Goal: Task Accomplishment & Management: Manage account settings

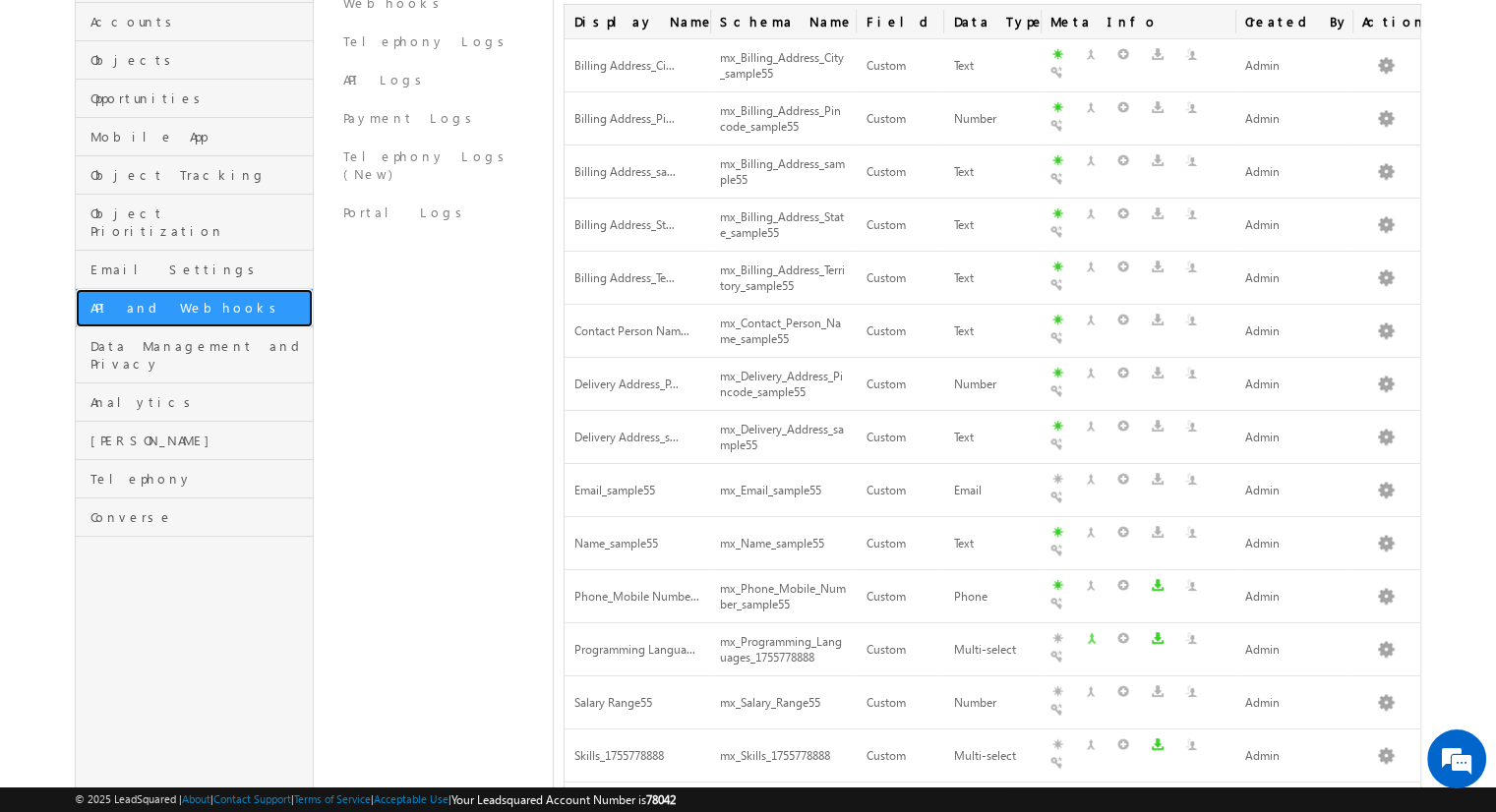
click link "API and Webhooks" at bounding box center [194, 308] width 237 height 38
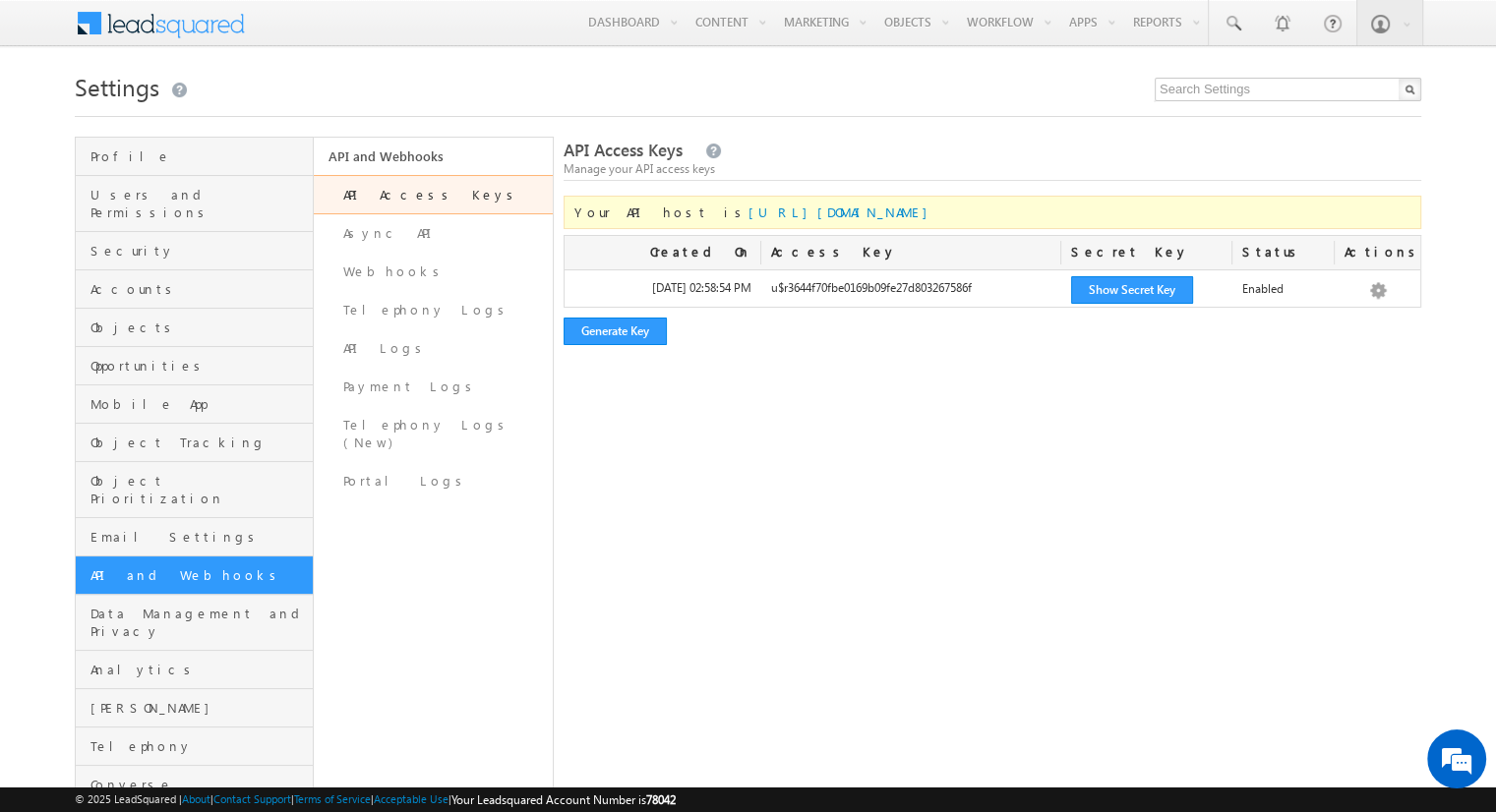
click at [792, 114] on div at bounding box center [748, 111] width 1346 height 13
click at [197, 319] on span "Objects" at bounding box center [199, 328] width 217 height 18
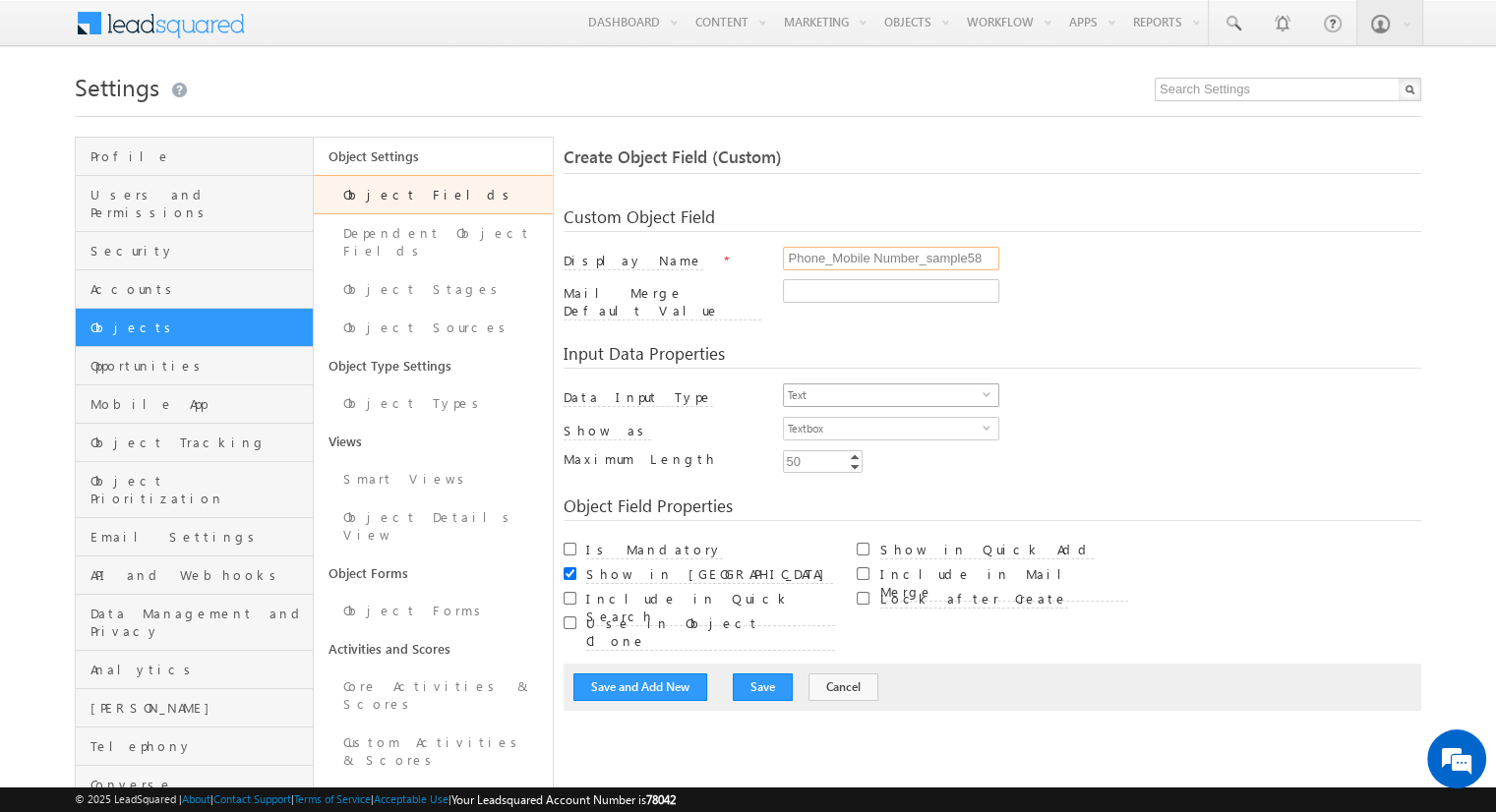
type input "Phone_Mobile Number_sample58"
click at [883, 385] on span "Text" at bounding box center [883, 396] width 198 height 22
click at [883, 463] on li "Phone" at bounding box center [891, 464] width 214 height 20
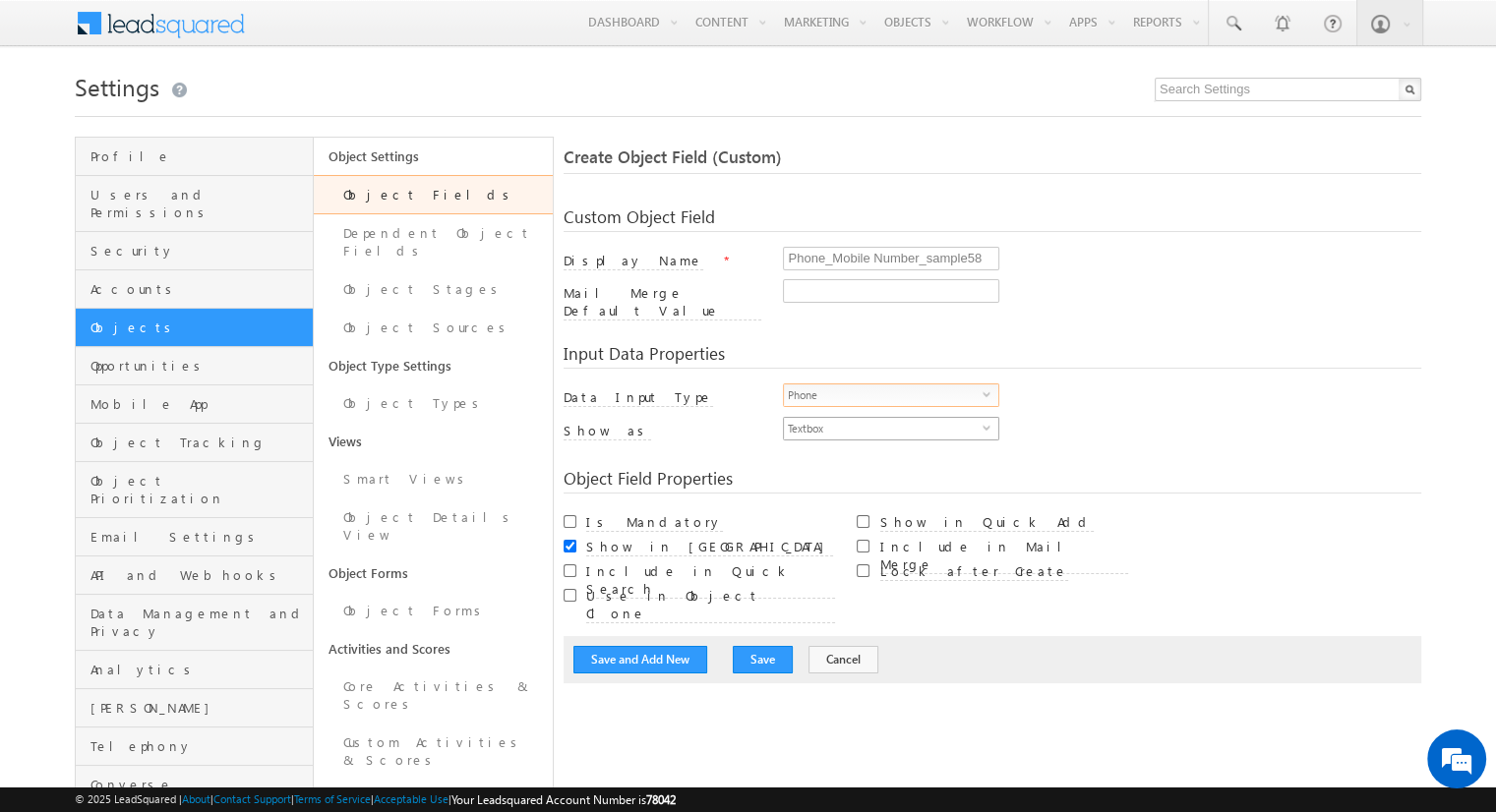
click at [883, 417] on span "Textbox" at bounding box center [883, 428] width 198 height 22
click at [891, 456] on li "Phone Control" at bounding box center [891, 457] width 214 height 20
checkbox input "true"
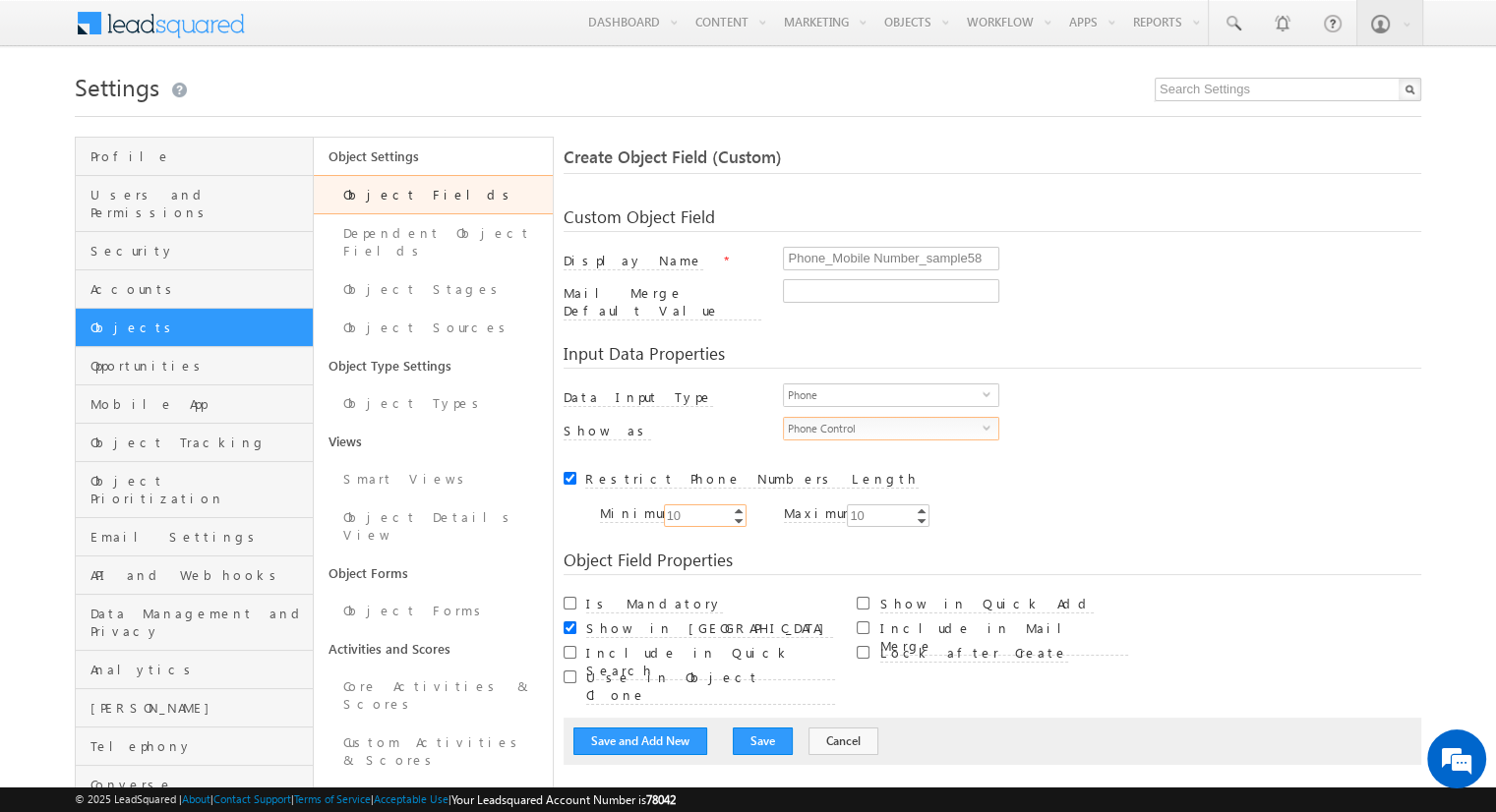
type input "10"
click at [569, 597] on input "Is Mandatory" at bounding box center [570, 603] width 13 height 13
checkbox input "true"
click at [640, 727] on button "Save and Add New" at bounding box center [640, 741] width 134 height 28
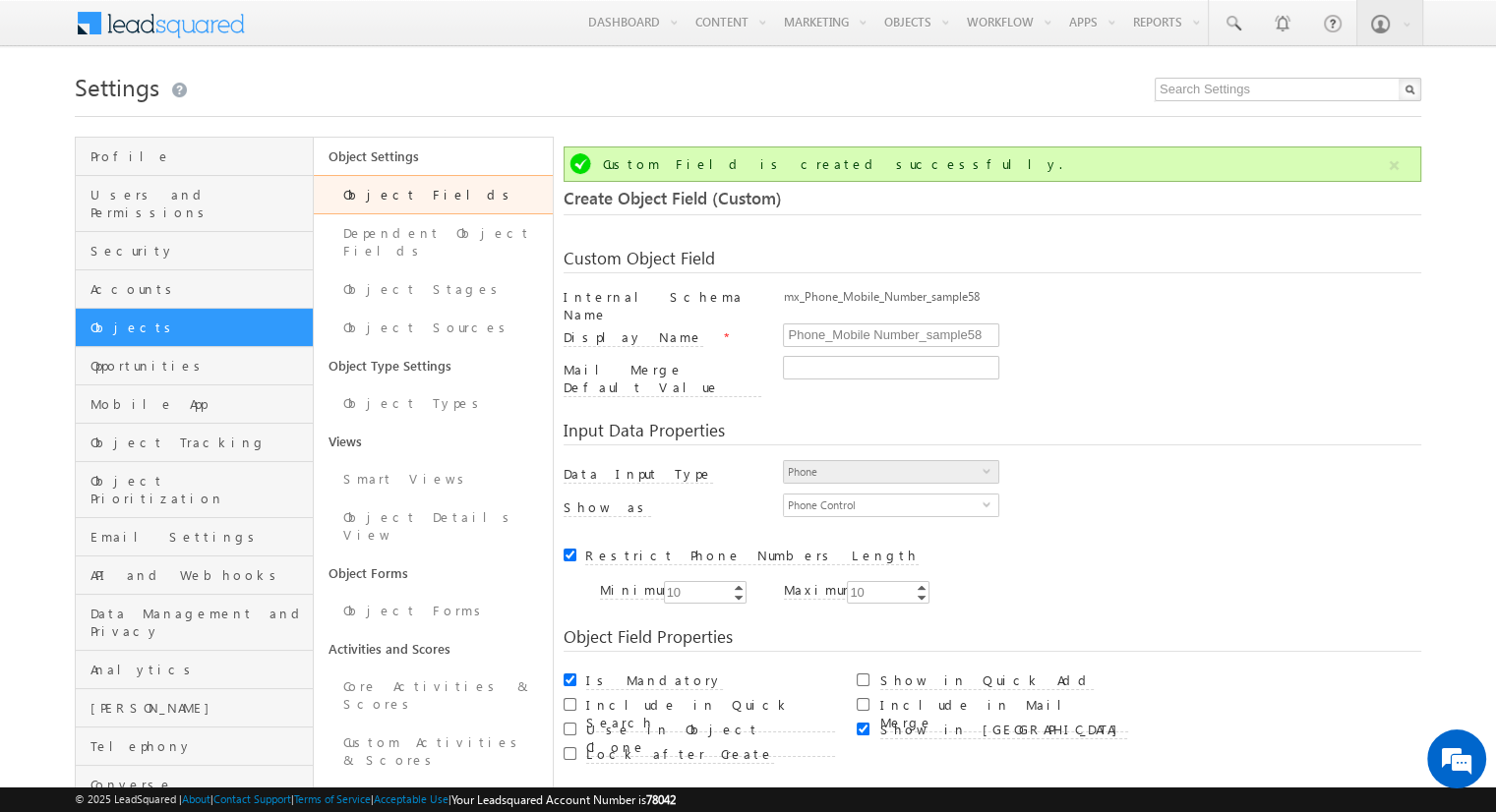
scroll to position [146, 0]
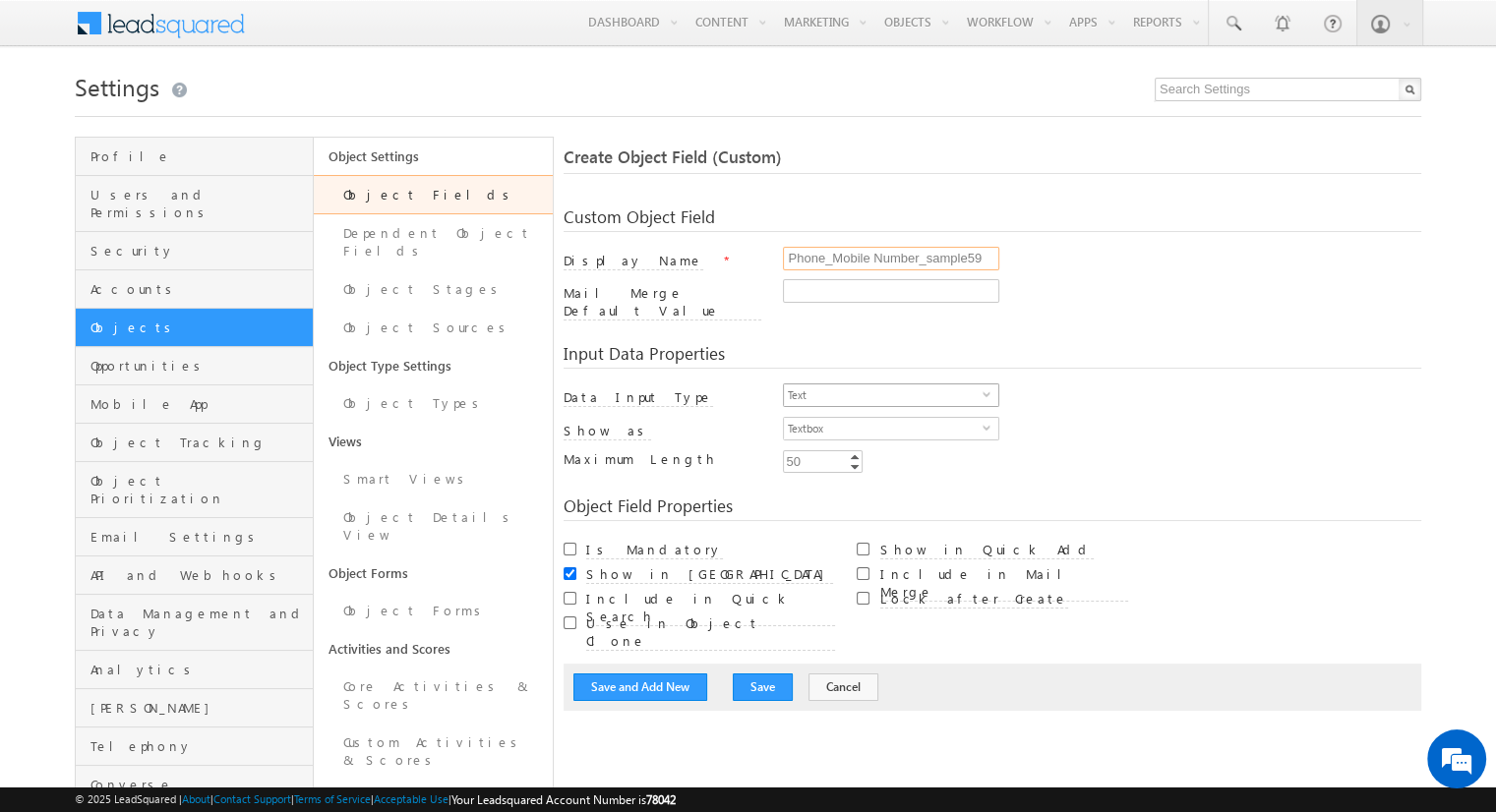
type input "Phone_Mobile Number_sample59"
click at [883, 385] on span "Text" at bounding box center [883, 396] width 198 height 22
click at [883, 463] on li "Phone" at bounding box center [891, 464] width 214 height 20
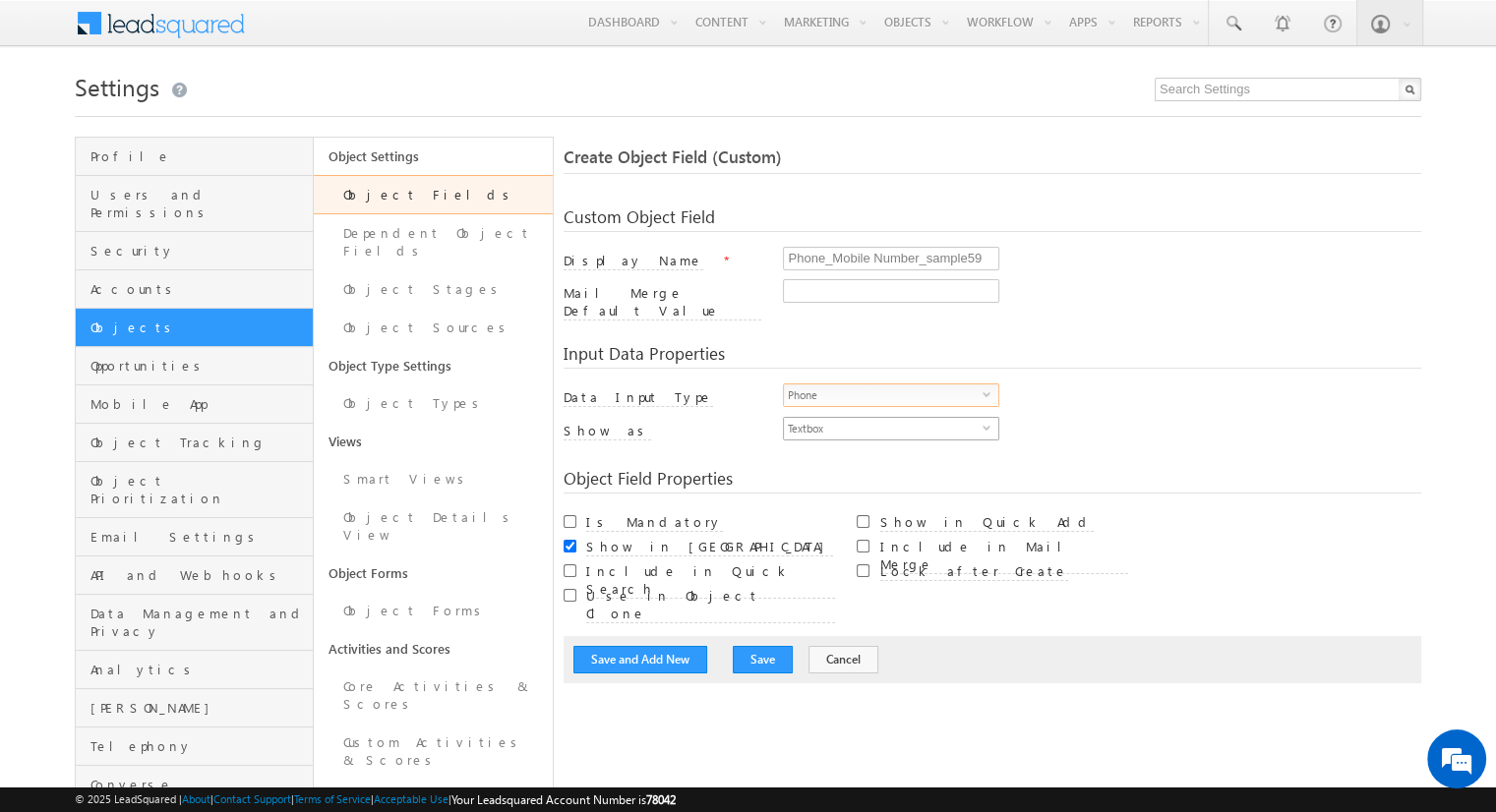
click at [883, 417] on span "Textbox" at bounding box center [883, 428] width 198 height 22
click at [891, 456] on li "Phone Control" at bounding box center [891, 457] width 214 height 20
checkbox input "true"
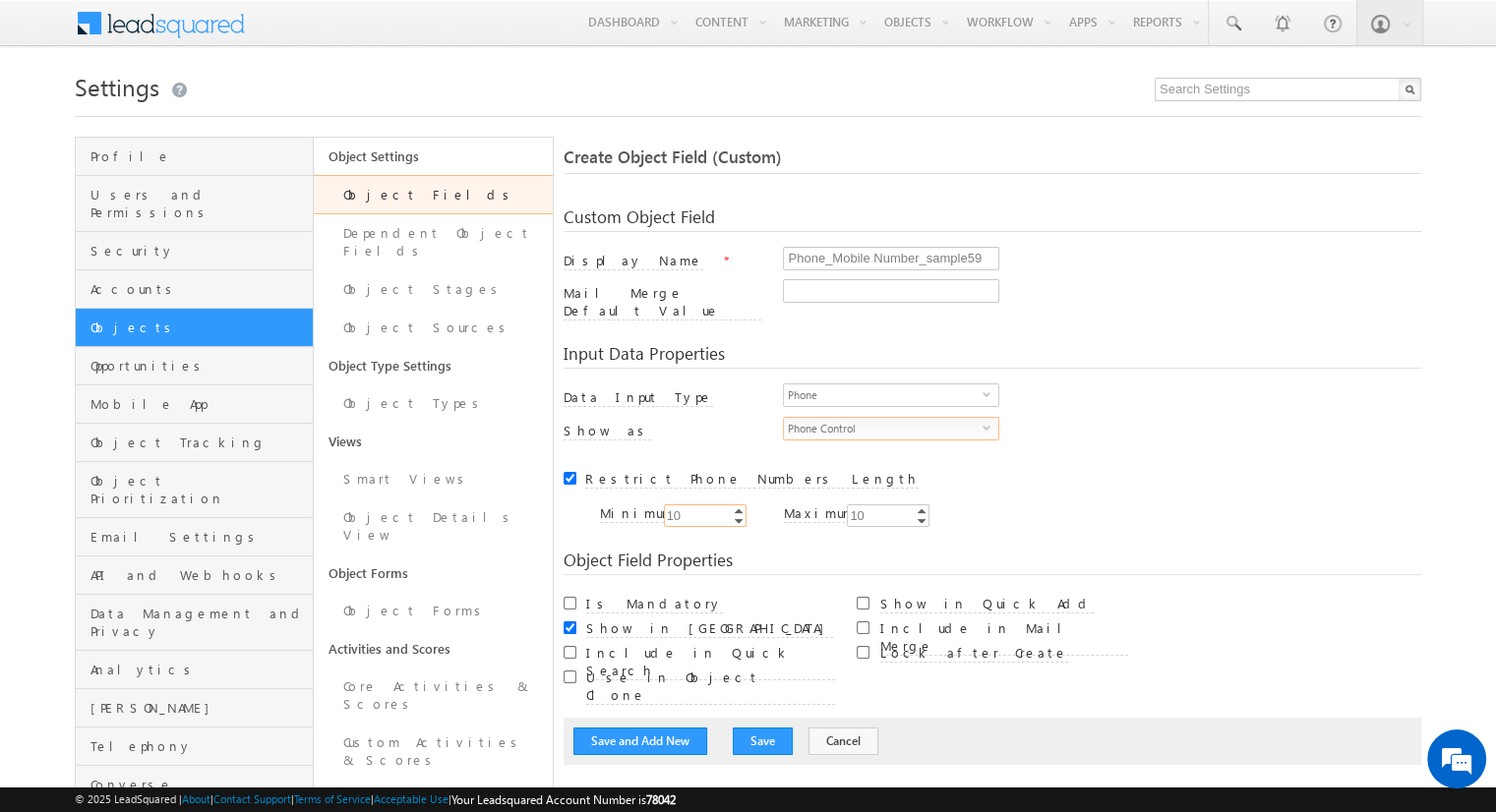
type input "10"
click at [569, 597] on input "Is Mandatory" at bounding box center [570, 603] width 13 height 13
checkbox input "true"
click at [640, 727] on button "Save and Add New" at bounding box center [640, 741] width 134 height 28
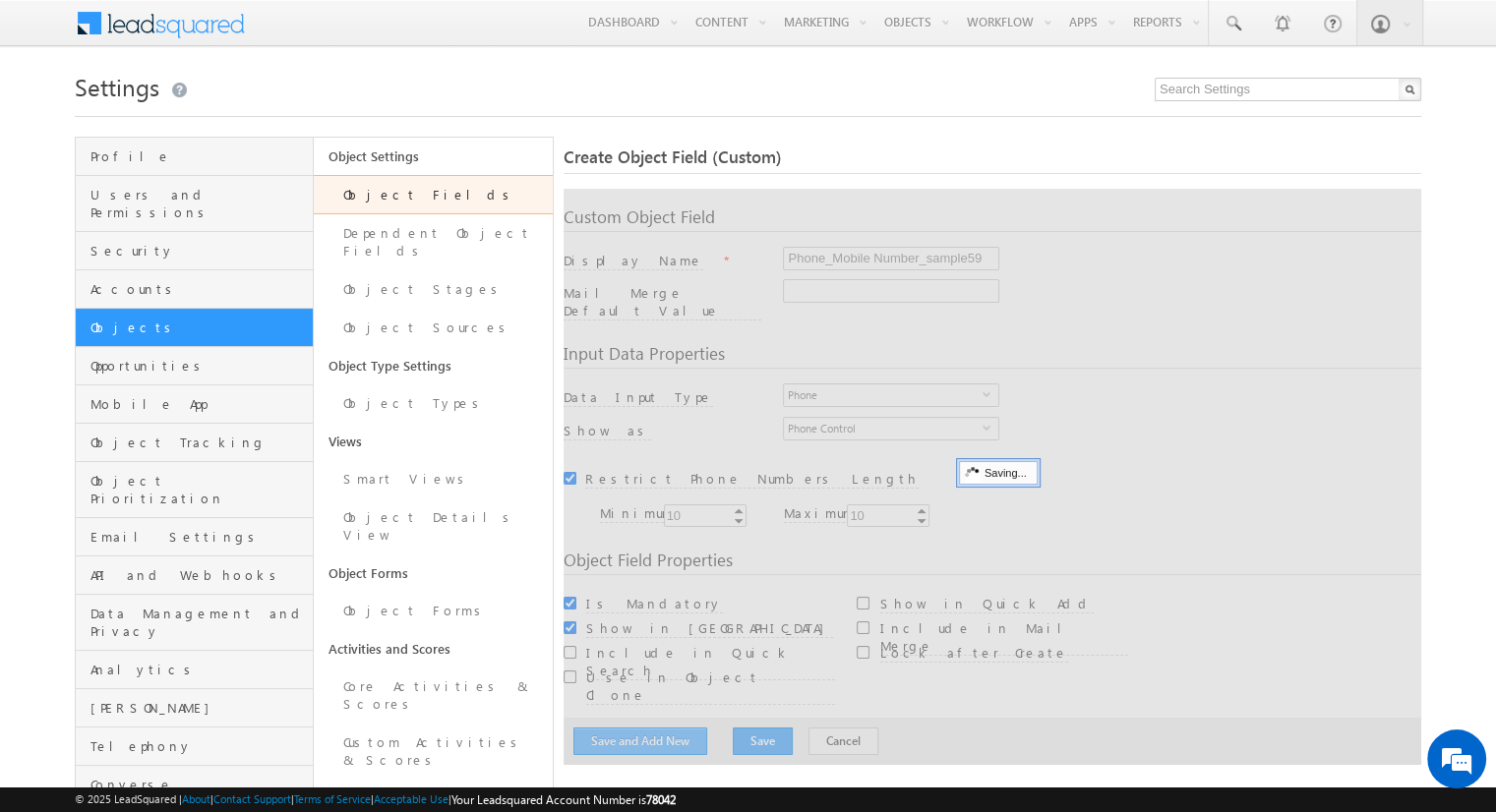
scroll to position [146, 0]
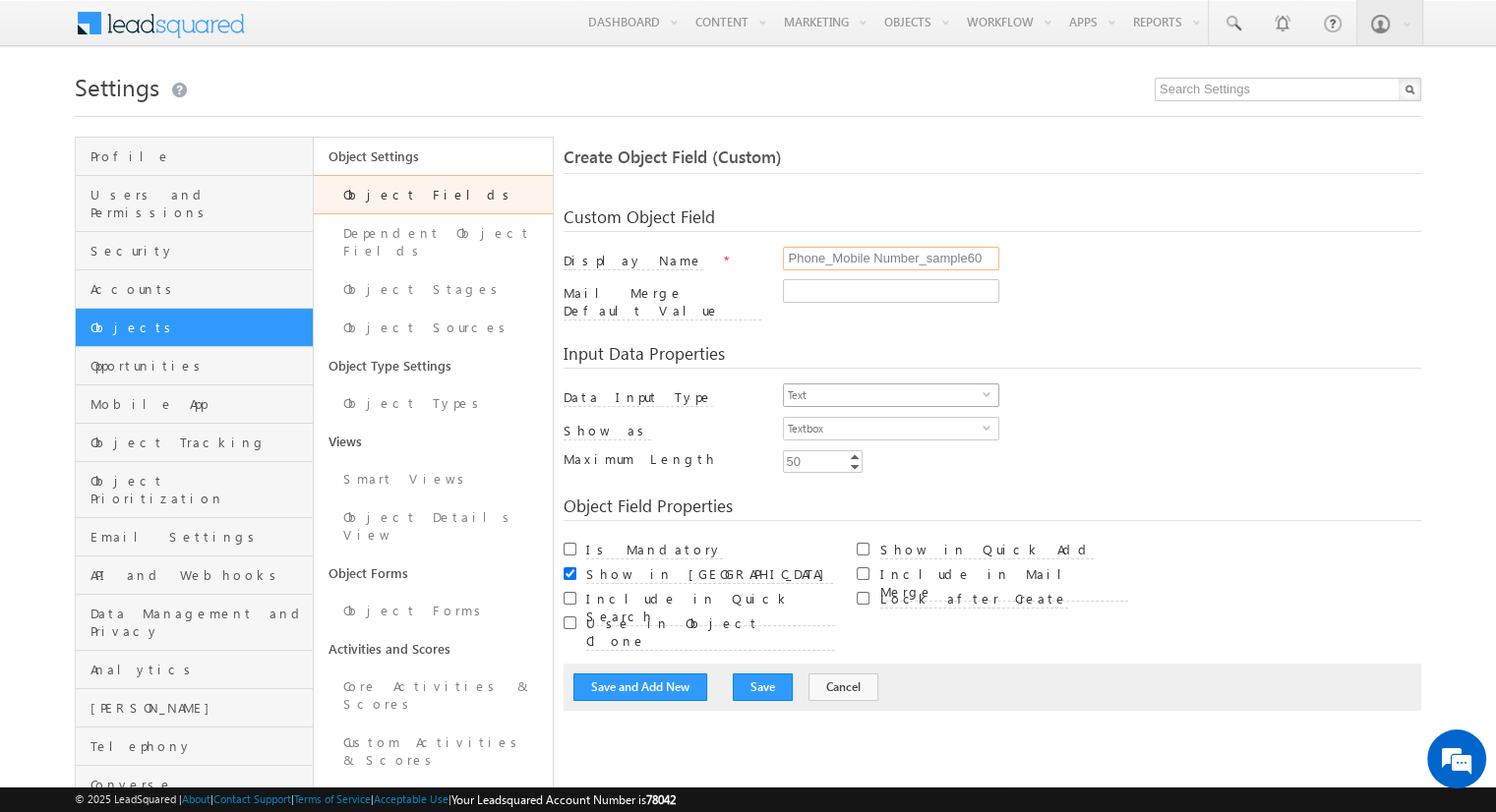
type input "Phone_Mobile Number_sample60"
click at [883, 385] on span "Text" at bounding box center [883, 396] width 198 height 22
click at [883, 463] on li "Phone" at bounding box center [891, 464] width 214 height 20
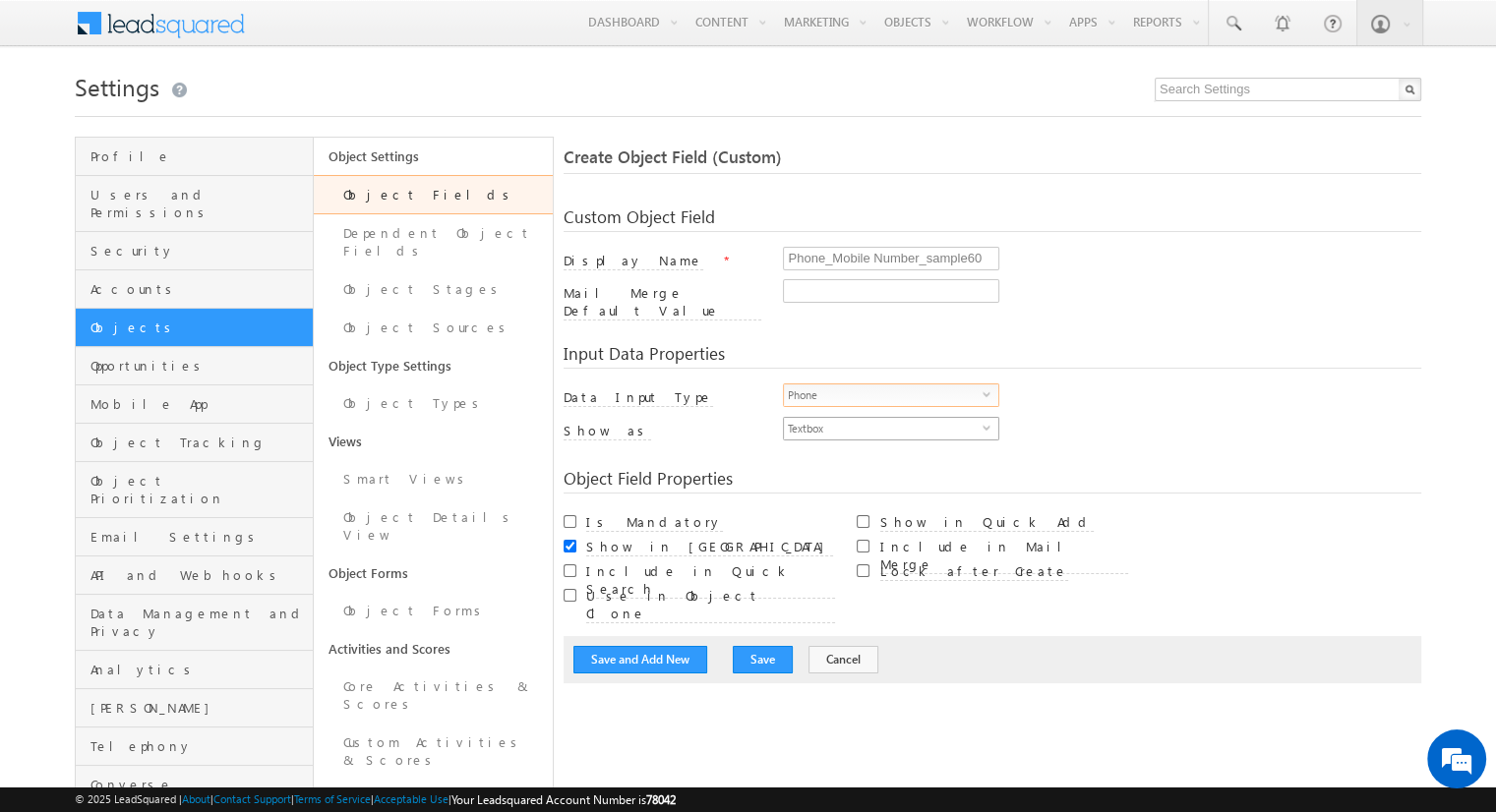
click at [883, 417] on span "Textbox" at bounding box center [883, 428] width 198 height 22
click at [891, 456] on li "Phone Control" at bounding box center [891, 457] width 214 height 20
checkbox input "true"
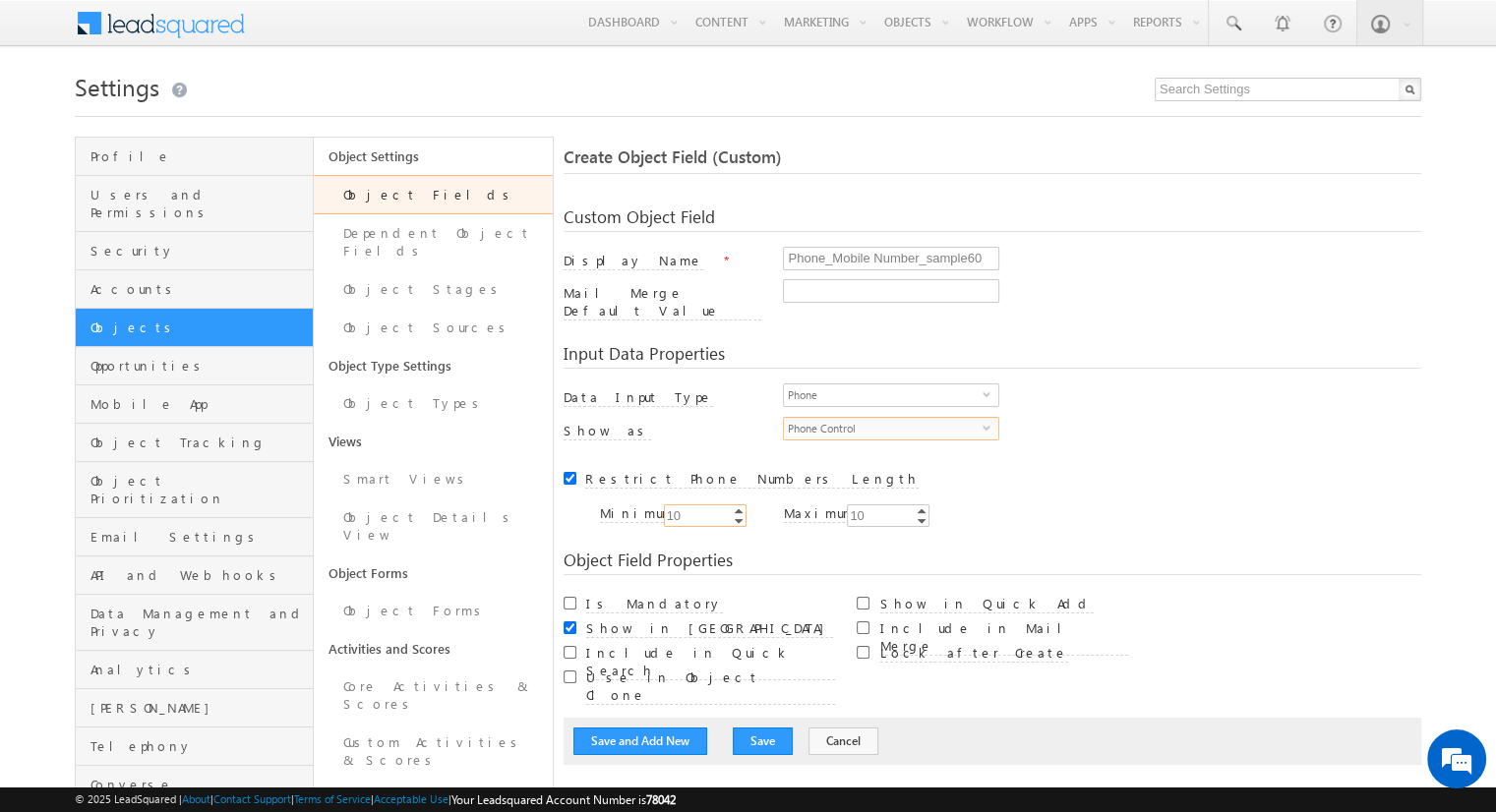
type input "10"
click at [569, 597] on input "Is Mandatory" at bounding box center [570, 603] width 13 height 13
checkbox input "true"
click at [640, 727] on button "Save and Add New" at bounding box center [640, 741] width 134 height 28
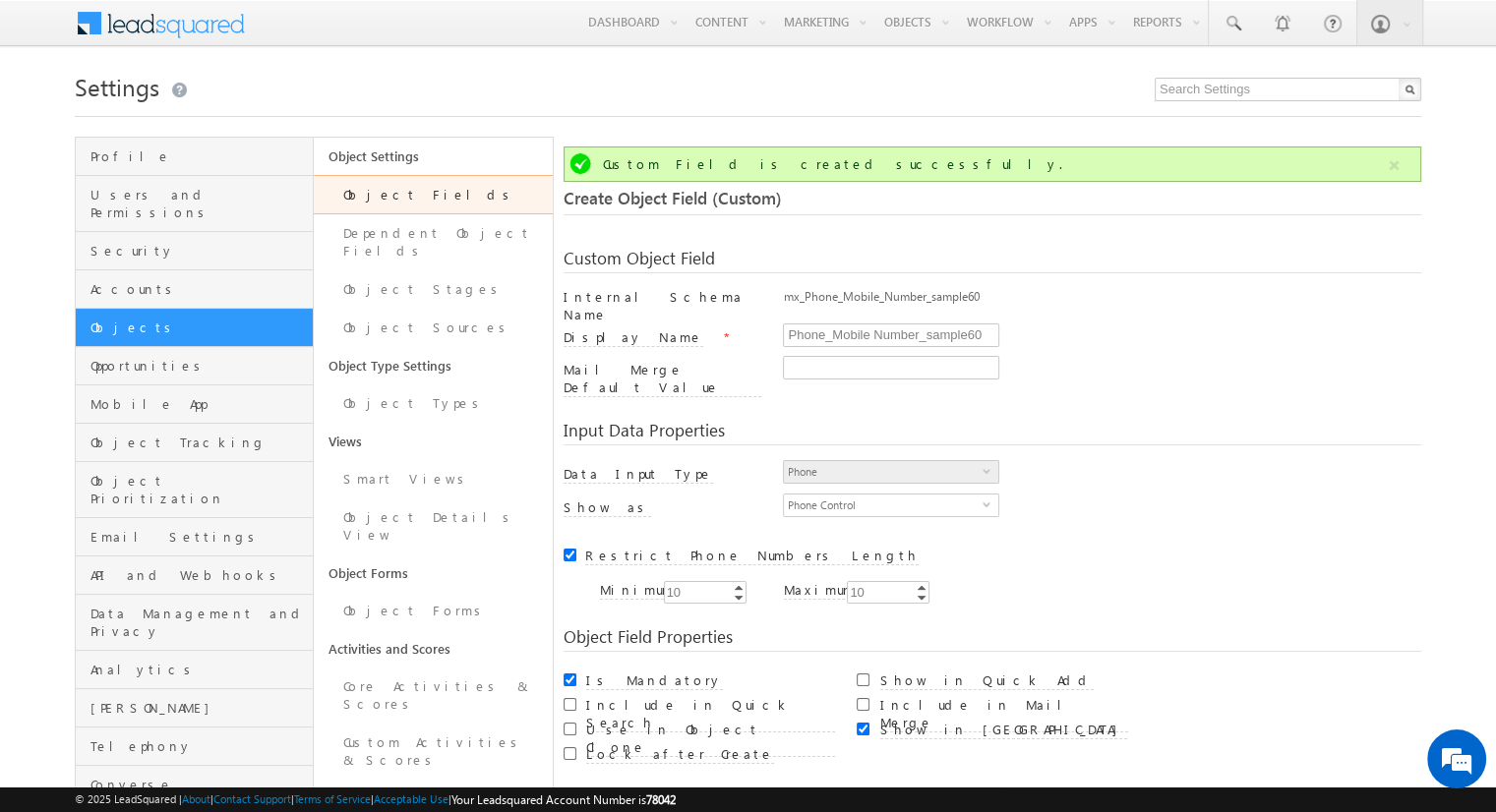
scroll to position [146, 0]
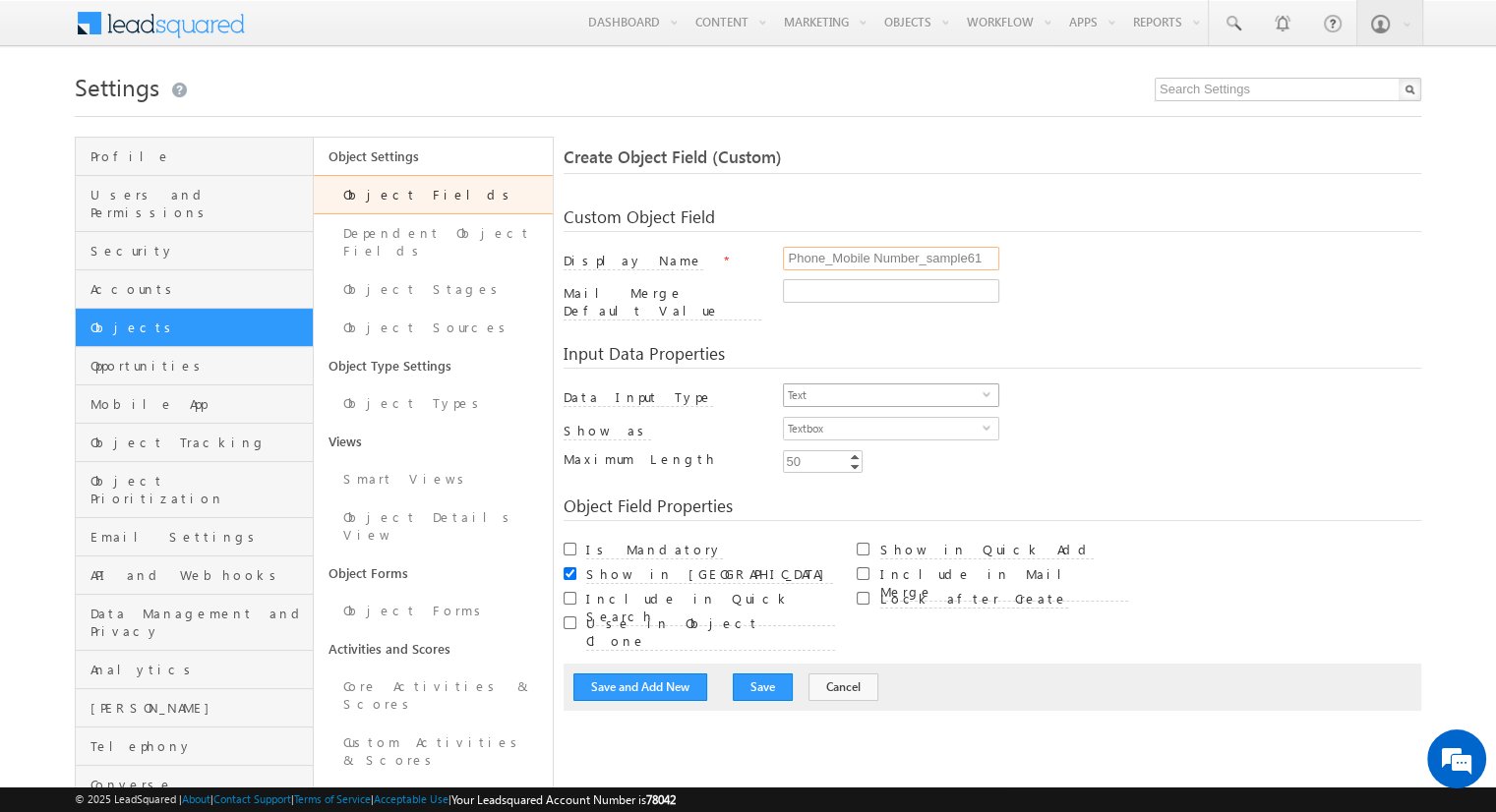
type input "Phone_Mobile Number_sample61"
click at [883, 385] on span "Text" at bounding box center [883, 396] width 198 height 22
click at [883, 463] on li "Phone" at bounding box center [891, 464] width 214 height 20
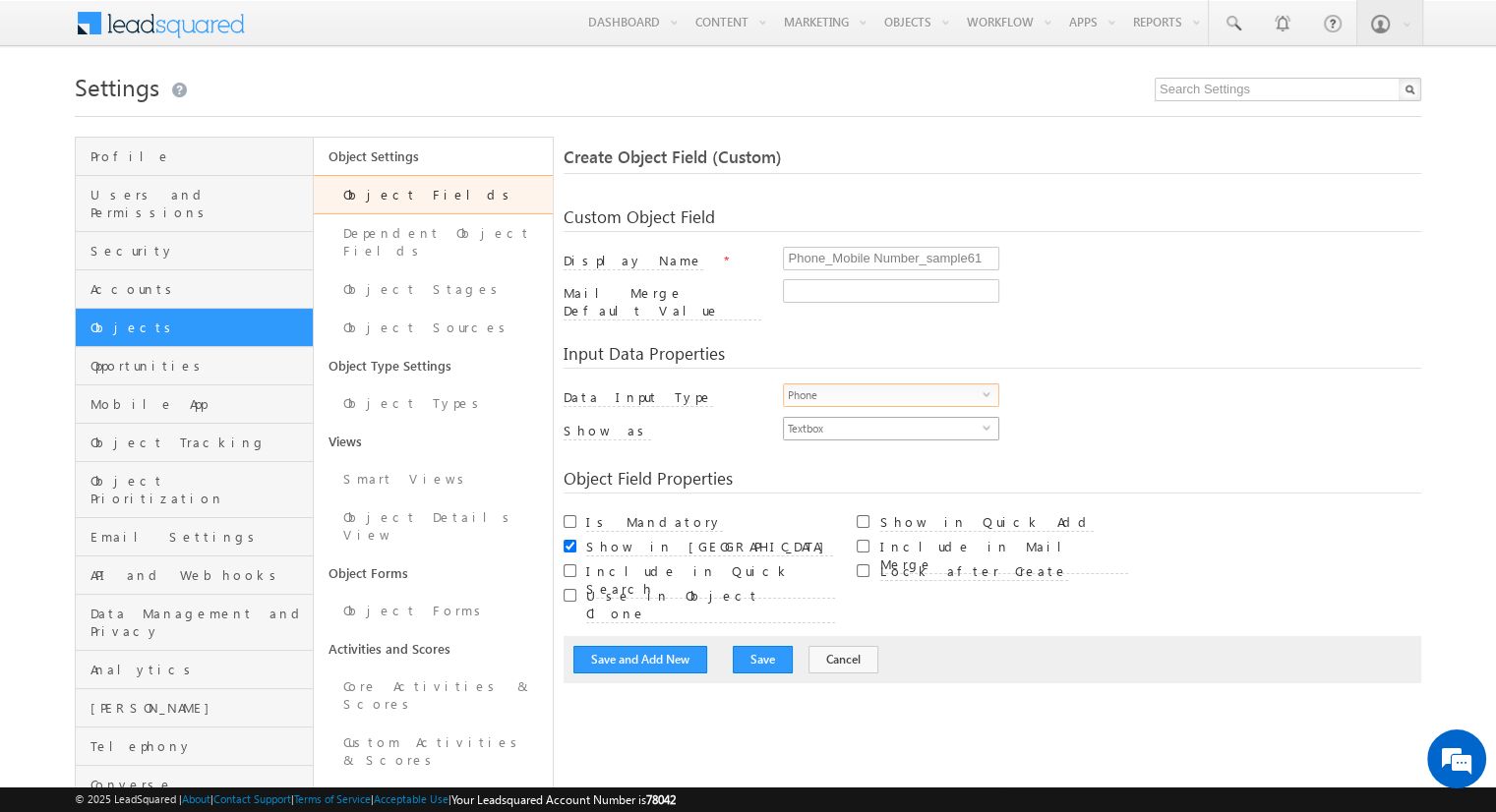
click at [883, 417] on span "Textbox" at bounding box center [883, 428] width 198 height 22
click at [891, 456] on li "Phone Control" at bounding box center [891, 457] width 214 height 20
checkbox input "true"
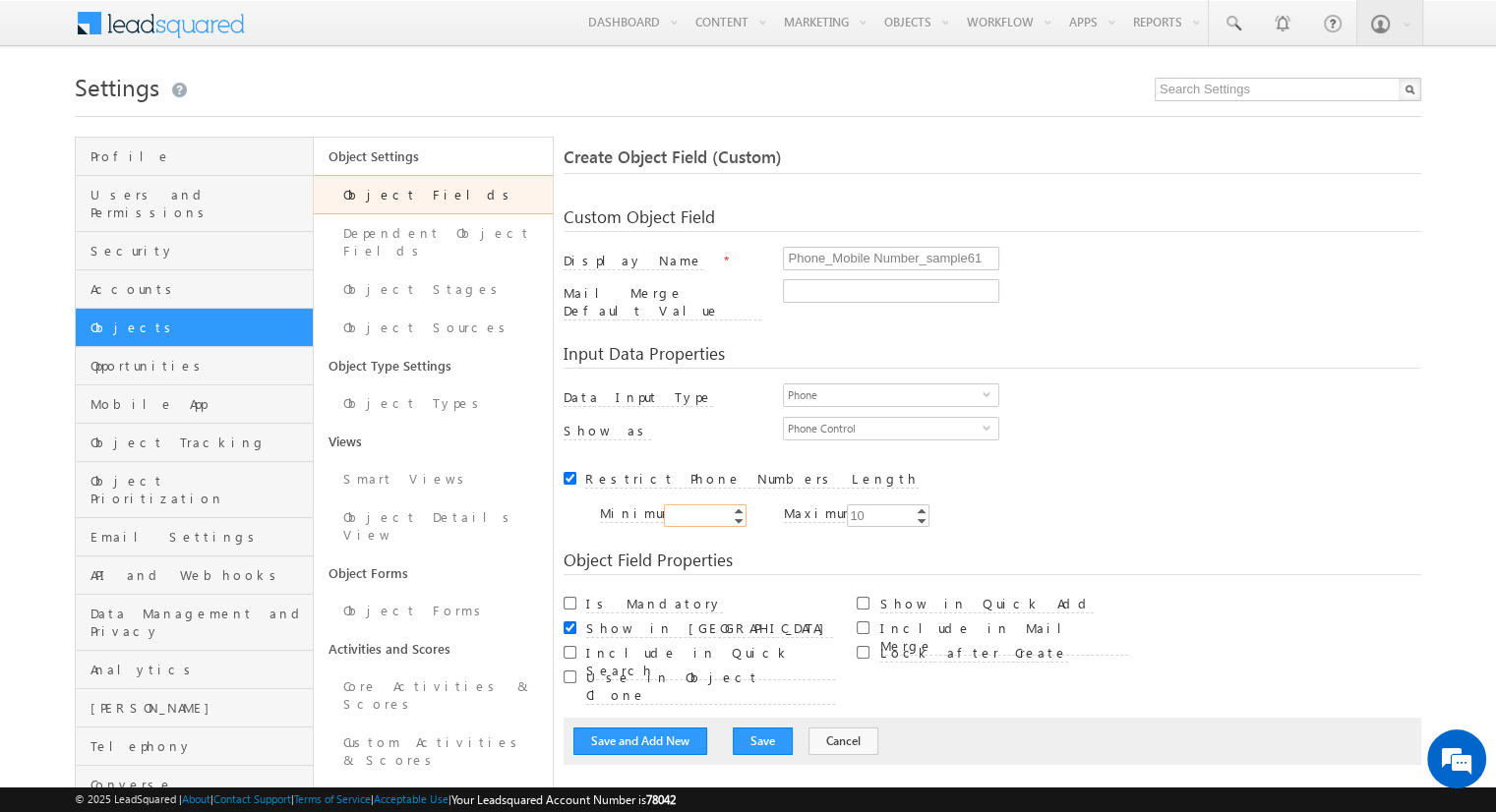
type input "10"
click at [569, 597] on input "Is Mandatory" at bounding box center [570, 603] width 13 height 13
checkbox input "true"
click at [640, 727] on button "Save and Add New" at bounding box center [640, 741] width 134 height 28
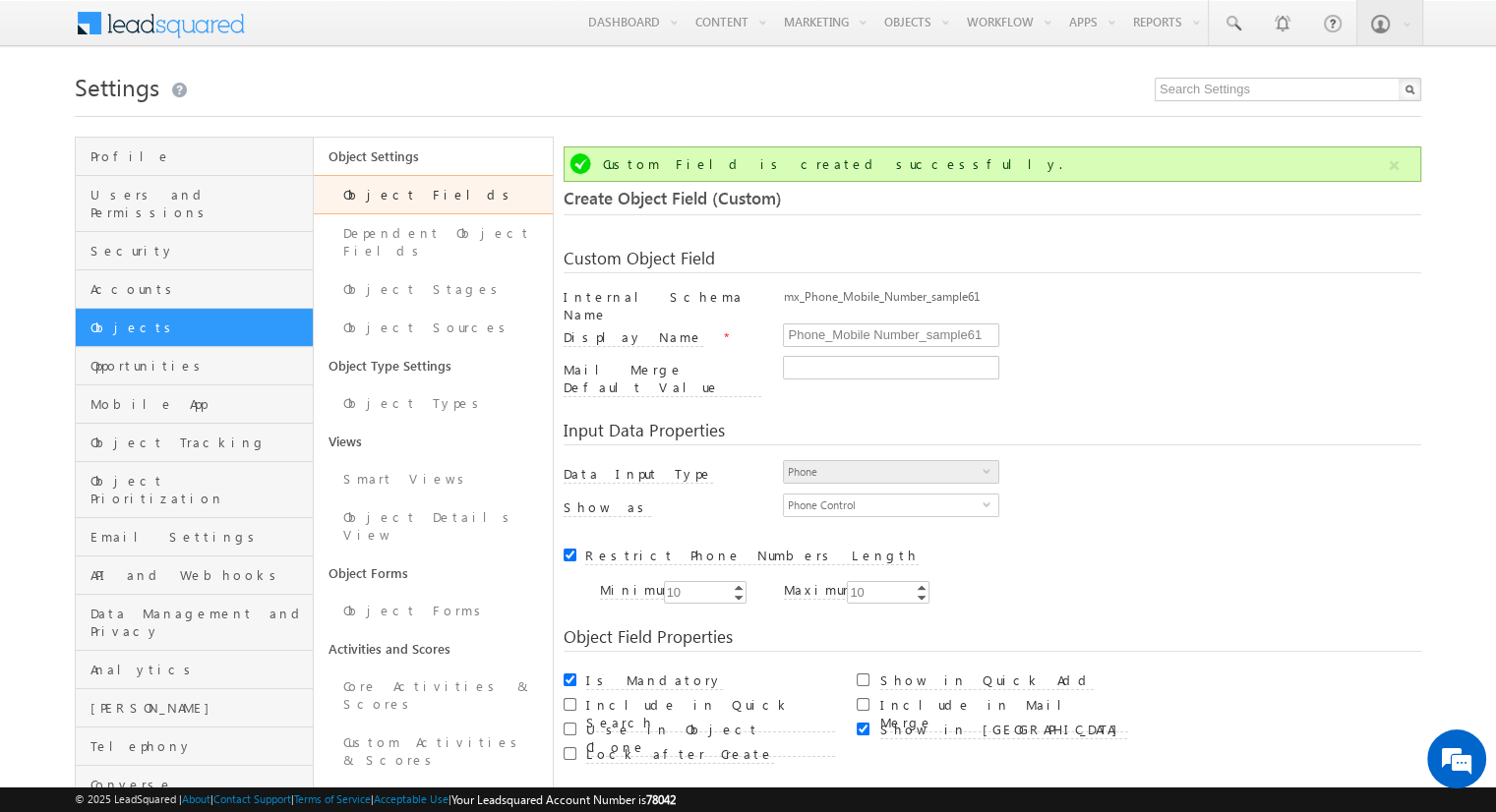
scroll to position [146, 0]
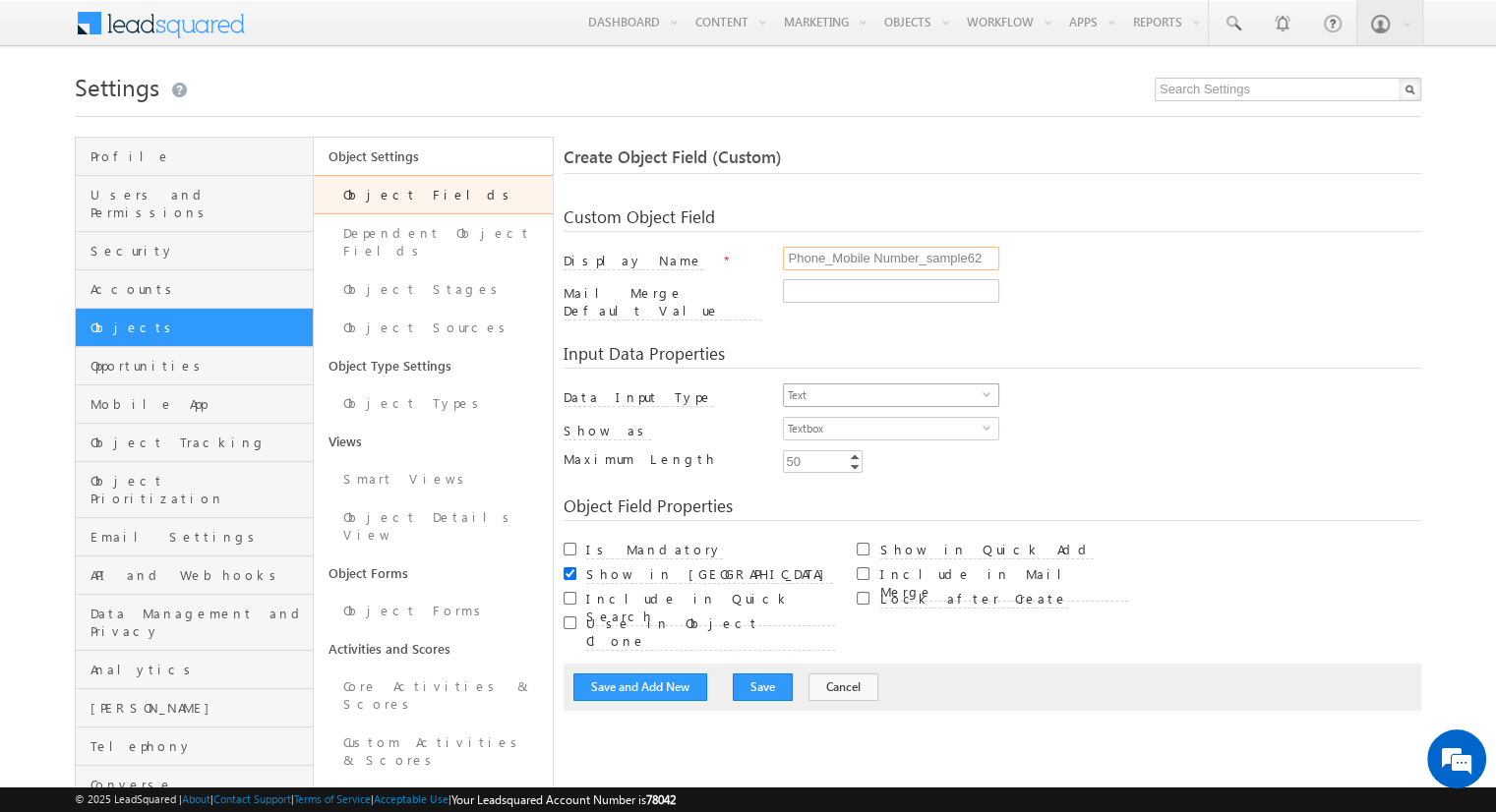
type input "Phone_Mobile Number_sample62"
click at [883, 385] on span "Text" at bounding box center [883, 396] width 198 height 22
click at [883, 463] on li "Phone" at bounding box center [891, 464] width 214 height 20
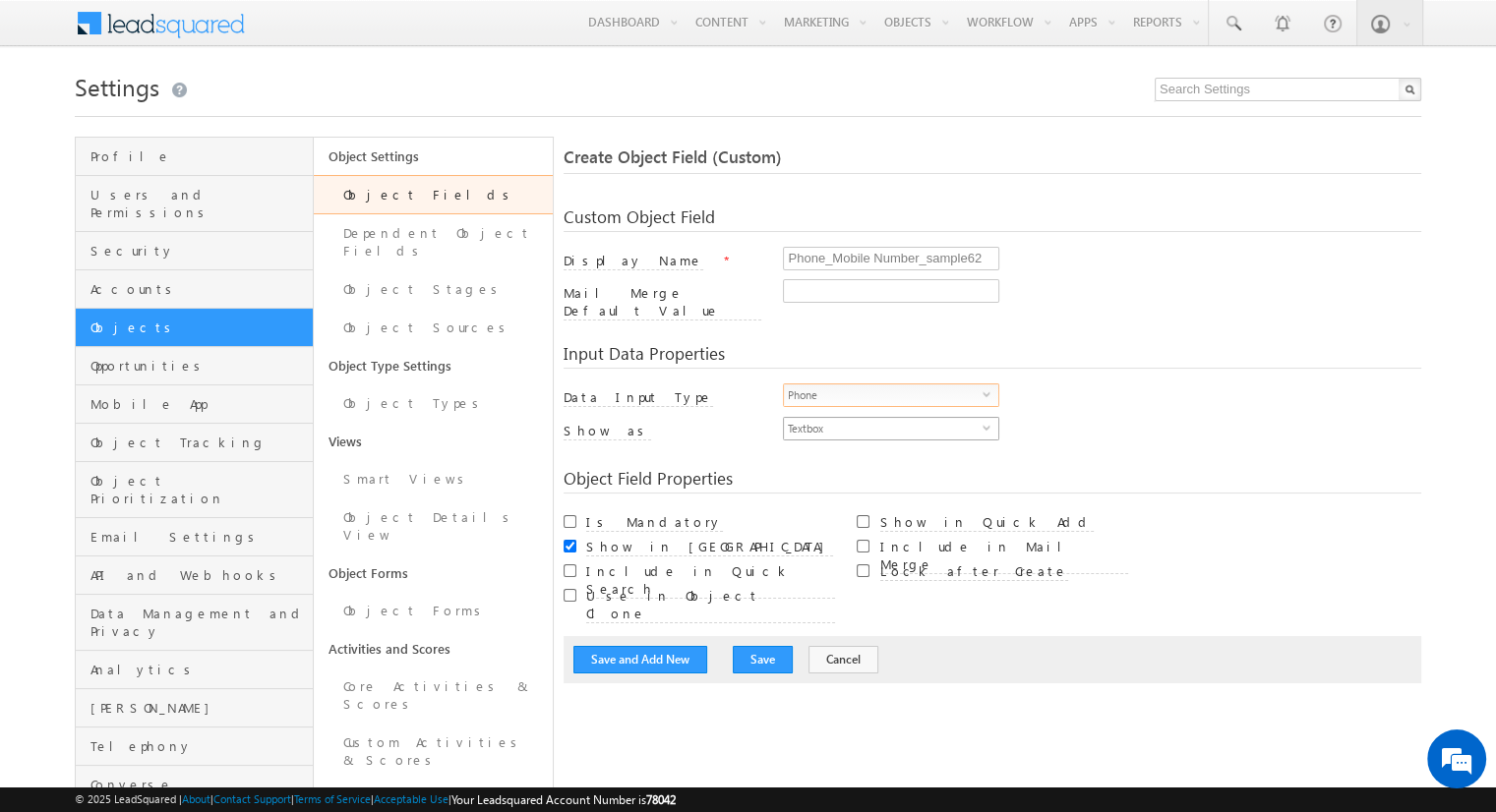
click at [883, 417] on span "Textbox" at bounding box center [883, 428] width 198 height 22
click at [891, 456] on li "Phone Control" at bounding box center [891, 457] width 214 height 20
checkbox input "true"
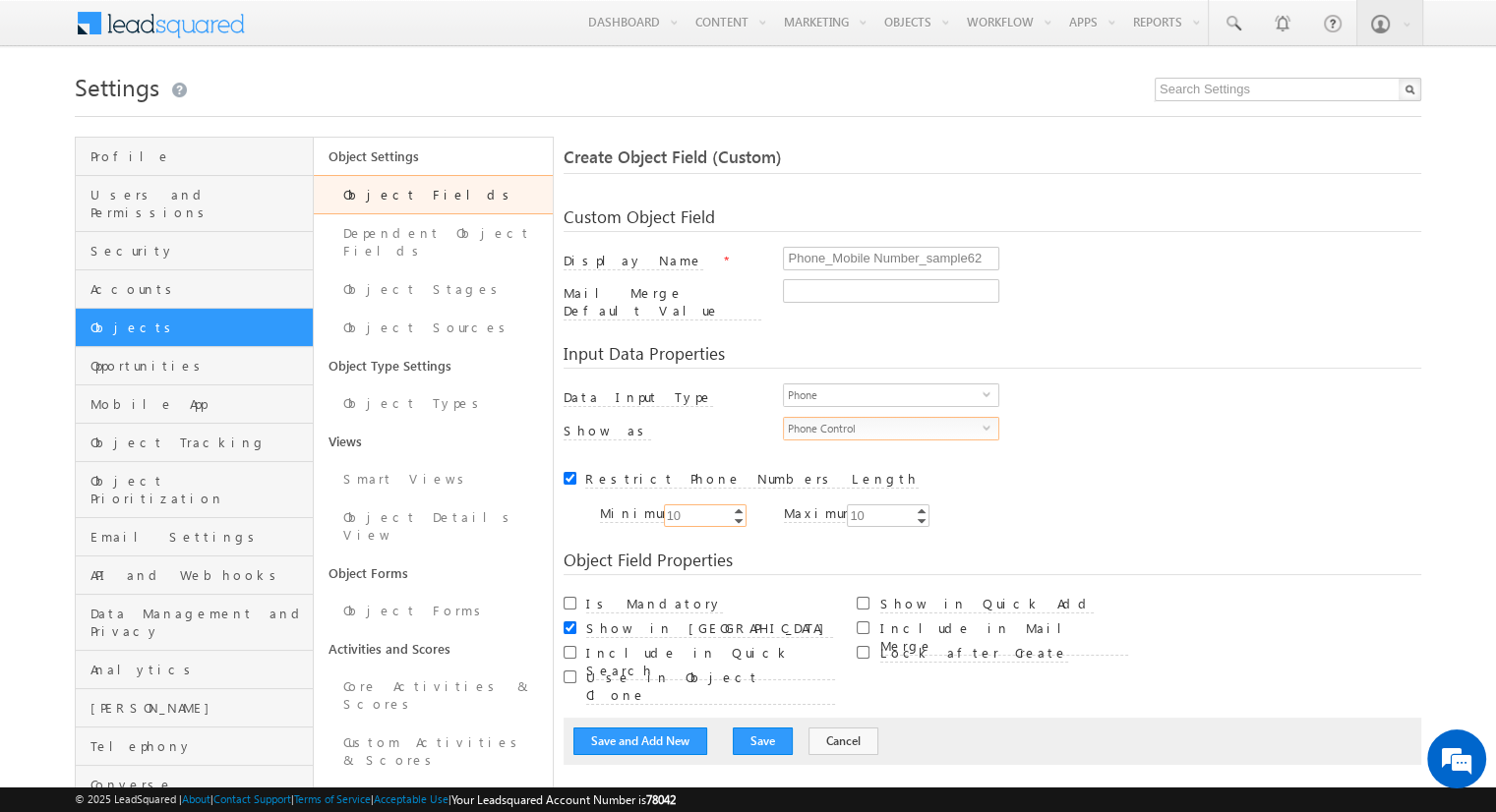
type input "10"
click at [569, 597] on input "Is Mandatory" at bounding box center [570, 603] width 13 height 13
checkbox input "true"
click at [640, 727] on button "Save and Add New" at bounding box center [640, 741] width 134 height 28
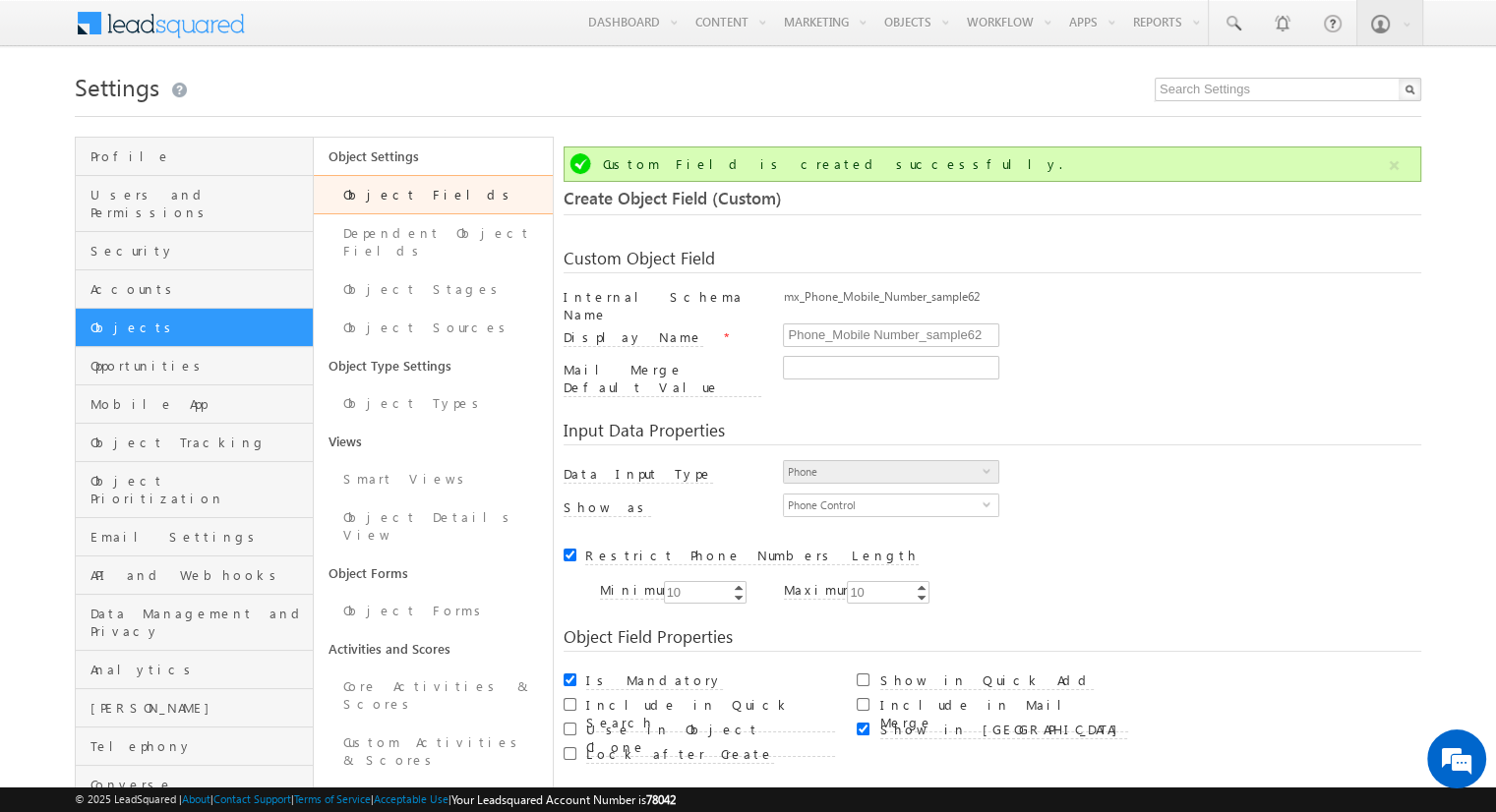
scroll to position [146, 0]
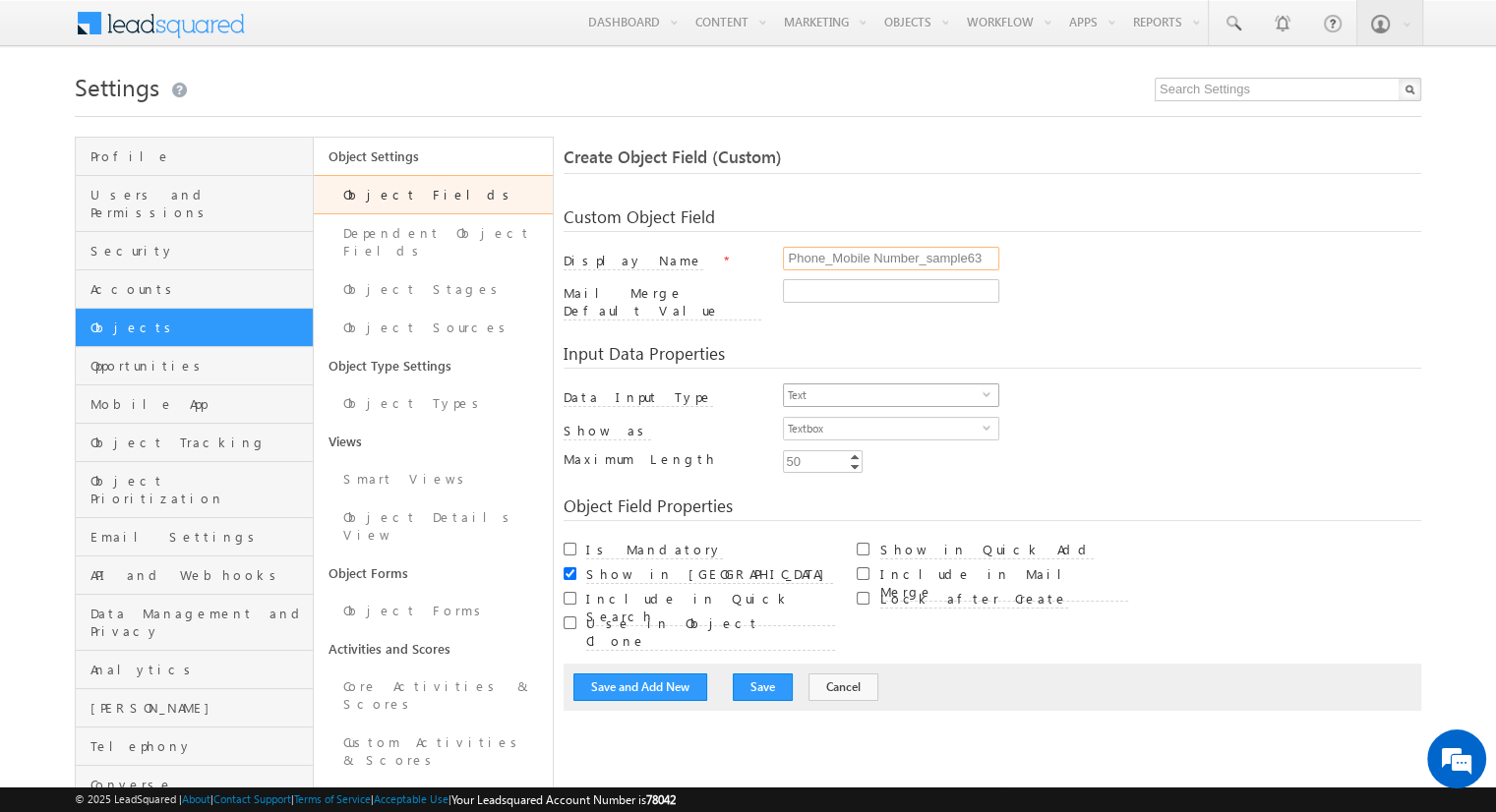
type input "Phone_Mobile Number_sample63"
click at [883, 385] on span "Text" at bounding box center [883, 396] width 198 height 22
click at [883, 463] on li "Phone" at bounding box center [891, 464] width 214 height 20
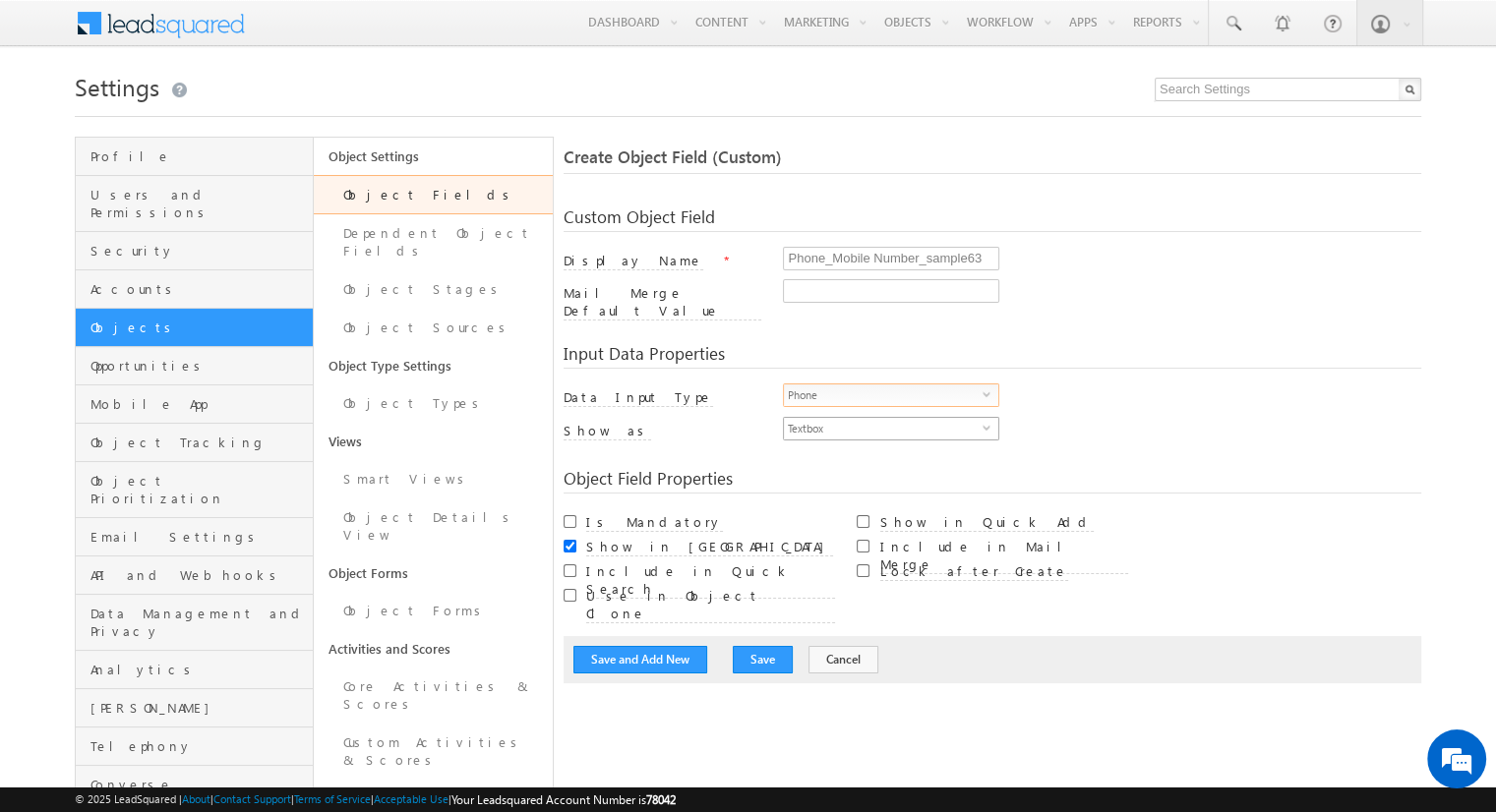
click at [883, 417] on span "Textbox" at bounding box center [883, 428] width 198 height 22
click at [891, 456] on li "Phone Control" at bounding box center [891, 457] width 214 height 20
checkbox input "true"
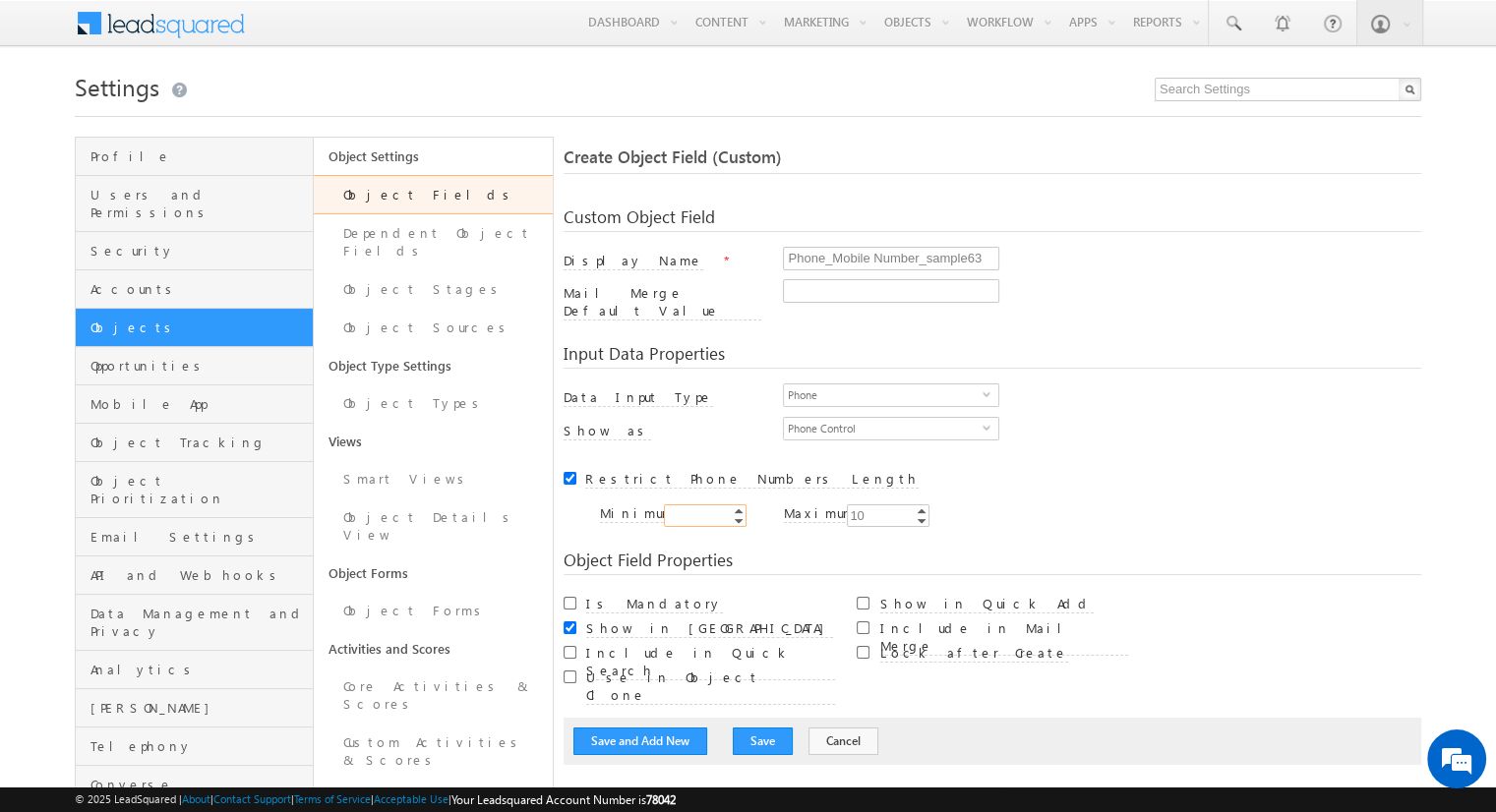
type input "10"
click at [569, 597] on input "Is Mandatory" at bounding box center [570, 603] width 13 height 13
checkbox input "true"
click at [640, 727] on button "Save and Add New" at bounding box center [640, 741] width 134 height 28
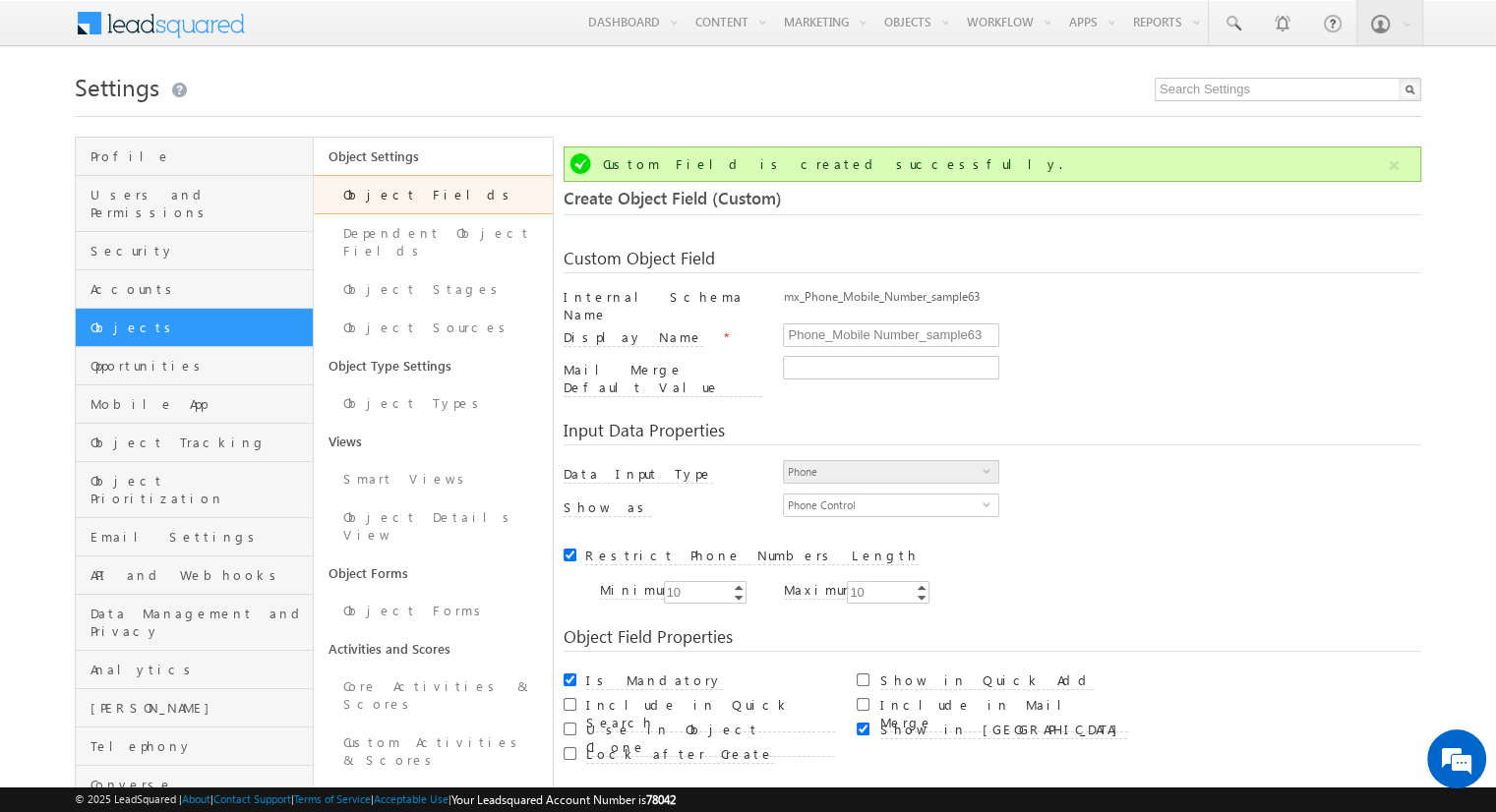
scroll to position [146, 0]
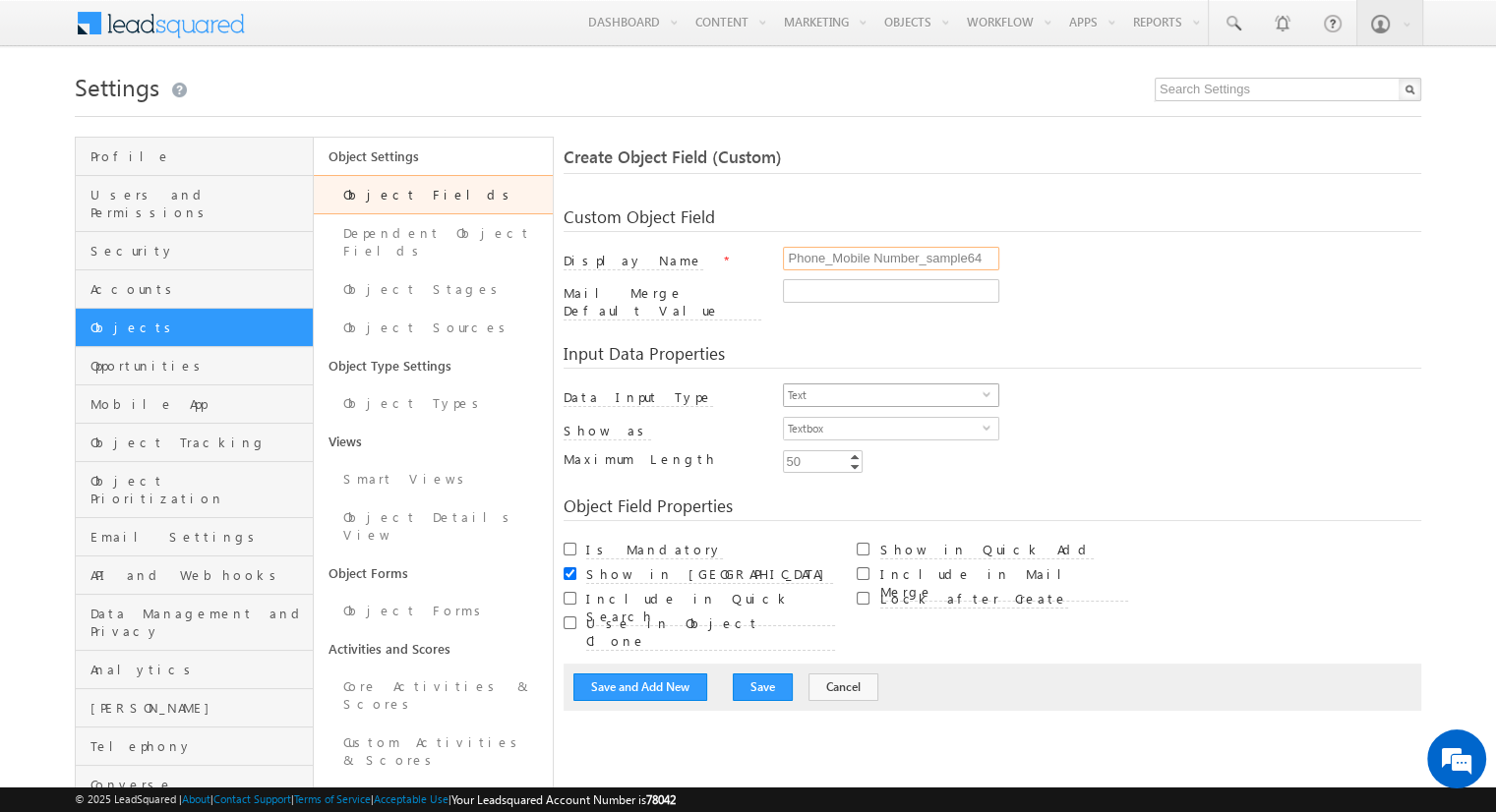
type input "Phone_Mobile Number_sample64"
click at [883, 385] on span "Text" at bounding box center [883, 396] width 198 height 22
click at [883, 463] on li "Phone" at bounding box center [891, 464] width 214 height 20
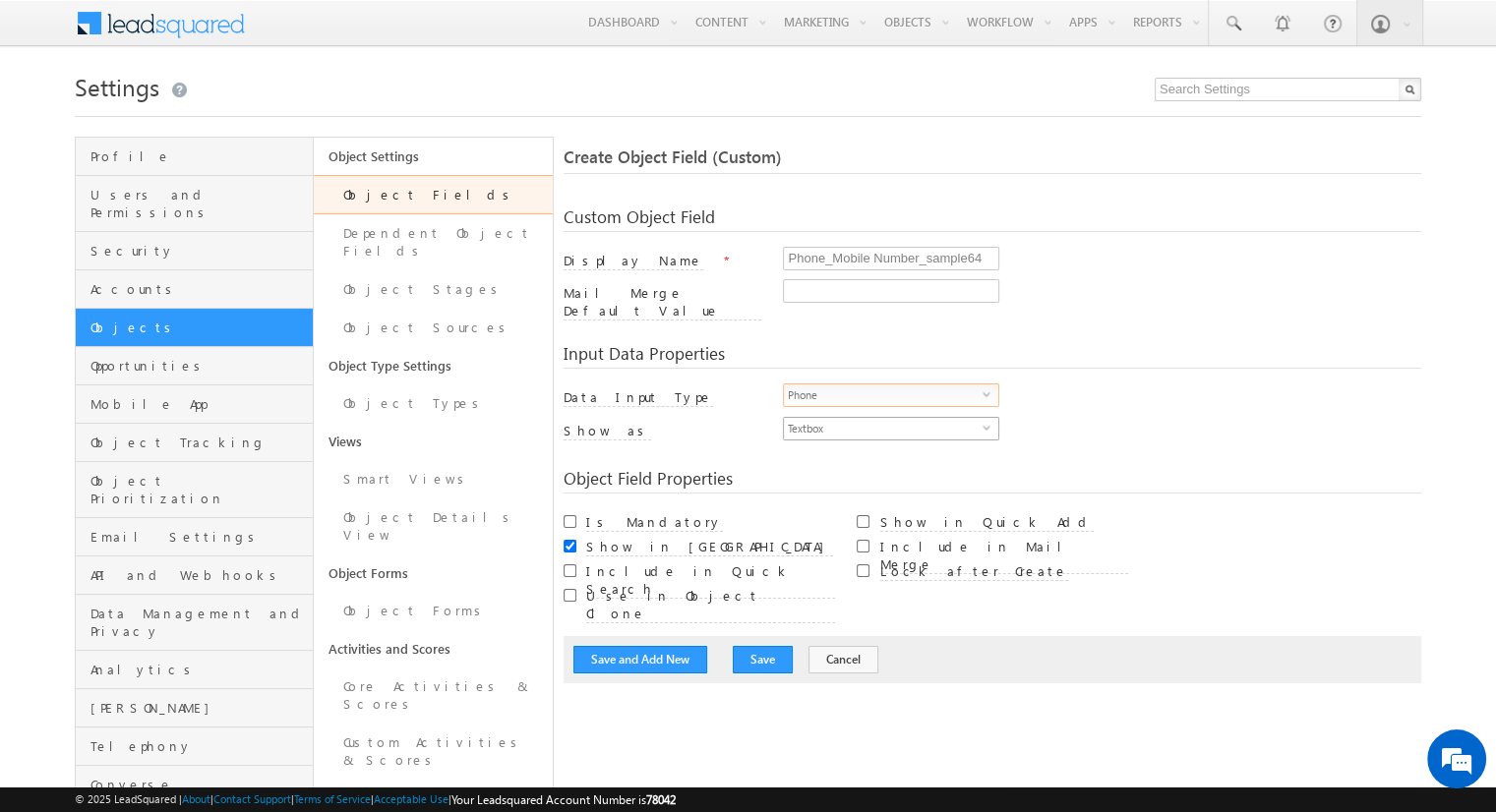
click at [883, 417] on span "Textbox" at bounding box center [883, 428] width 198 height 22
click at [891, 456] on li "Phone Control" at bounding box center [891, 457] width 214 height 20
checkbox input "true"
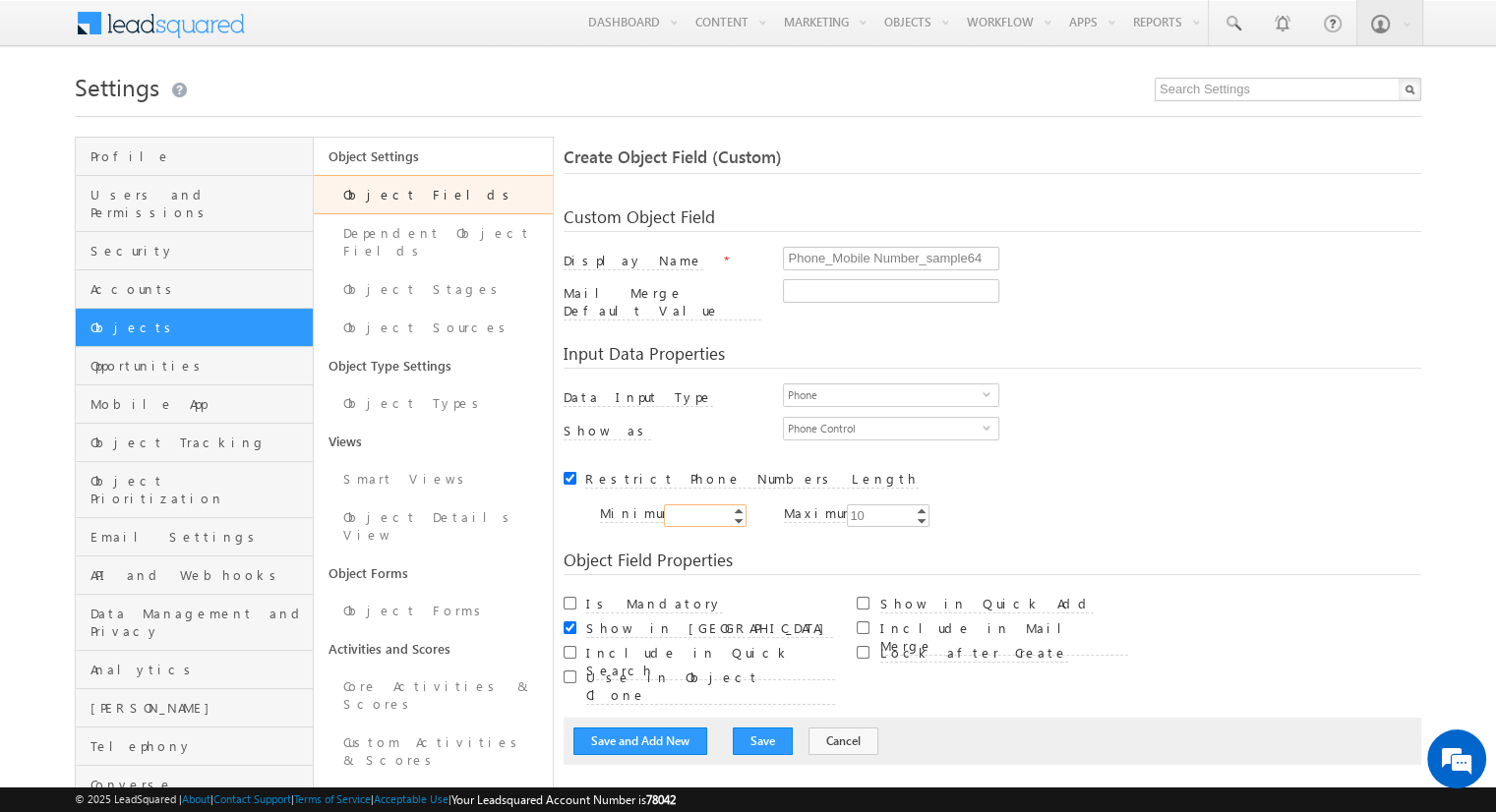
type input "10"
click at [569, 597] on input "Is Mandatory" at bounding box center [570, 603] width 13 height 13
checkbox input "true"
click at [640, 727] on button "Save and Add New" at bounding box center [640, 741] width 134 height 28
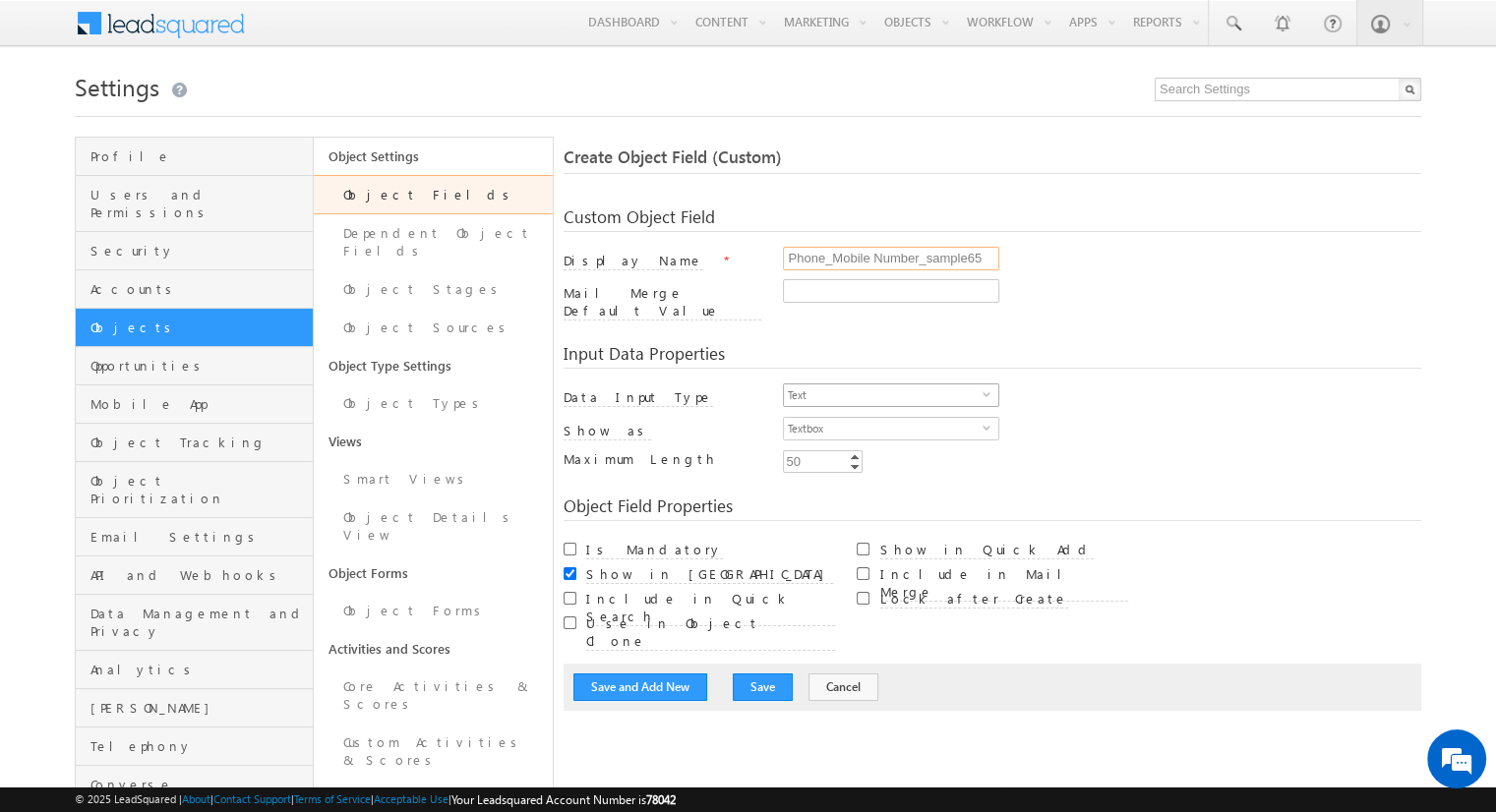
type input "Phone_Mobile Number_sample65"
click at [883, 385] on span "Text" at bounding box center [883, 396] width 198 height 22
click at [883, 463] on li "Phone" at bounding box center [891, 464] width 214 height 20
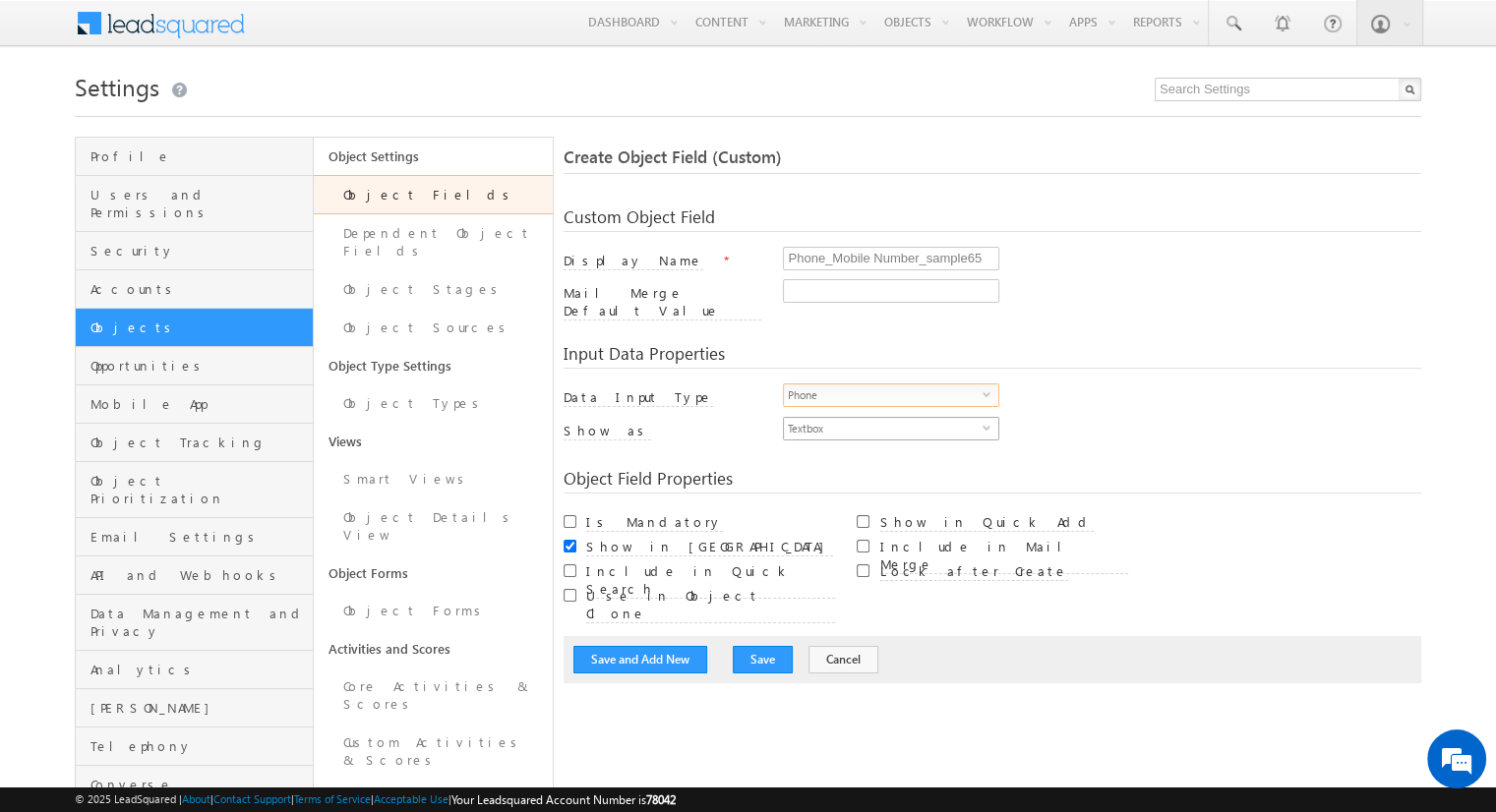
click at [883, 417] on span "Textbox" at bounding box center [883, 428] width 198 height 22
click at [891, 456] on li "Phone Control" at bounding box center [891, 457] width 214 height 20
checkbox input "true"
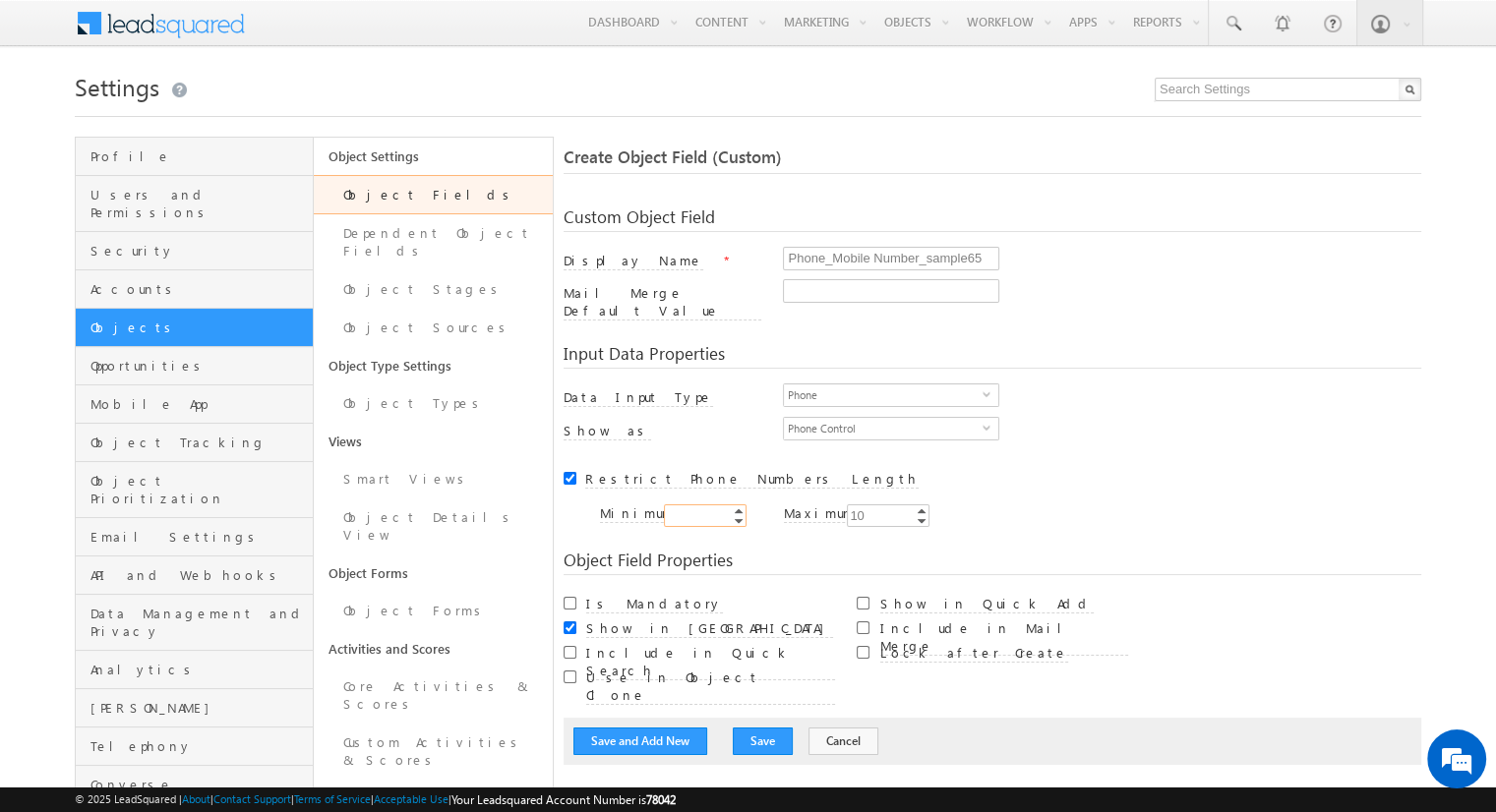
type input "10"
click at [569, 597] on input "Is Mandatory" at bounding box center [570, 603] width 13 height 13
checkbox input "true"
click at [640, 727] on button "Save and Add New" at bounding box center [640, 741] width 134 height 28
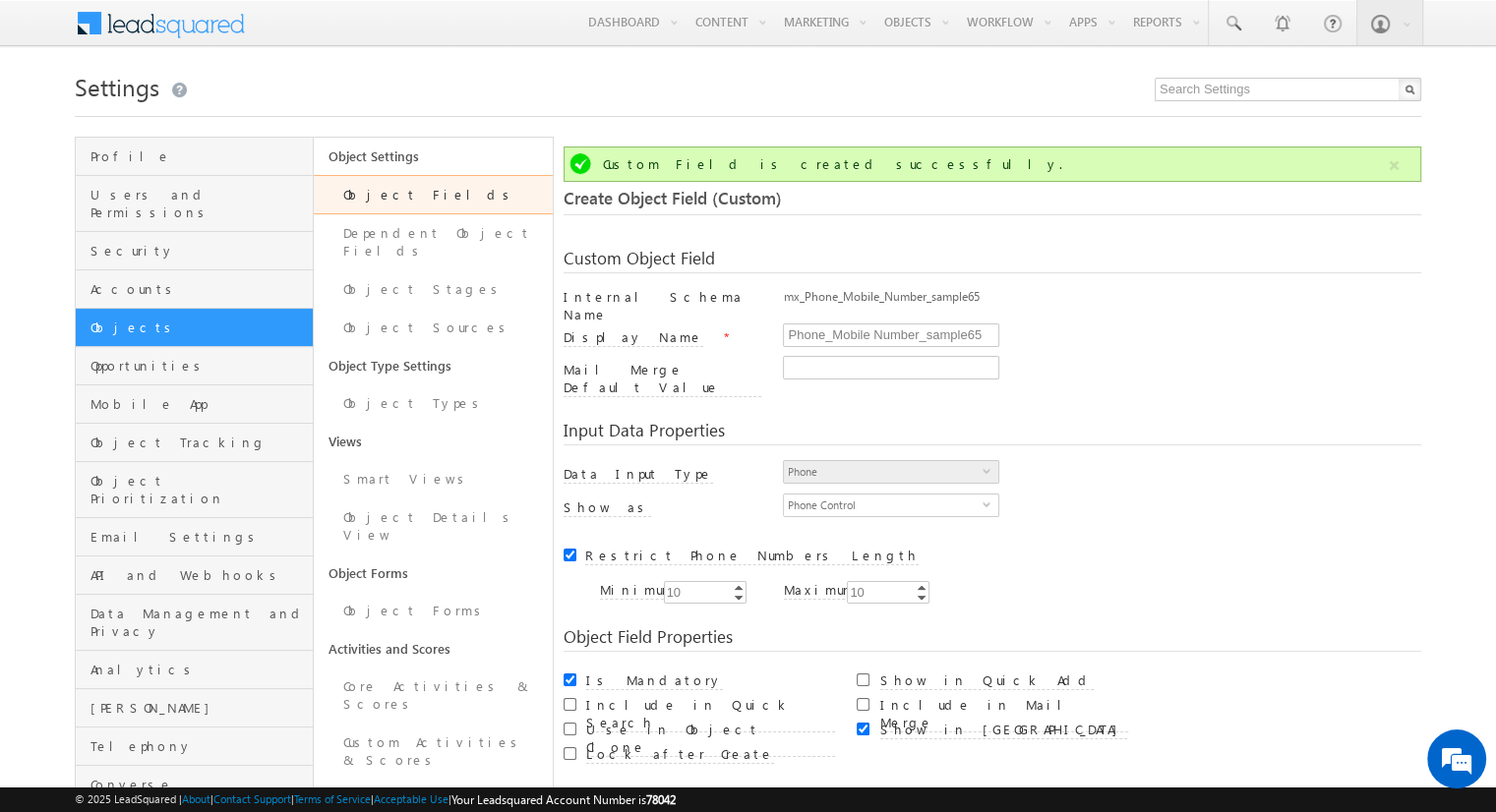
scroll to position [146, 0]
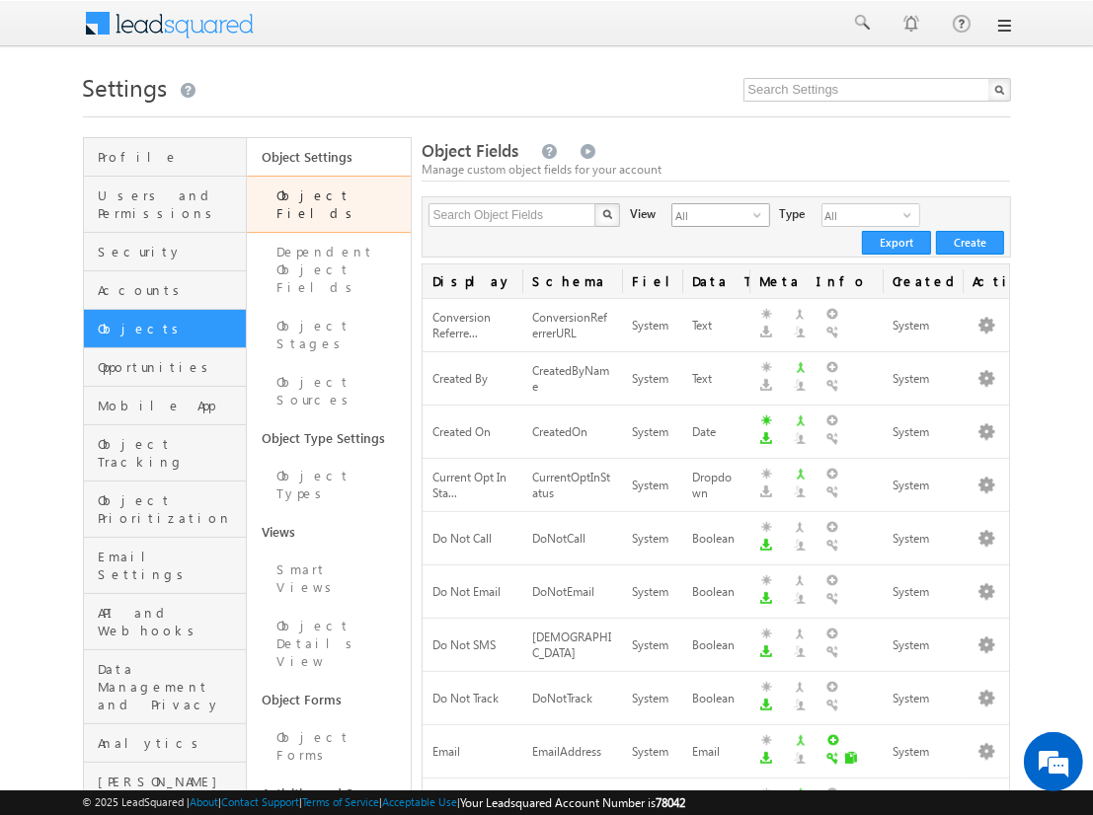
click at [700, 215] on span "All" at bounding box center [712, 215] width 81 height 22
click at [708, 277] on li "Custom Fields" at bounding box center [707, 278] width 97 height 20
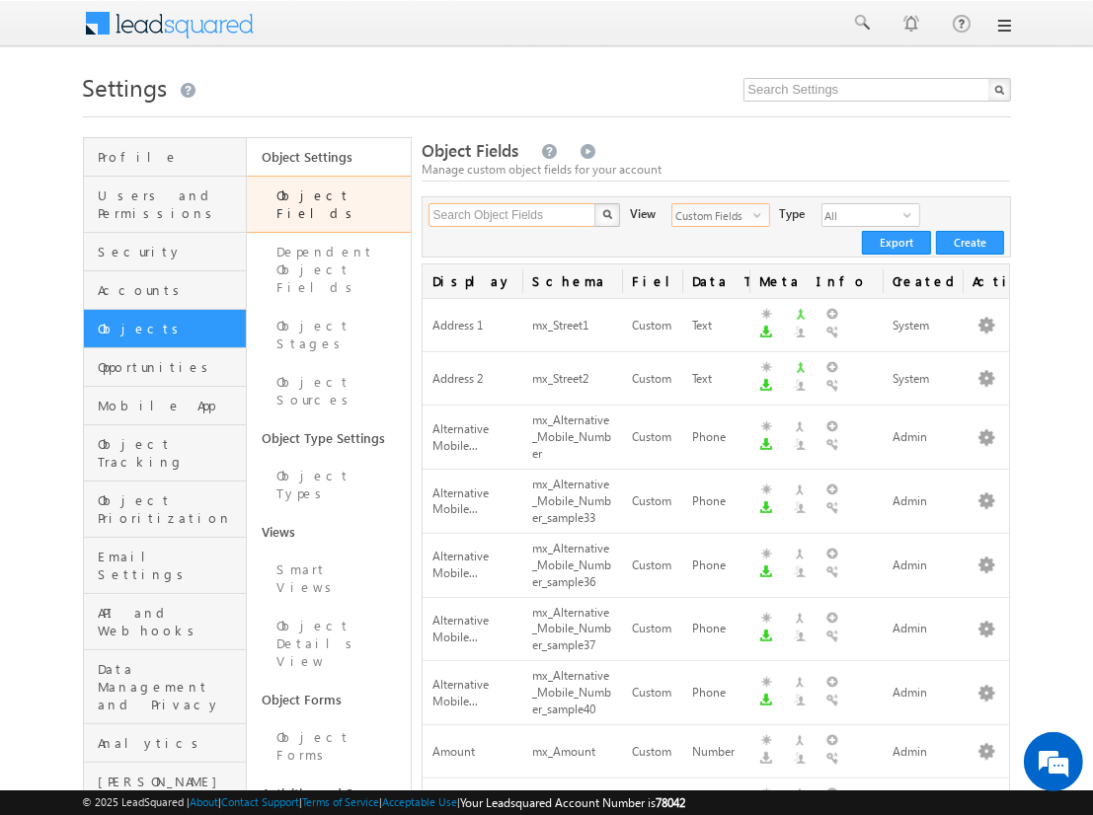
click at [511, 215] on input "Search Object Fields" at bounding box center [512, 215] width 169 height 24
click at [511, 215] on input "text" at bounding box center [512, 215] width 169 height 24
type input "_sample"
click at [606, 215] on img "button" at bounding box center [606, 214] width 10 height 10
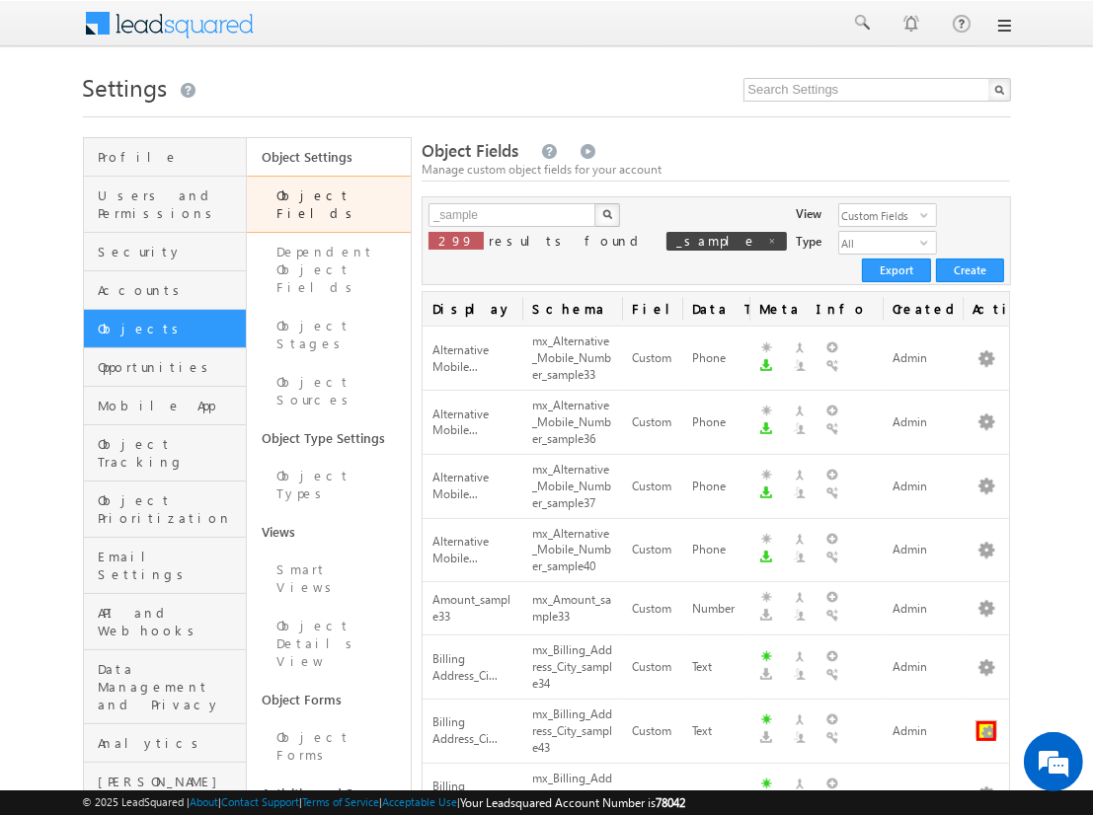
click at [986, 721] on button "button" at bounding box center [986, 731] width 20 height 20
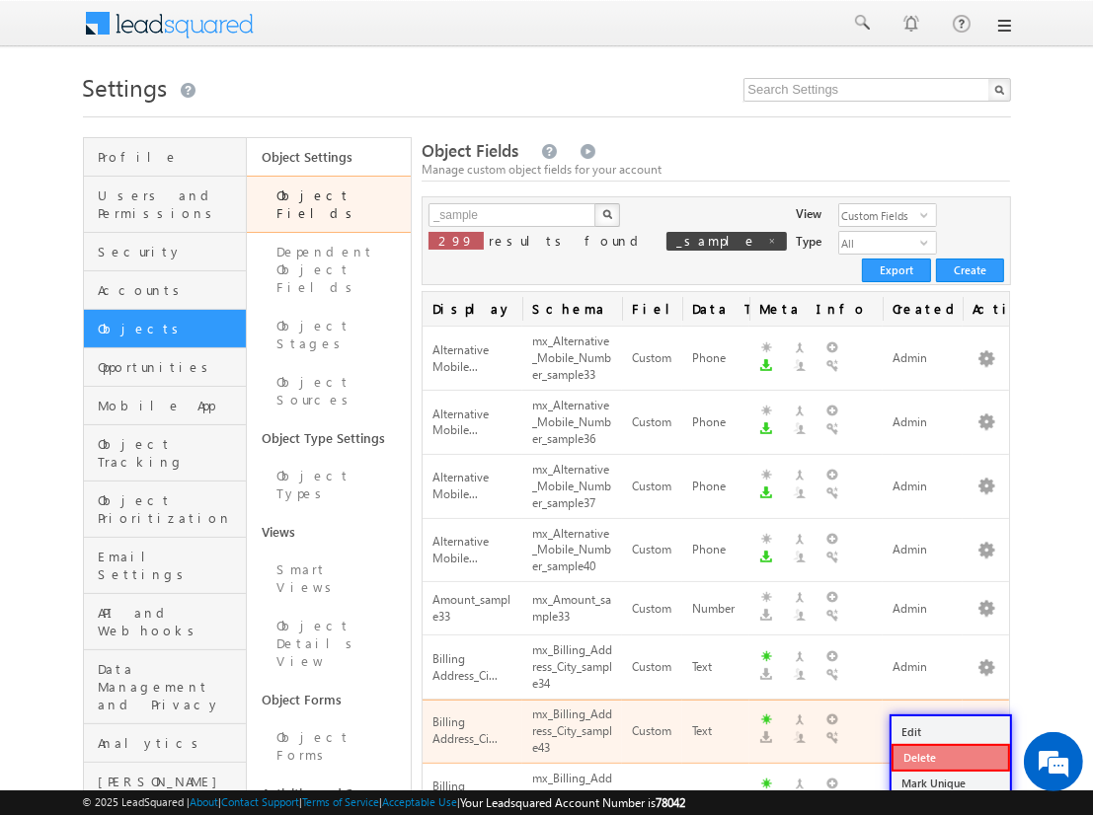
click at [949, 757] on link "Delete" at bounding box center [950, 758] width 118 height 28
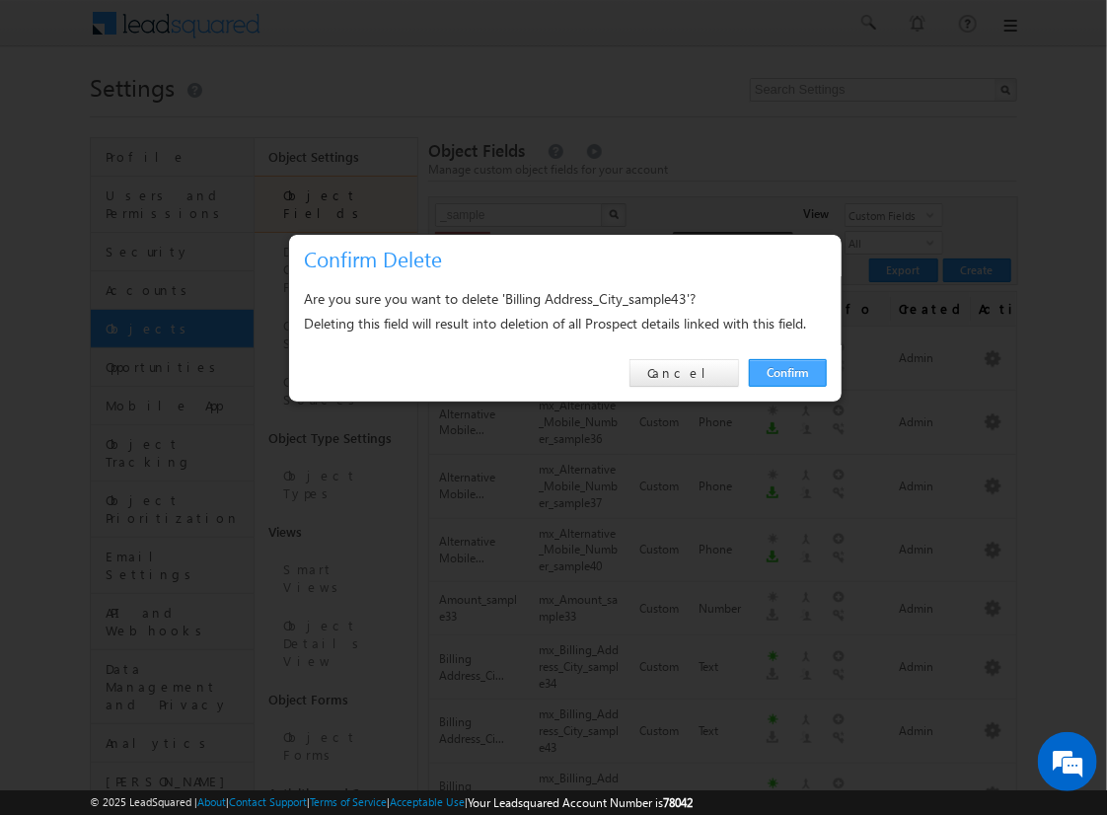
click at [788, 372] on link "Confirm" at bounding box center [788, 373] width 78 height 28
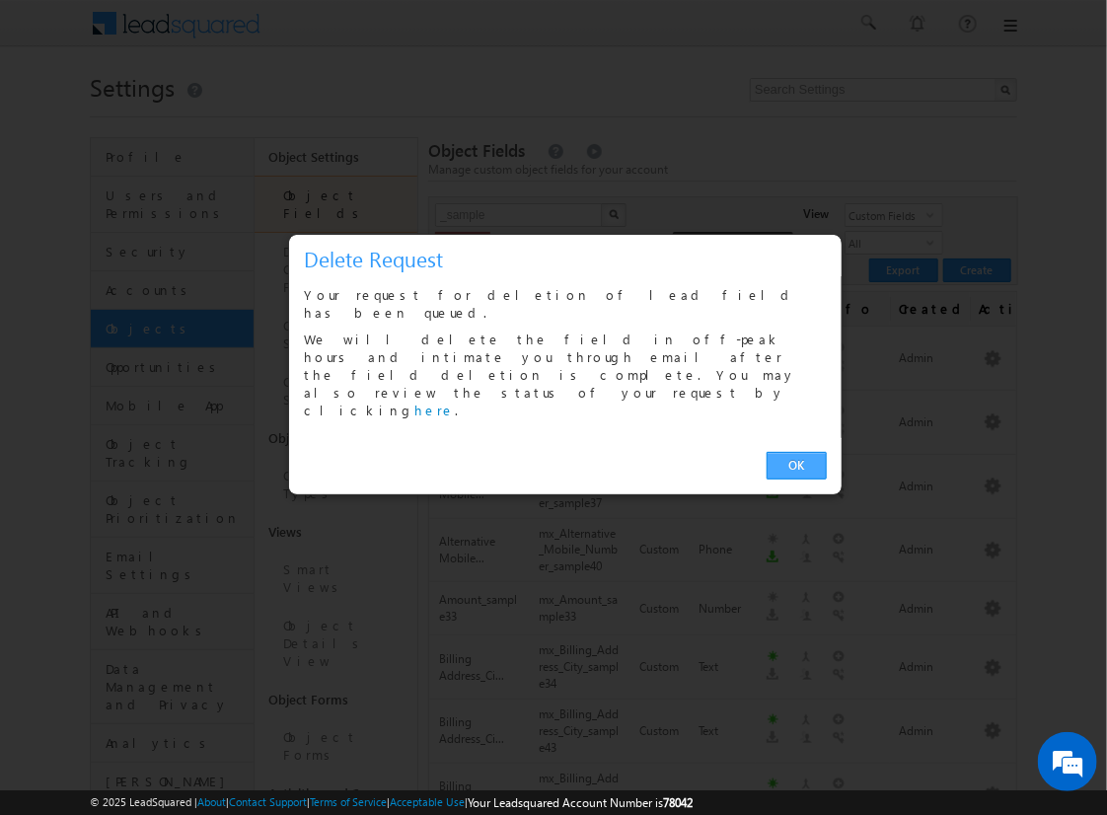
click at [796, 452] on link "OK" at bounding box center [797, 466] width 60 height 28
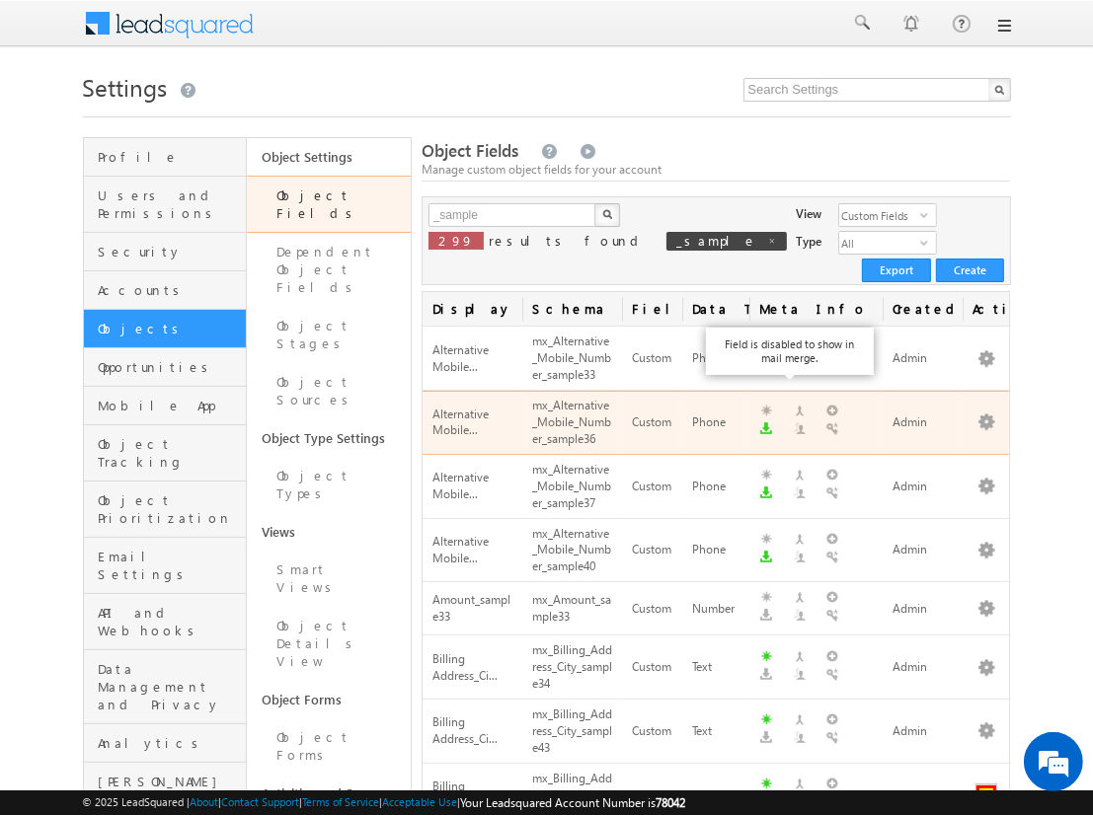
click at [986, 786] on button "button" at bounding box center [986, 796] width 20 height 20
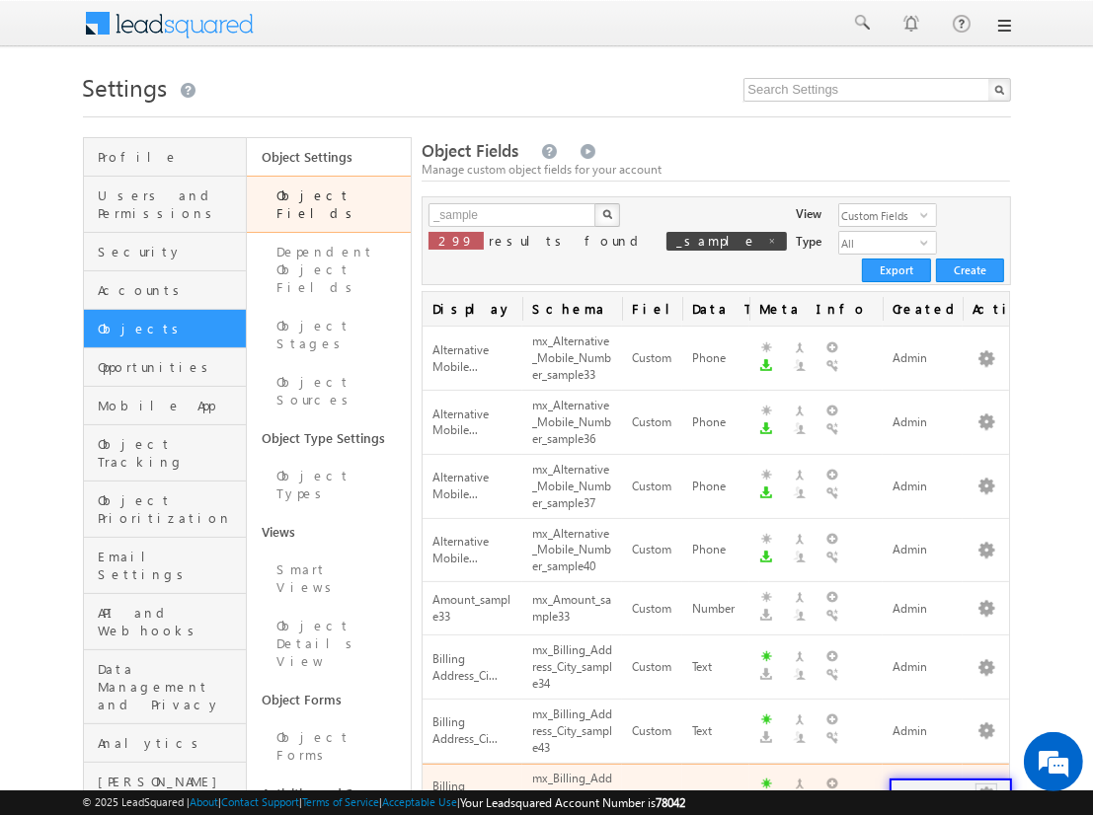
scroll to position [20, 0]
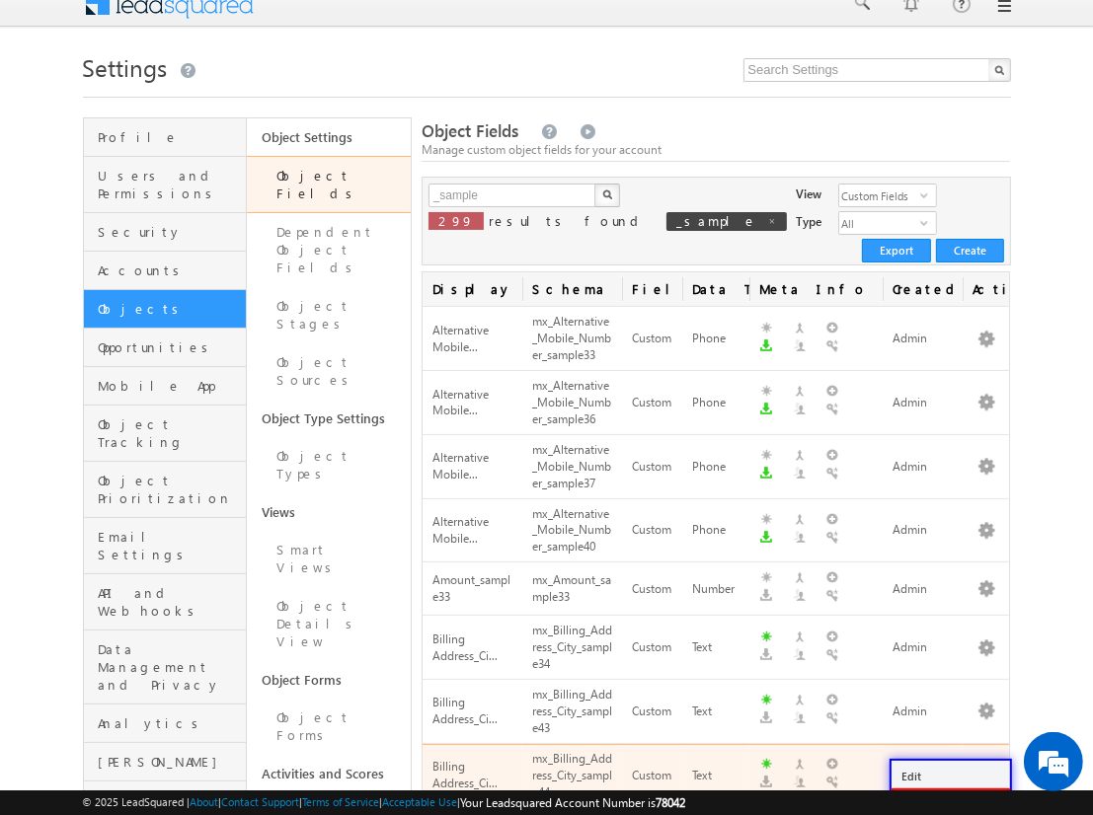
click at [949, 789] on link "Delete" at bounding box center [950, 803] width 118 height 28
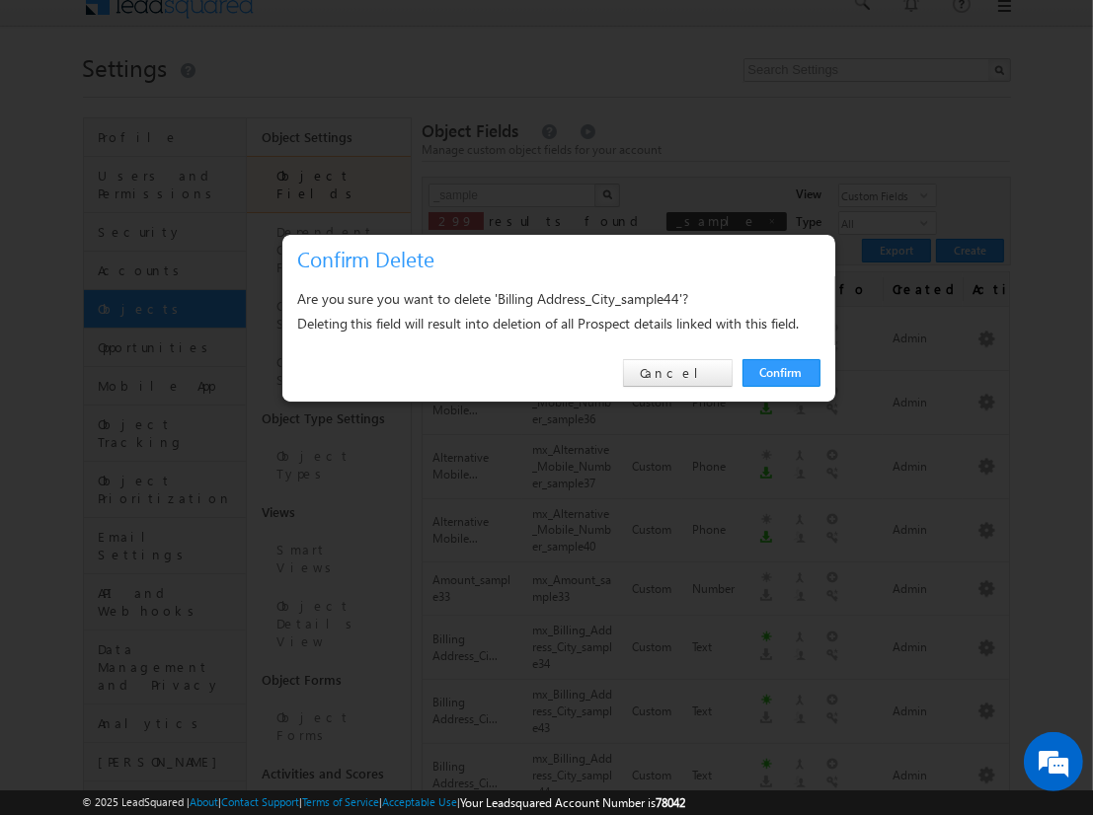
scroll to position [414, 0]
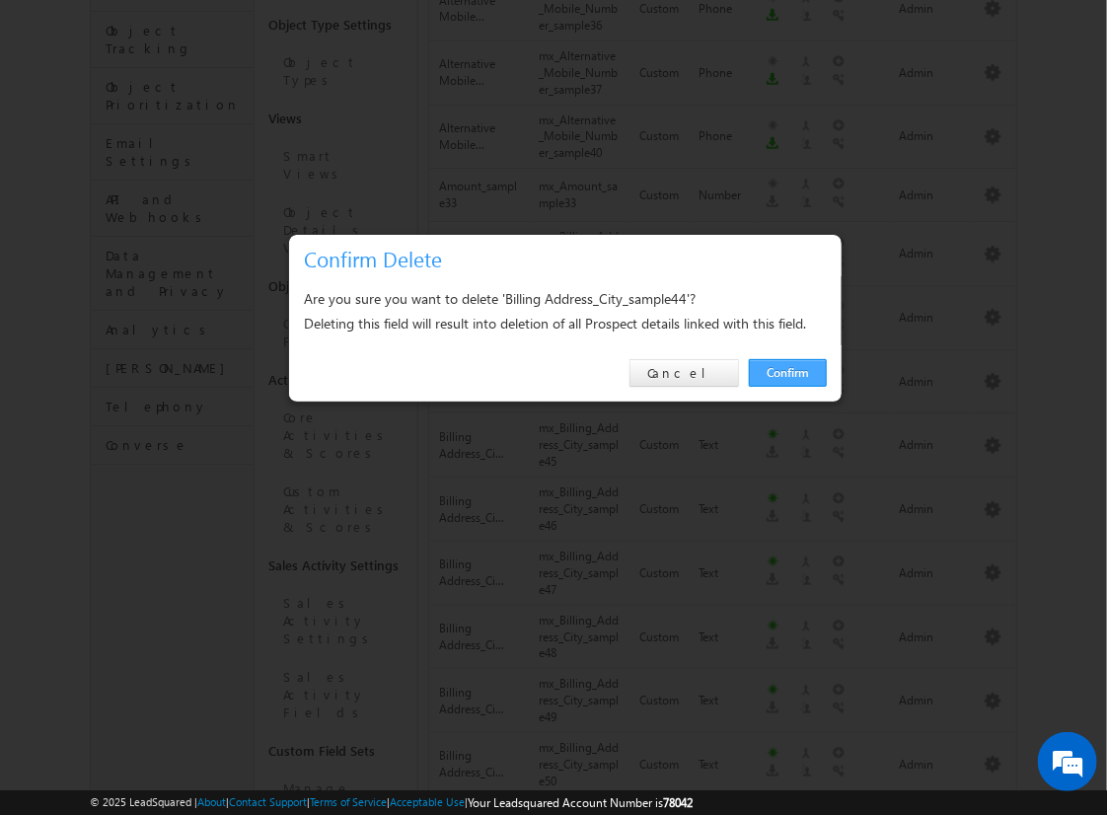
click at [788, 372] on link "Confirm" at bounding box center [788, 373] width 78 height 28
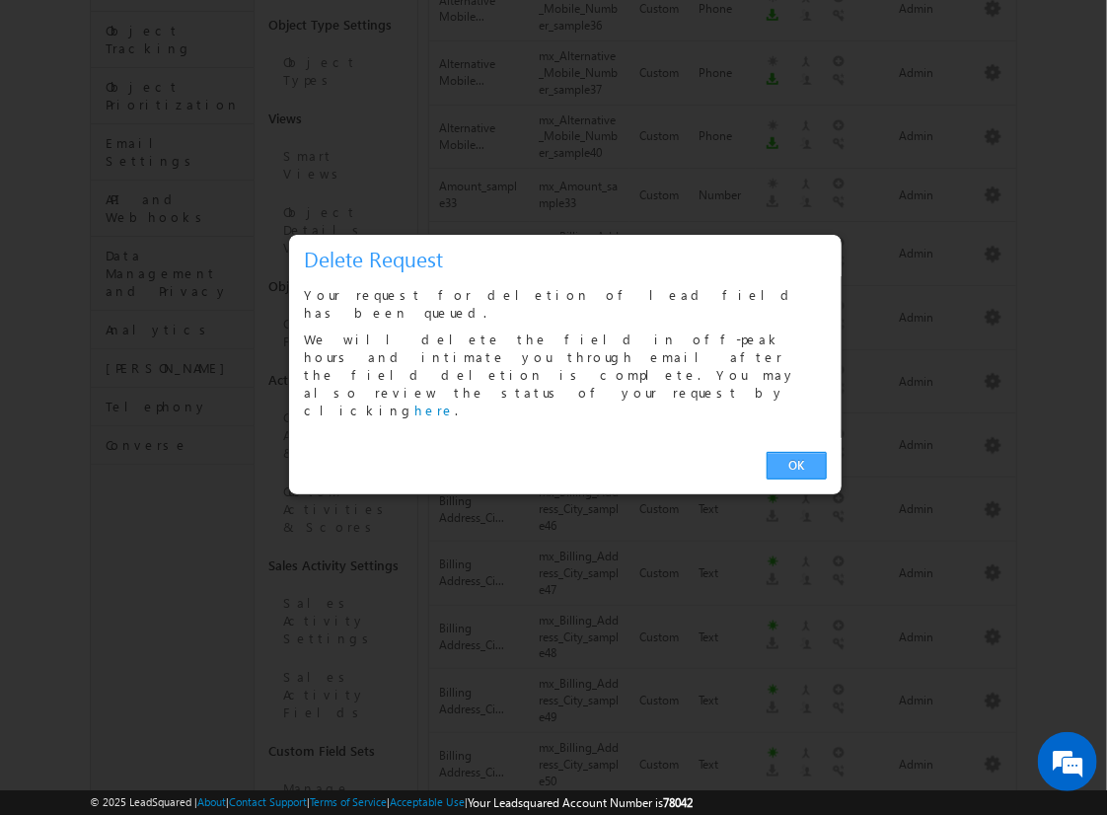
click at [796, 452] on link "OK" at bounding box center [797, 466] width 60 height 28
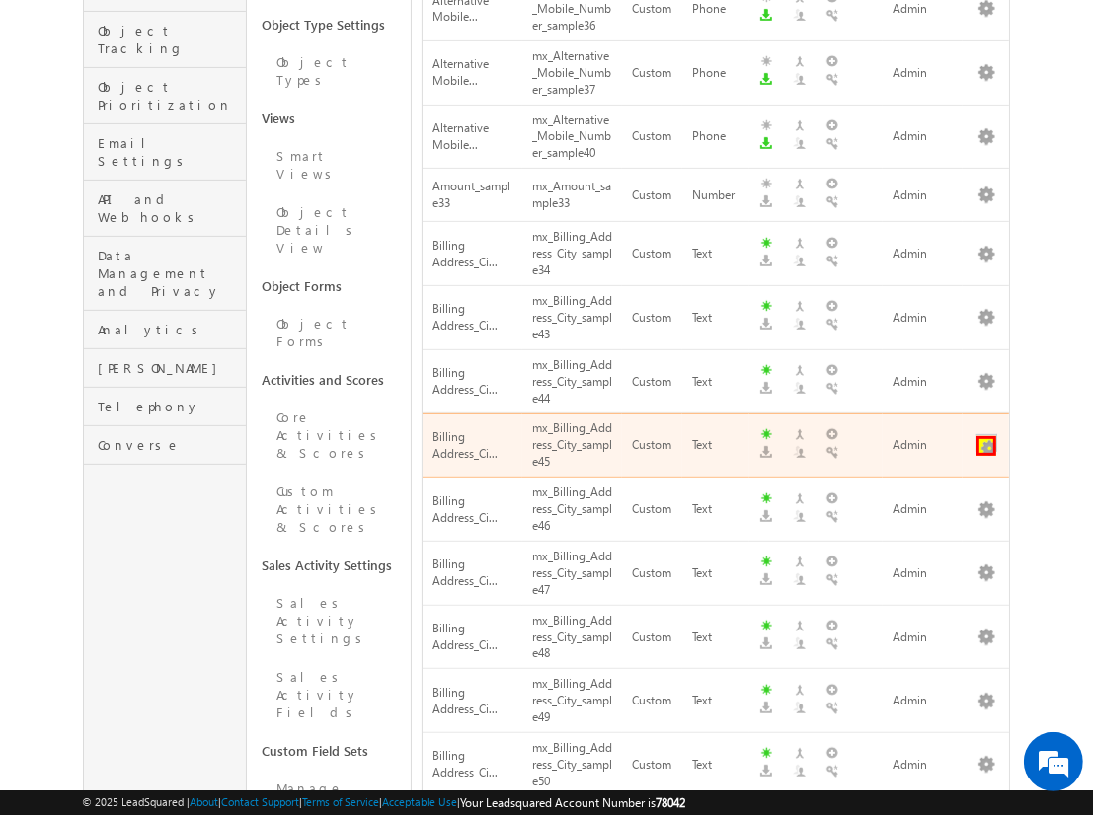
click at [986, 436] on button "button" at bounding box center [986, 446] width 20 height 20
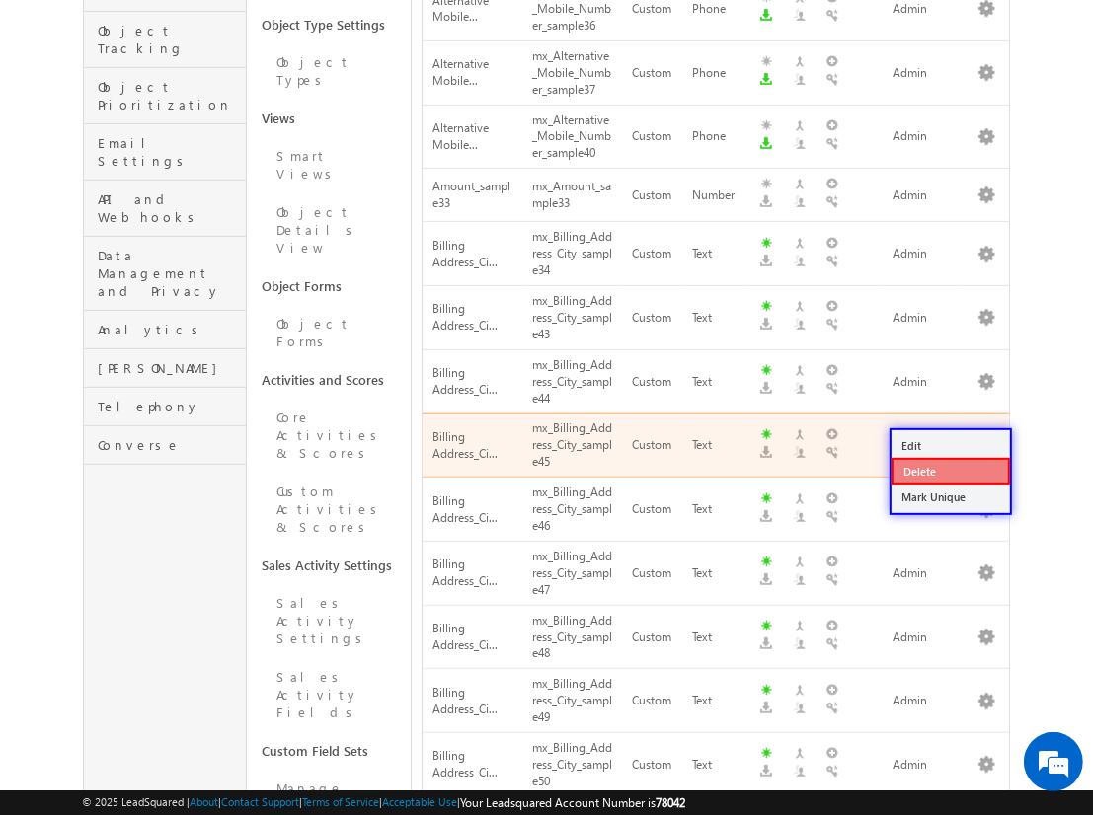
click at [949, 471] on link "Delete" at bounding box center [950, 472] width 118 height 28
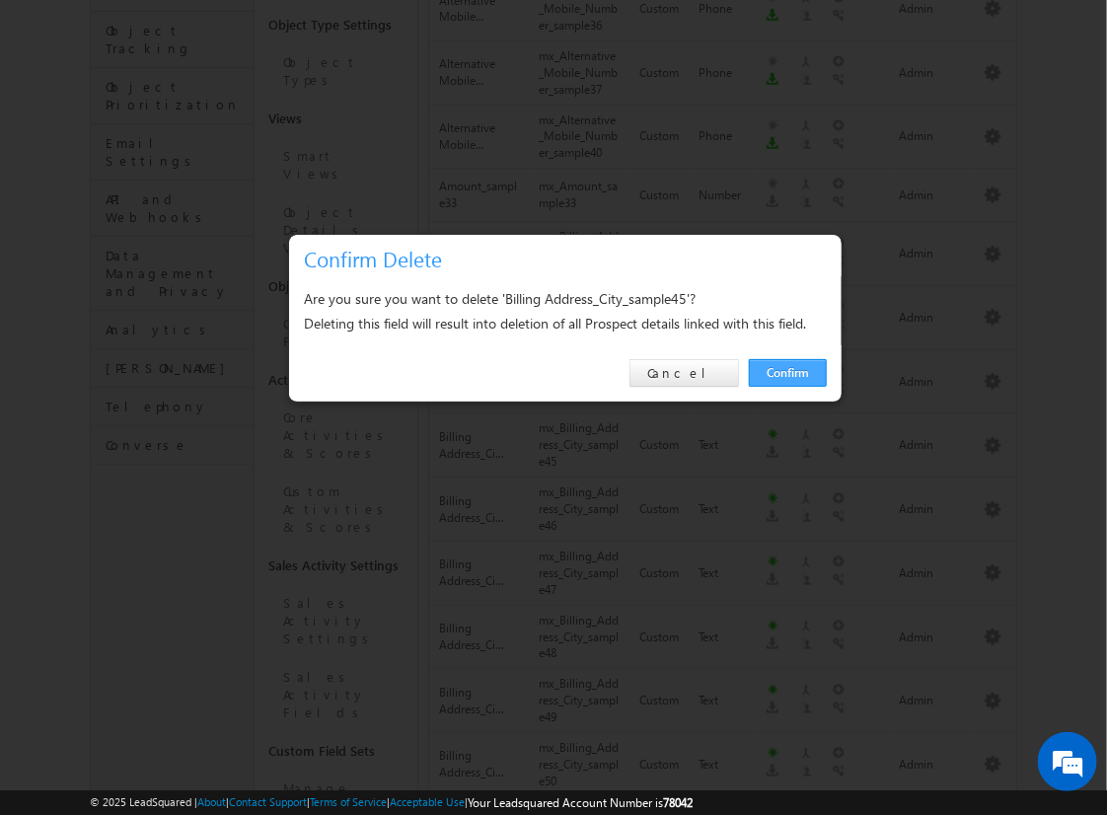
click at [788, 372] on link "Confirm" at bounding box center [788, 373] width 78 height 28
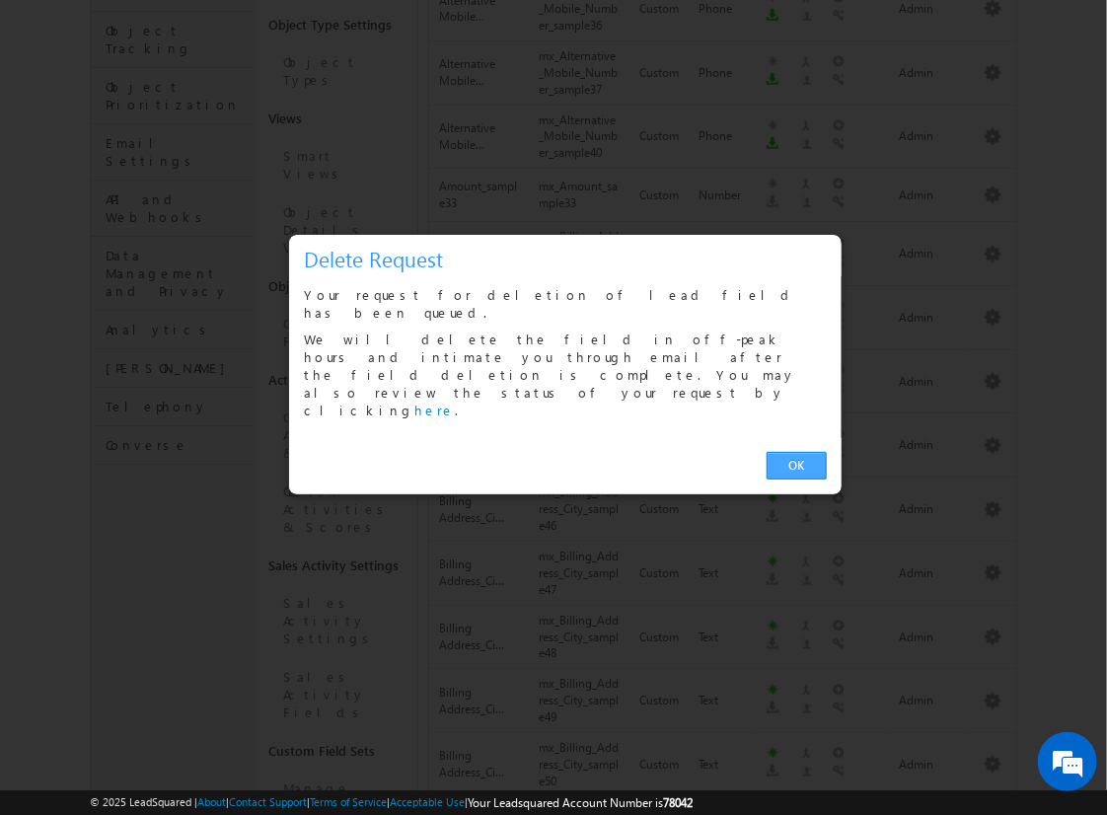
click at [796, 452] on link "OK" at bounding box center [797, 466] width 60 height 28
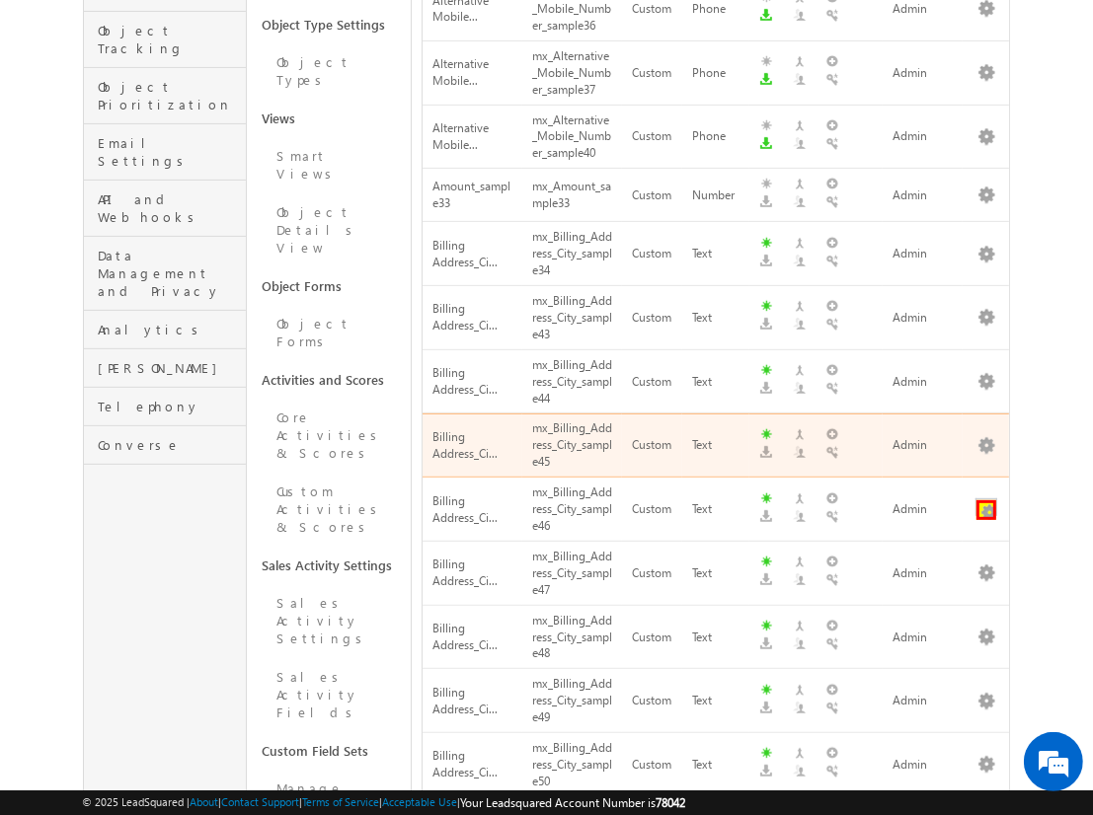
click at [986, 500] on button "button" at bounding box center [986, 510] width 20 height 20
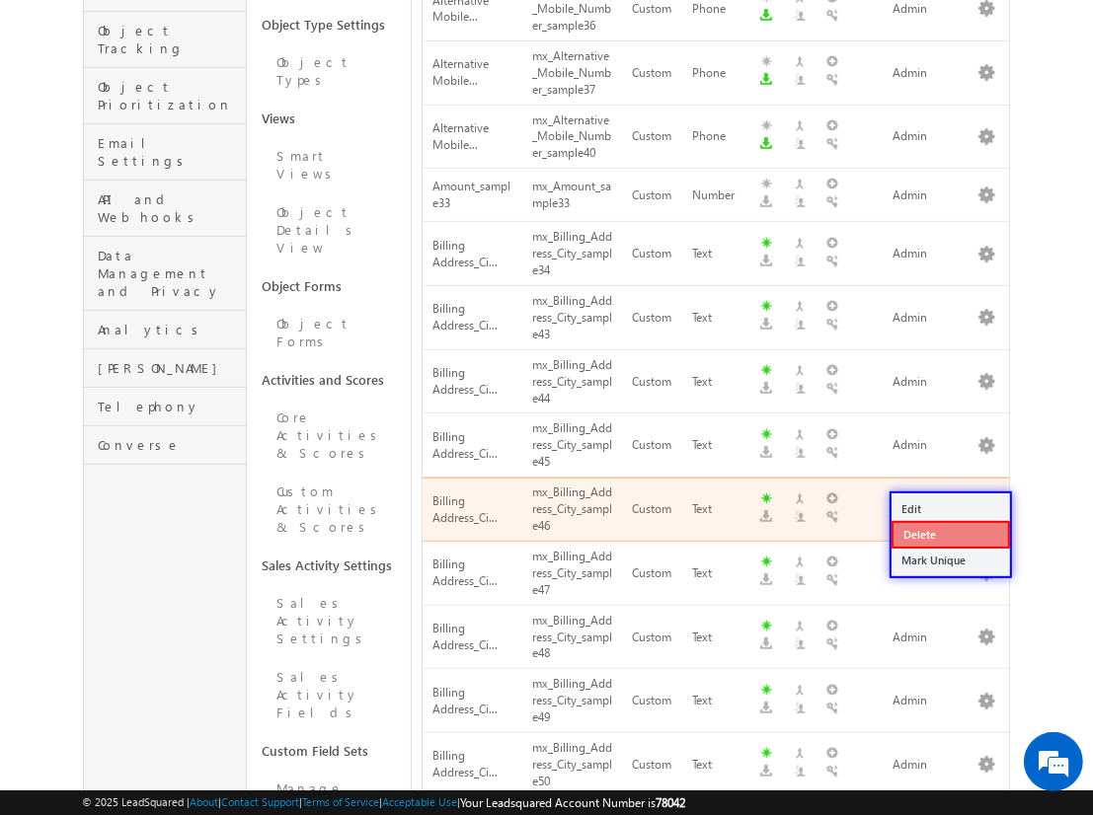
click at [949, 534] on link "Delete" at bounding box center [950, 535] width 118 height 28
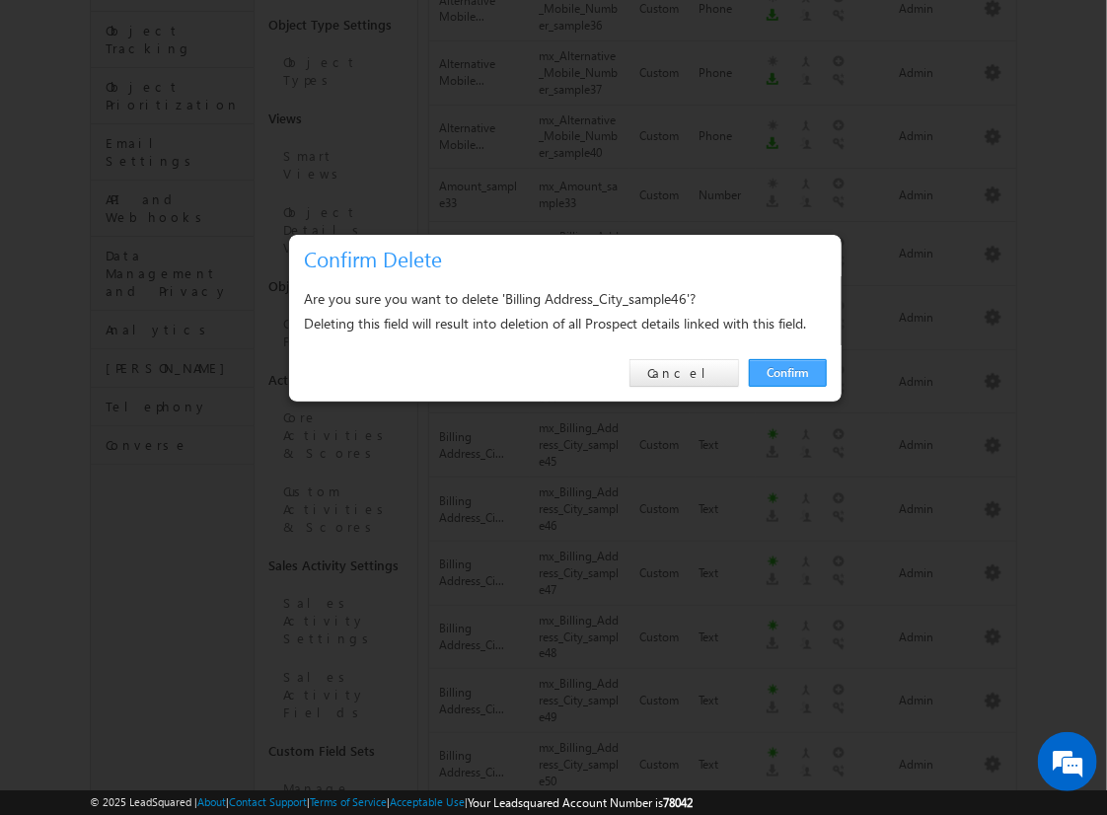
click at [788, 372] on link "Confirm" at bounding box center [788, 373] width 78 height 28
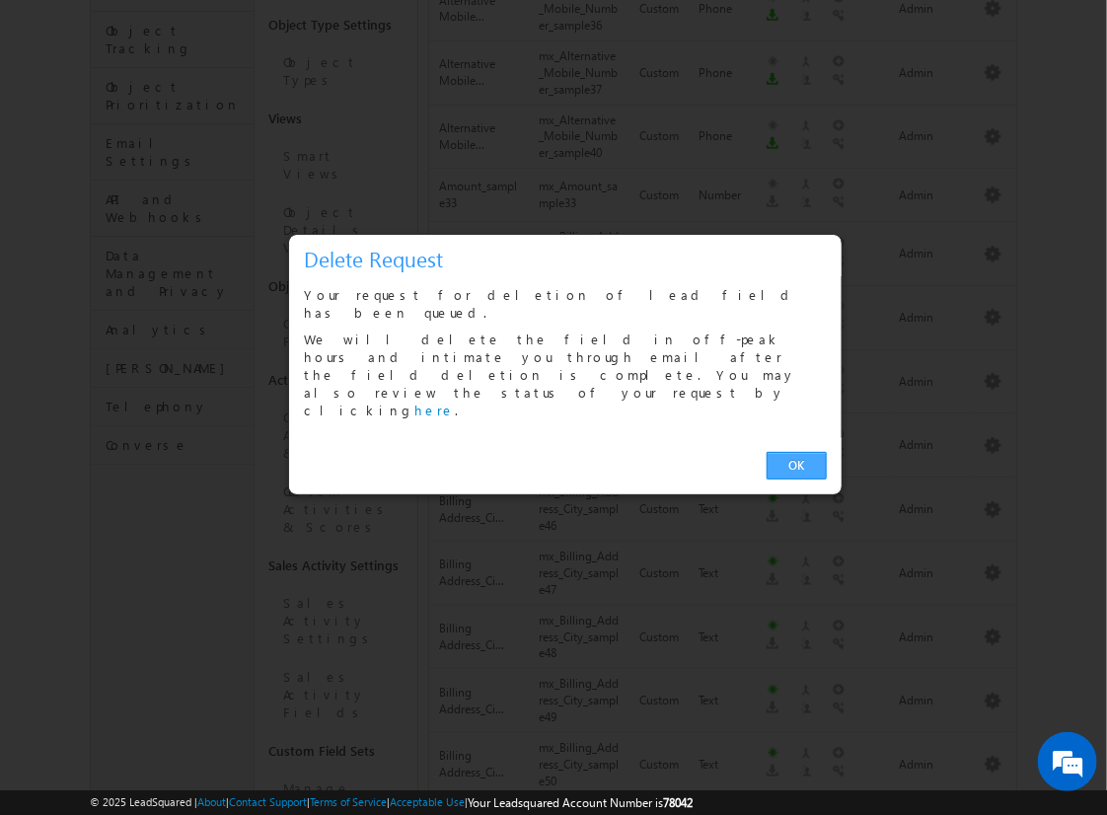
click at [796, 452] on link "OK" at bounding box center [797, 466] width 60 height 28
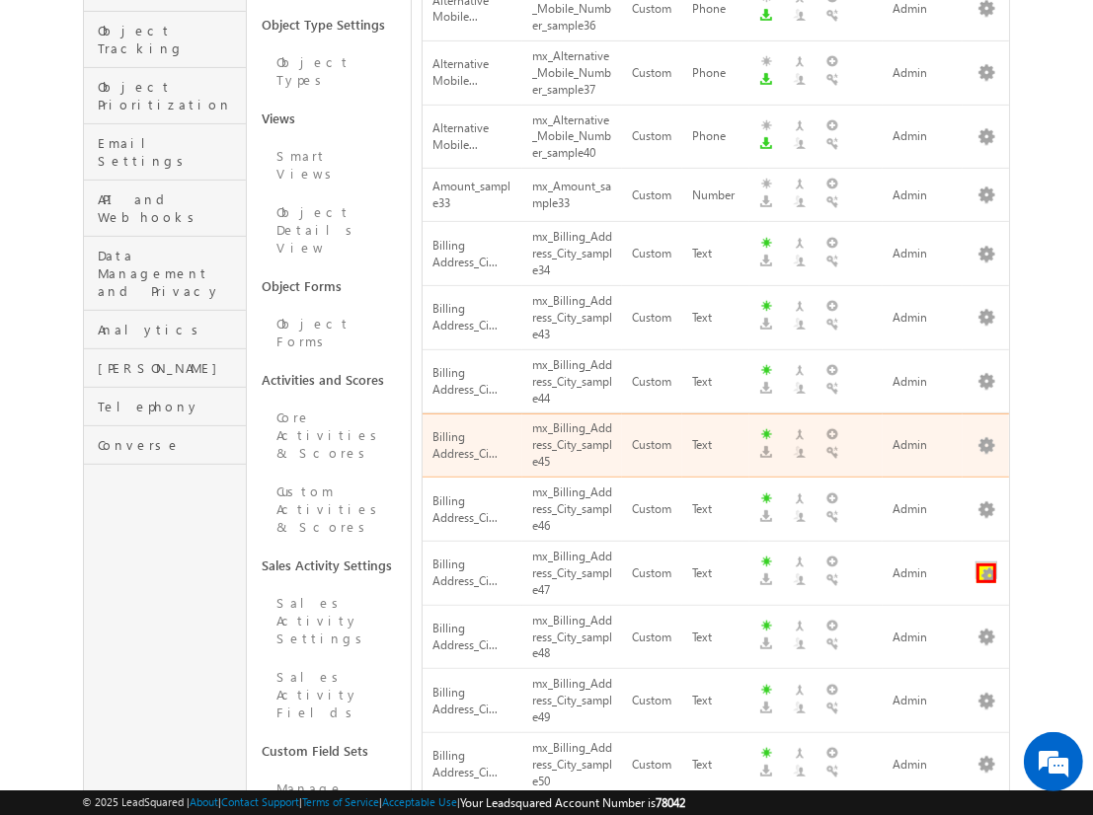
click at [986, 564] on button "button" at bounding box center [986, 574] width 20 height 20
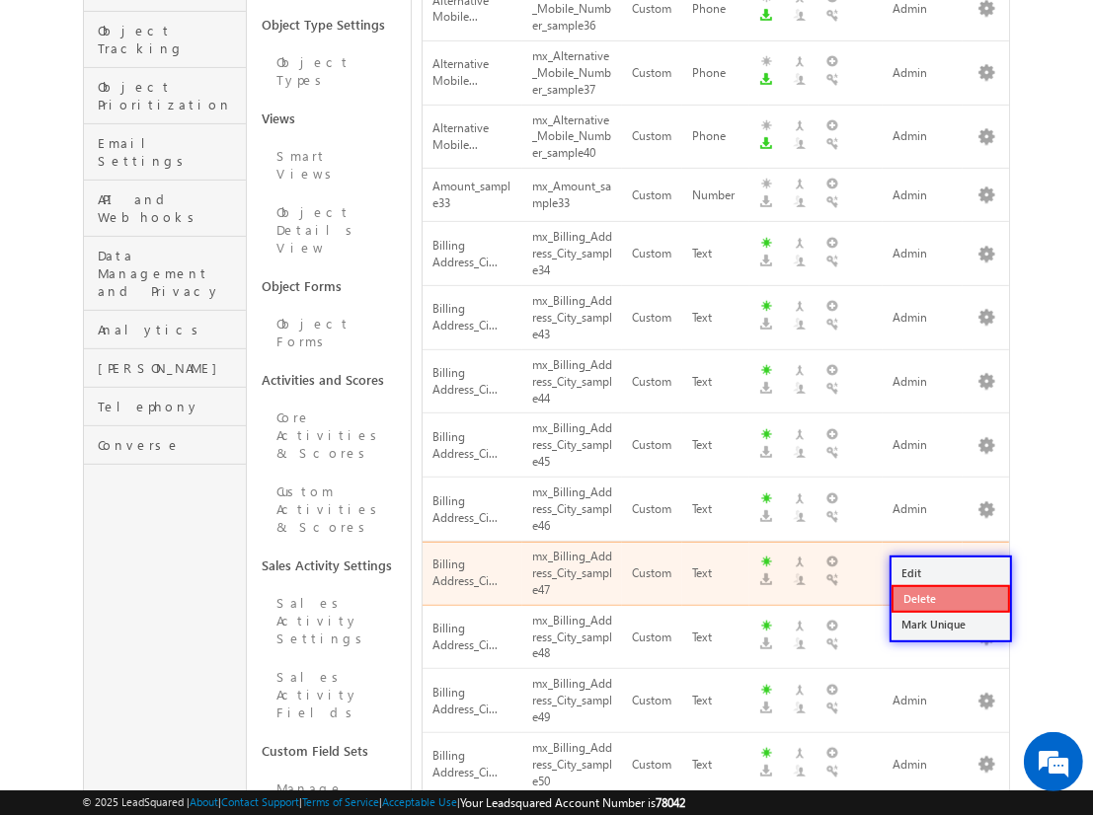
click at [949, 597] on link "Delete" at bounding box center [950, 599] width 118 height 28
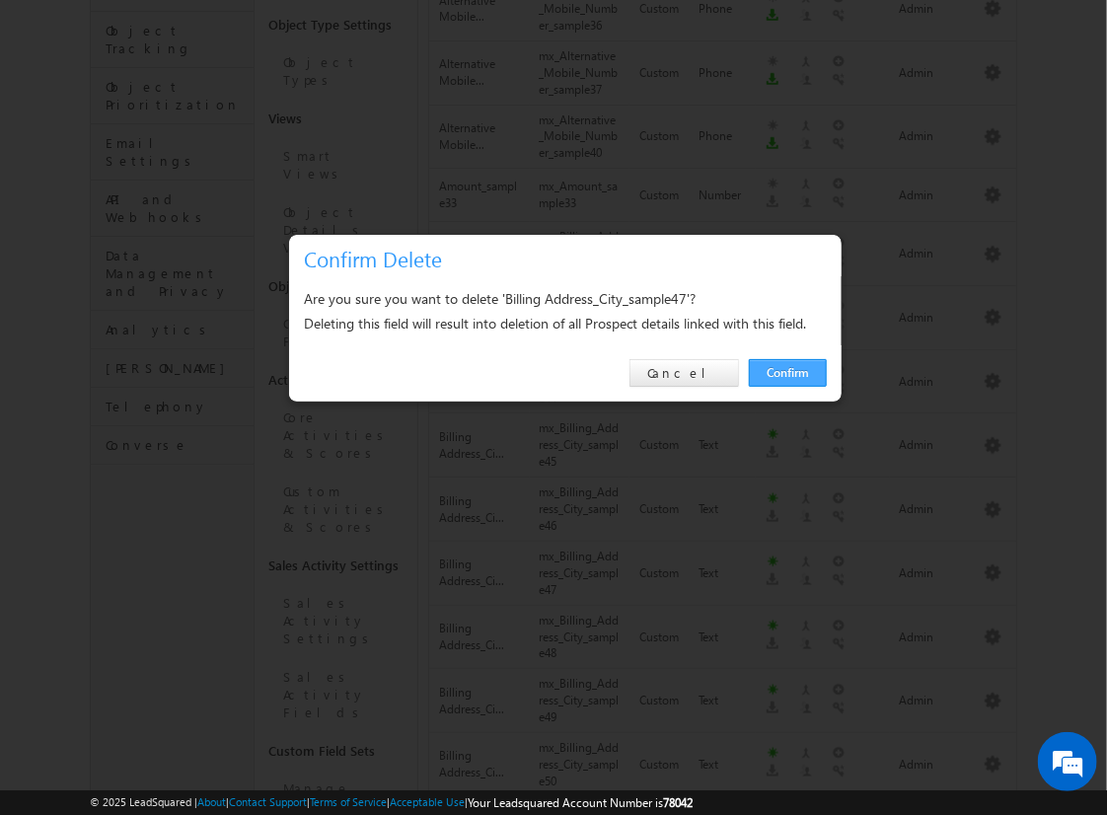
click at [788, 372] on link "Confirm" at bounding box center [788, 373] width 78 height 28
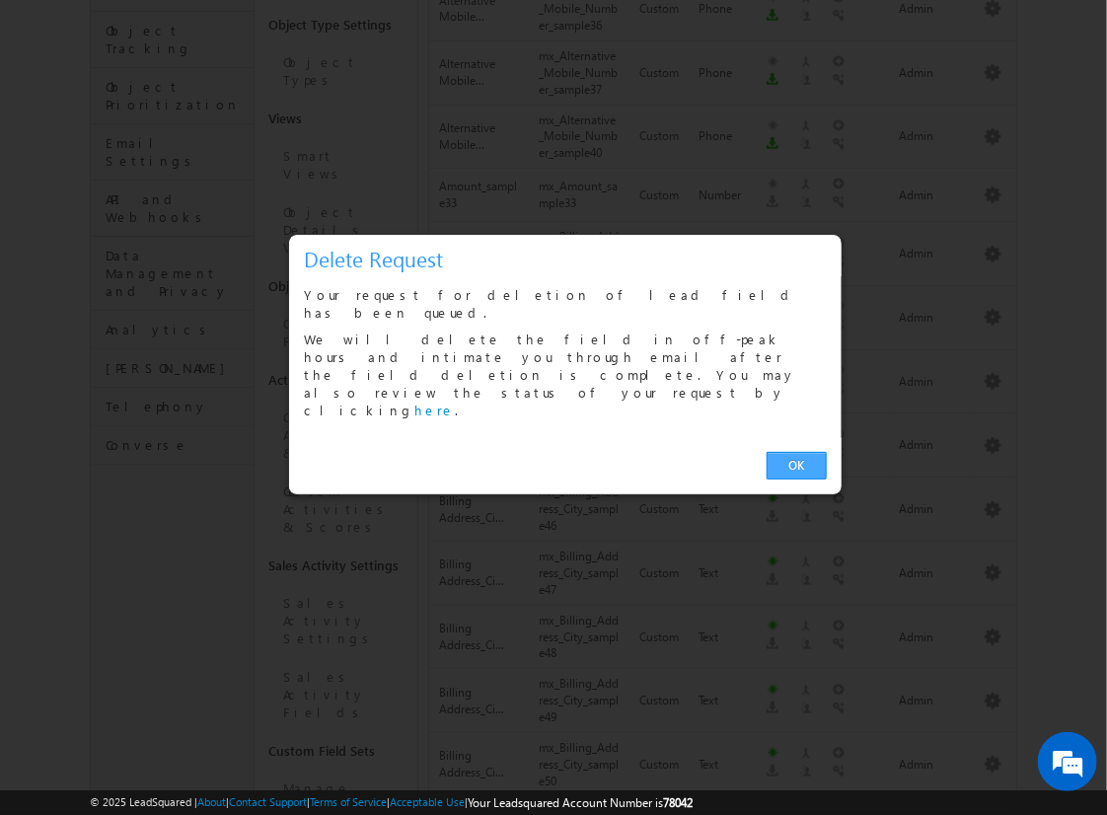
click at [796, 452] on link "OK" at bounding box center [797, 466] width 60 height 28
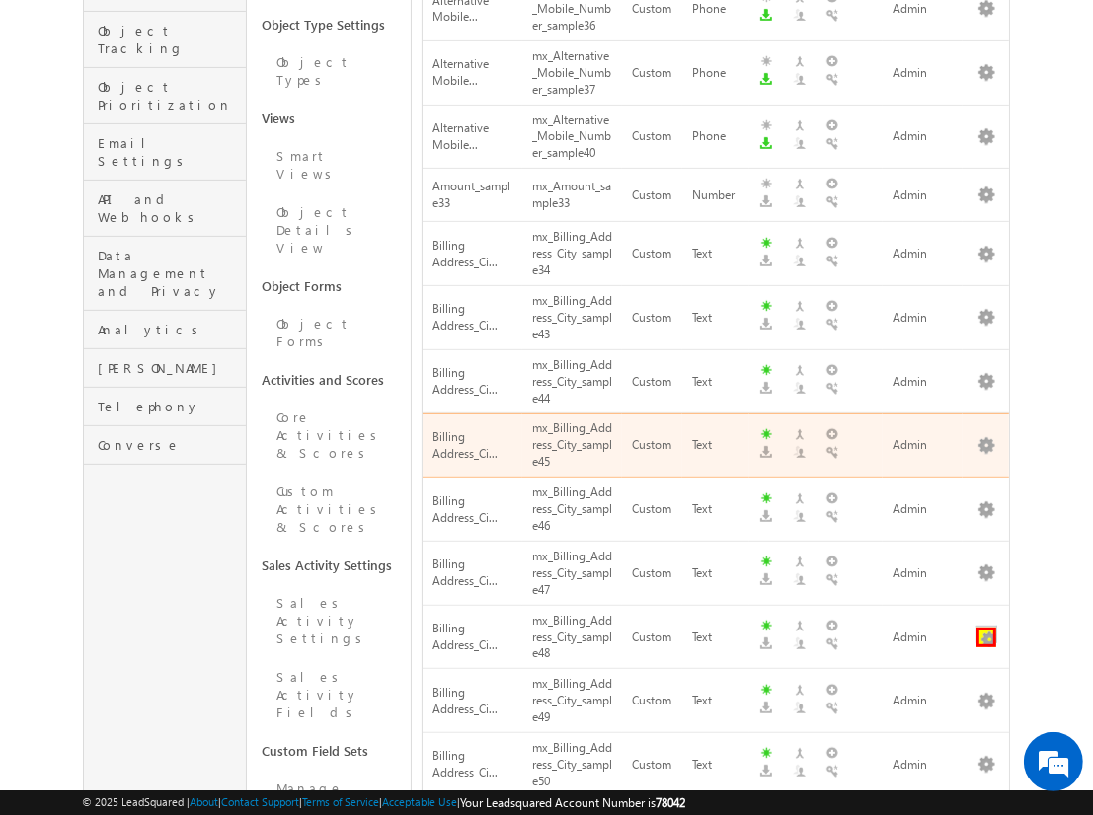
click at [986, 628] on button "button" at bounding box center [986, 638] width 20 height 20
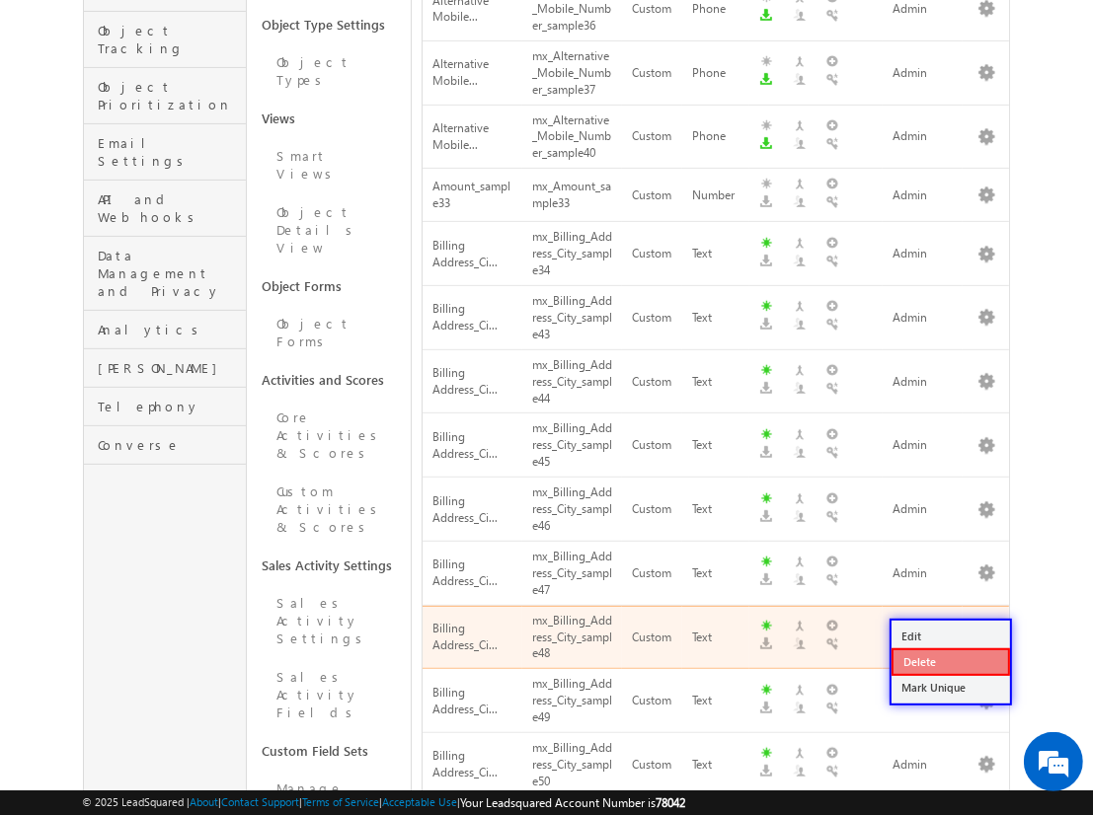
click at [949, 660] on link "Delete" at bounding box center [950, 662] width 118 height 28
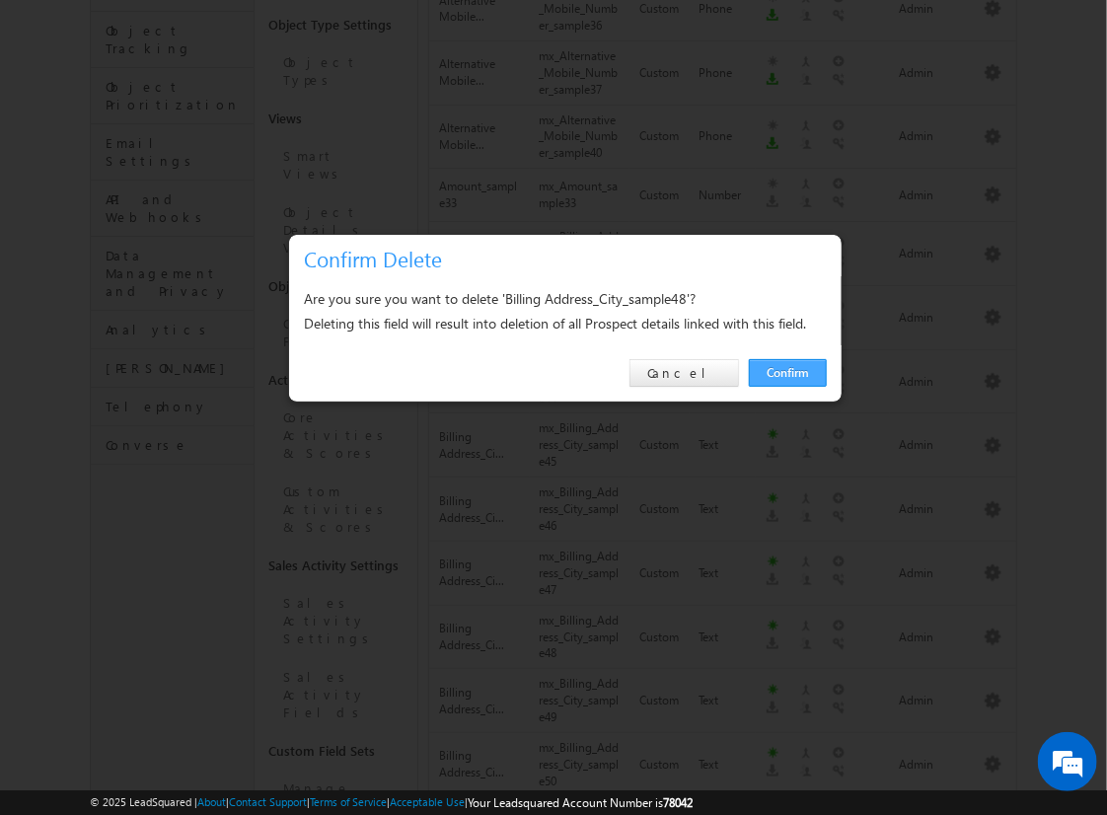
click at [788, 372] on link "Confirm" at bounding box center [788, 373] width 78 height 28
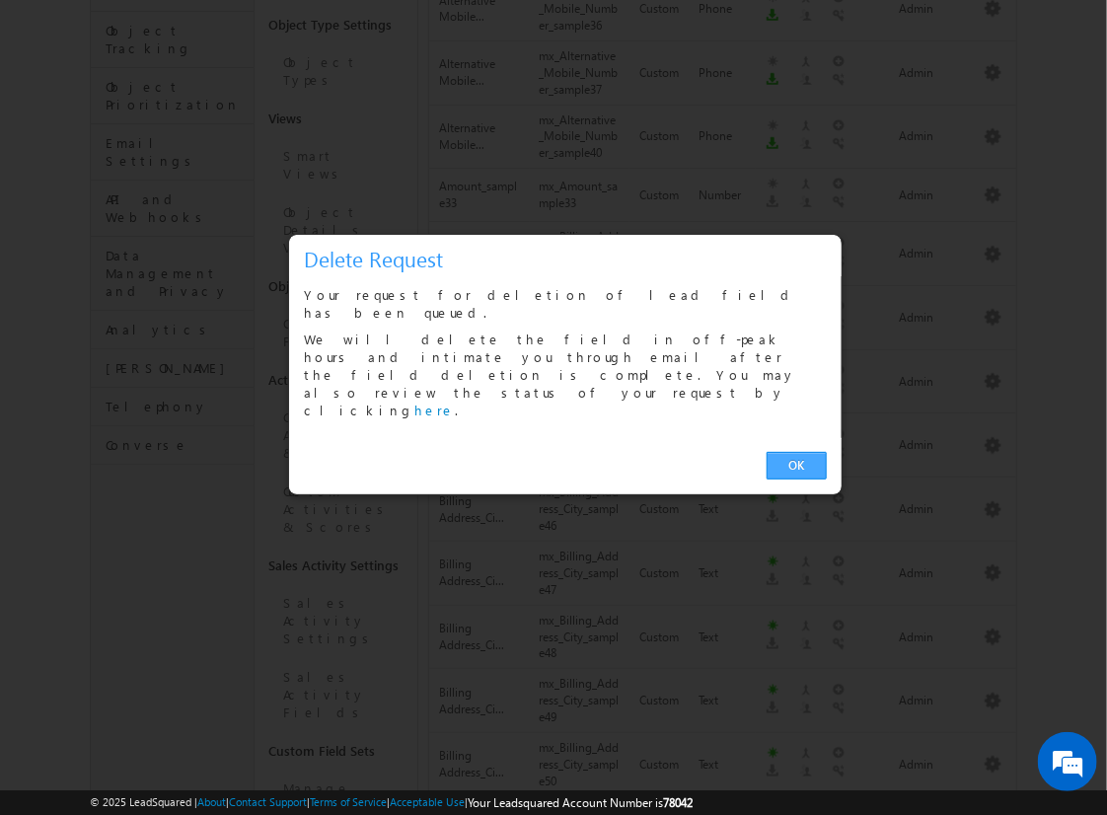
click at [796, 452] on link "OK" at bounding box center [797, 466] width 60 height 28
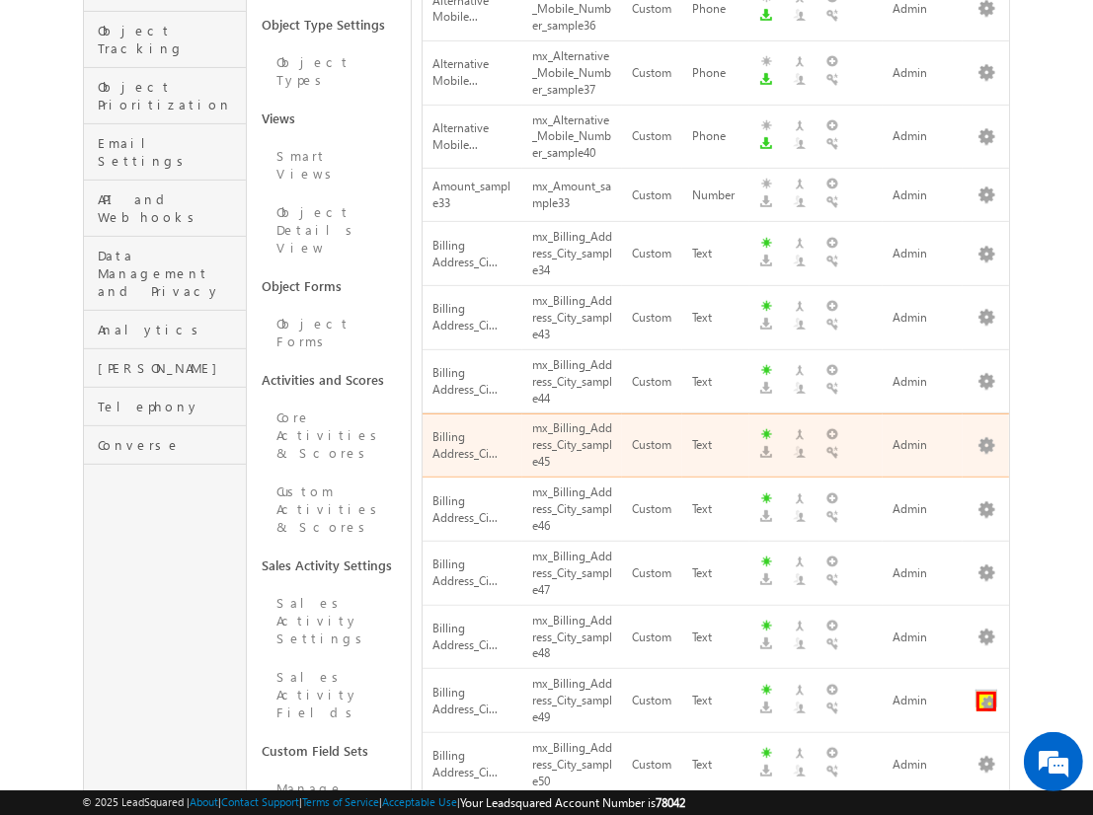
click at [986, 692] on button "button" at bounding box center [986, 702] width 20 height 20
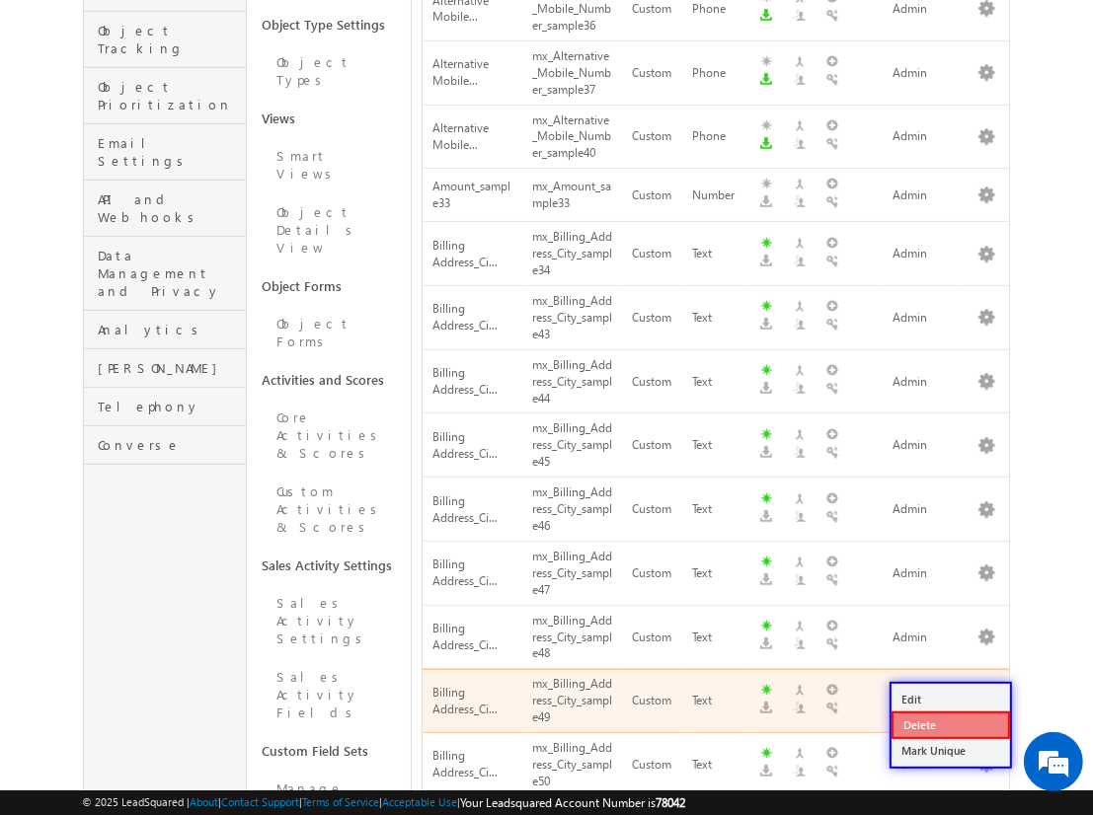
click at [949, 724] on link "Delete" at bounding box center [950, 726] width 118 height 28
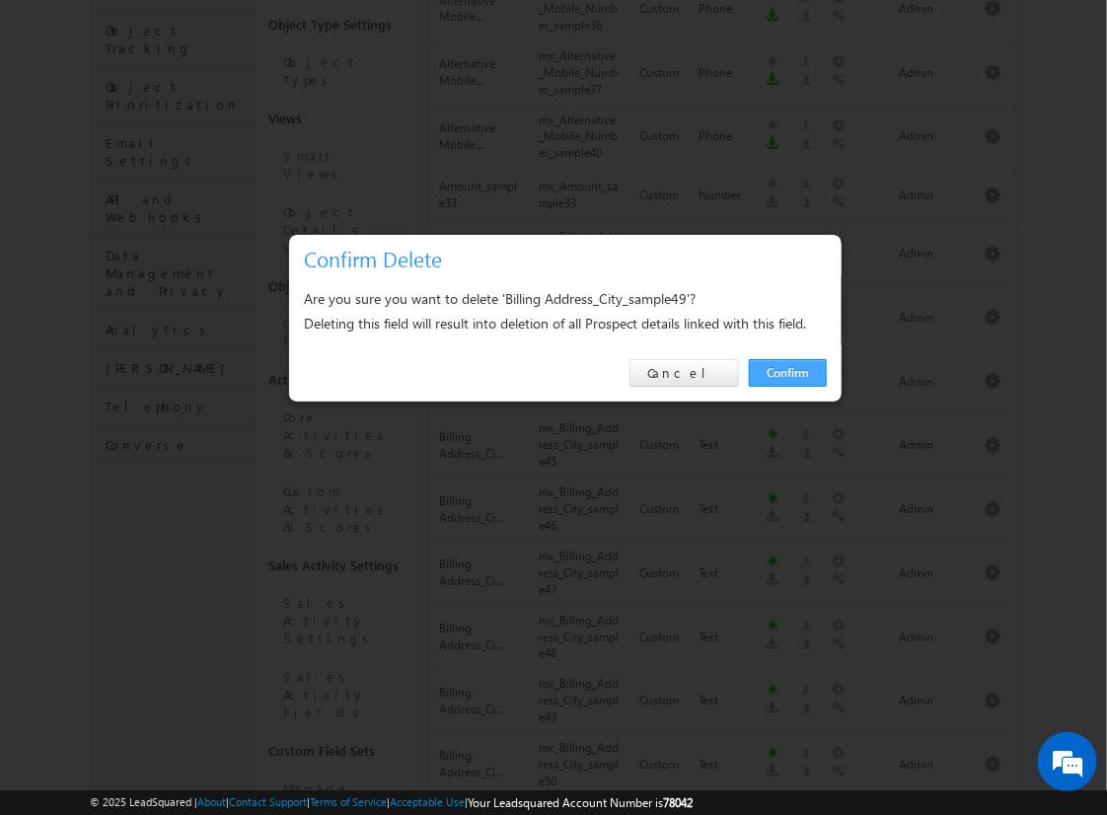
click at [788, 372] on link "Confirm" at bounding box center [788, 373] width 78 height 28
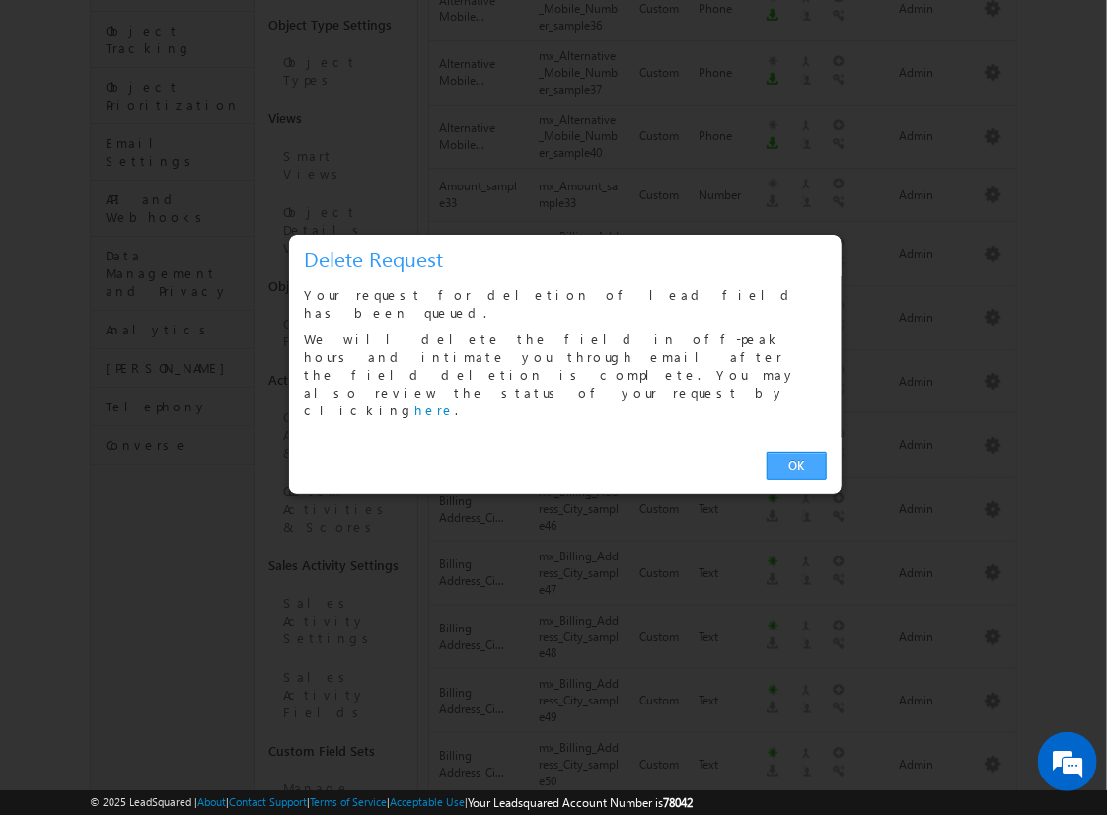
click at [796, 452] on link "OK" at bounding box center [797, 466] width 60 height 28
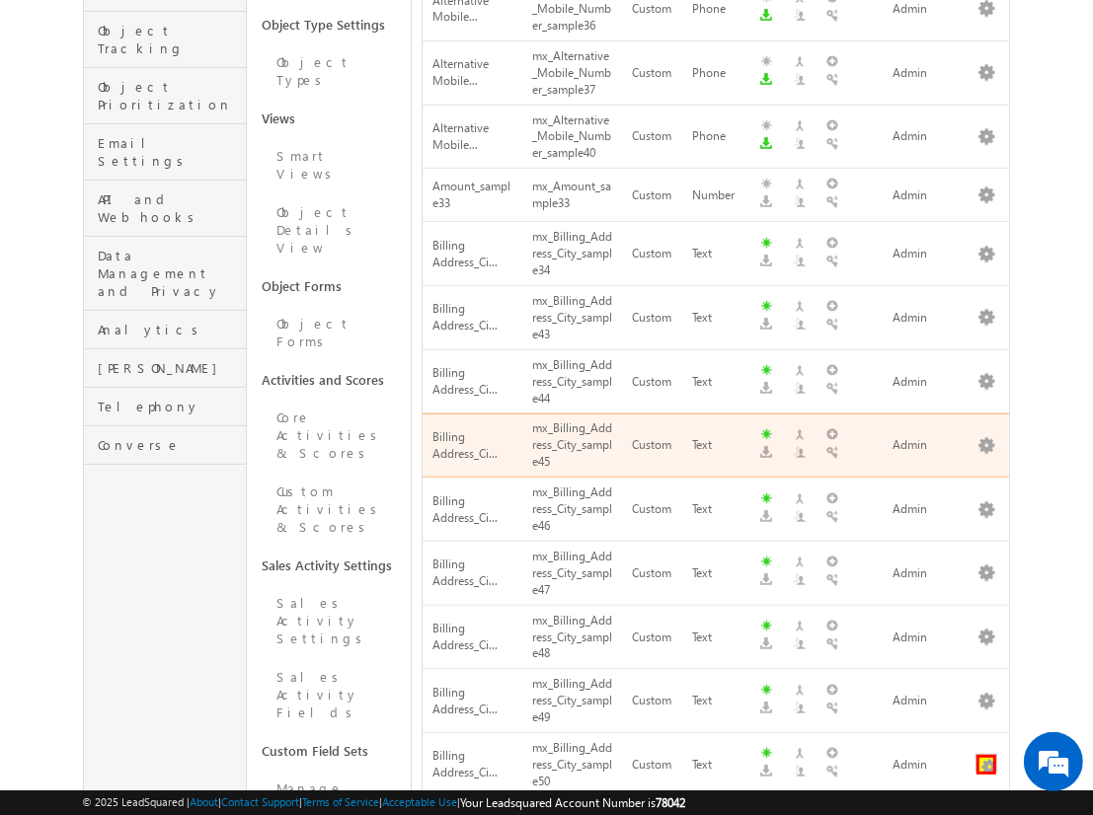
click at [986, 755] on button "button" at bounding box center [986, 765] width 20 height 20
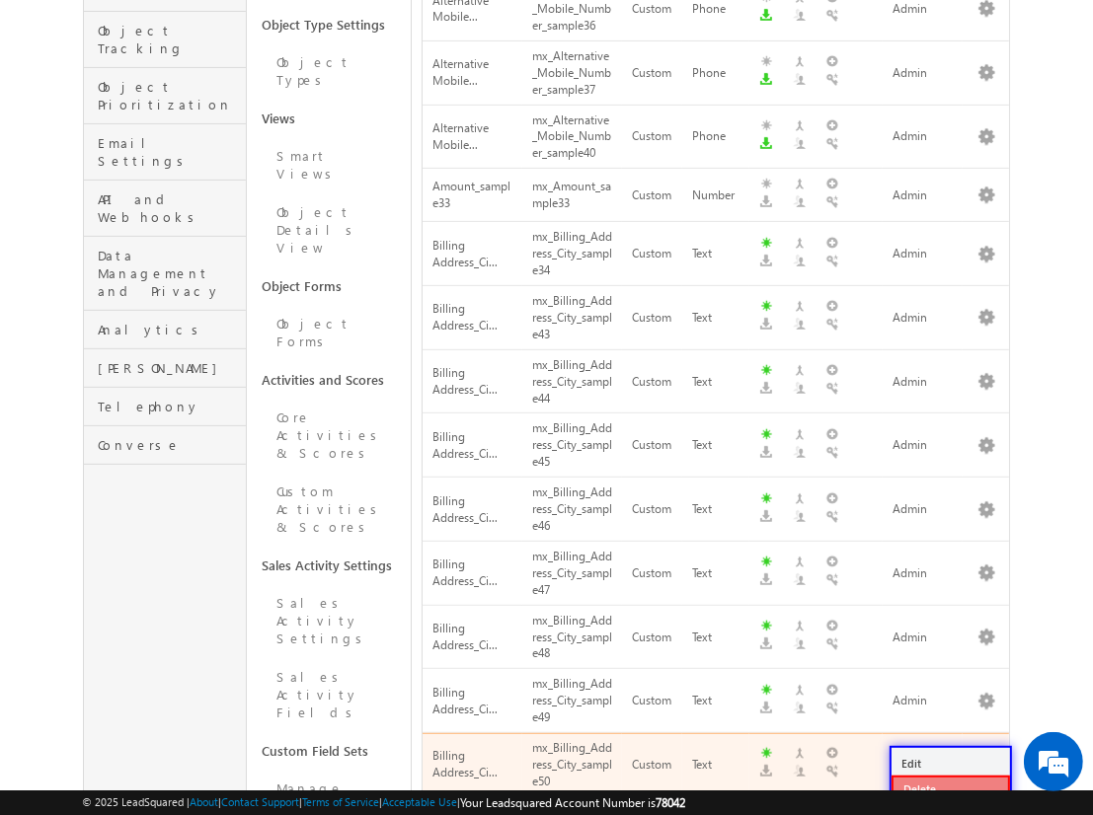
click at [949, 788] on link "Delete" at bounding box center [950, 790] width 118 height 28
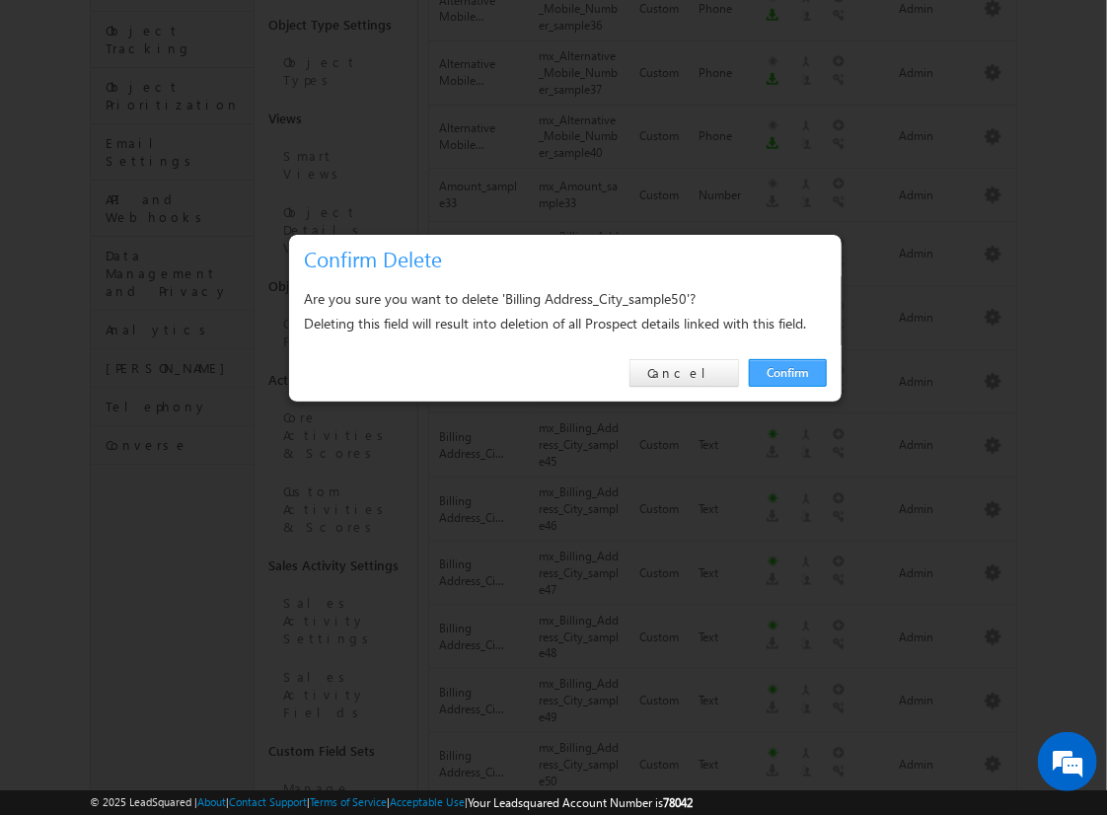
click at [788, 372] on link "Confirm" at bounding box center [788, 373] width 78 height 28
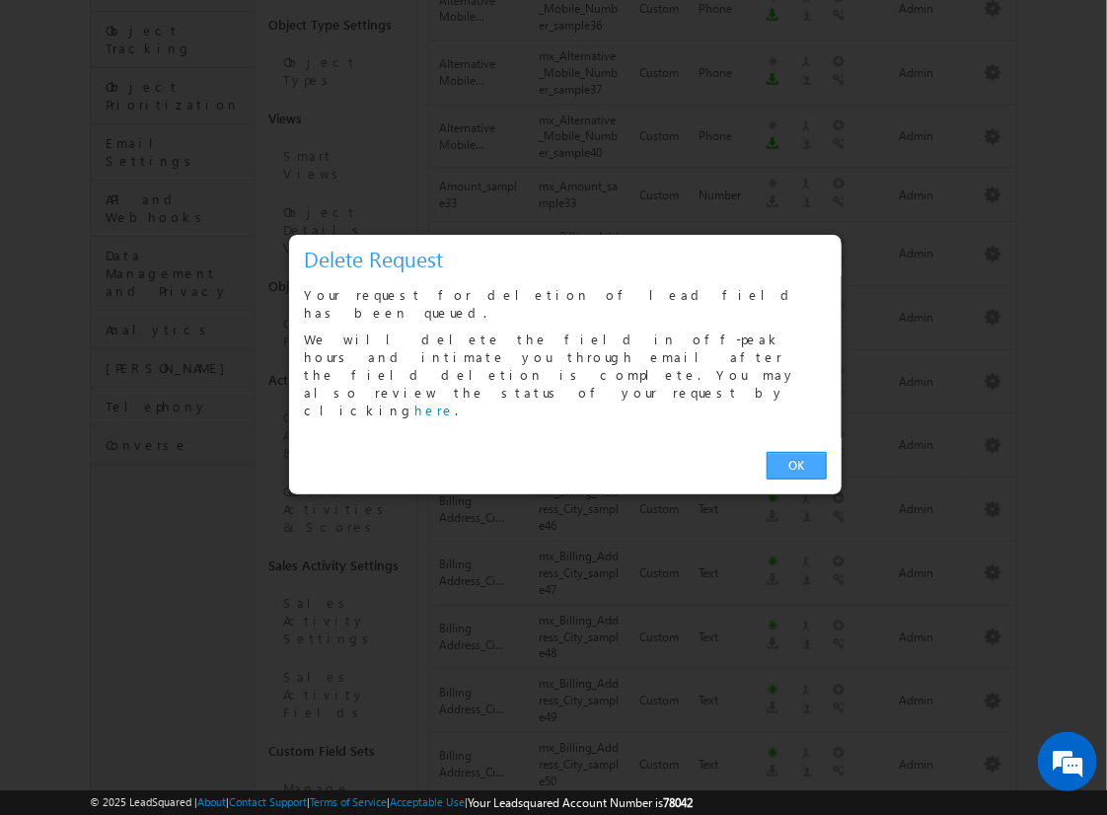
click at [796, 452] on link "OK" at bounding box center [797, 466] width 60 height 28
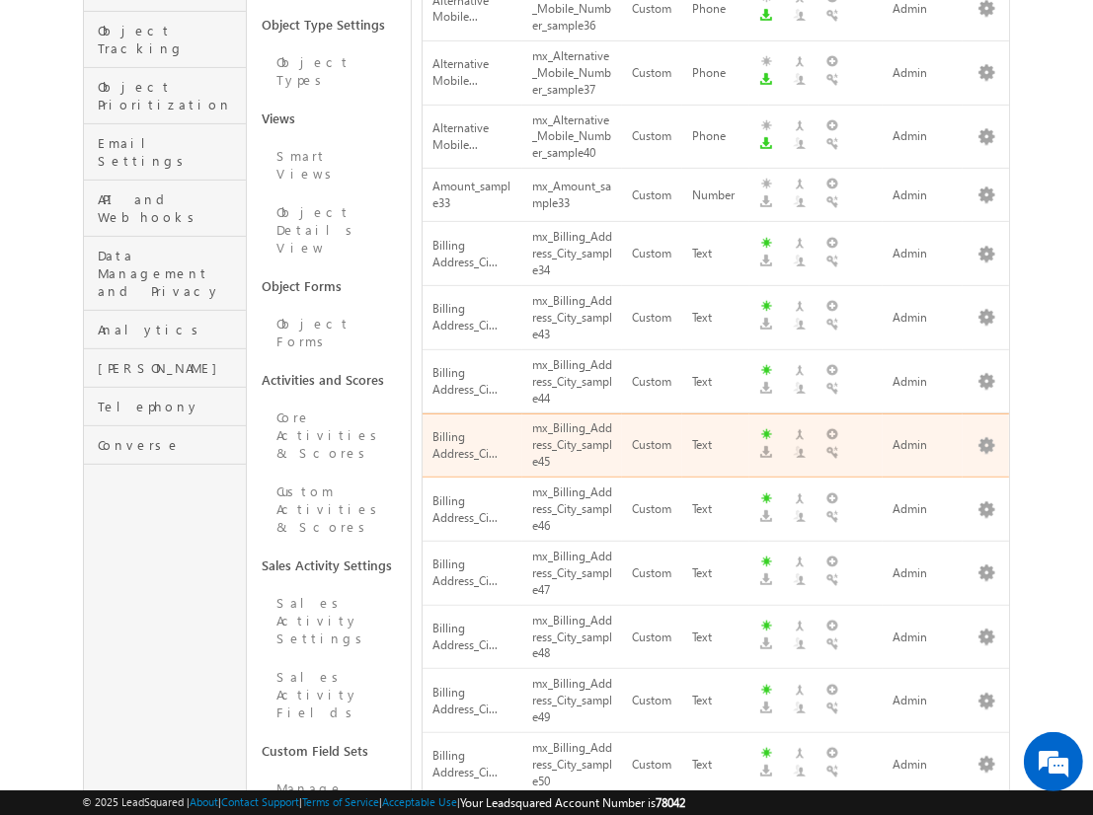
scroll to position [809, 0]
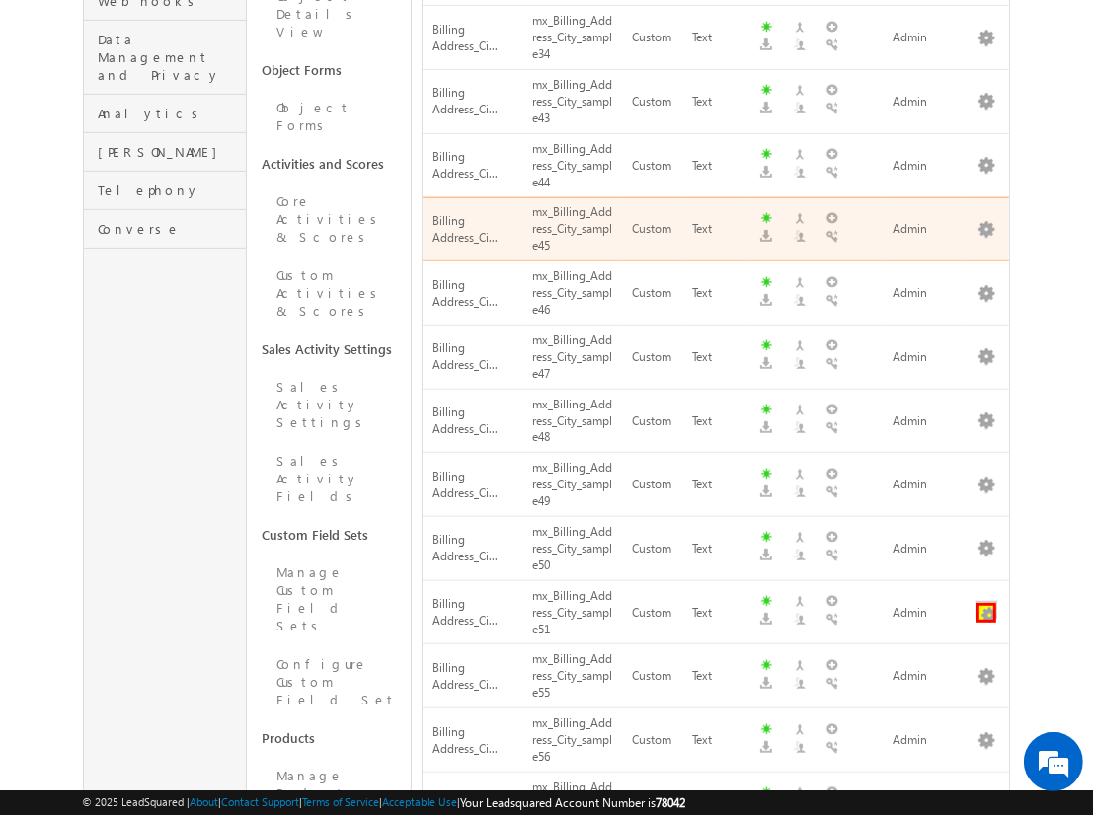
click at [986, 603] on button "button" at bounding box center [986, 613] width 20 height 20
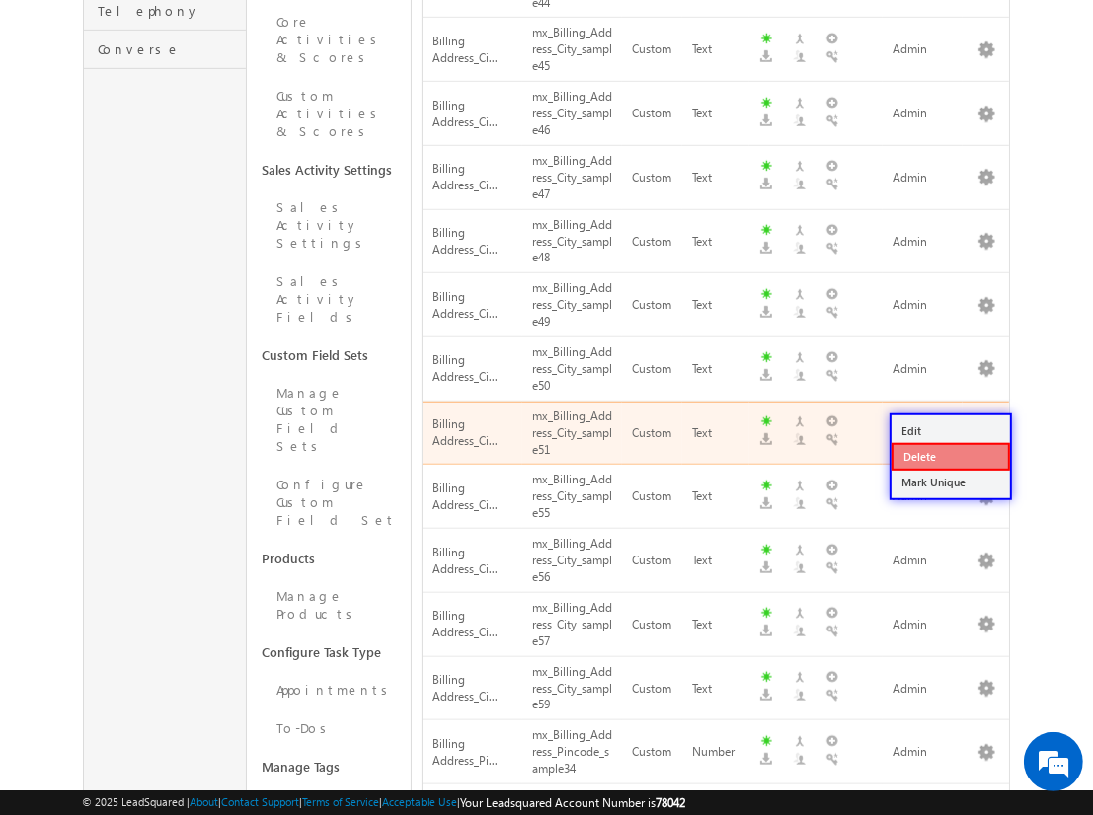
click at [949, 455] on link "Delete" at bounding box center [950, 457] width 118 height 28
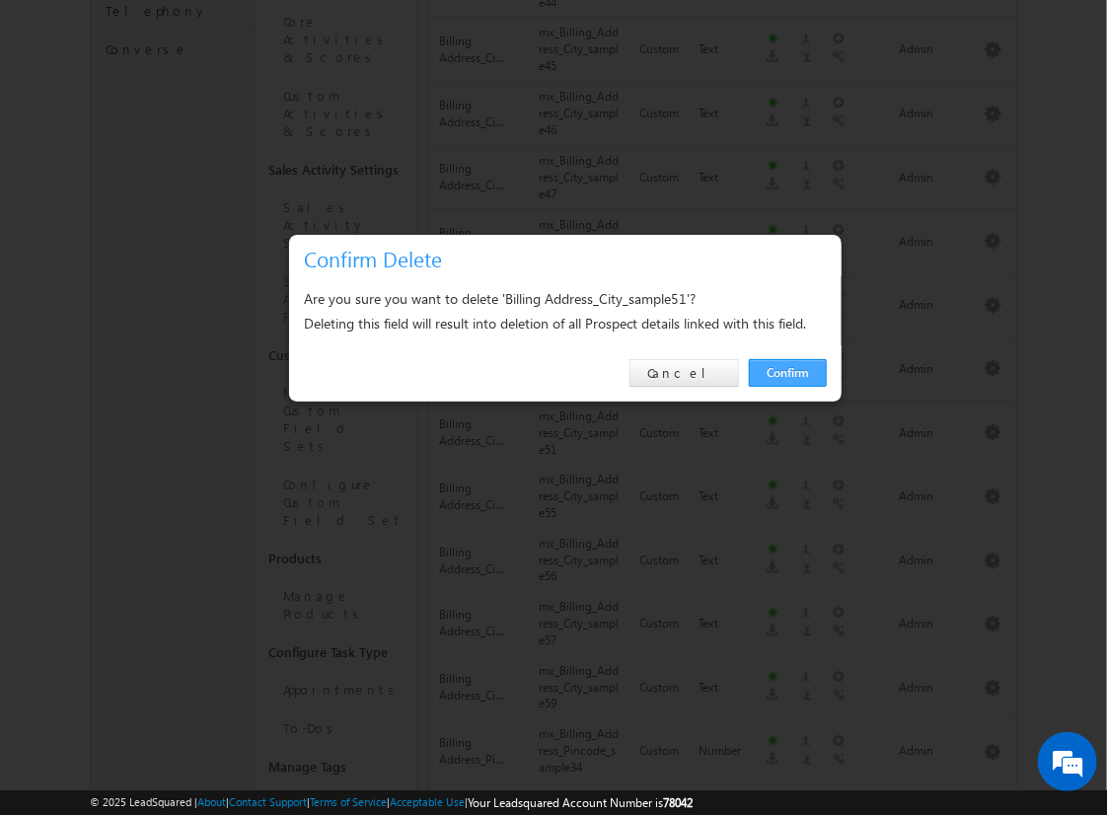
click at [788, 372] on link "Confirm" at bounding box center [788, 373] width 78 height 28
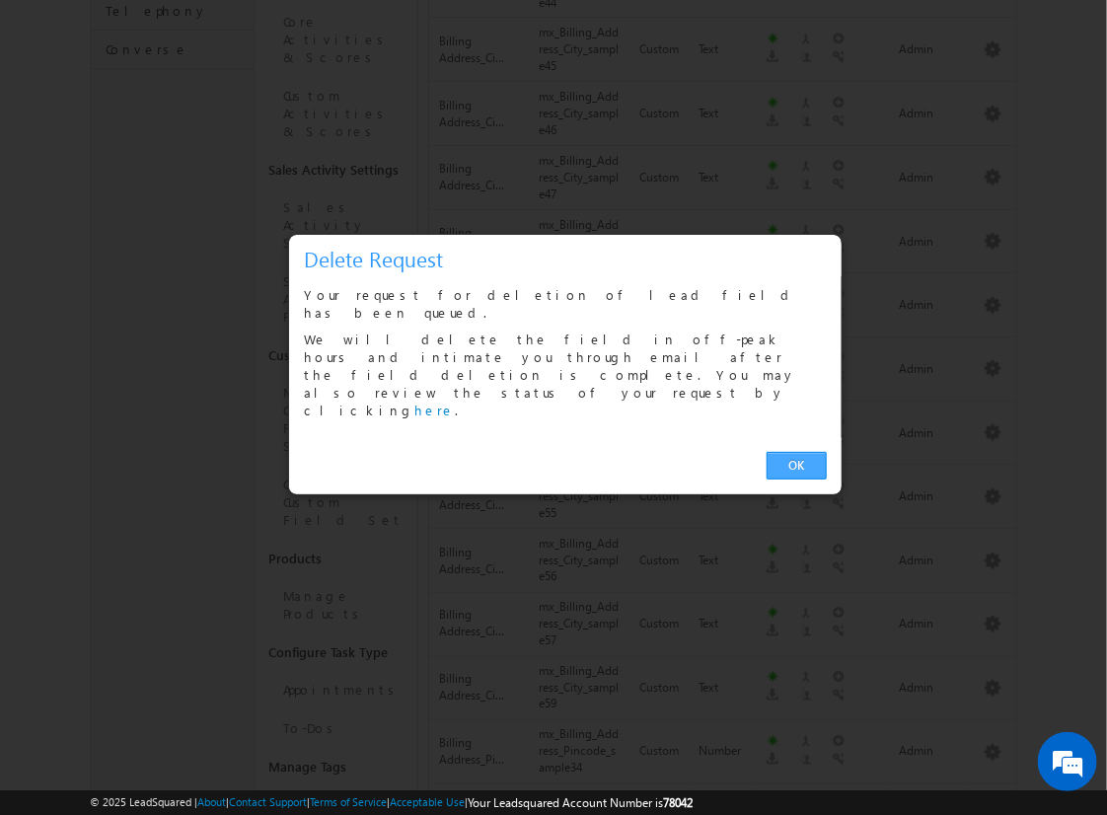
click at [796, 452] on link "OK" at bounding box center [797, 466] width 60 height 28
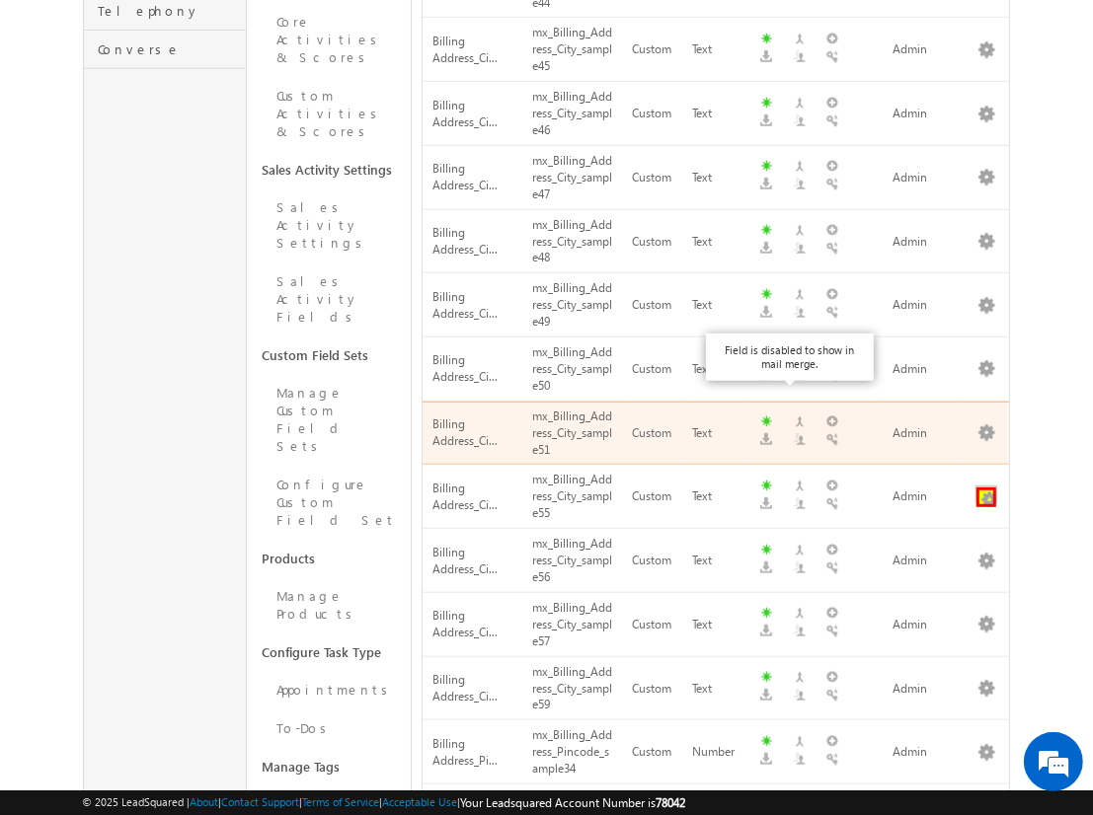
click at [986, 488] on button "button" at bounding box center [986, 498] width 20 height 20
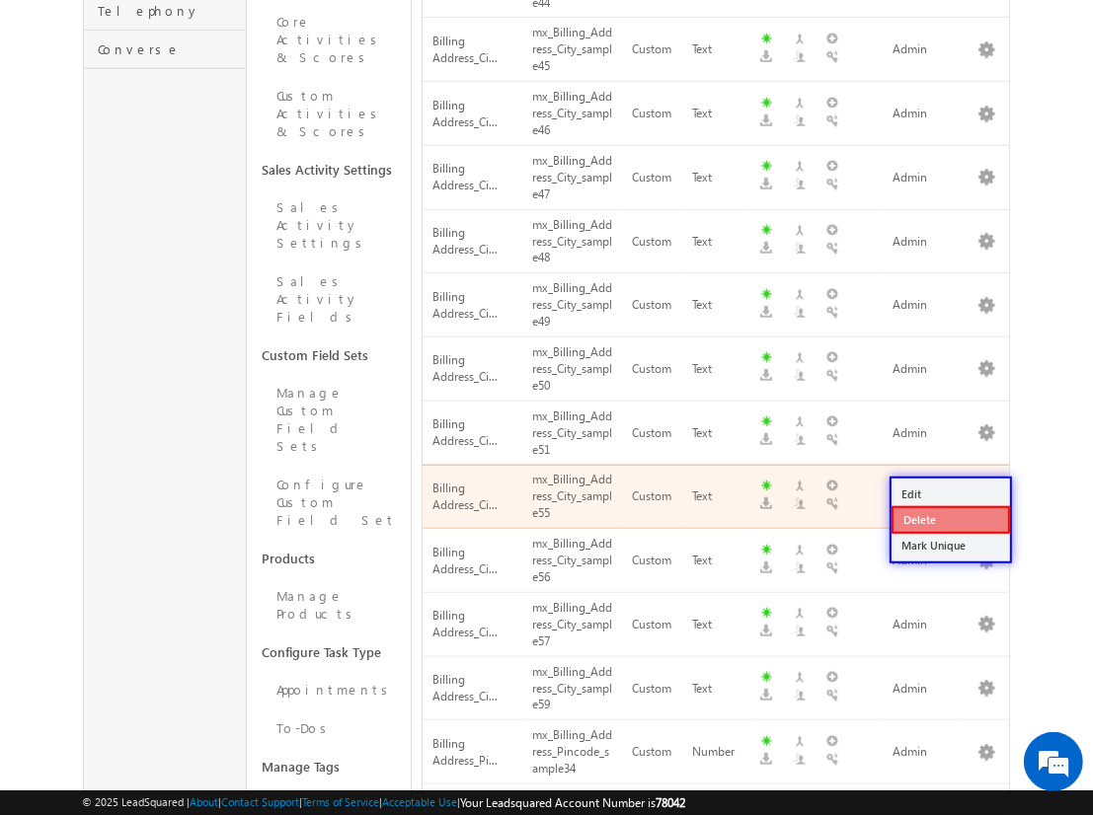
click at [949, 518] on link "Delete" at bounding box center [950, 520] width 118 height 28
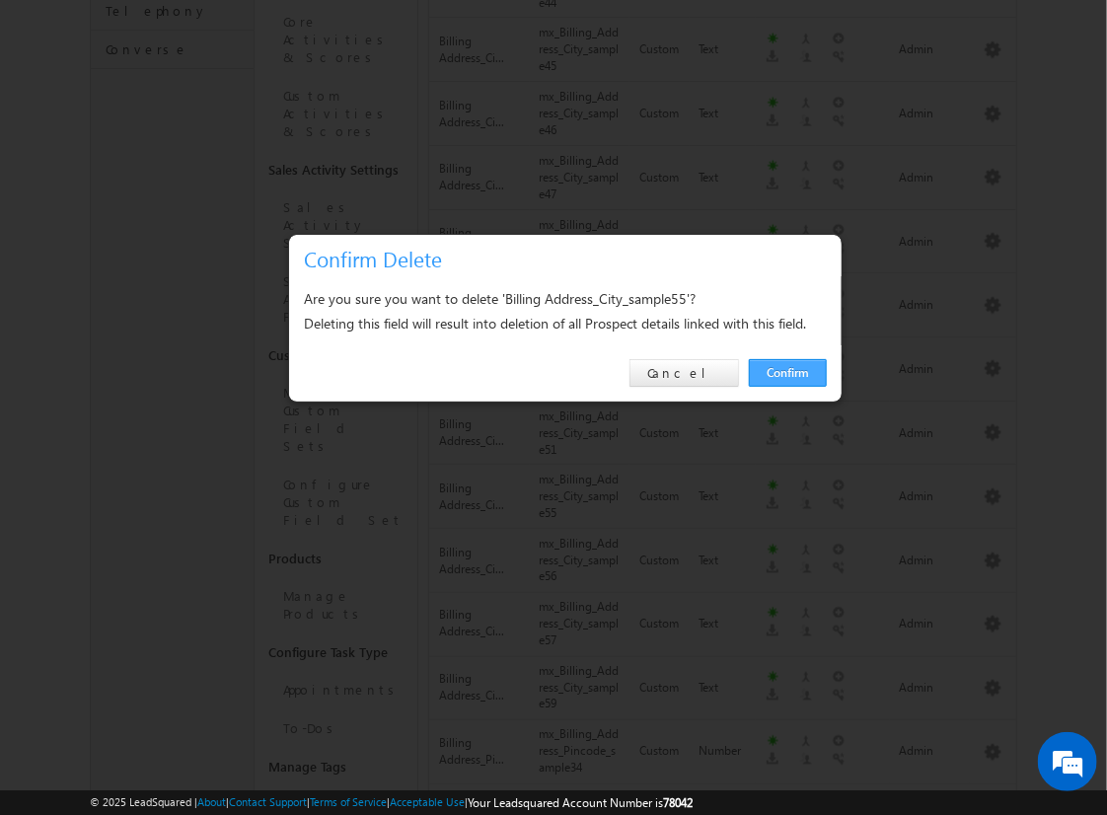
click at [788, 372] on link "Confirm" at bounding box center [788, 373] width 78 height 28
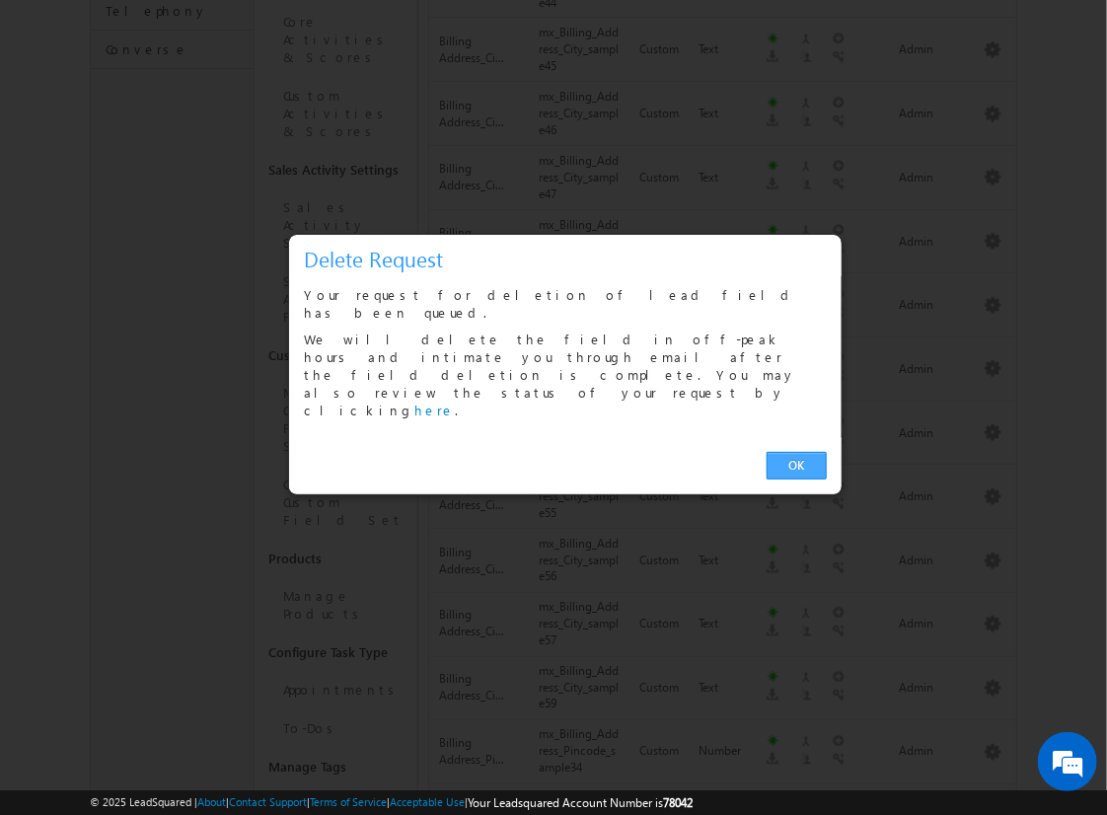
click at [796, 452] on link "OK" at bounding box center [797, 466] width 60 height 28
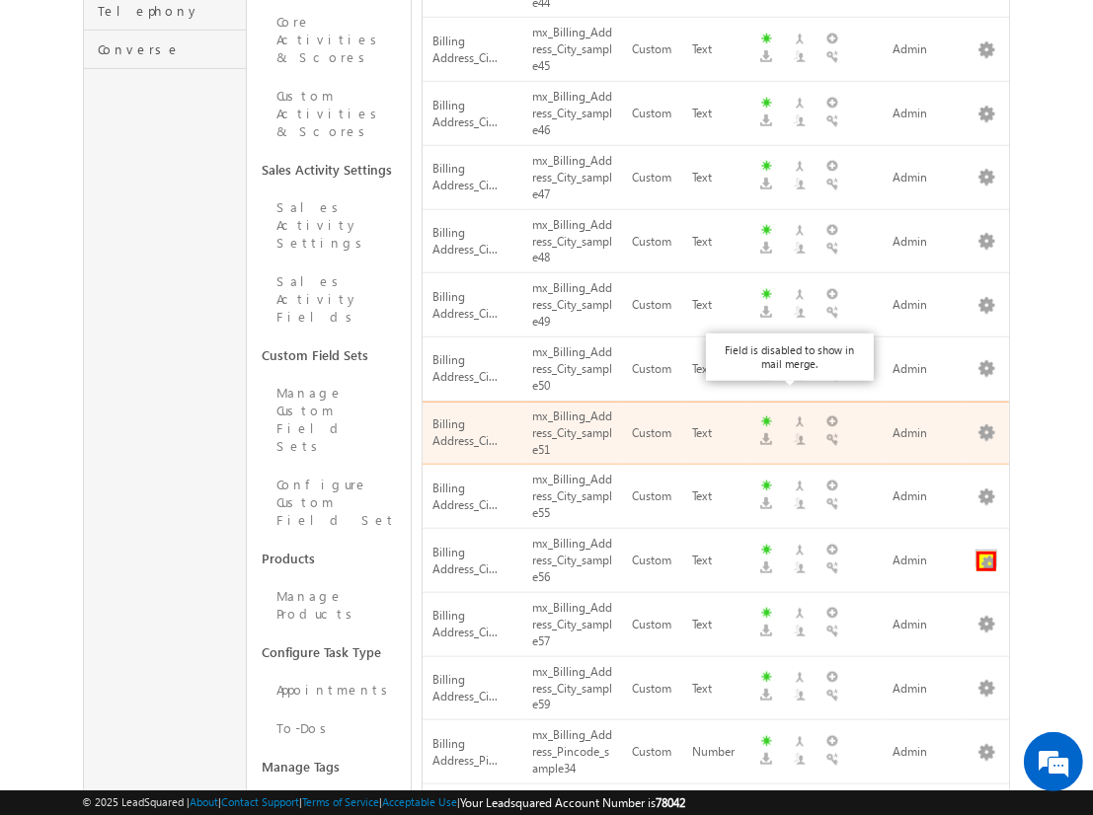
click at [986, 552] on button "button" at bounding box center [986, 562] width 20 height 20
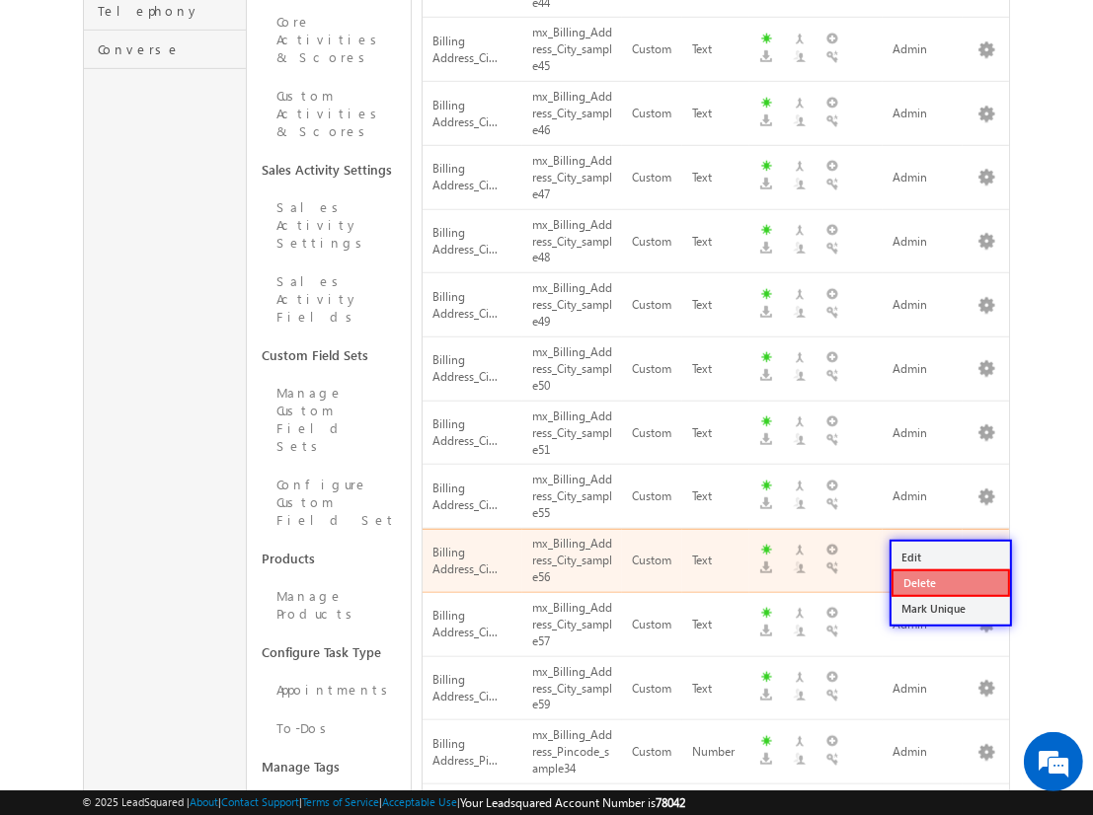
click at [949, 581] on link "Delete" at bounding box center [950, 583] width 118 height 28
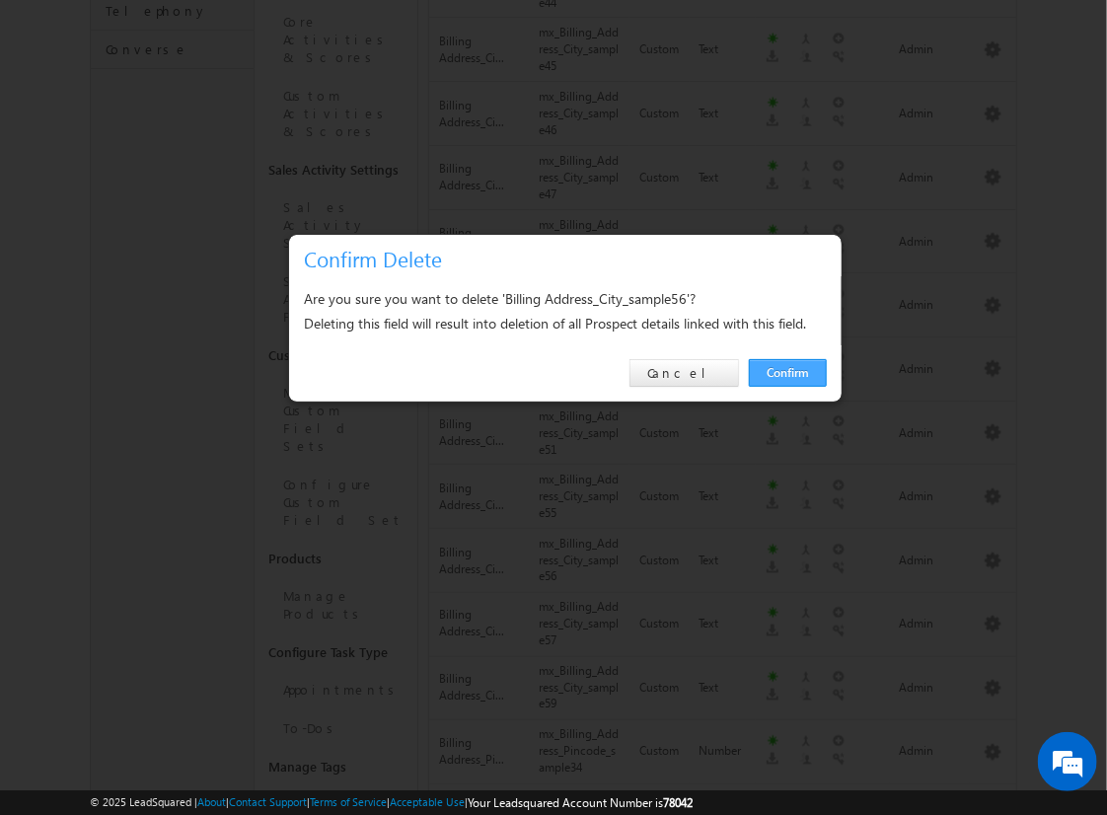
click at [788, 372] on link "Confirm" at bounding box center [788, 373] width 78 height 28
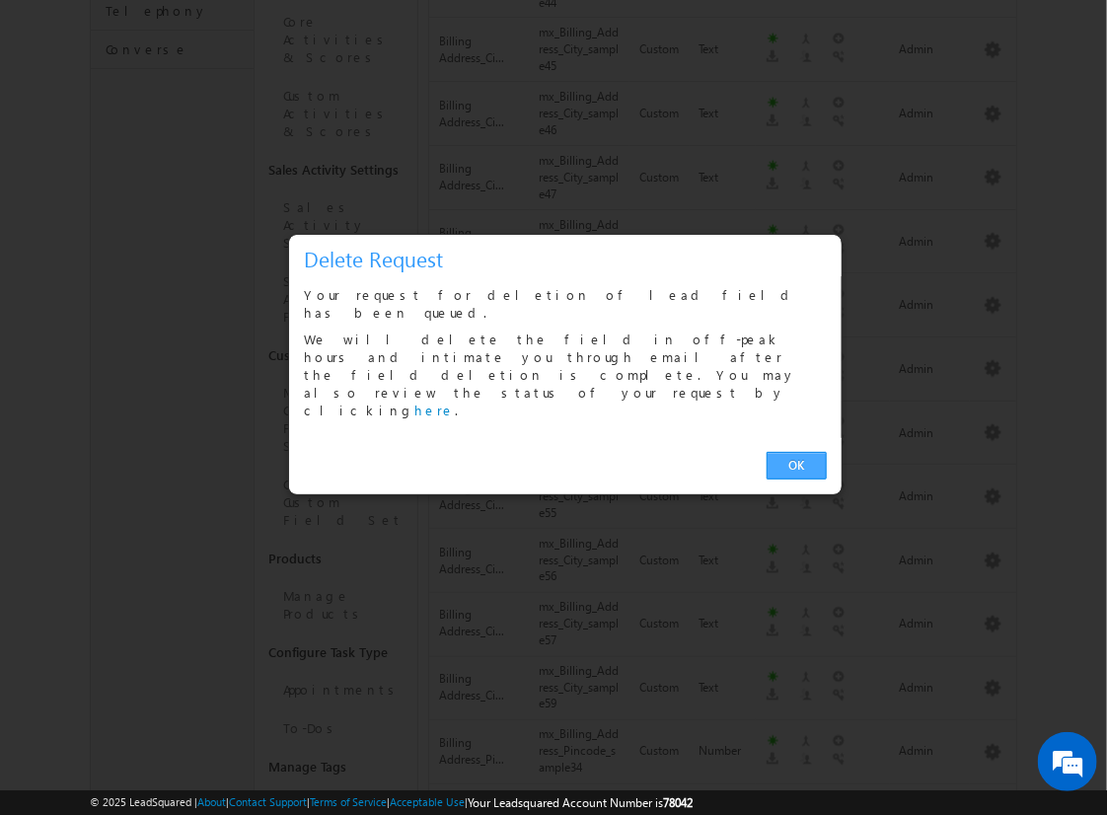
click at [796, 452] on link "OK" at bounding box center [797, 466] width 60 height 28
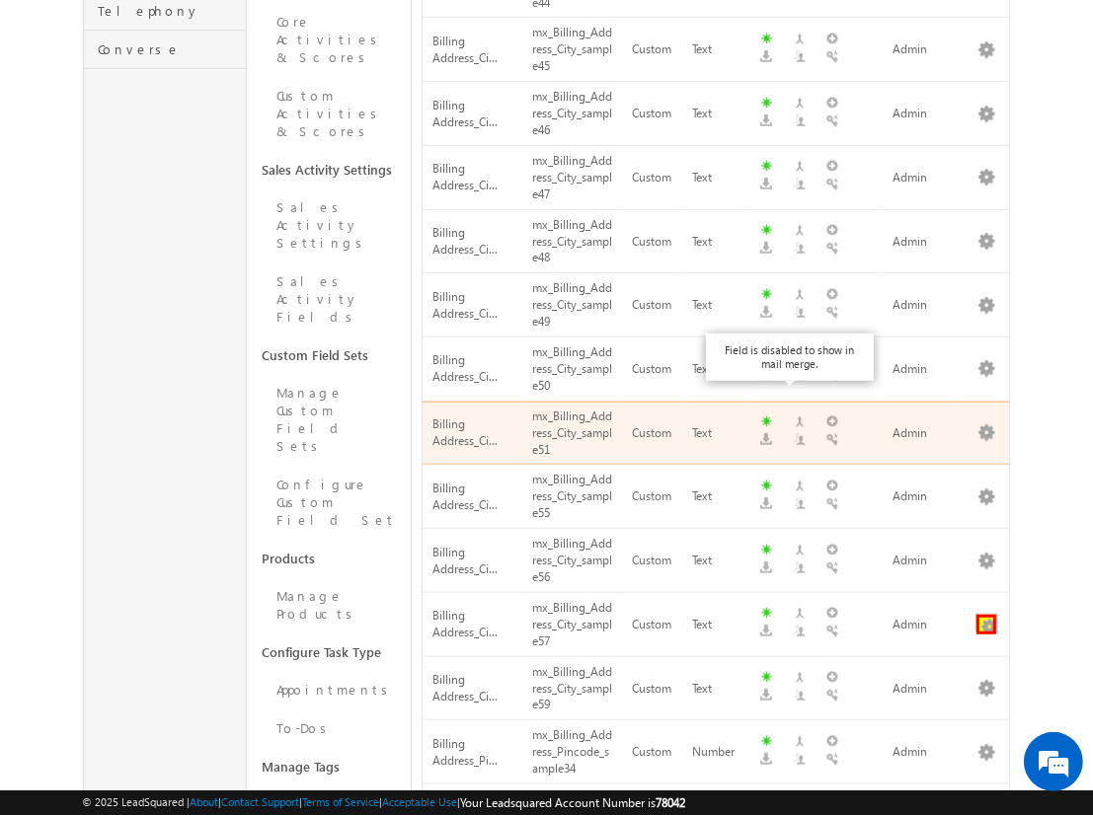
click at [986, 615] on button "button" at bounding box center [986, 625] width 20 height 20
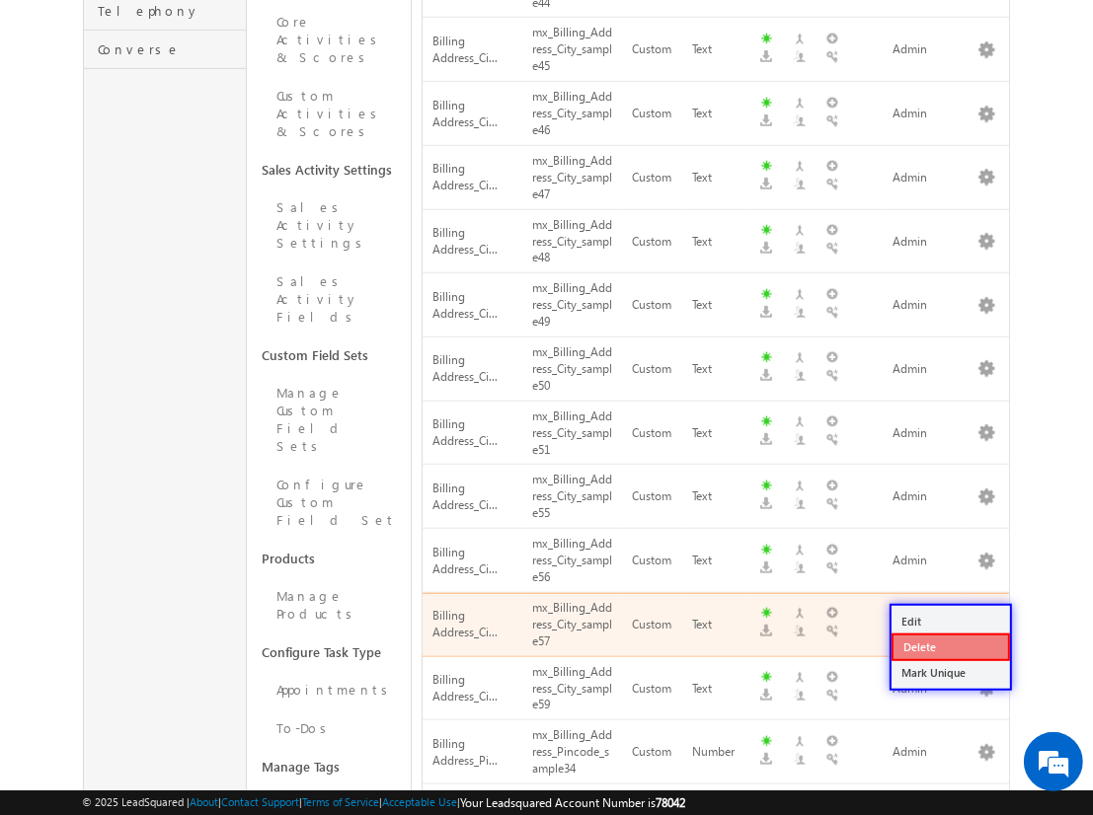
click at [949, 645] on link "Delete" at bounding box center [950, 648] width 118 height 28
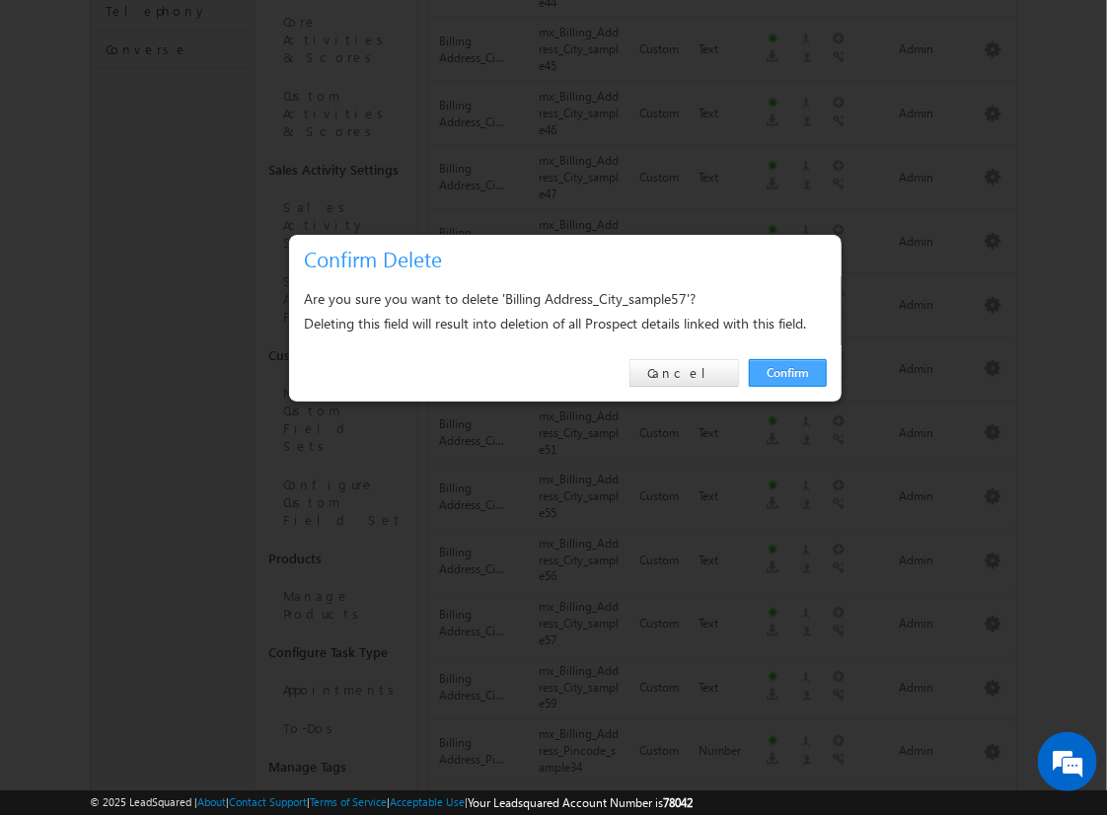
click at [788, 372] on link "Confirm" at bounding box center [788, 373] width 78 height 28
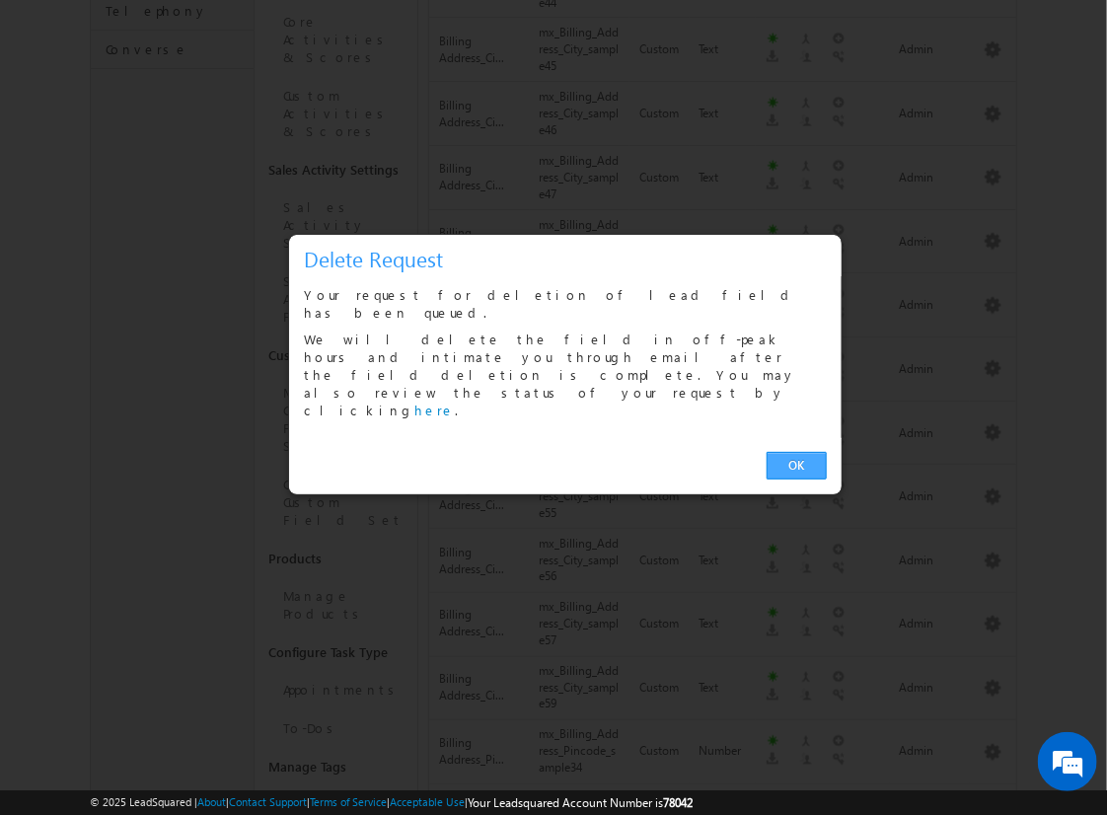
click at [796, 452] on link "OK" at bounding box center [797, 466] width 60 height 28
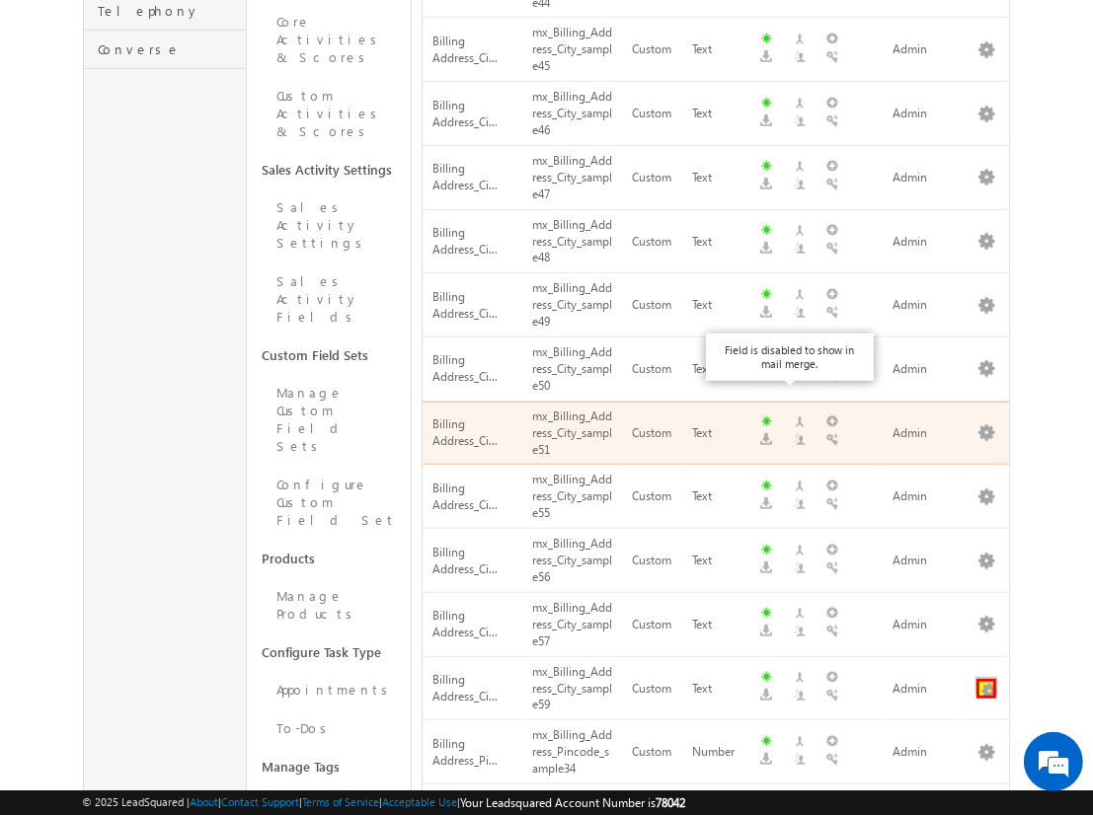
click at [986, 679] on button "button" at bounding box center [986, 689] width 20 height 20
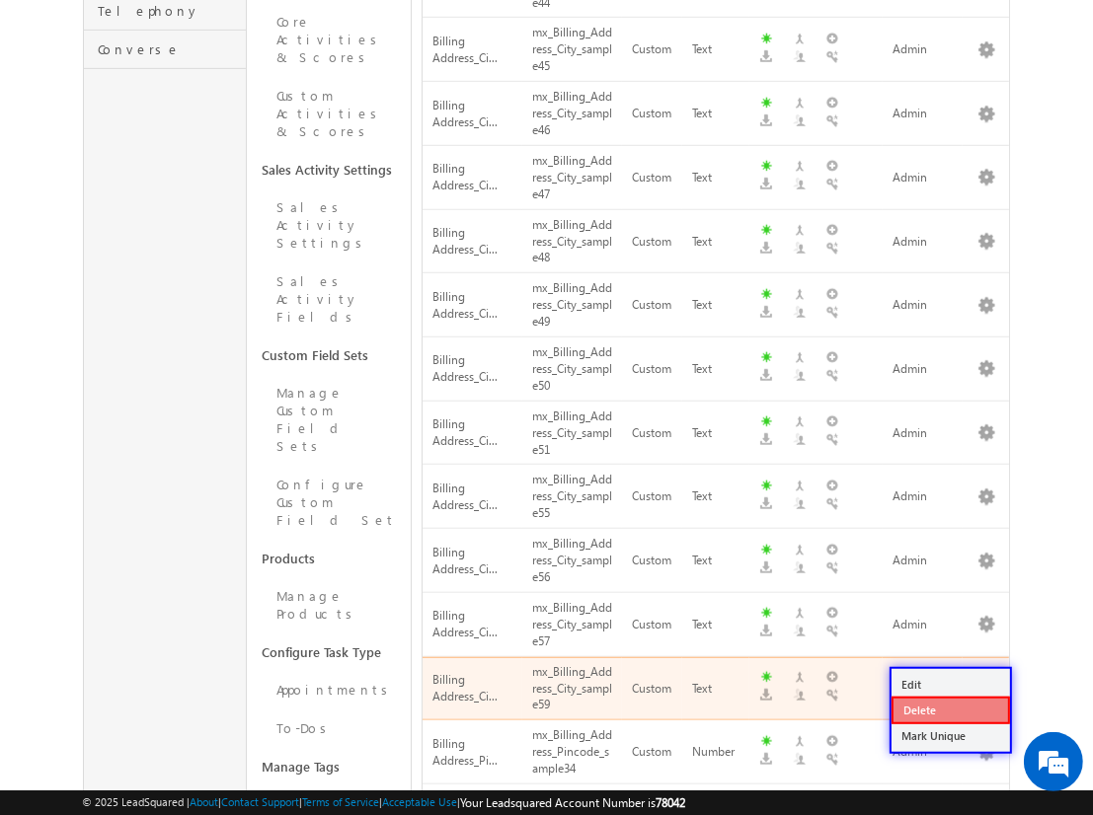
click at [949, 709] on link "Delete" at bounding box center [950, 711] width 118 height 28
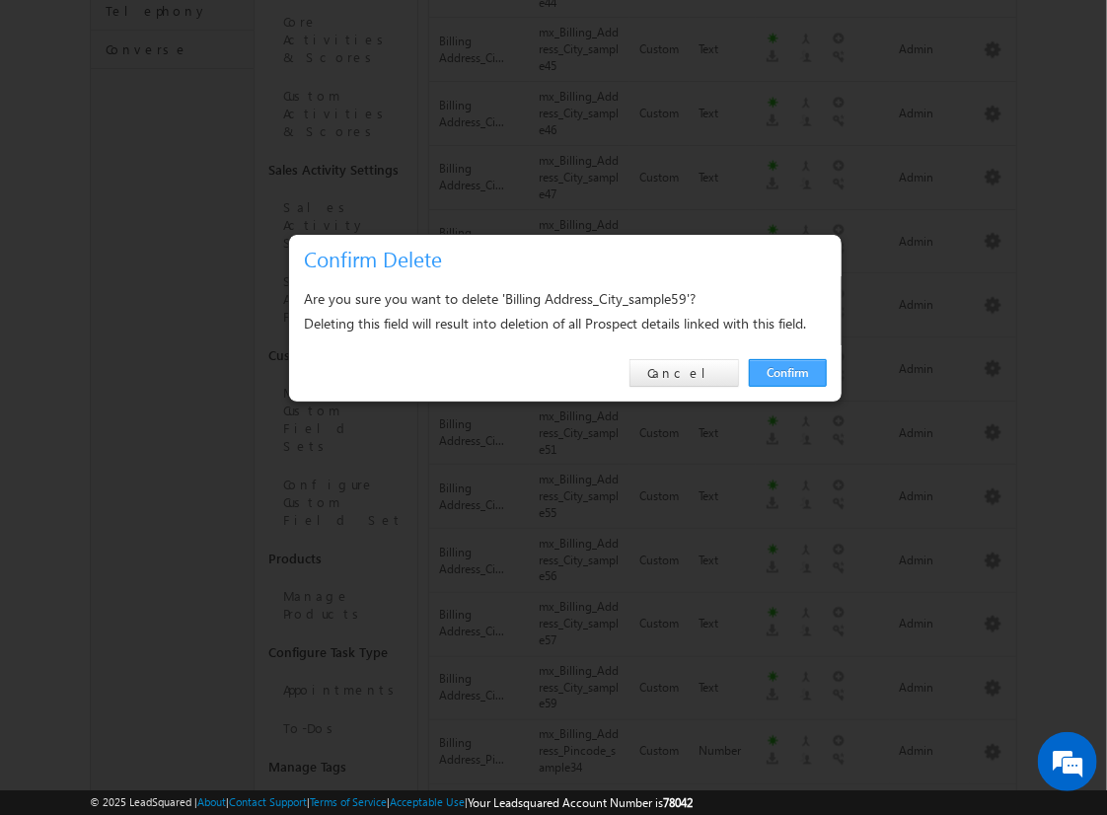
click at [788, 372] on link "Confirm" at bounding box center [788, 373] width 78 height 28
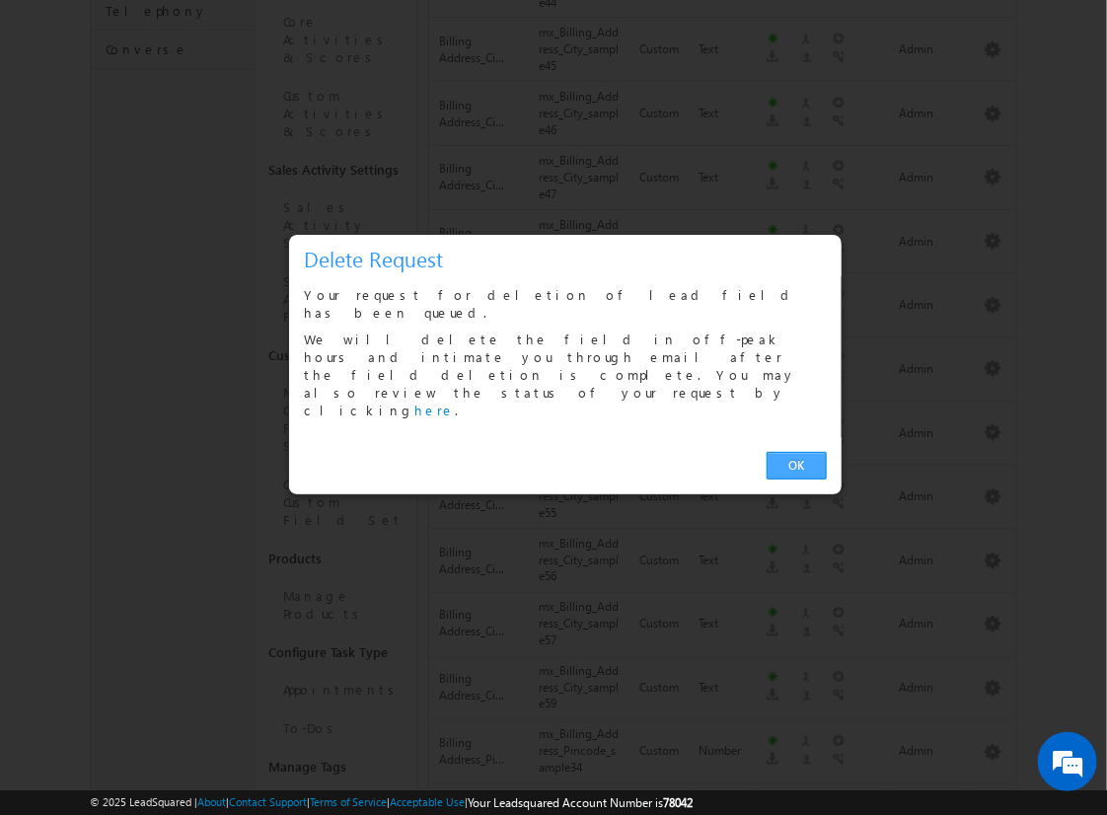
click at [796, 452] on link "OK" at bounding box center [797, 466] width 60 height 28
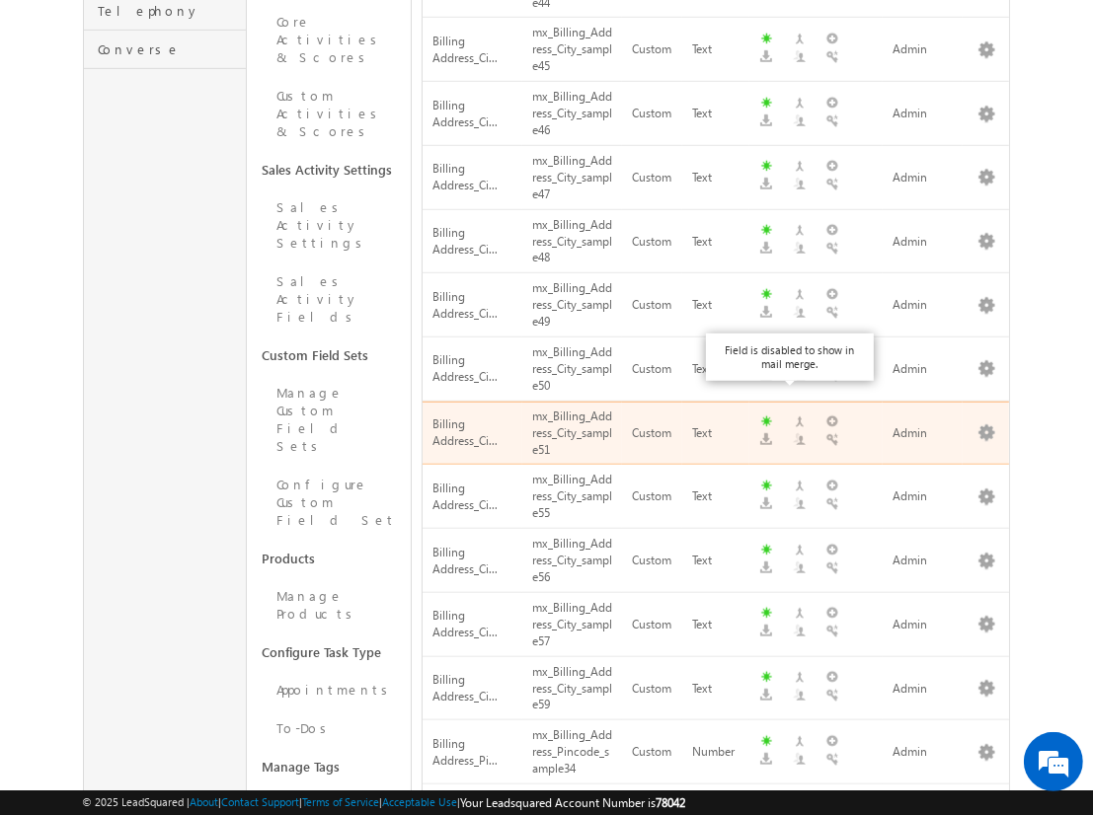
click at [986, 806] on button "button" at bounding box center [986, 816] width 20 height 20
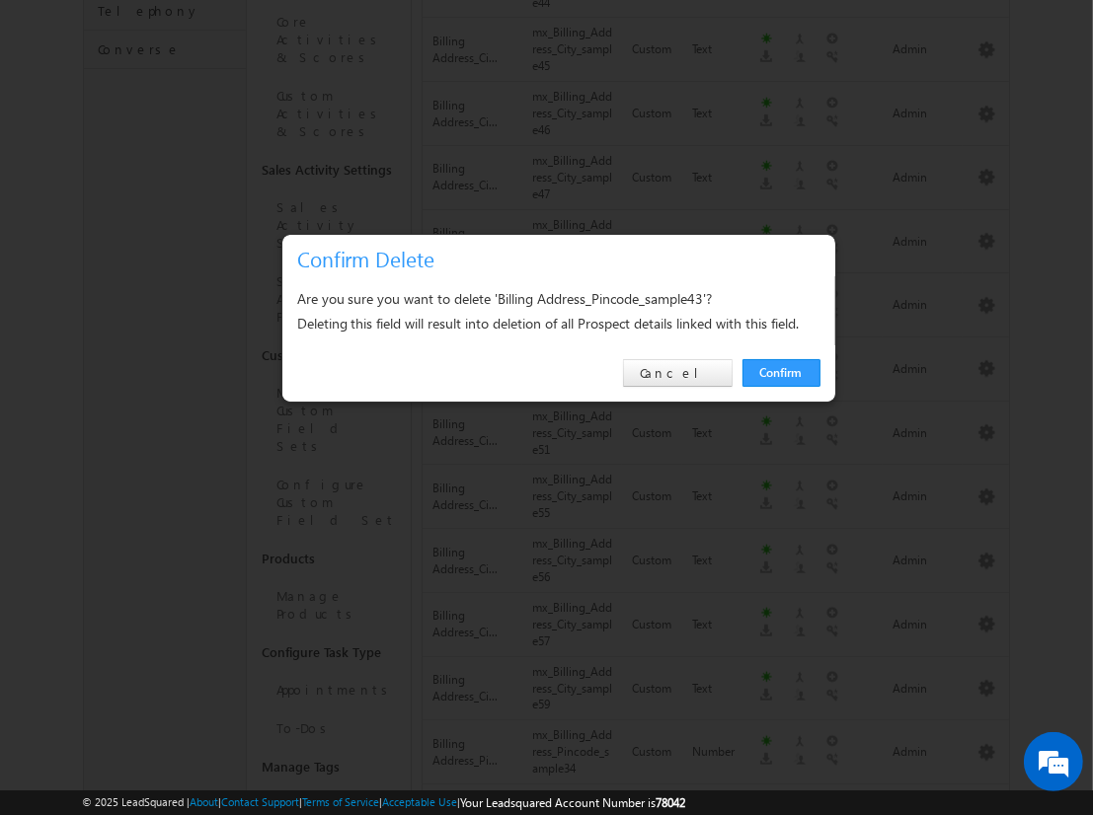
scroll to position [1239, 0]
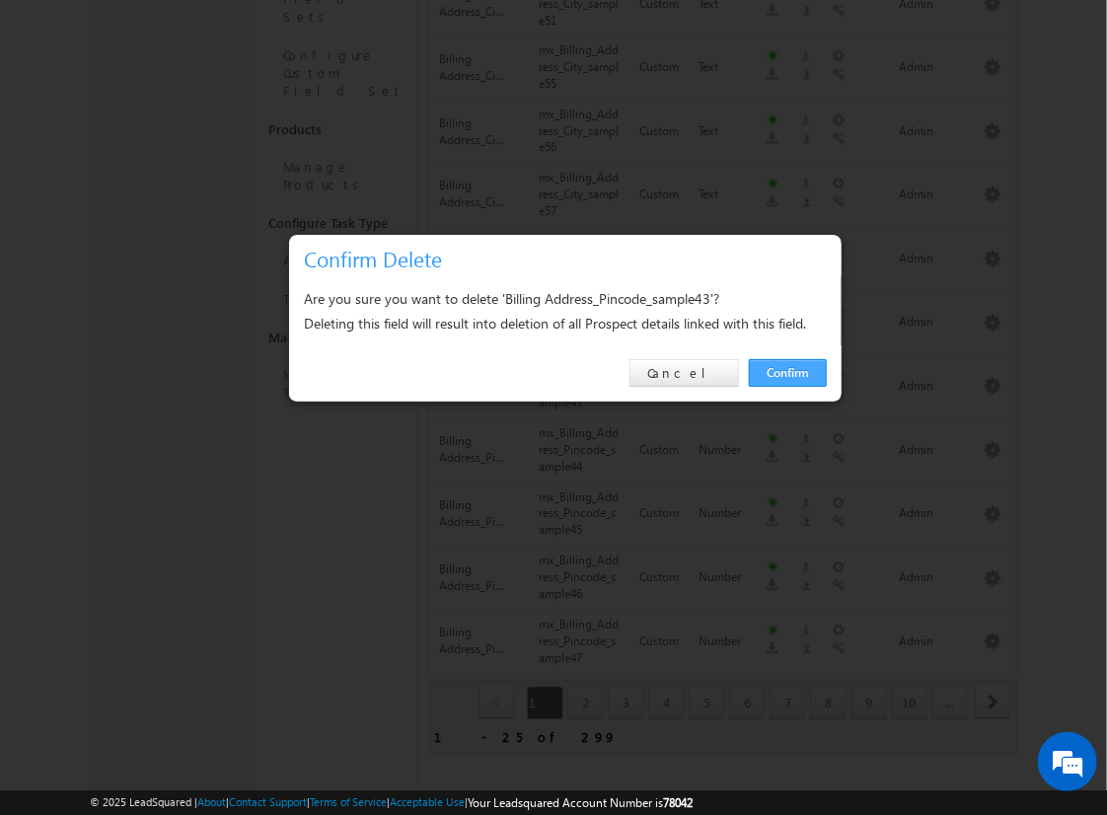
click at [788, 372] on link "Confirm" at bounding box center [788, 373] width 78 height 28
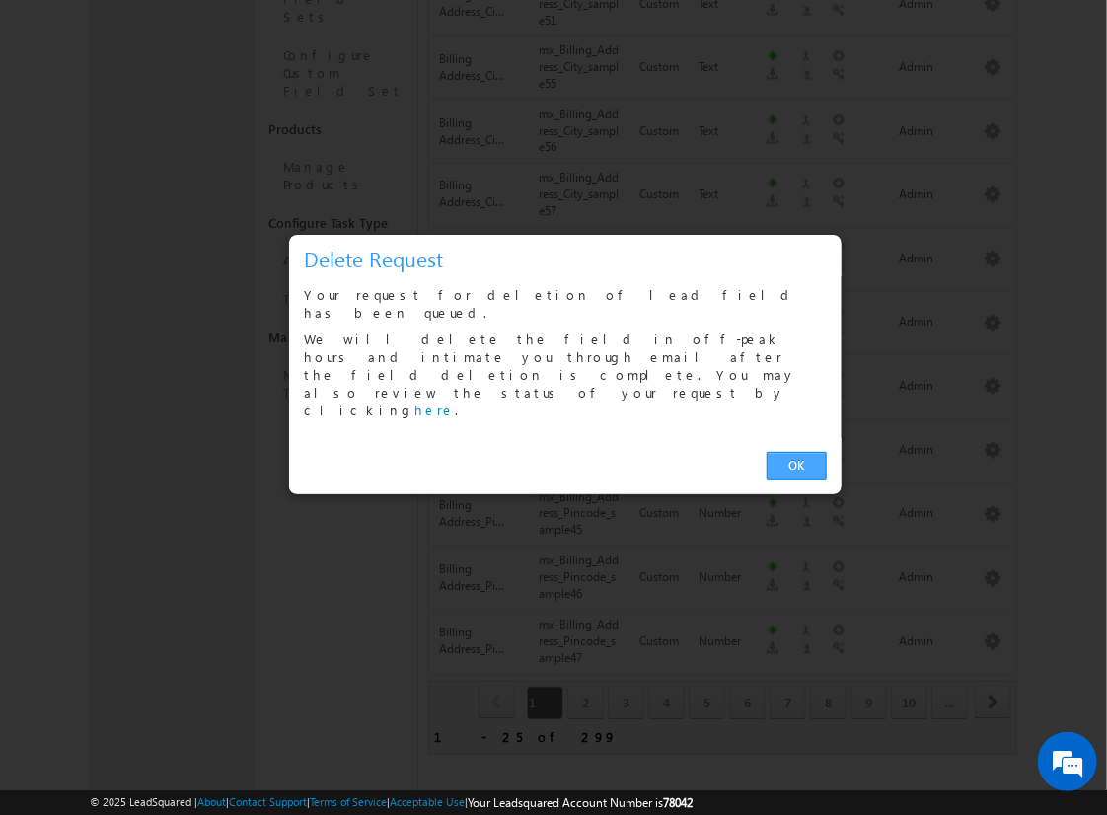
click at [796, 452] on link "OK" at bounding box center [797, 466] width 60 height 28
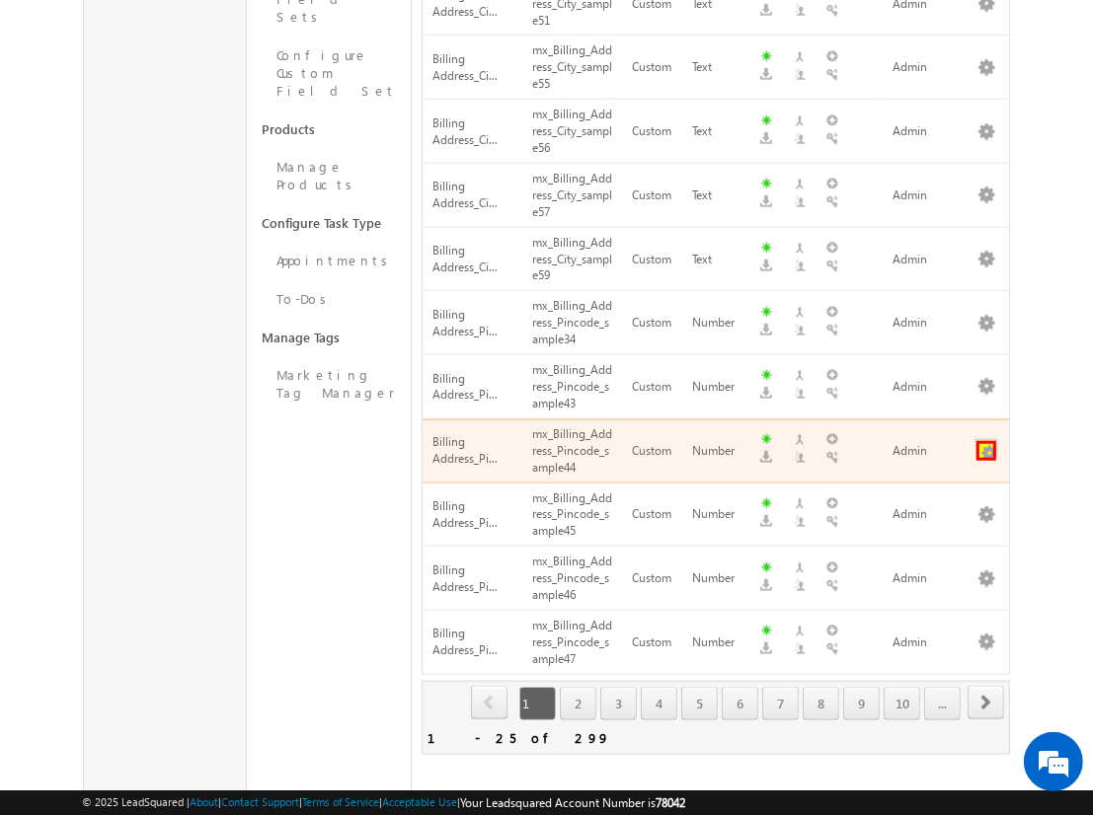
click at [986, 441] on button "button" at bounding box center [986, 451] width 20 height 20
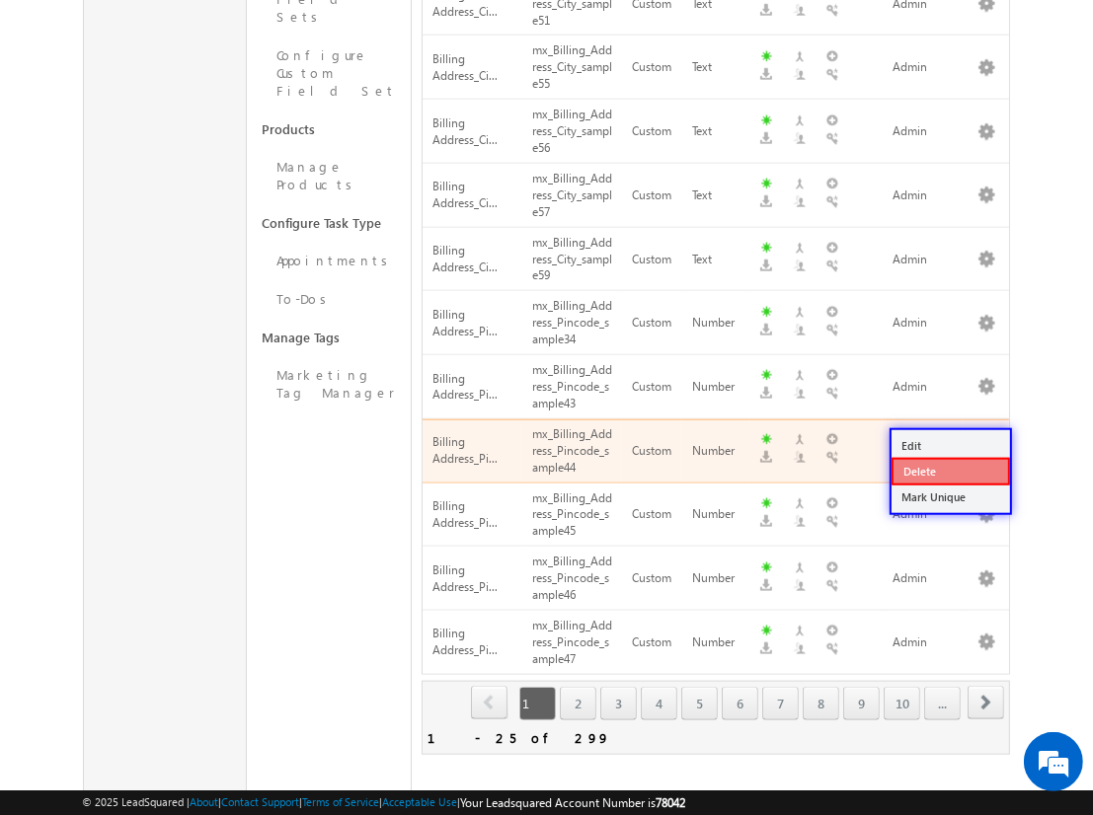
click at [949, 470] on link "Delete" at bounding box center [950, 472] width 118 height 28
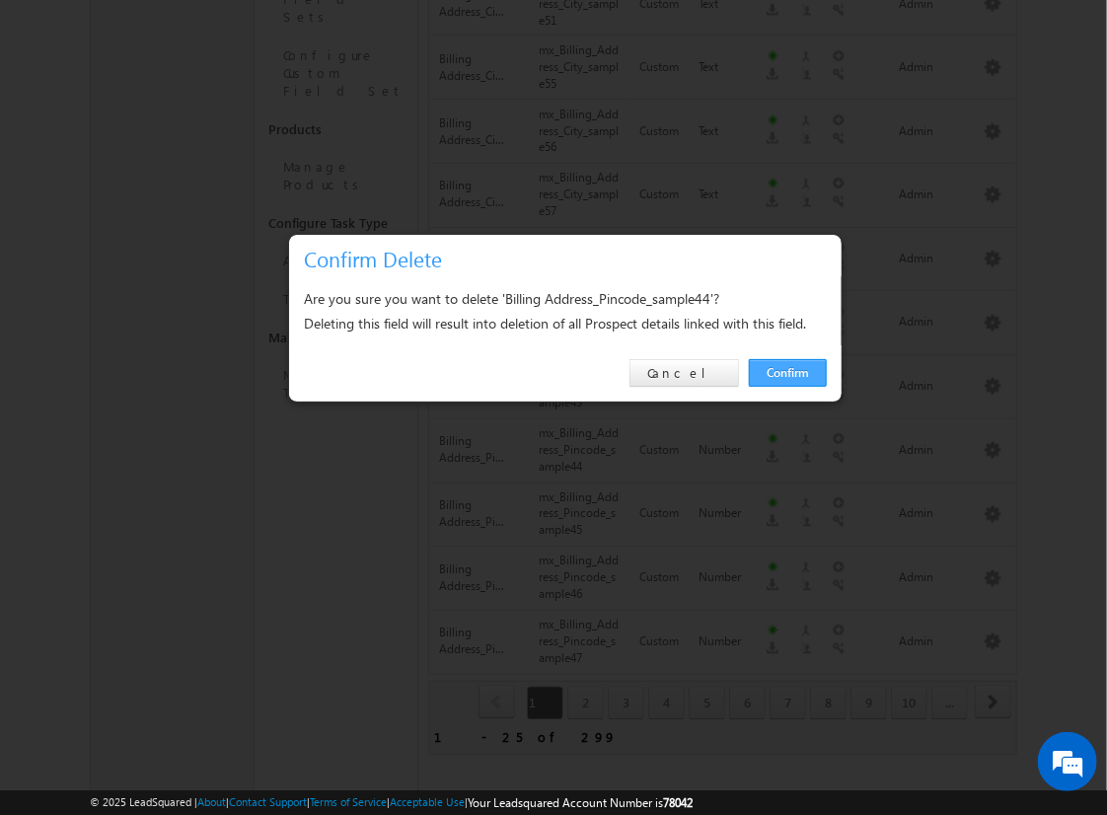
click at [788, 372] on link "Confirm" at bounding box center [788, 373] width 78 height 28
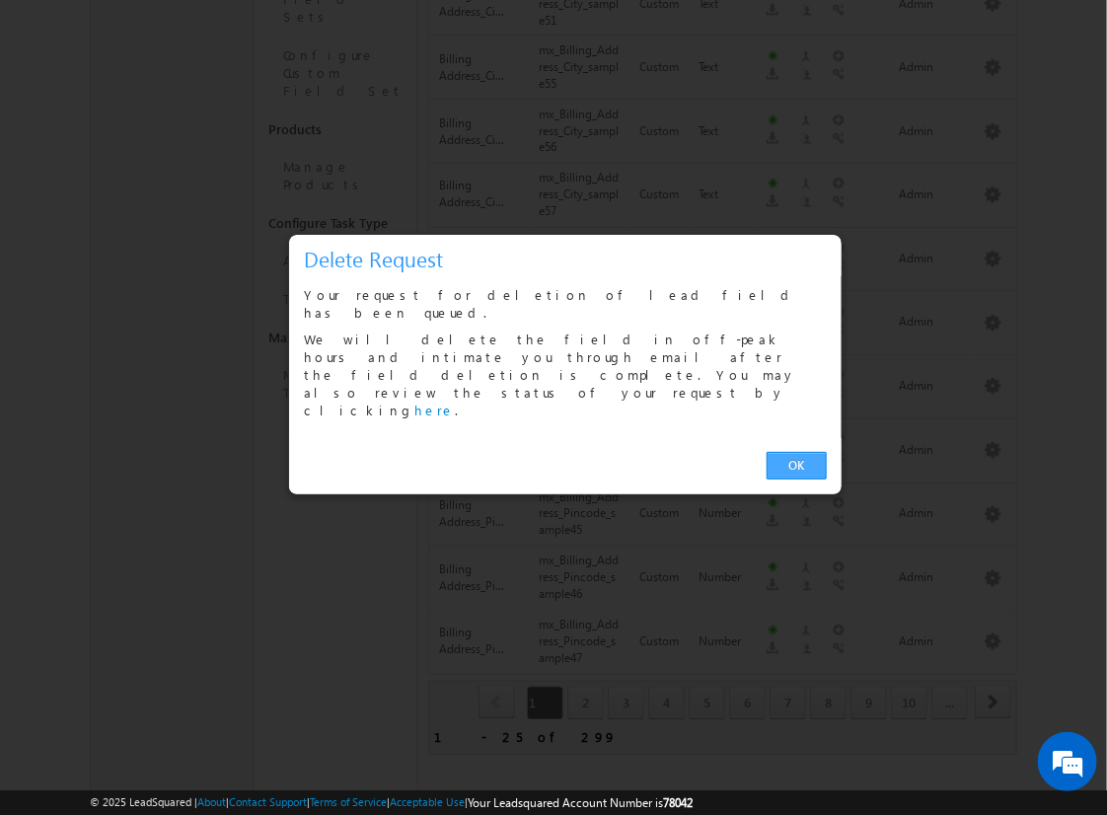
click at [796, 452] on link "OK" at bounding box center [797, 466] width 60 height 28
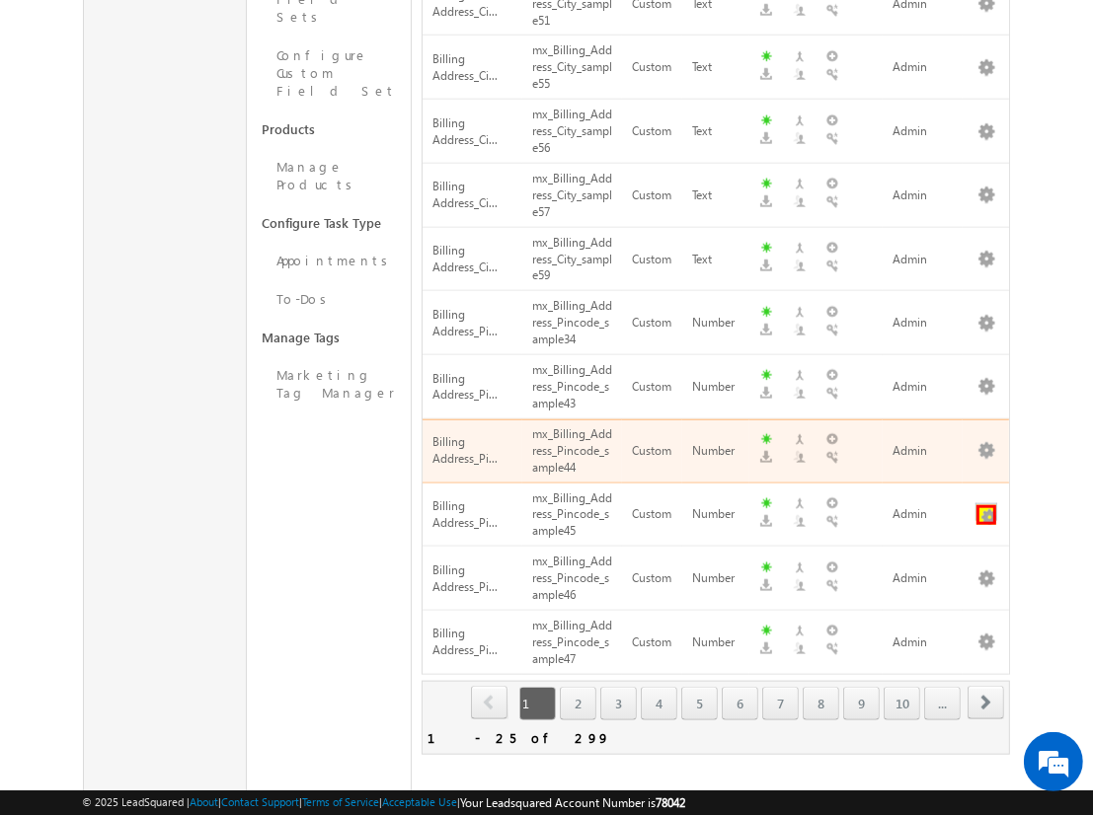
click at [986, 505] on button "button" at bounding box center [986, 515] width 20 height 20
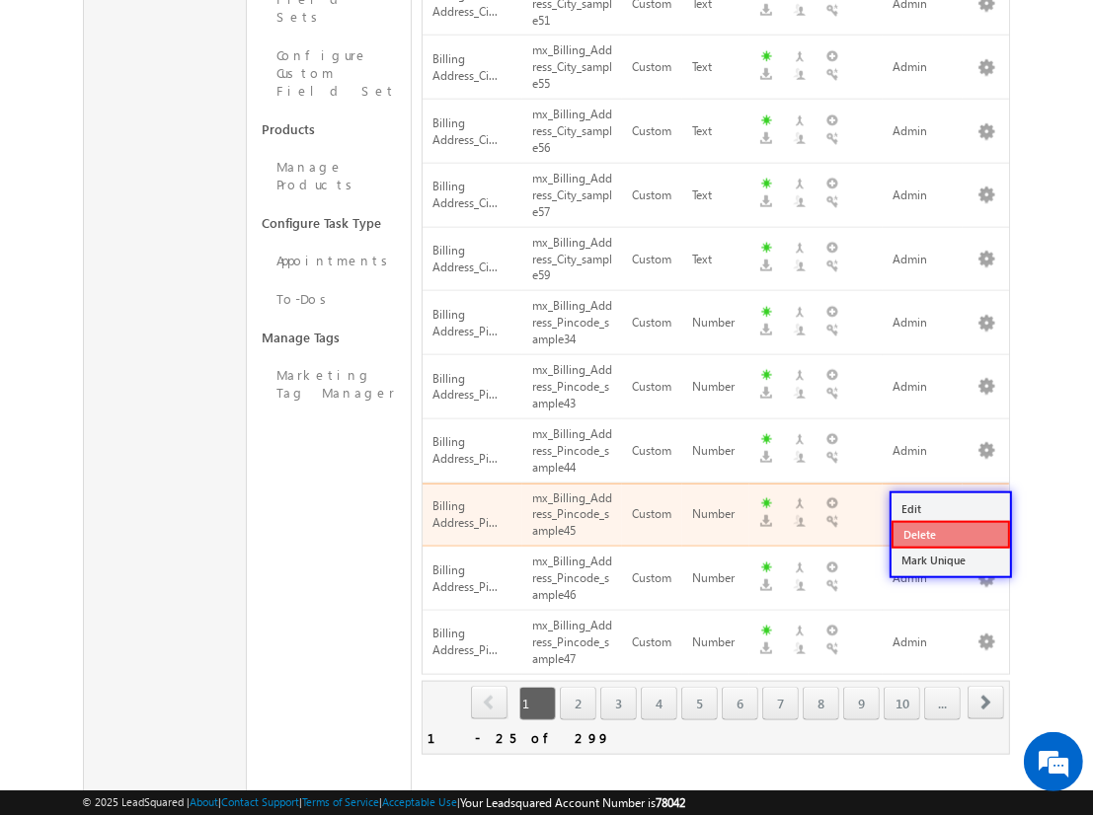
click at [949, 534] on link "Delete" at bounding box center [950, 535] width 118 height 28
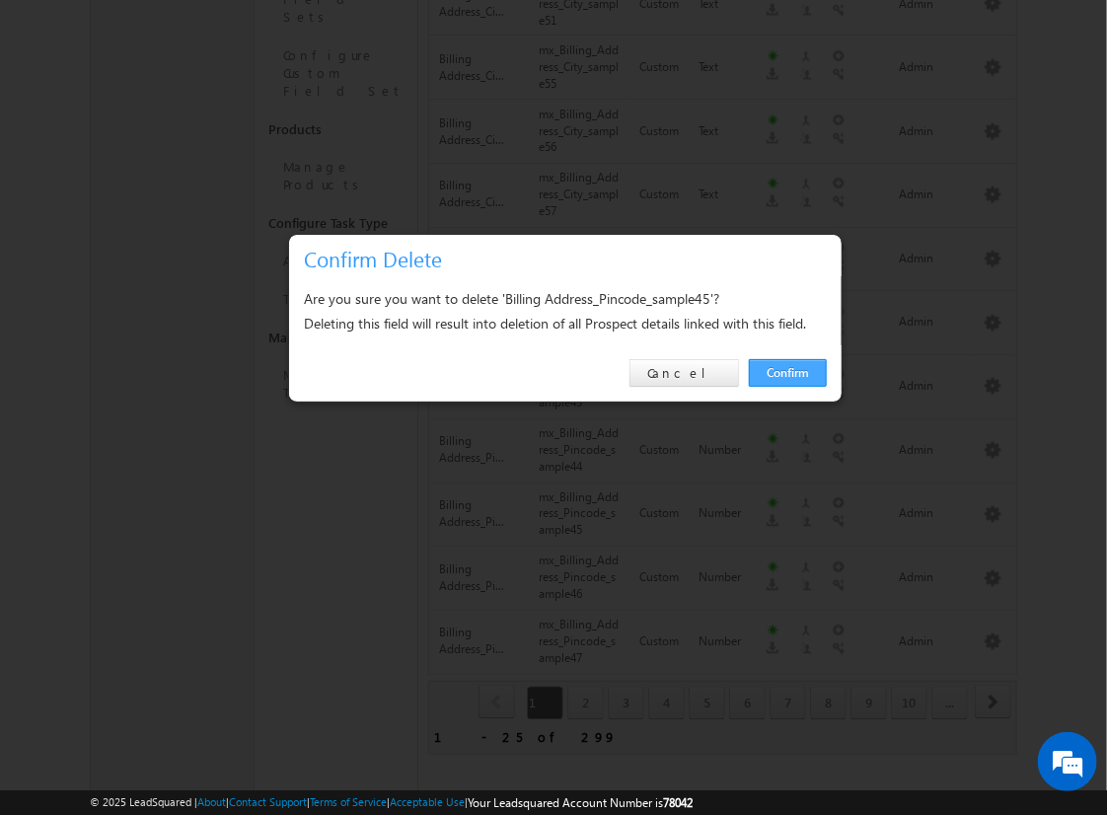
click at [788, 372] on link "Confirm" at bounding box center [788, 373] width 78 height 28
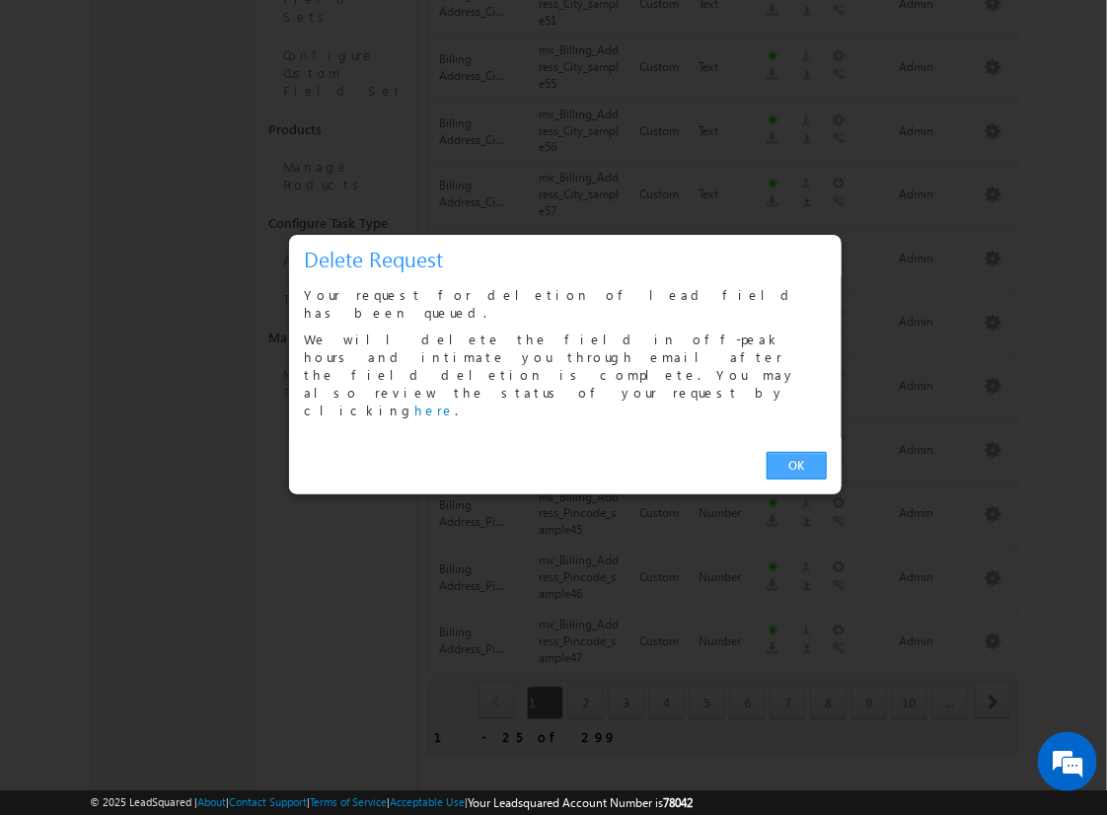
click at [796, 452] on link "OK" at bounding box center [797, 466] width 60 height 28
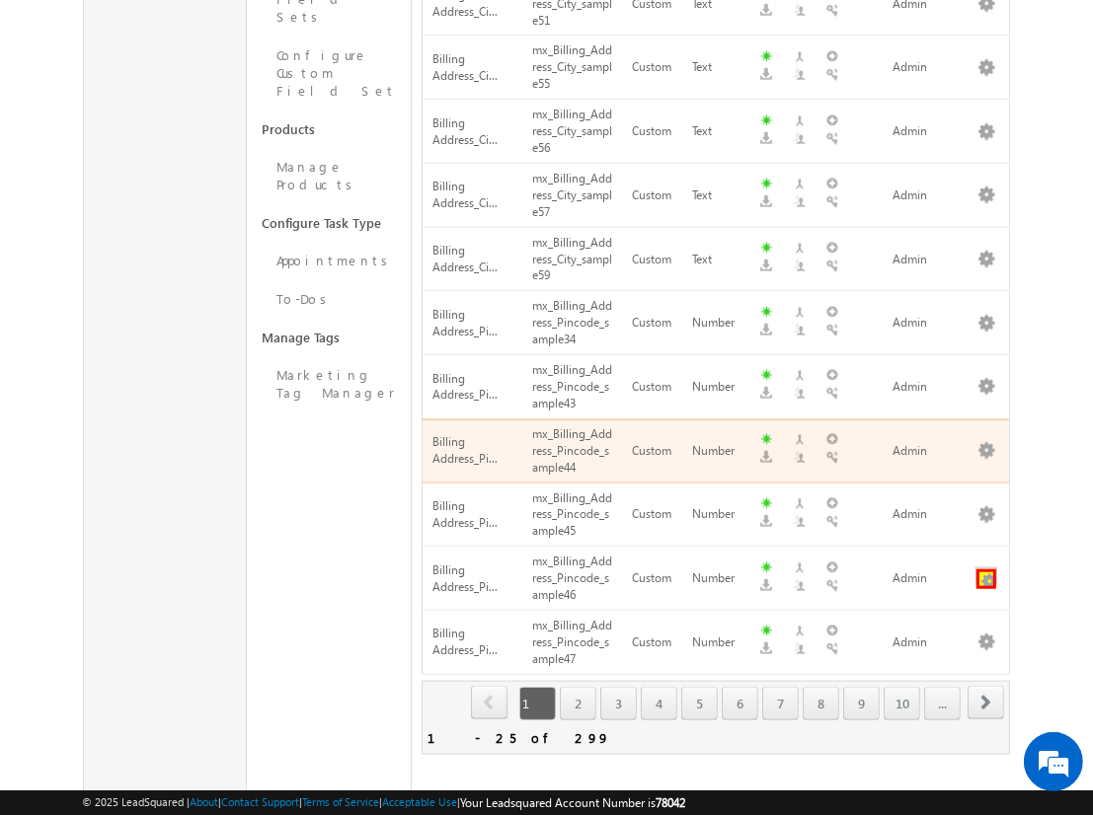
click at [986, 569] on button "button" at bounding box center [986, 579] width 20 height 20
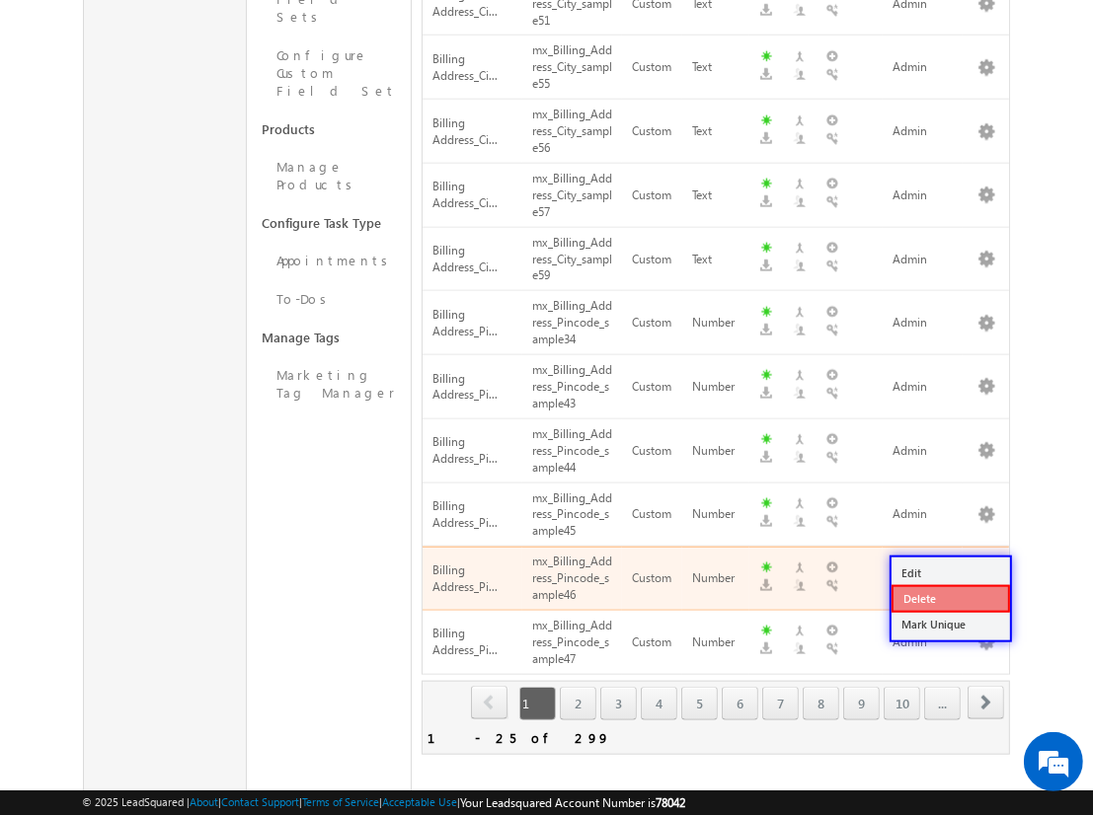
click at [949, 597] on link "Delete" at bounding box center [950, 599] width 118 height 28
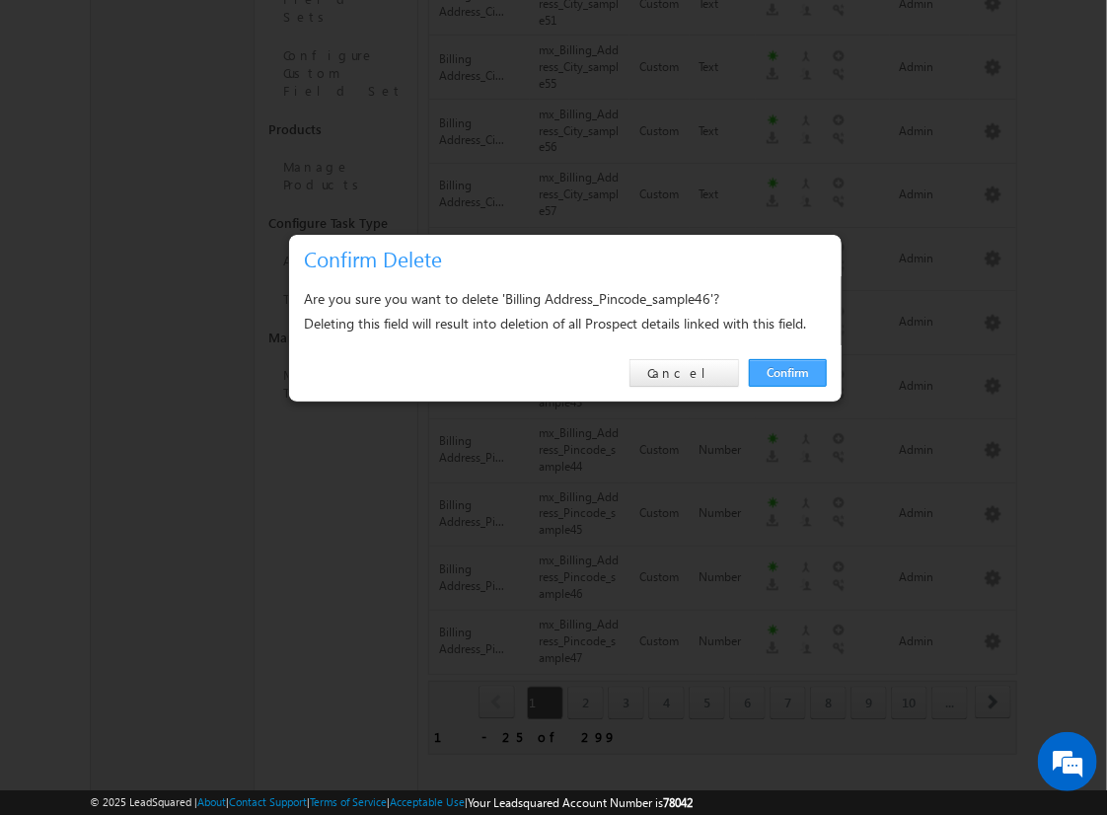
click at [788, 372] on link "Confirm" at bounding box center [788, 373] width 78 height 28
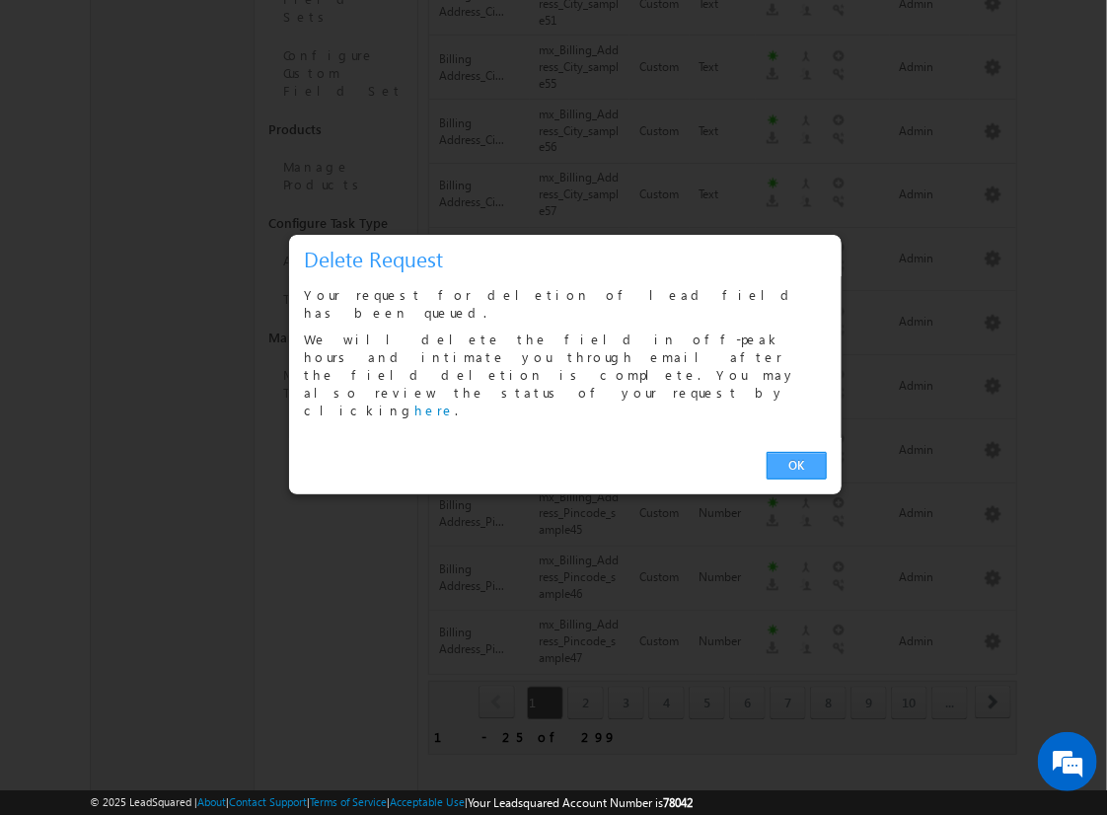
click at [796, 452] on link "OK" at bounding box center [797, 466] width 60 height 28
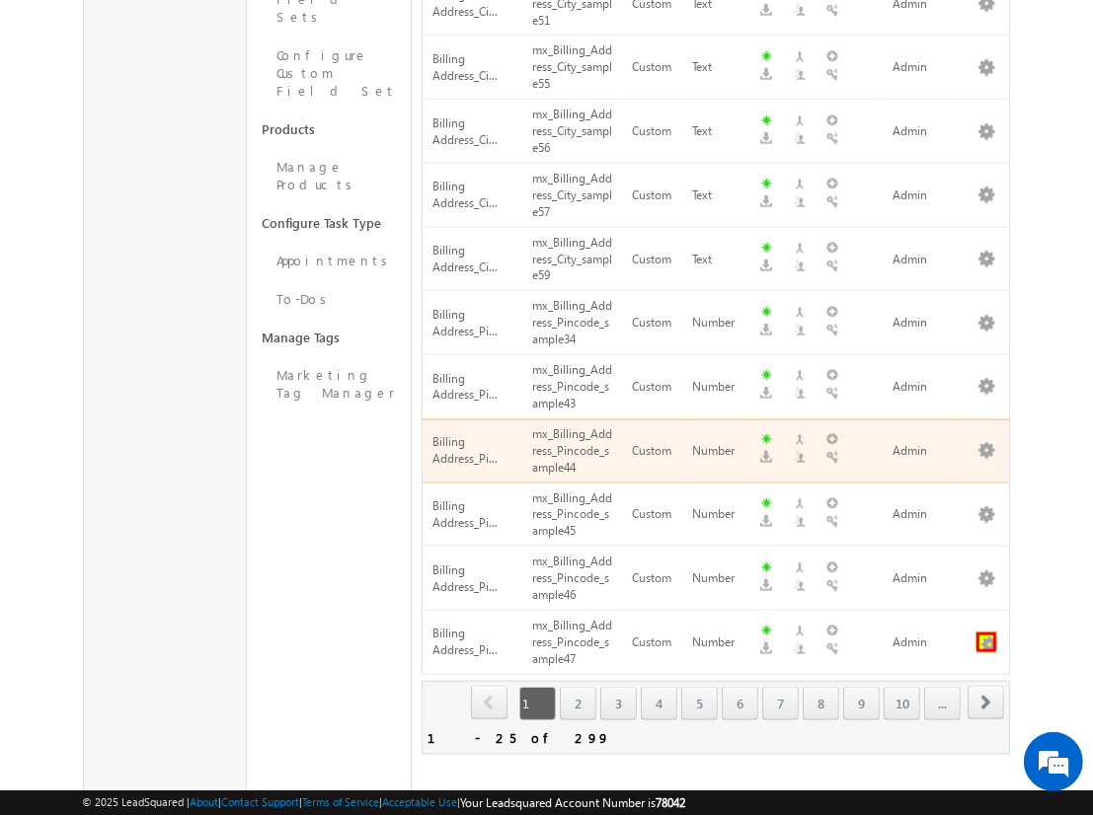
click at [986, 633] on button "button" at bounding box center [986, 643] width 20 height 20
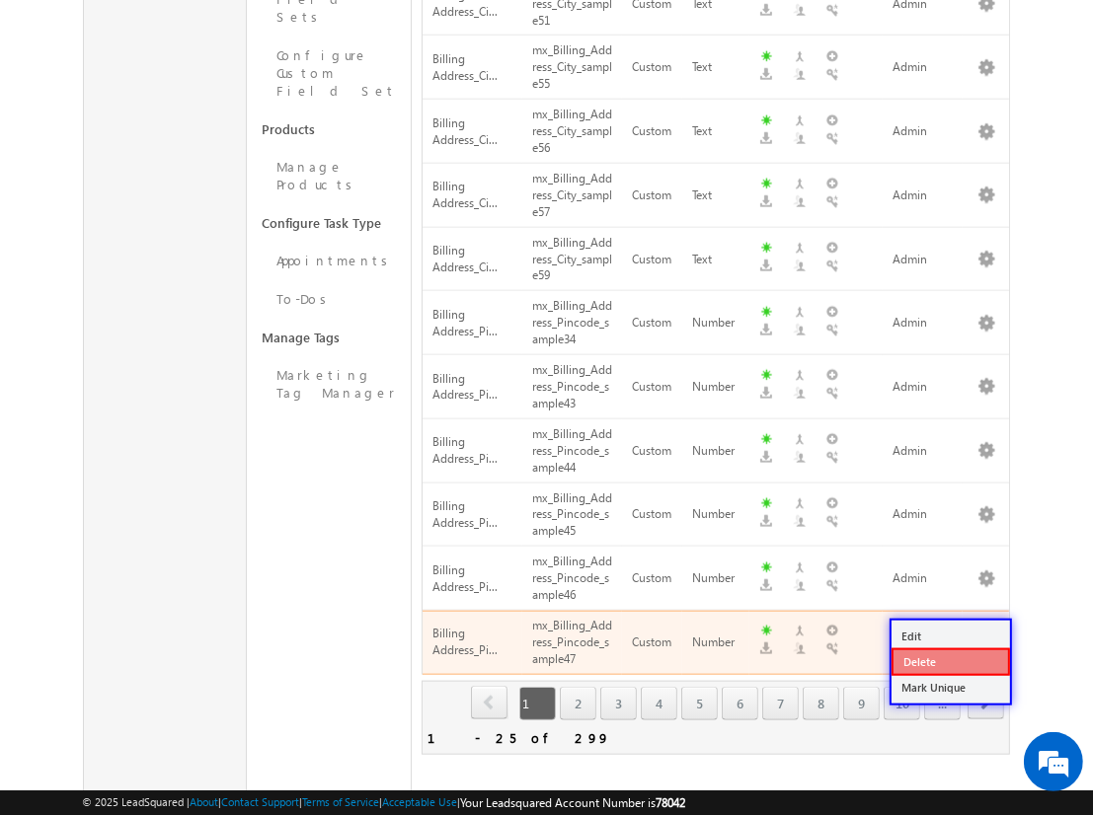
click at [949, 660] on link "Delete" at bounding box center [950, 662] width 118 height 28
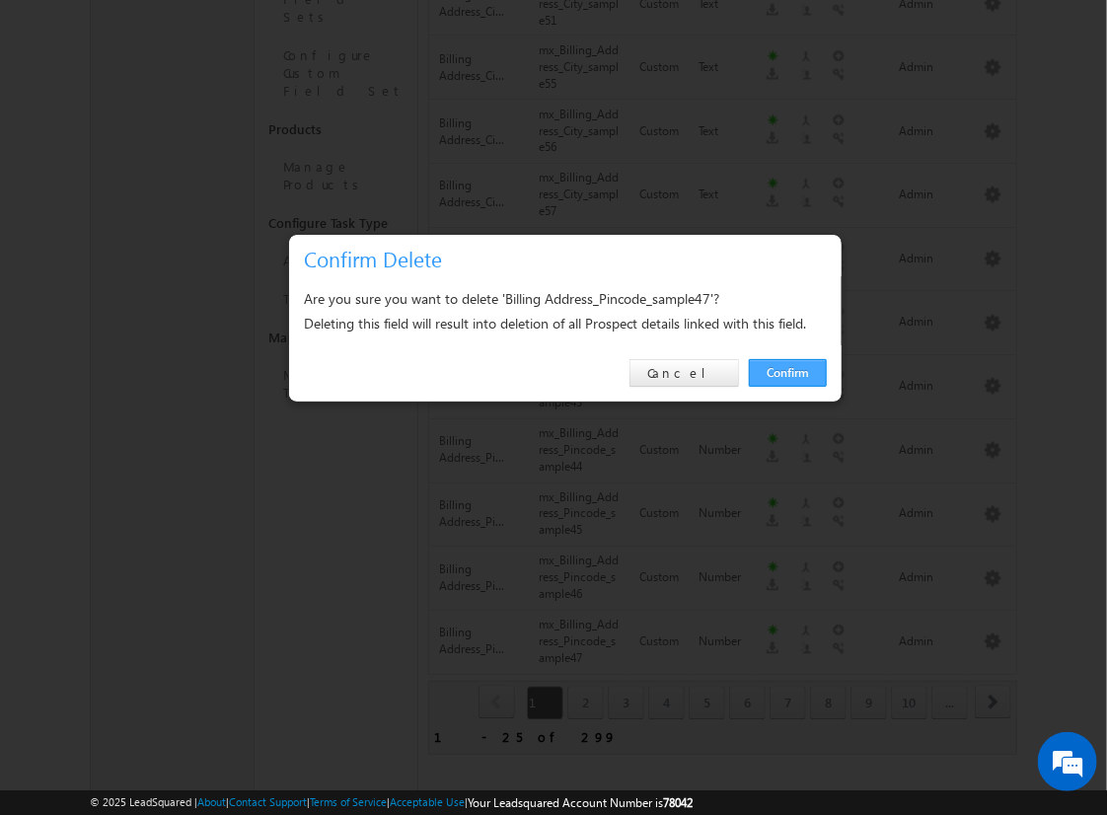
click at [788, 372] on link "Confirm" at bounding box center [788, 373] width 78 height 28
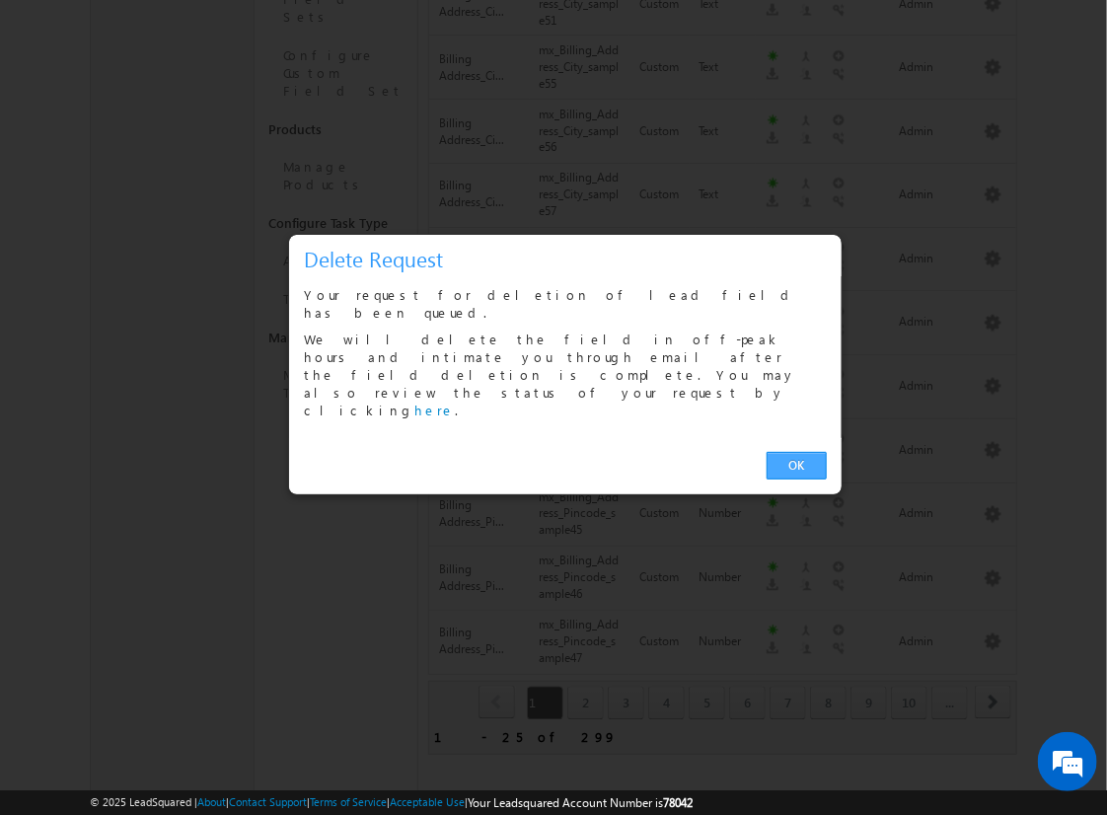
click at [796, 452] on link "OK" at bounding box center [797, 466] width 60 height 28
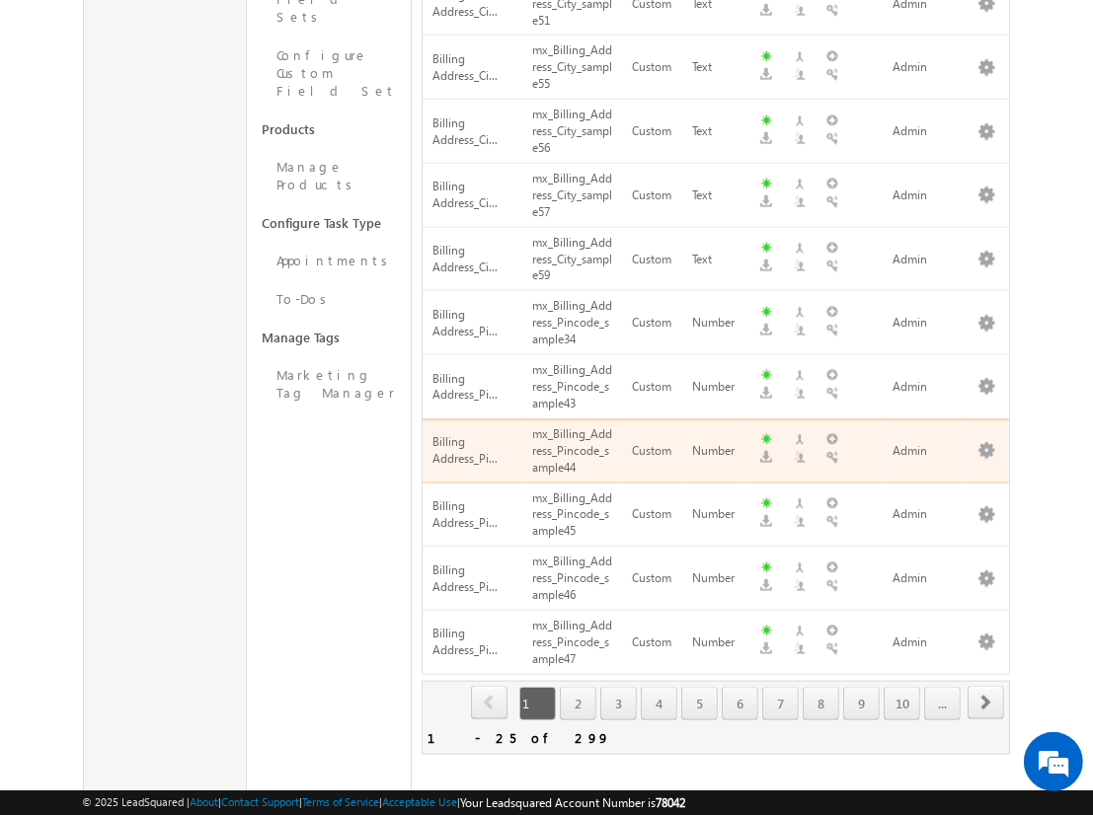
click at [986, 686] on span "next" at bounding box center [985, 703] width 37 height 34
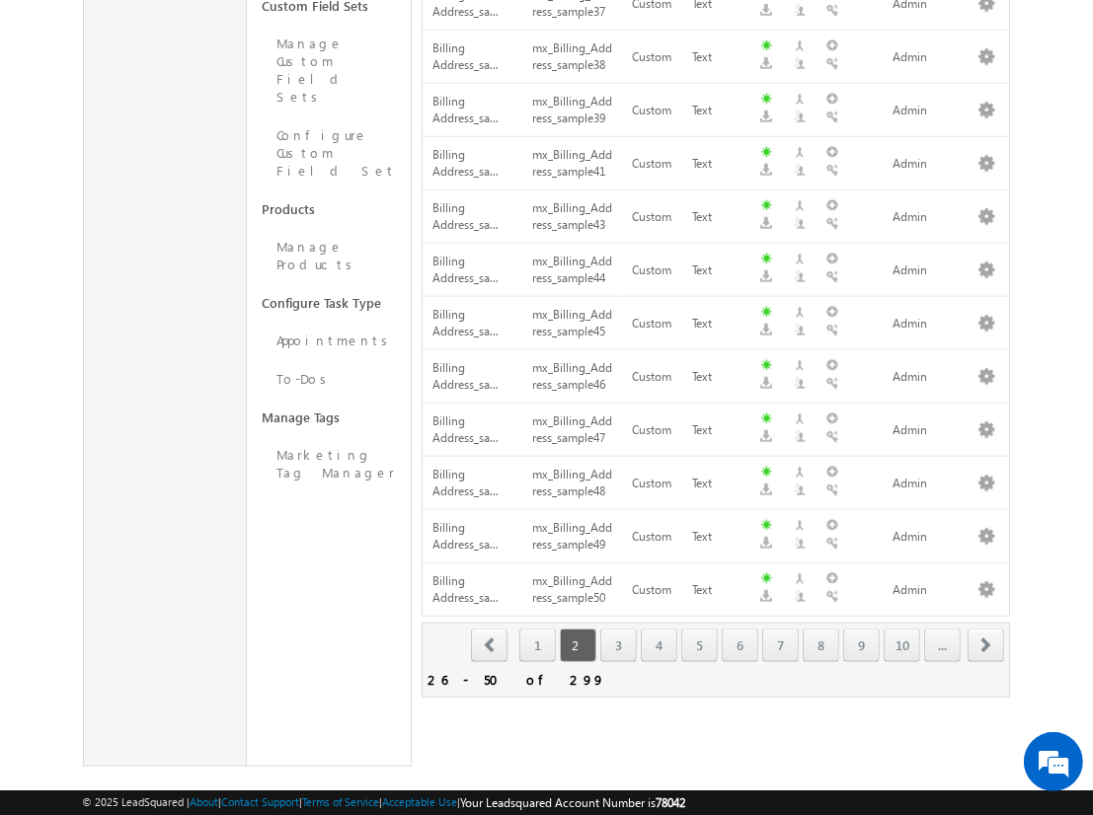
scroll to position [0, 0]
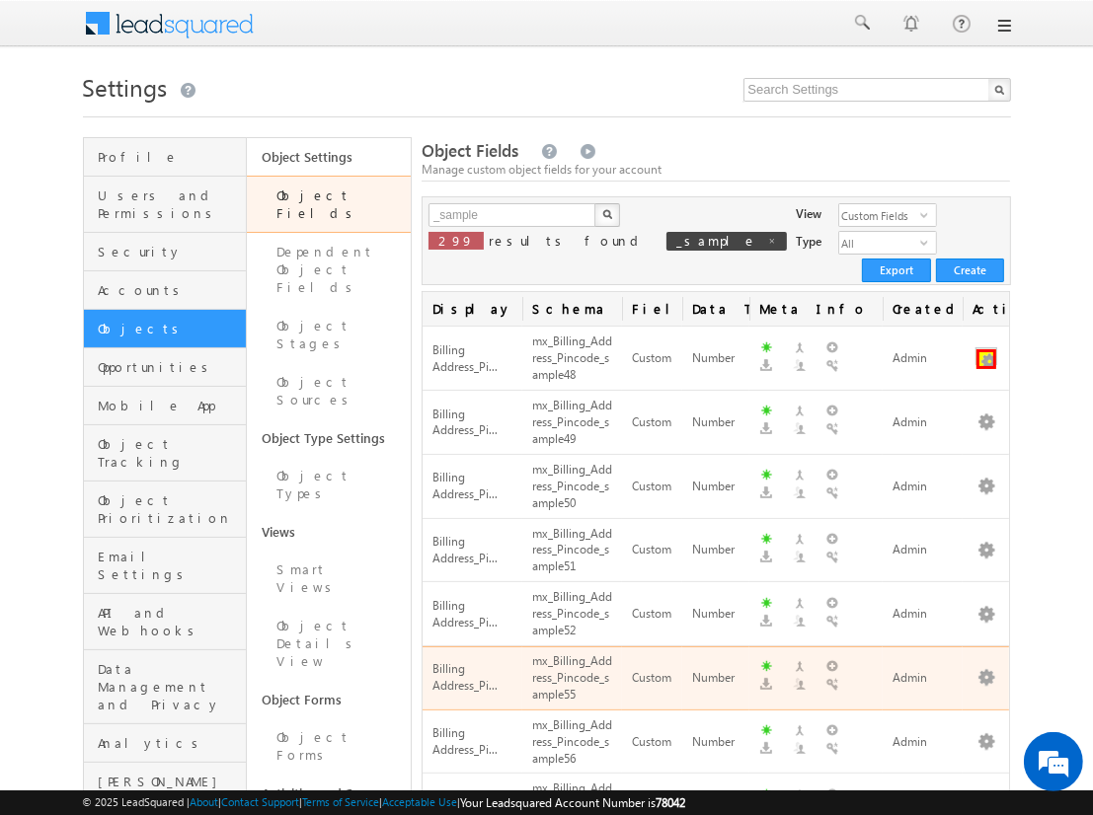
click at [986, 349] on button "button" at bounding box center [986, 359] width 20 height 20
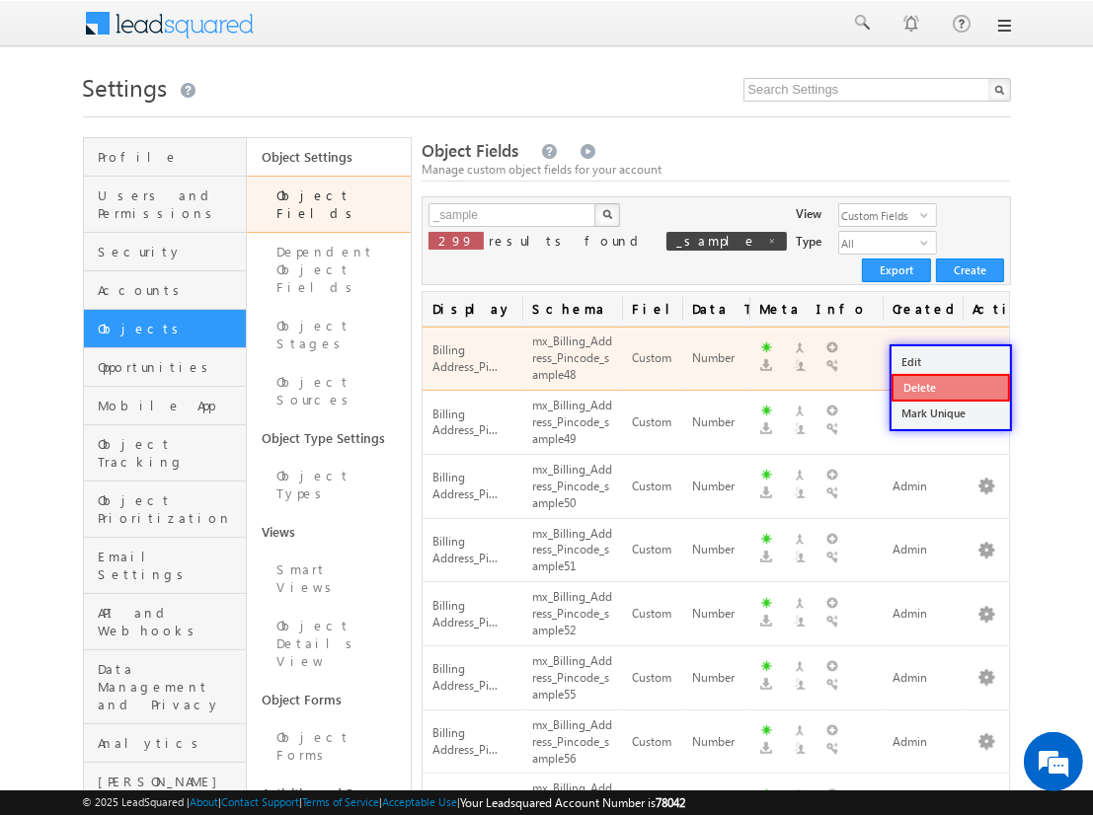
click at [949, 387] on link "Delete" at bounding box center [950, 388] width 118 height 28
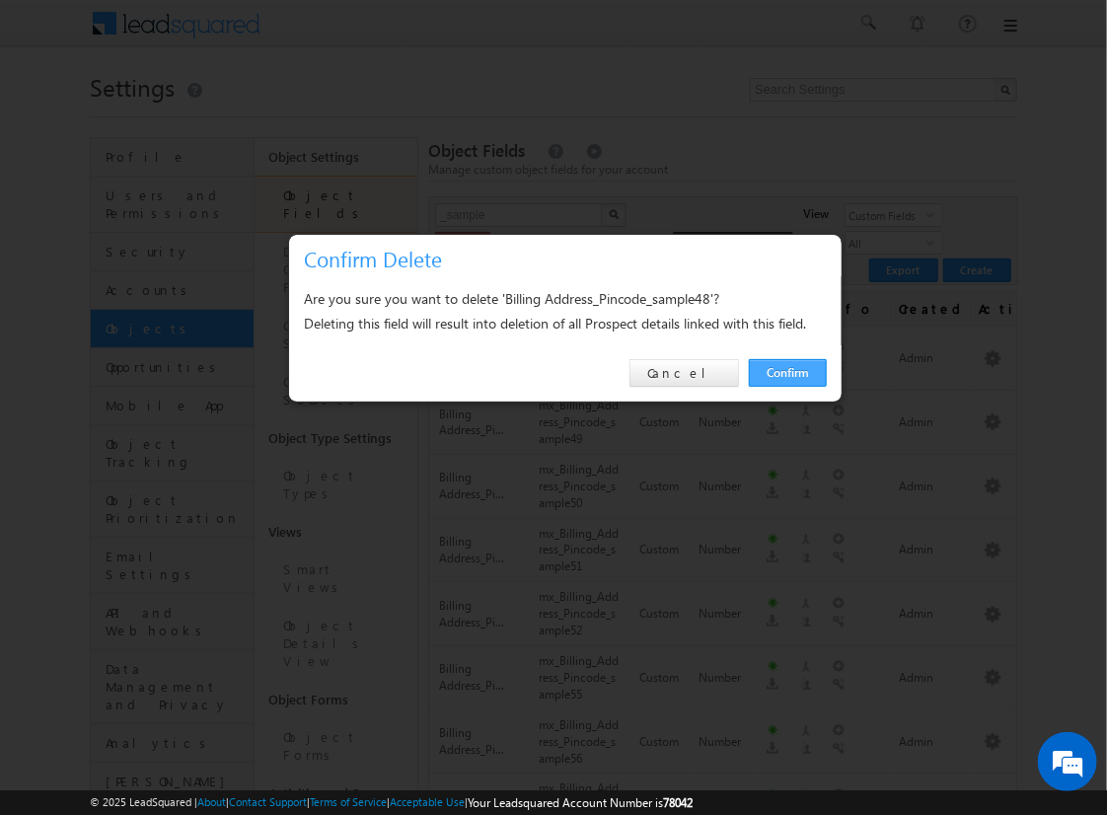
click at [788, 372] on link "Confirm" at bounding box center [788, 373] width 78 height 28
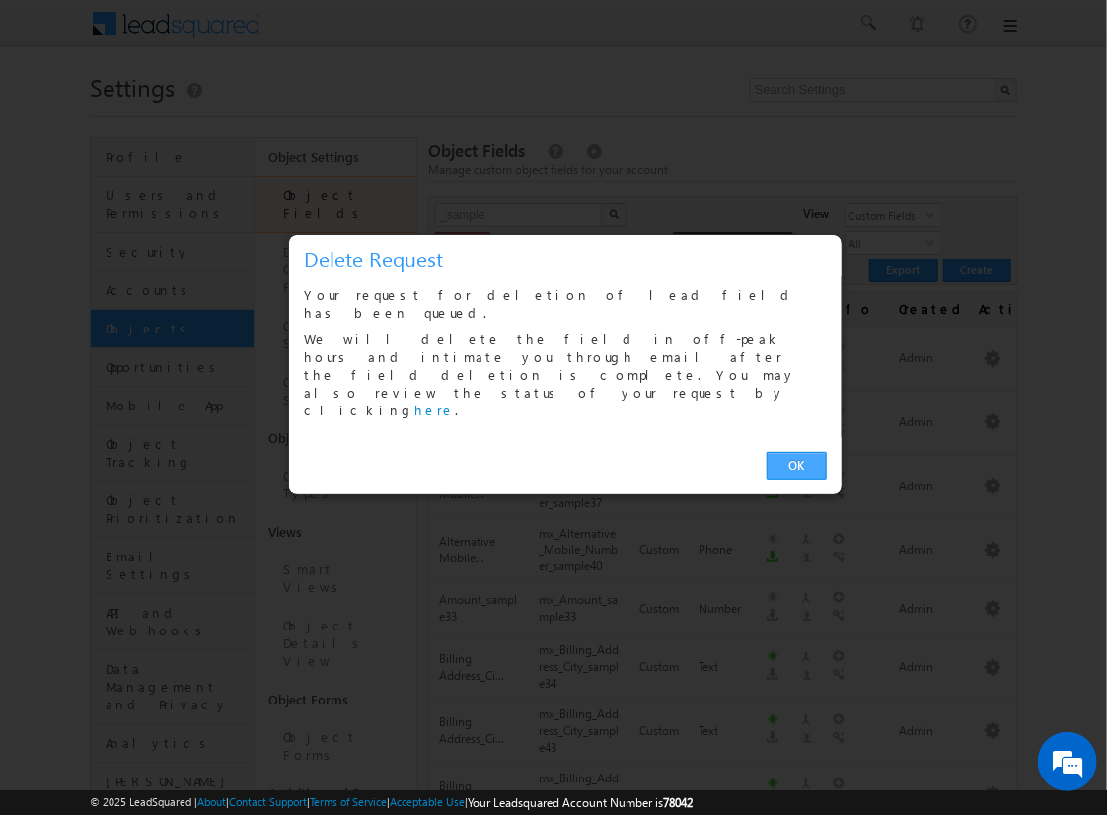
click at [796, 452] on link "OK" at bounding box center [797, 466] width 60 height 28
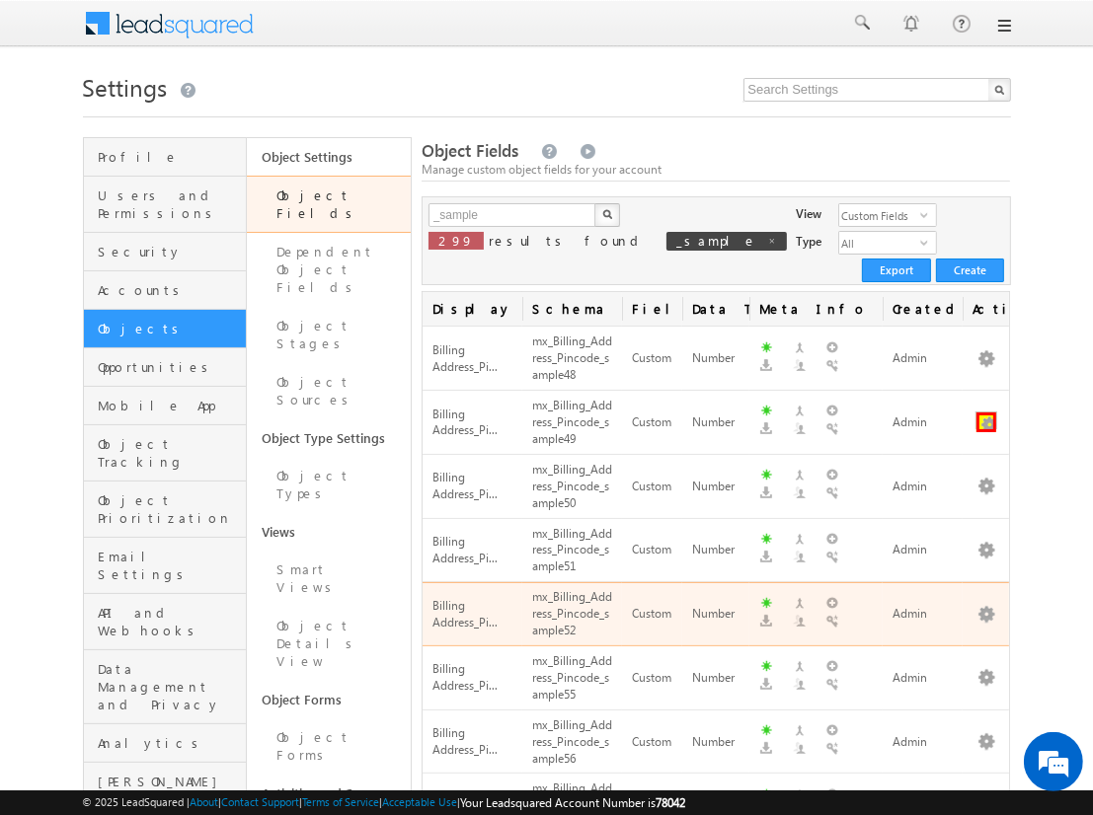
click at [986, 413] on button "button" at bounding box center [986, 423] width 20 height 20
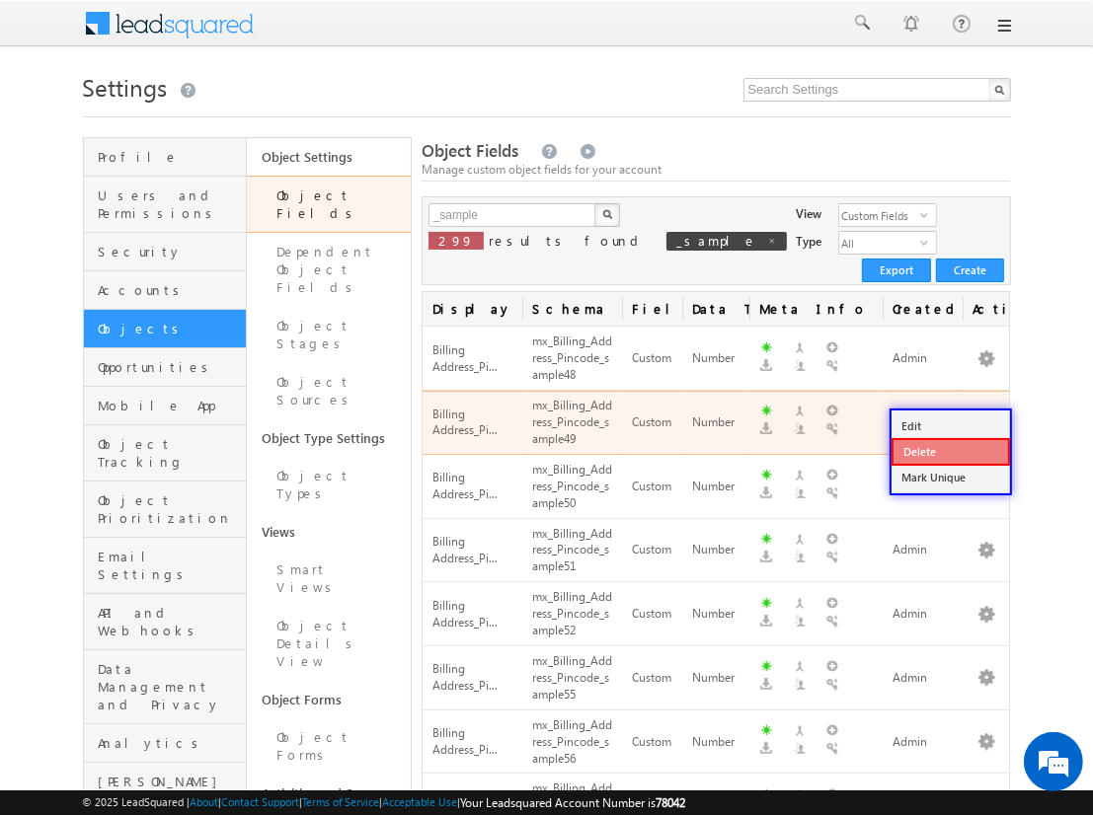
click at [949, 450] on link "Delete" at bounding box center [950, 452] width 118 height 28
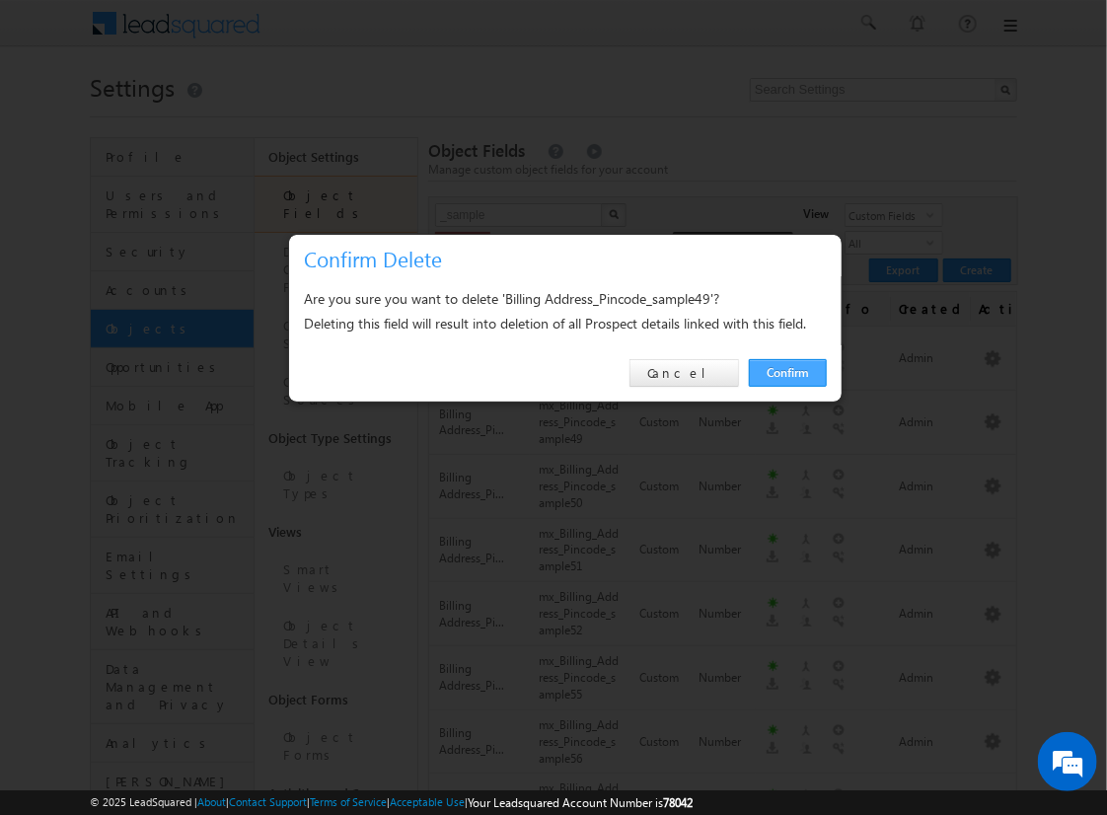
click at [788, 372] on link "Confirm" at bounding box center [788, 373] width 78 height 28
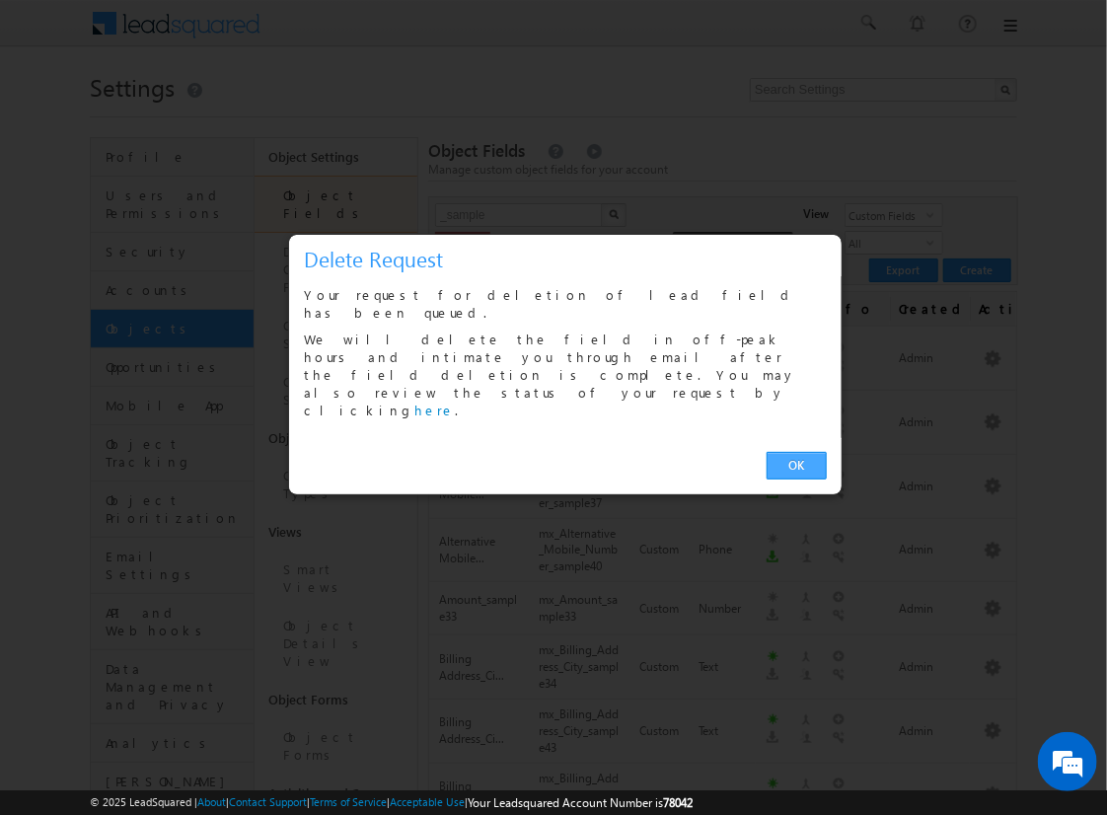
click at [796, 452] on link "OK" at bounding box center [797, 466] width 60 height 28
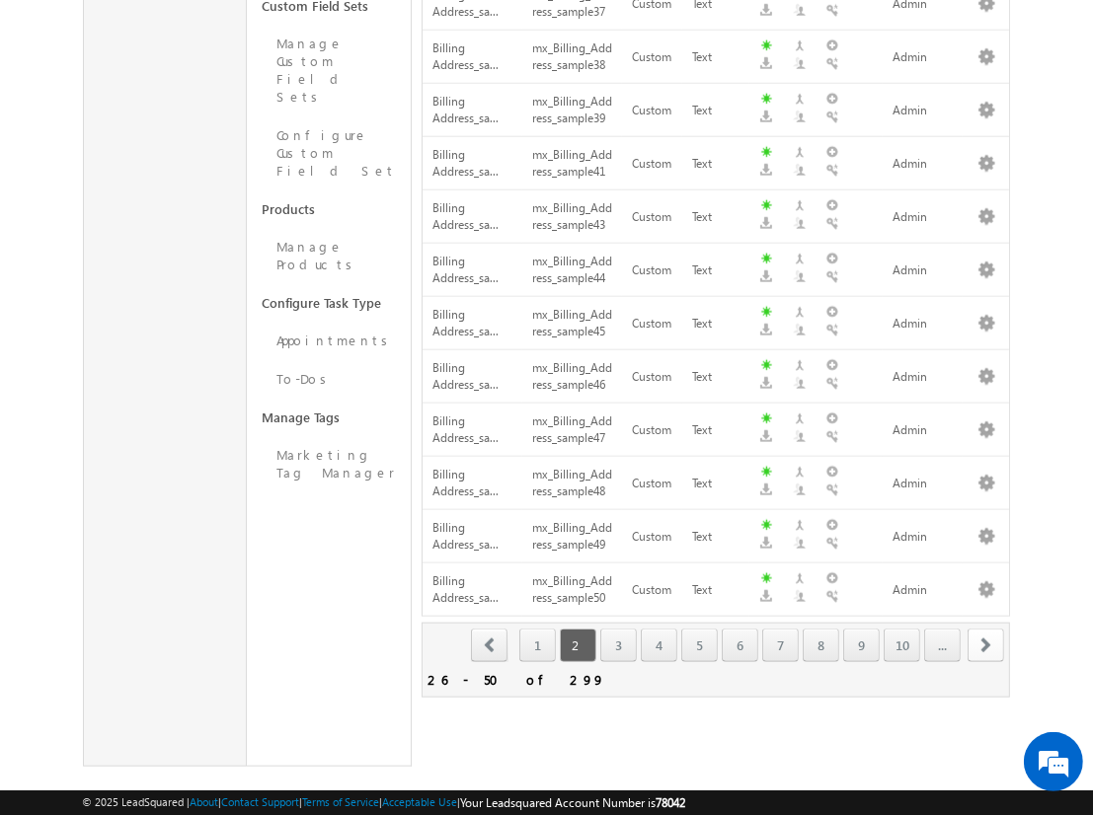
scroll to position [59, 0]
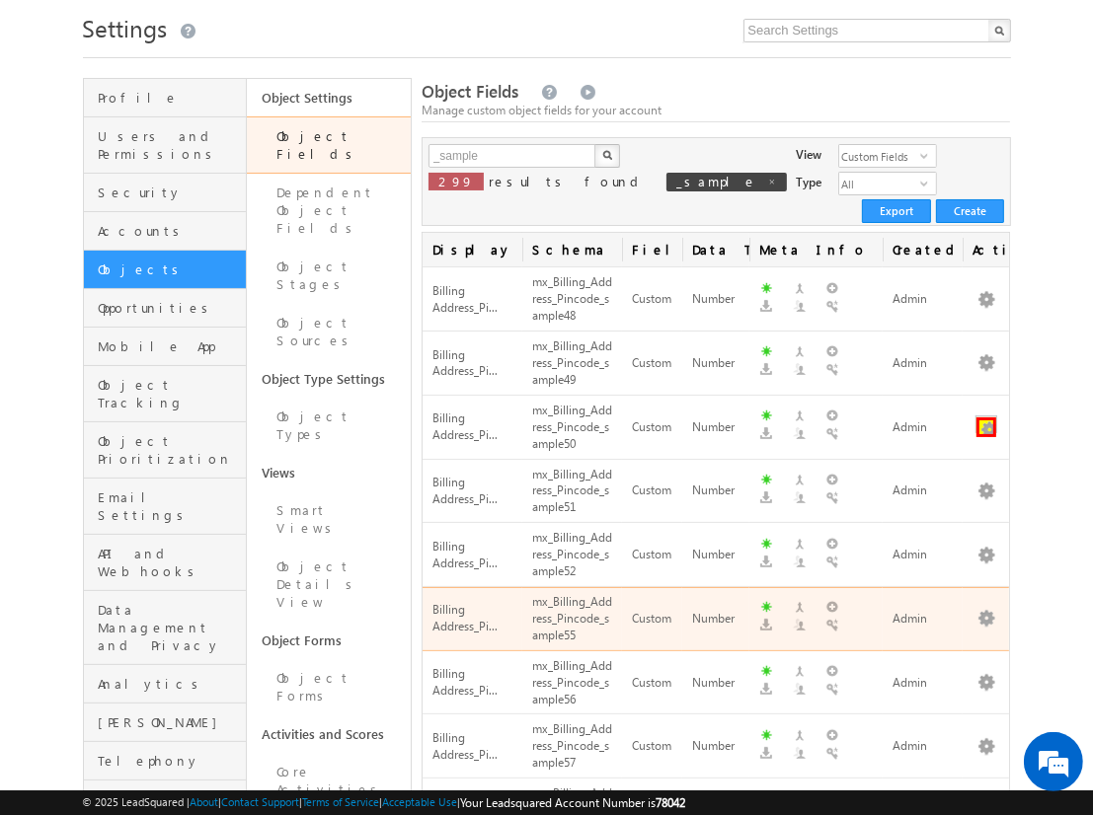
click at [986, 417] on button "button" at bounding box center [986, 427] width 20 height 20
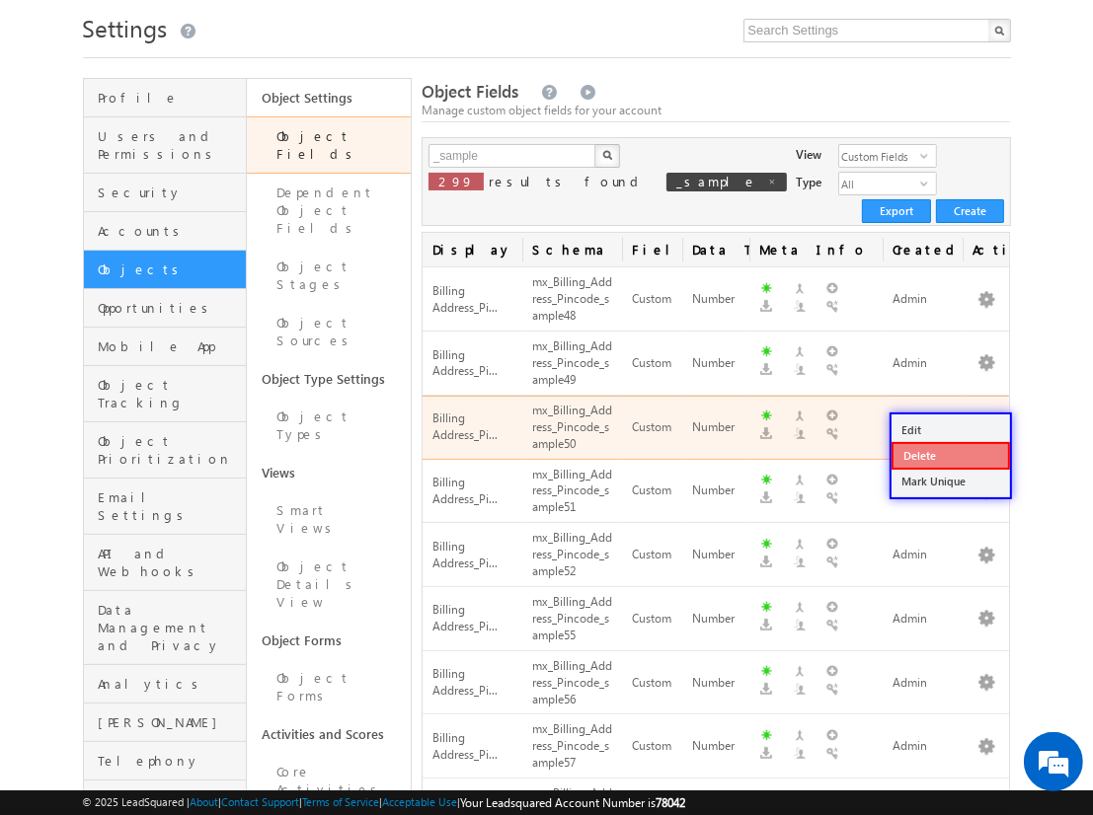
click at [949, 455] on link "Delete" at bounding box center [950, 456] width 118 height 28
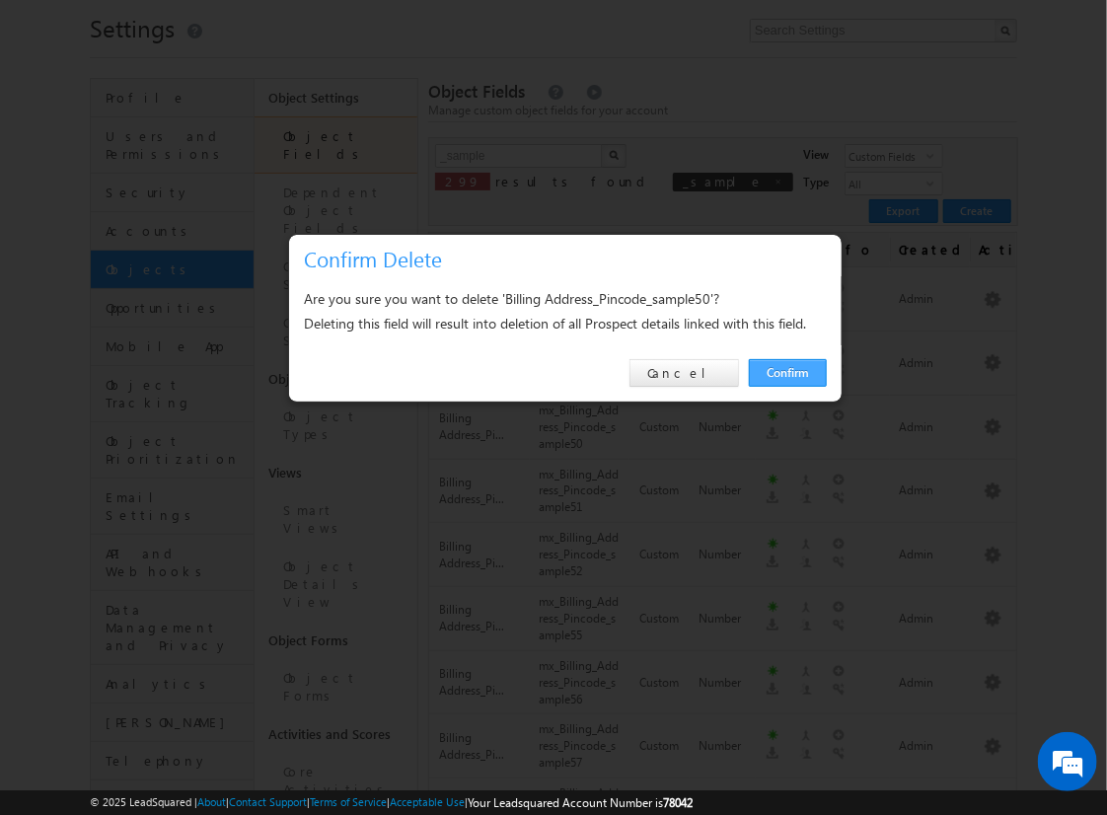
click at [788, 372] on link "Confirm" at bounding box center [788, 373] width 78 height 28
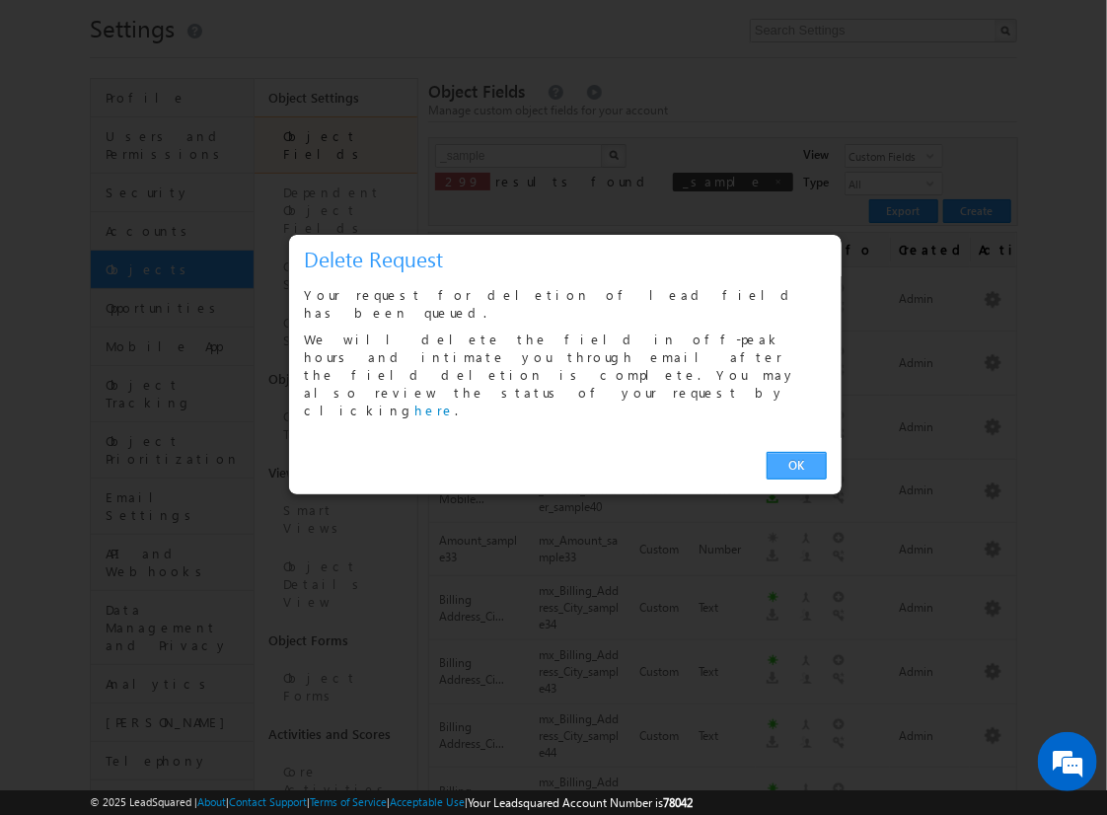
click at [796, 452] on link "OK" at bounding box center [797, 466] width 60 height 28
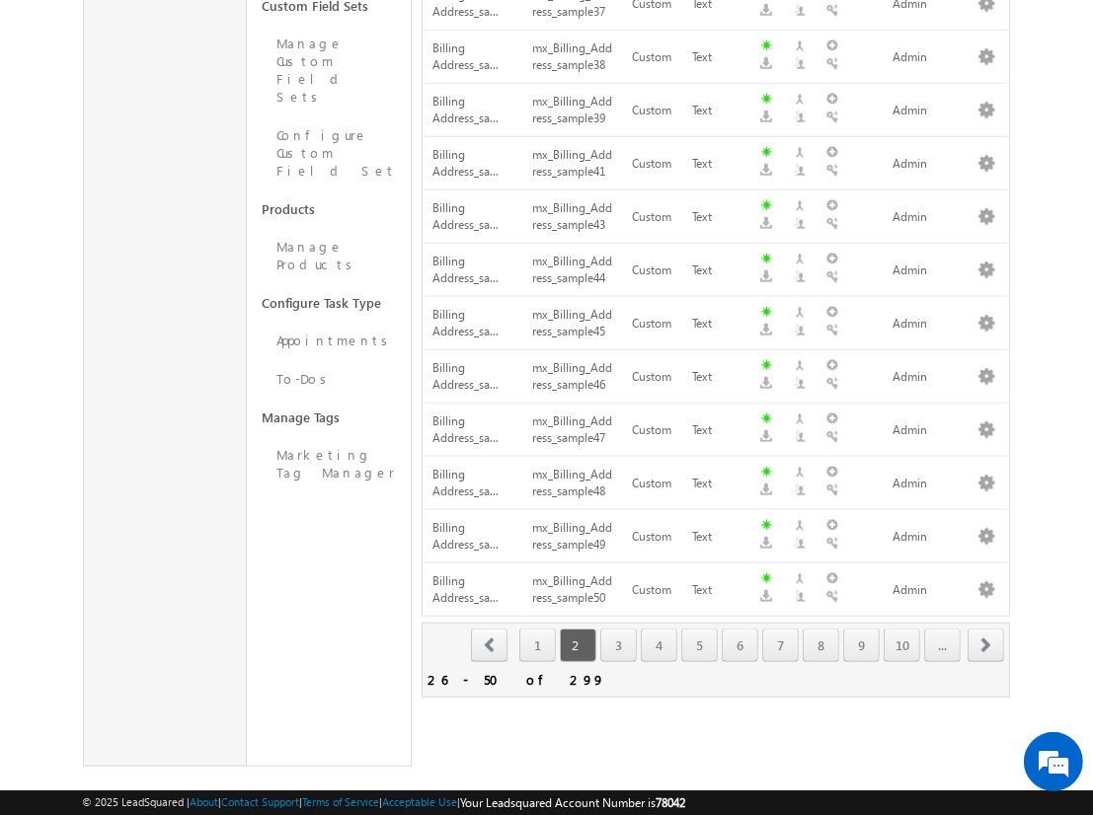
scroll to position [122, 0]
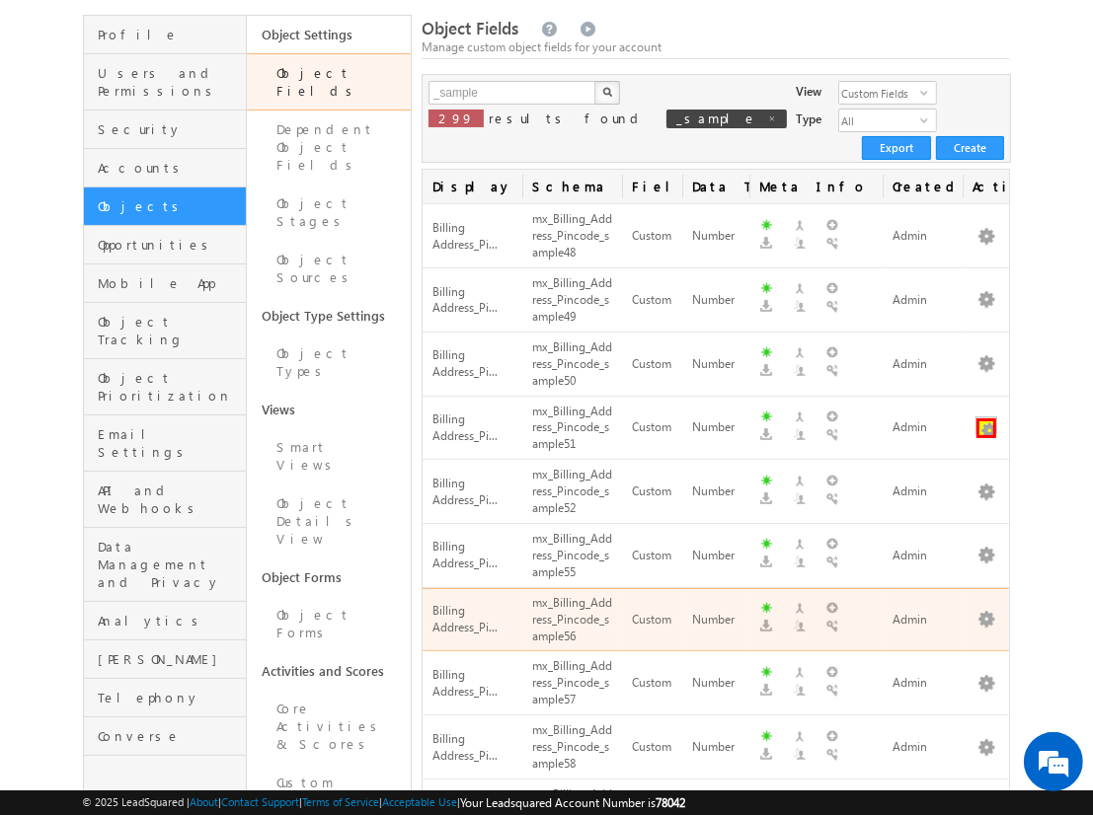
click at [986, 418] on button "button" at bounding box center [986, 428] width 20 height 20
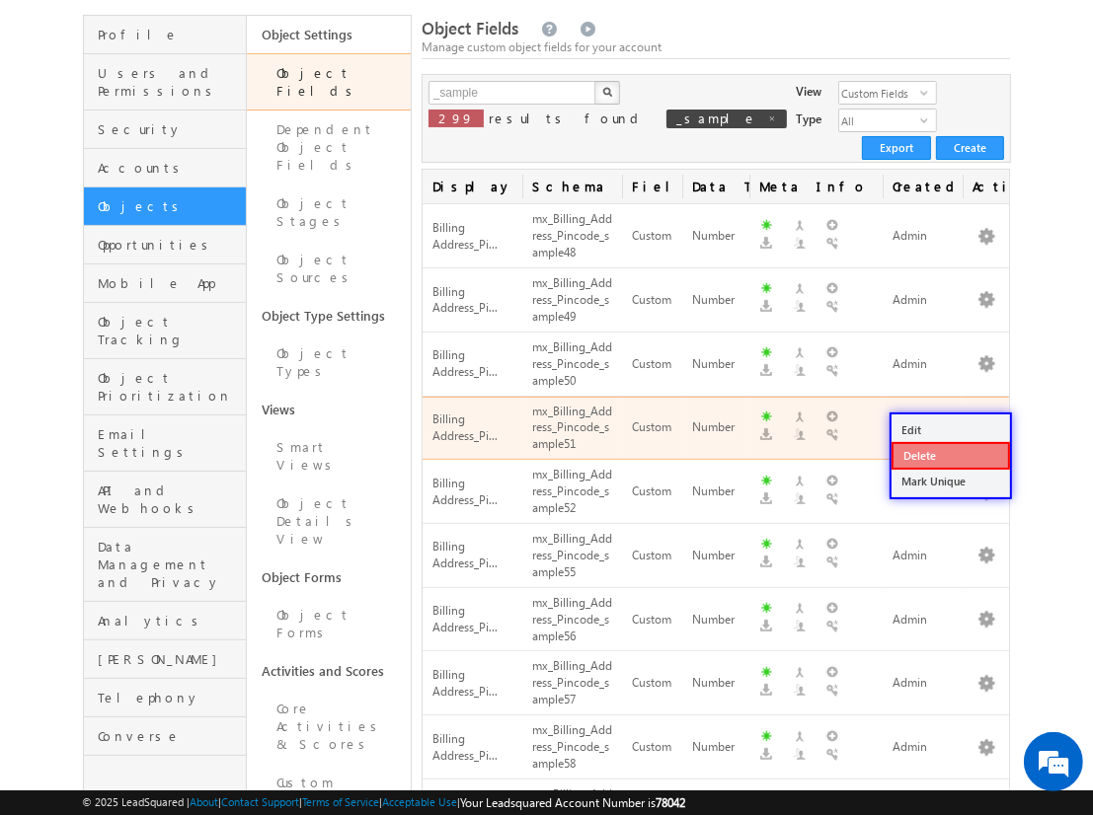
click at [949, 454] on link "Delete" at bounding box center [950, 456] width 118 height 28
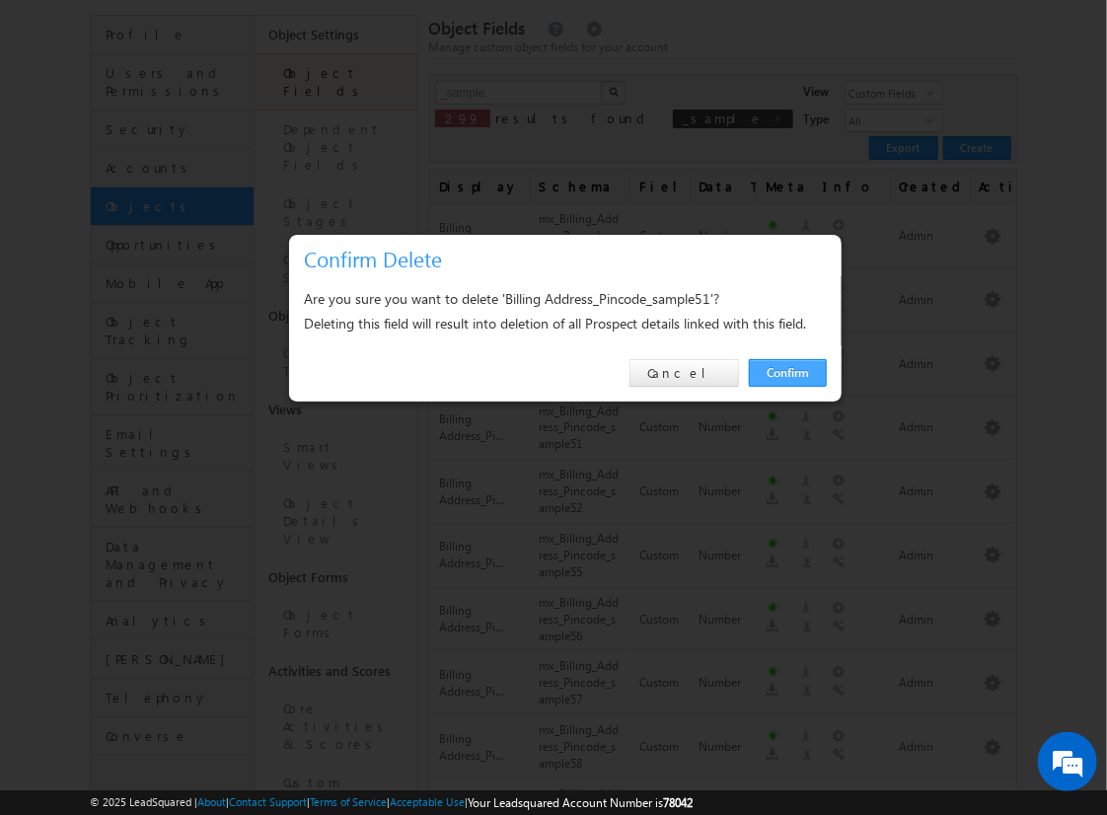
click at [788, 372] on link "Confirm" at bounding box center [788, 373] width 78 height 28
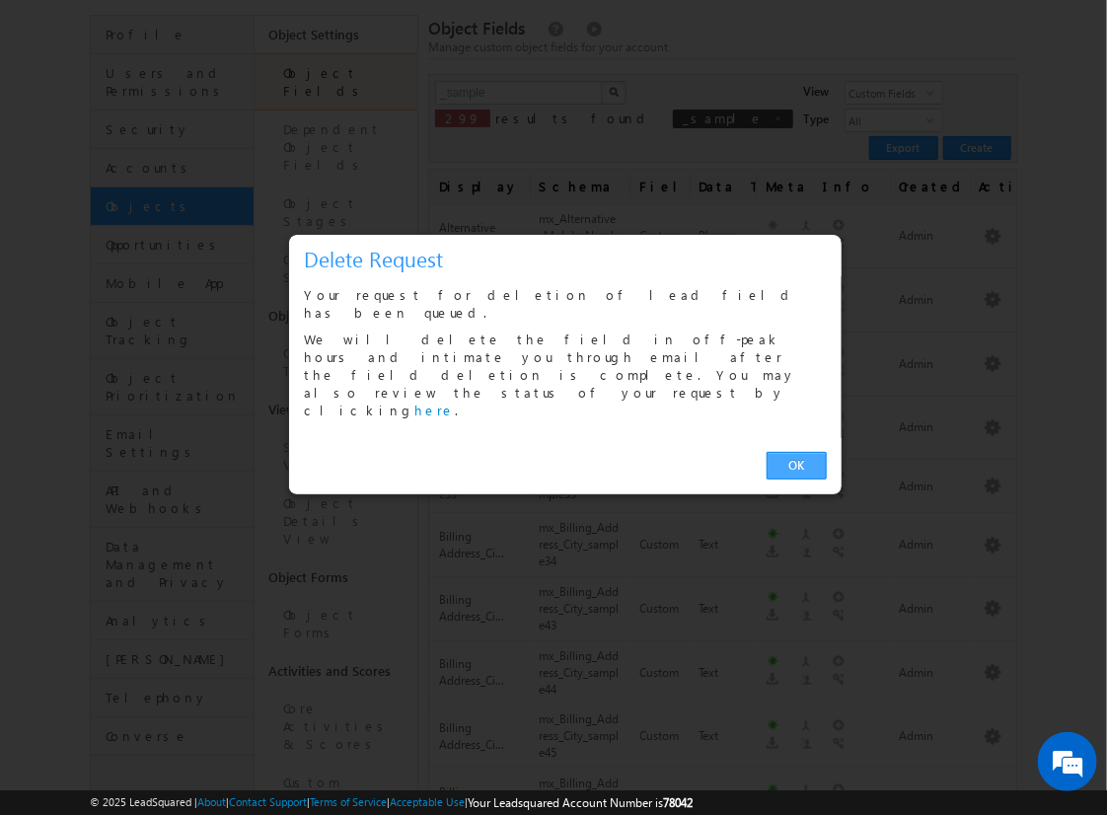
click at [796, 452] on link "OK" at bounding box center [797, 466] width 60 height 28
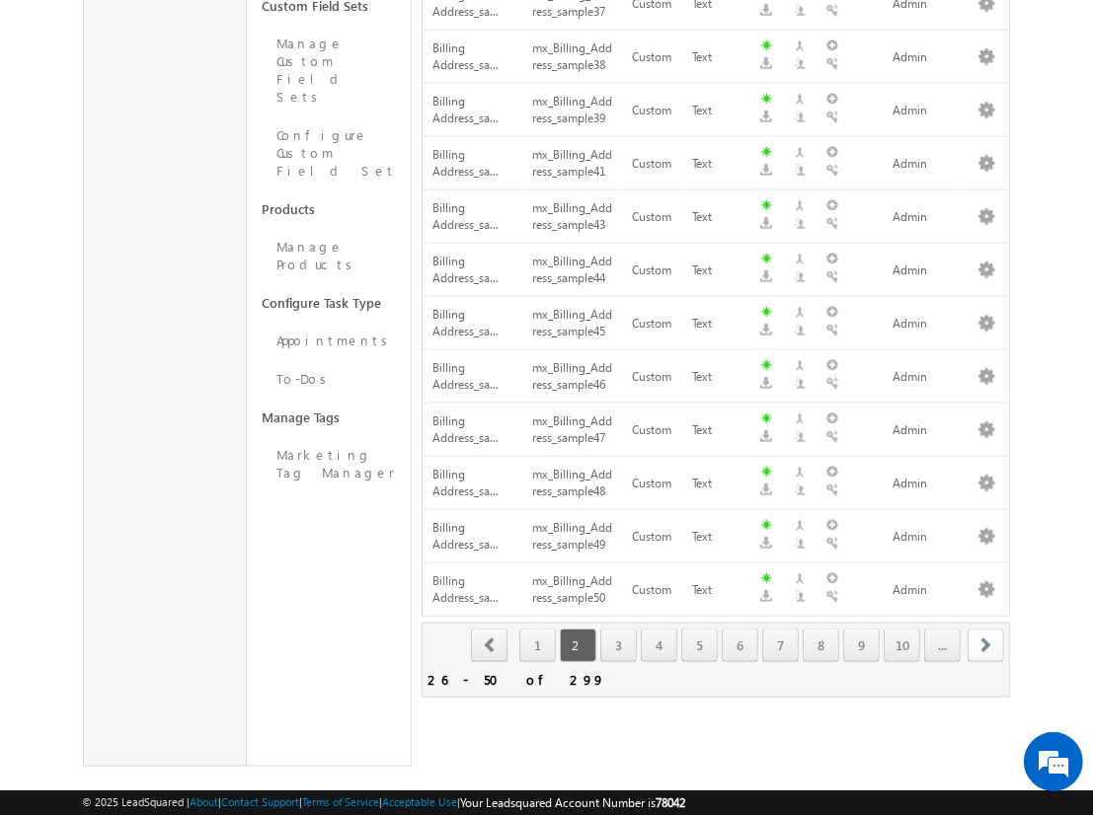
scroll to position [186, 0]
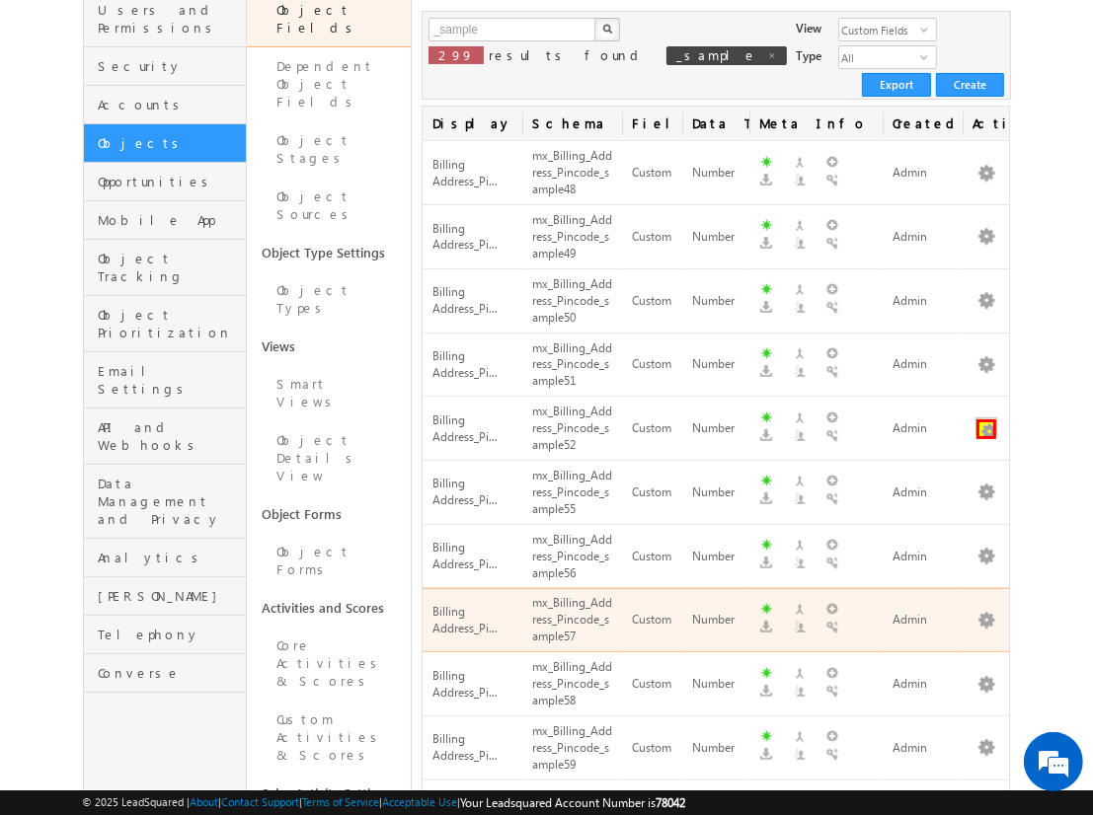
click at [986, 419] on button "button" at bounding box center [986, 429] width 20 height 20
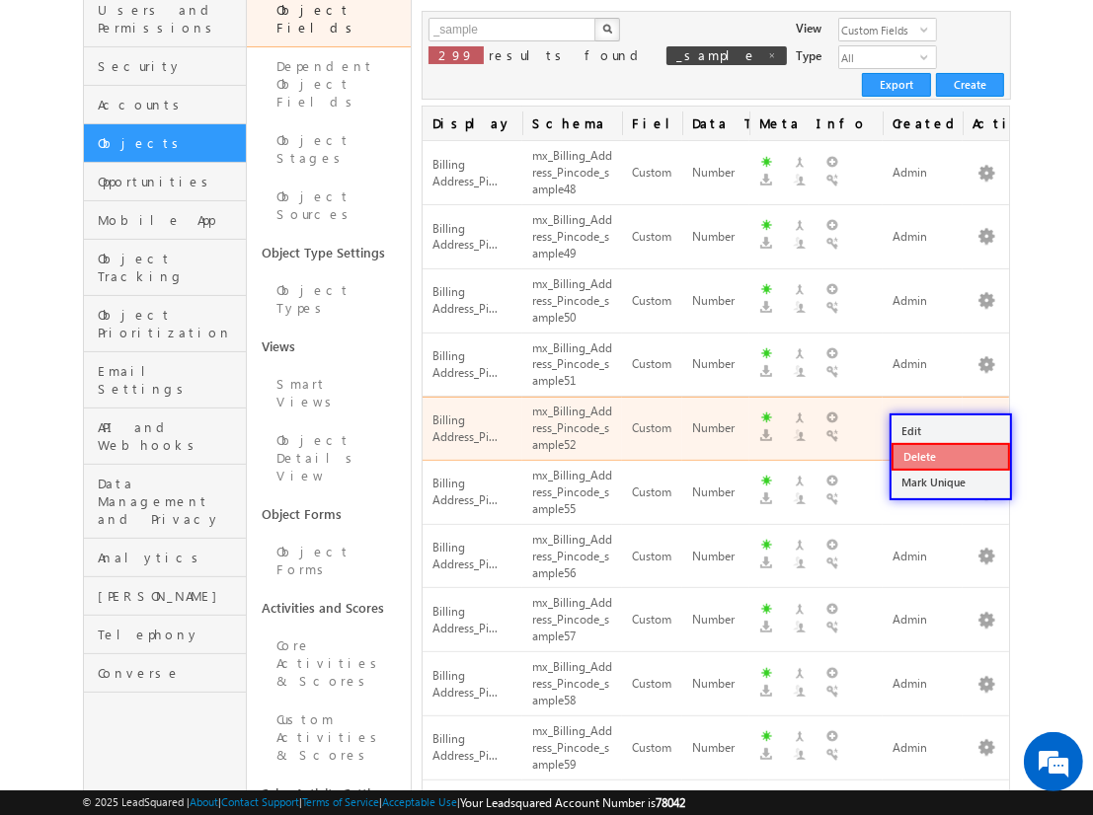
click at [949, 454] on link "Delete" at bounding box center [950, 457] width 118 height 28
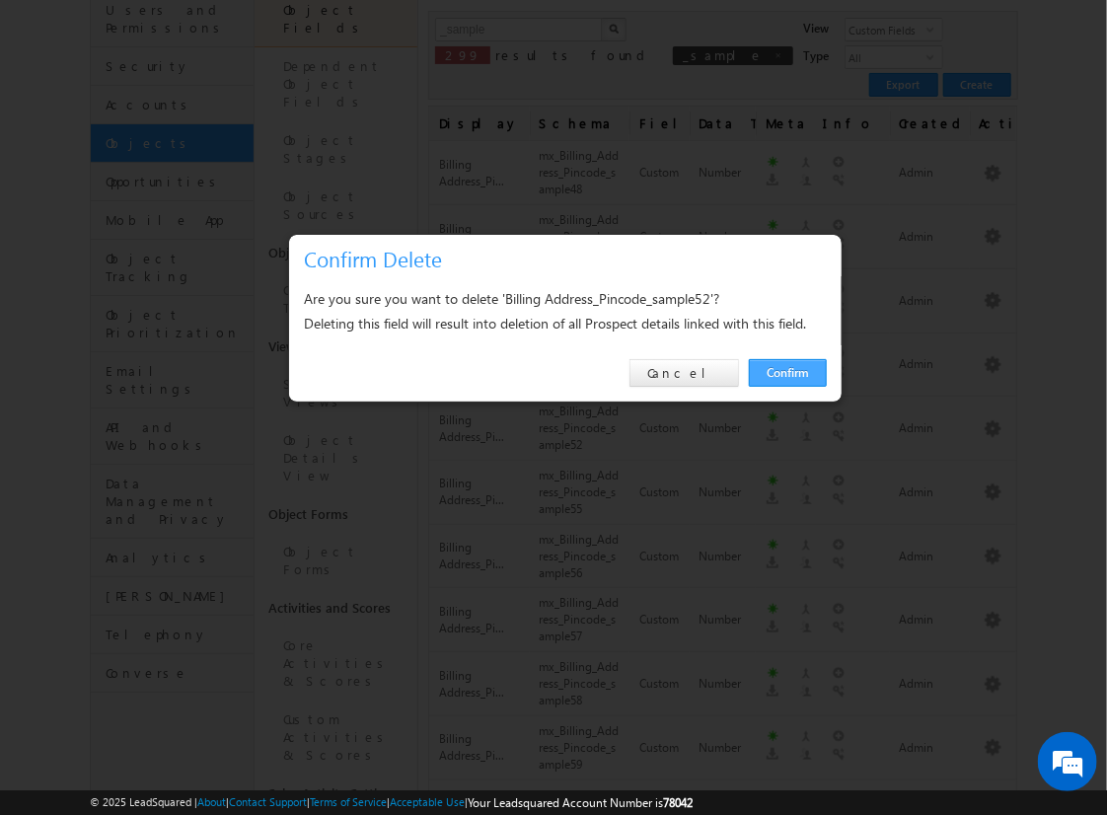
click at [788, 372] on link "Confirm" at bounding box center [788, 373] width 78 height 28
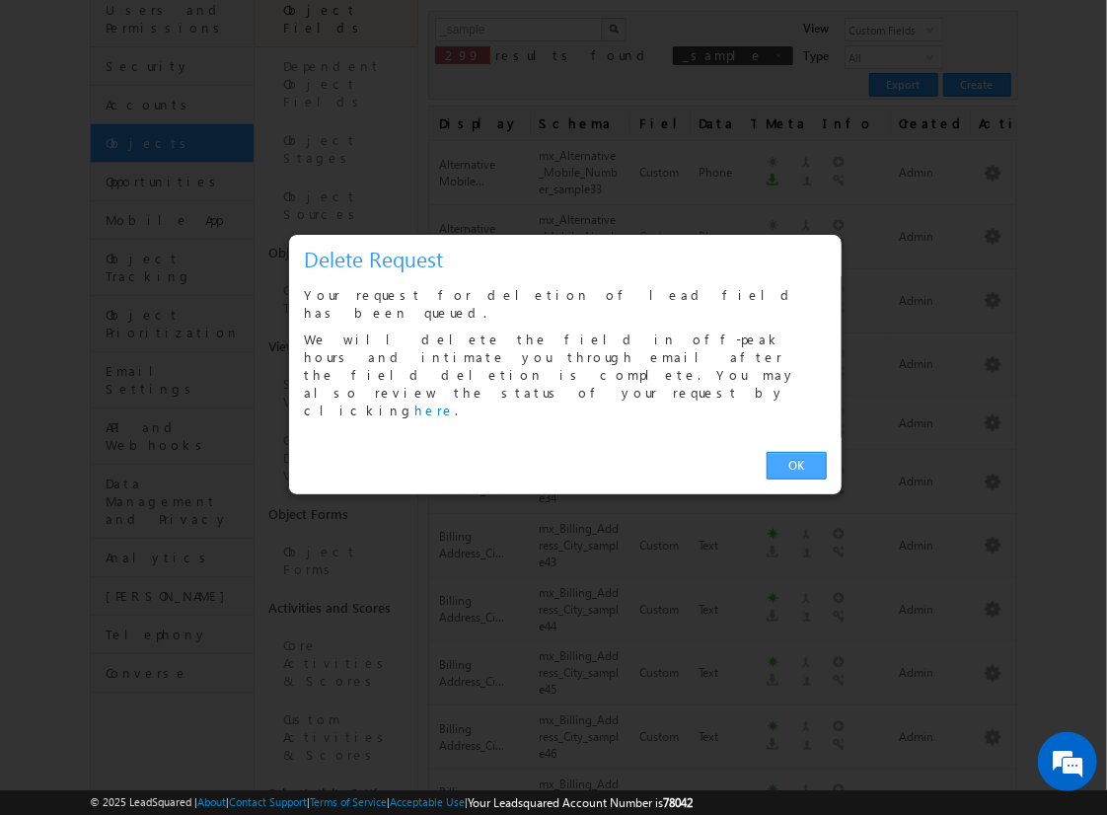
click at [796, 452] on link "OK" at bounding box center [797, 466] width 60 height 28
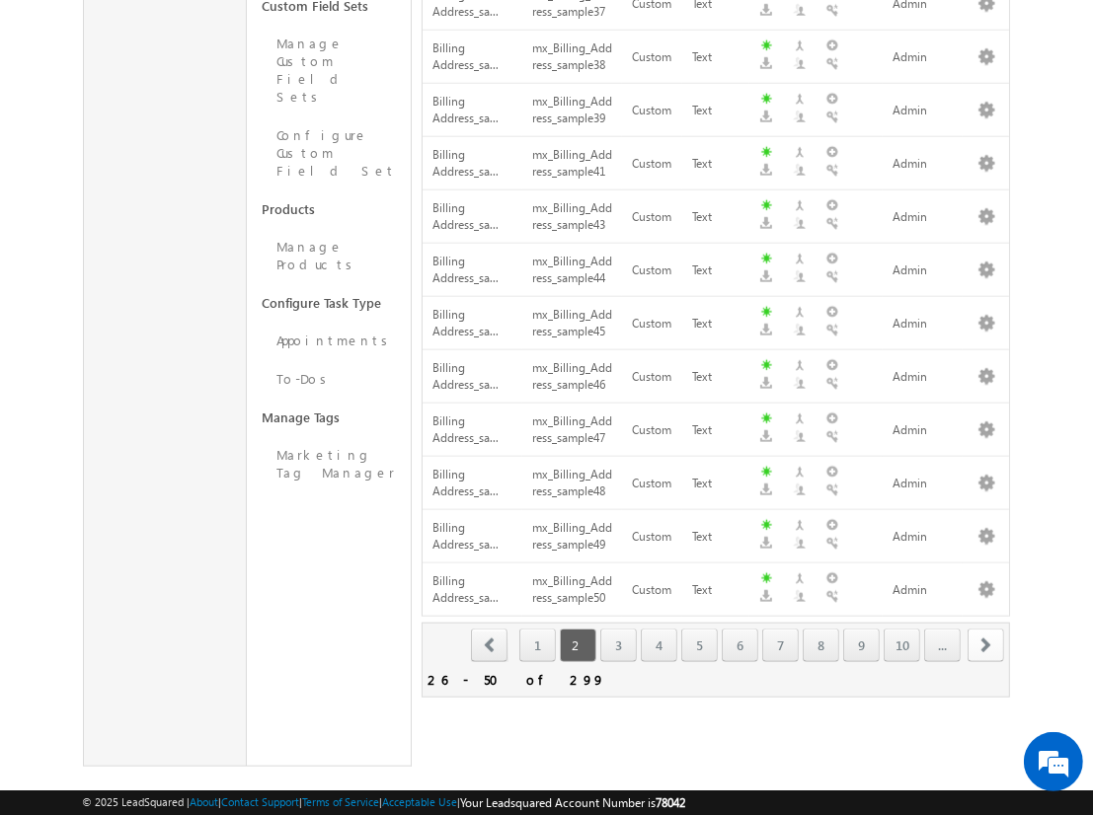
scroll to position [249, 0]
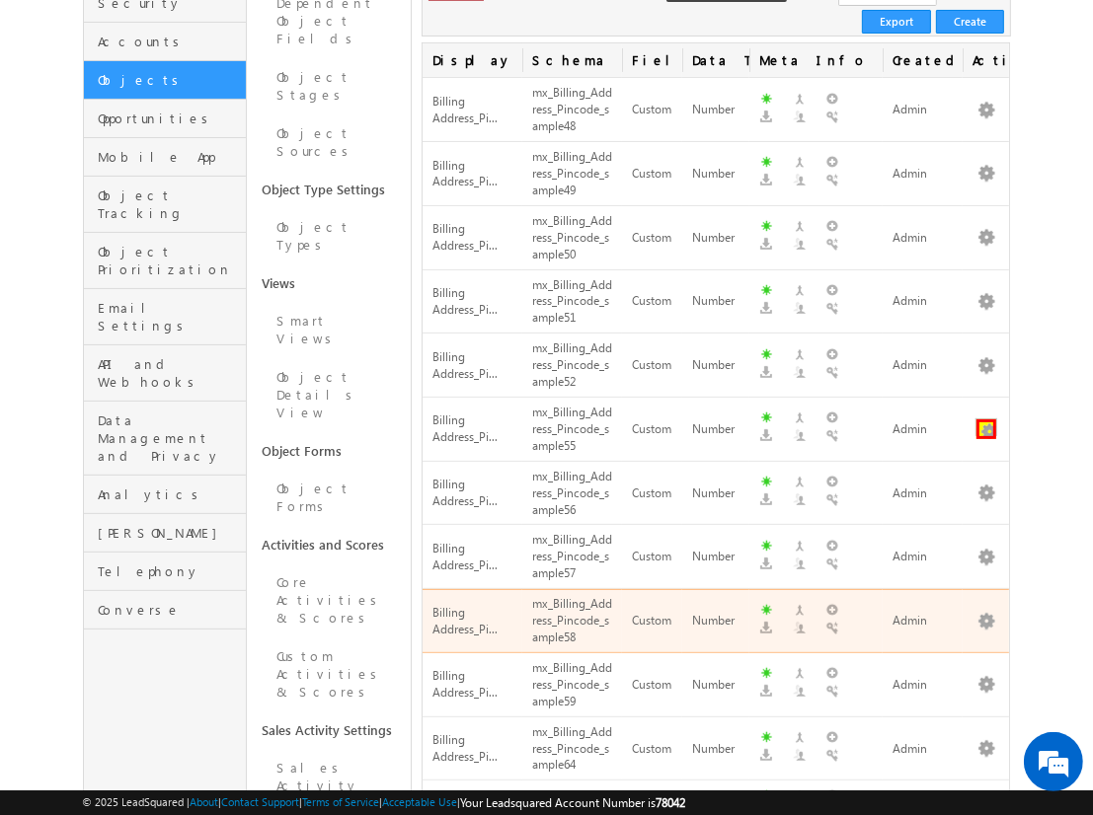
click at [986, 419] on button "button" at bounding box center [986, 429] width 20 height 20
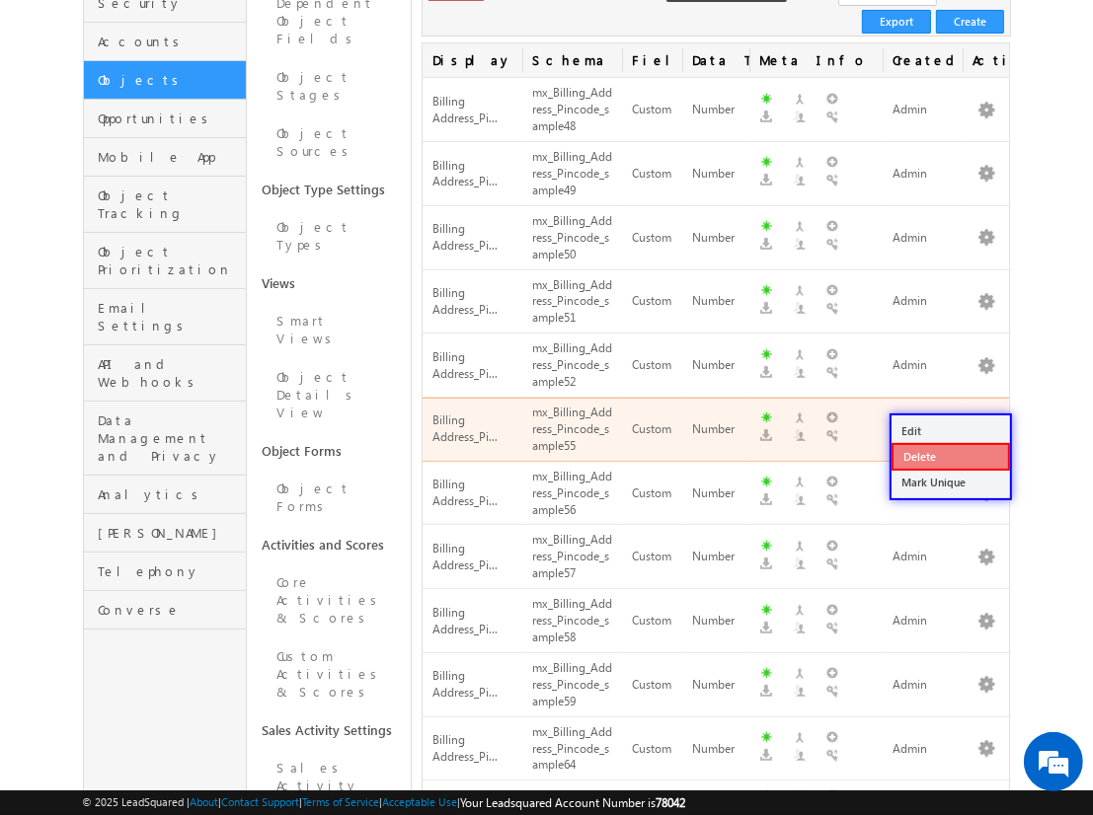
click at [949, 455] on link "Delete" at bounding box center [950, 457] width 118 height 28
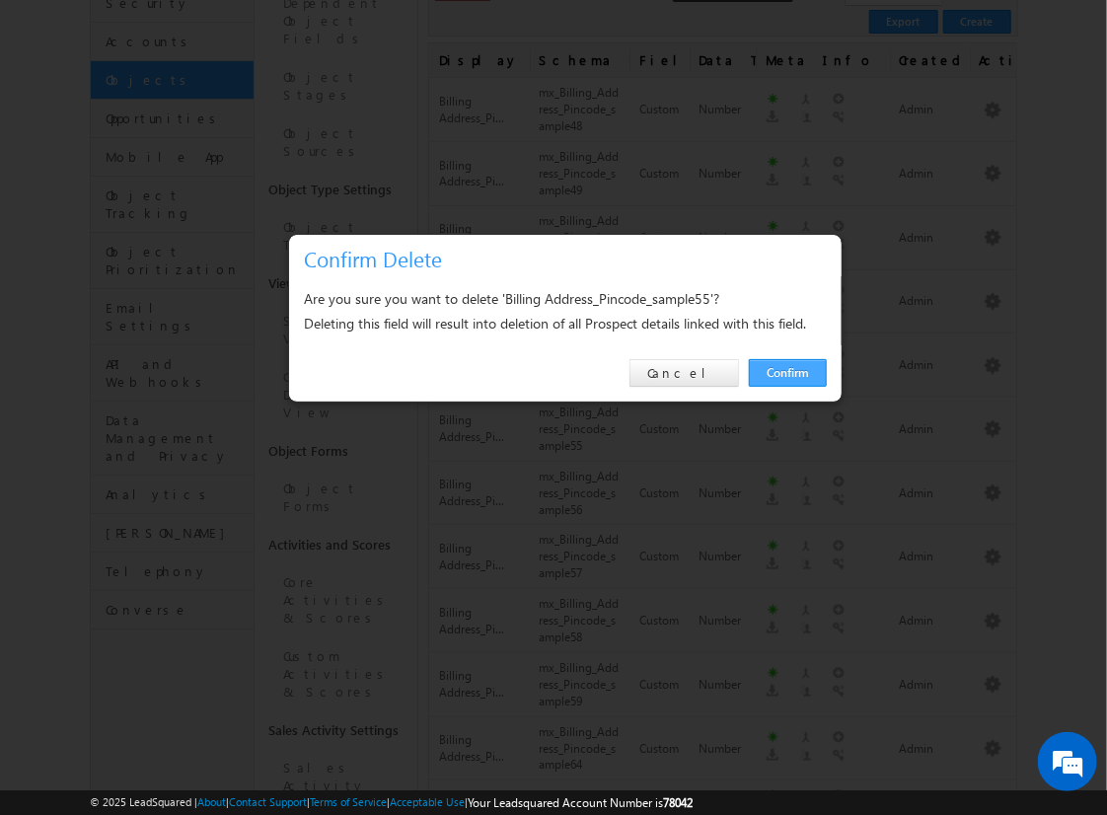
click at [788, 372] on link "Confirm" at bounding box center [788, 373] width 78 height 28
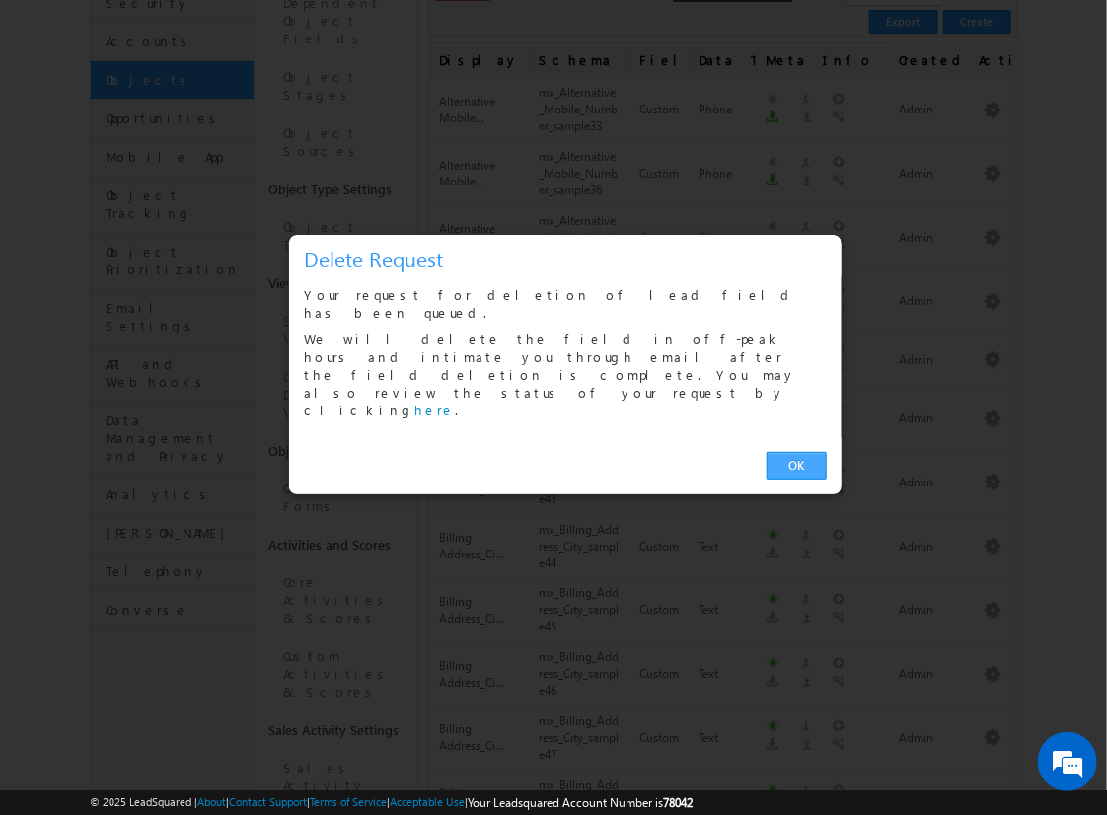
click at [796, 452] on link "OK" at bounding box center [797, 466] width 60 height 28
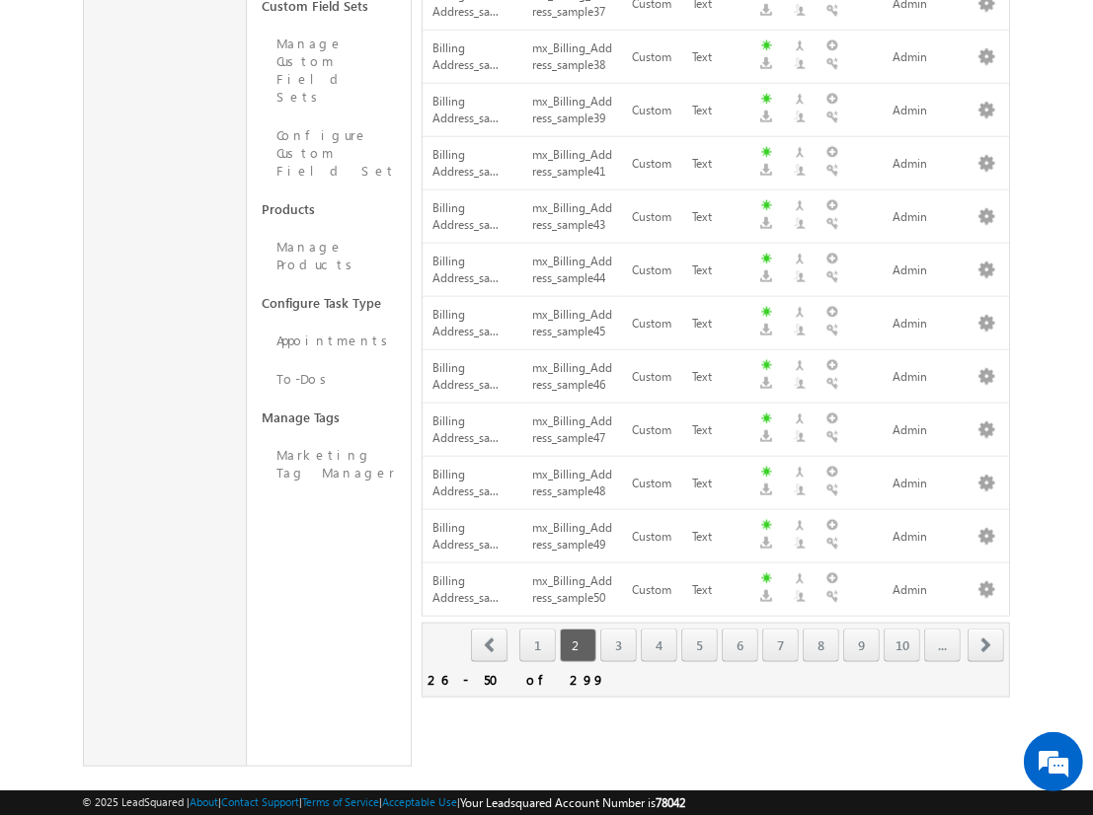
scroll to position [313, 0]
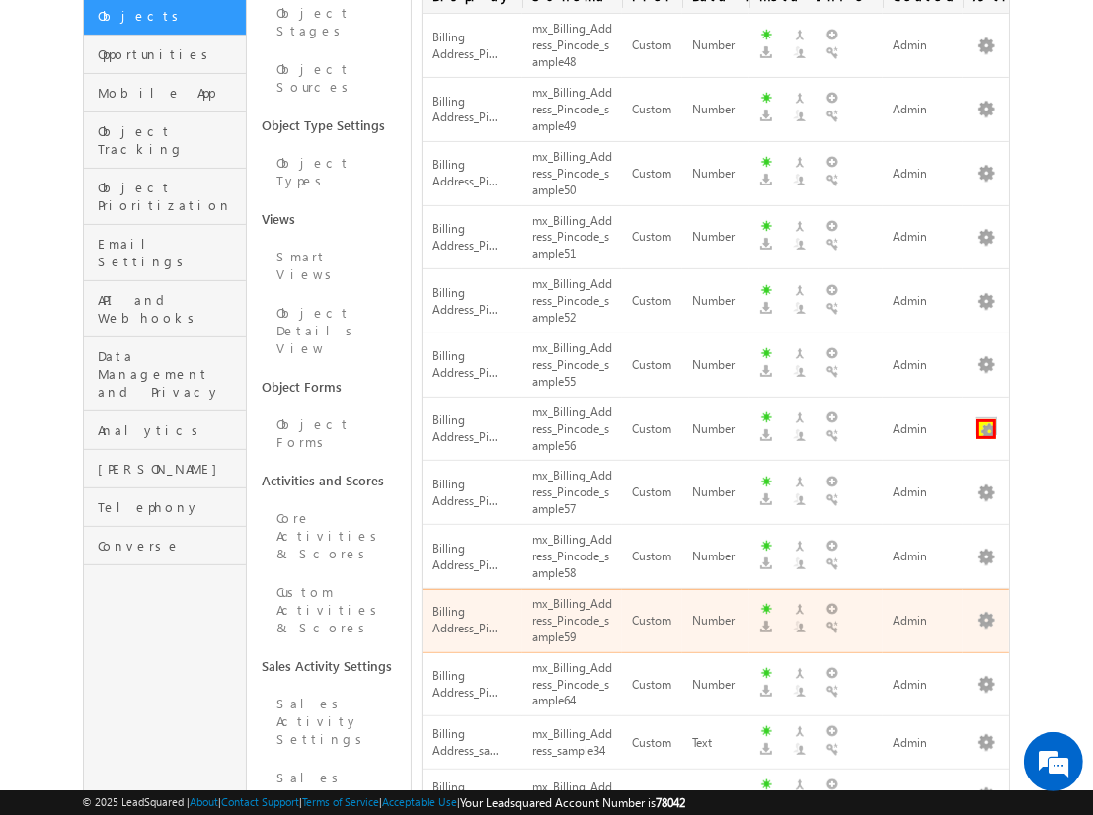
click at [986, 419] on button "button" at bounding box center [986, 429] width 20 height 20
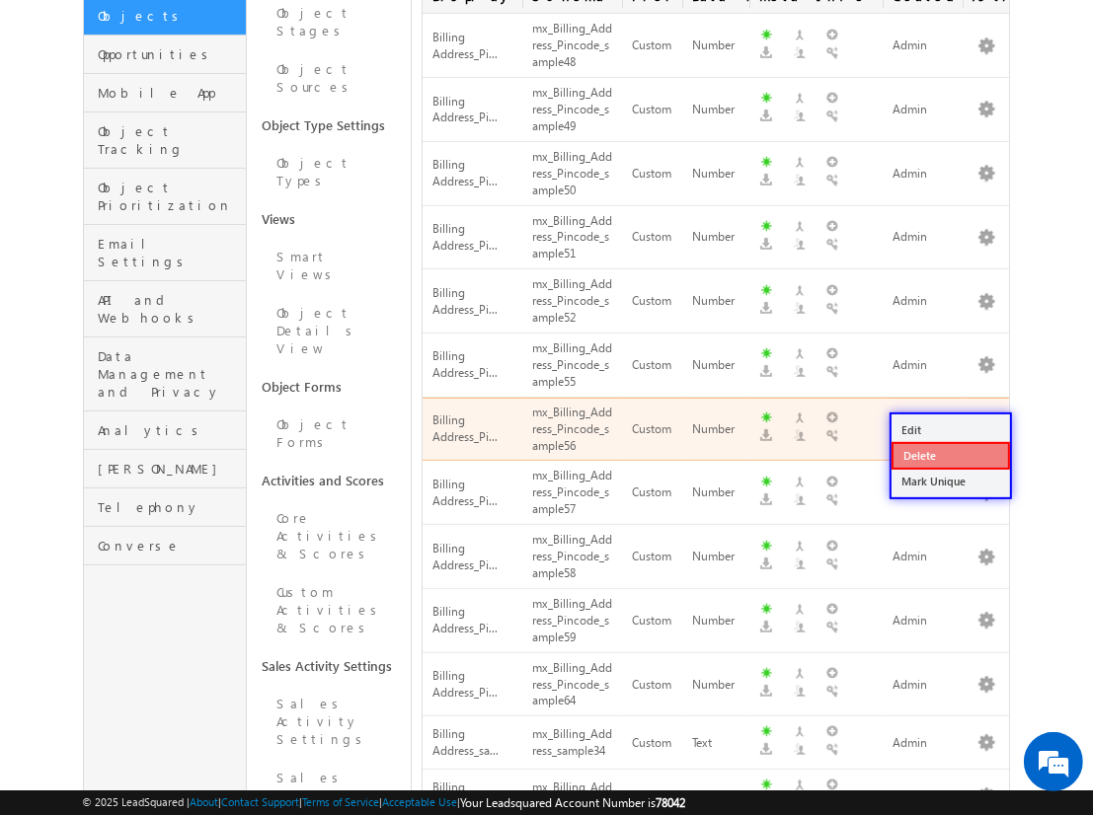
click at [949, 454] on link "Delete" at bounding box center [950, 456] width 118 height 28
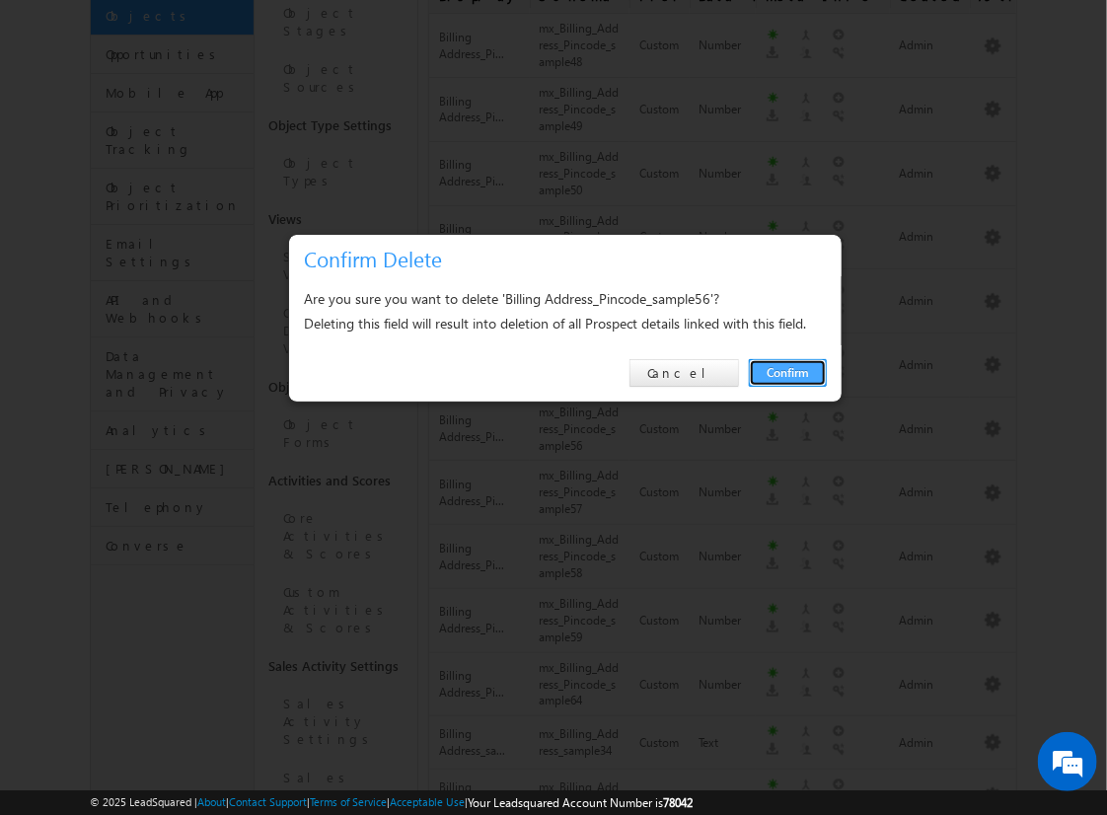
click at [788, 372] on link "Confirm" at bounding box center [788, 373] width 78 height 28
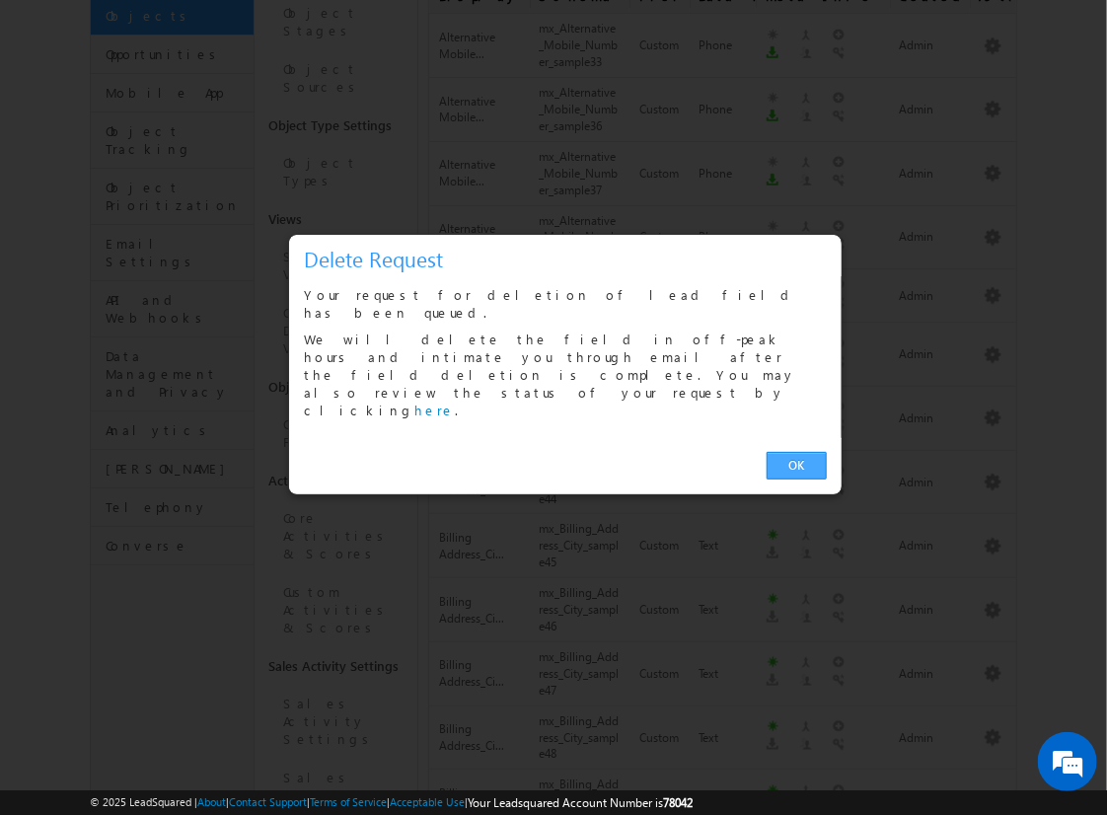
click at [796, 452] on link "OK" at bounding box center [797, 466] width 60 height 28
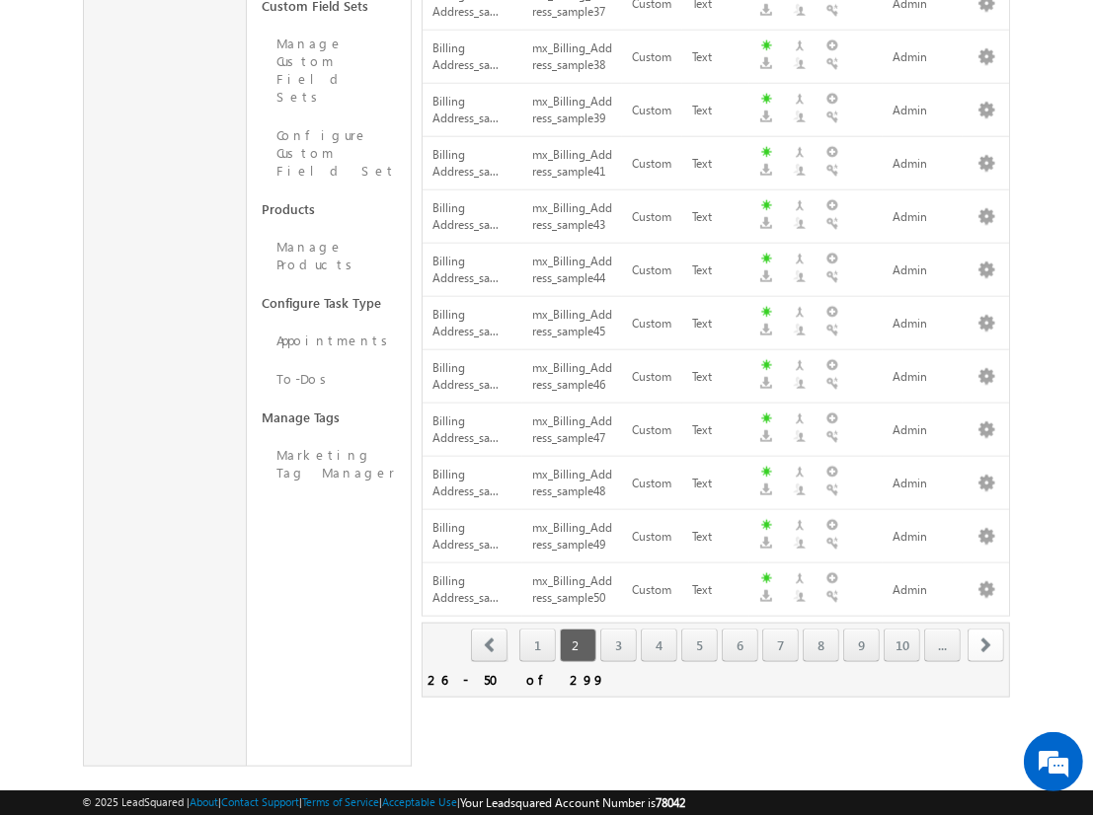
scroll to position [376, 0]
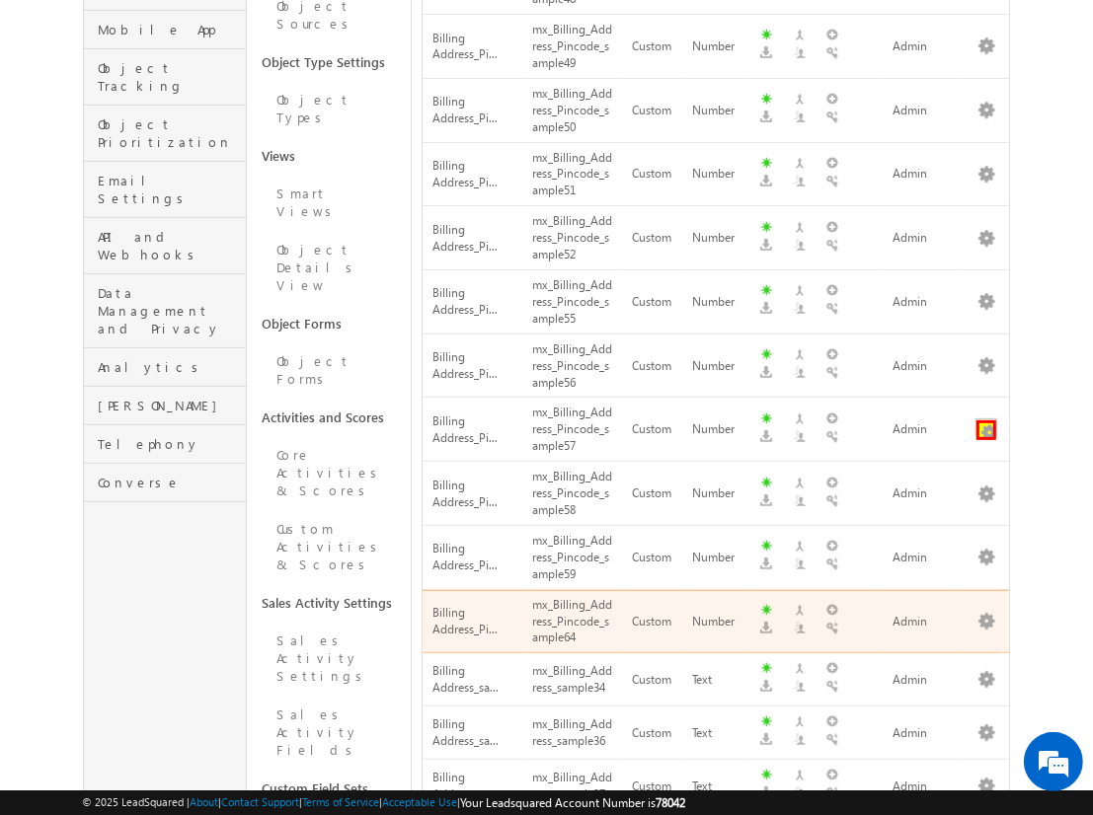
click at [986, 420] on button "button" at bounding box center [986, 430] width 20 height 20
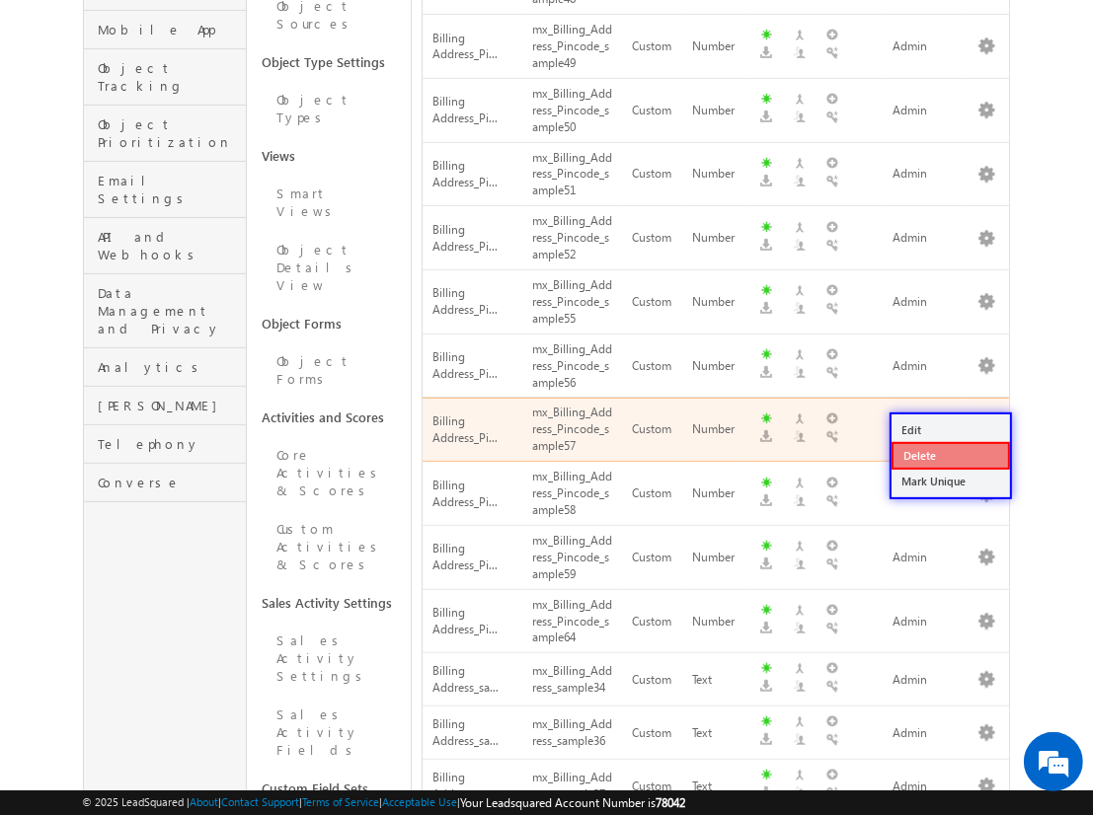
click at [949, 455] on link "Delete" at bounding box center [950, 456] width 118 height 28
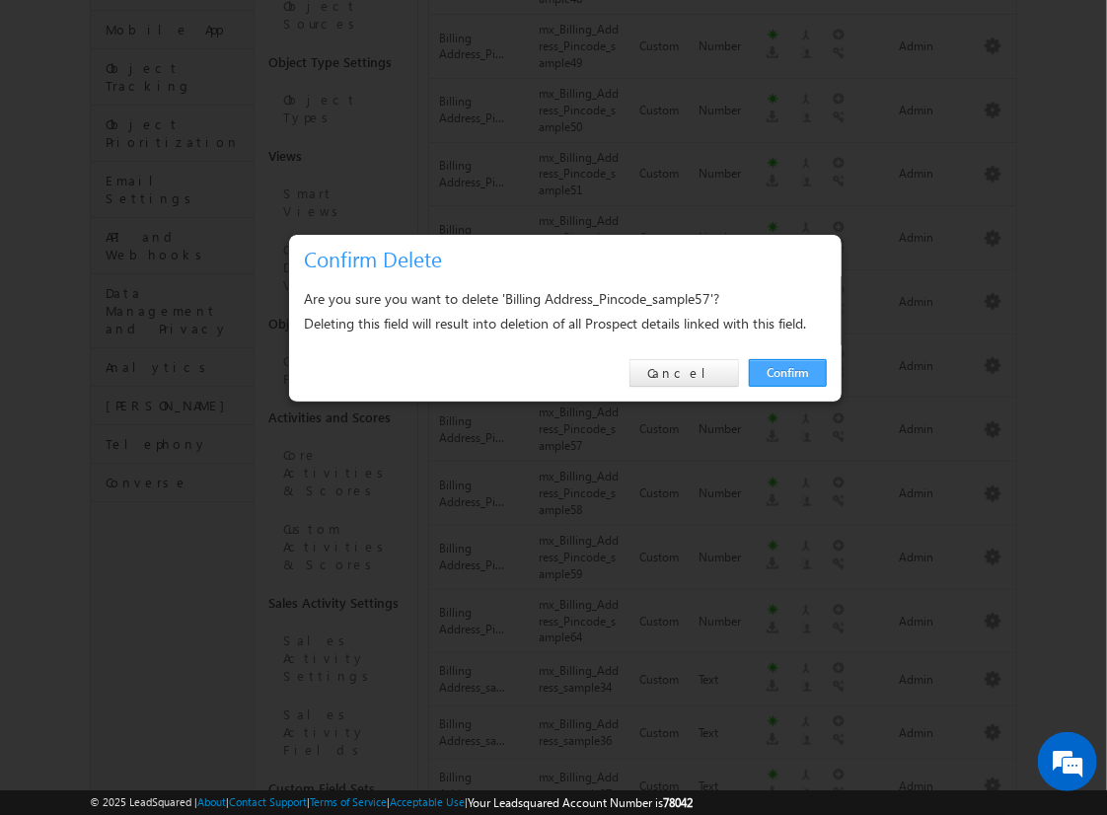
click at [788, 372] on link "Confirm" at bounding box center [788, 373] width 78 height 28
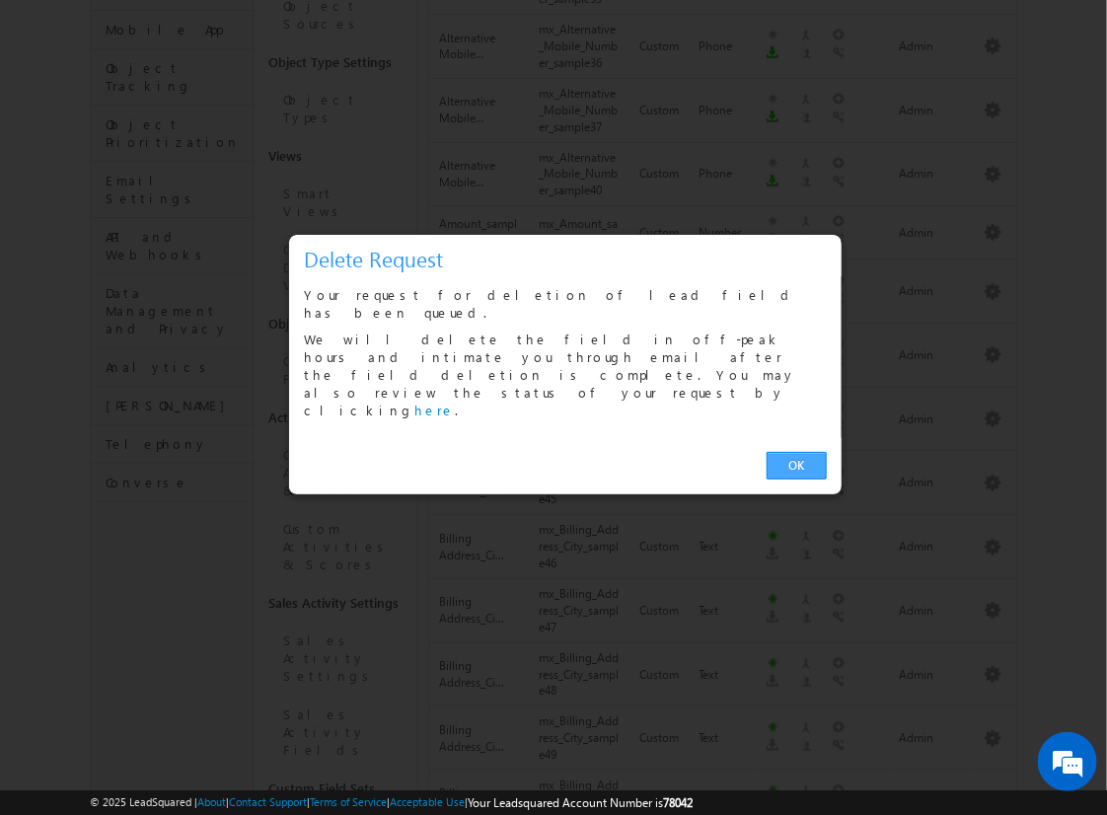
click at [796, 452] on link "OK" at bounding box center [797, 466] width 60 height 28
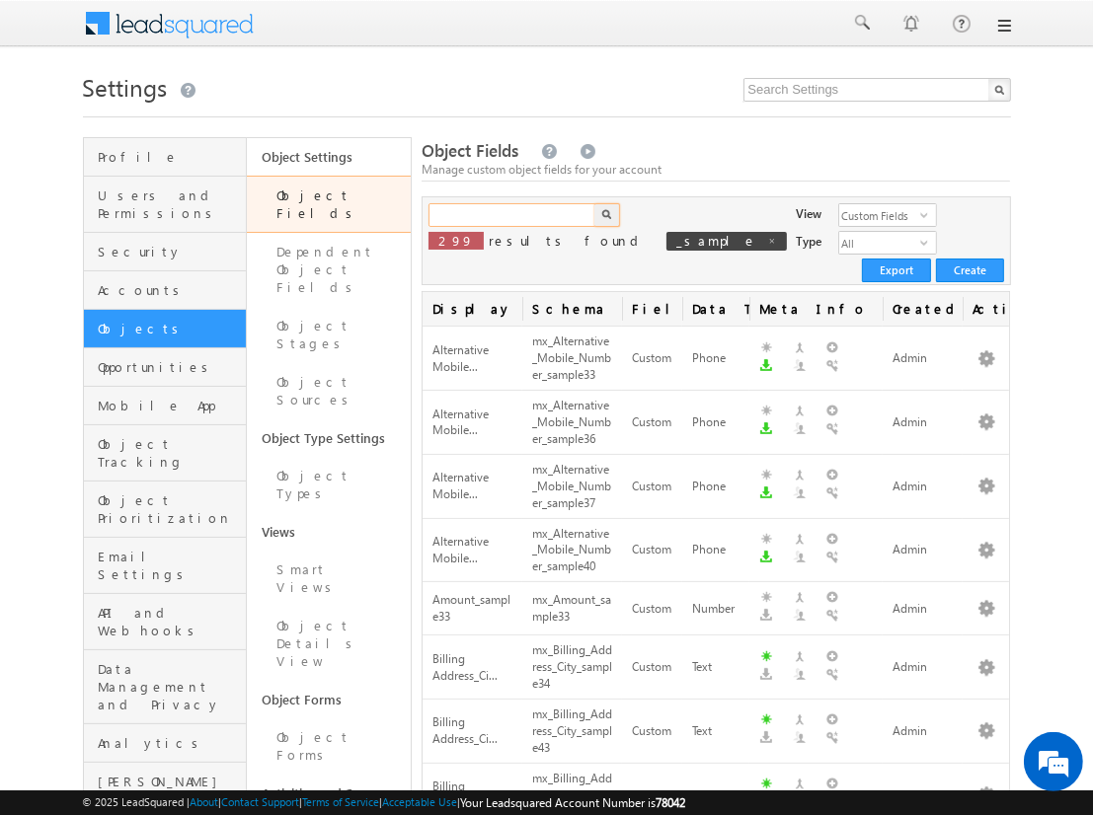
click at [511, 215] on input "text" at bounding box center [512, 215] width 169 height 24
type input "_sample"
click at [606, 215] on img "button" at bounding box center [606, 214] width 10 height 10
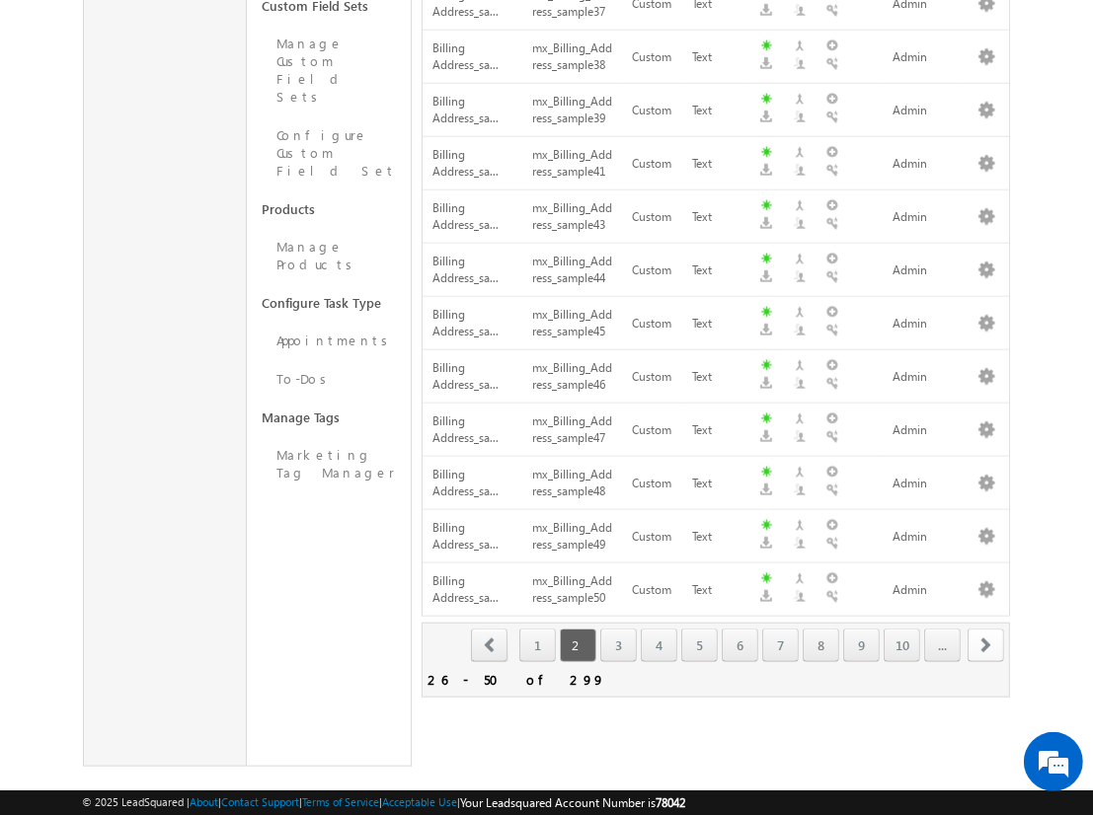
scroll to position [376, 0]
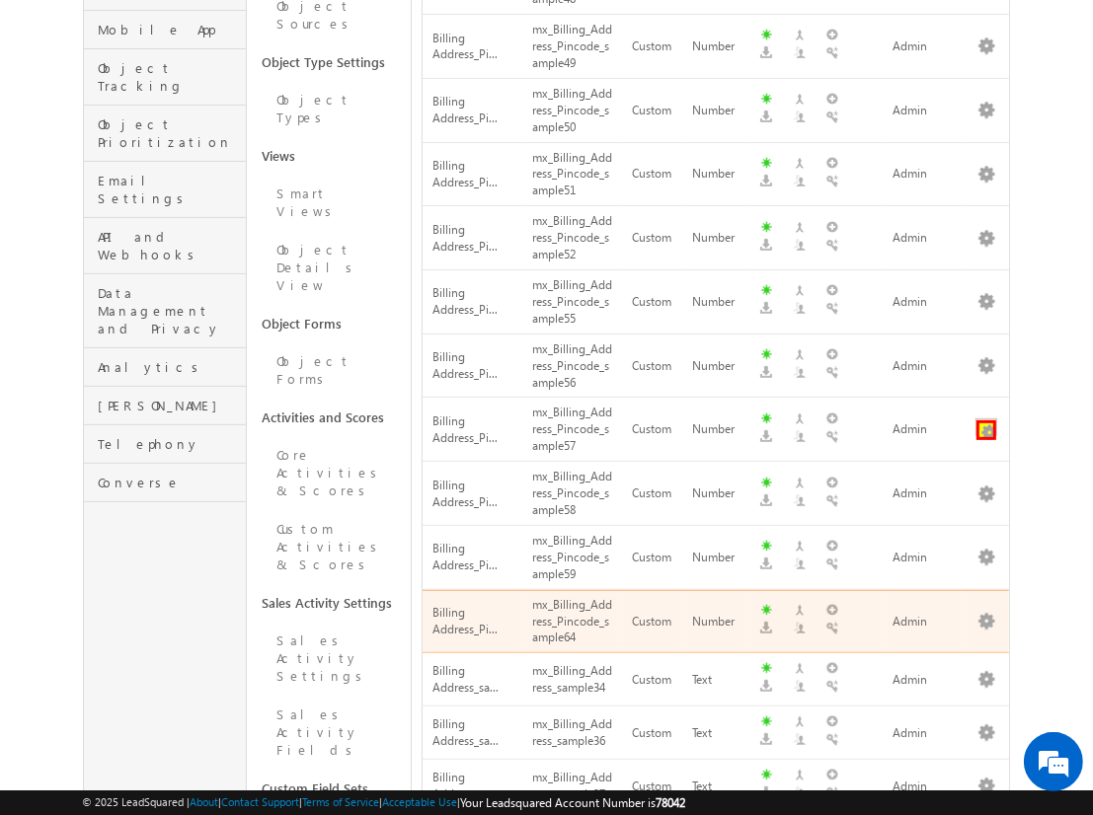
click at [986, 420] on button "button" at bounding box center [986, 430] width 20 height 20
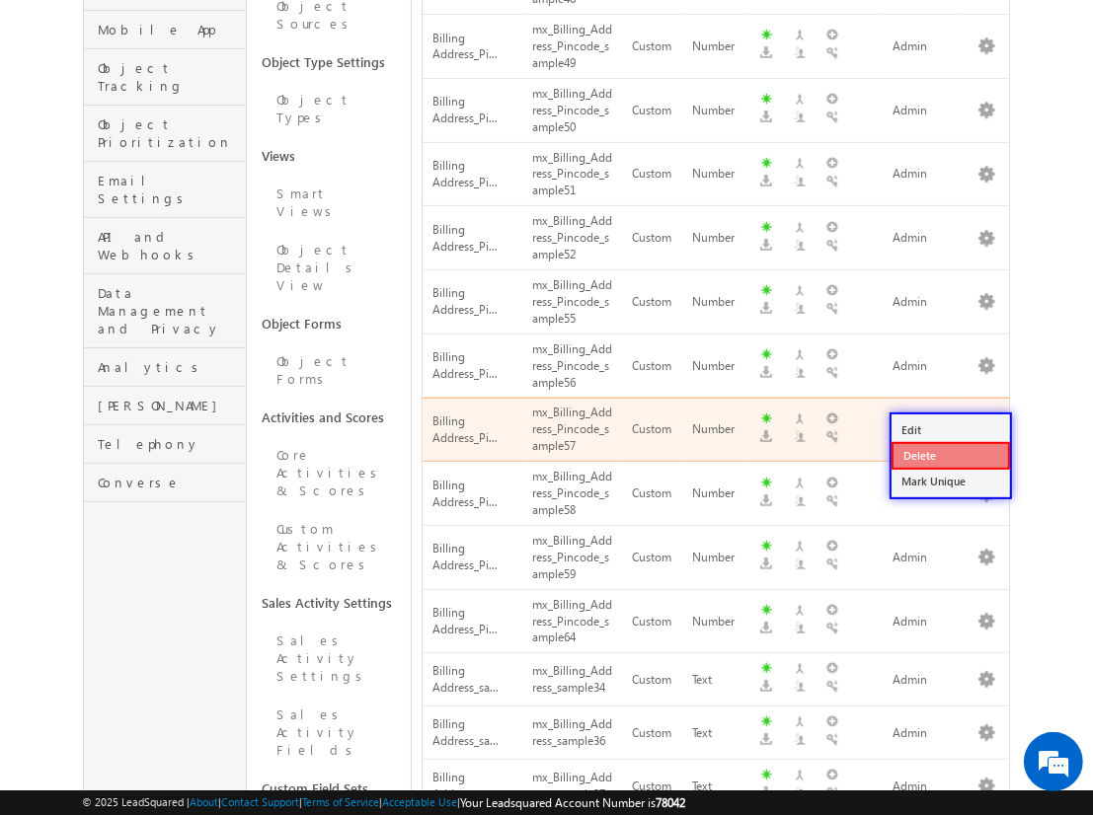
click at [949, 455] on link "Delete" at bounding box center [950, 456] width 118 height 28
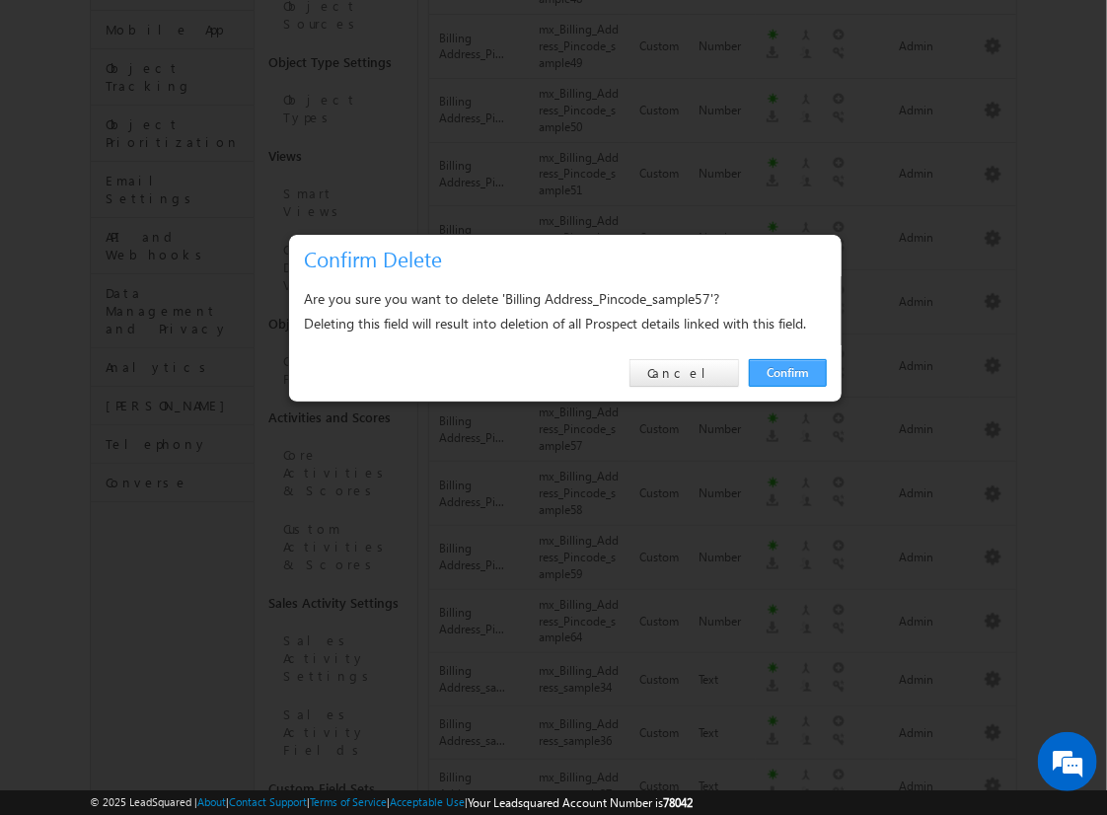
click at [788, 372] on link "Confirm" at bounding box center [788, 373] width 78 height 28
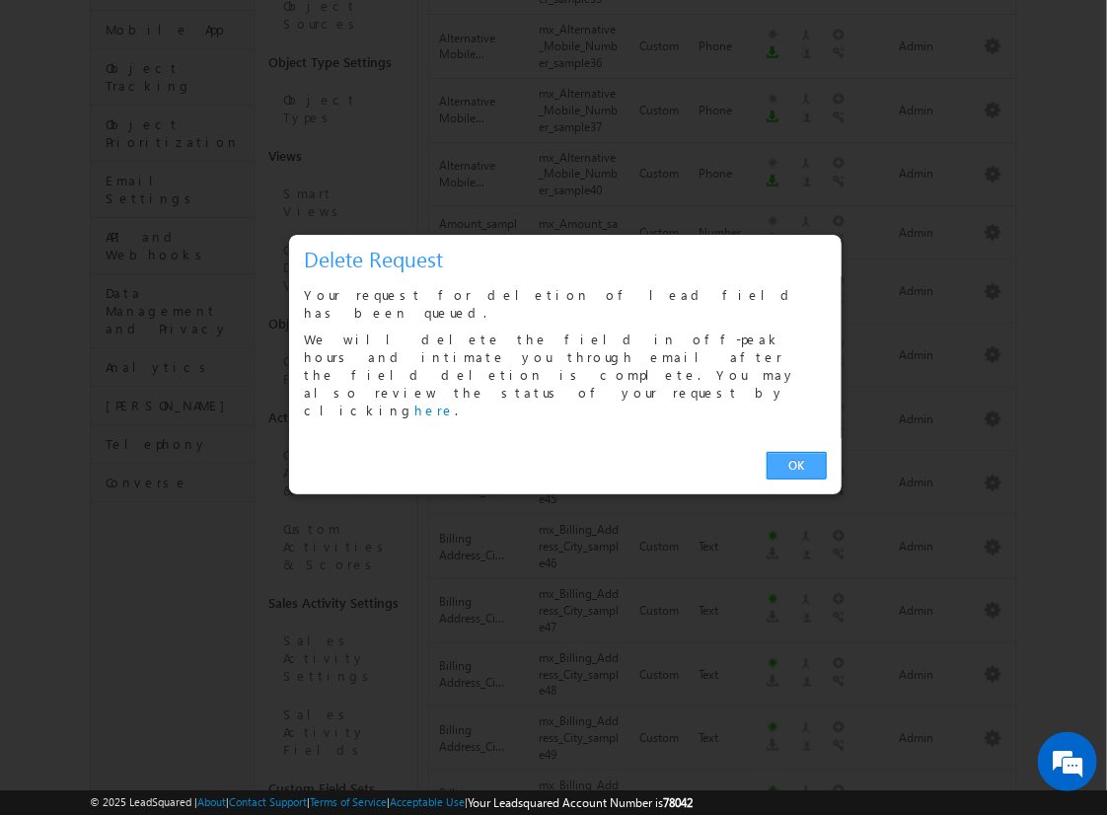
click at [796, 452] on link "OK" at bounding box center [797, 466] width 60 height 28
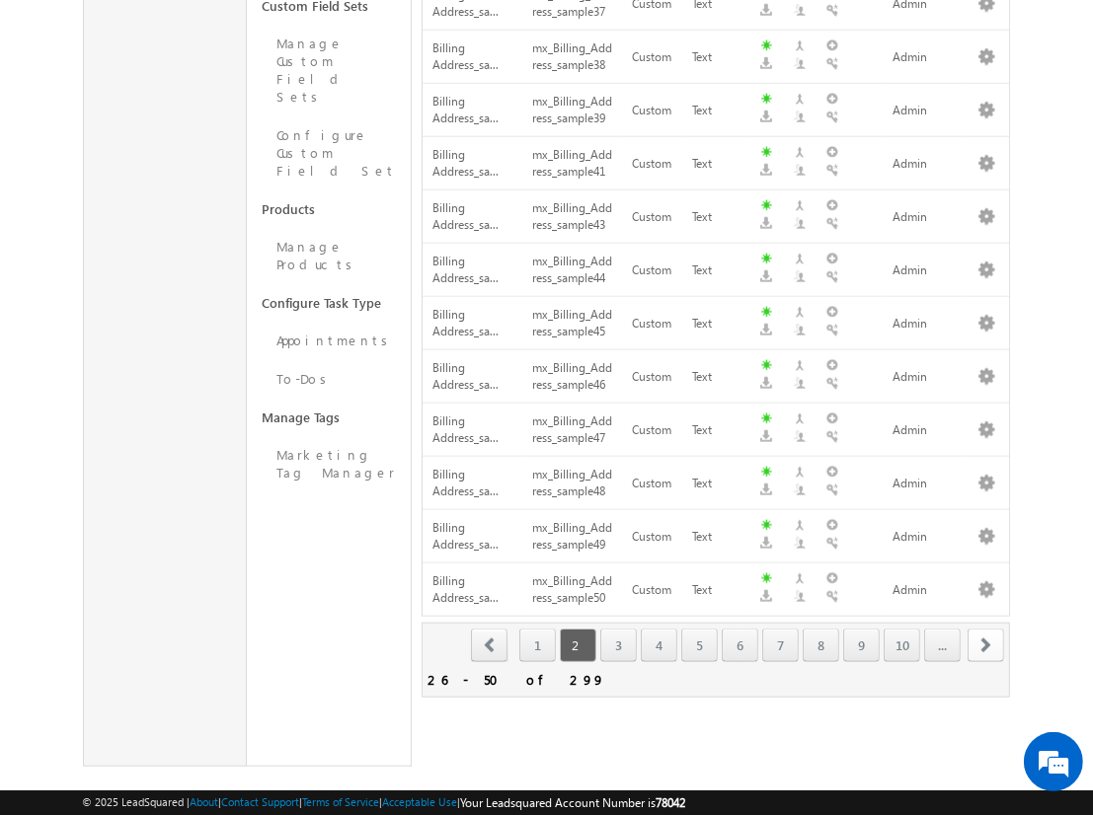
scroll to position [439, 0]
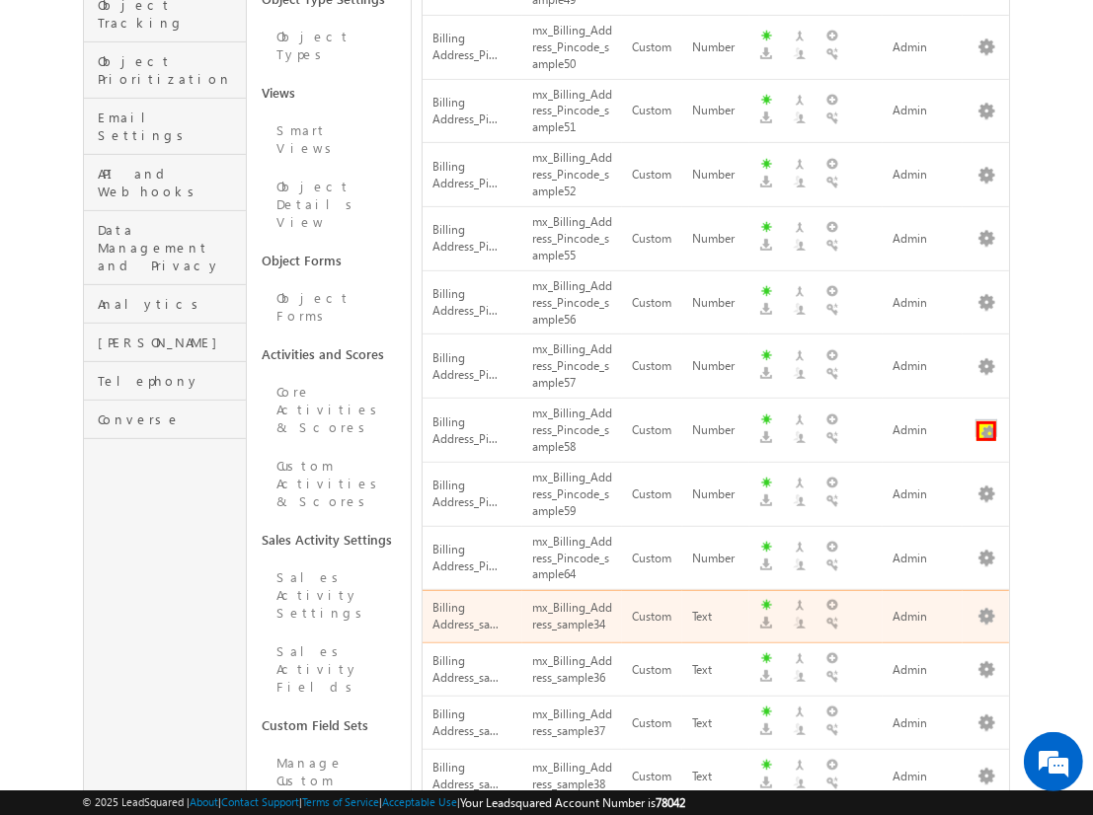
click at [986, 421] on button "button" at bounding box center [986, 431] width 20 height 20
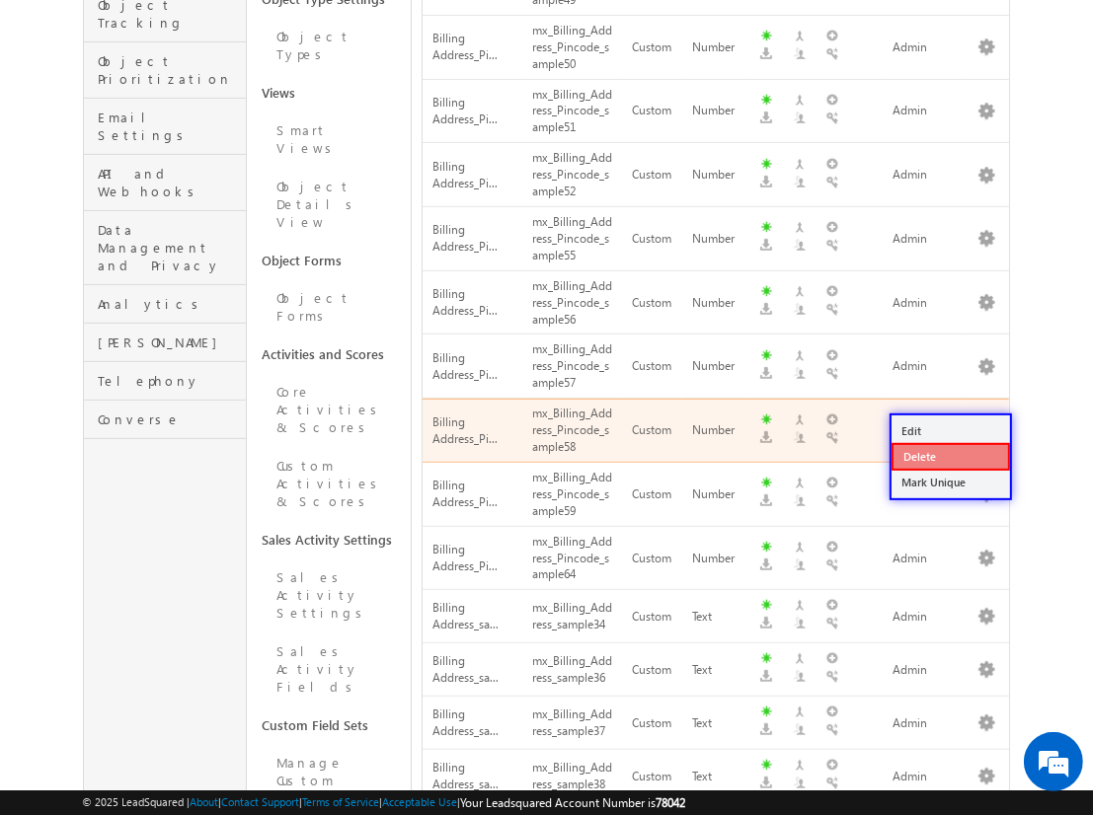
click at [949, 455] on link "Delete" at bounding box center [950, 457] width 118 height 28
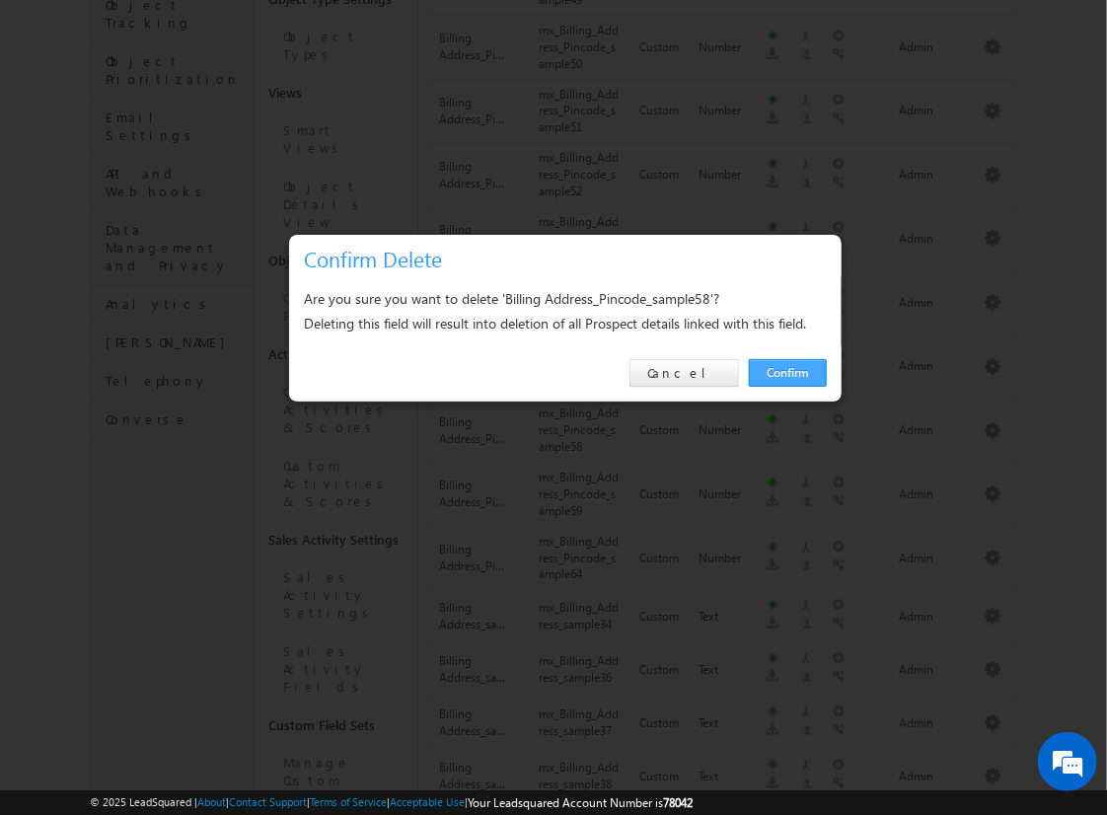
click at [788, 372] on link "Confirm" at bounding box center [788, 373] width 78 height 28
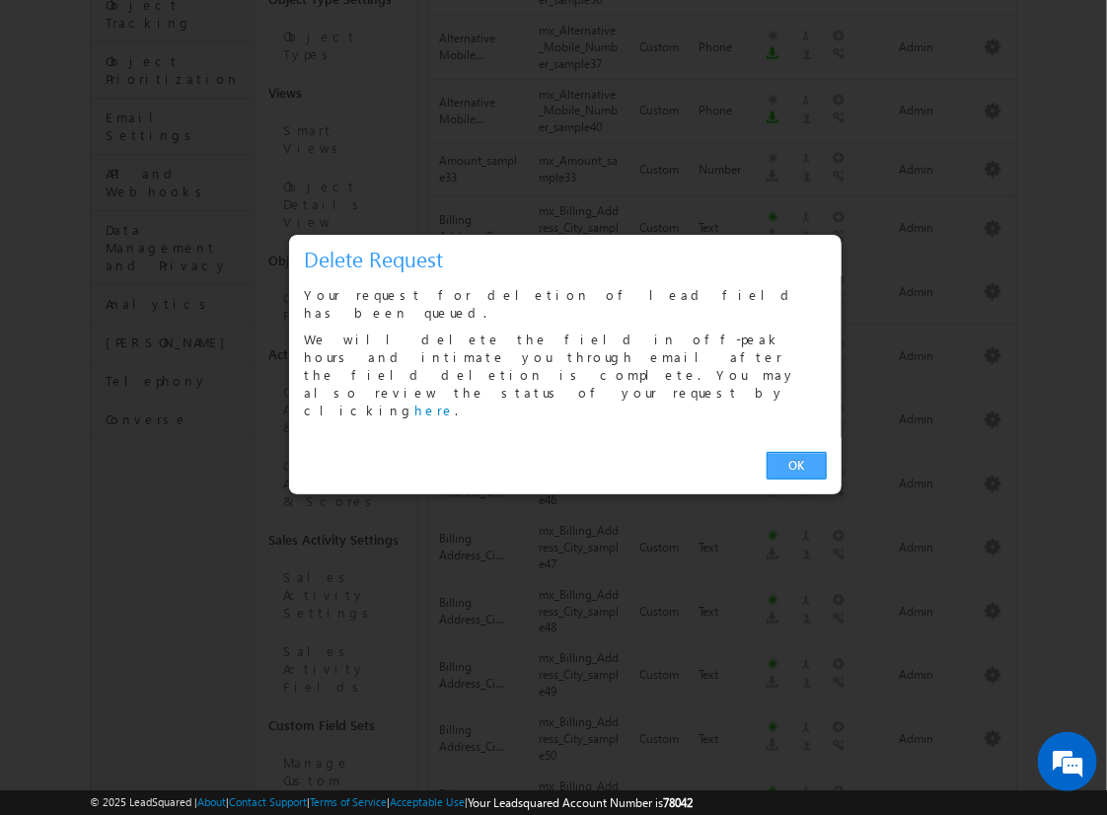
click at [796, 452] on link "OK" at bounding box center [797, 466] width 60 height 28
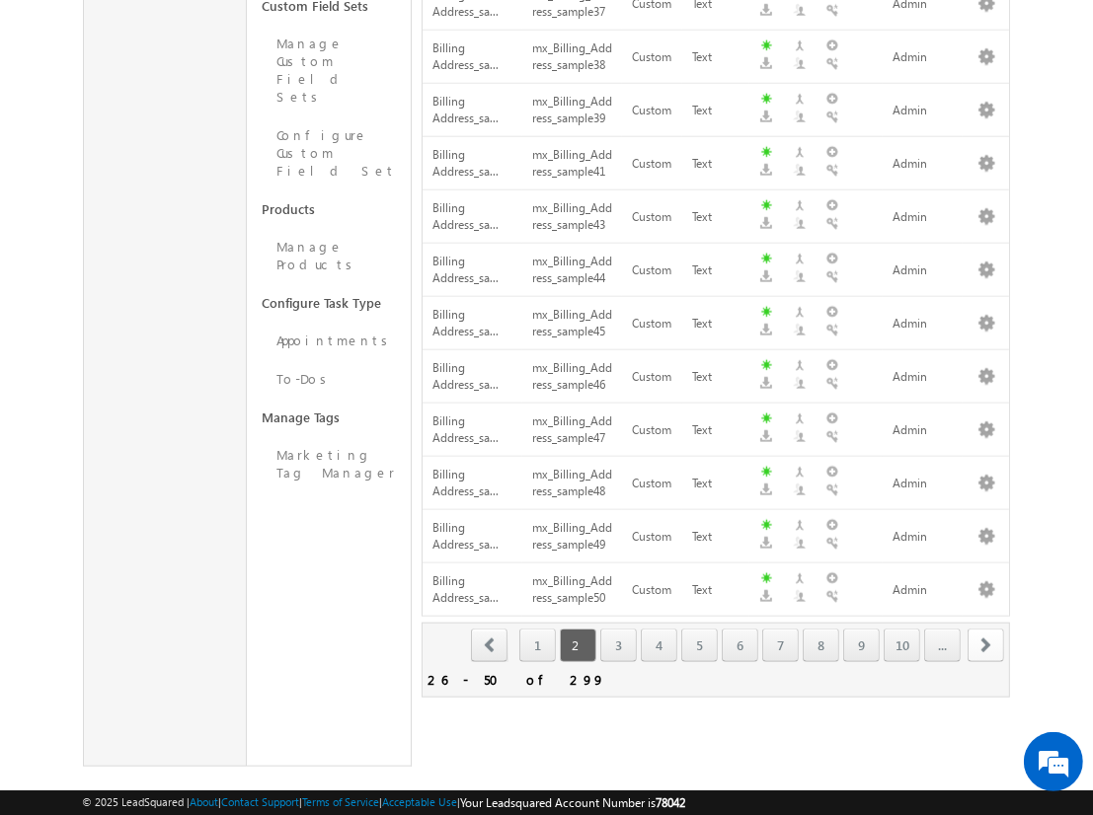
scroll to position [503, 0]
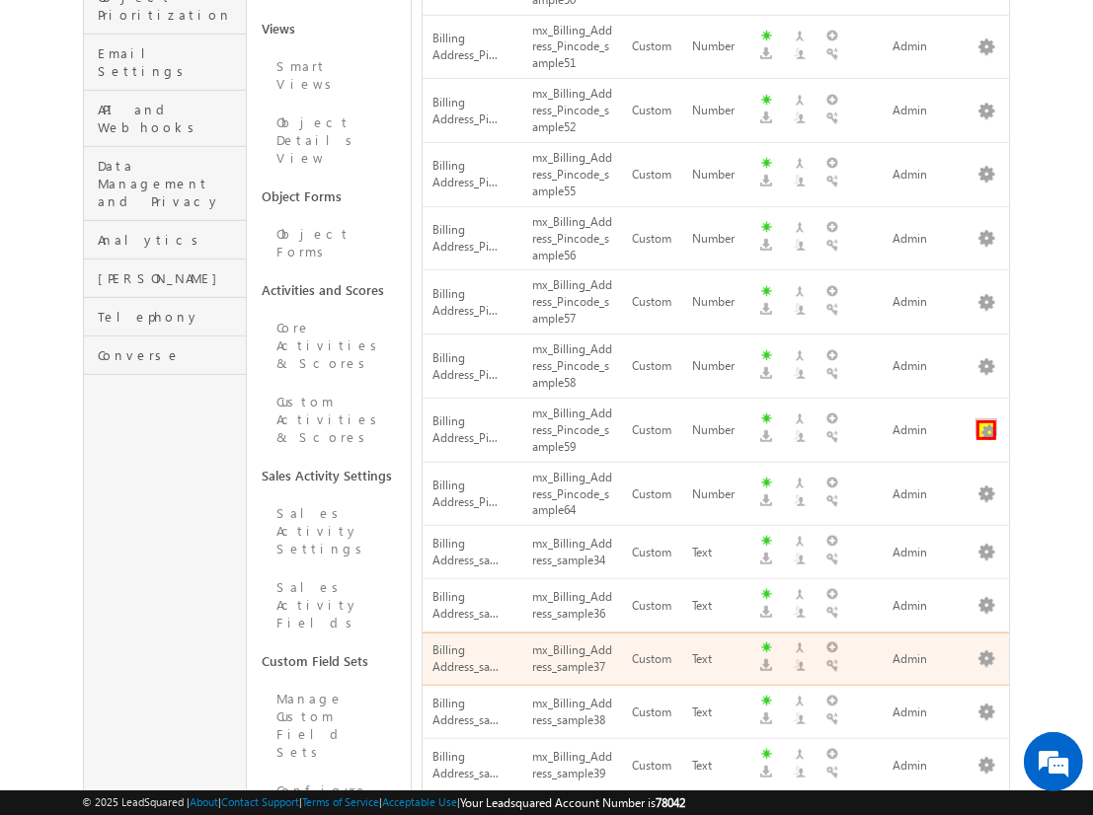
click at [986, 420] on button "button" at bounding box center [986, 430] width 20 height 20
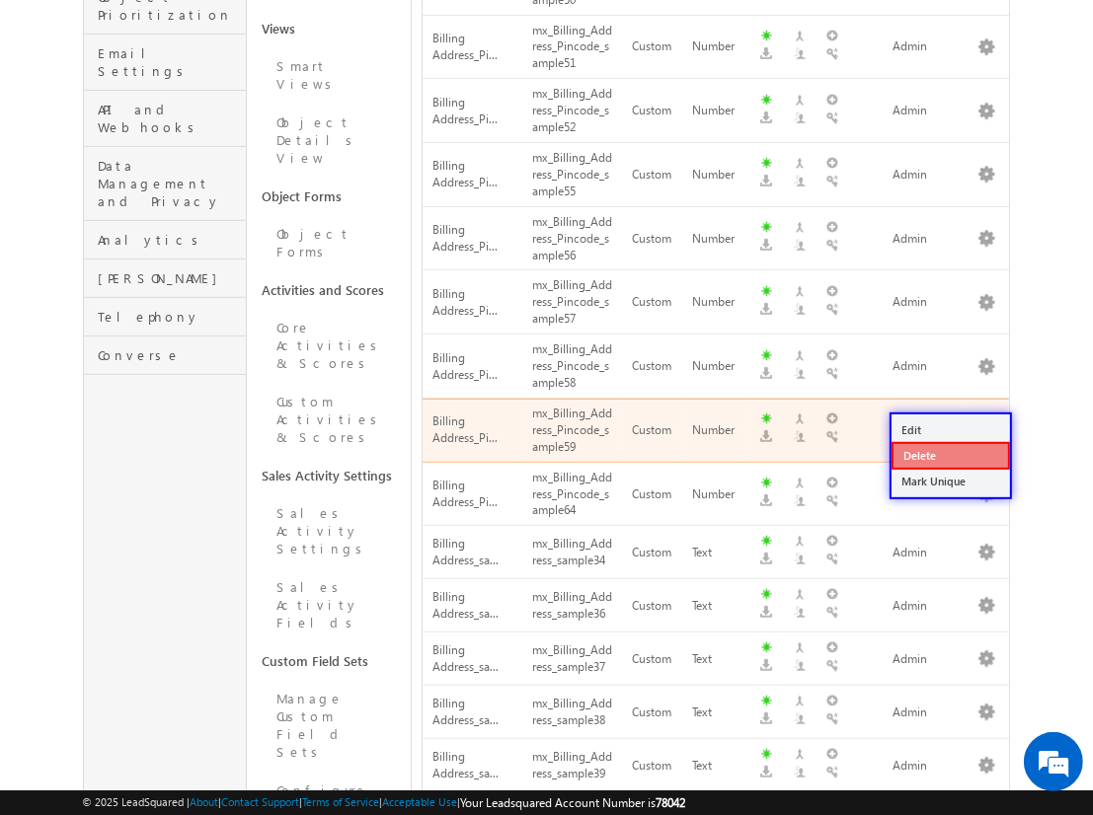
click at [949, 454] on link "Delete" at bounding box center [950, 456] width 118 height 28
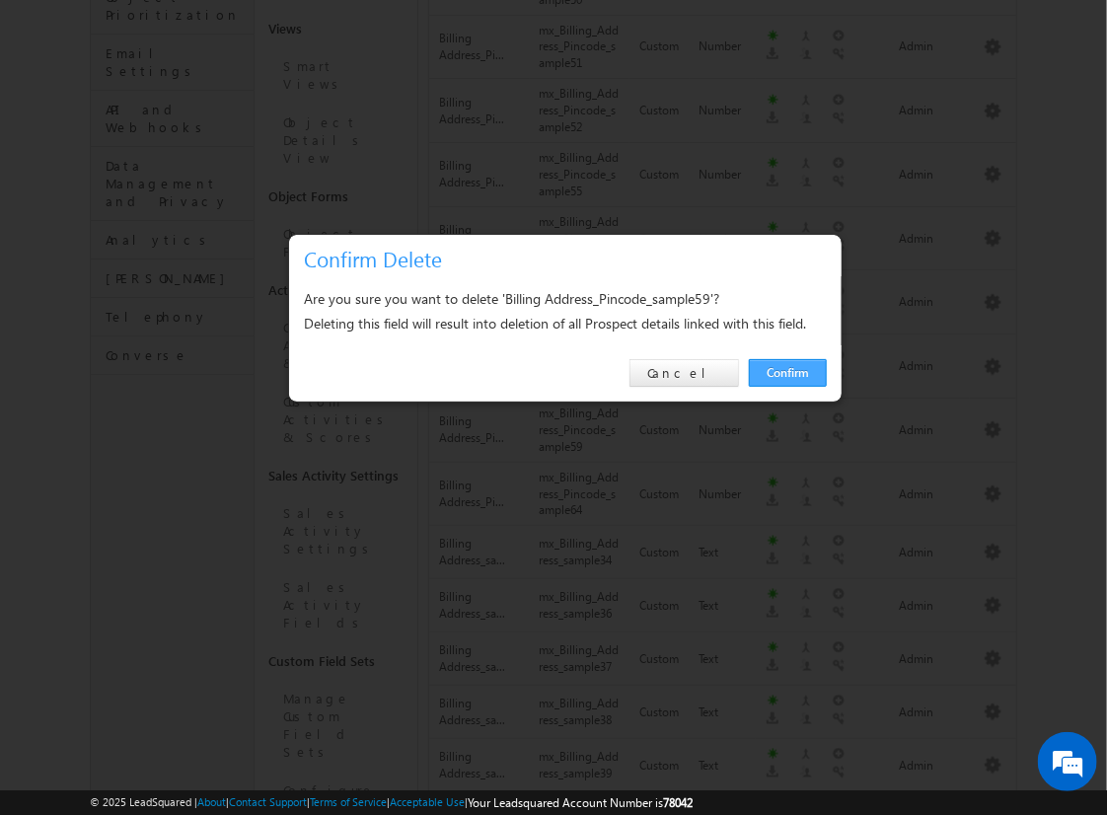
click at [788, 372] on link "Confirm" at bounding box center [788, 373] width 78 height 28
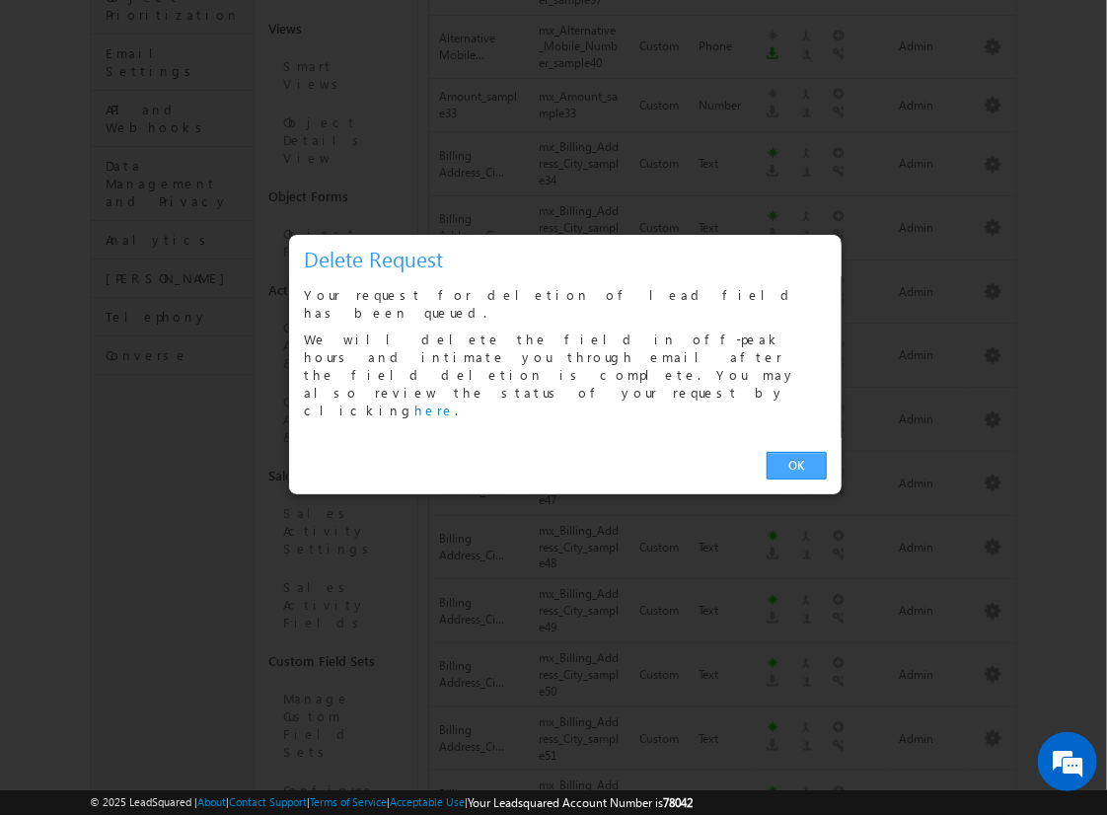
click at [796, 452] on link "OK" at bounding box center [797, 466] width 60 height 28
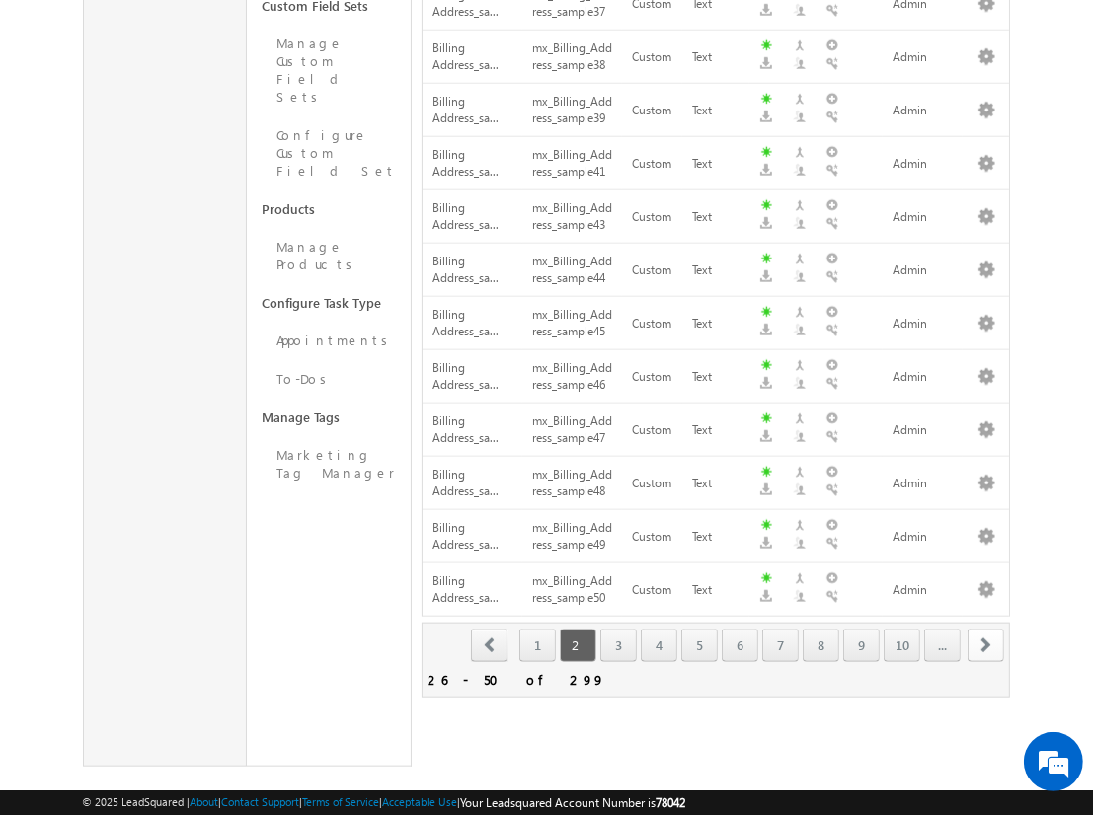
scroll to position [566, 0]
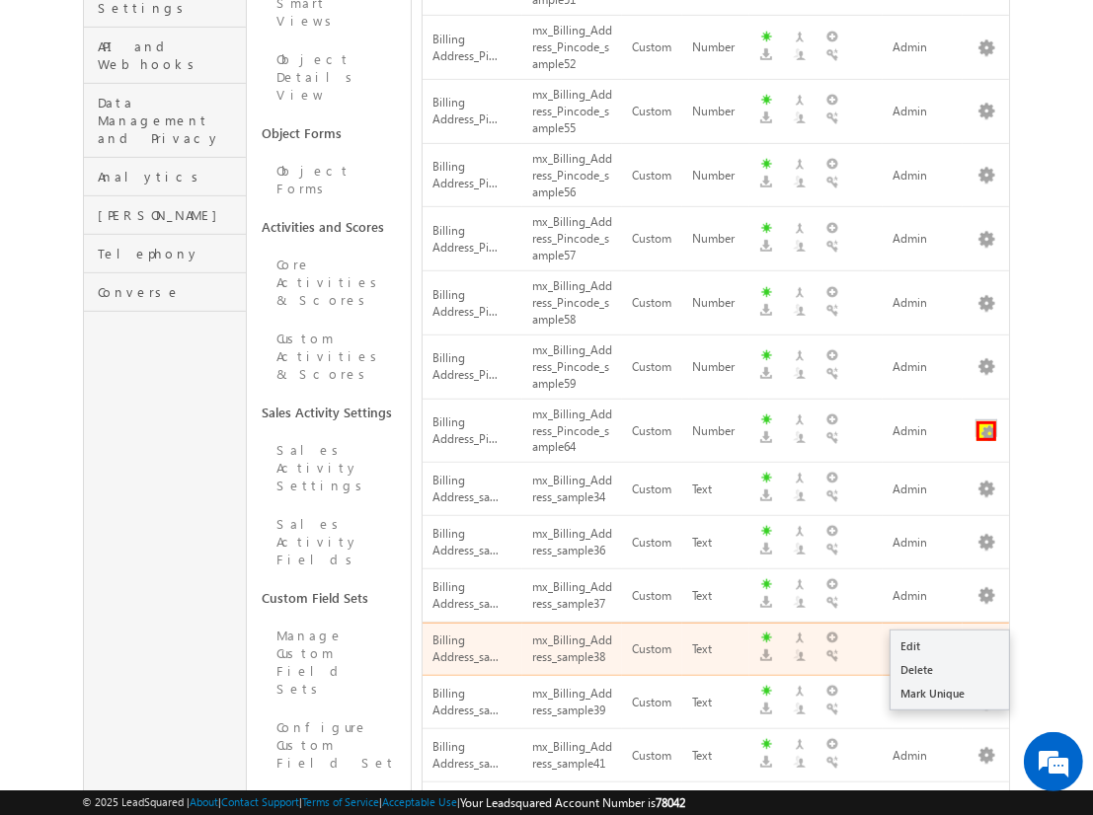
click at [986, 421] on button "button" at bounding box center [986, 431] width 20 height 20
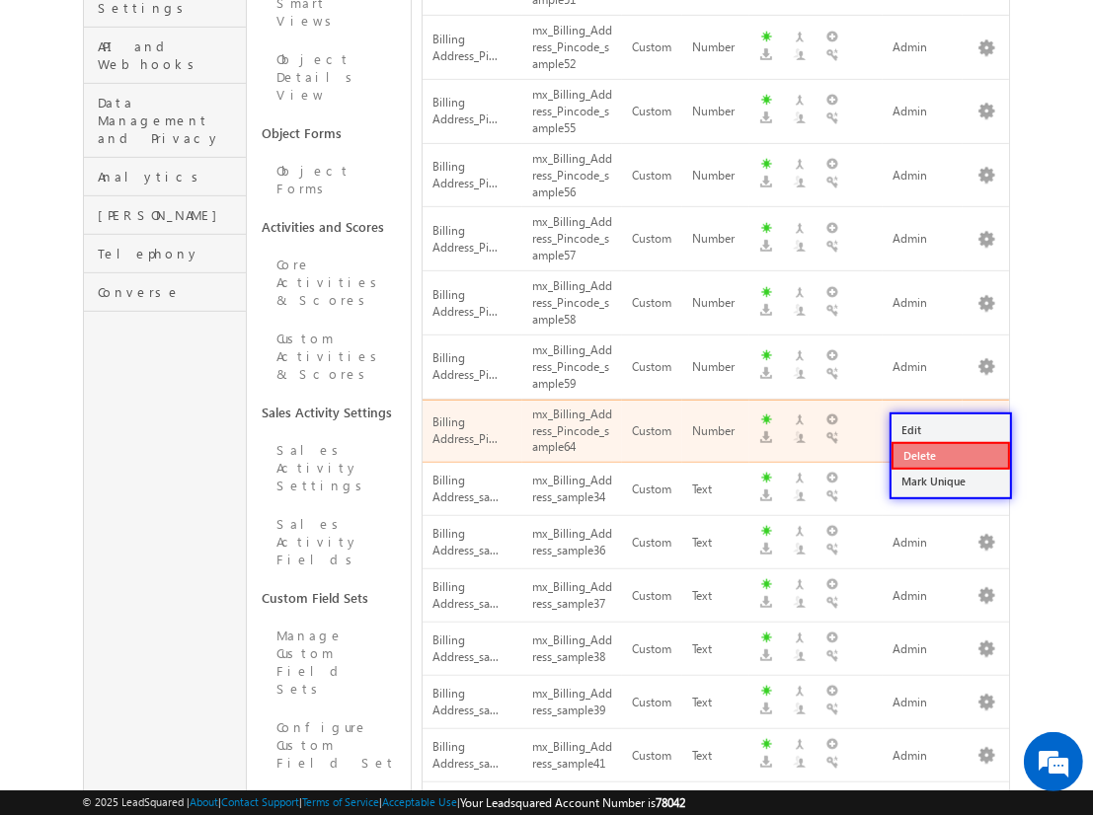
click at [949, 455] on link "Delete" at bounding box center [950, 456] width 118 height 28
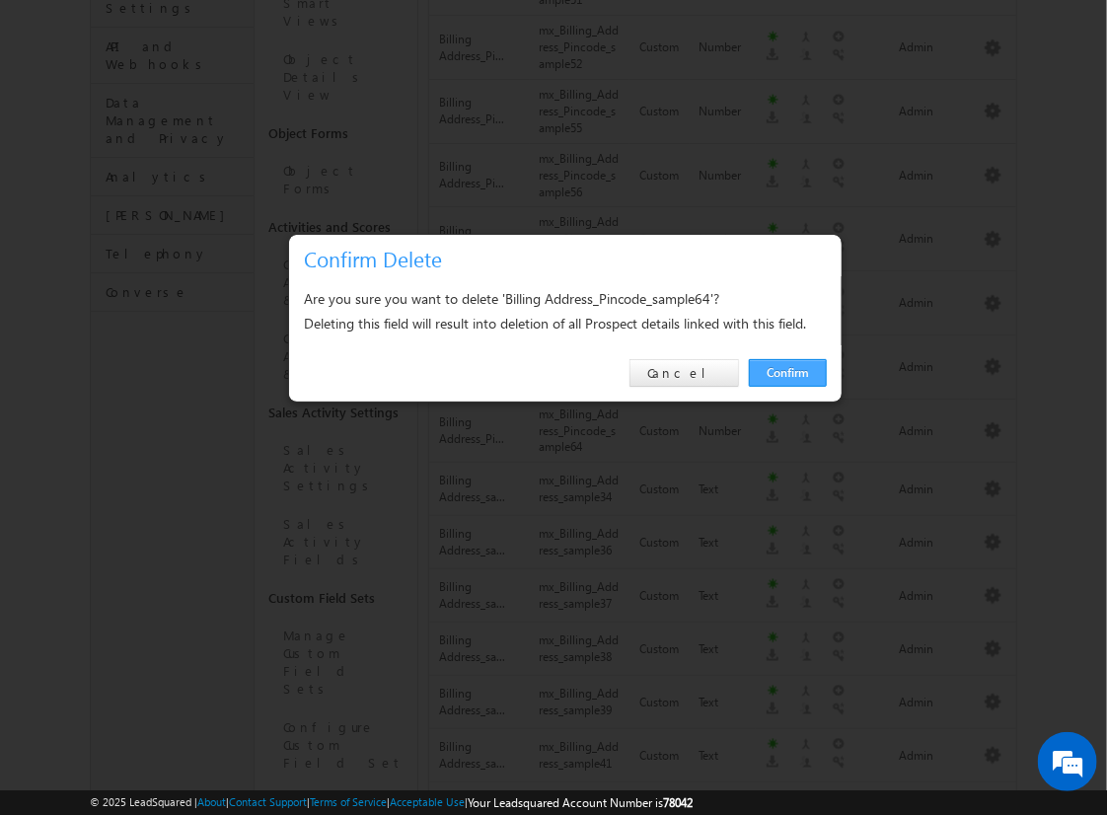
click at [788, 372] on link "Confirm" at bounding box center [788, 373] width 78 height 28
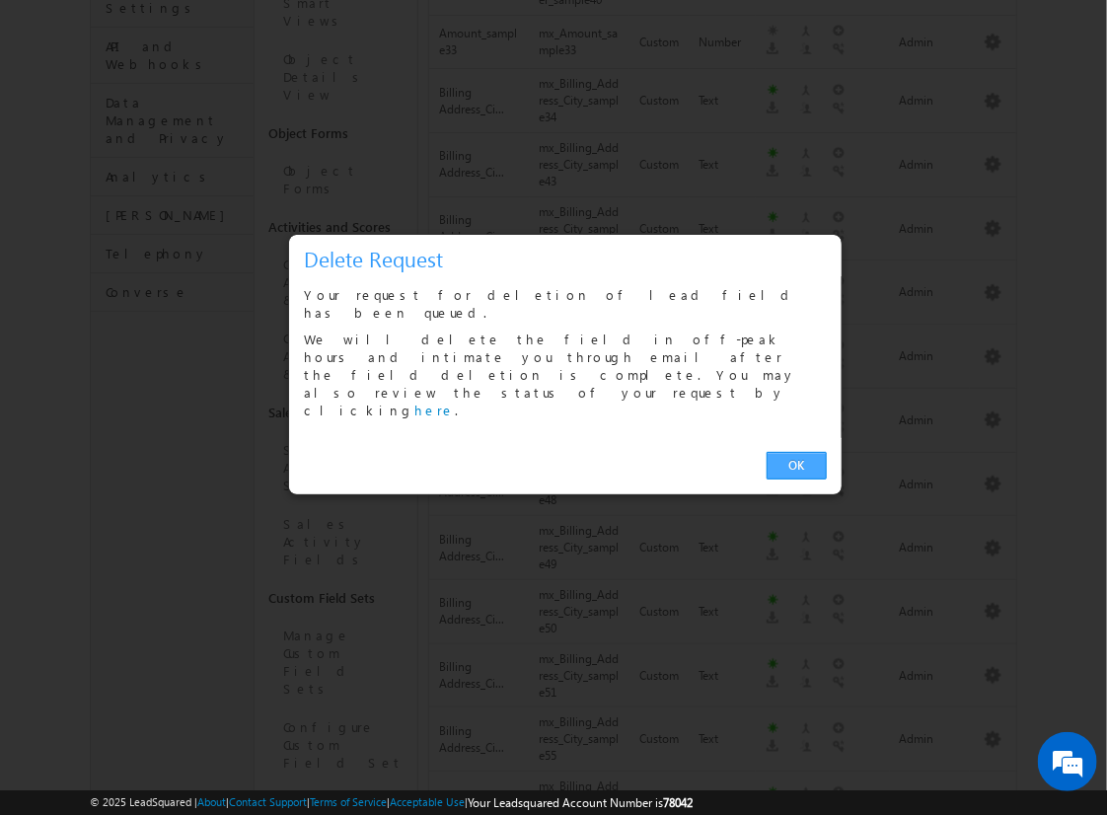
click at [796, 452] on link "OK" at bounding box center [797, 466] width 60 height 28
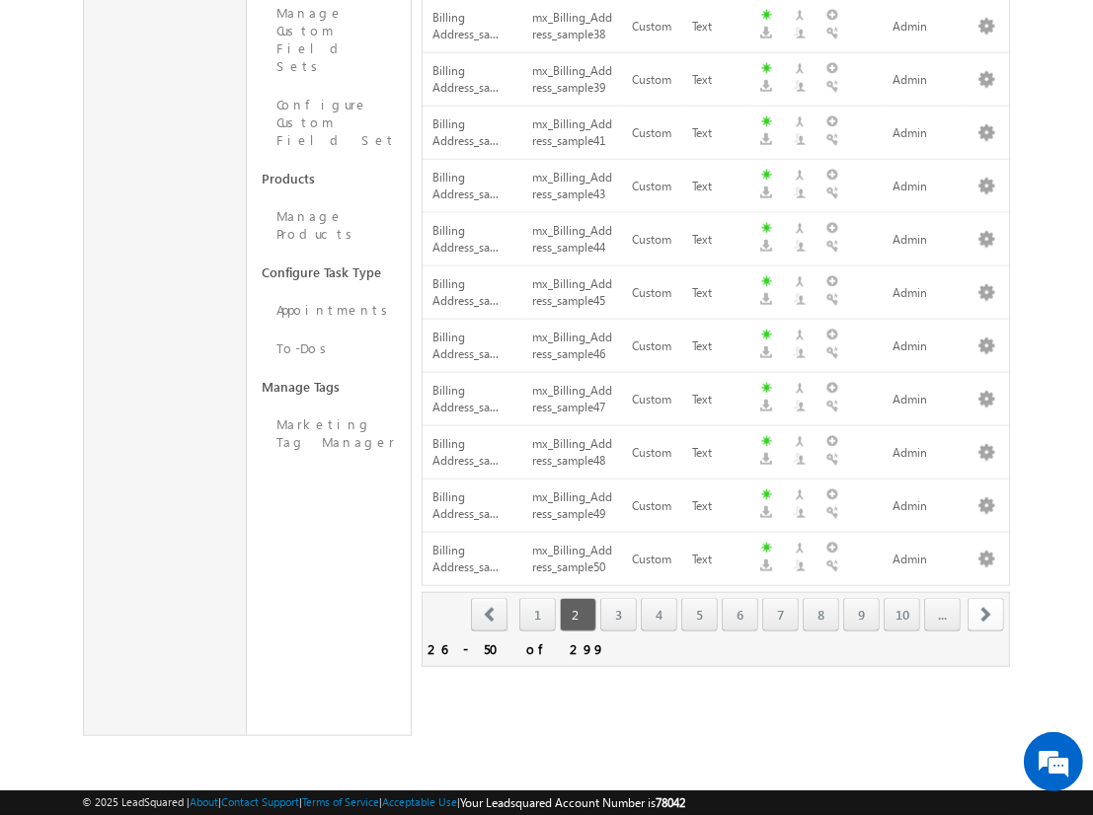
scroll to position [1159, 0]
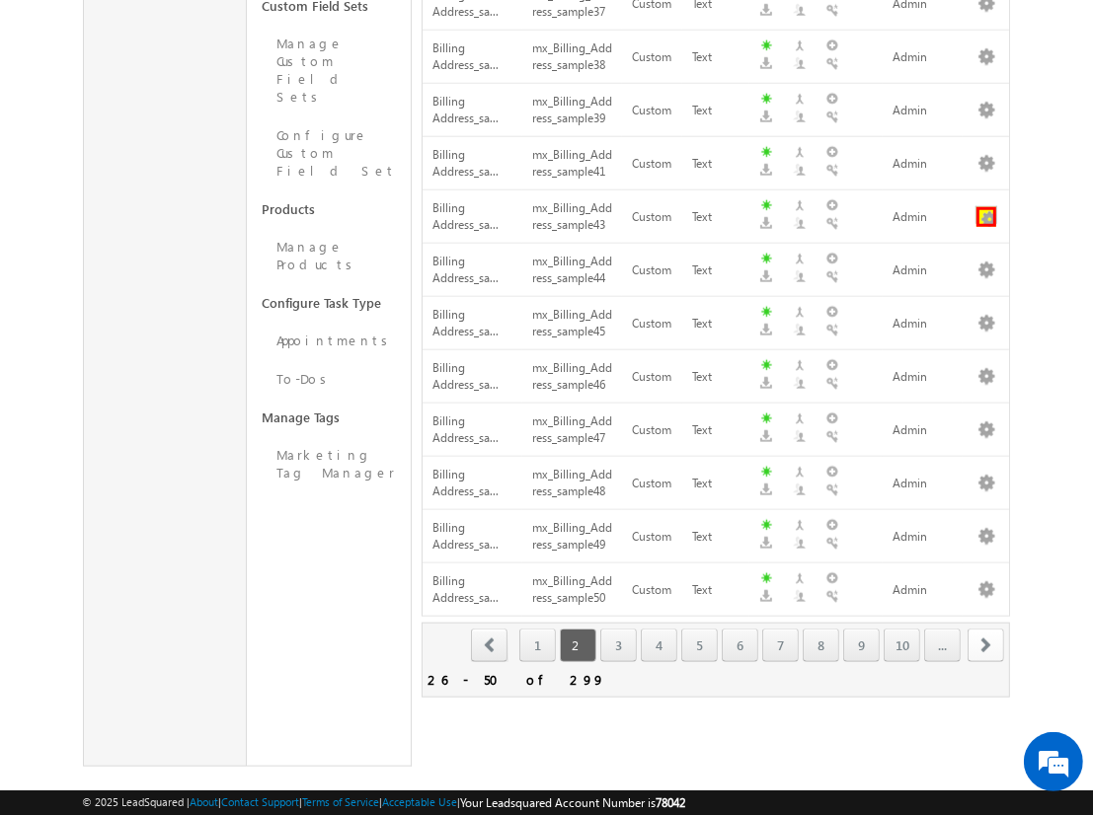
click at [986, 207] on button "button" at bounding box center [986, 217] width 20 height 20
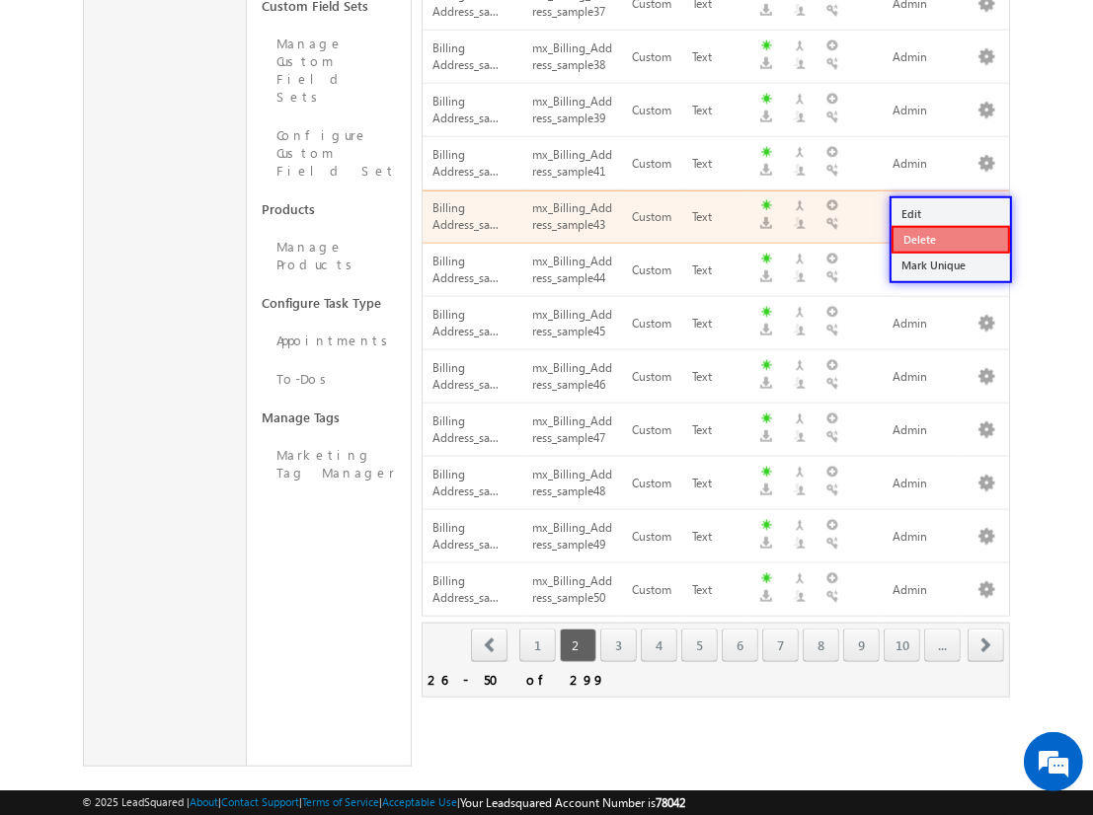
click at [949, 238] on link "Delete" at bounding box center [950, 240] width 118 height 28
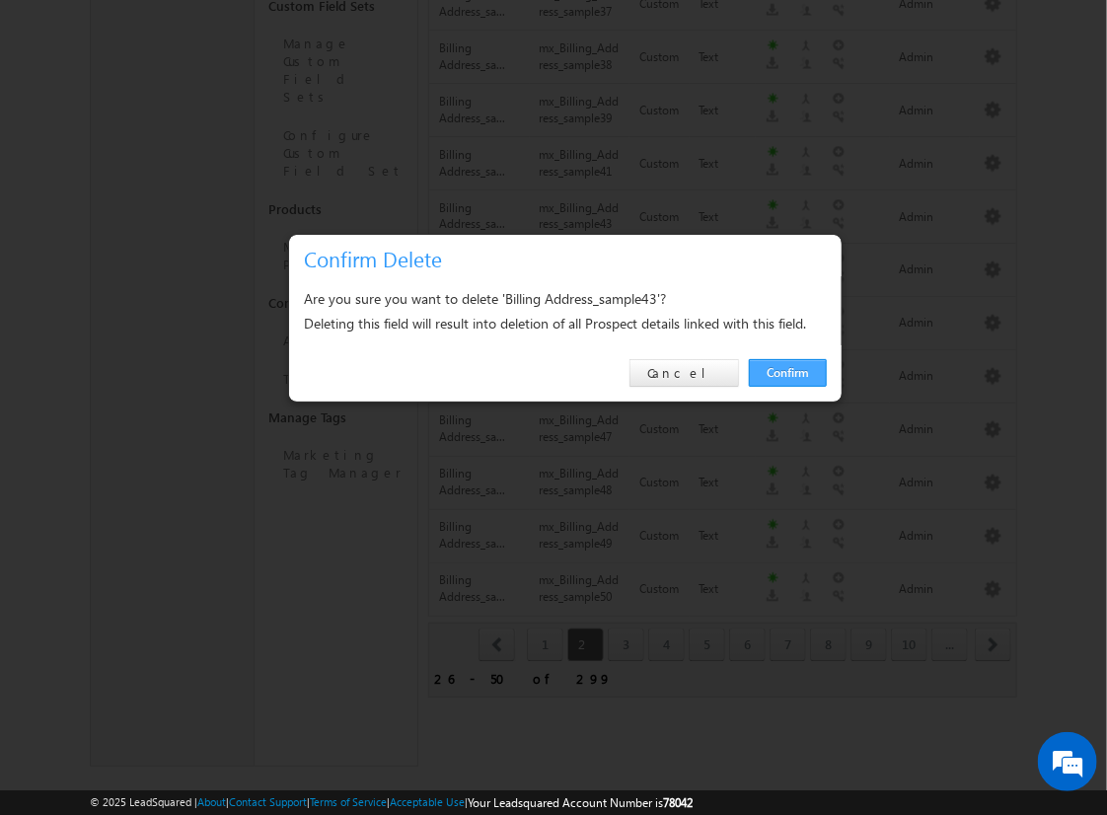
click at [788, 372] on link "Confirm" at bounding box center [788, 373] width 78 height 28
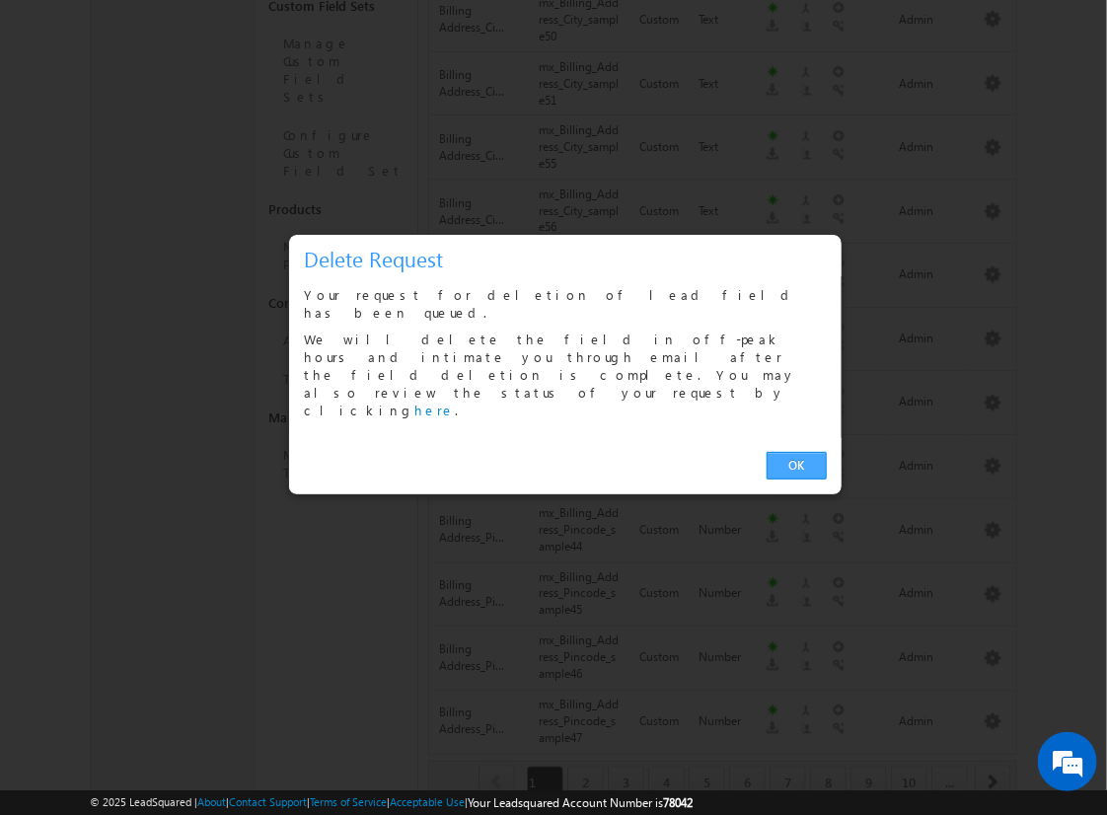
click at [796, 452] on link "OK" at bounding box center [797, 466] width 60 height 28
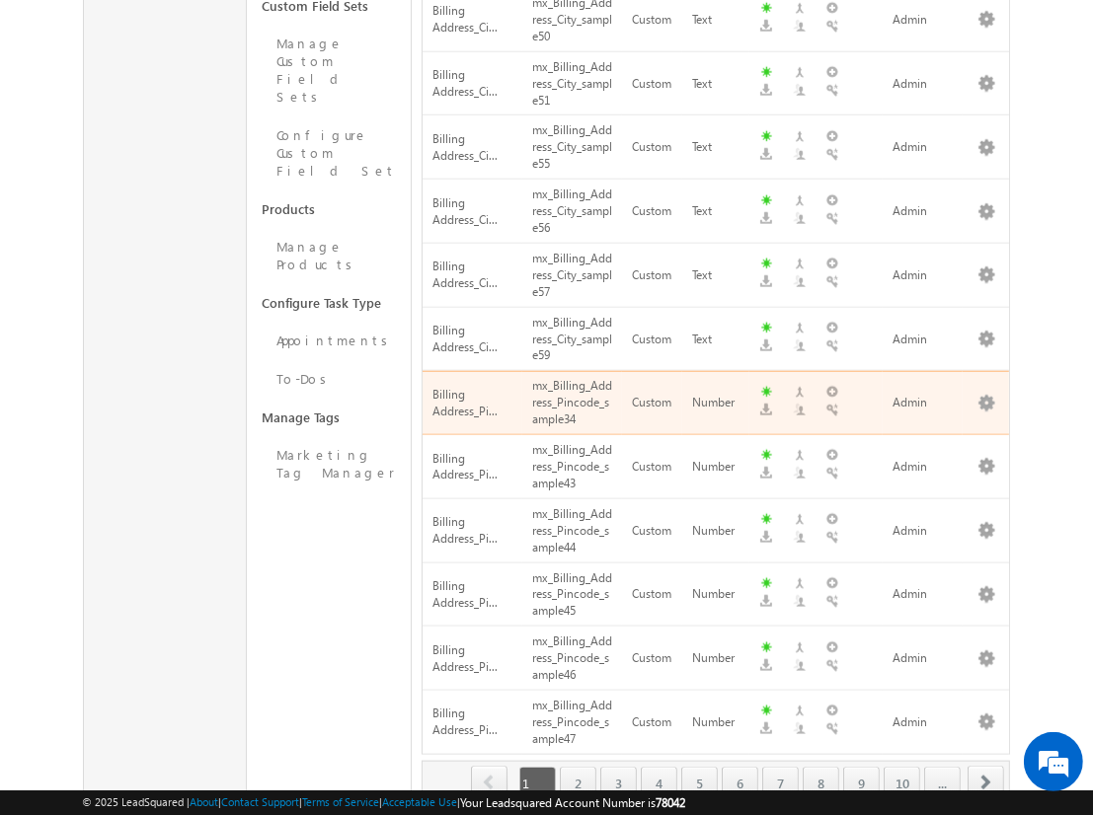
click at [986, 766] on span "next" at bounding box center [985, 783] width 37 height 34
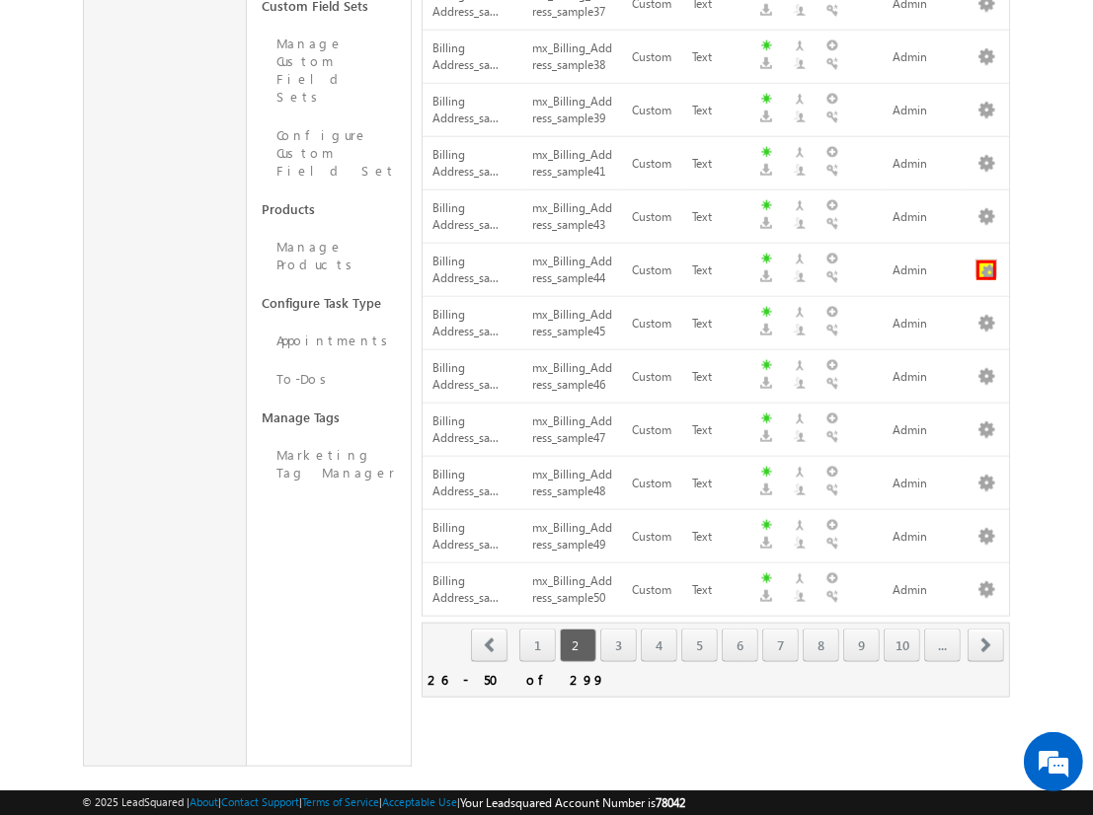
click at [986, 261] on button "button" at bounding box center [986, 271] width 20 height 20
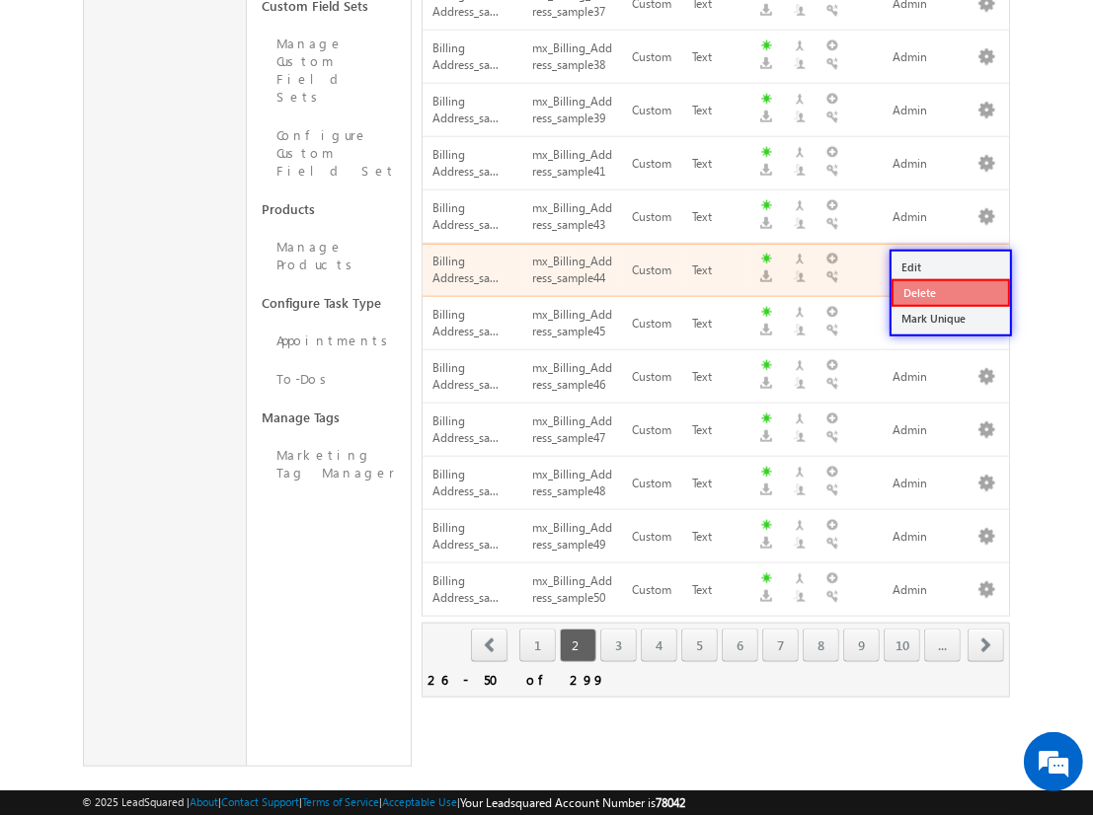
click at [949, 291] on link "Delete" at bounding box center [950, 293] width 118 height 28
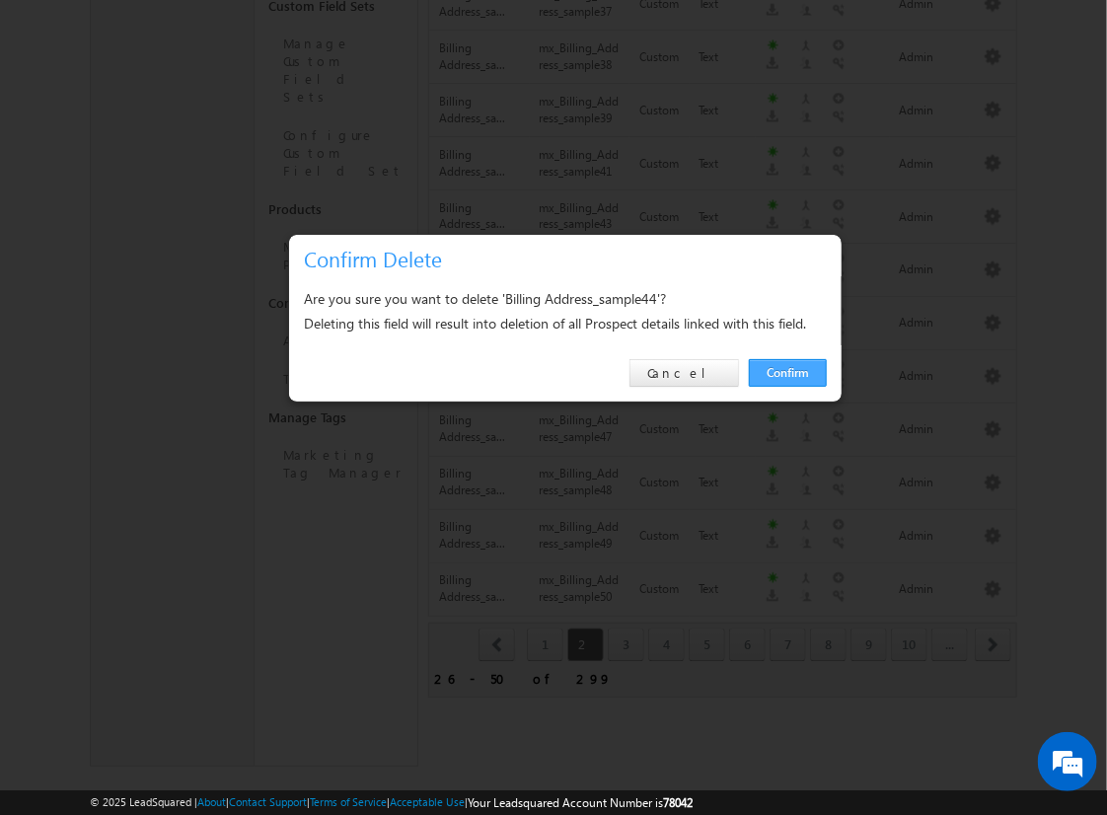
click at [788, 372] on link "Confirm" at bounding box center [788, 373] width 78 height 28
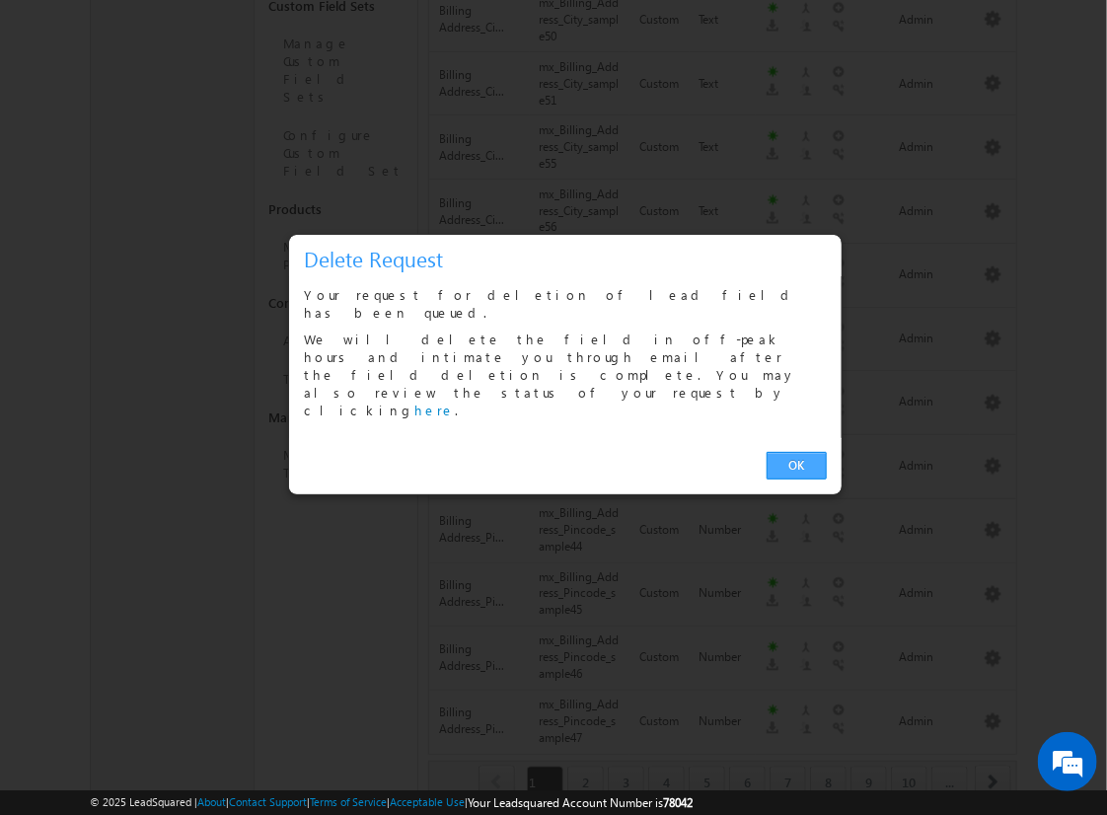
click at [796, 452] on link "OK" at bounding box center [797, 466] width 60 height 28
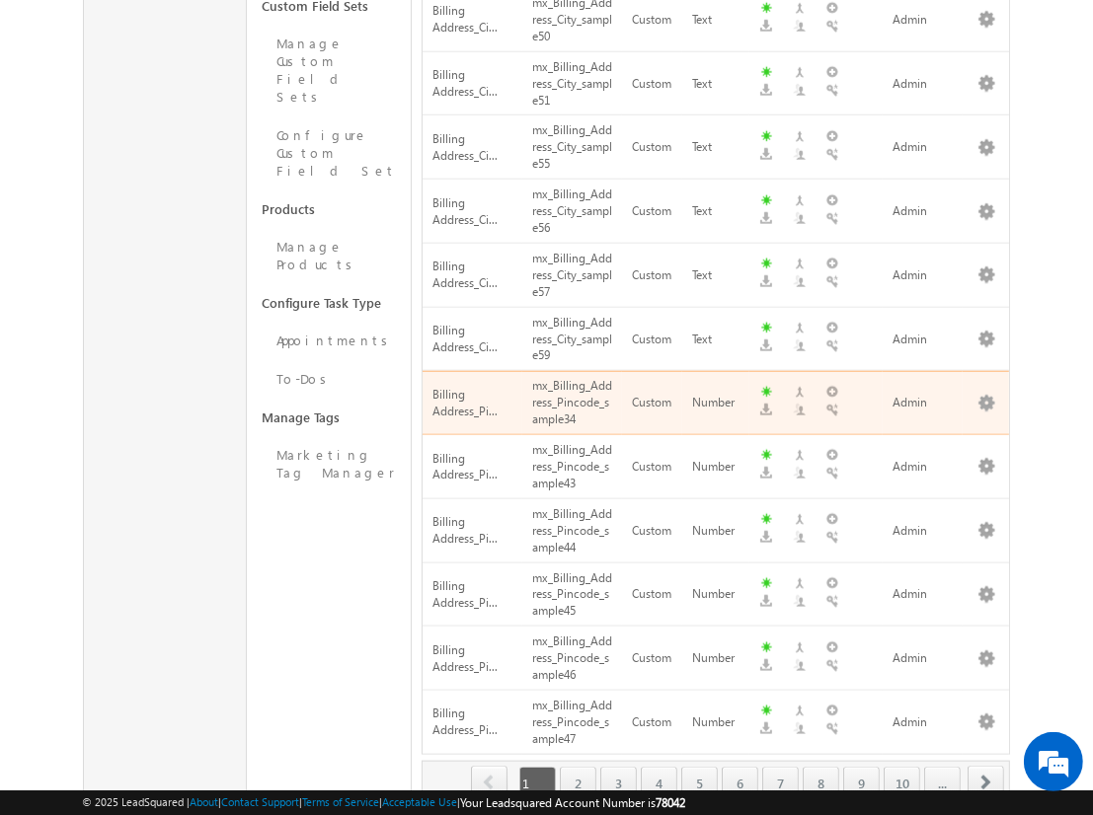
click at [986, 766] on span "next" at bounding box center [985, 783] width 37 height 34
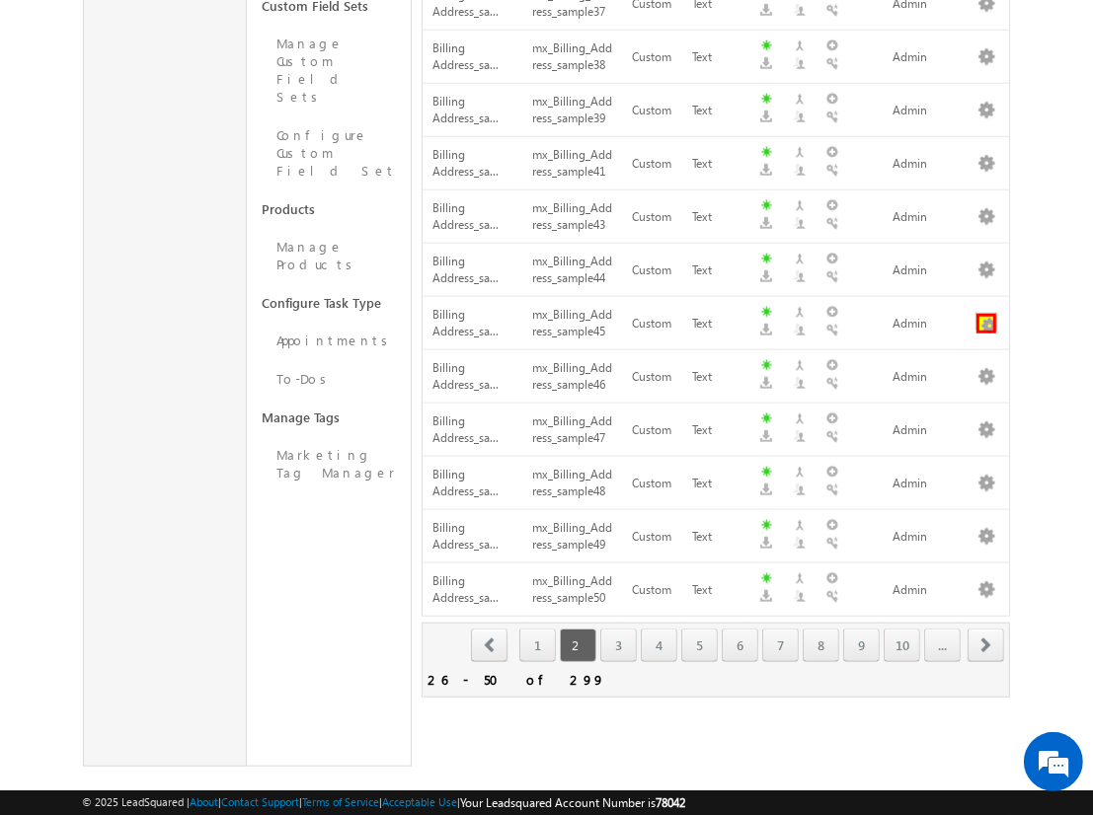
click at [986, 314] on button "button" at bounding box center [986, 324] width 20 height 20
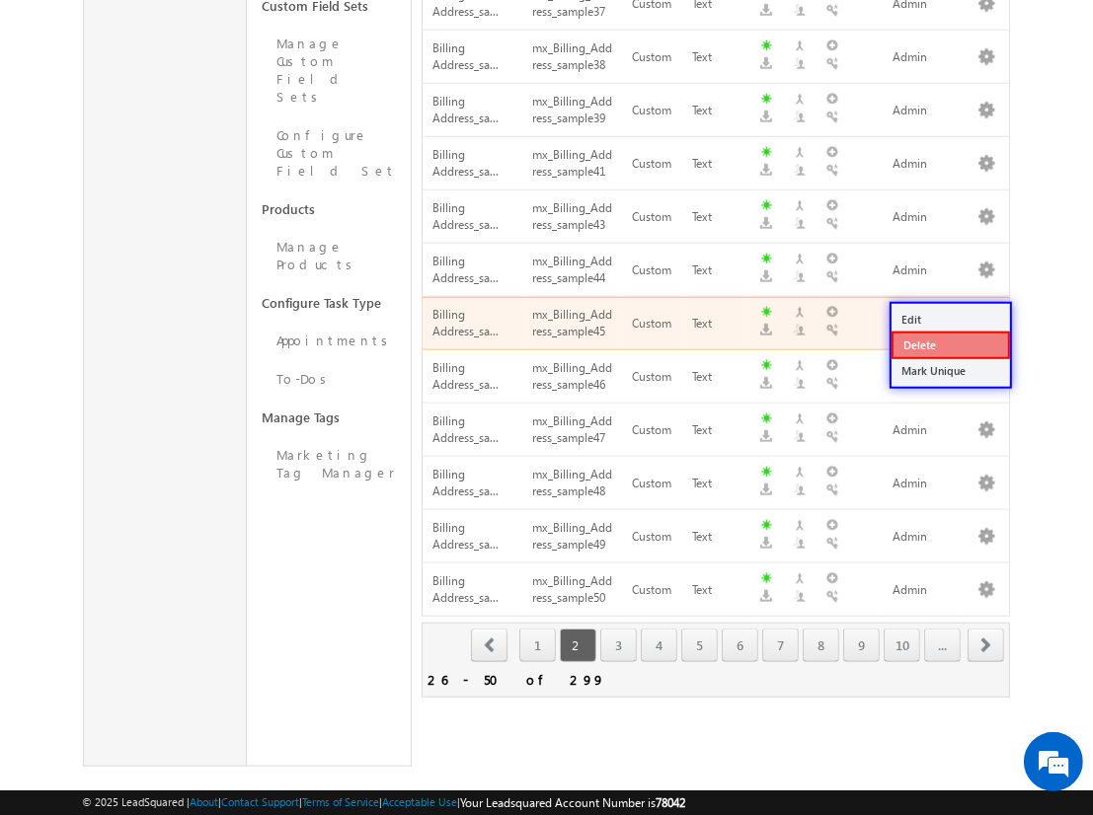
click at [949, 343] on link "Delete" at bounding box center [950, 346] width 118 height 28
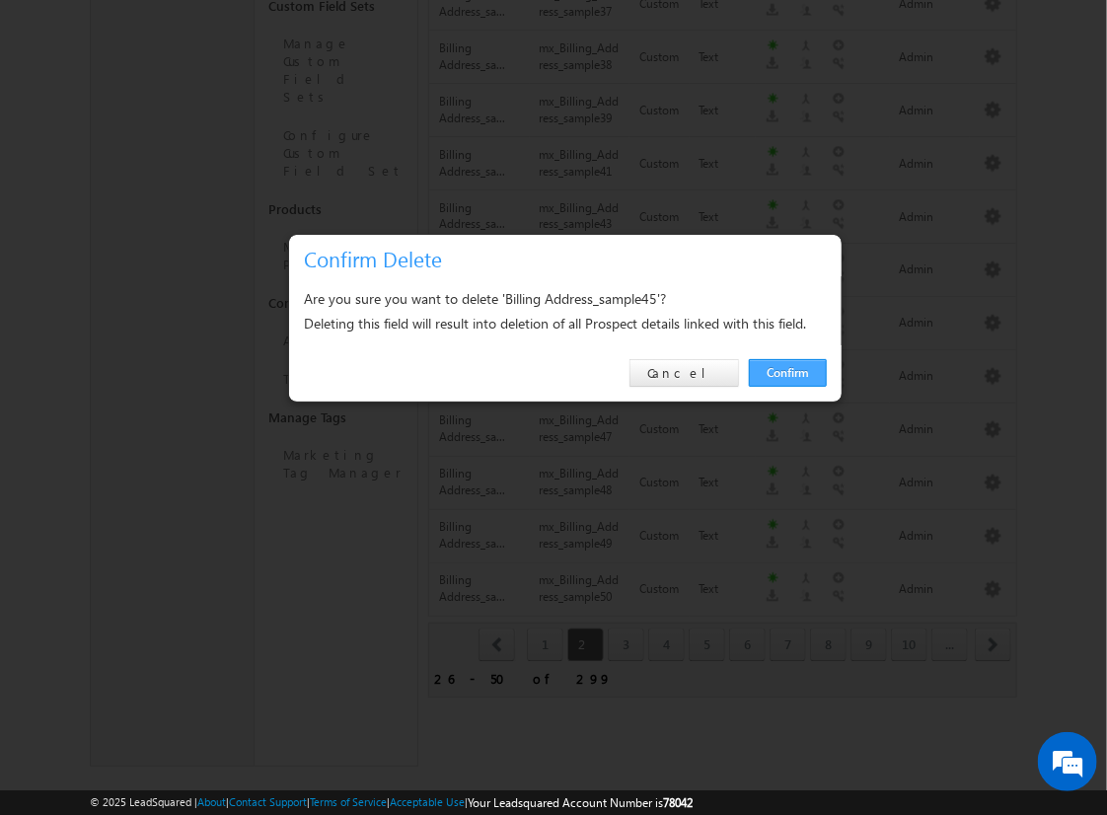
click at [788, 372] on link "Confirm" at bounding box center [788, 373] width 78 height 28
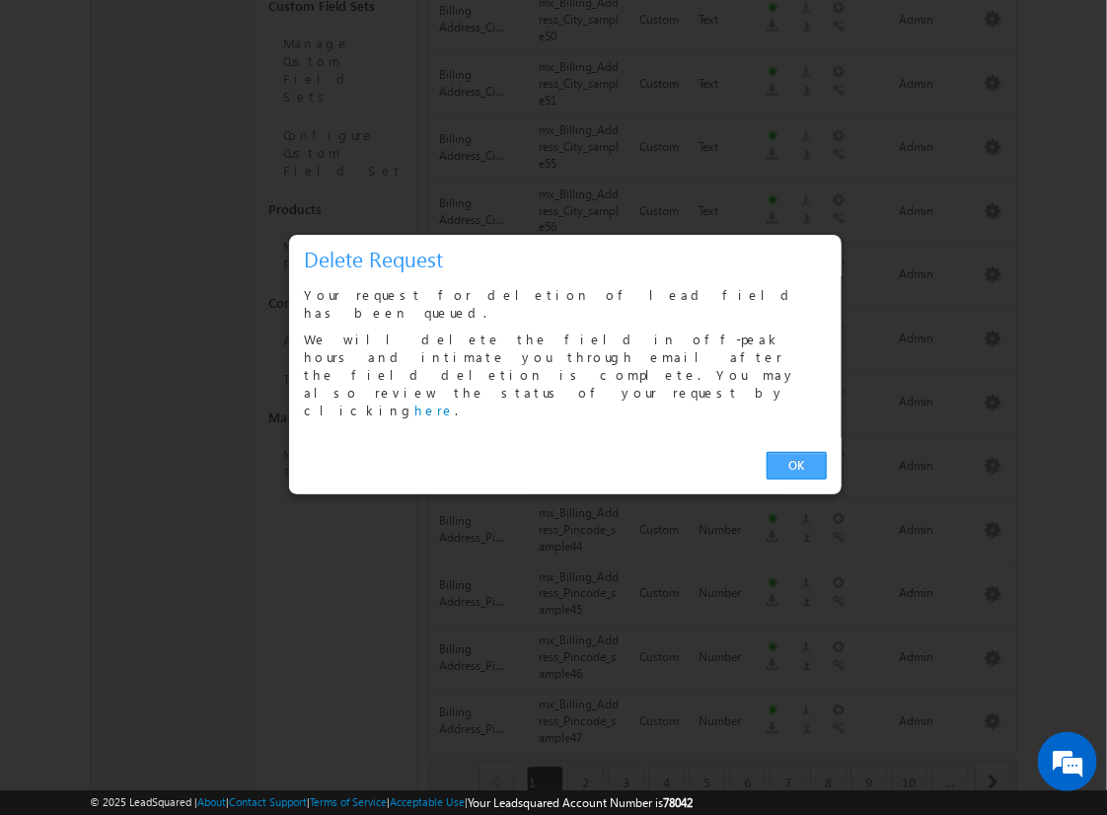
click at [796, 452] on link "OK" at bounding box center [797, 466] width 60 height 28
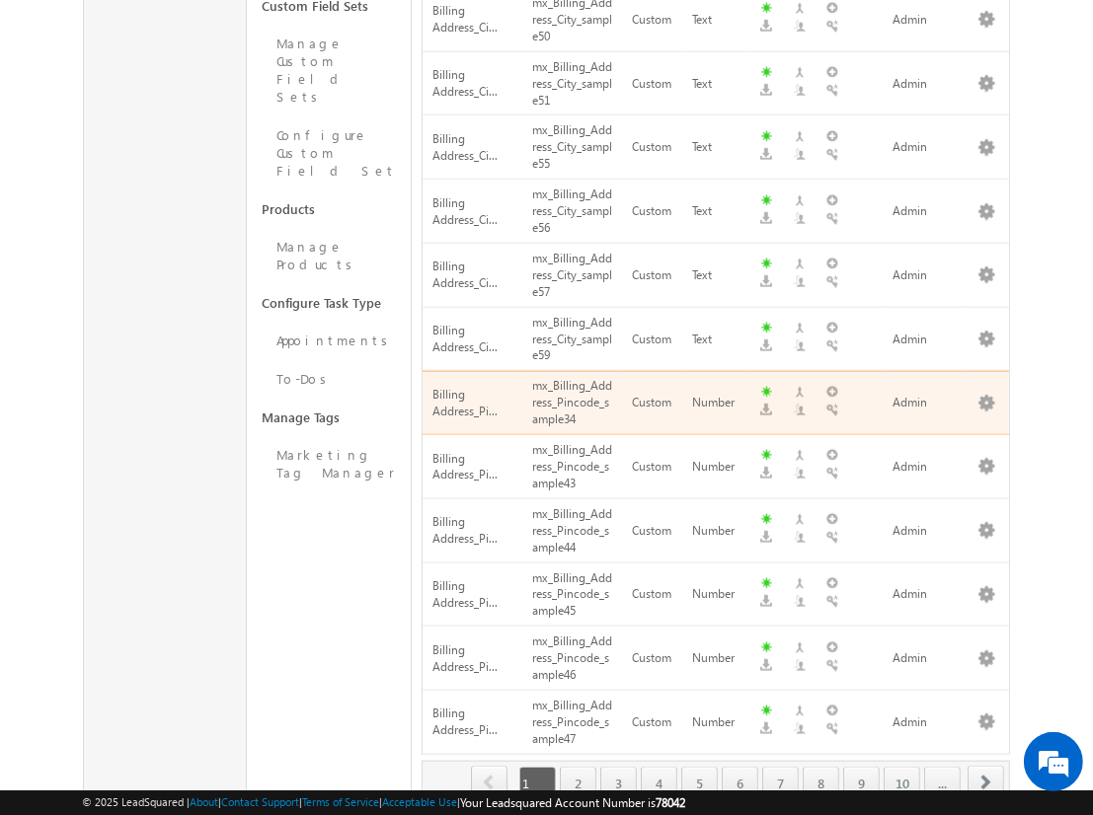
click at [986, 766] on span "next" at bounding box center [985, 783] width 37 height 34
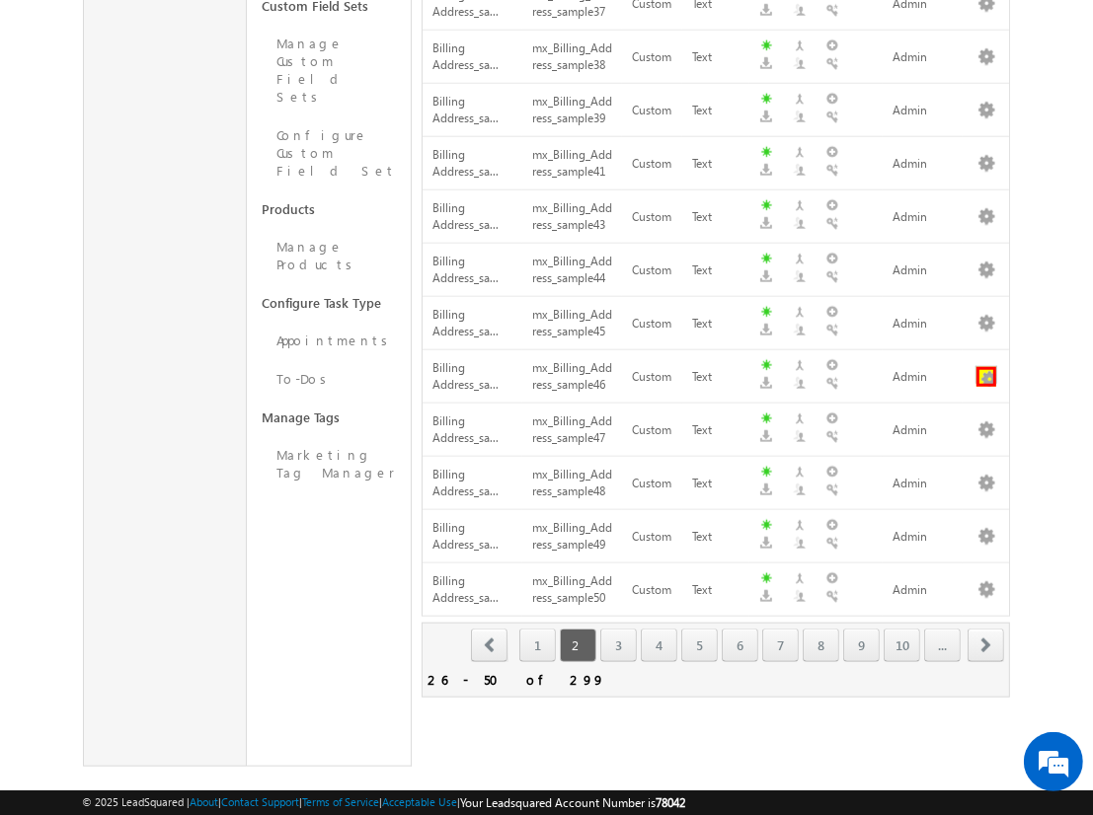
click at [986, 367] on button "button" at bounding box center [986, 377] width 20 height 20
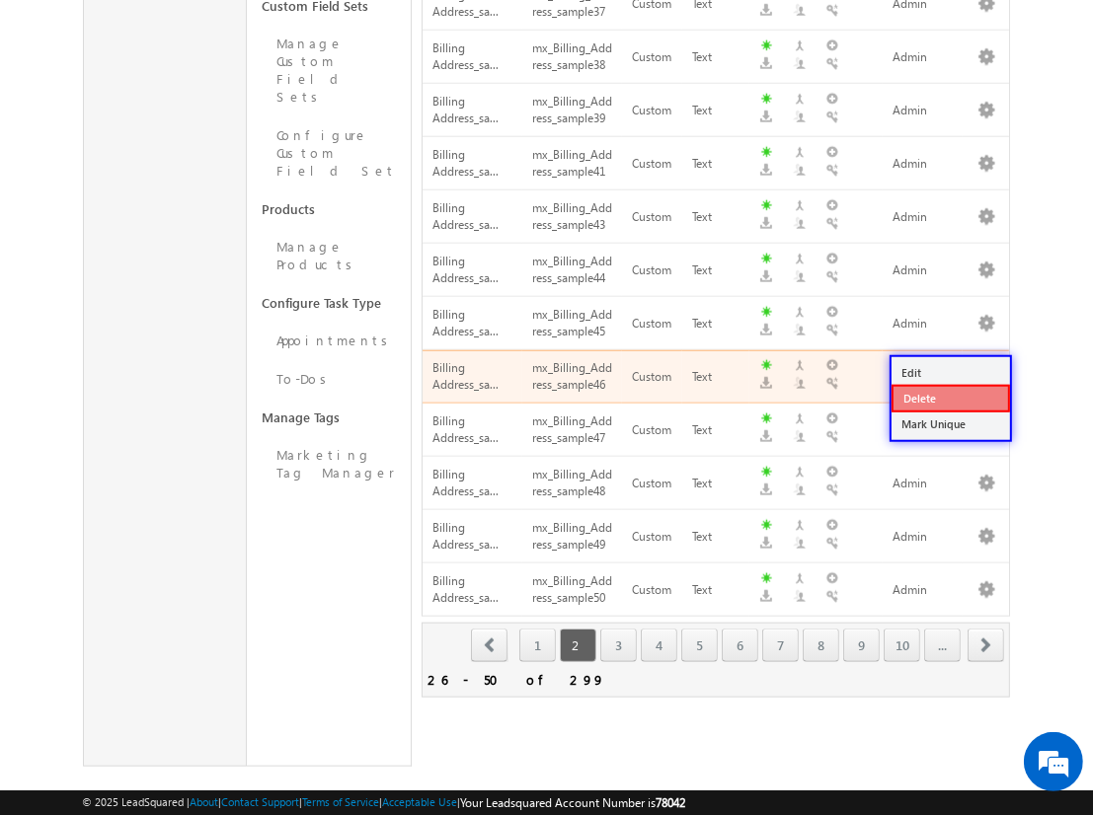
click at [949, 397] on link "Delete" at bounding box center [950, 399] width 118 height 28
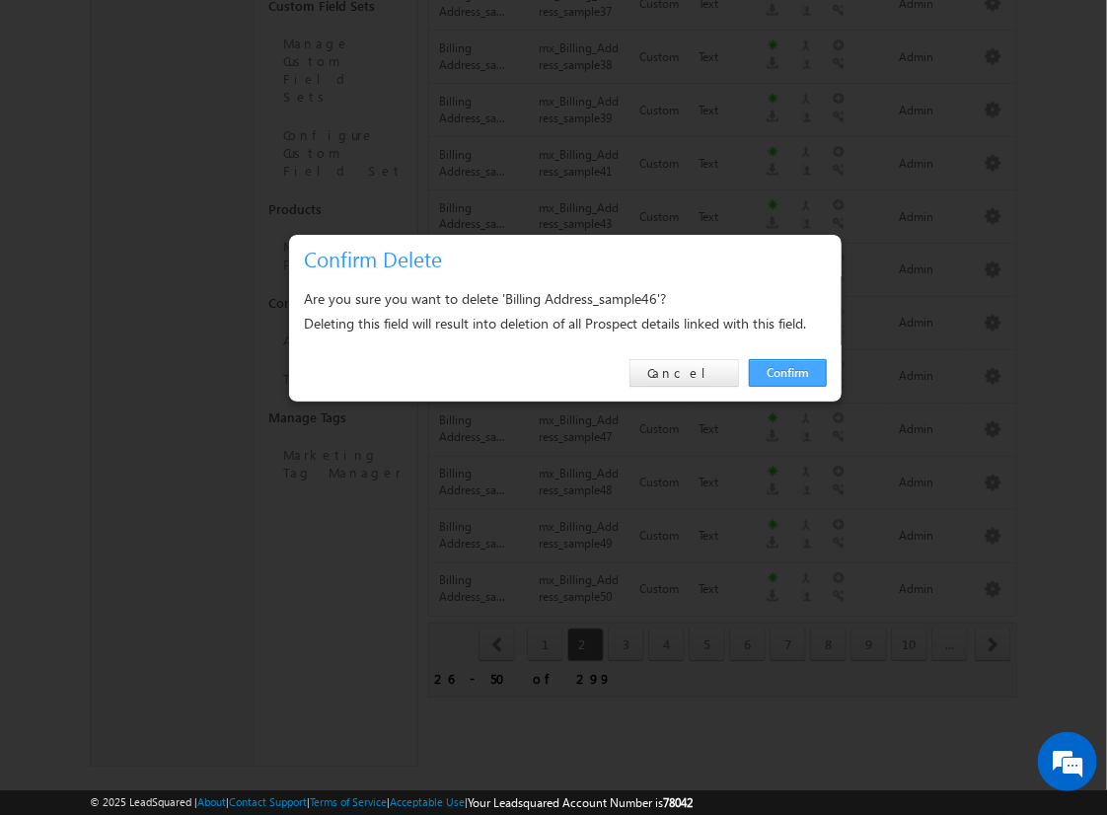
click at [788, 372] on link "Confirm" at bounding box center [788, 373] width 78 height 28
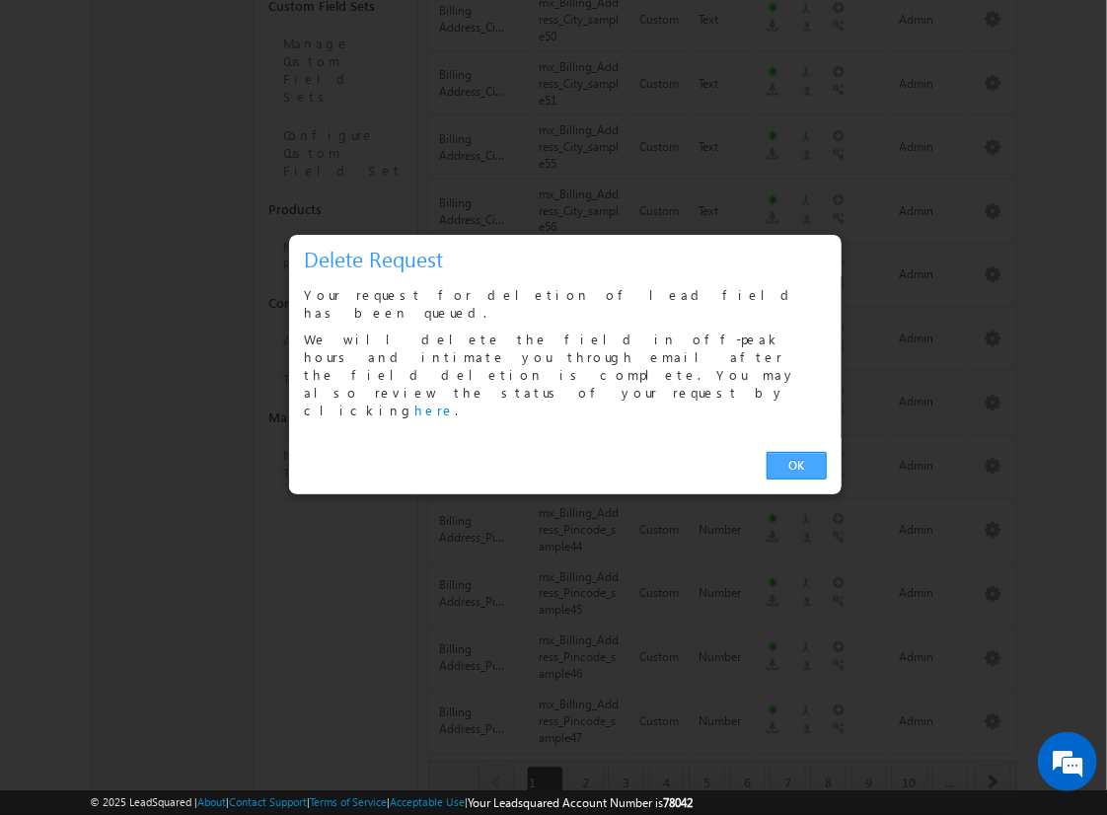
click at [796, 452] on link "OK" at bounding box center [797, 466] width 60 height 28
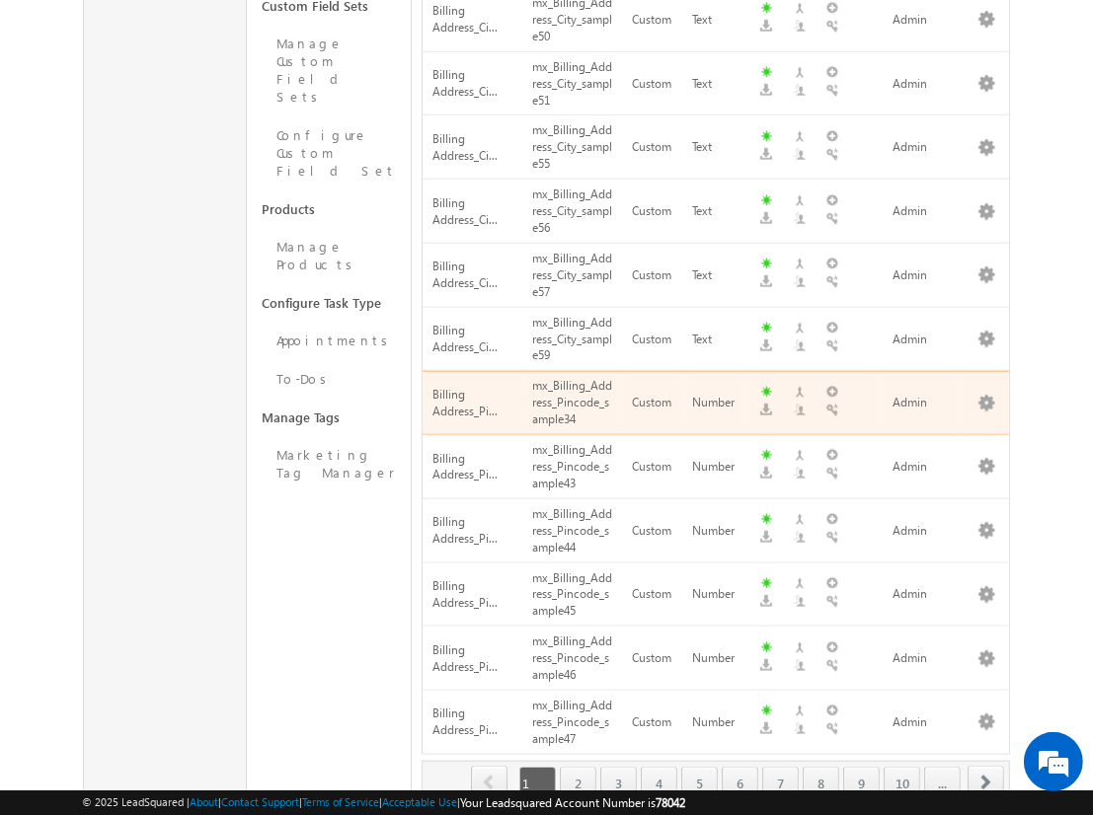
click at [986, 766] on span "next" at bounding box center [985, 783] width 37 height 34
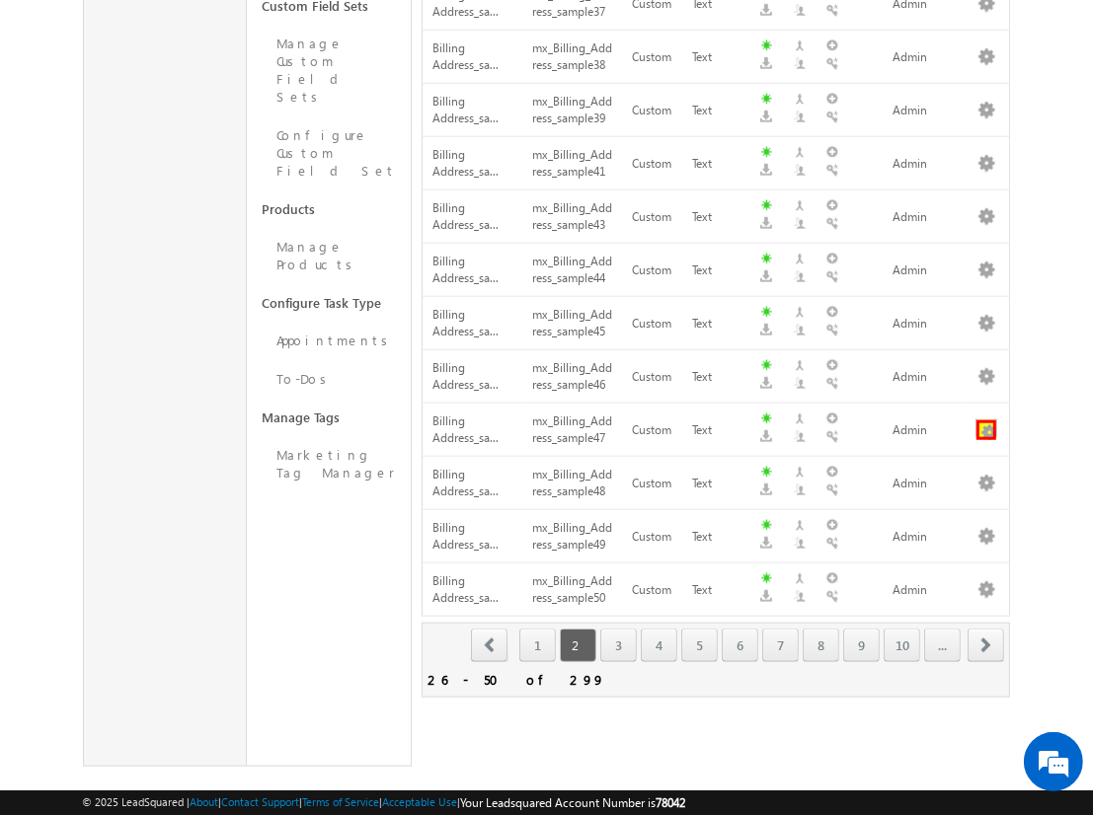
click at [986, 420] on button "button" at bounding box center [986, 430] width 20 height 20
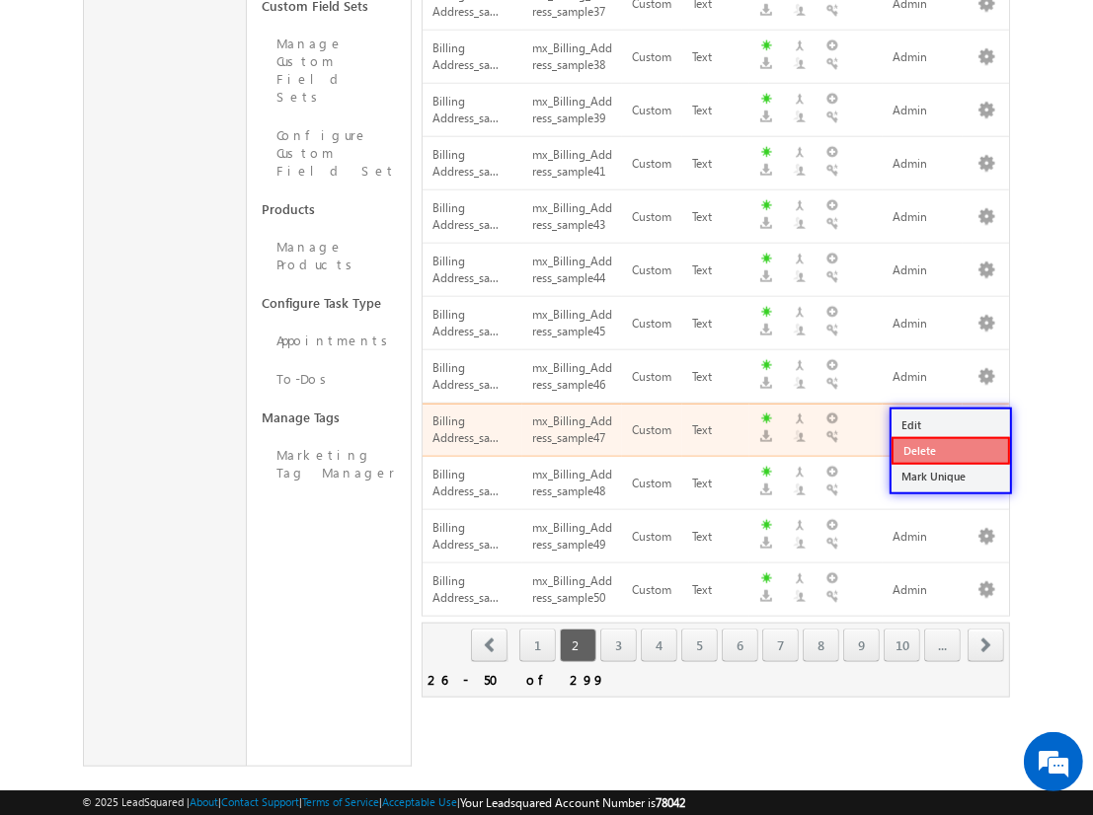
click at [949, 450] on link "Delete" at bounding box center [950, 451] width 118 height 28
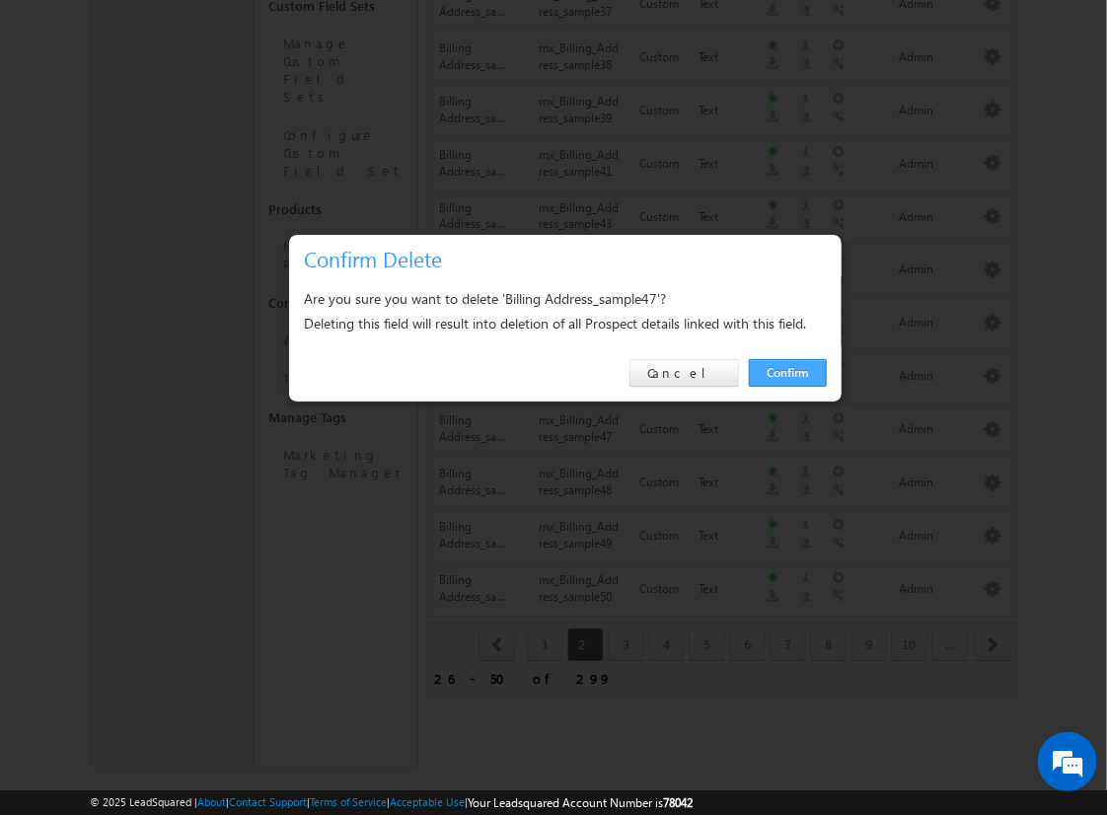
click at [788, 372] on link "Confirm" at bounding box center [788, 373] width 78 height 28
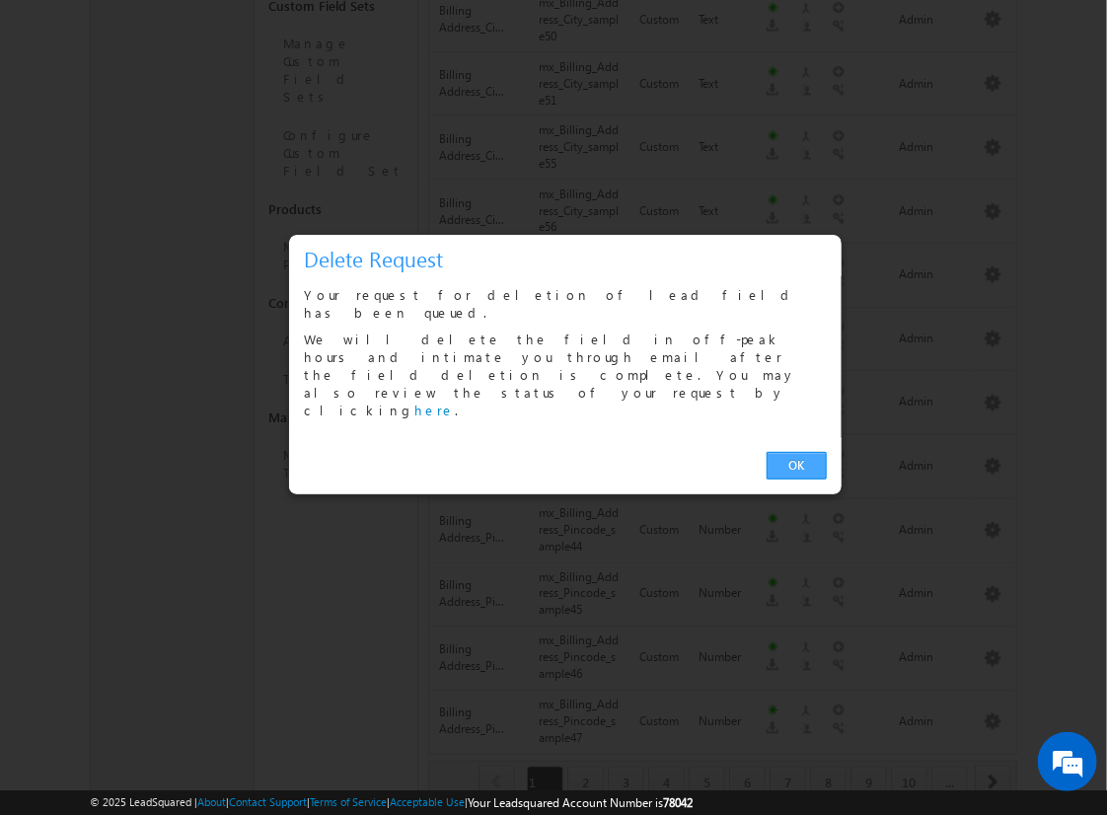
click at [796, 452] on link "OK" at bounding box center [797, 466] width 60 height 28
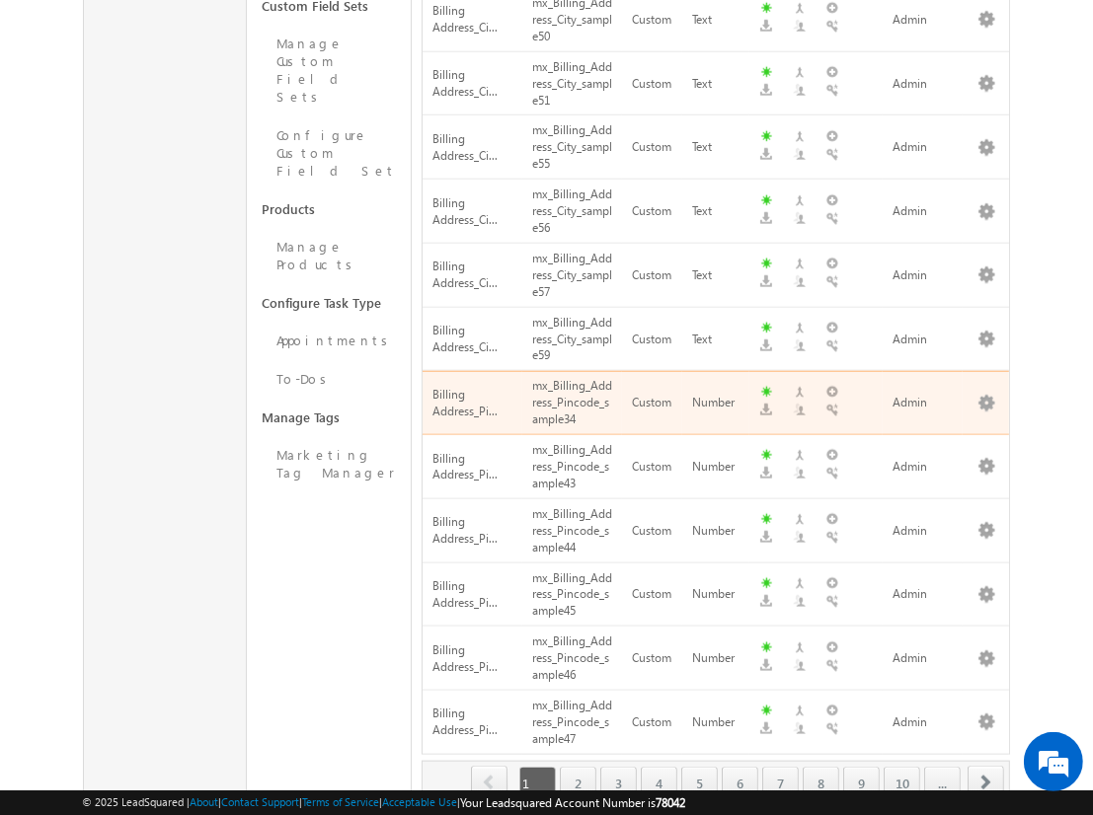
click at [986, 766] on span "next" at bounding box center [985, 783] width 37 height 34
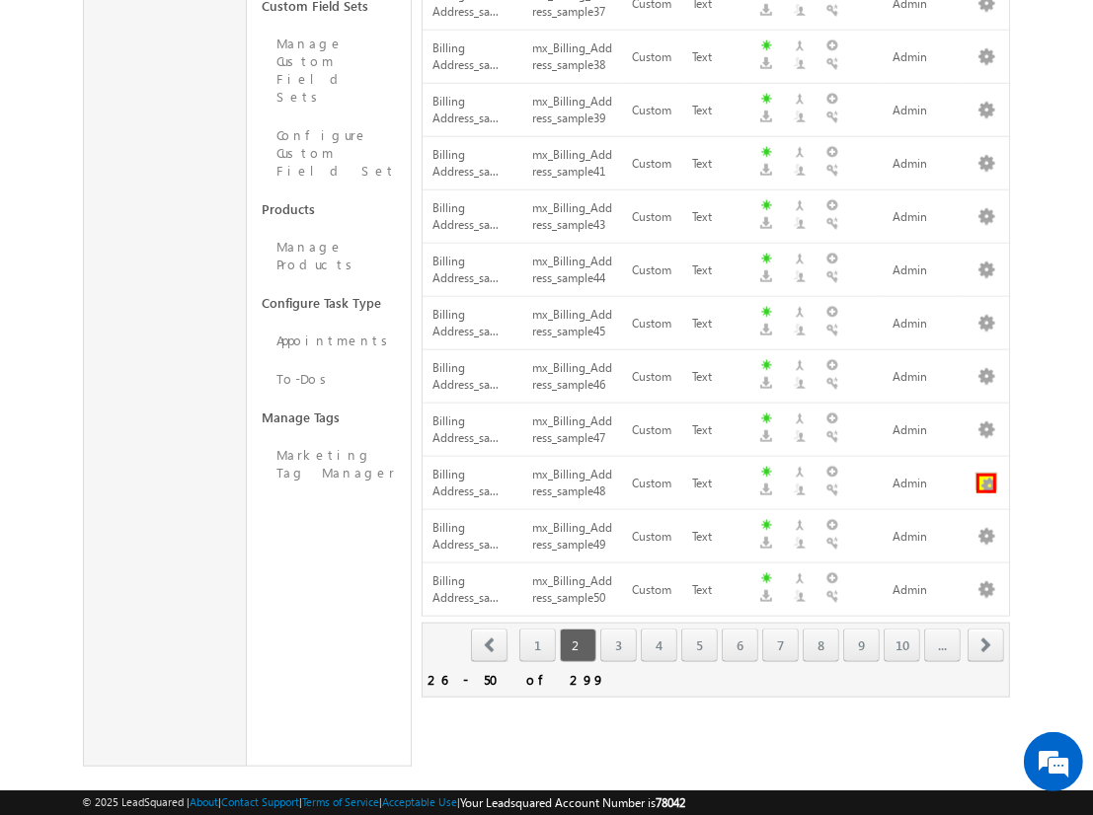
click at [986, 474] on button "button" at bounding box center [986, 484] width 20 height 20
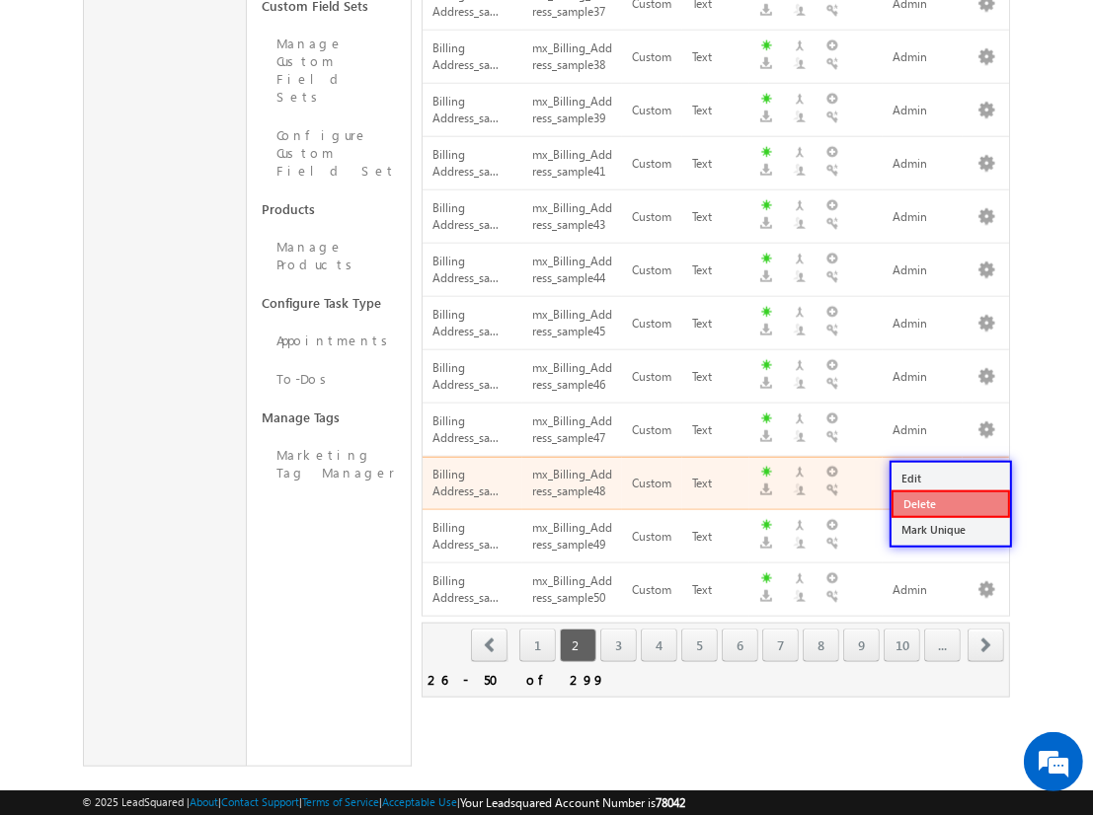
click at [949, 502] on link "Delete" at bounding box center [950, 505] width 118 height 28
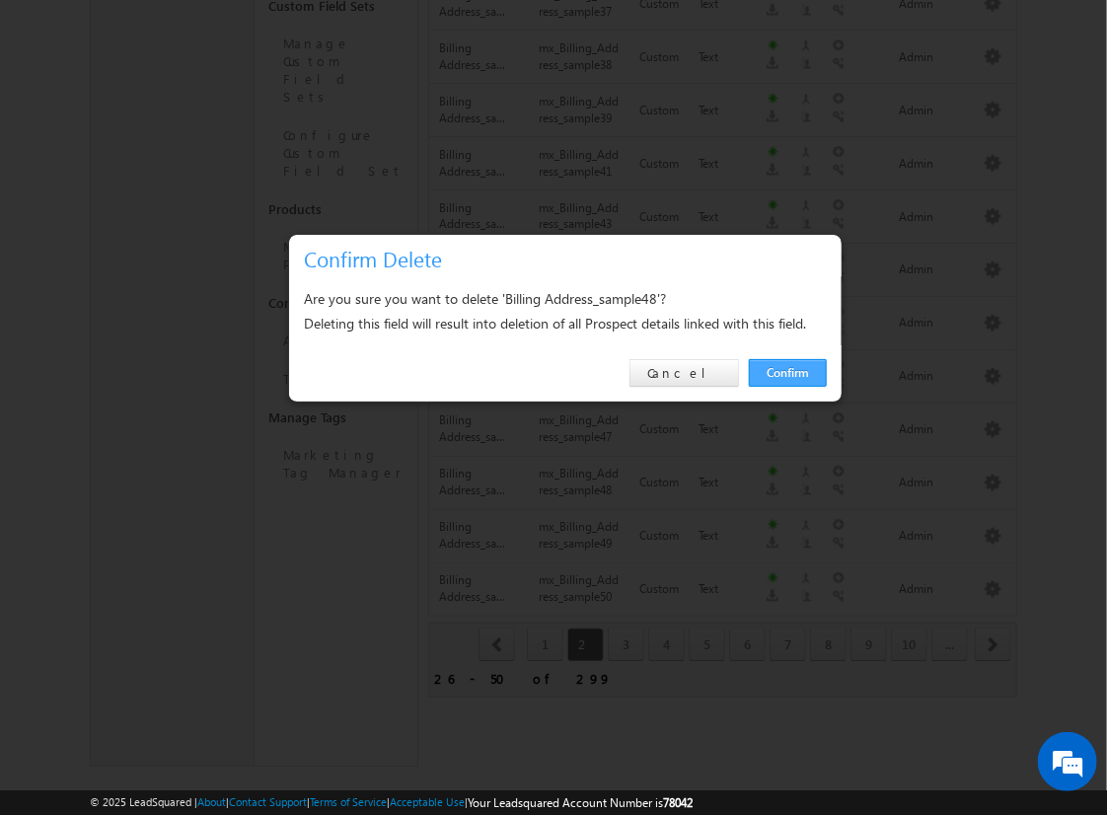
click at [788, 372] on link "Confirm" at bounding box center [788, 373] width 78 height 28
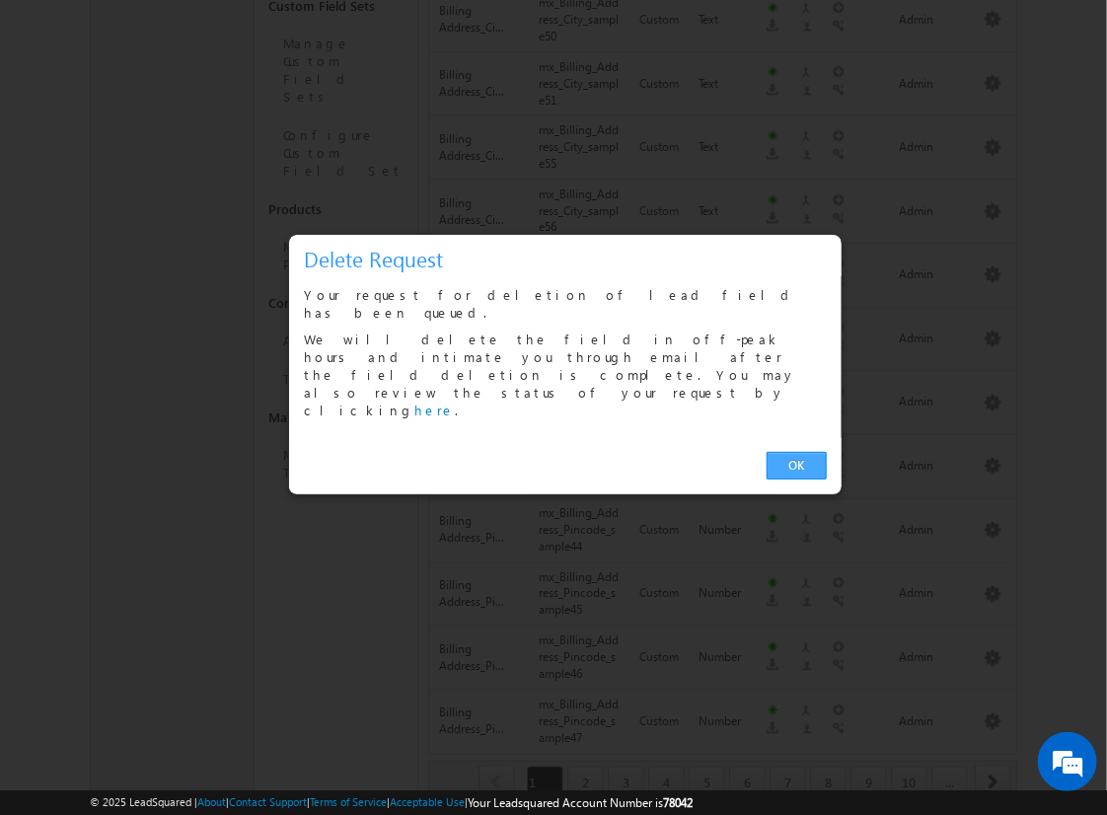
click at [796, 452] on link "OK" at bounding box center [797, 466] width 60 height 28
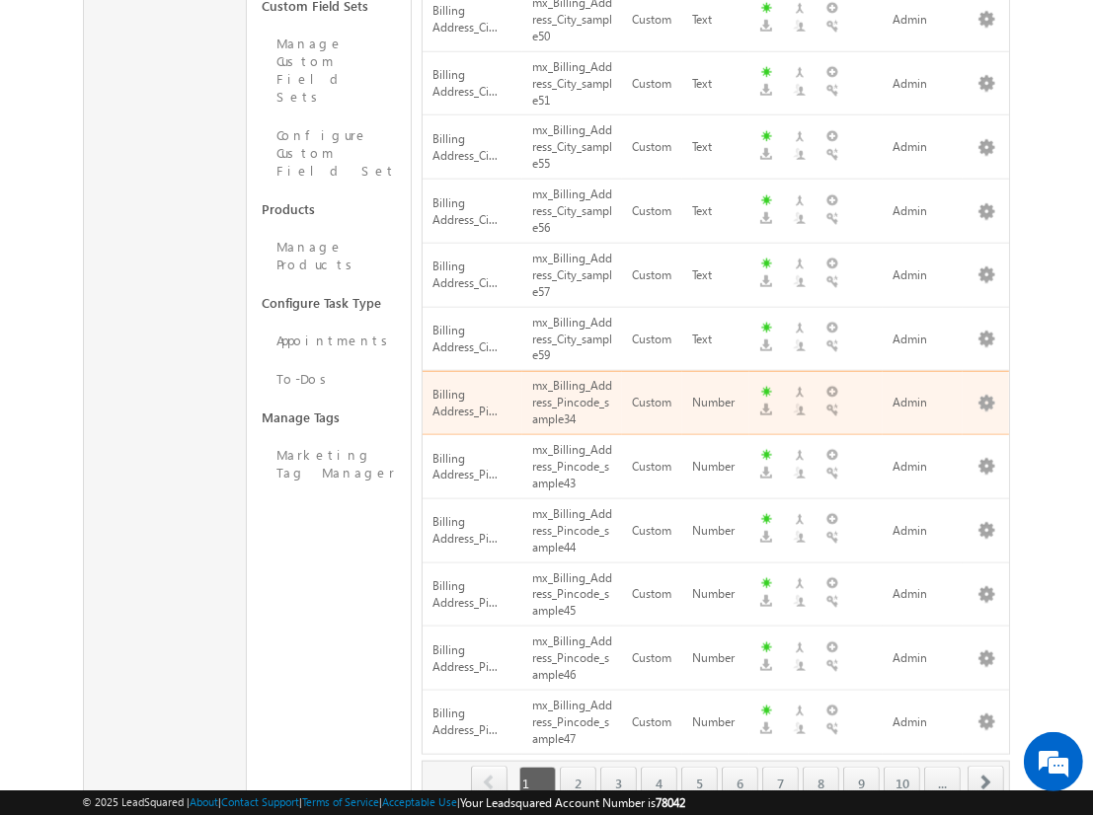
click at [986, 766] on span "next" at bounding box center [985, 783] width 37 height 34
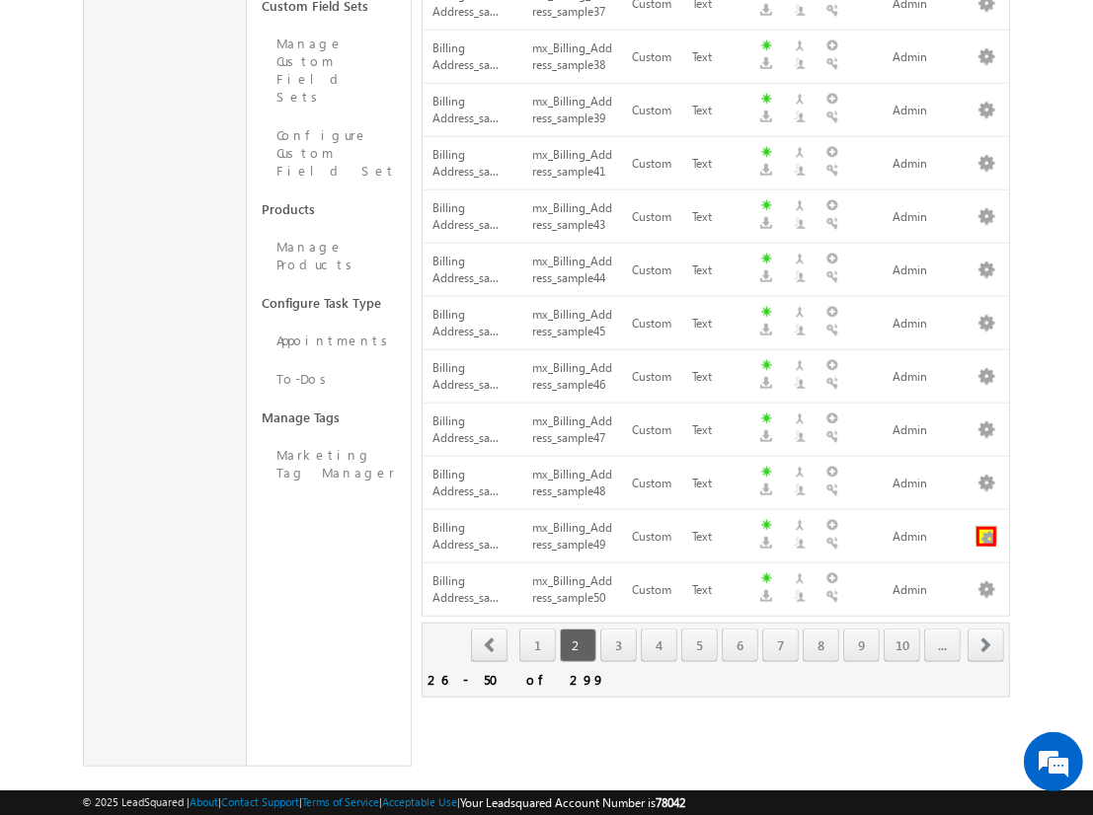
click at [986, 527] on button "button" at bounding box center [986, 537] width 20 height 20
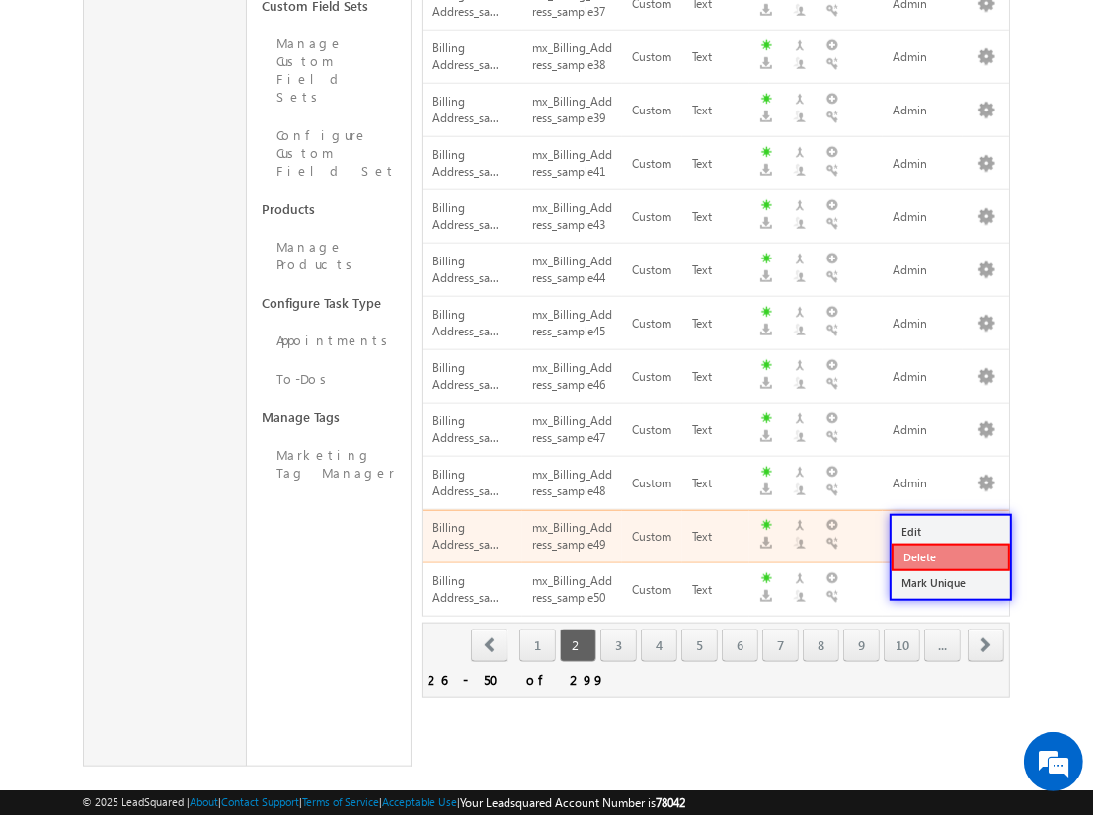
click at [949, 556] on link "Delete" at bounding box center [950, 558] width 118 height 28
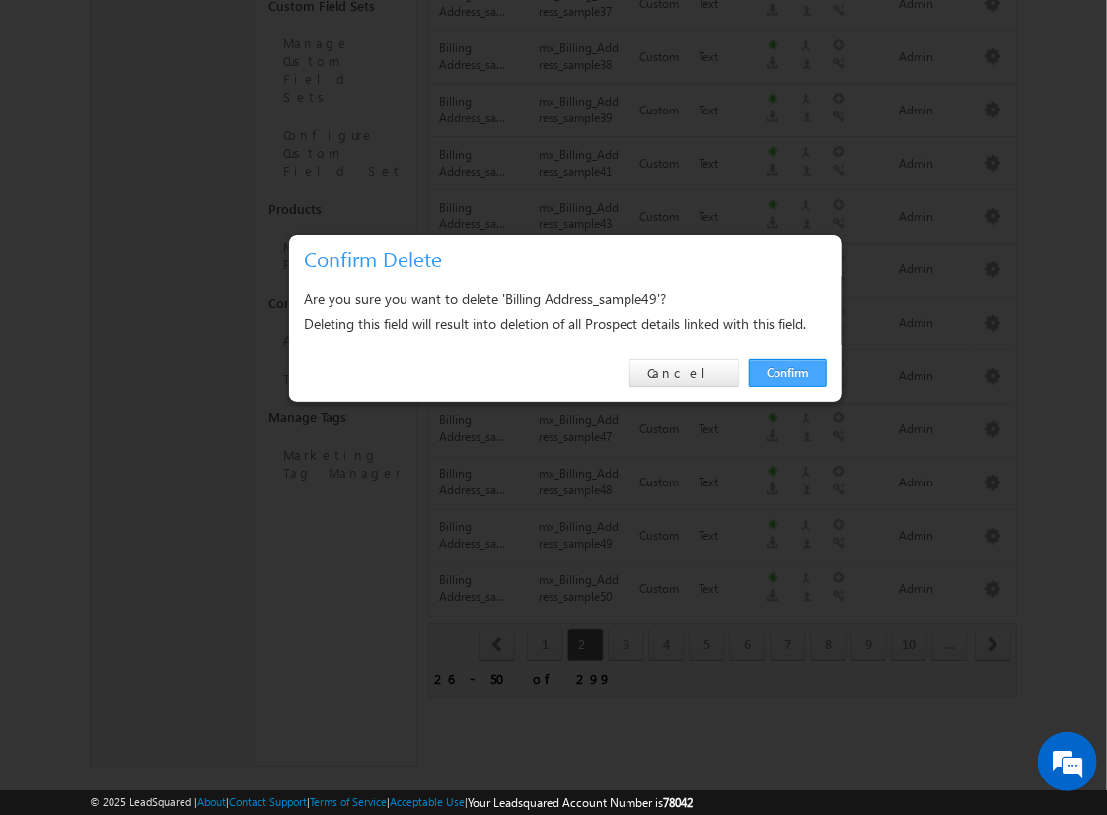
click at [788, 372] on link "Confirm" at bounding box center [788, 373] width 78 height 28
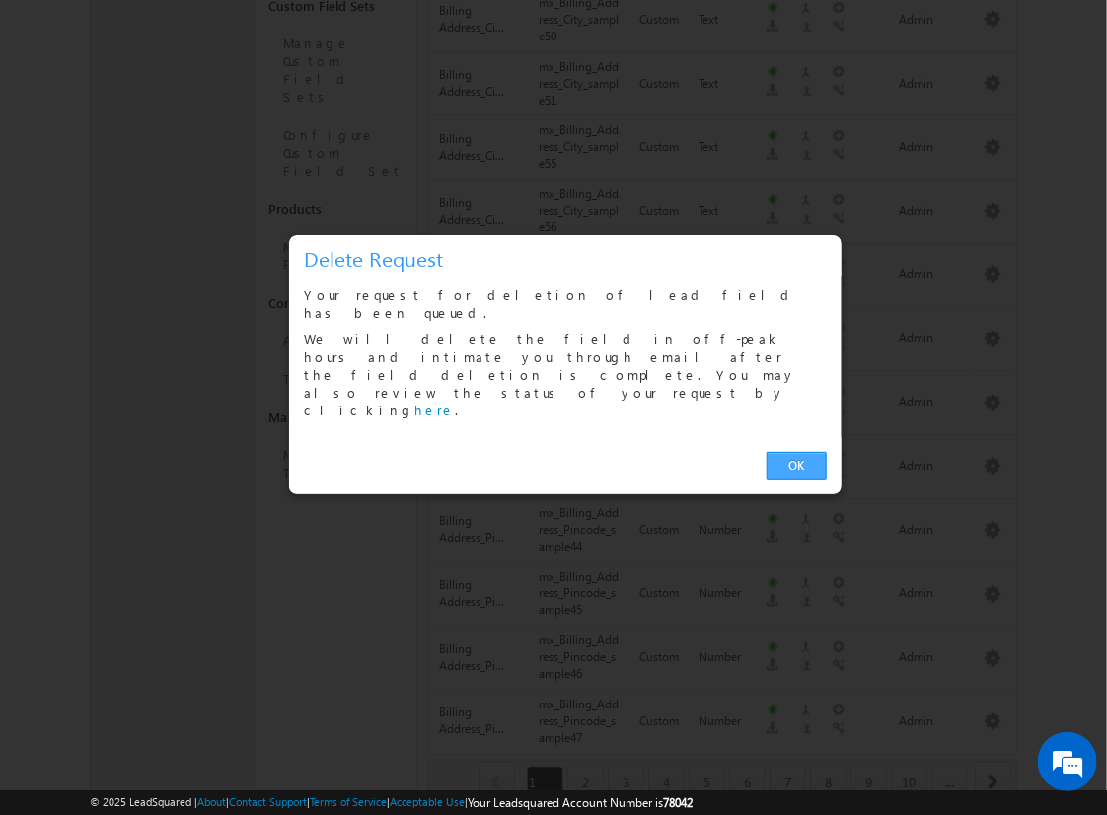
click at [796, 452] on link "OK" at bounding box center [797, 466] width 60 height 28
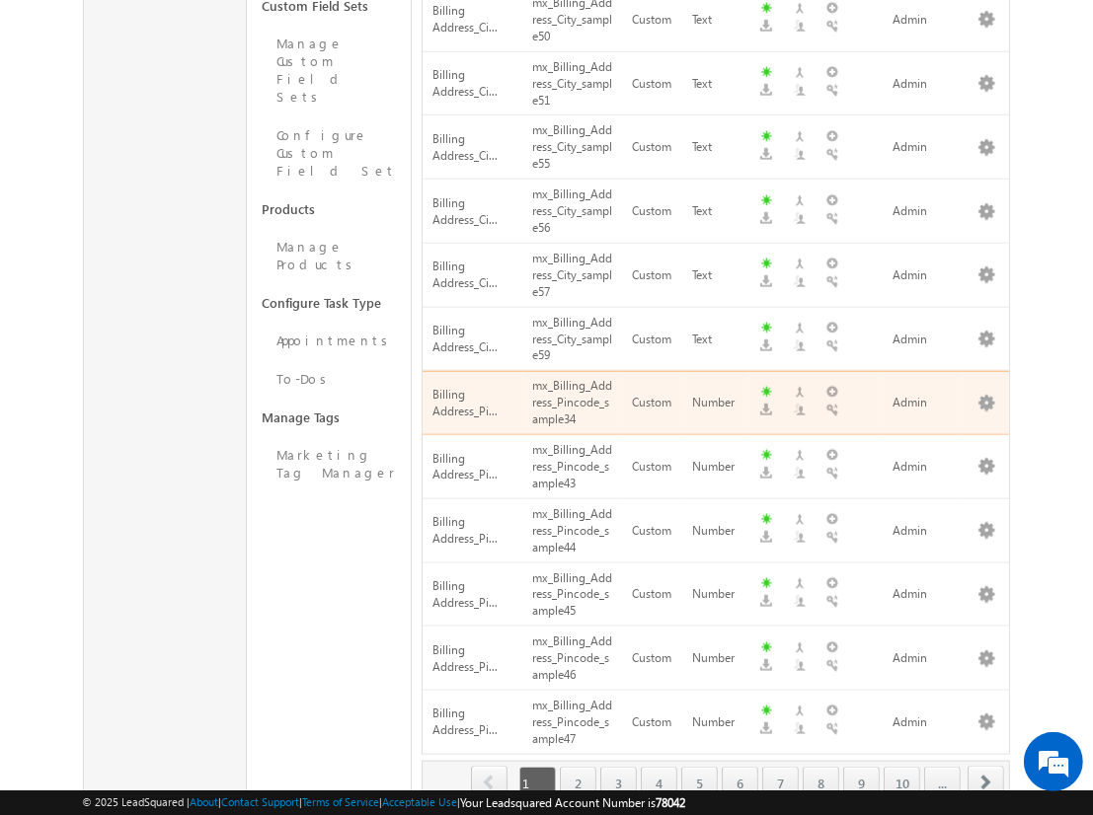
click at [986, 766] on span "next" at bounding box center [985, 783] width 37 height 34
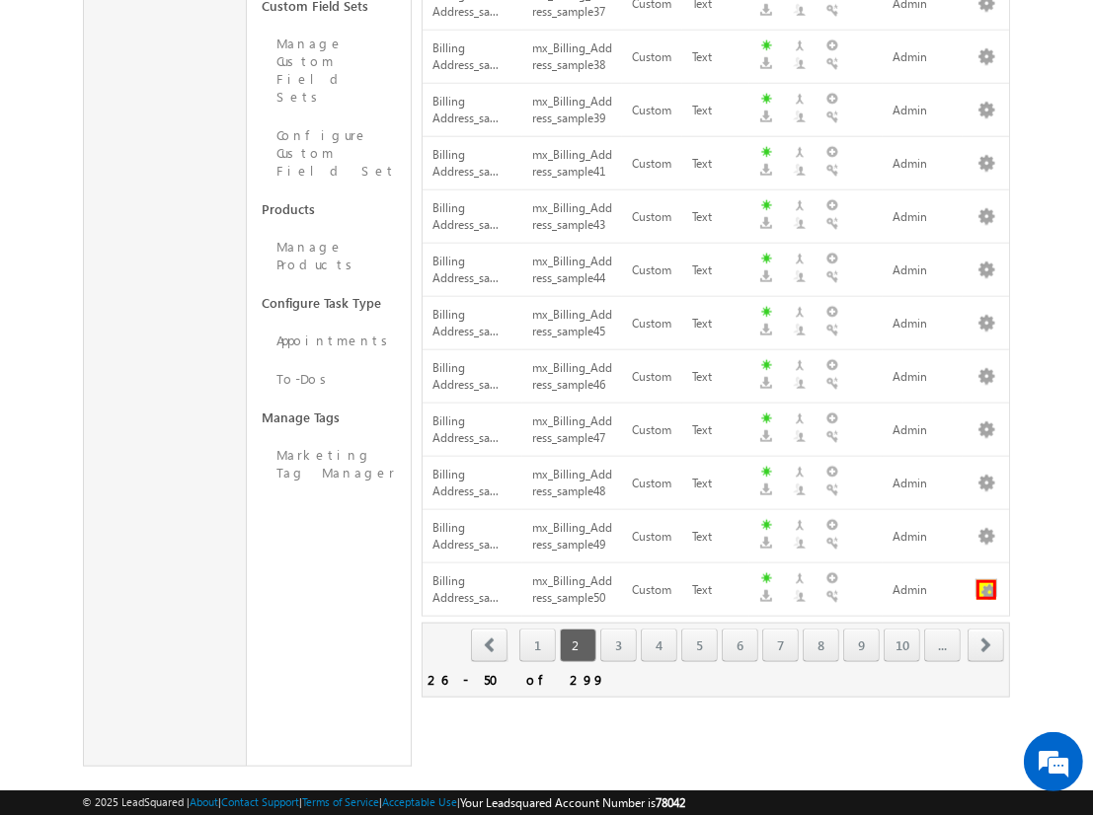
click at [986, 580] on button "button" at bounding box center [986, 590] width 20 height 20
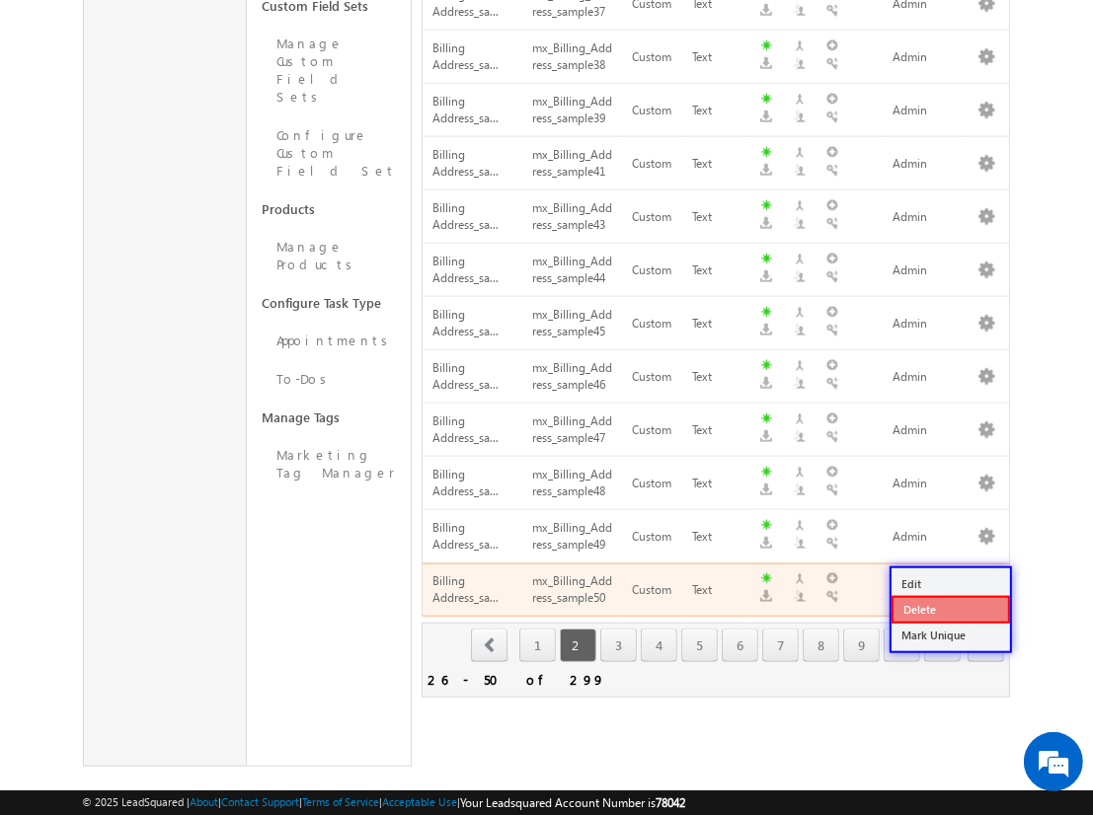
click at [949, 608] on link "Delete" at bounding box center [950, 610] width 118 height 28
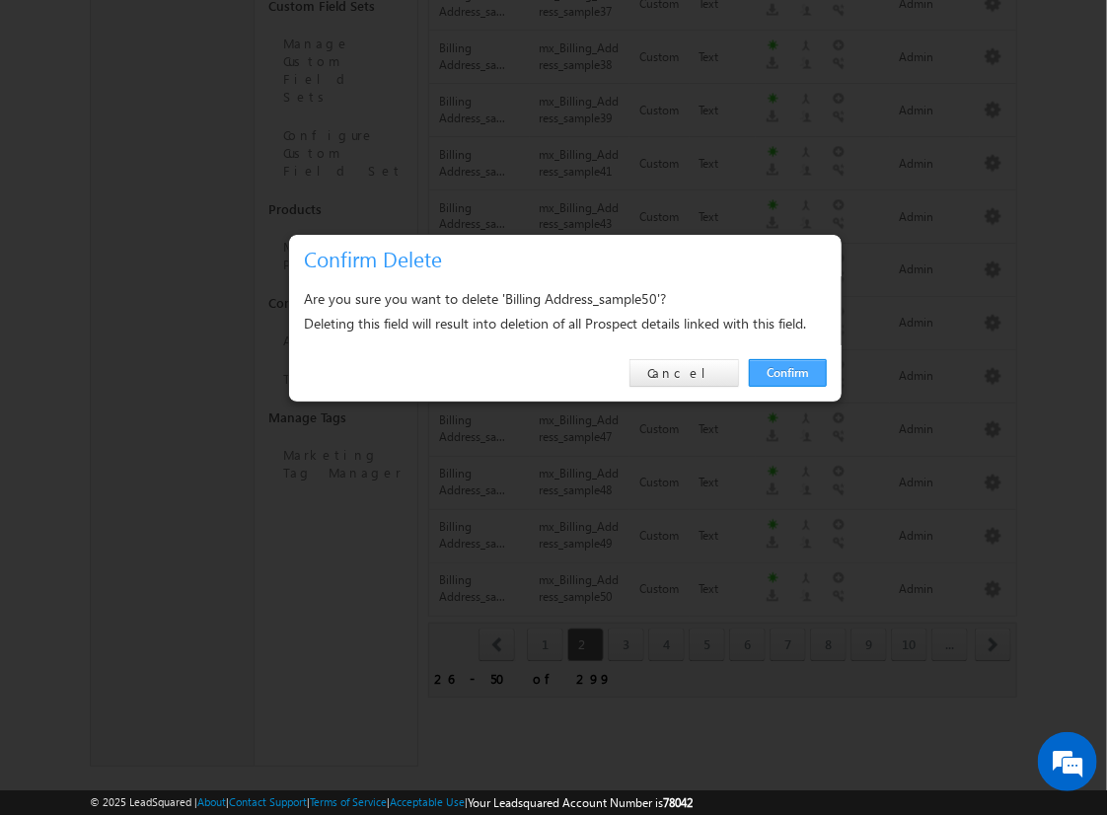
click at [788, 372] on link "Confirm" at bounding box center [788, 373] width 78 height 28
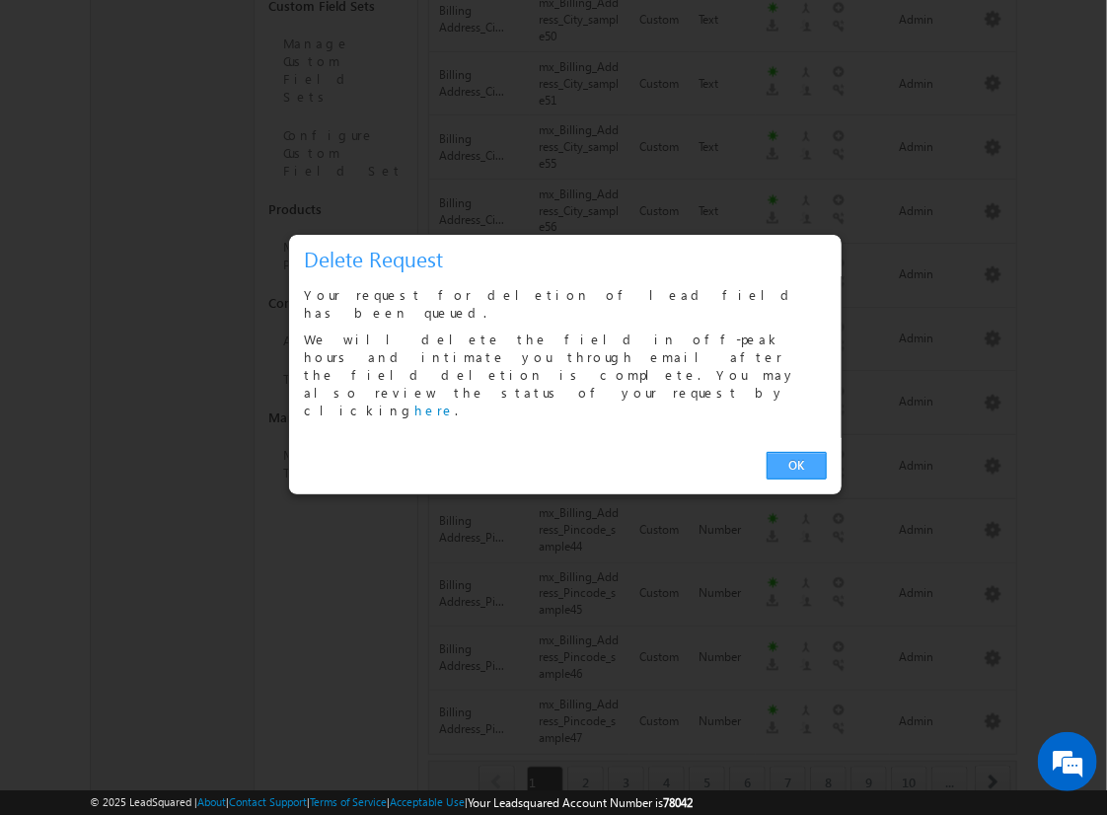
click at [796, 452] on link "OK" at bounding box center [797, 466] width 60 height 28
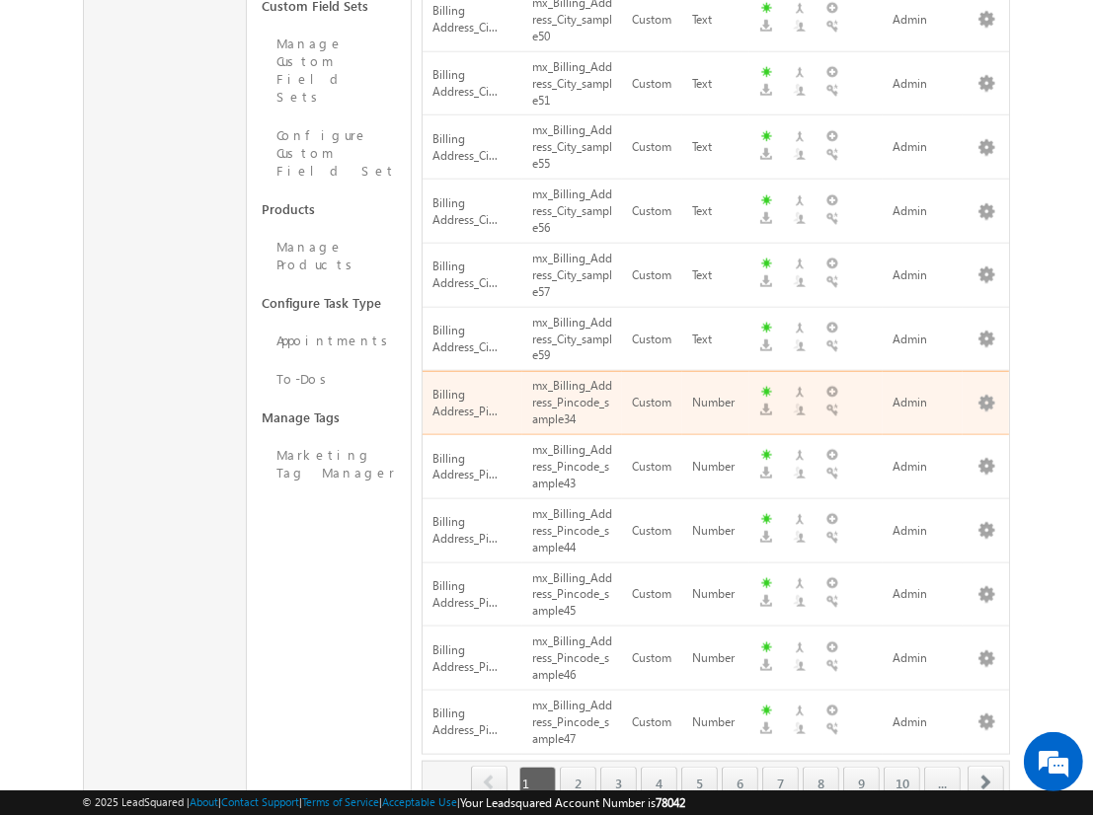
click at [986, 766] on span "next" at bounding box center [985, 783] width 37 height 34
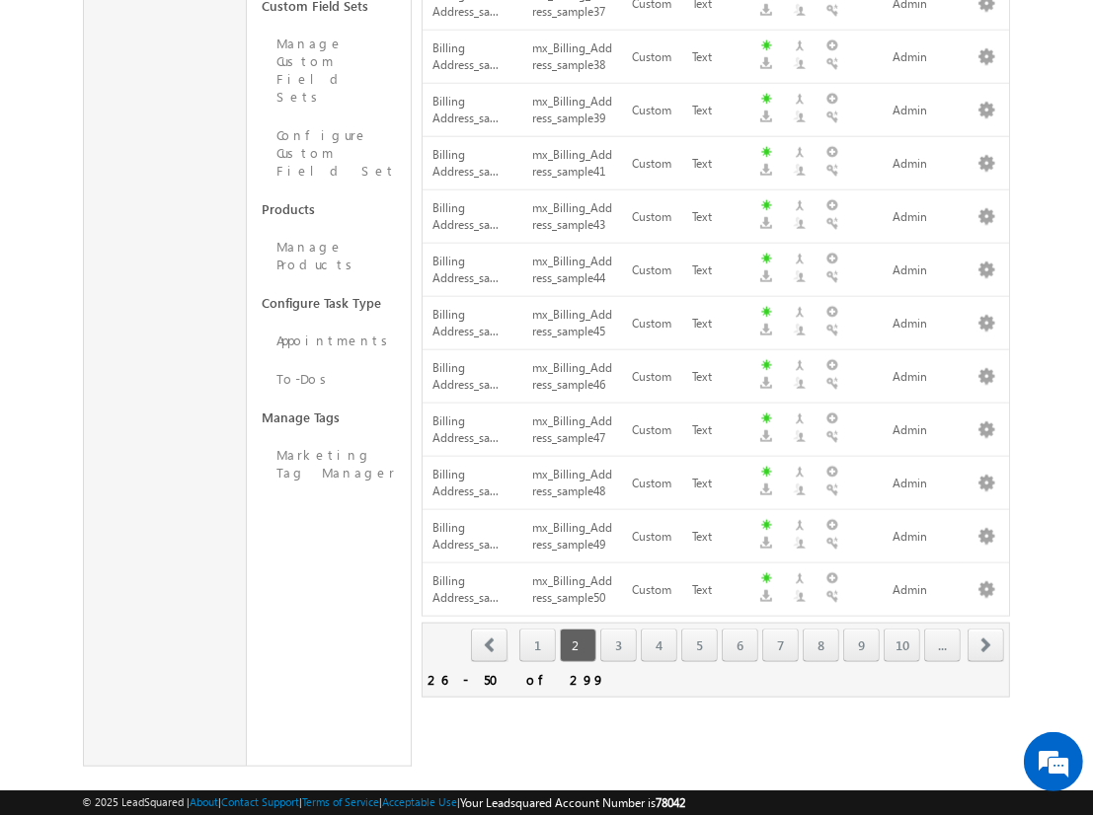
click at [986, 629] on span "next" at bounding box center [985, 646] width 37 height 34
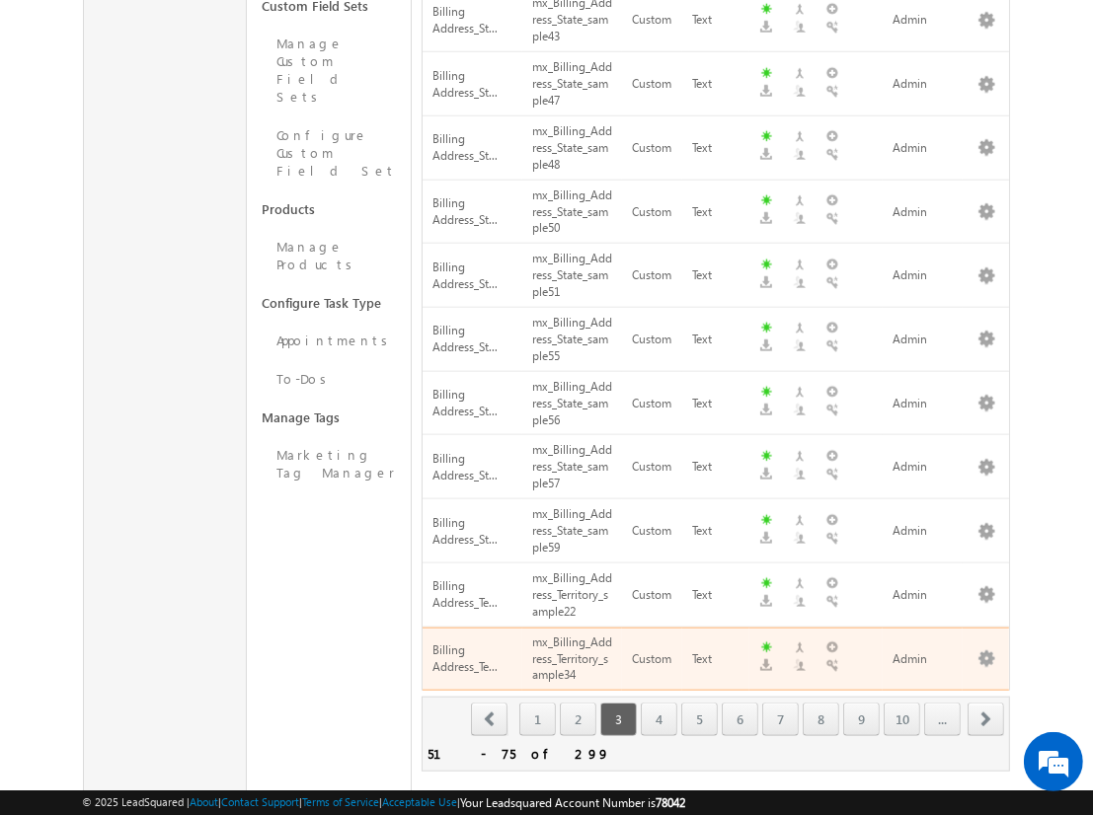
scroll to position [0, 0]
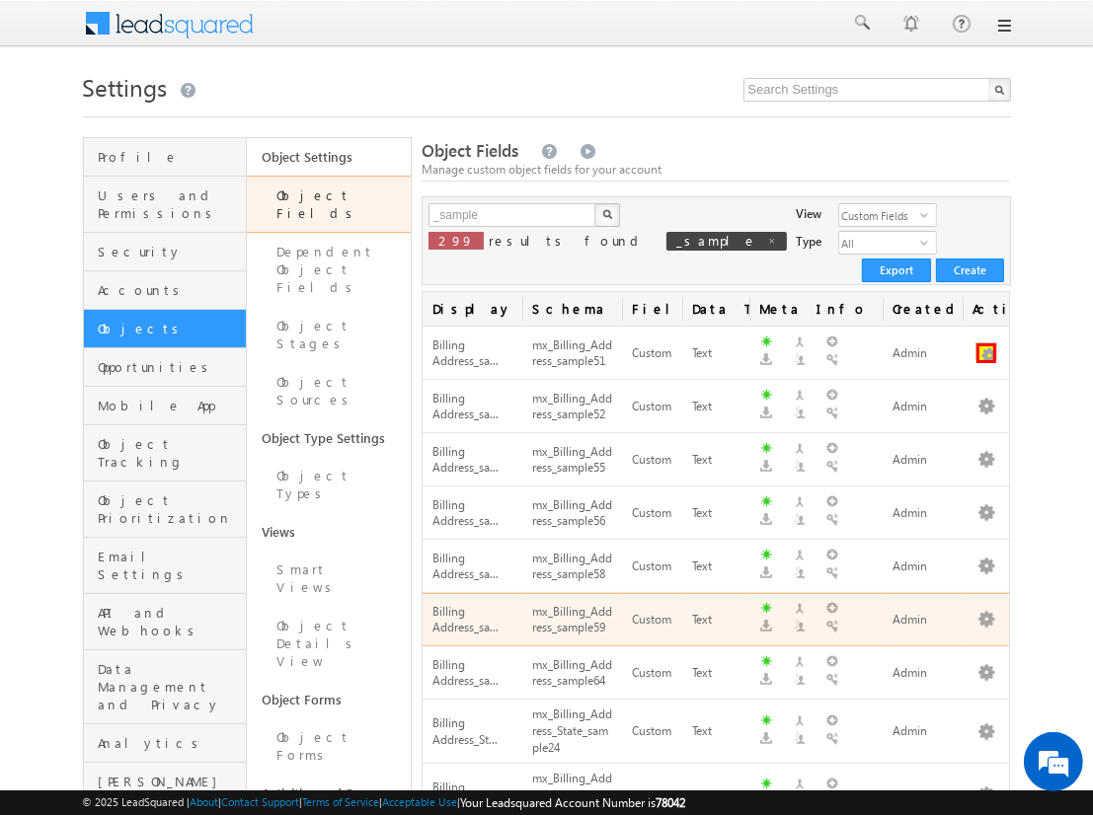
click at [986, 343] on button "button" at bounding box center [986, 353] width 20 height 20
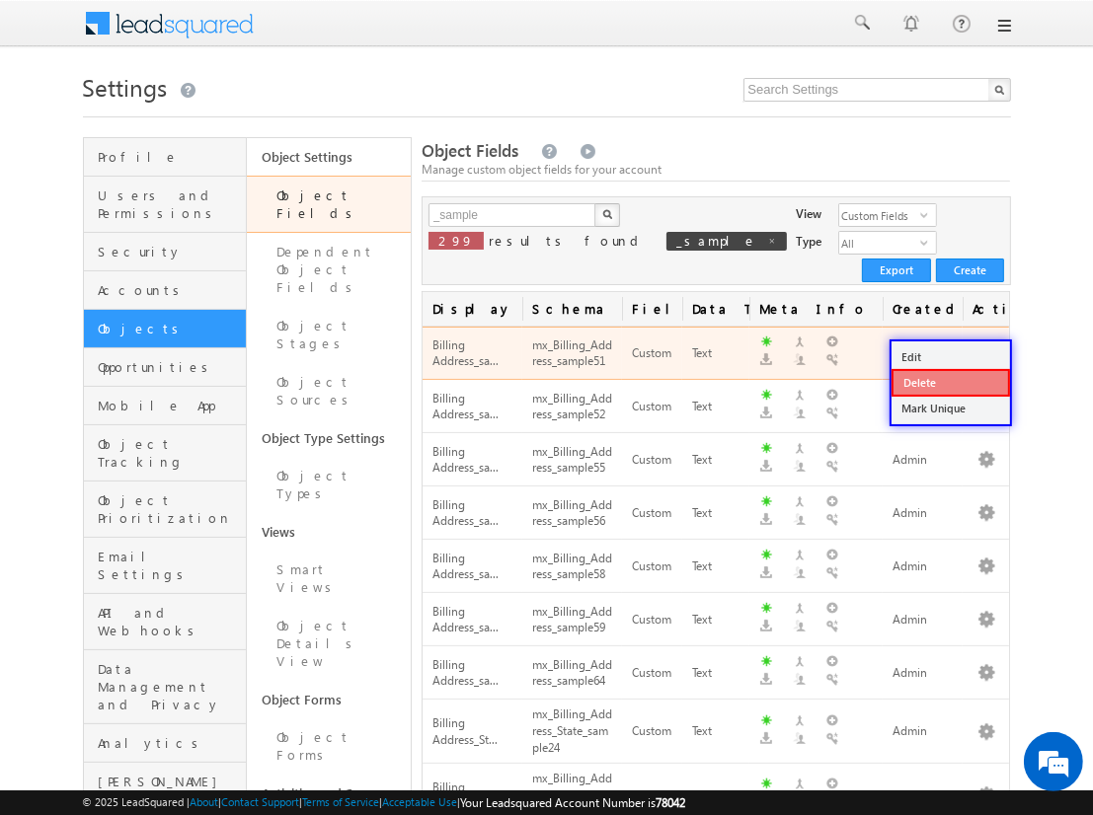
click at [949, 382] on link "Delete" at bounding box center [950, 383] width 118 height 28
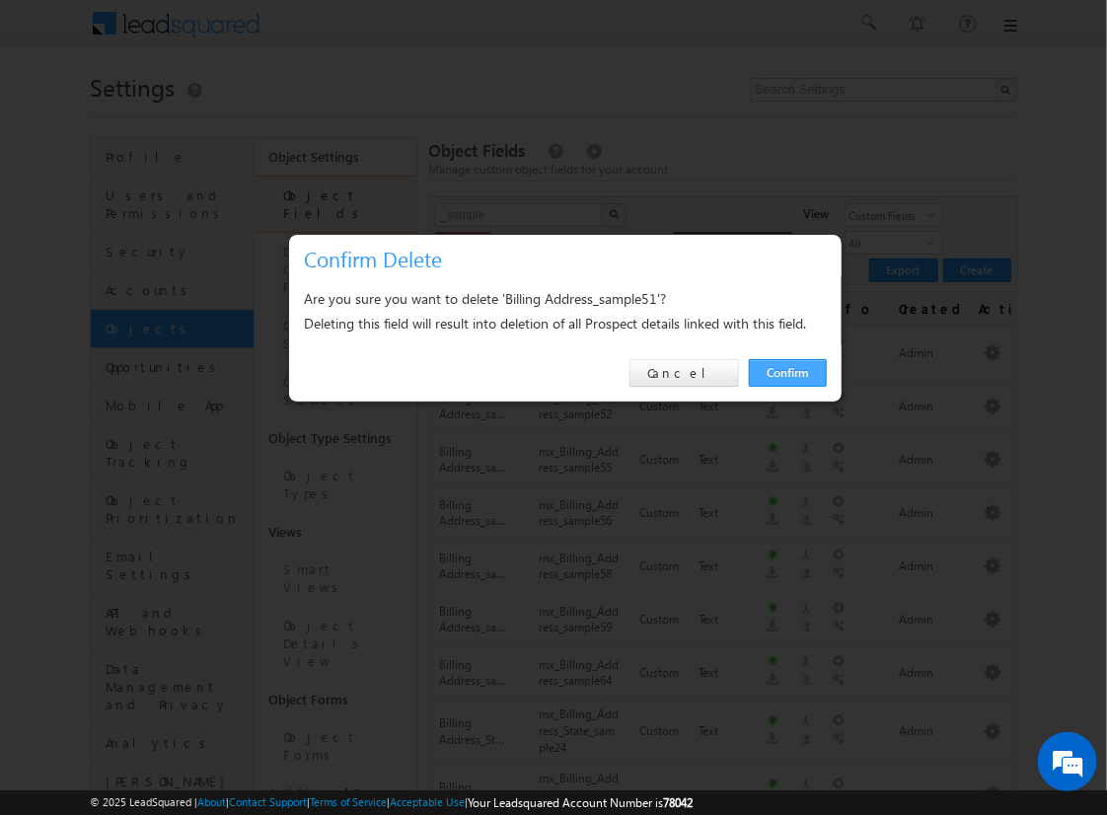
click at [788, 372] on link "Confirm" at bounding box center [788, 373] width 78 height 28
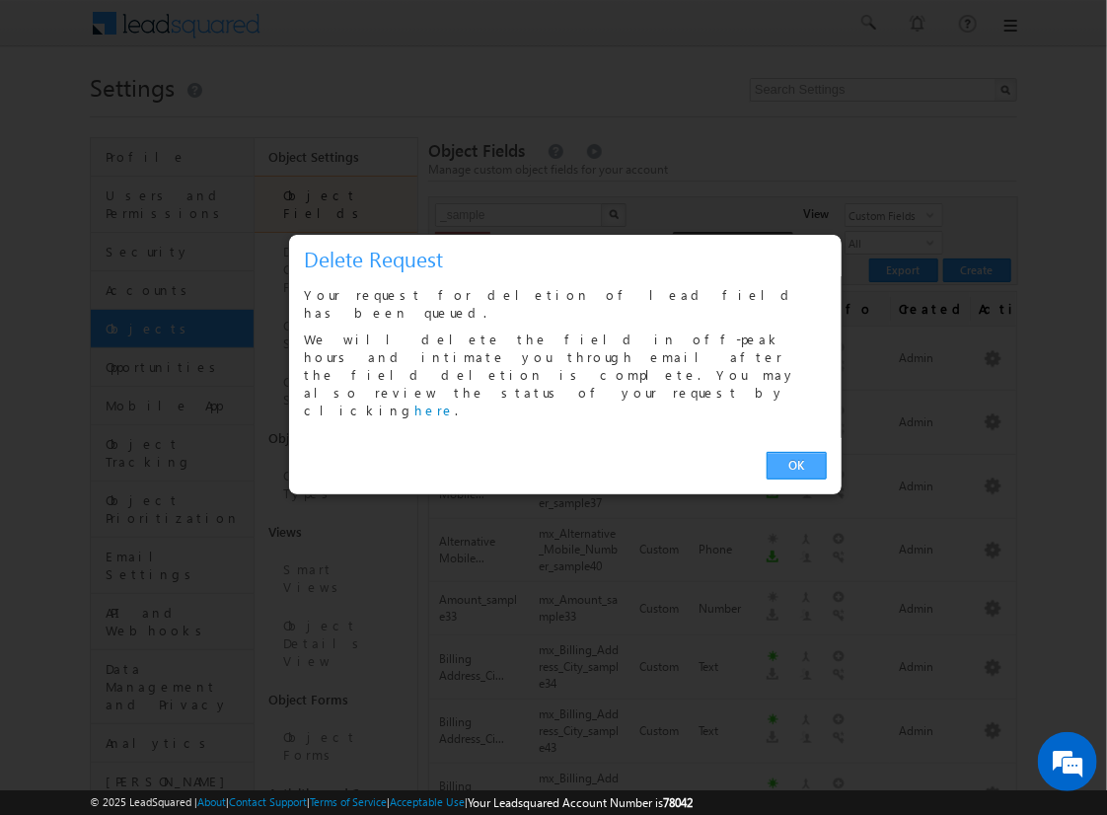
click at [796, 452] on link "OK" at bounding box center [797, 466] width 60 height 28
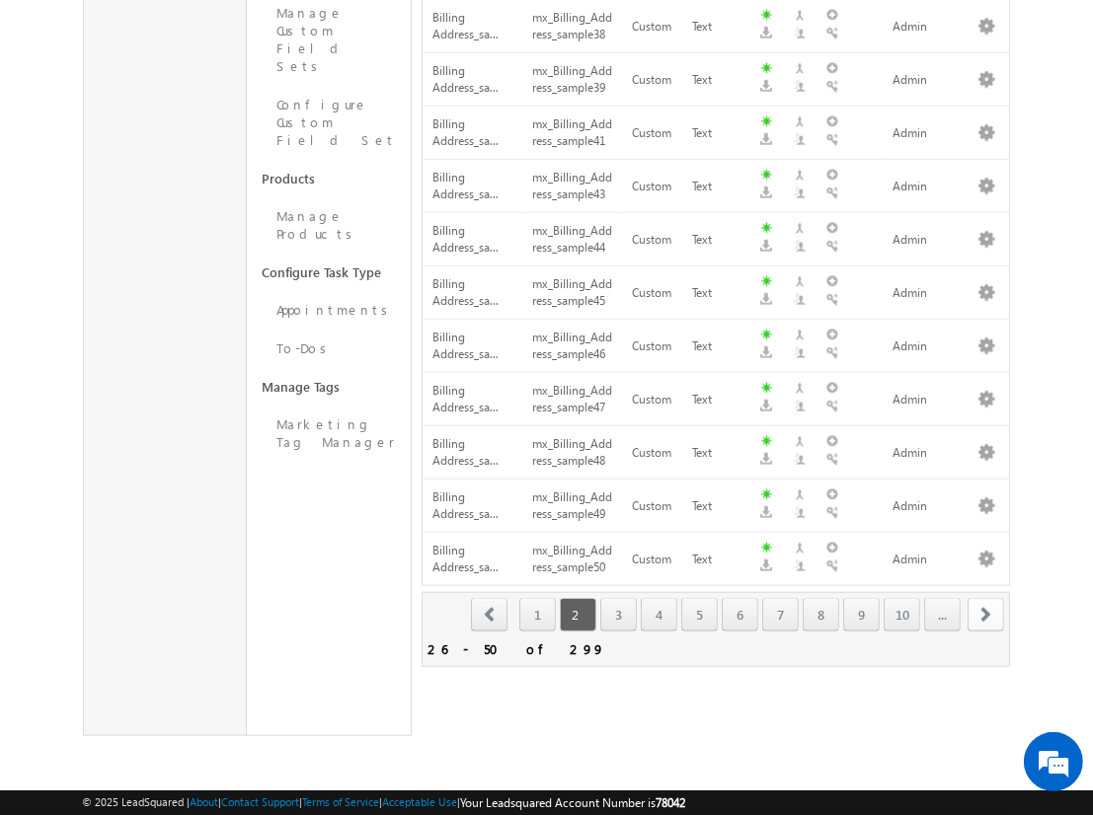
scroll to position [1159, 0]
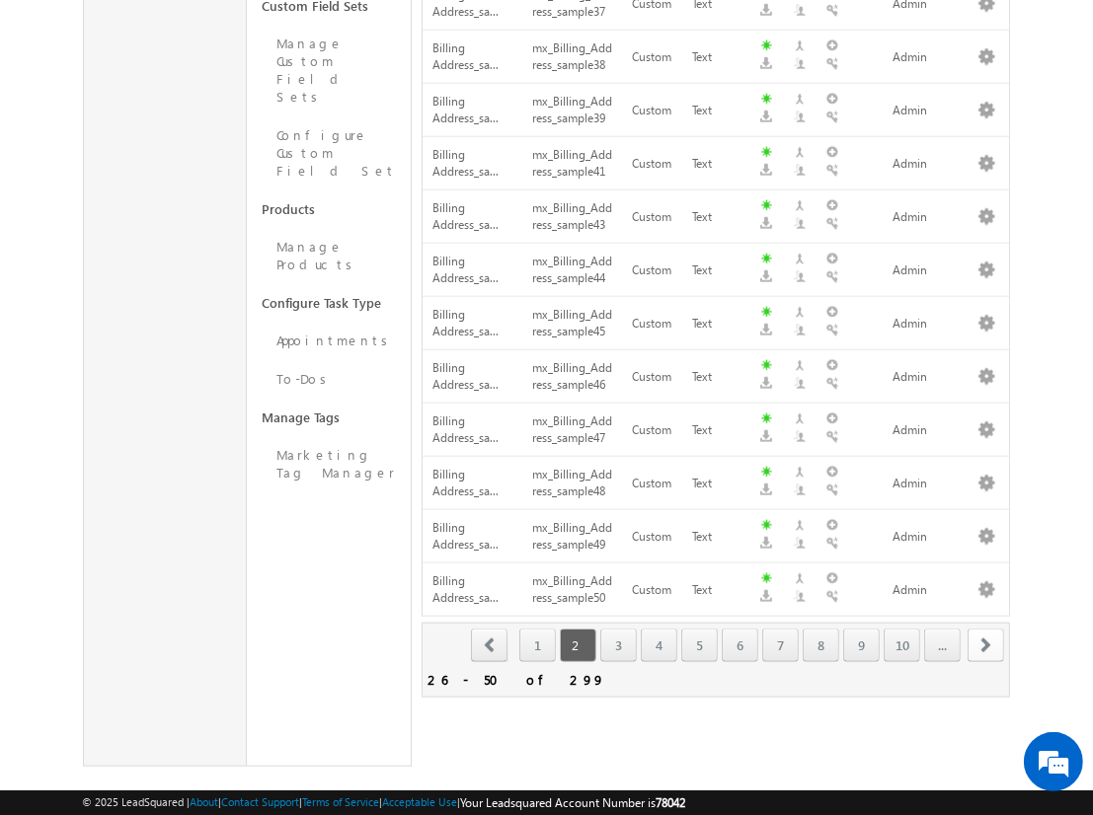
click at [986, 629] on span "next" at bounding box center [985, 646] width 37 height 34
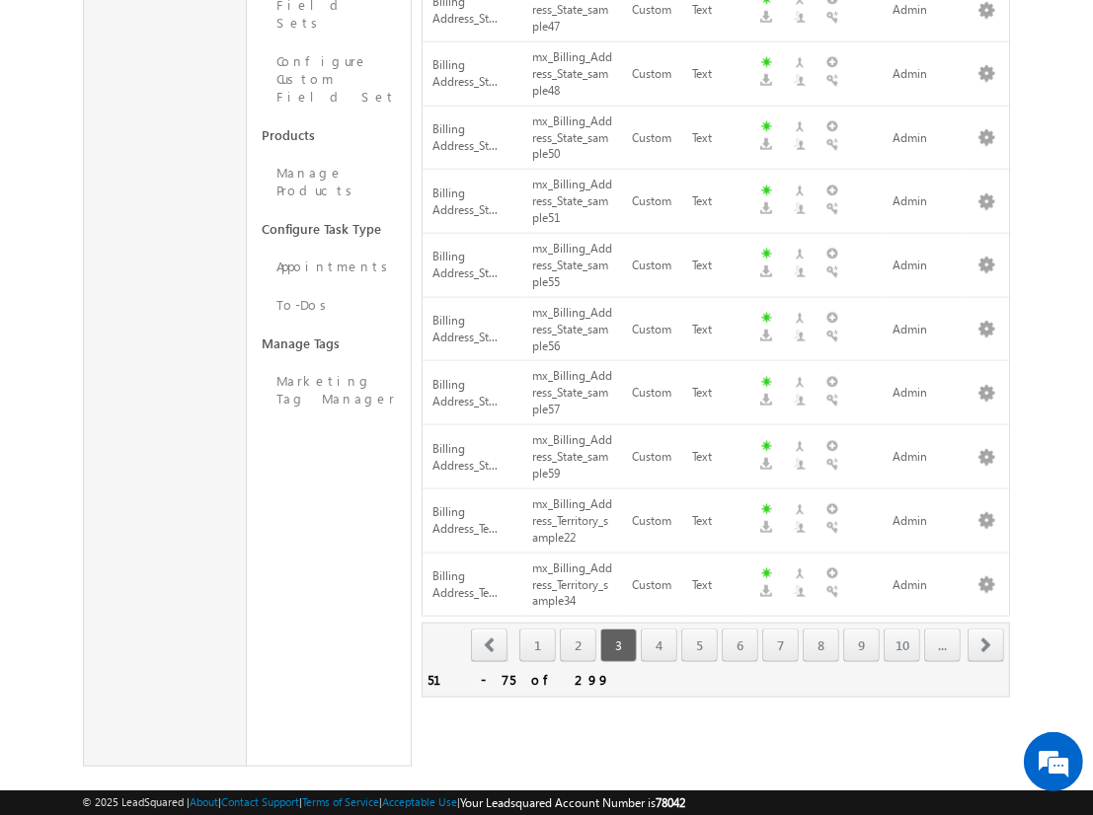
scroll to position [0, 0]
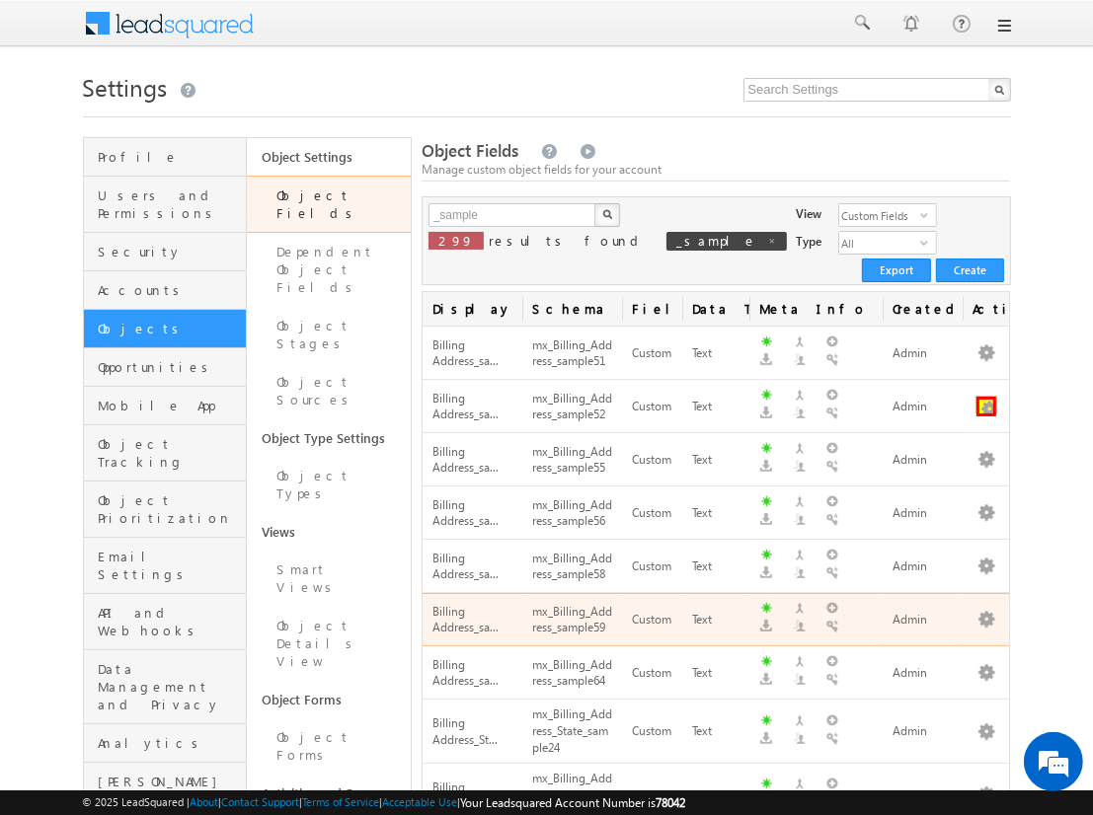
click at [986, 397] on button "button" at bounding box center [986, 407] width 20 height 20
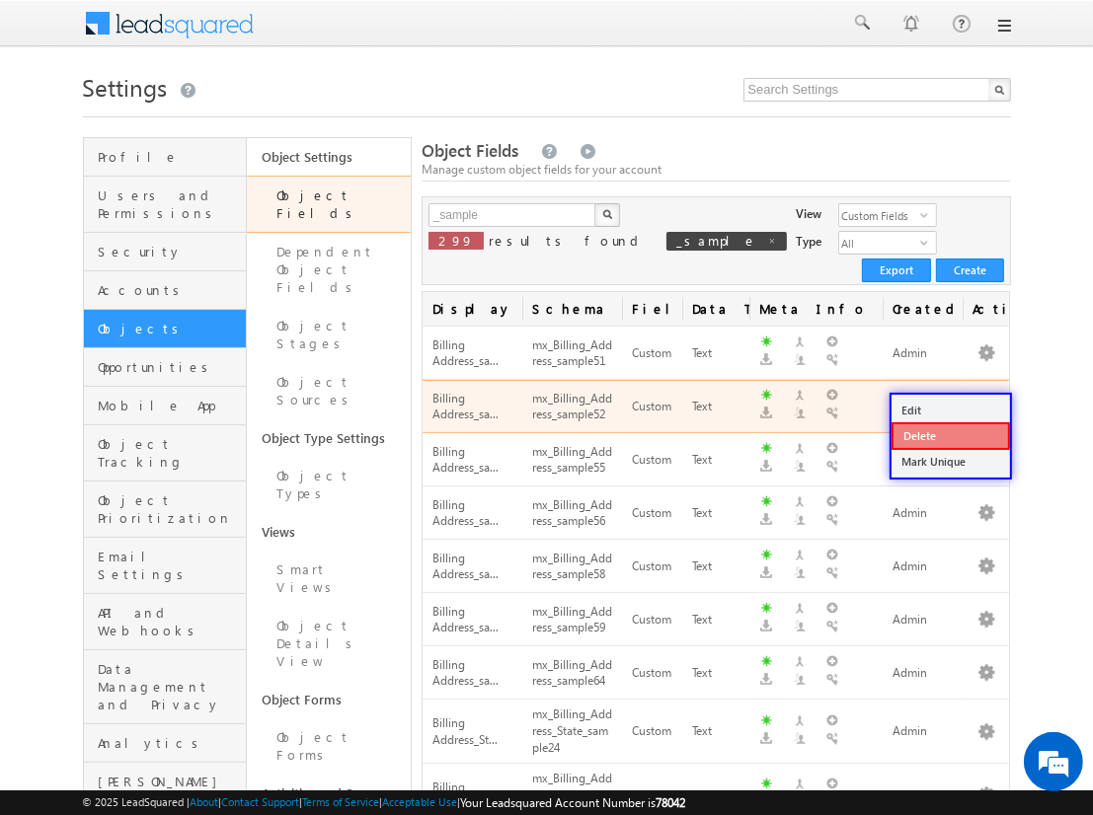
click at [949, 434] on link "Delete" at bounding box center [950, 436] width 118 height 28
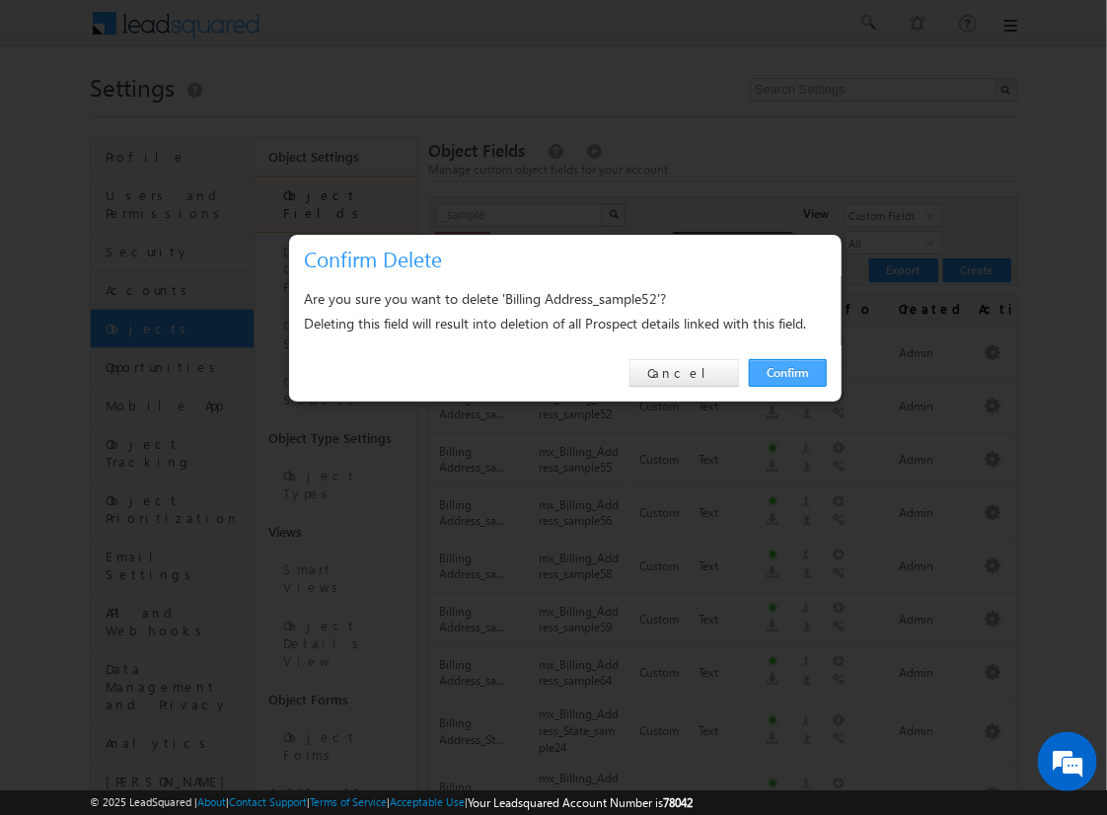
click at [788, 372] on link "Confirm" at bounding box center [788, 373] width 78 height 28
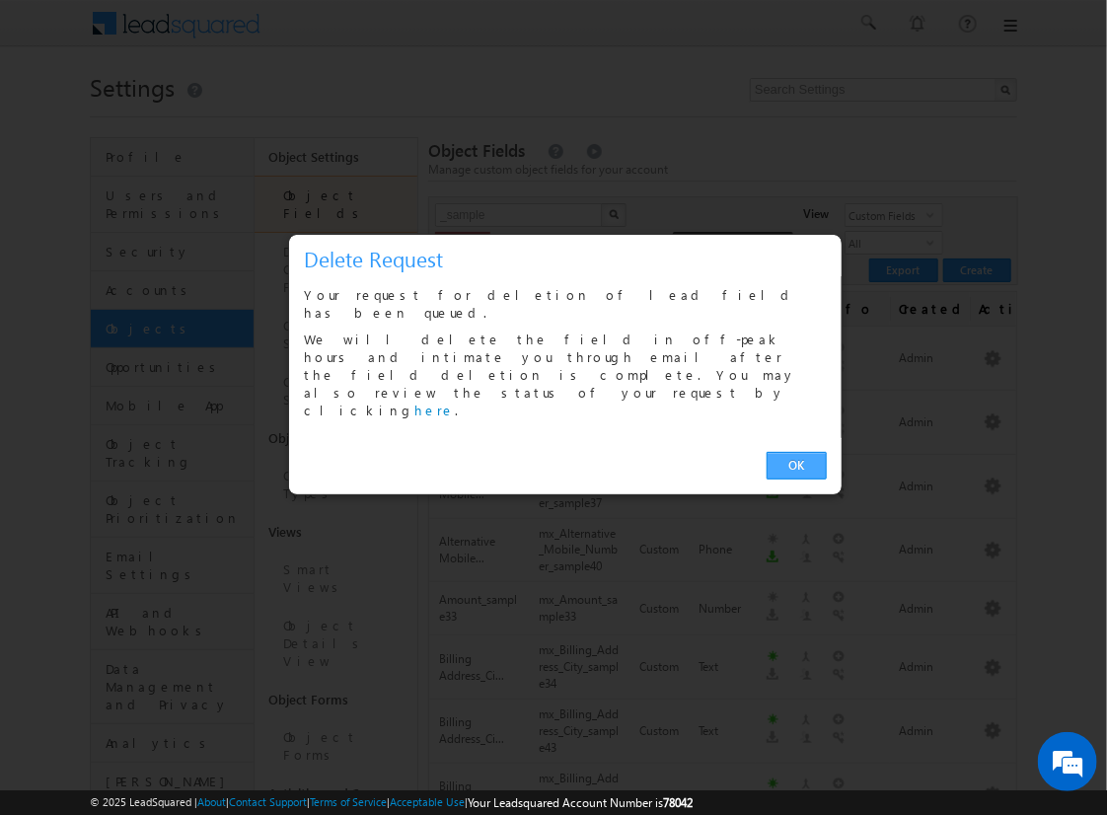
click at [796, 452] on link "OK" at bounding box center [797, 466] width 60 height 28
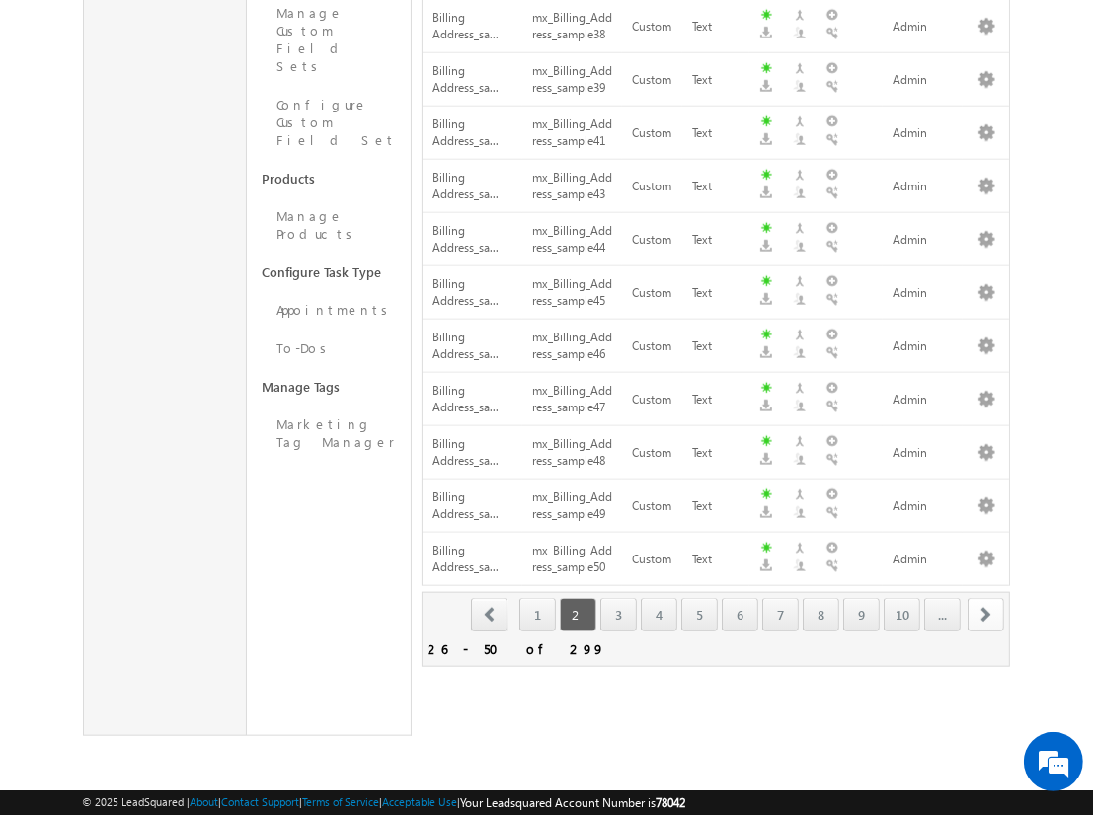
scroll to position [1159, 0]
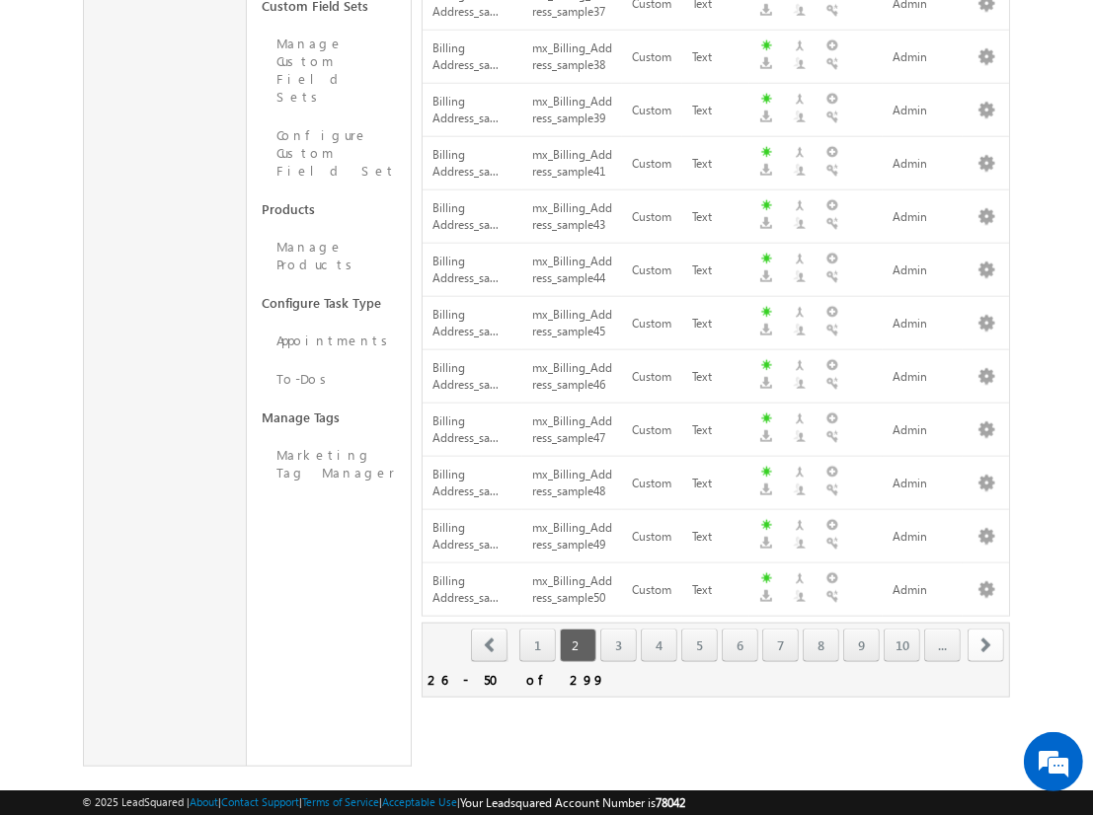
click at [986, 629] on span "next" at bounding box center [985, 646] width 37 height 34
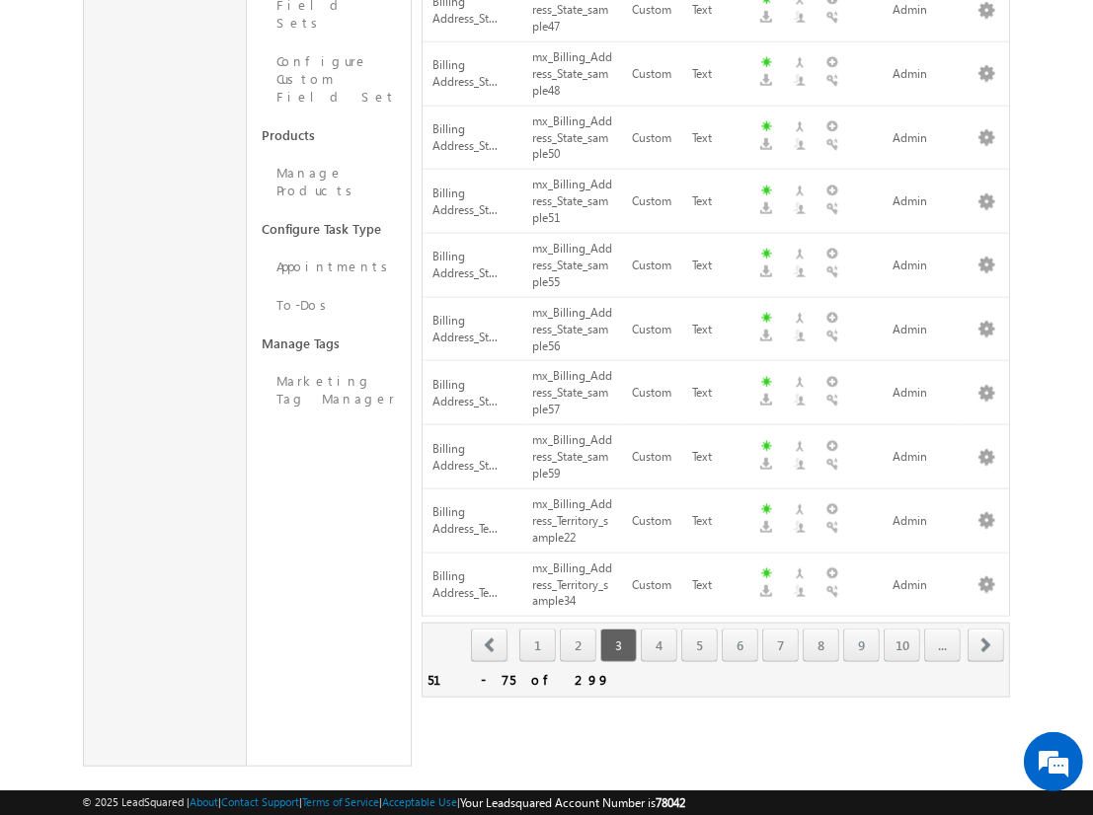
scroll to position [33, 0]
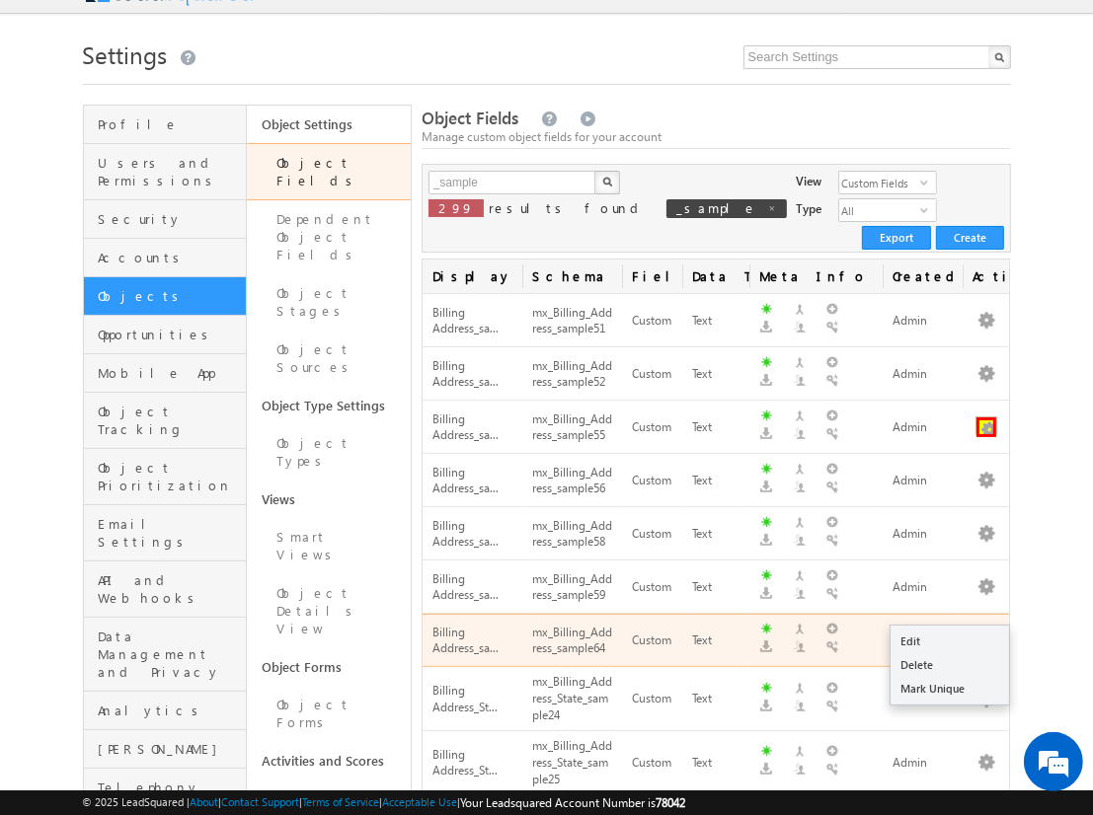
click at [986, 417] on button "button" at bounding box center [986, 427] width 20 height 20
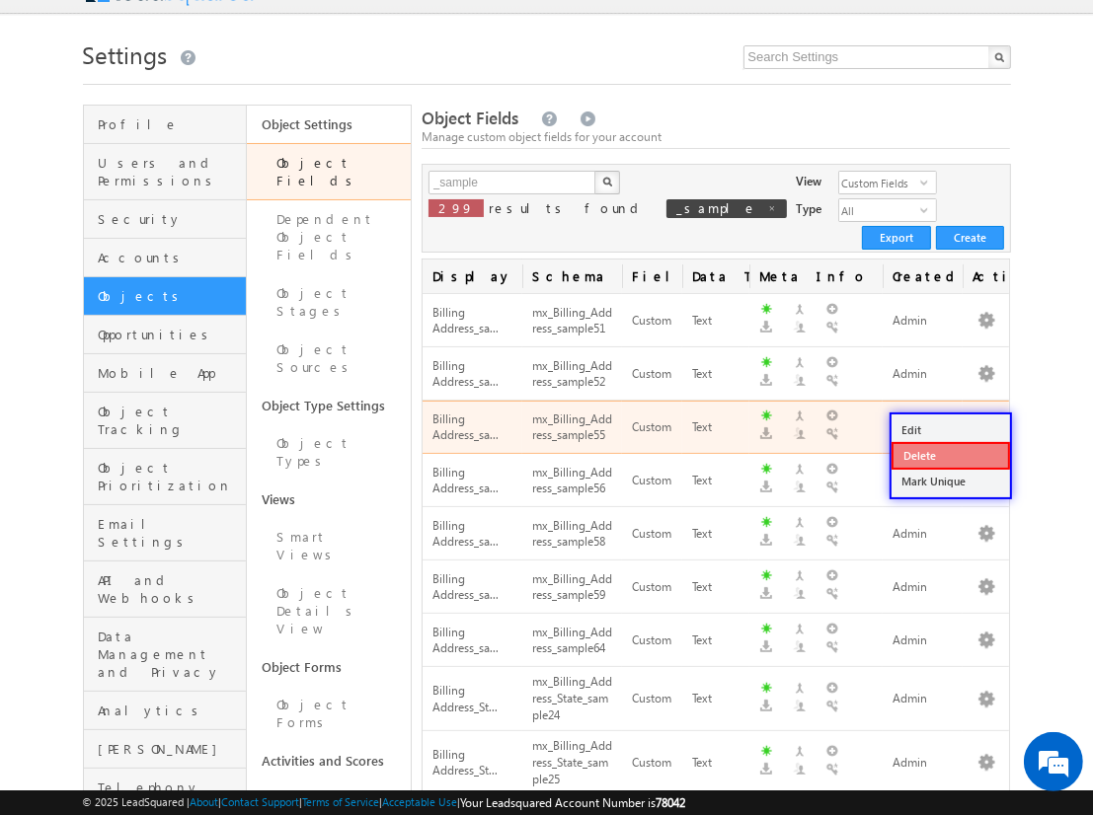
click at [949, 454] on link "Delete" at bounding box center [950, 456] width 118 height 28
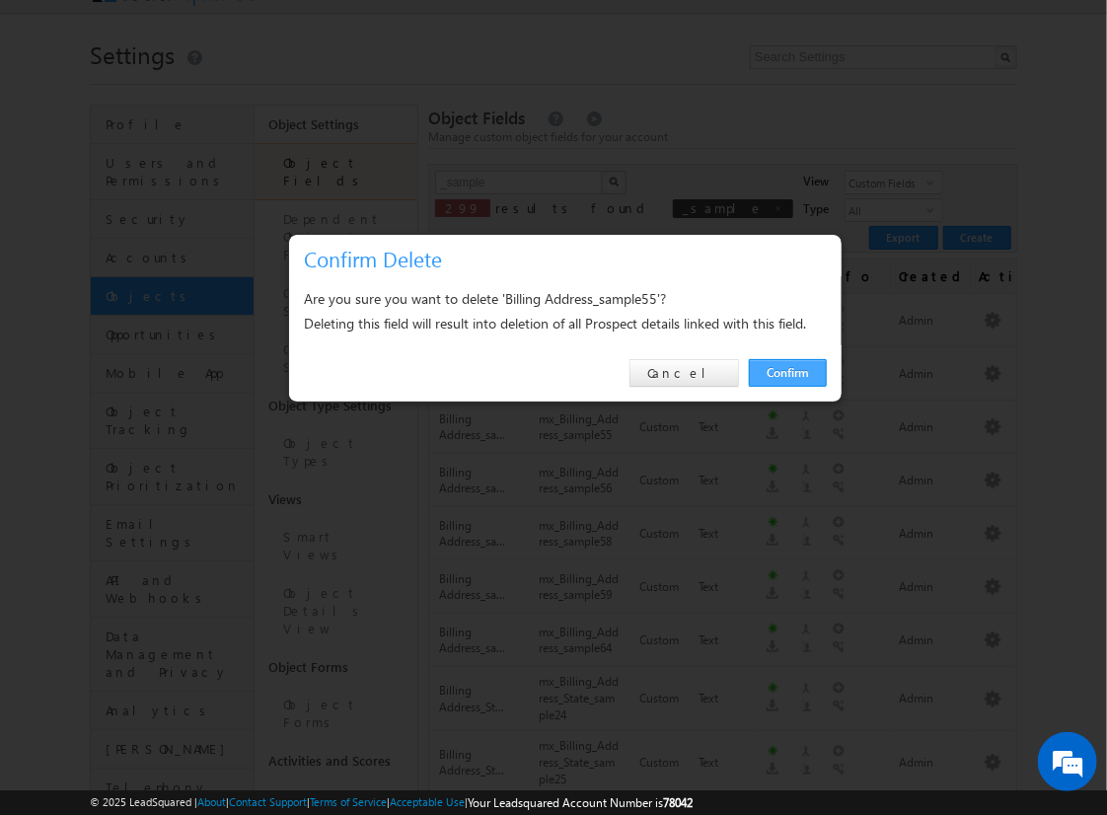
click at [788, 372] on link "Confirm" at bounding box center [788, 373] width 78 height 28
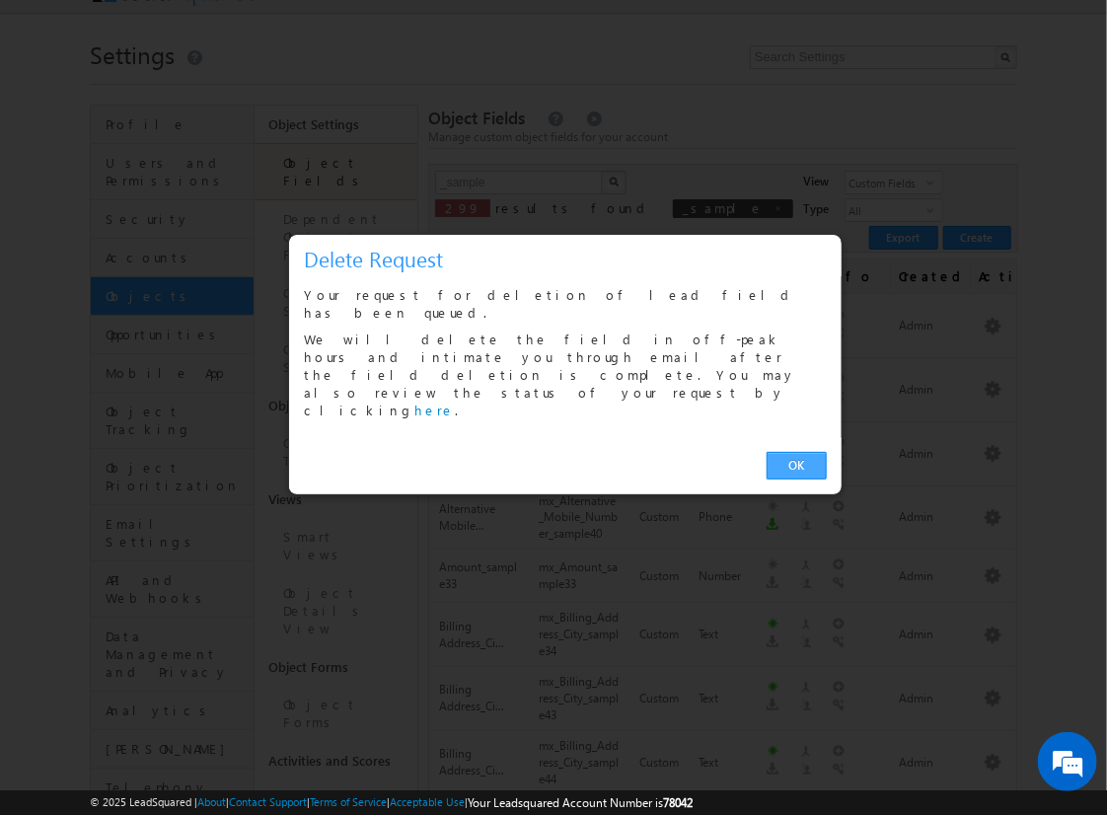
click at [796, 452] on link "OK" at bounding box center [797, 466] width 60 height 28
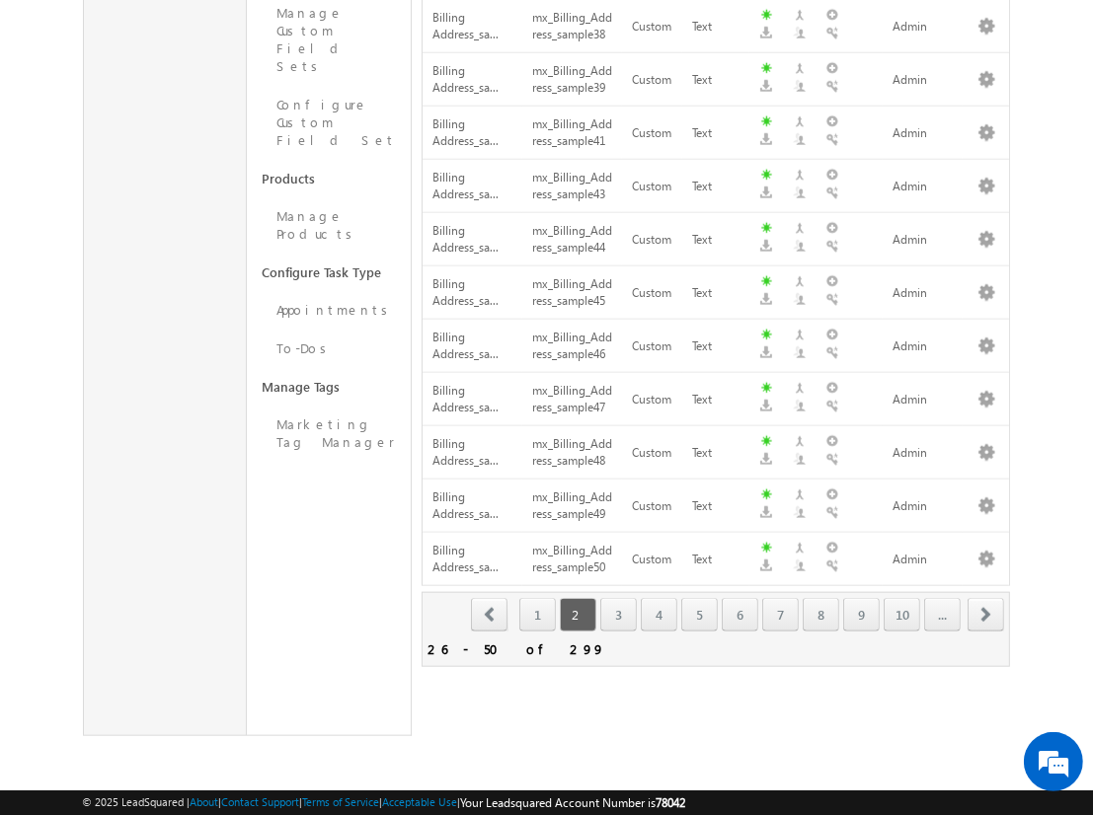
scroll to position [1159, 0]
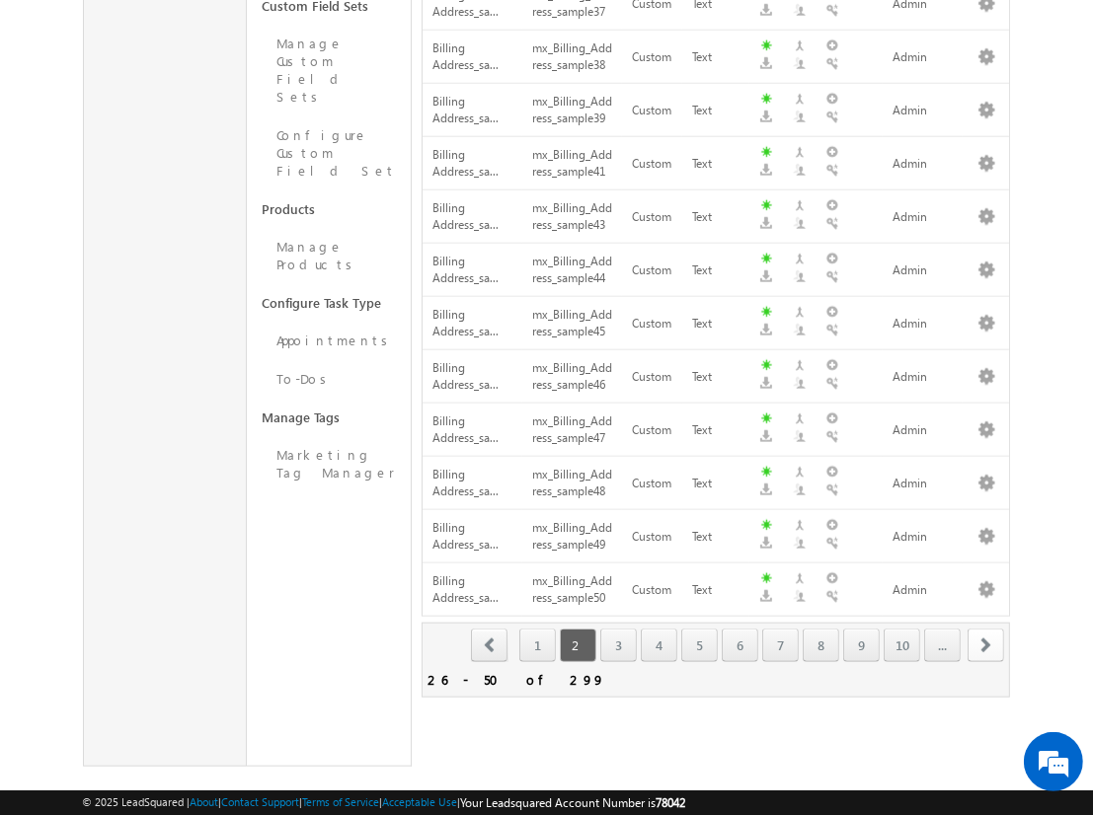
click at [986, 629] on span "next" at bounding box center [985, 646] width 37 height 34
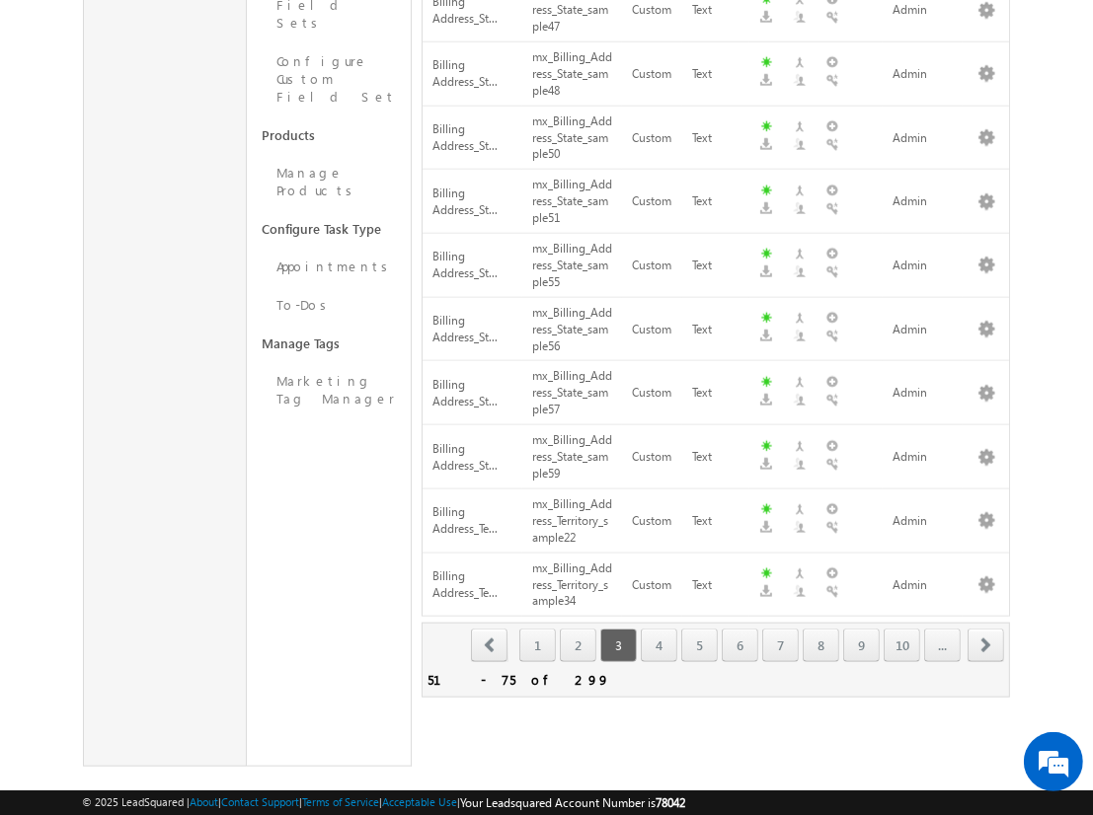
scroll to position [86, 0]
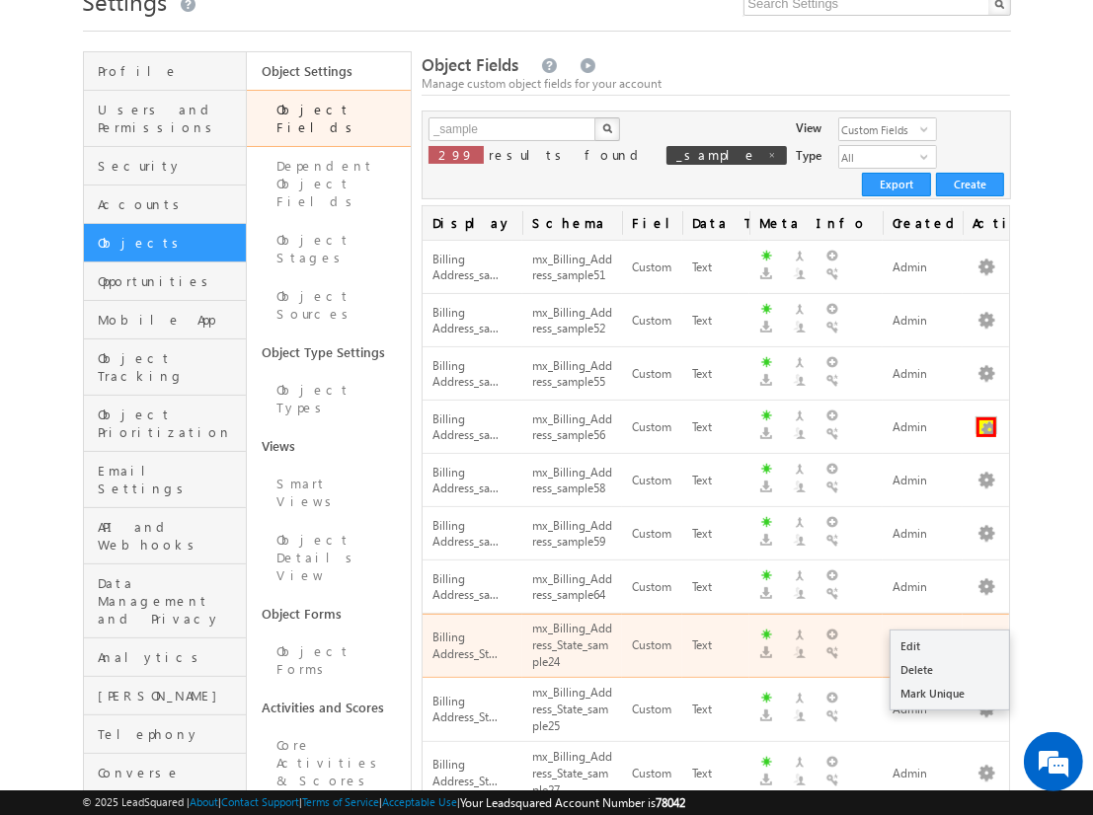
click at [986, 417] on button "button" at bounding box center [986, 427] width 20 height 20
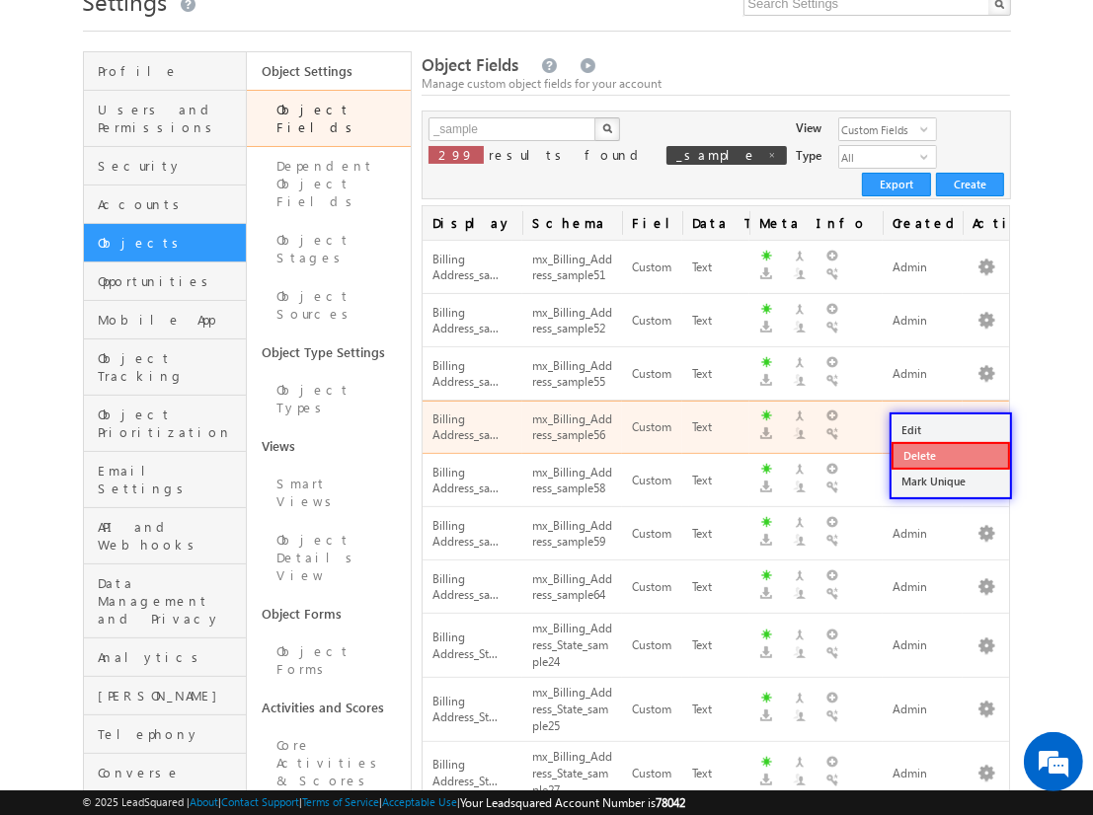
click at [949, 454] on link "Delete" at bounding box center [950, 456] width 118 height 28
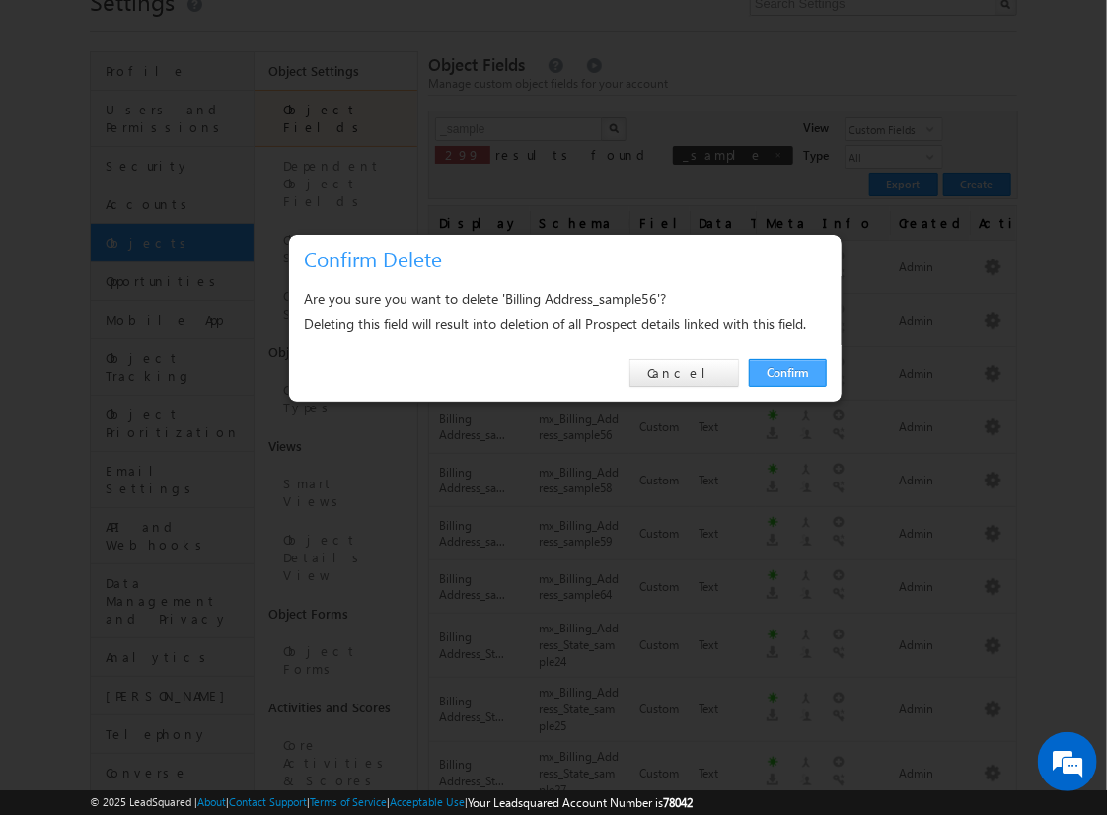
click at [788, 372] on link "Confirm" at bounding box center [788, 373] width 78 height 28
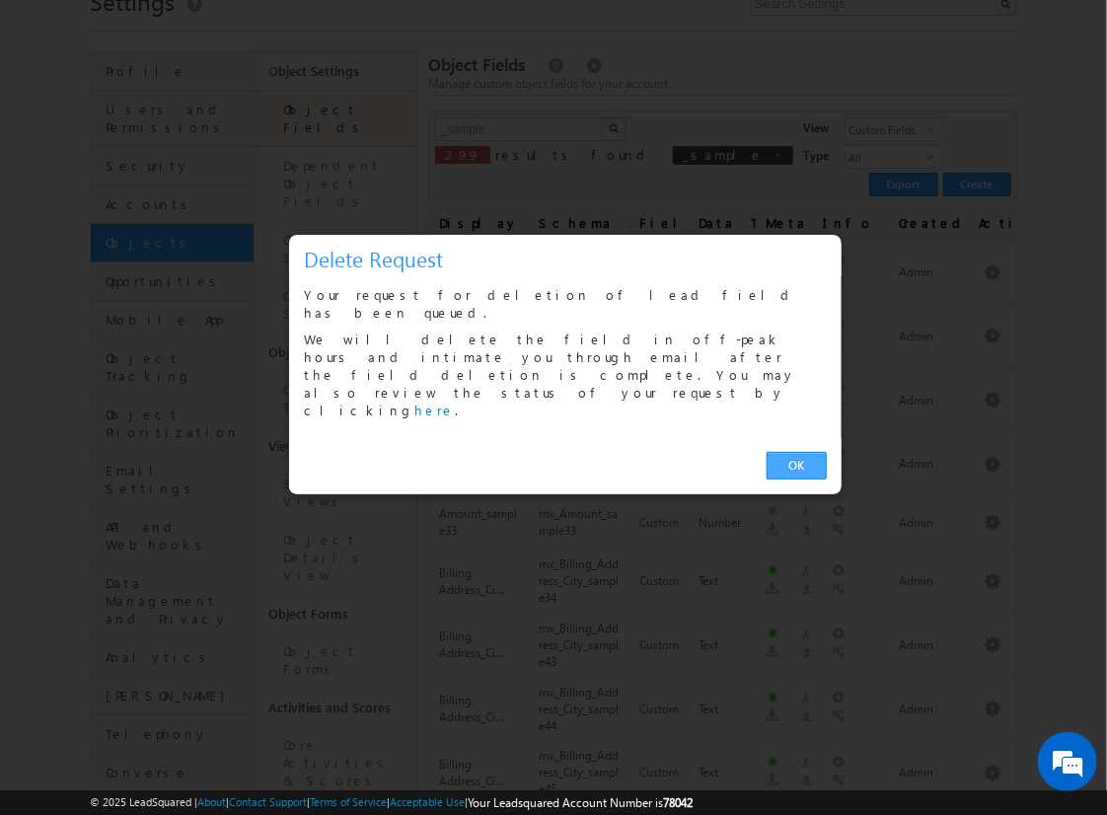
click at [796, 452] on link "OK" at bounding box center [797, 466] width 60 height 28
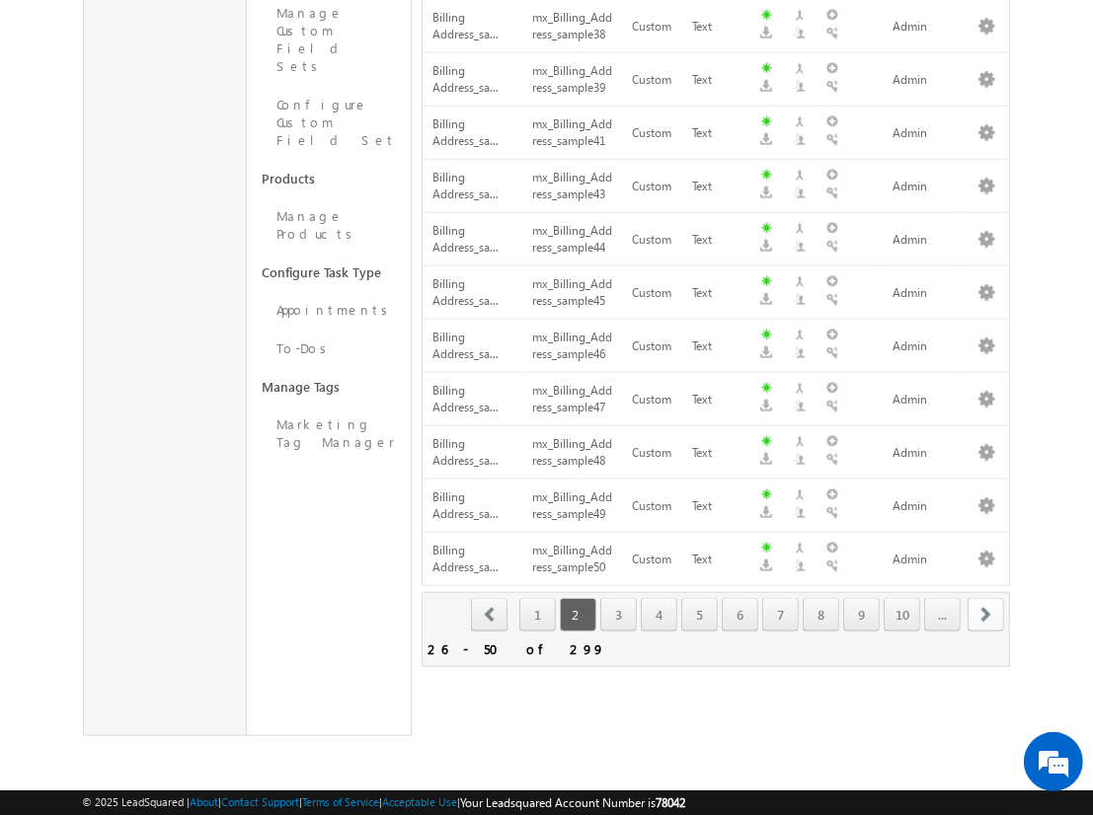
scroll to position [1159, 0]
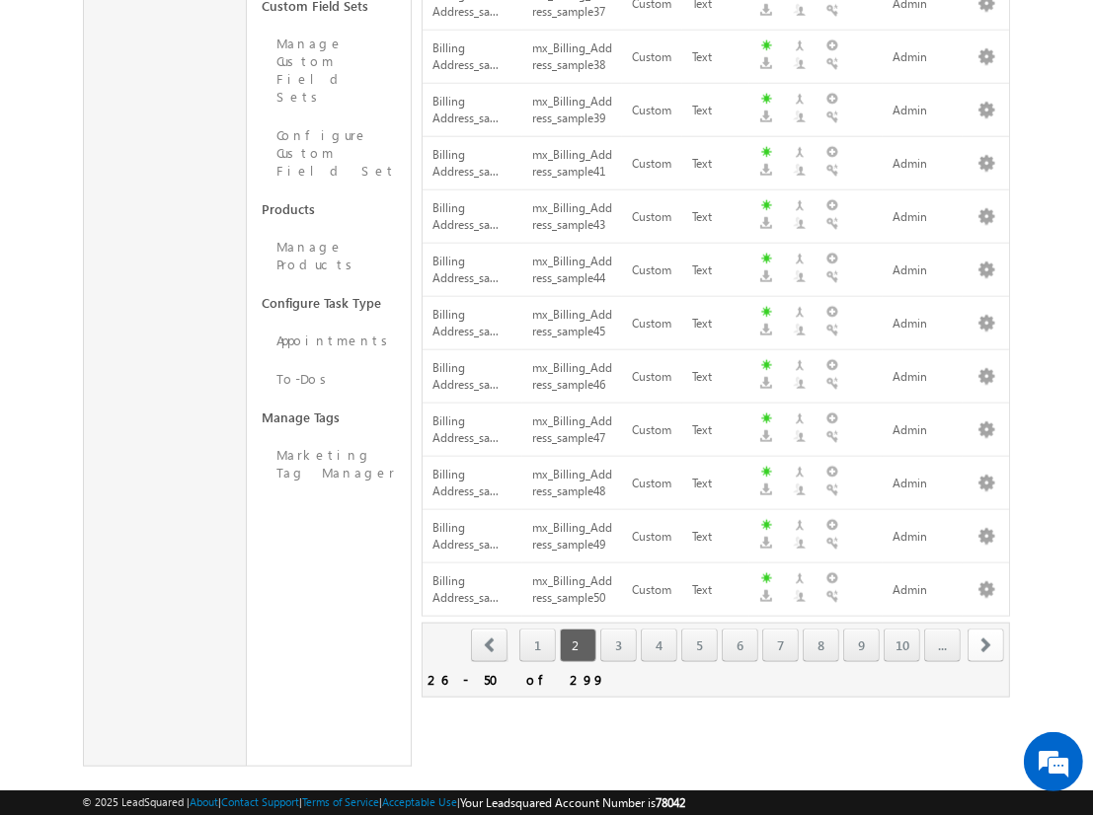
click at [986, 629] on span "next" at bounding box center [985, 646] width 37 height 34
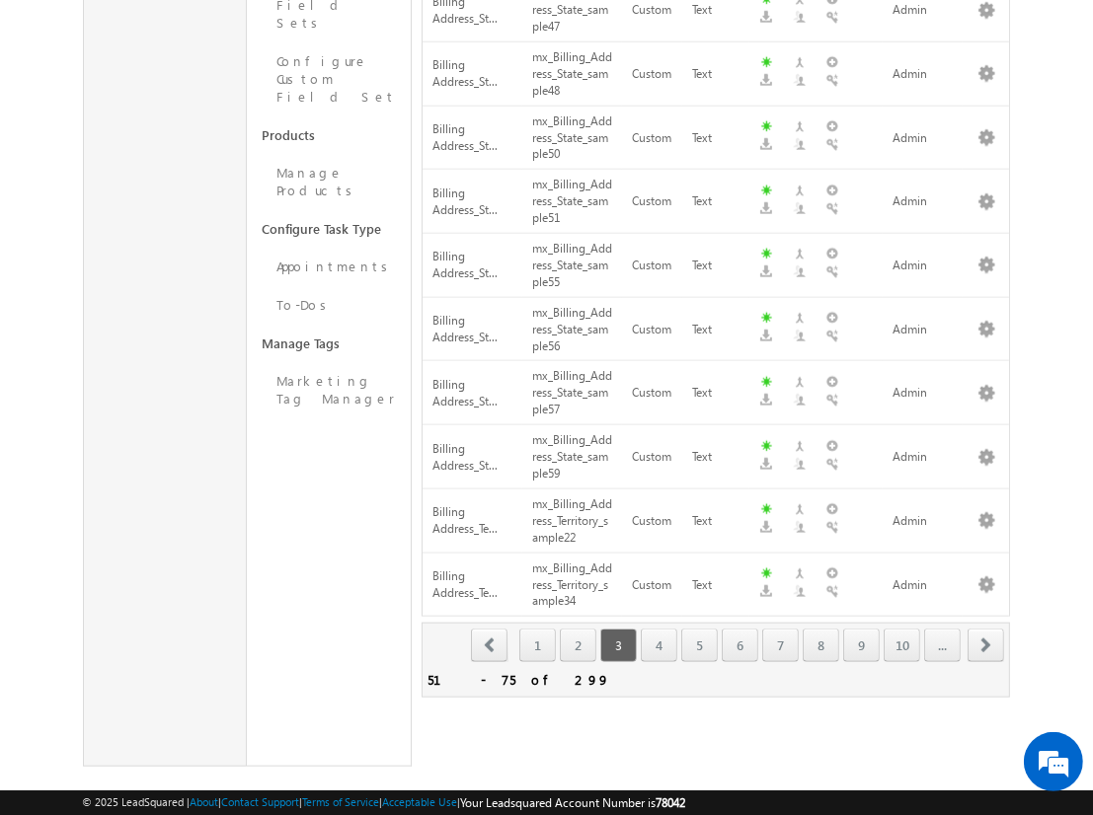
scroll to position [138, 0]
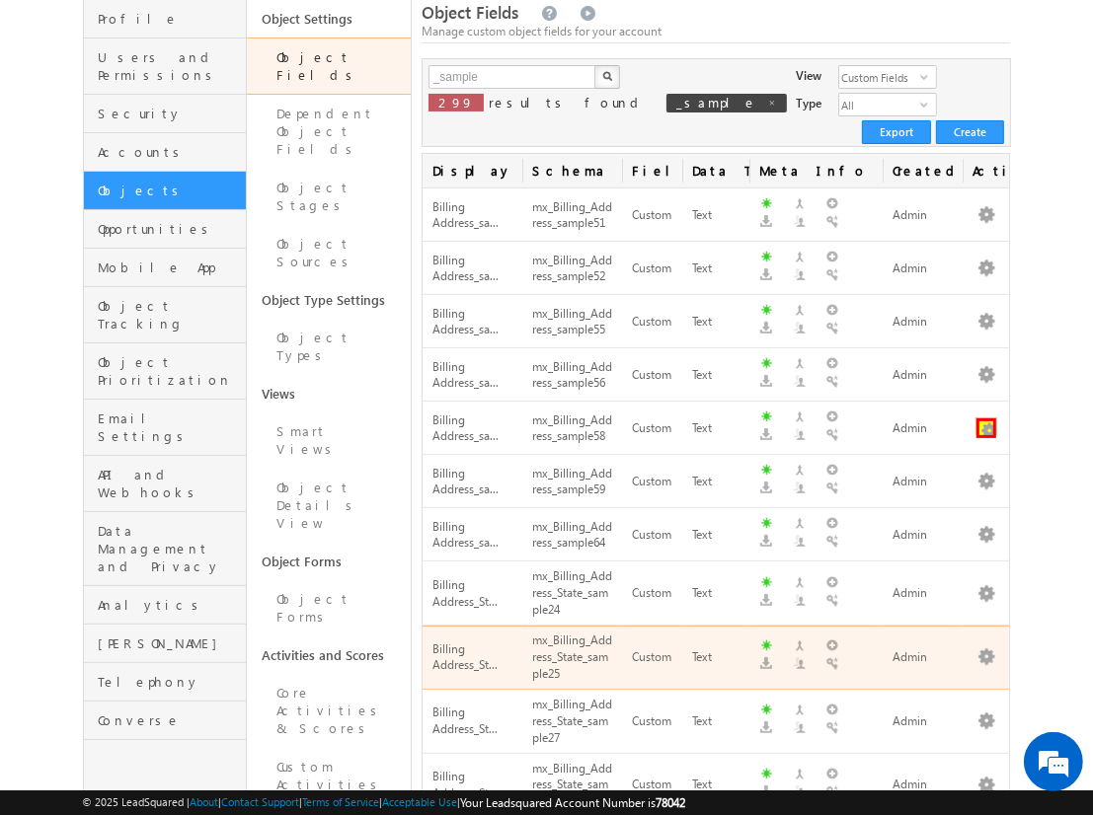
click at [986, 418] on button "button" at bounding box center [986, 428] width 20 height 20
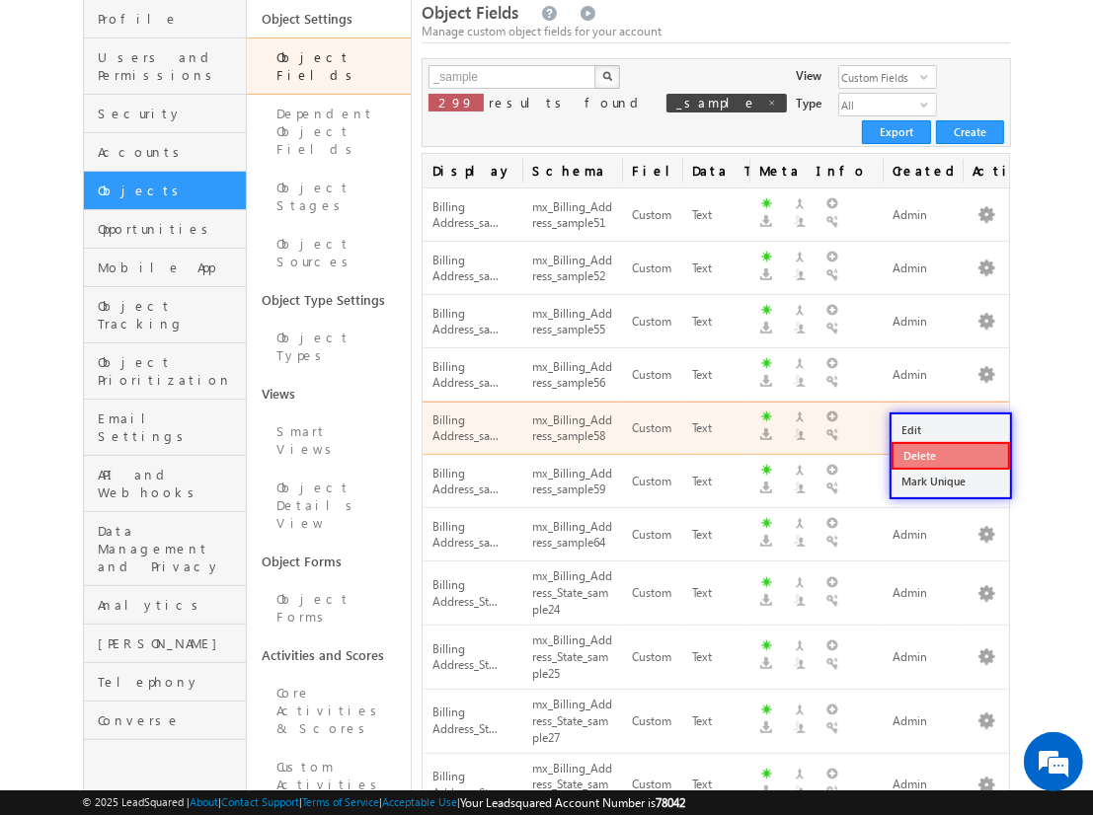
click at [949, 454] on link "Delete" at bounding box center [950, 456] width 118 height 28
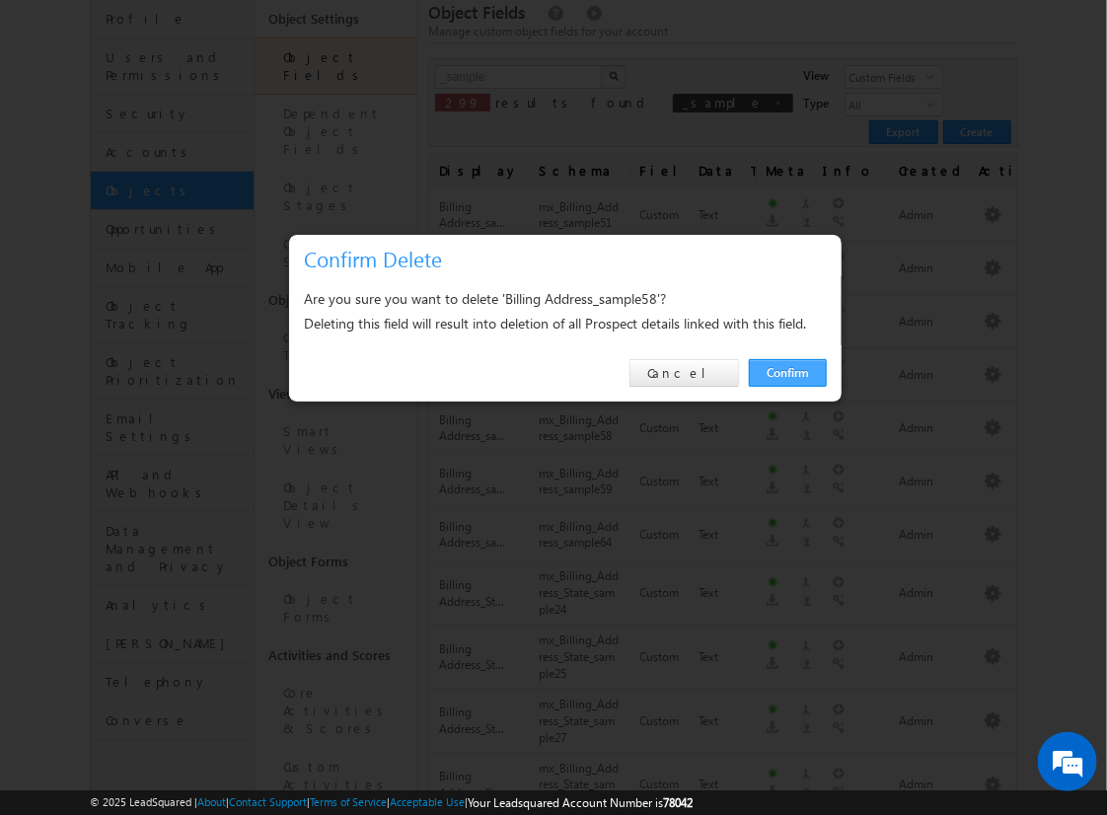
click at [788, 372] on link "Confirm" at bounding box center [788, 373] width 78 height 28
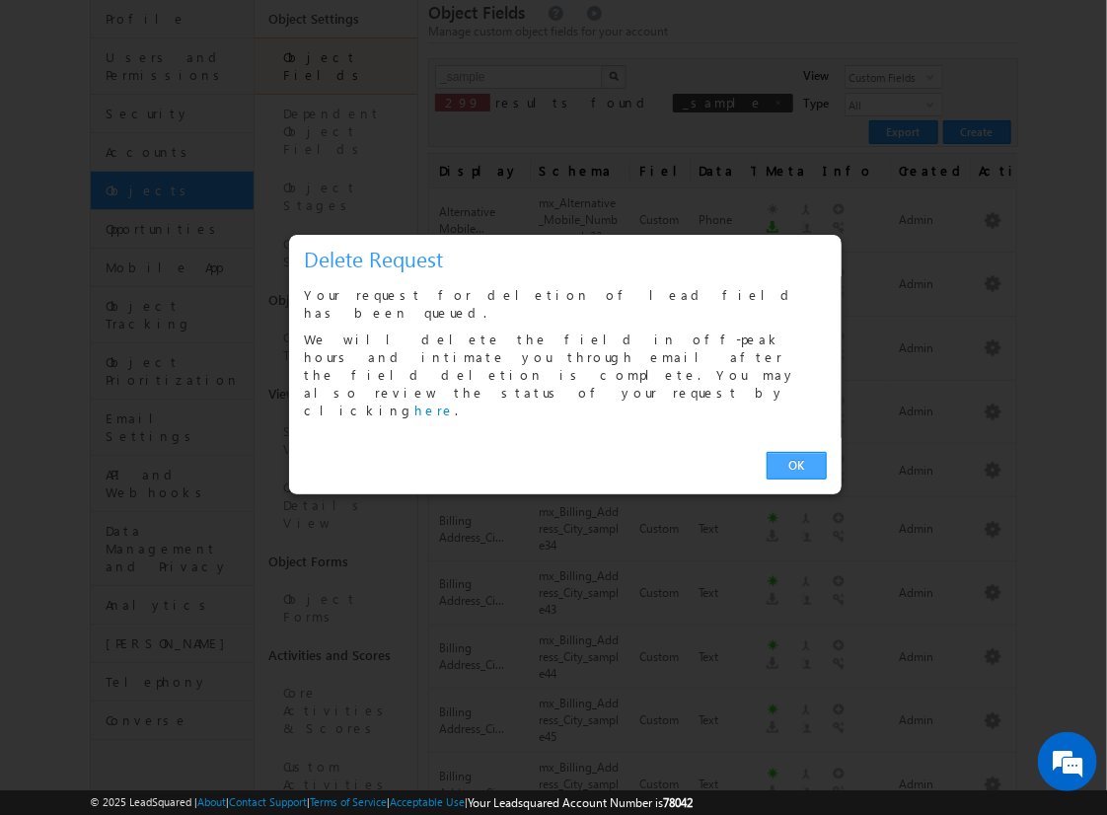
click at [796, 452] on link "OK" at bounding box center [797, 466] width 60 height 28
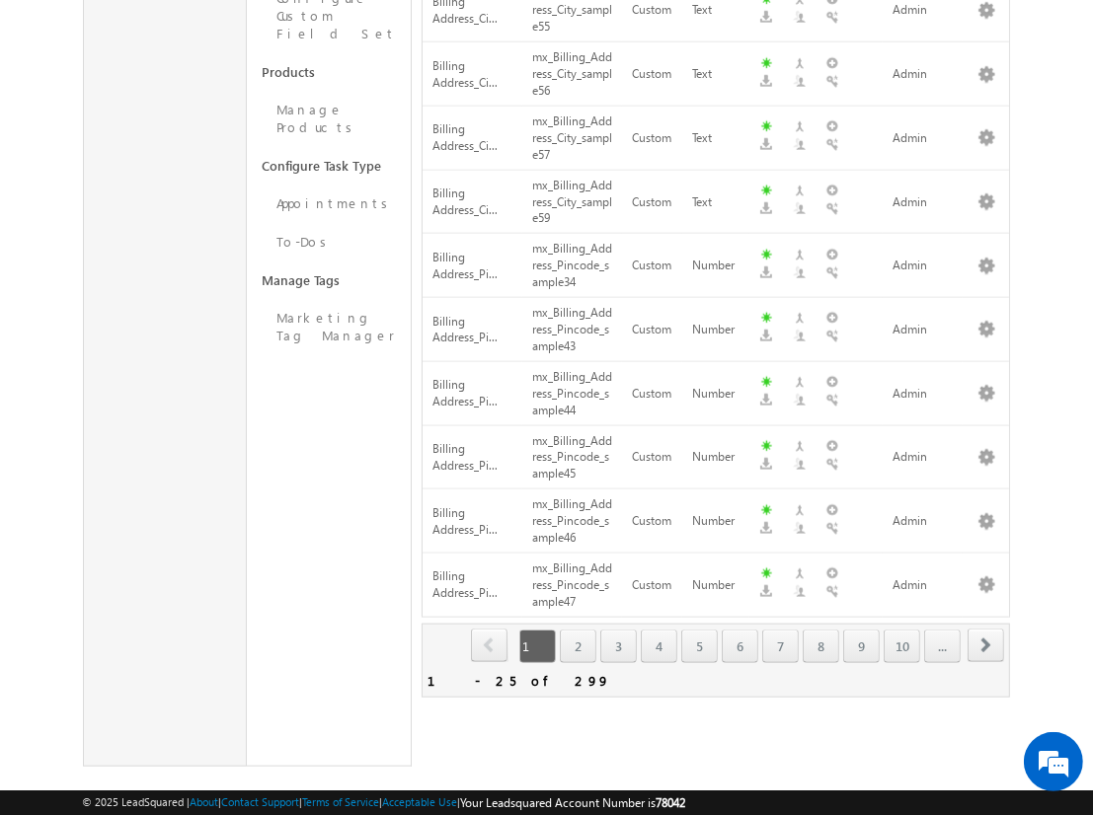
click at [986, 629] on span "next" at bounding box center [985, 646] width 37 height 34
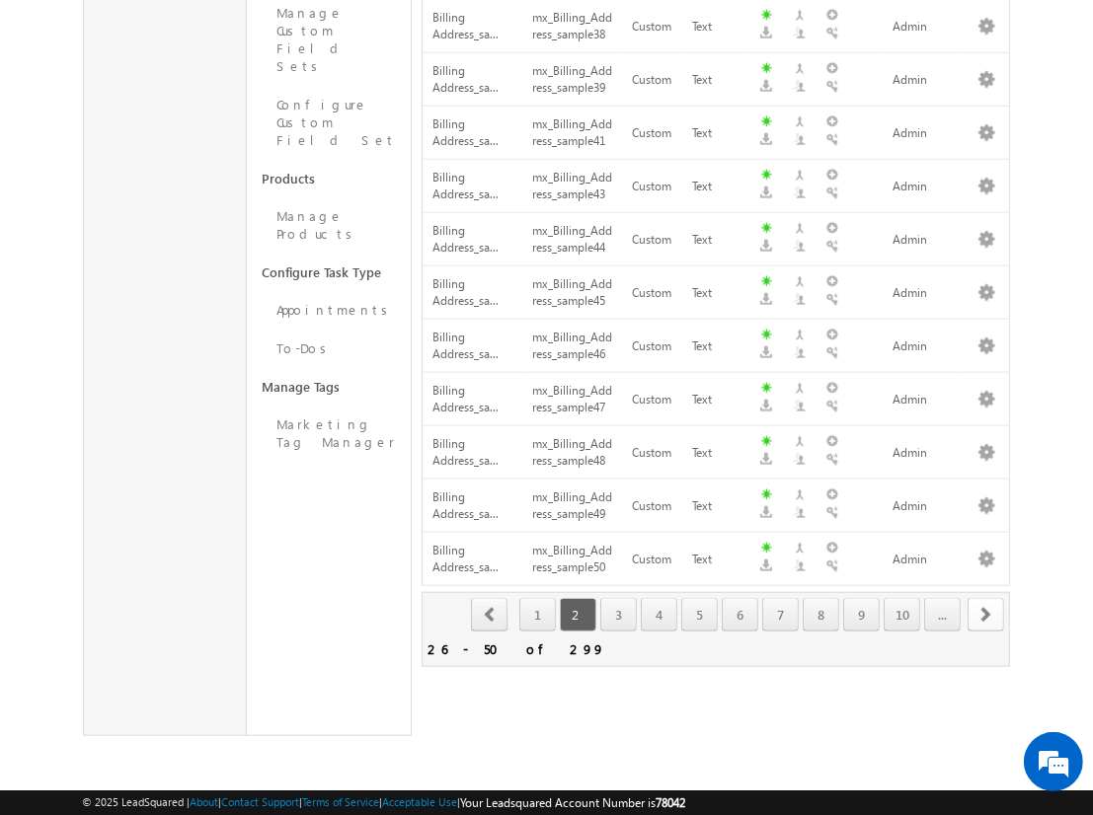
scroll to position [1159, 0]
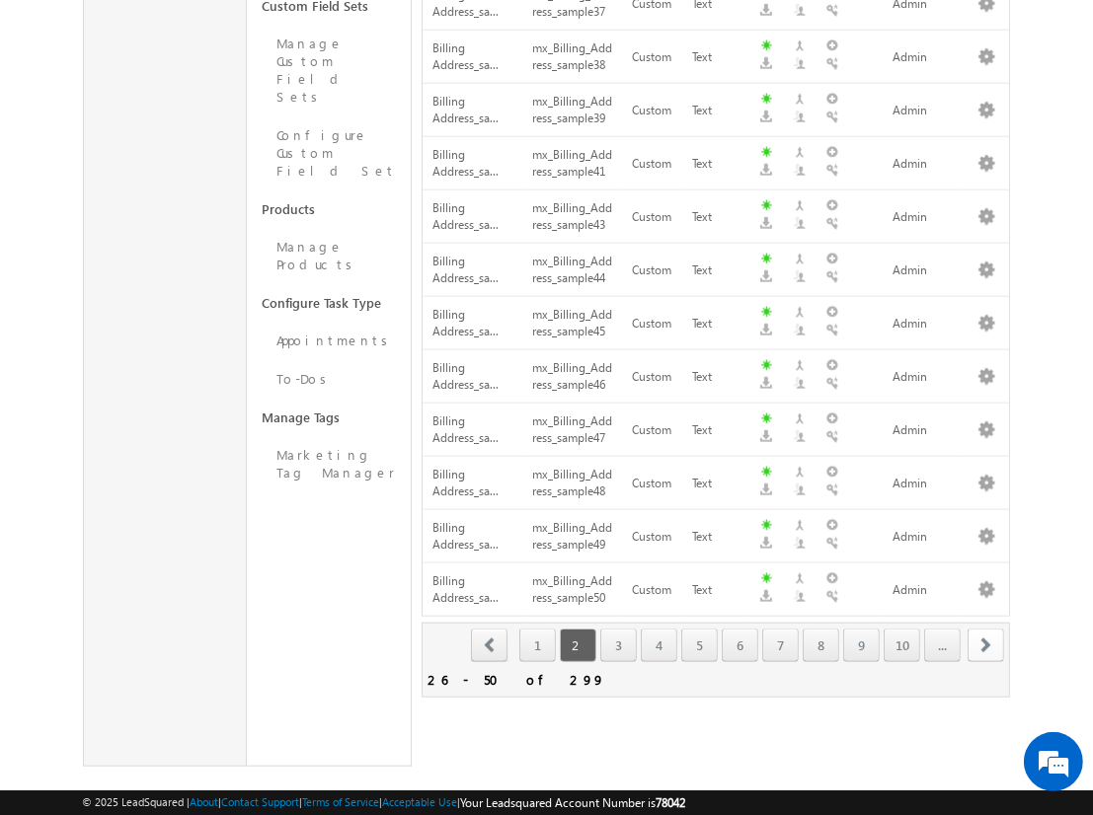
click at [986, 629] on span "next" at bounding box center [985, 646] width 37 height 34
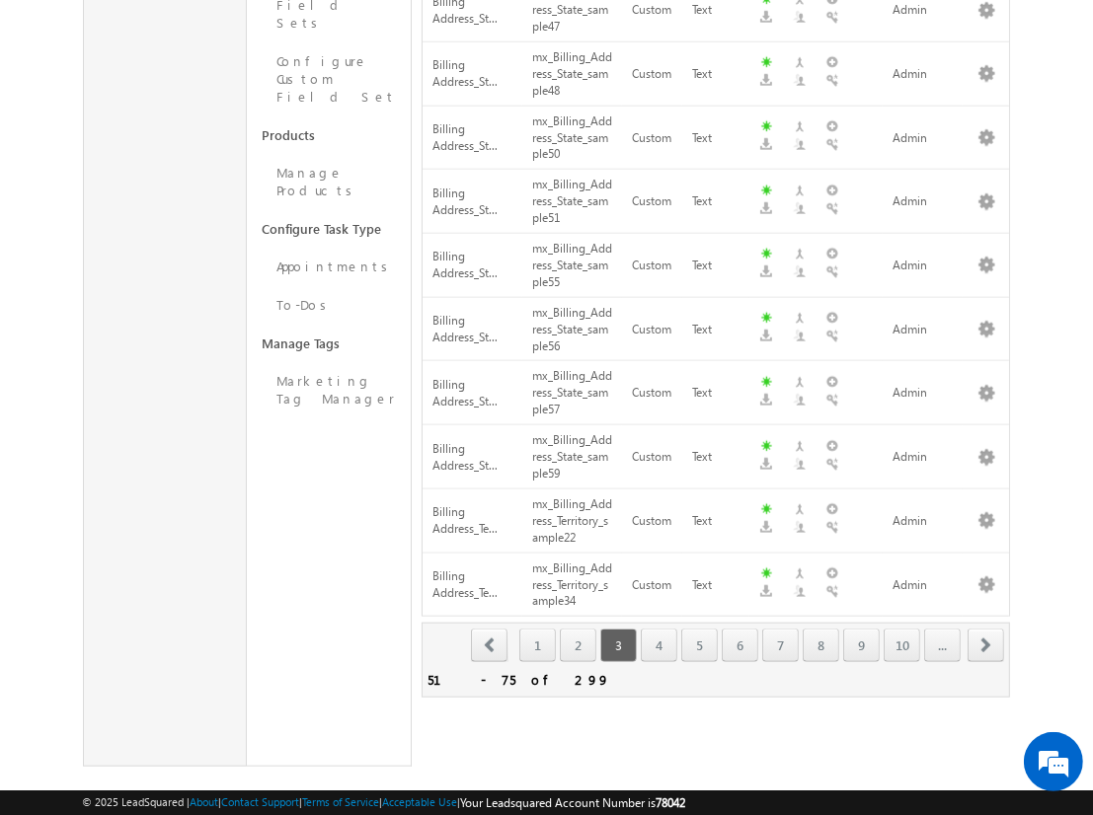
scroll to position [191, 0]
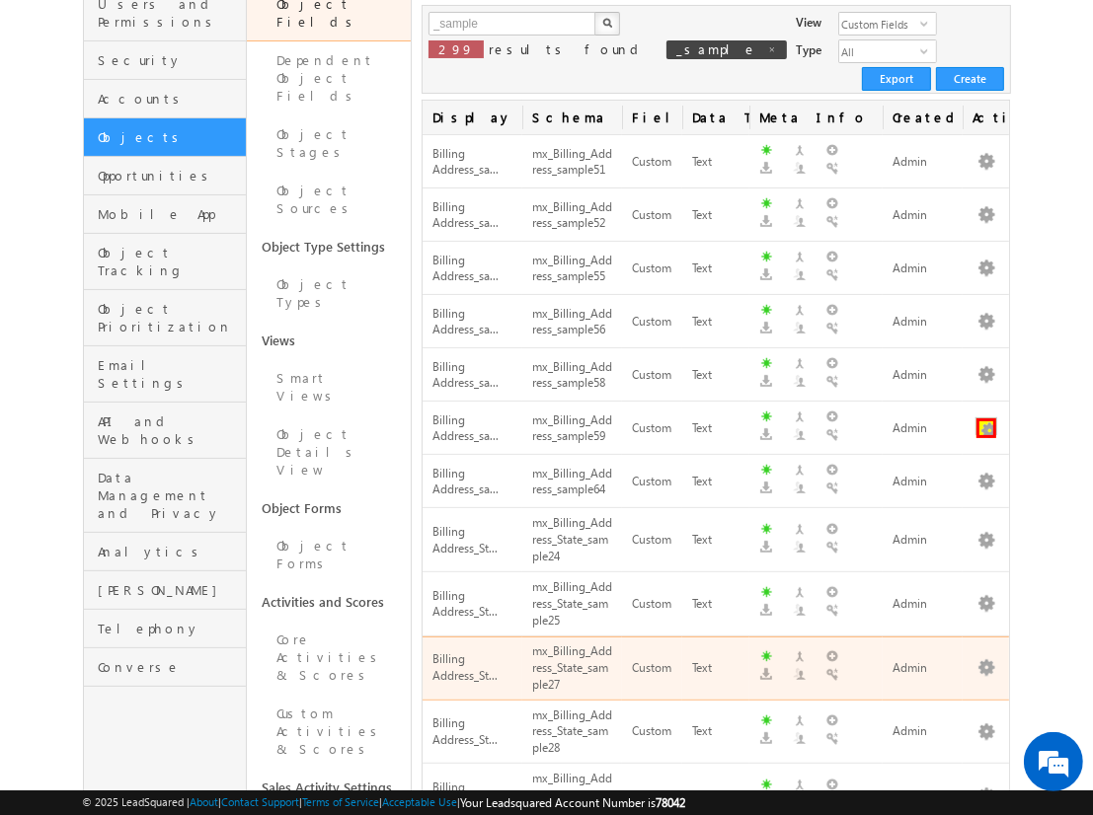
click at [986, 418] on button "button" at bounding box center [986, 428] width 20 height 20
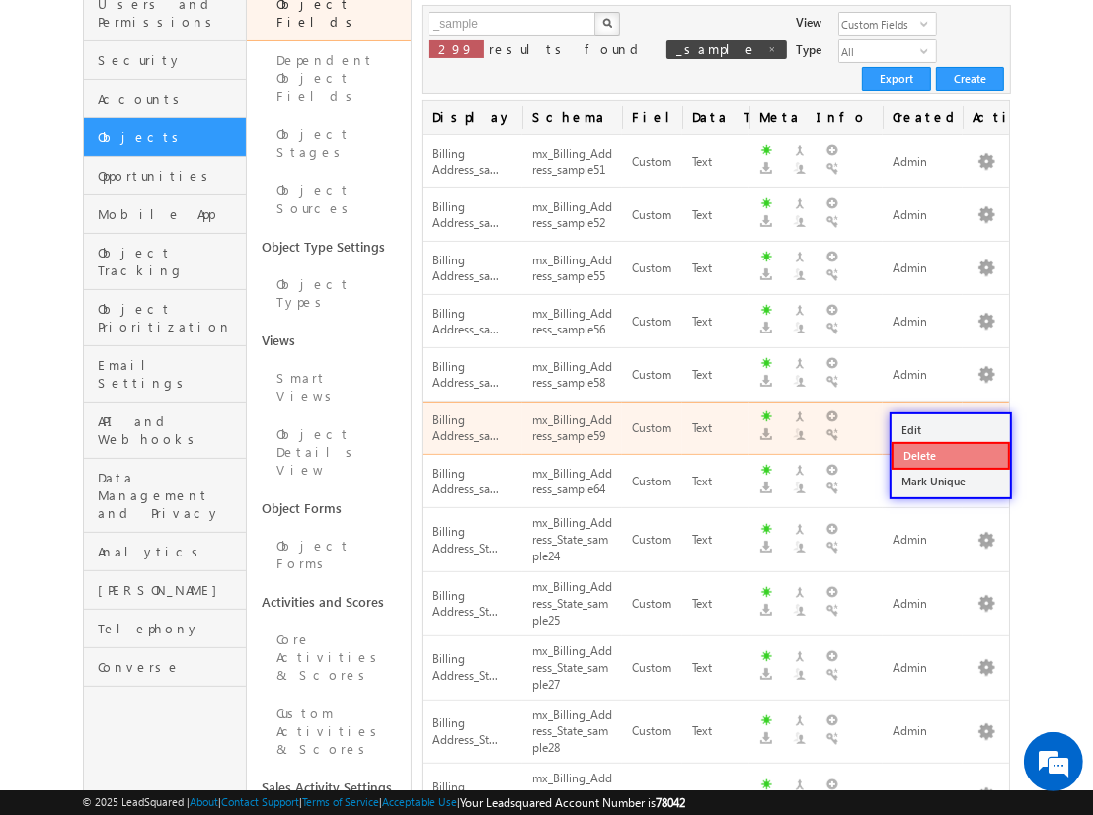
click at [949, 454] on link "Delete" at bounding box center [950, 456] width 118 height 28
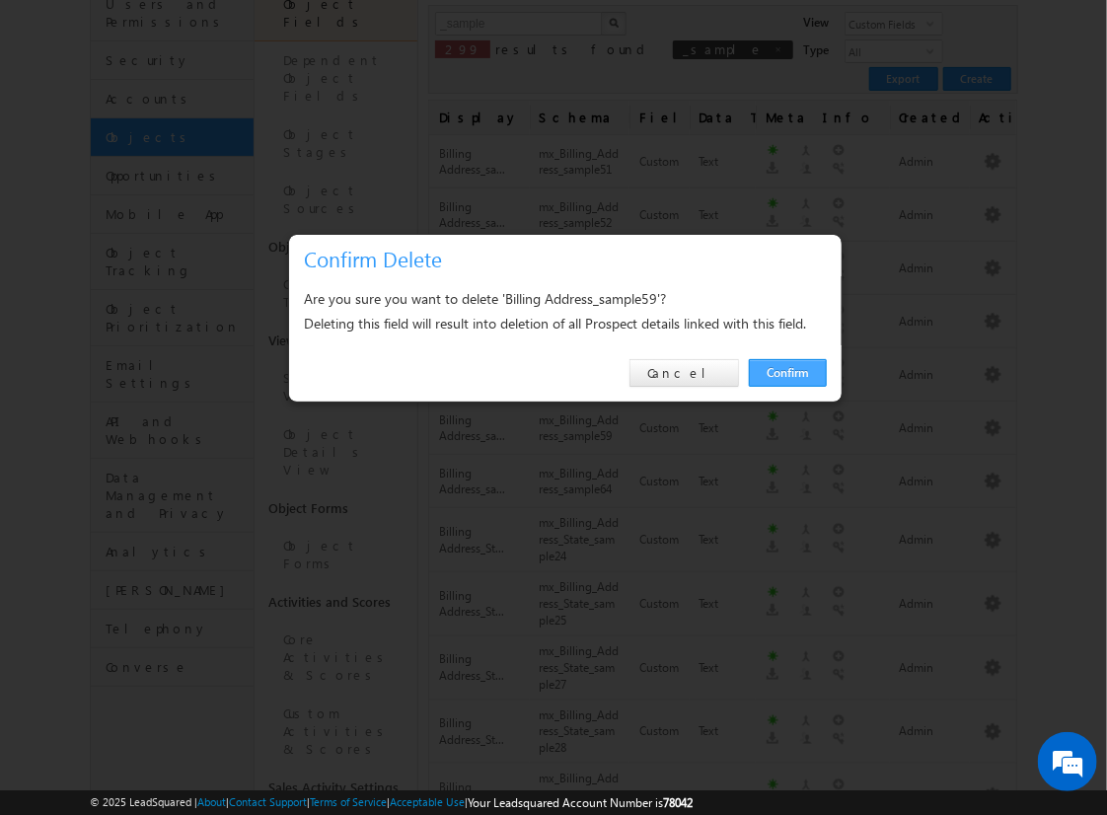
click at [788, 372] on link "Confirm" at bounding box center [788, 373] width 78 height 28
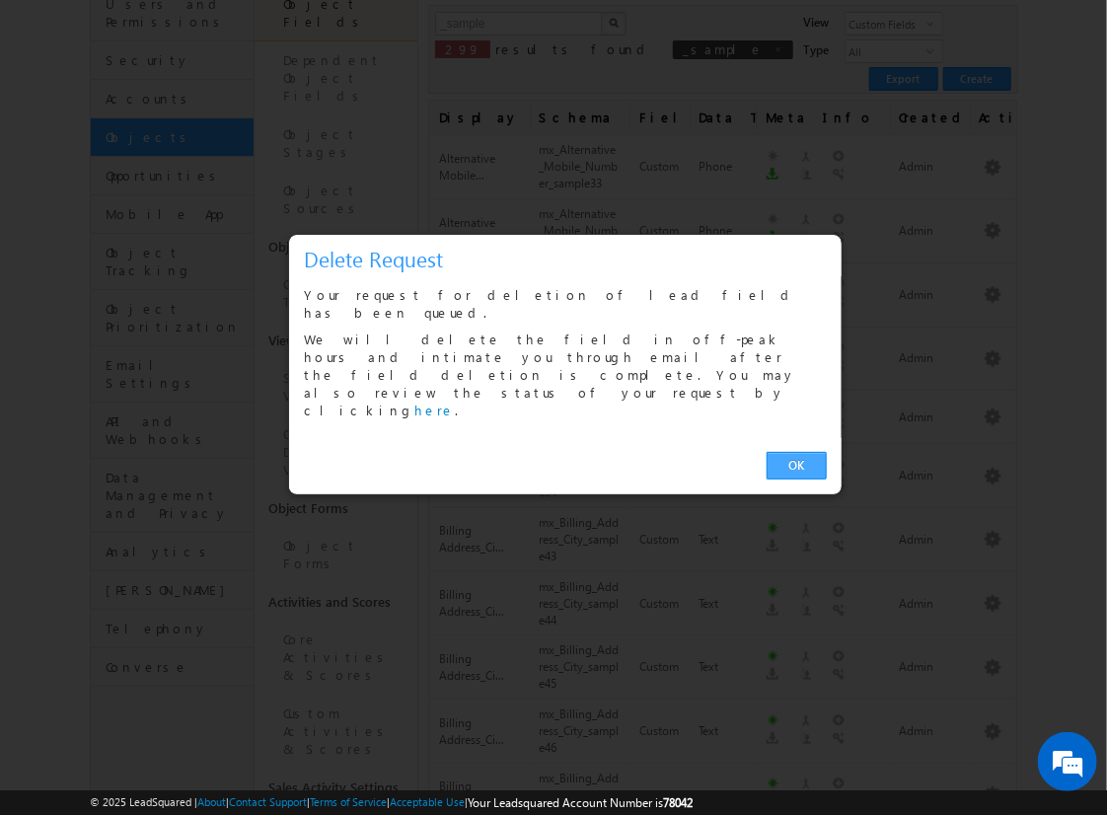
click at [796, 452] on link "OK" at bounding box center [797, 466] width 60 height 28
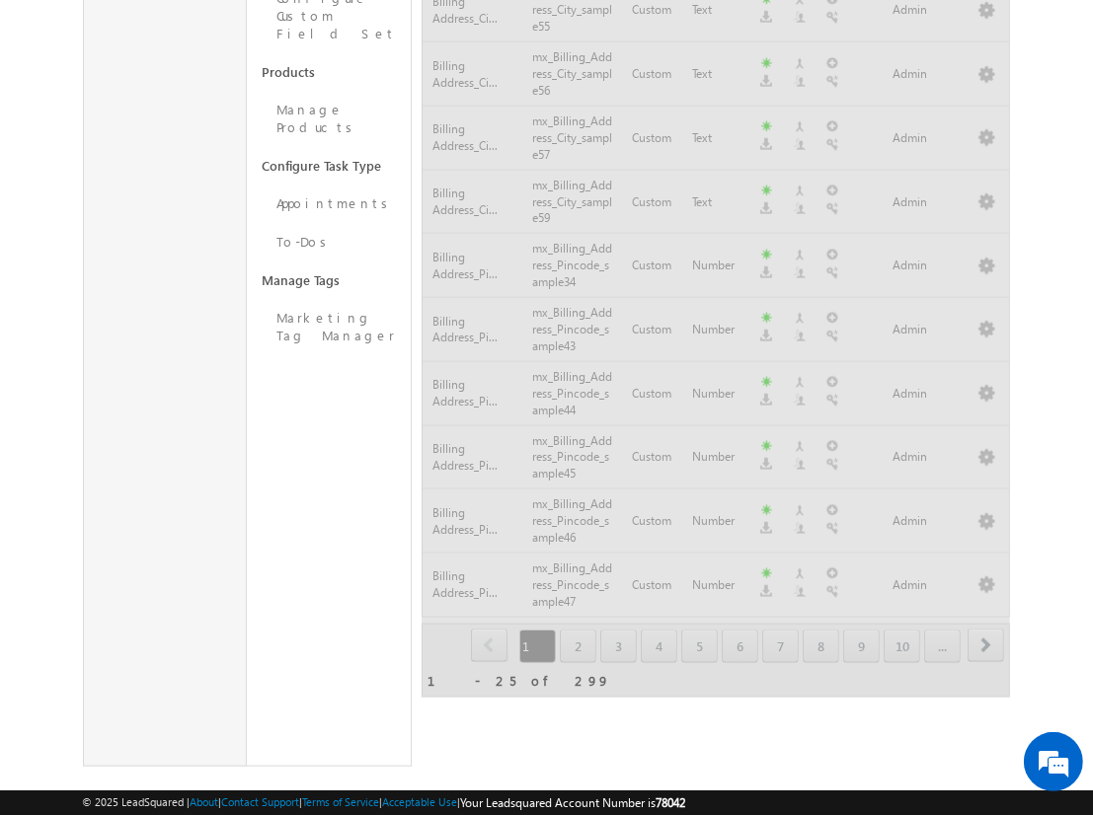
scroll to position [1159, 0]
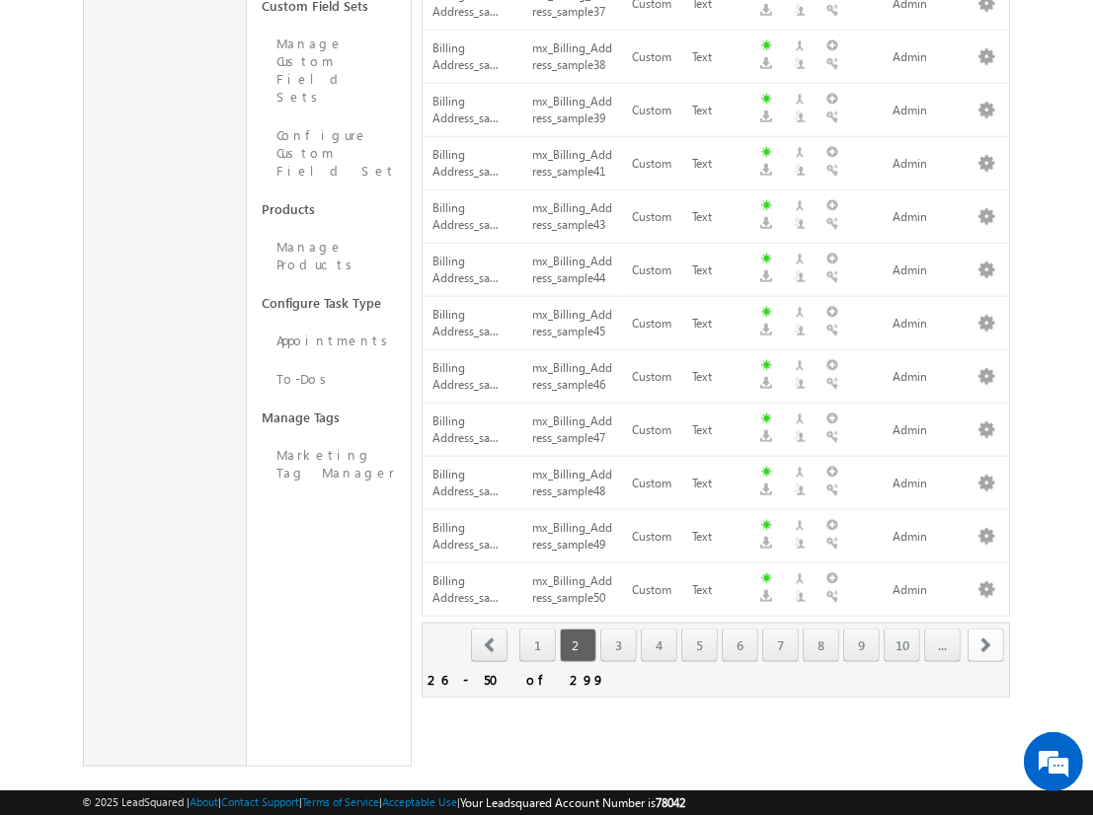
click at [986, 629] on span "next" at bounding box center [985, 646] width 37 height 34
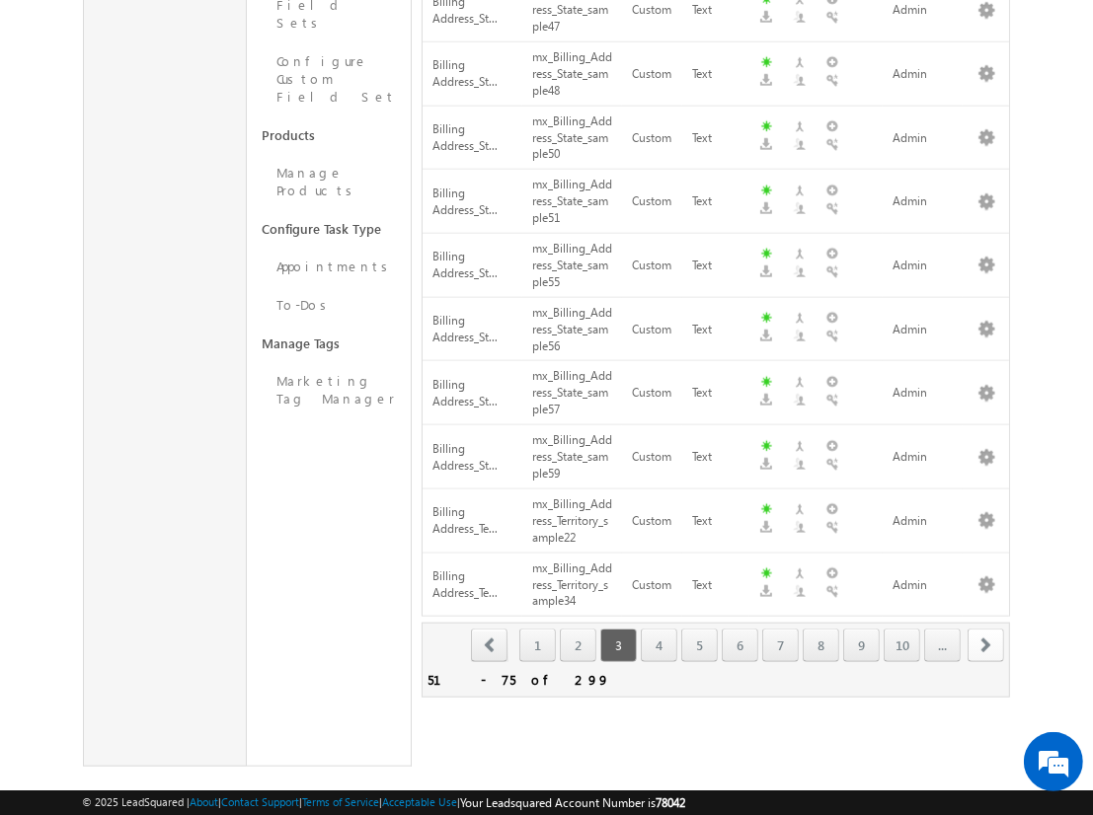
scroll to position [245, 0]
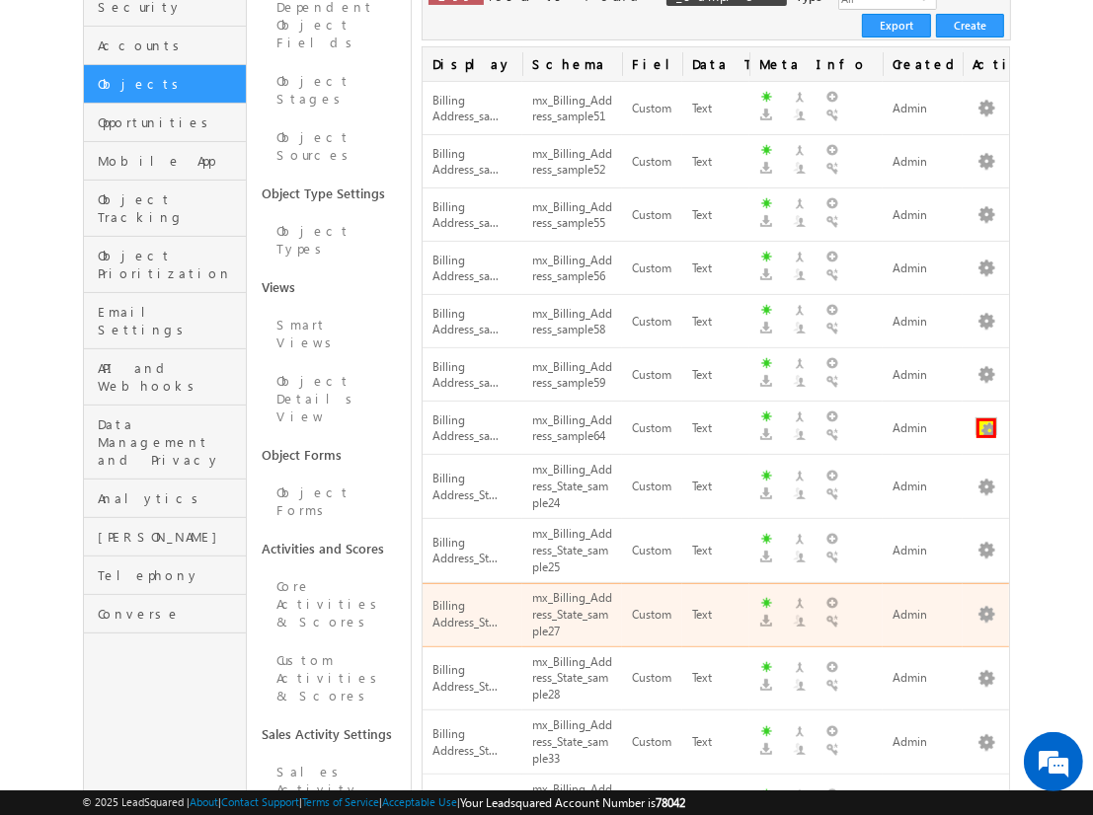
click at [986, 418] on button "button" at bounding box center [986, 428] width 20 height 20
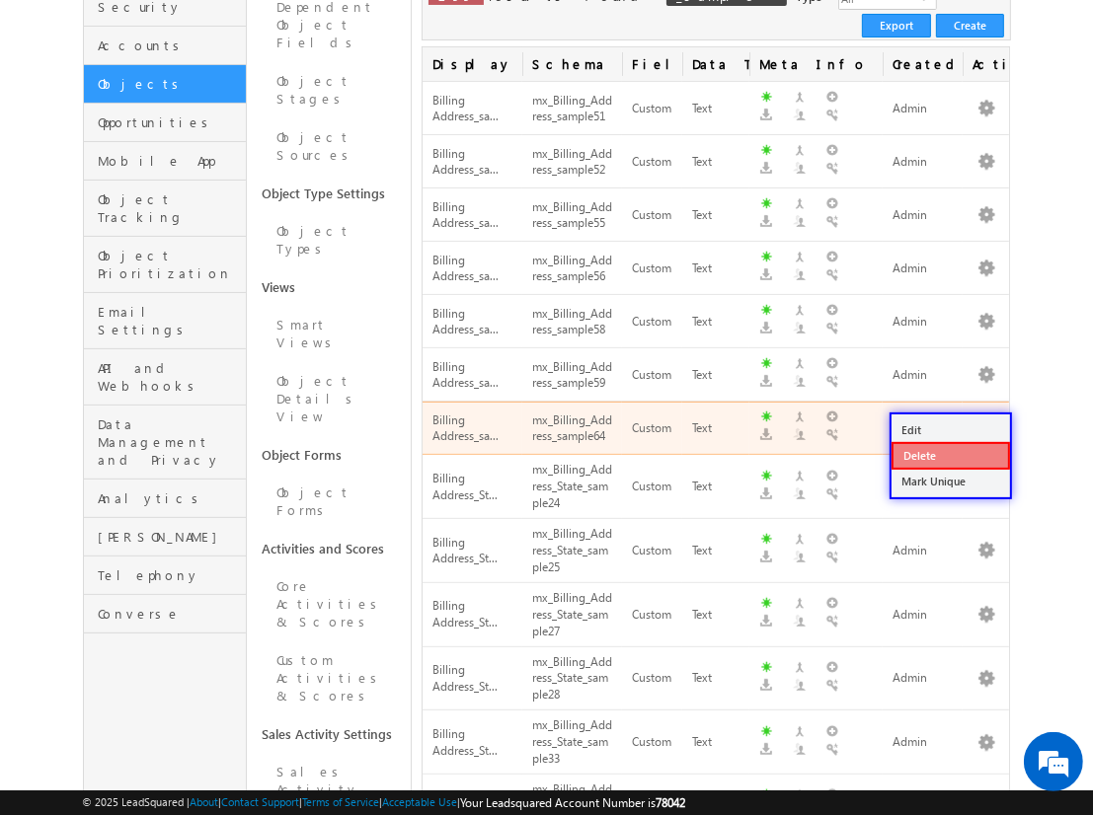
click at [949, 454] on link "Delete" at bounding box center [950, 456] width 118 height 28
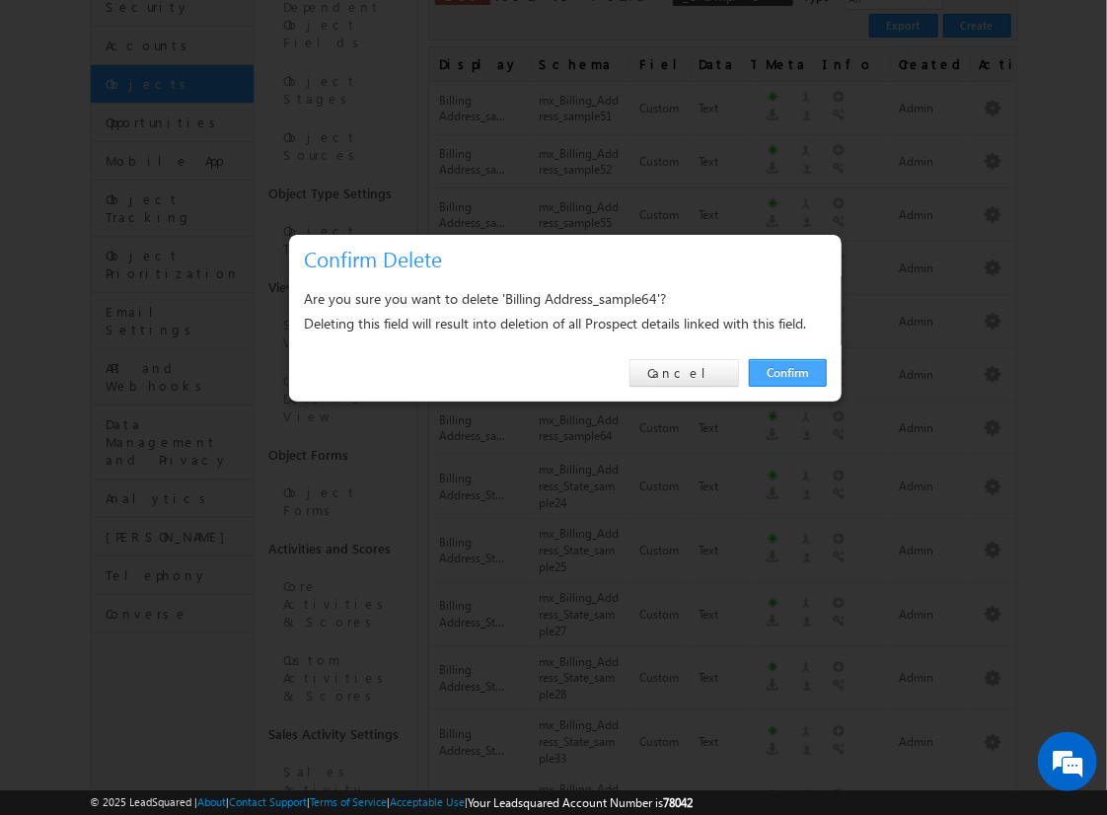
click at [788, 372] on link "Confirm" at bounding box center [788, 373] width 78 height 28
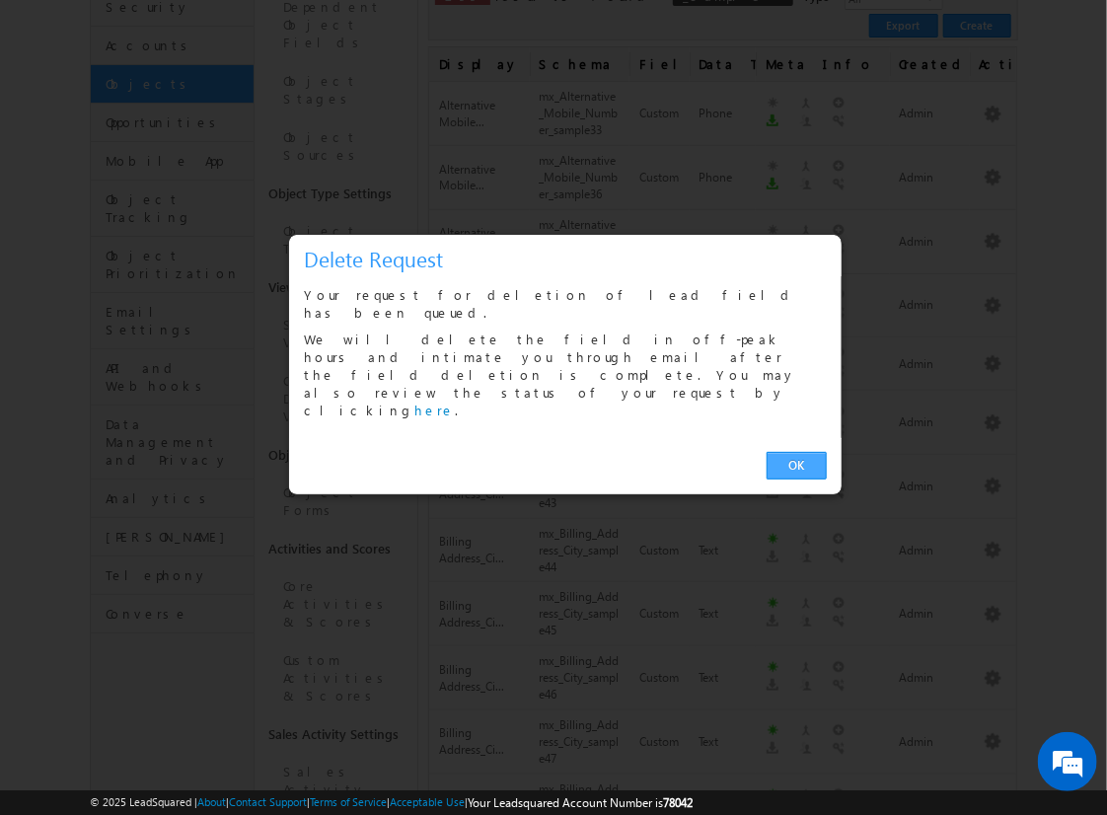
click at [796, 452] on link "OK" at bounding box center [797, 466] width 60 height 28
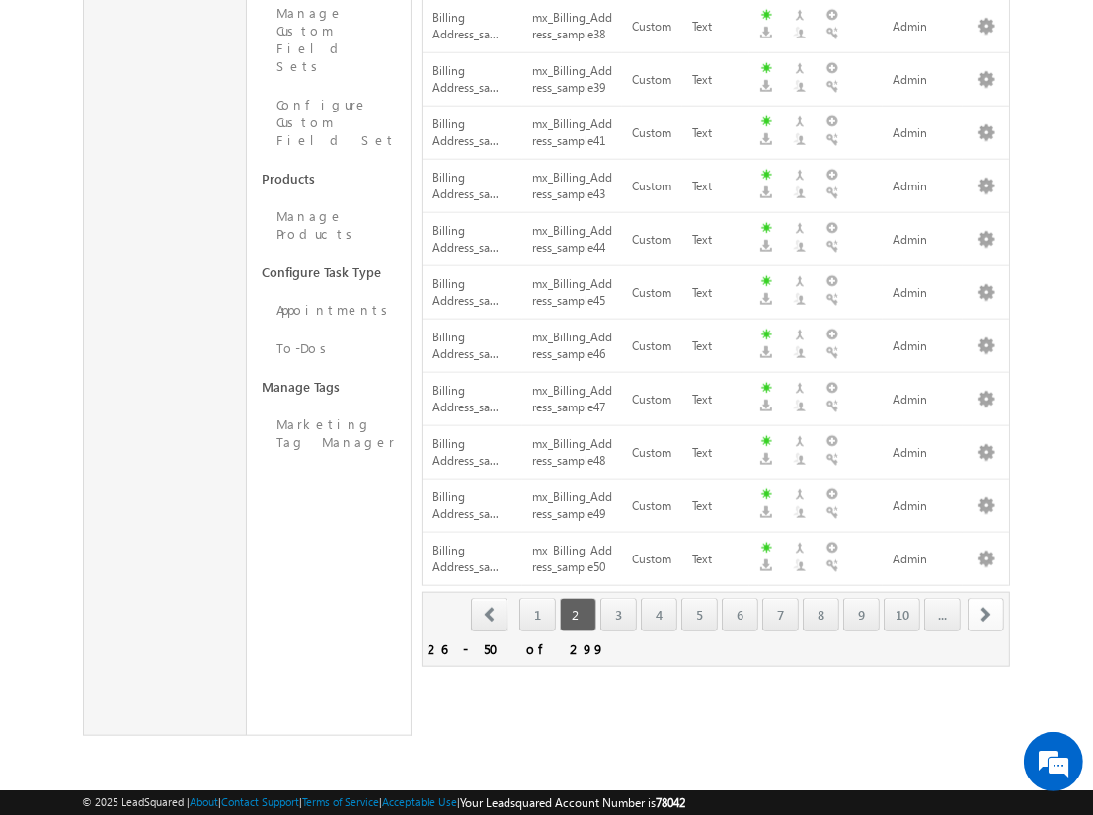
scroll to position [1159, 0]
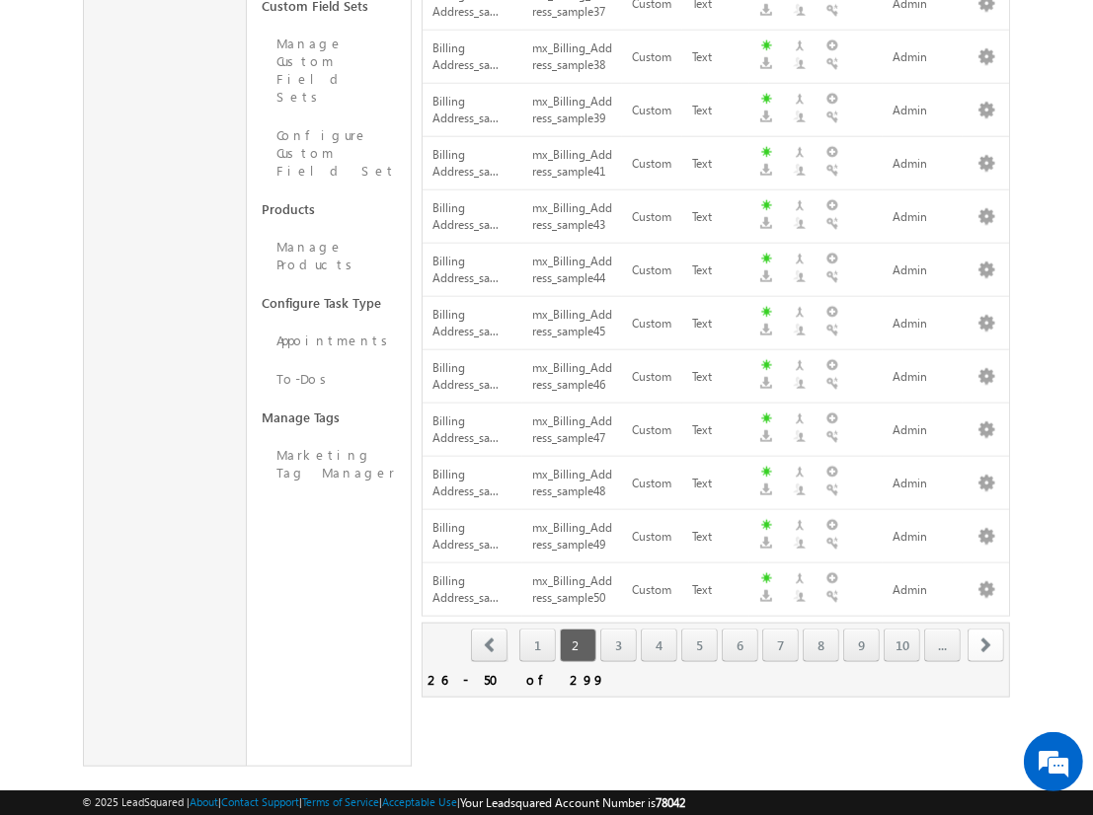
click at [986, 629] on span "next" at bounding box center [985, 646] width 37 height 34
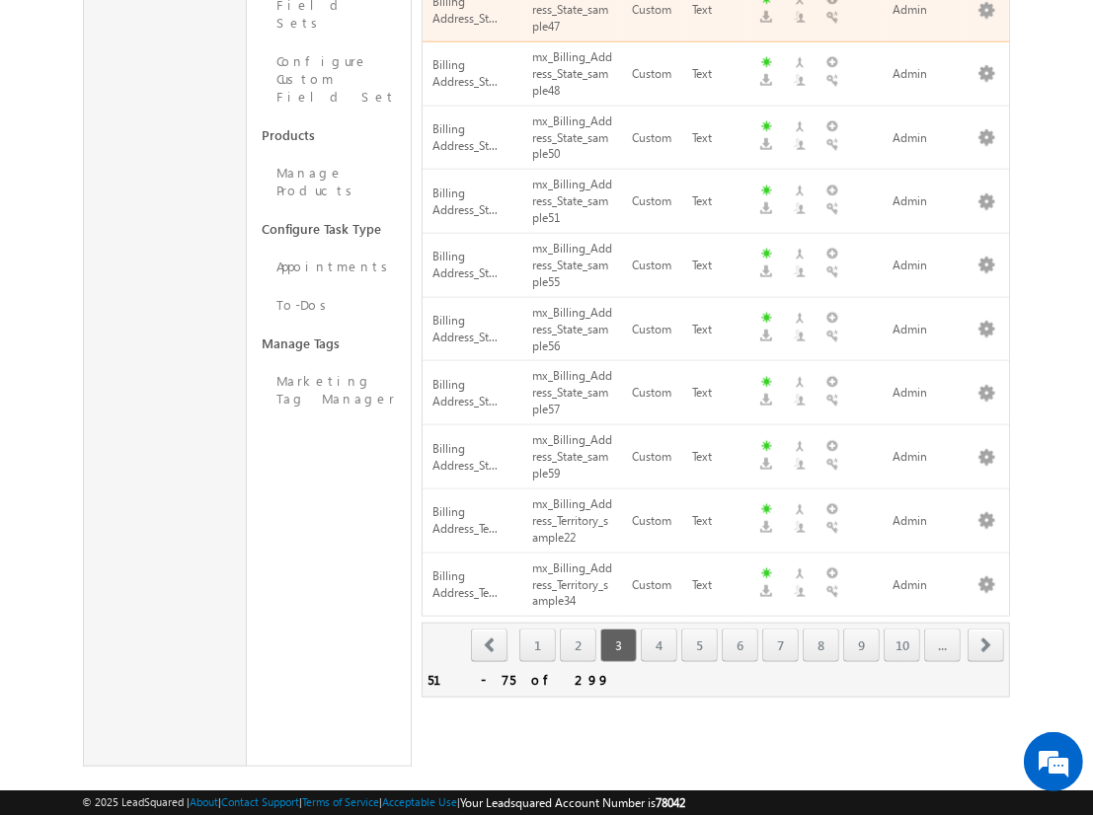
scroll to position [620, 0]
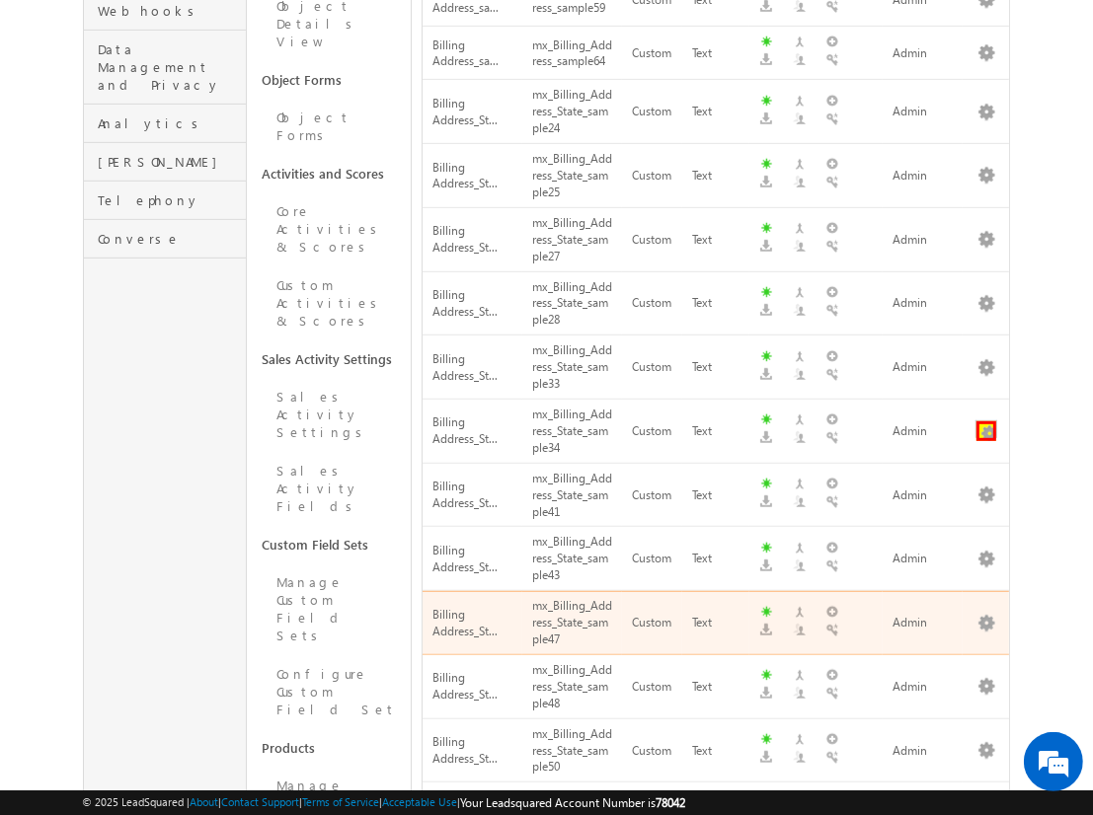
click at [986, 421] on button "button" at bounding box center [986, 431] width 20 height 20
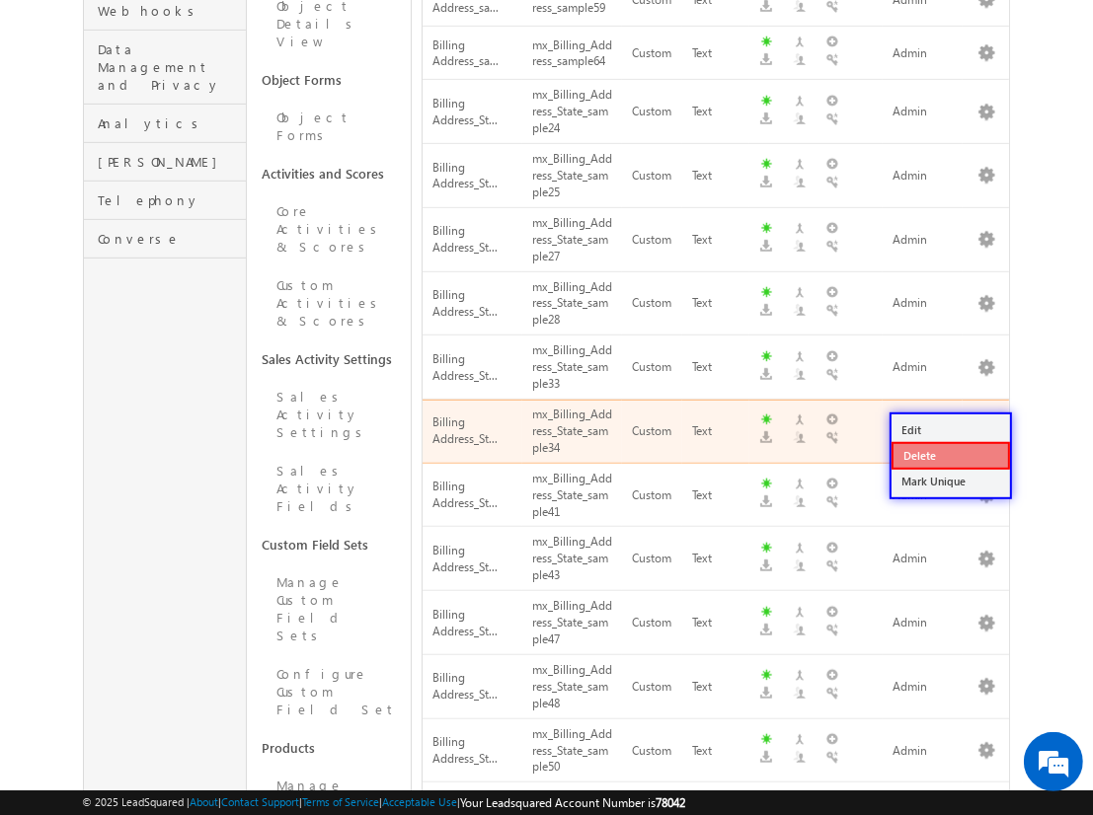
click at [949, 455] on link "Delete" at bounding box center [950, 456] width 118 height 28
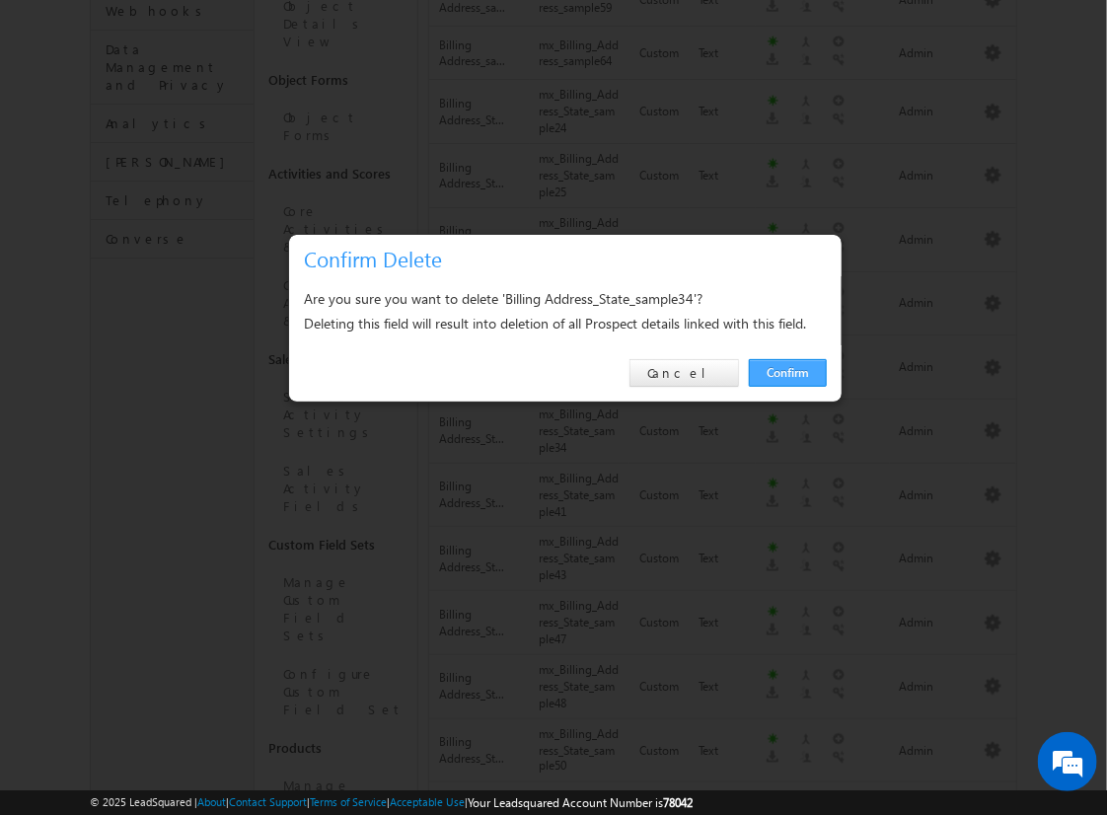
click at [788, 372] on link "Confirm" at bounding box center [788, 373] width 78 height 28
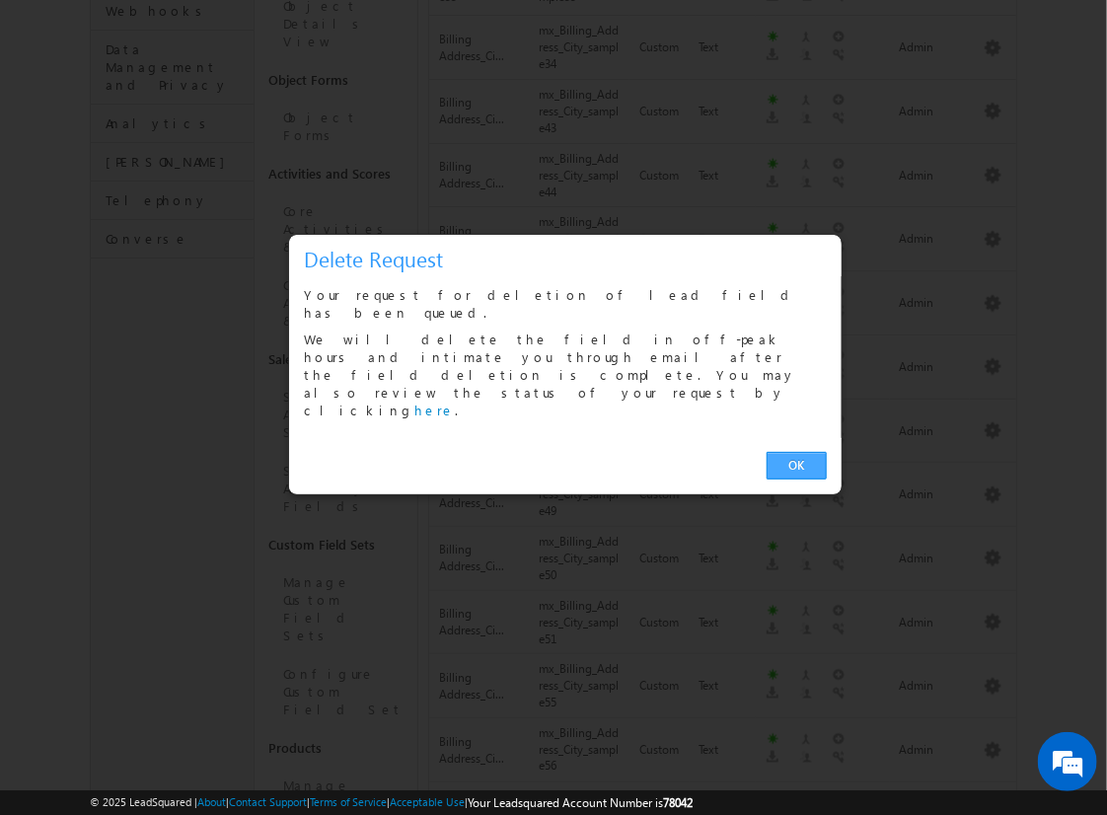
click at [796, 452] on link "OK" at bounding box center [797, 466] width 60 height 28
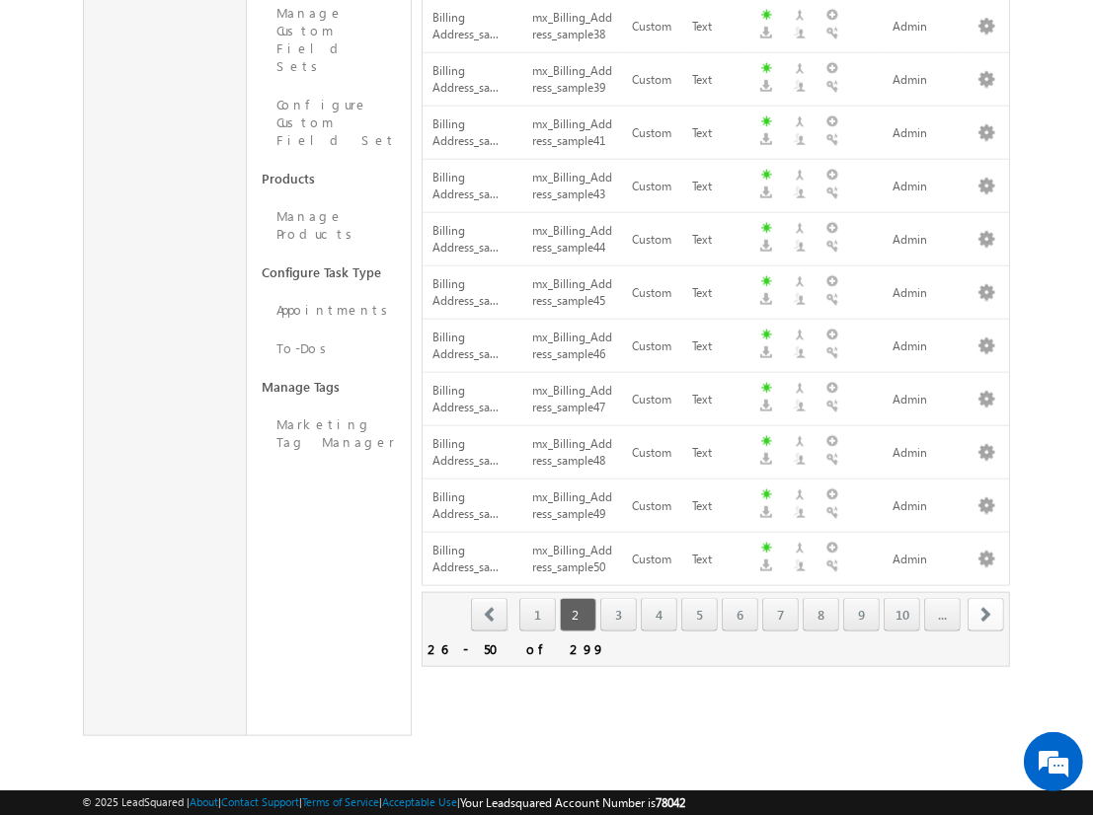
scroll to position [1159, 0]
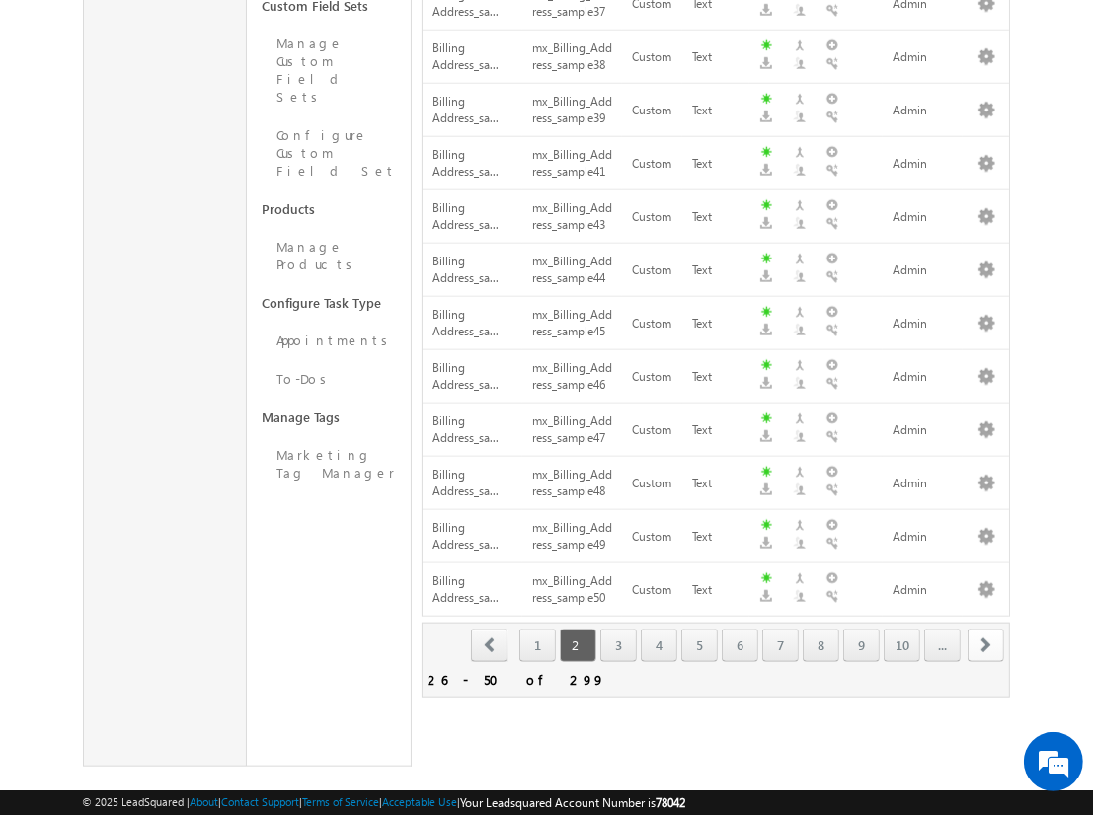
click at [986, 629] on span "next" at bounding box center [985, 646] width 37 height 34
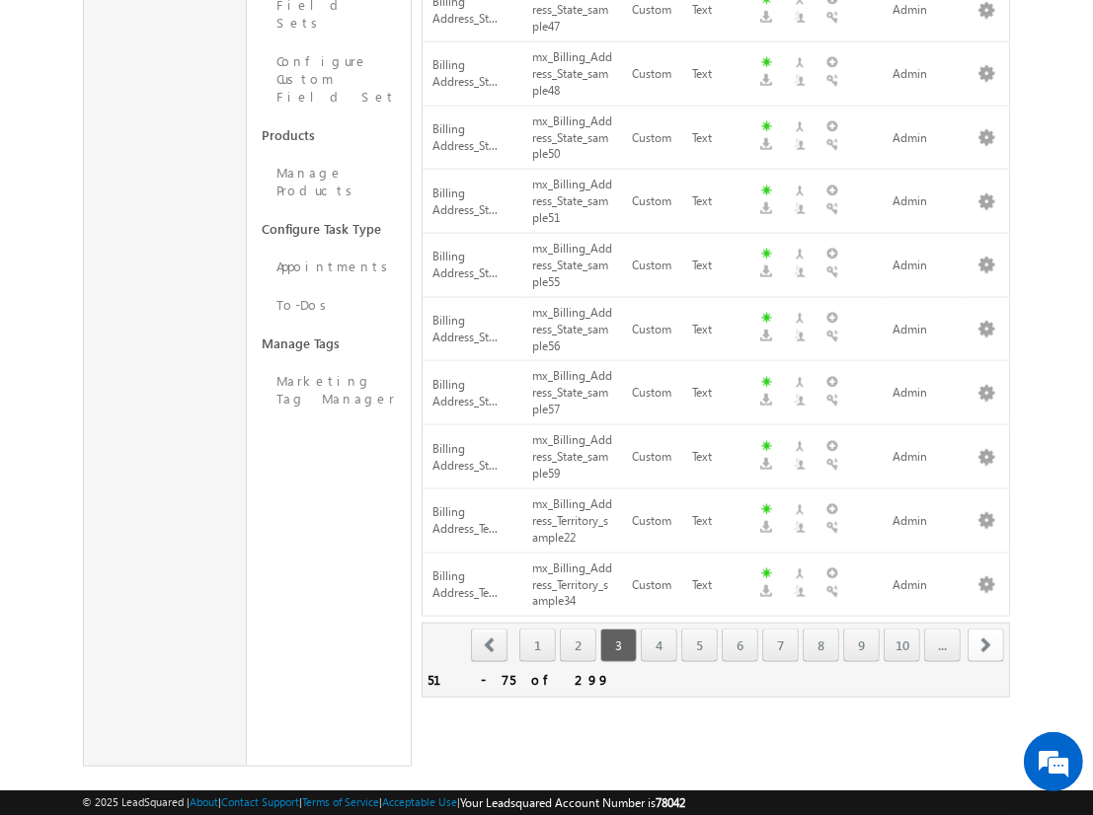
scroll to position [746, 0]
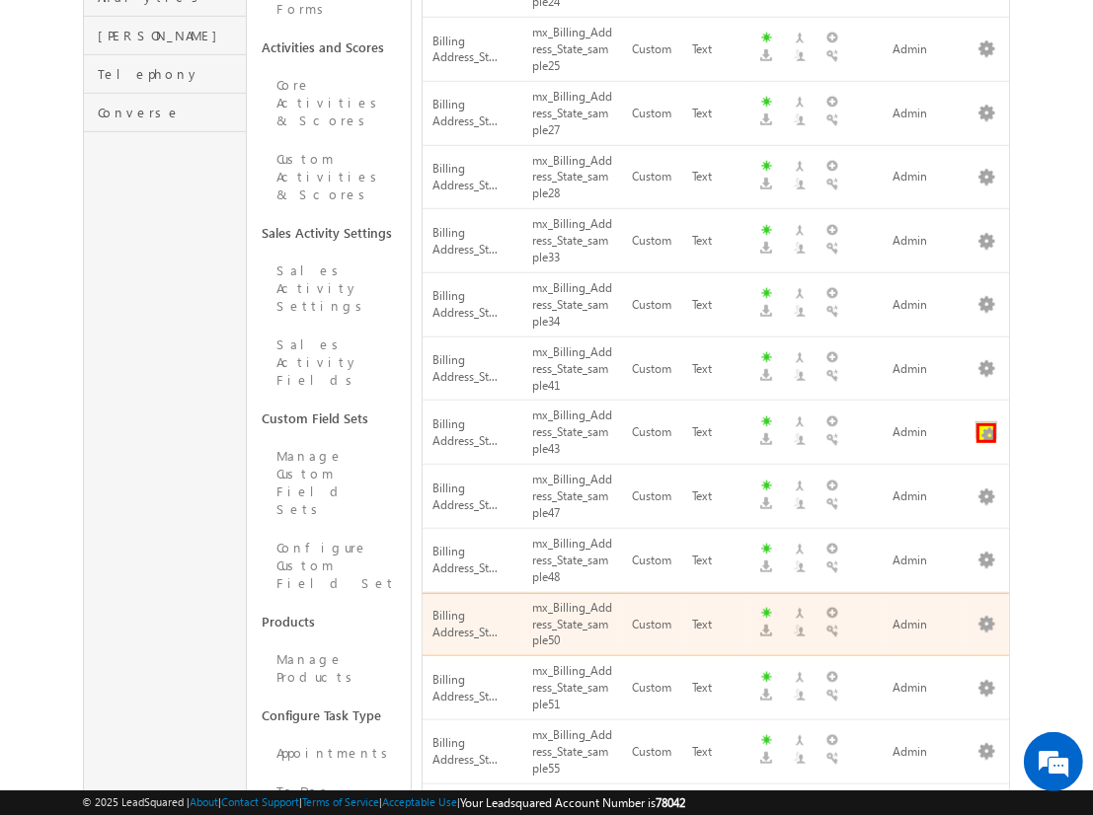
click at [986, 423] on button "button" at bounding box center [986, 433] width 20 height 20
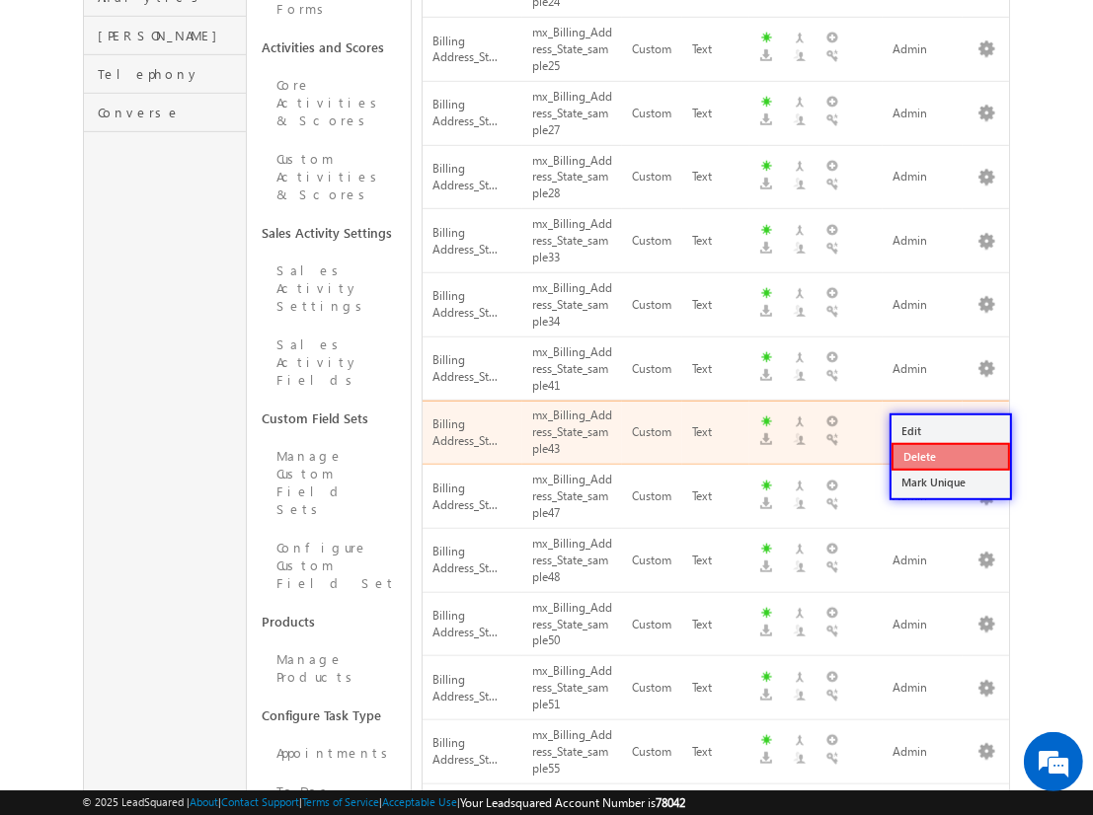
click at [949, 455] on link "Delete" at bounding box center [950, 457] width 118 height 28
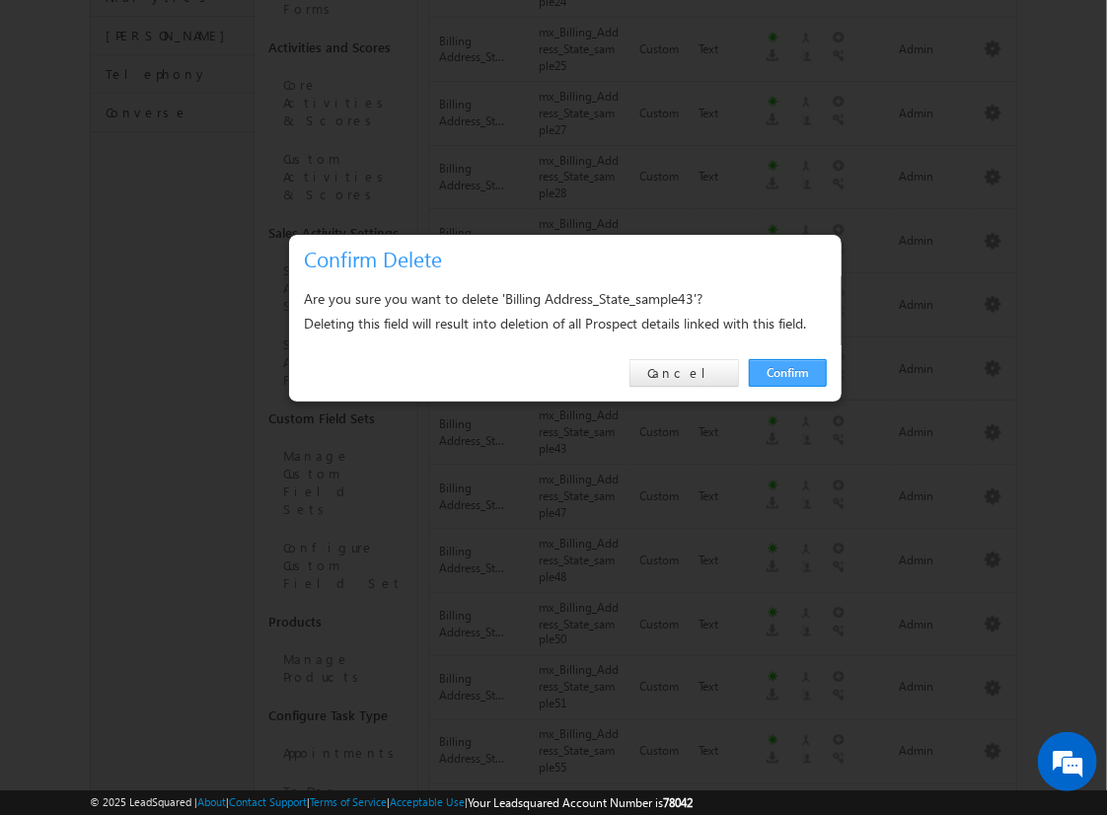
click at [788, 372] on link "Confirm" at bounding box center [788, 373] width 78 height 28
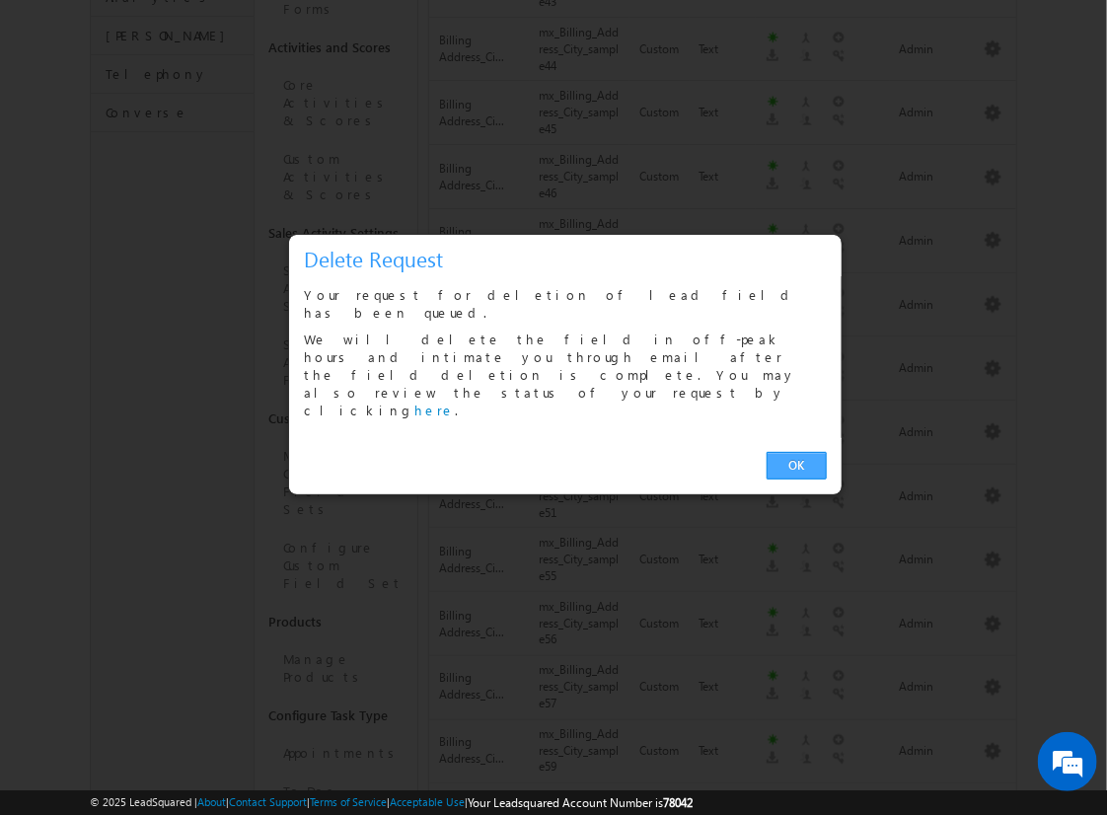
click at [796, 452] on link "OK" at bounding box center [797, 466] width 60 height 28
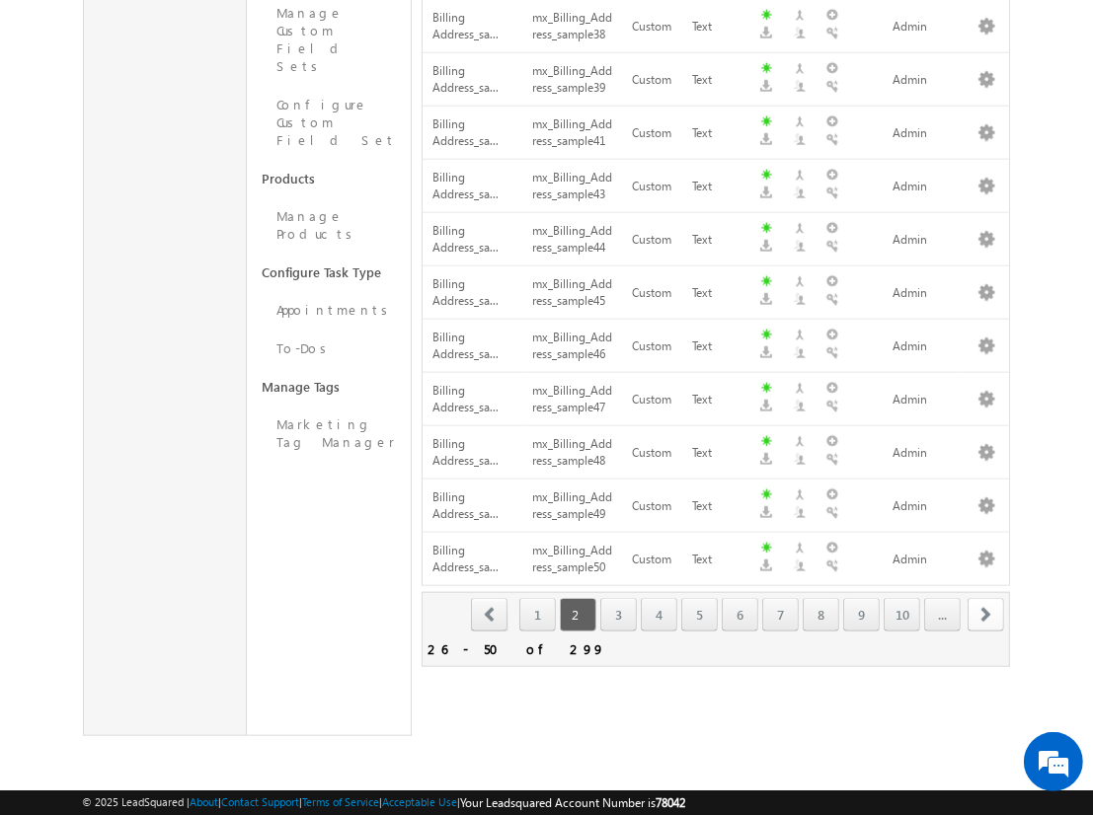
scroll to position [1159, 0]
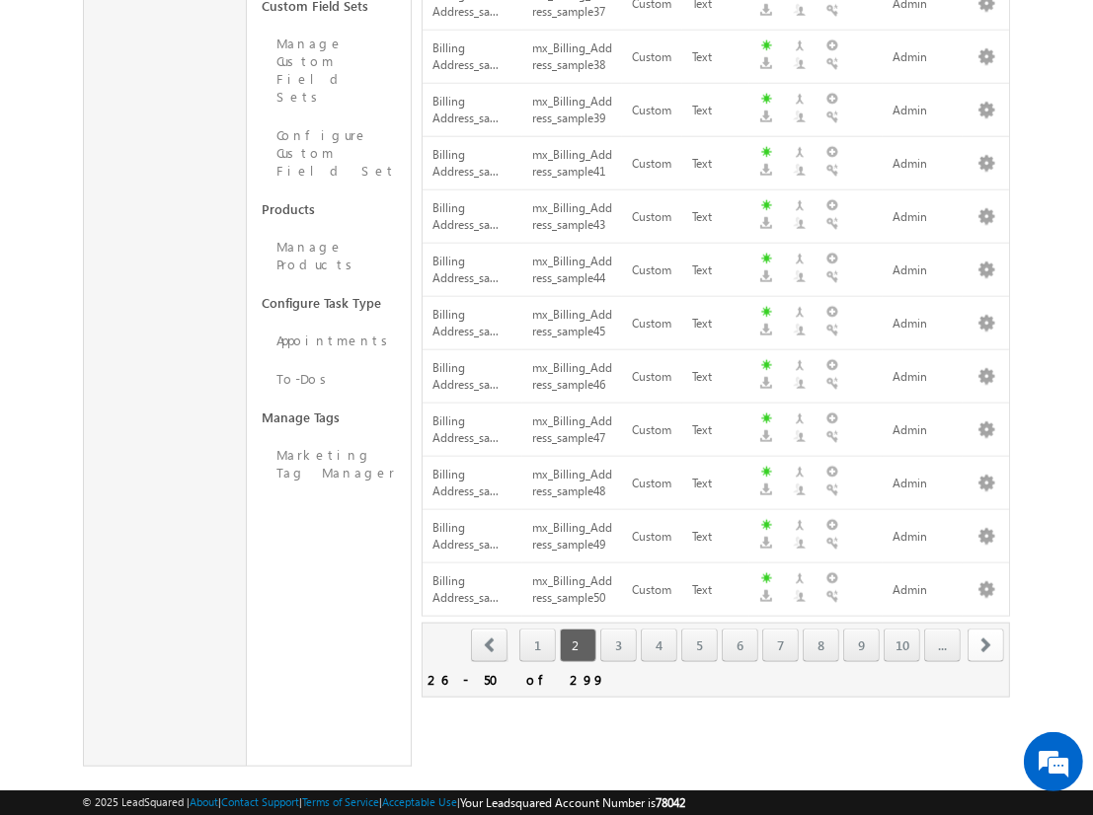
click at [986, 629] on span "next" at bounding box center [985, 646] width 37 height 34
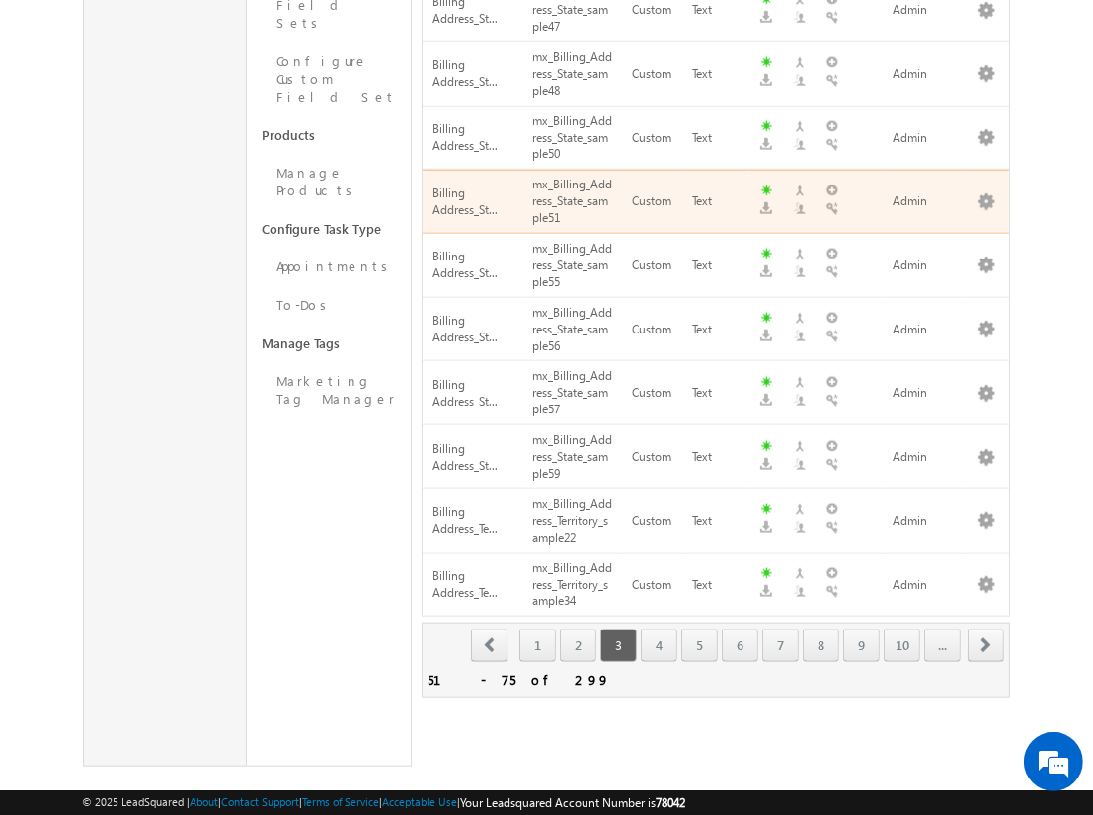
scroll to position [809, 0]
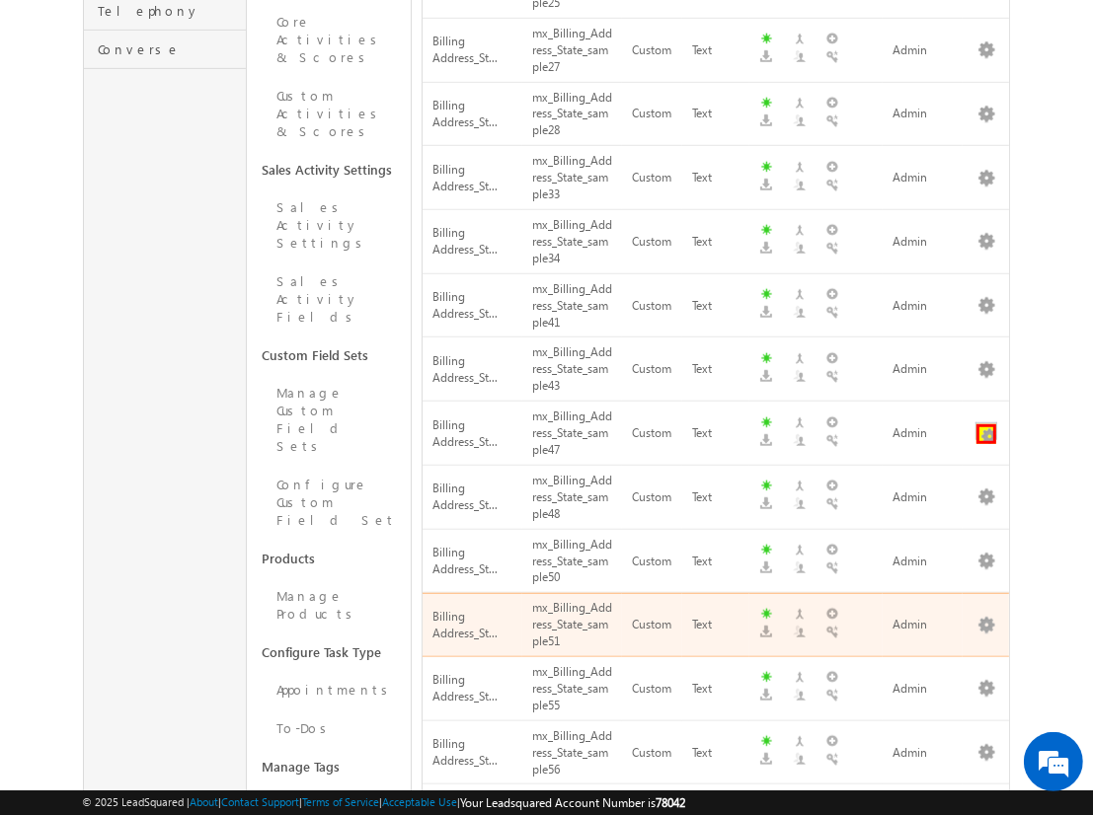
click at [986, 424] on button "button" at bounding box center [986, 434] width 20 height 20
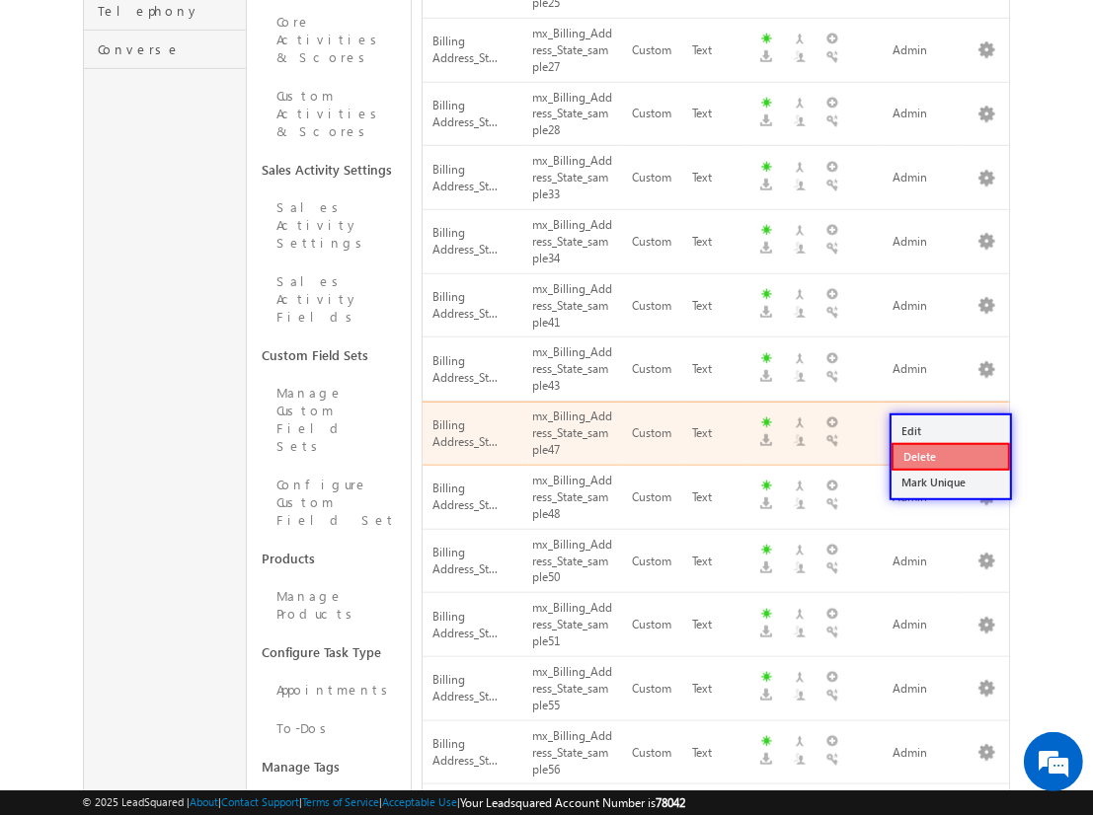
click at [949, 455] on link "Delete" at bounding box center [950, 457] width 118 height 28
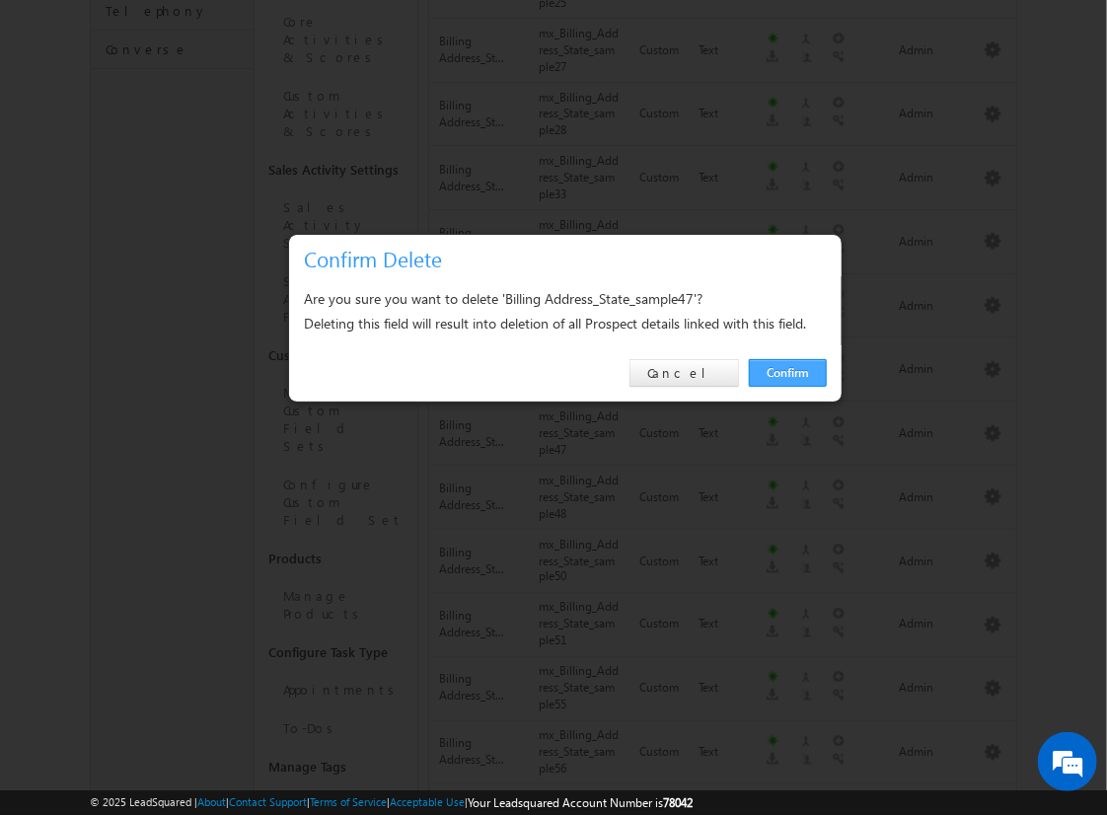
click at [788, 372] on link "Confirm" at bounding box center [788, 373] width 78 height 28
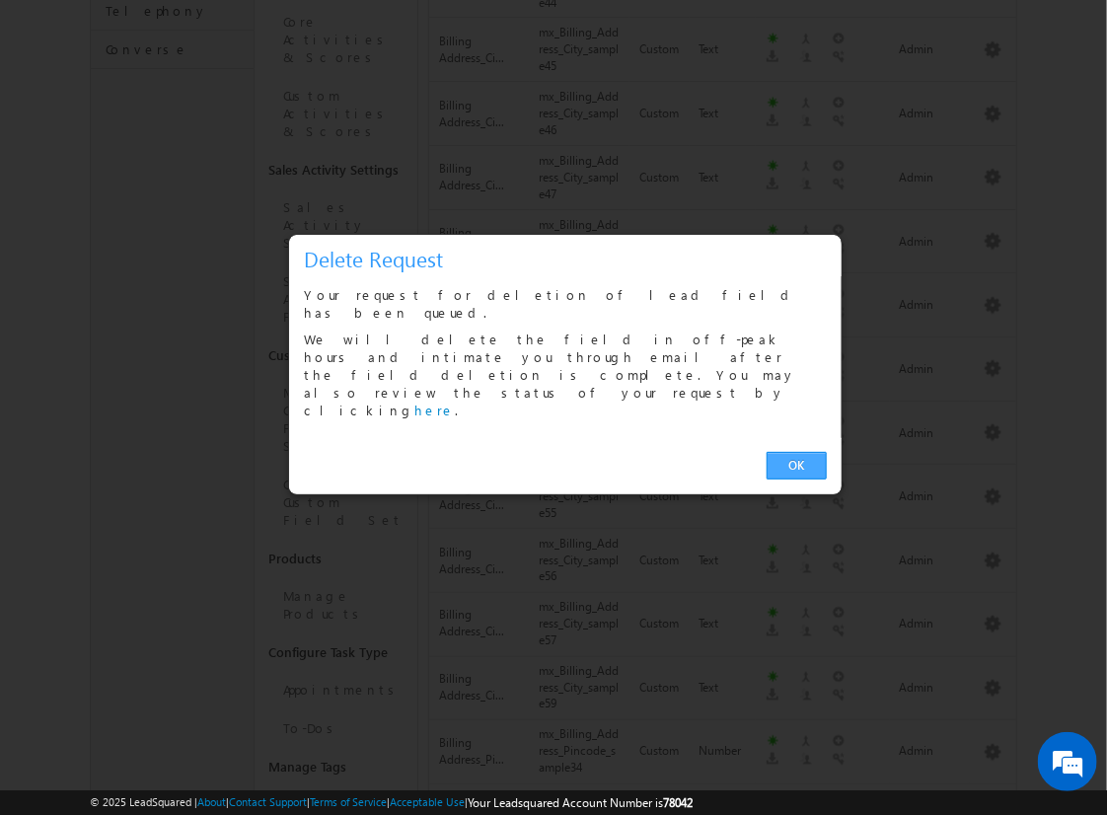
click at [796, 452] on link "OK" at bounding box center [797, 466] width 60 height 28
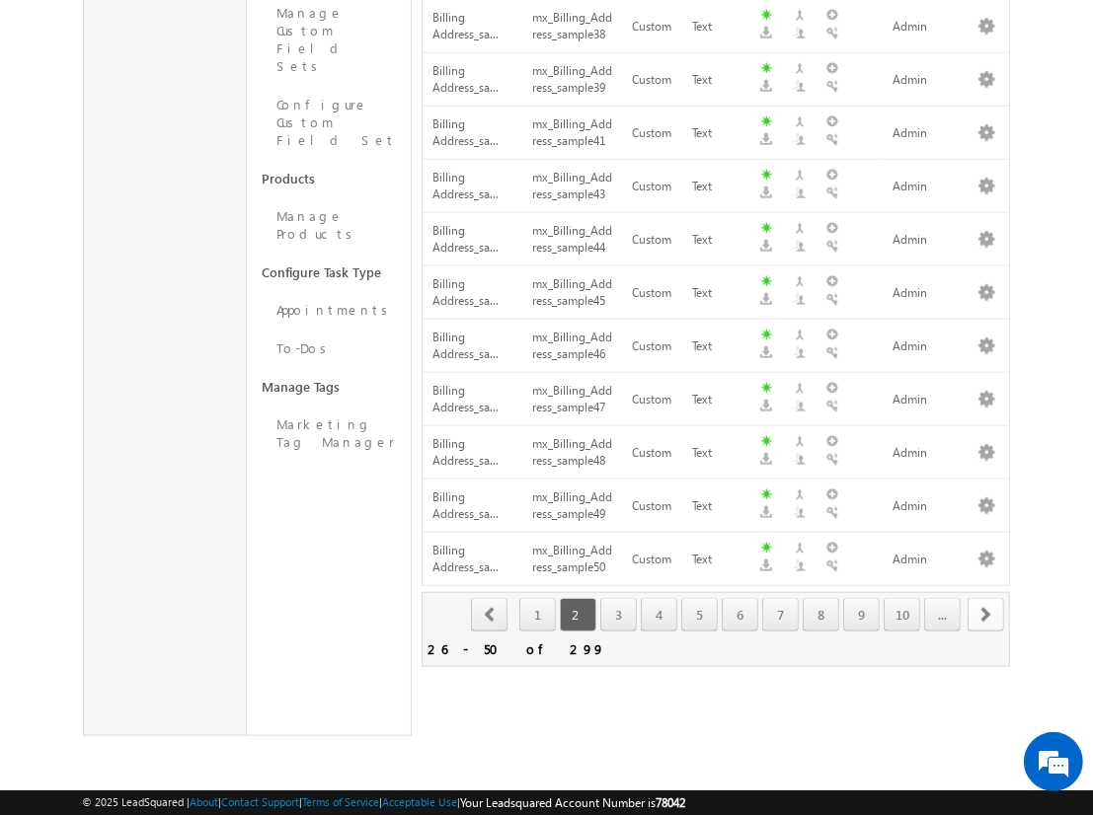
scroll to position [1159, 0]
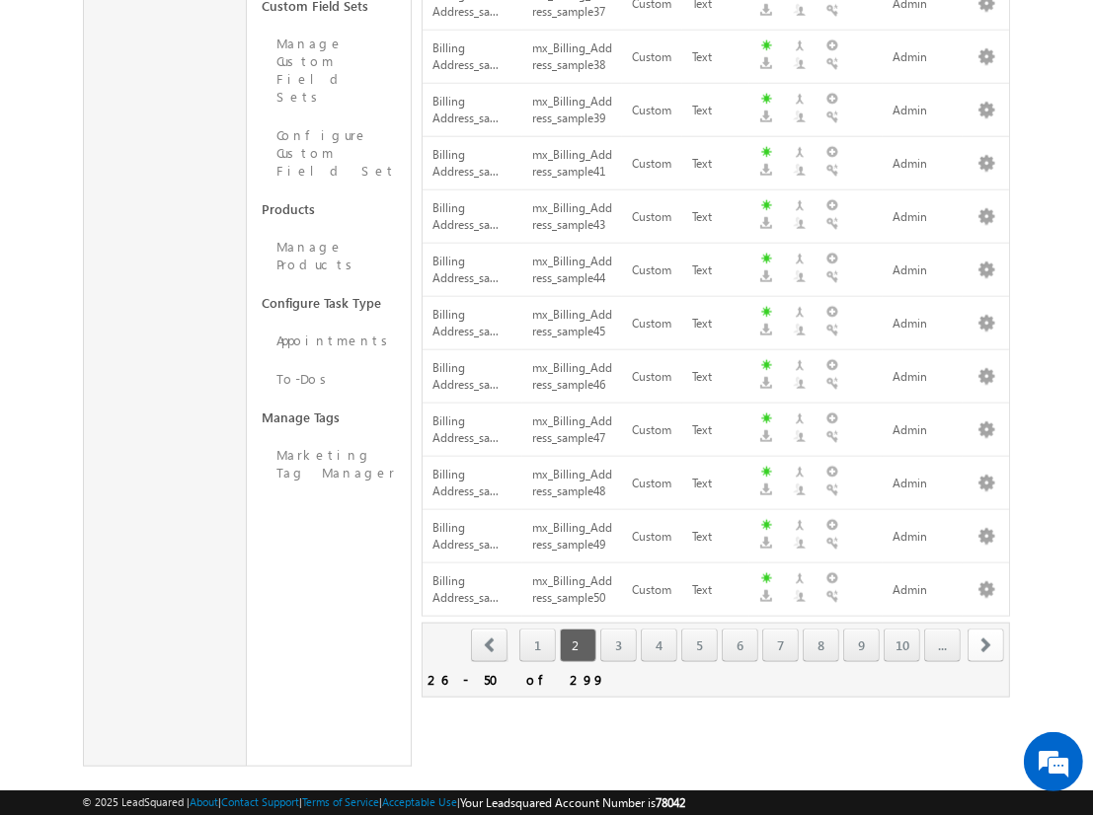
click at [986, 629] on span "next" at bounding box center [985, 646] width 37 height 34
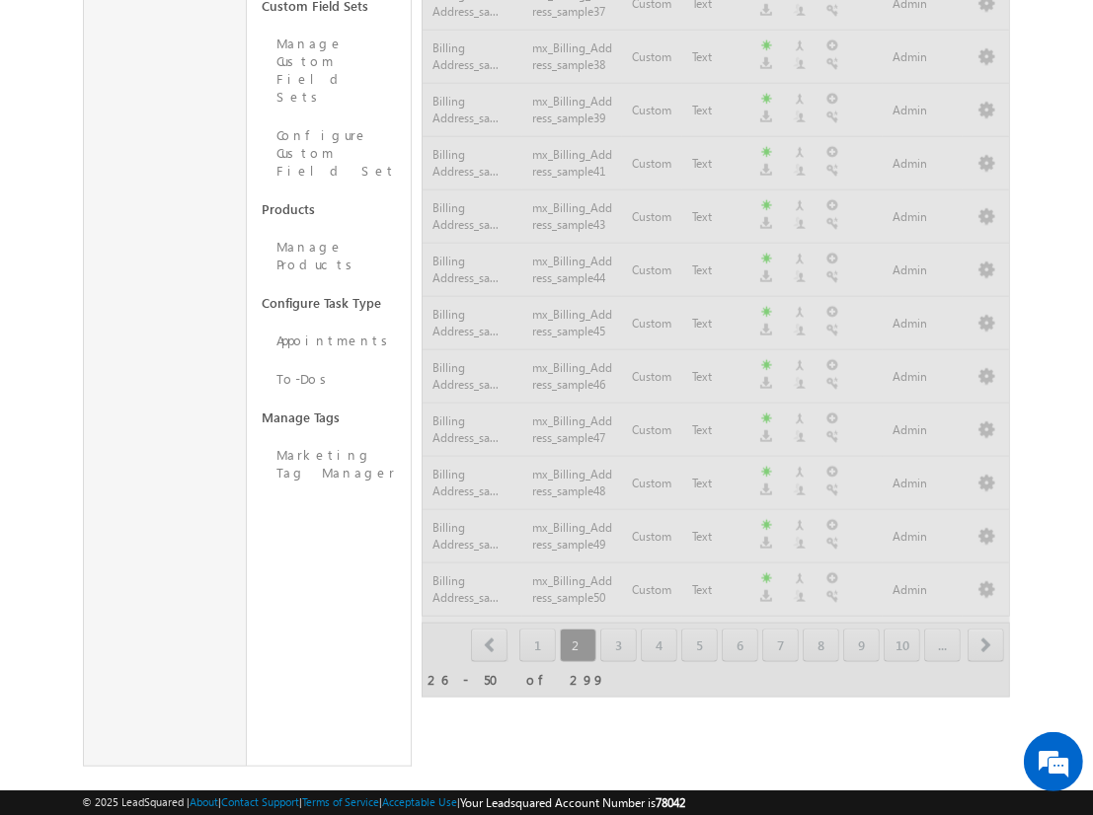
scroll to position [1233, 0]
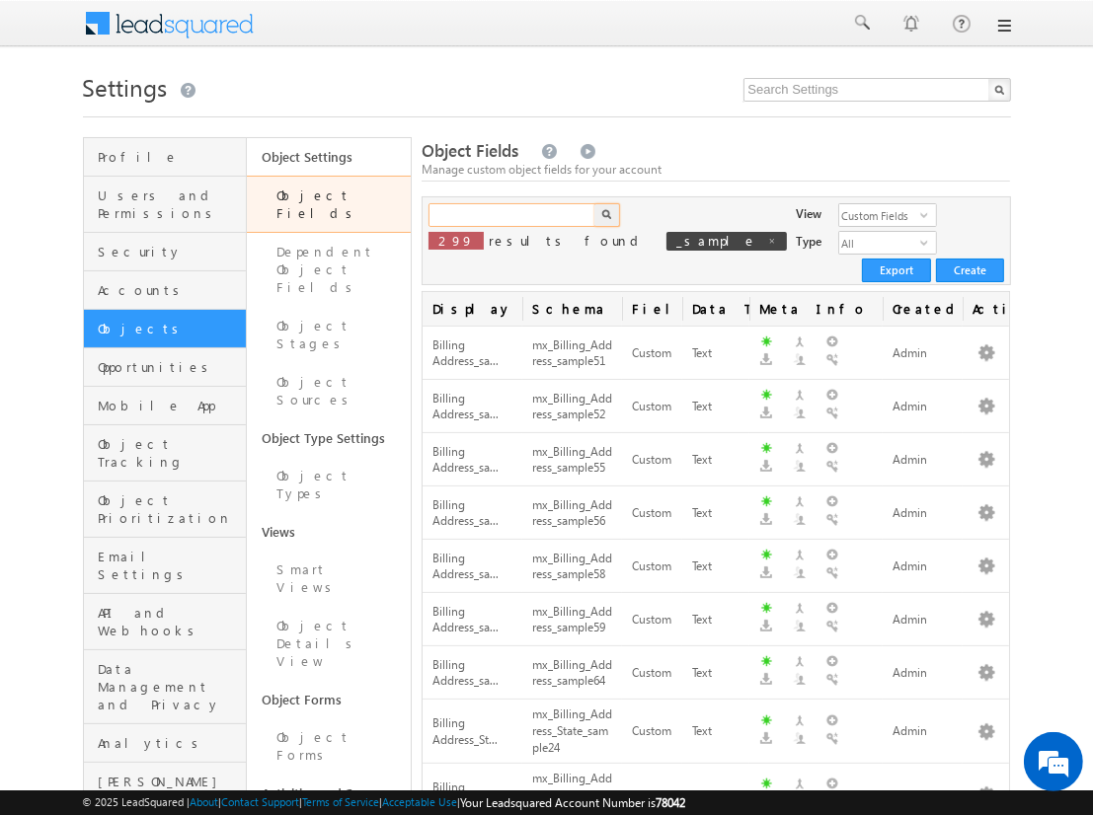
click at [511, 215] on input "text" at bounding box center [512, 215] width 169 height 24
type input "_sample"
click at [606, 215] on img "button" at bounding box center [606, 214] width 10 height 10
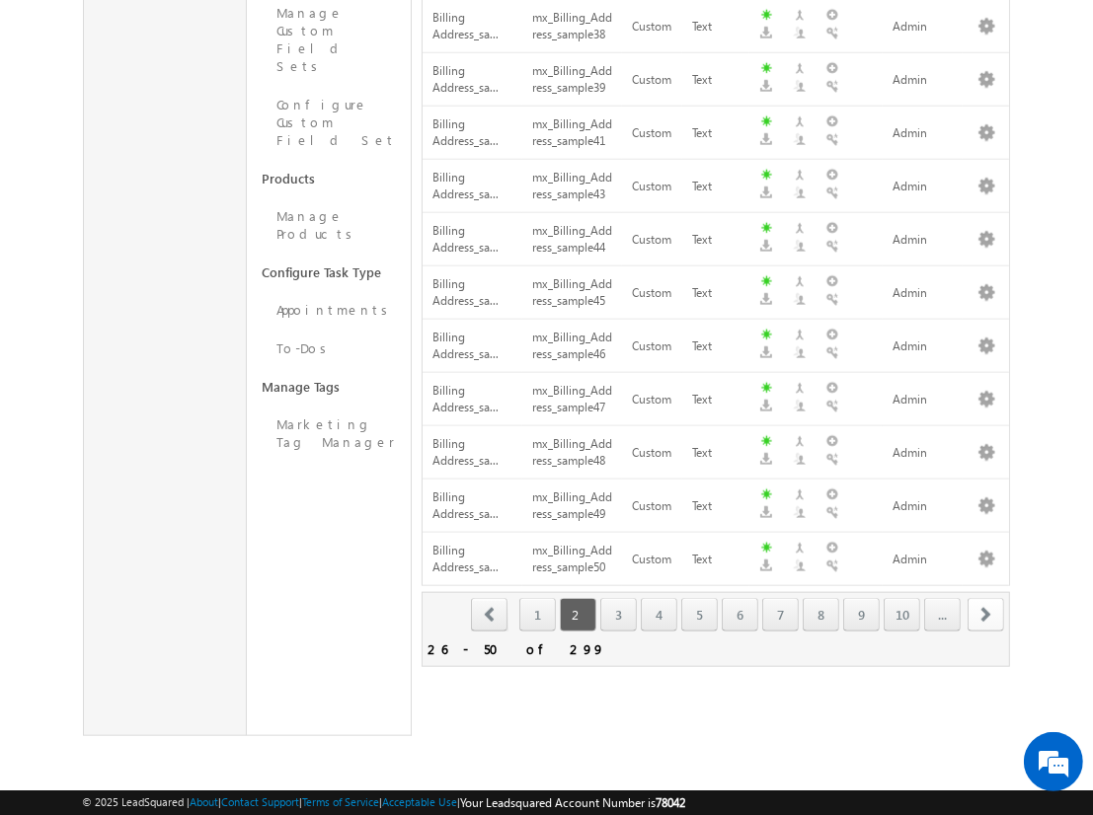
scroll to position [1159, 0]
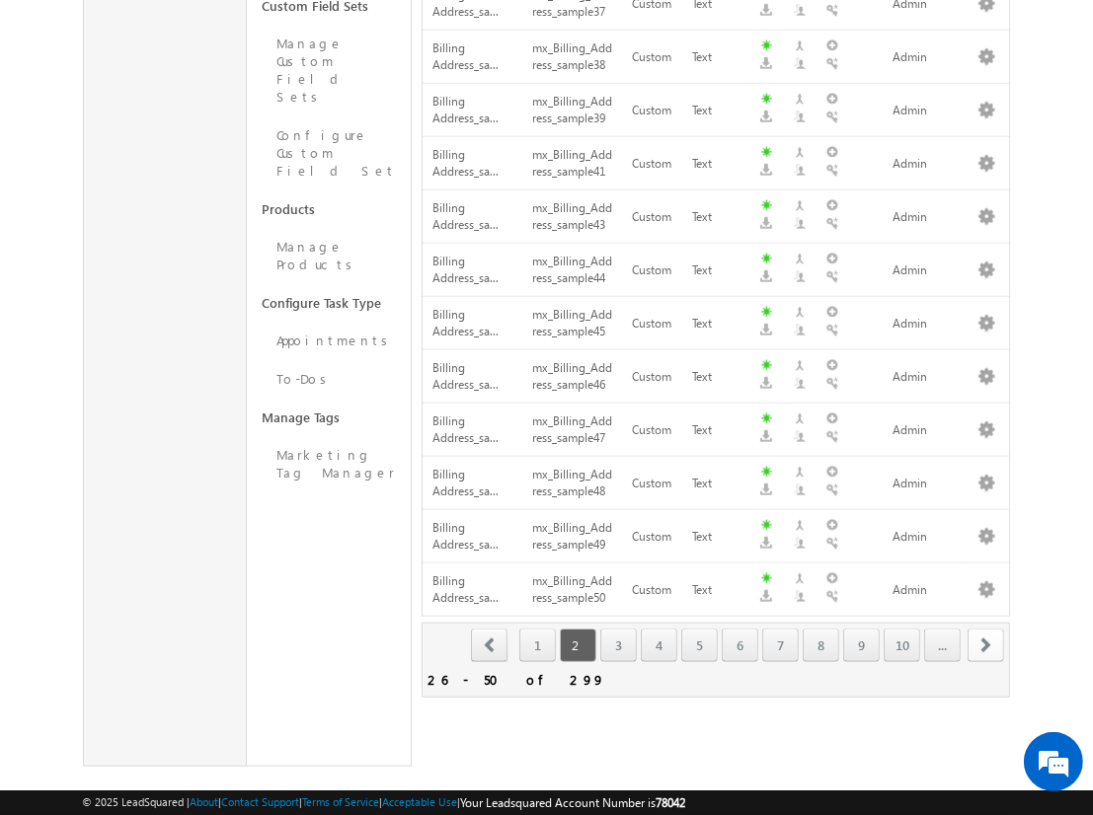
click at [986, 629] on span "next" at bounding box center [985, 646] width 37 height 34
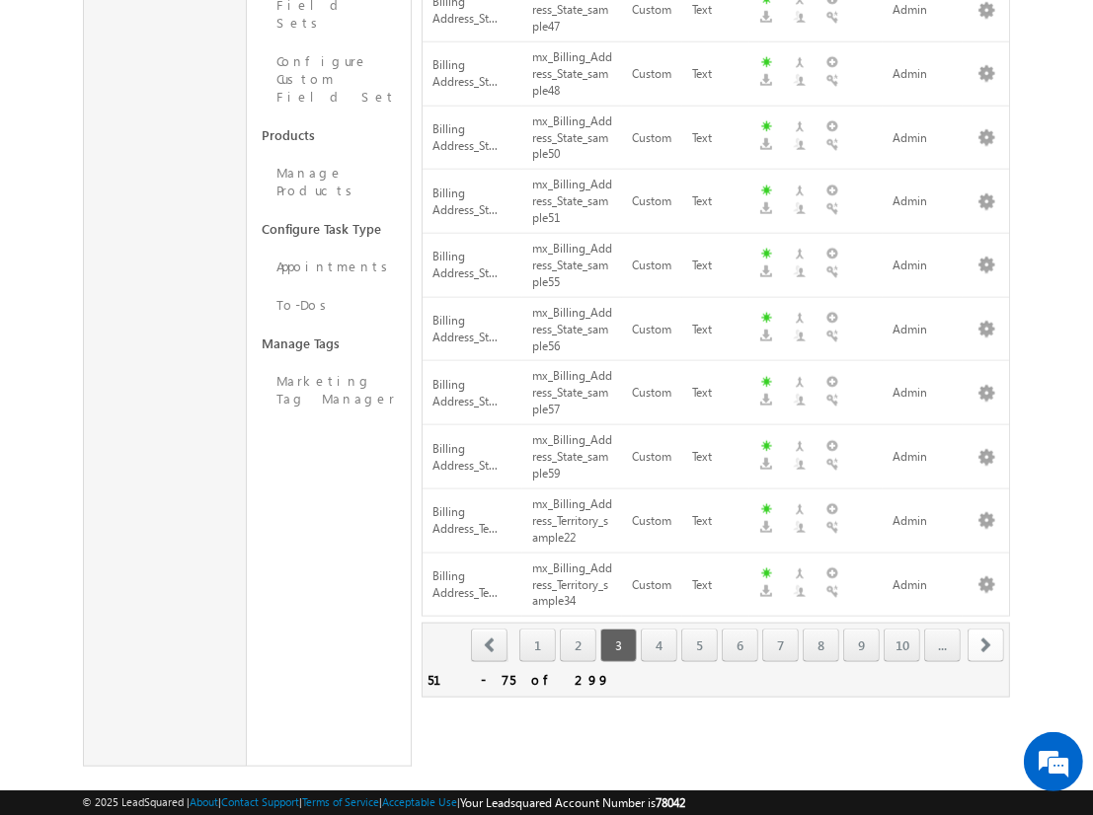
scroll to position [620, 0]
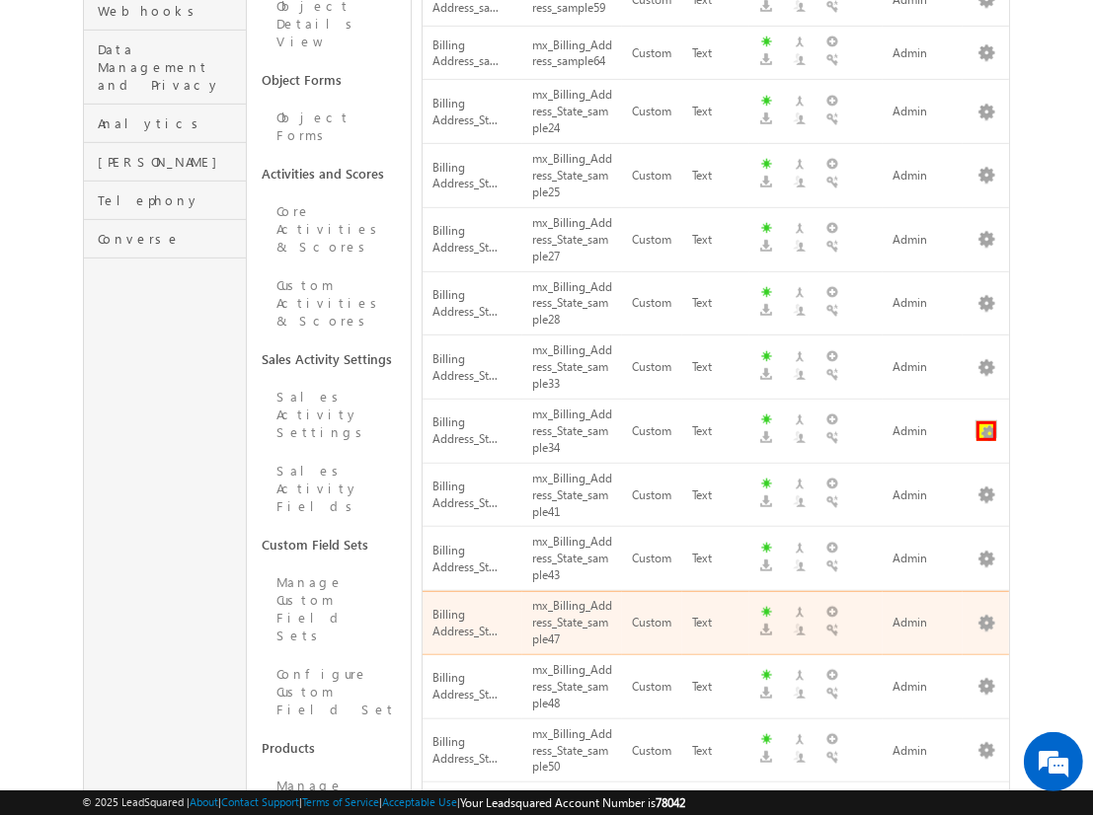
click at [986, 421] on button "button" at bounding box center [986, 431] width 20 height 20
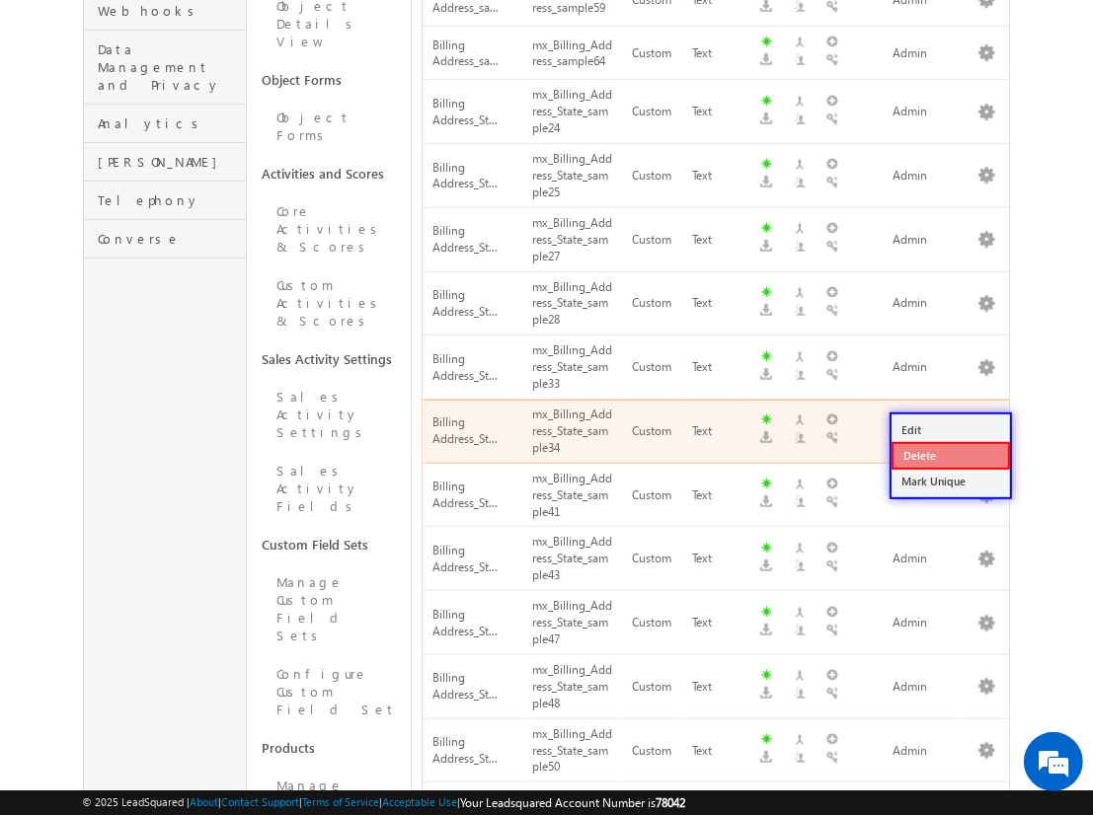
click at [949, 455] on link "Delete" at bounding box center [950, 456] width 118 height 28
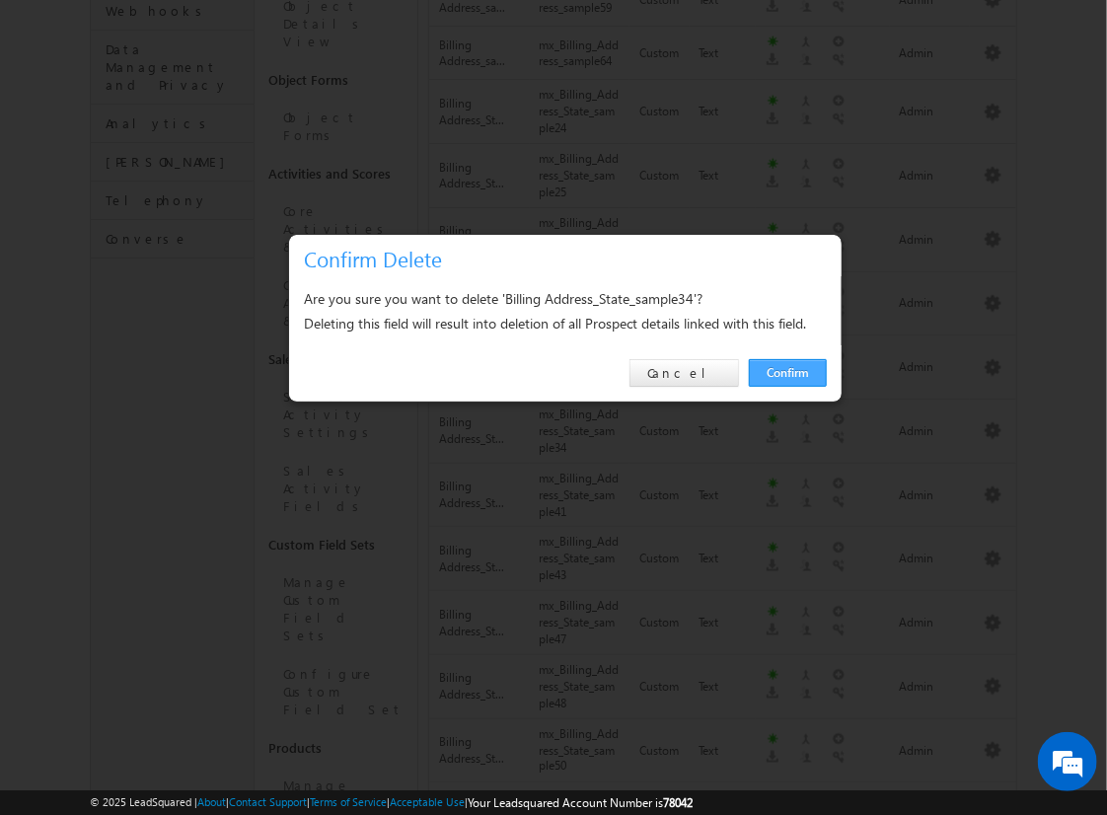
click at [788, 372] on link "Confirm" at bounding box center [788, 373] width 78 height 28
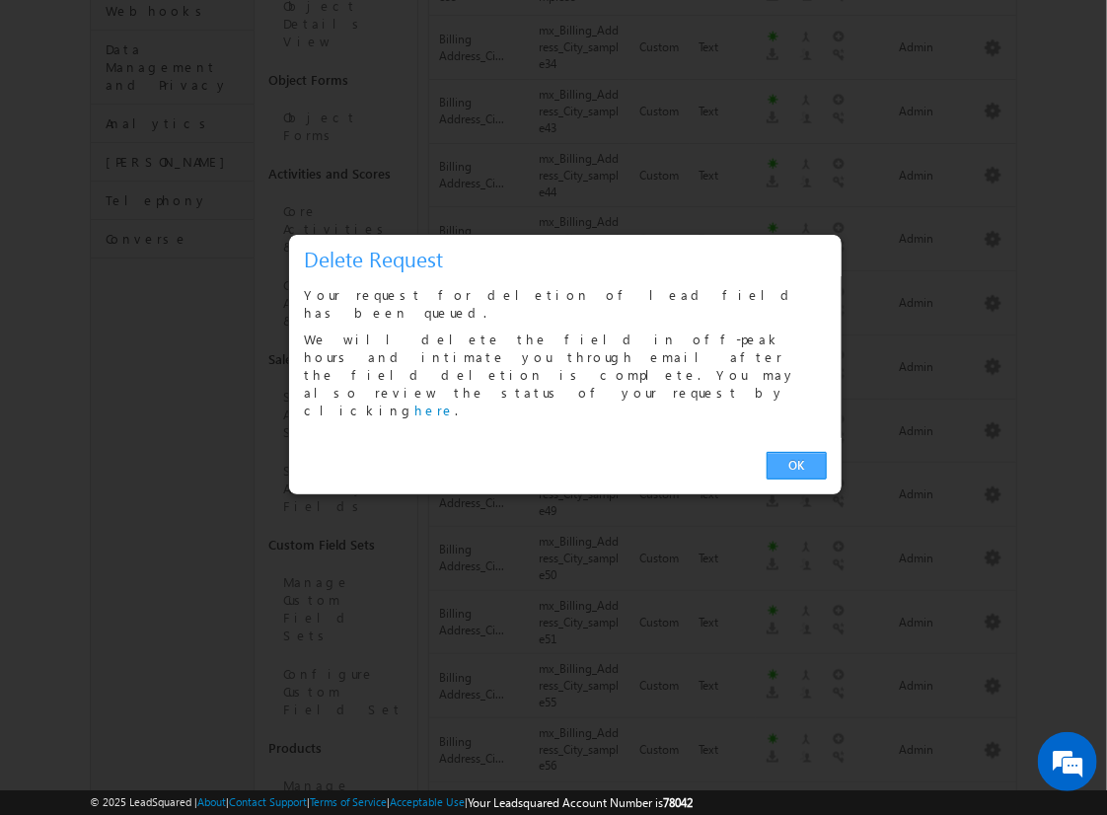
click at [796, 452] on link "OK" at bounding box center [797, 466] width 60 height 28
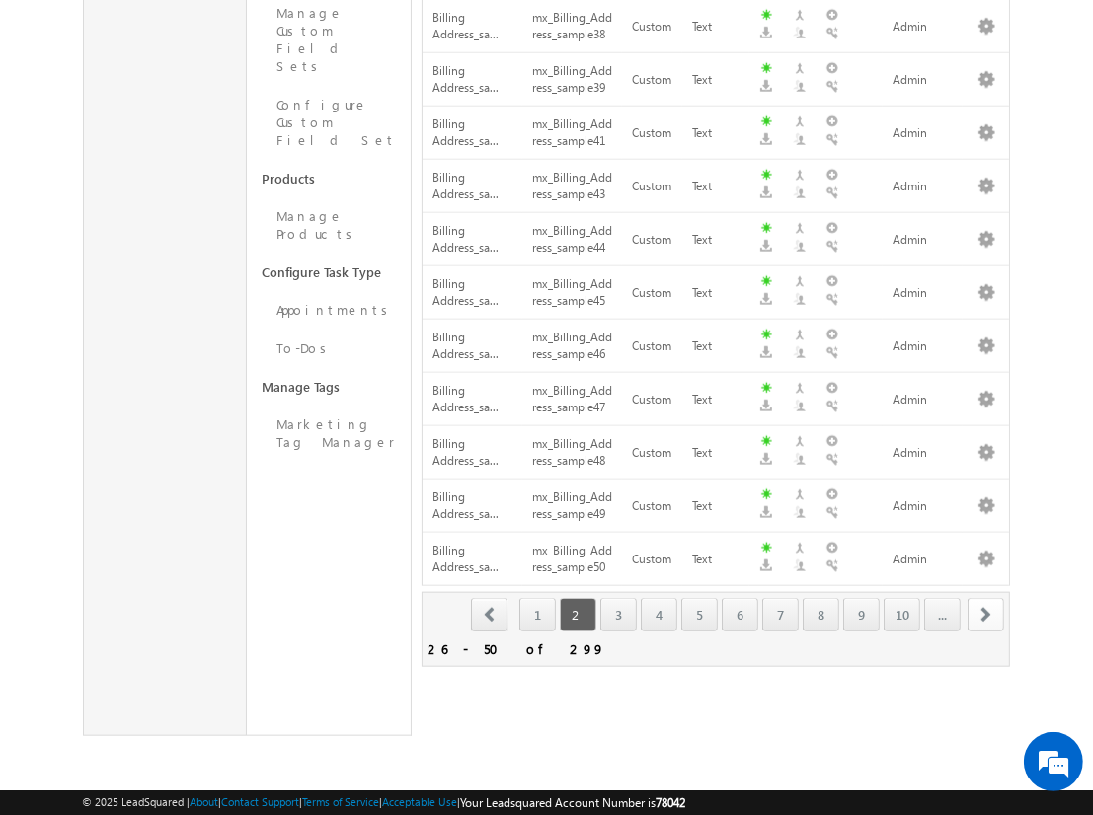
scroll to position [1159, 0]
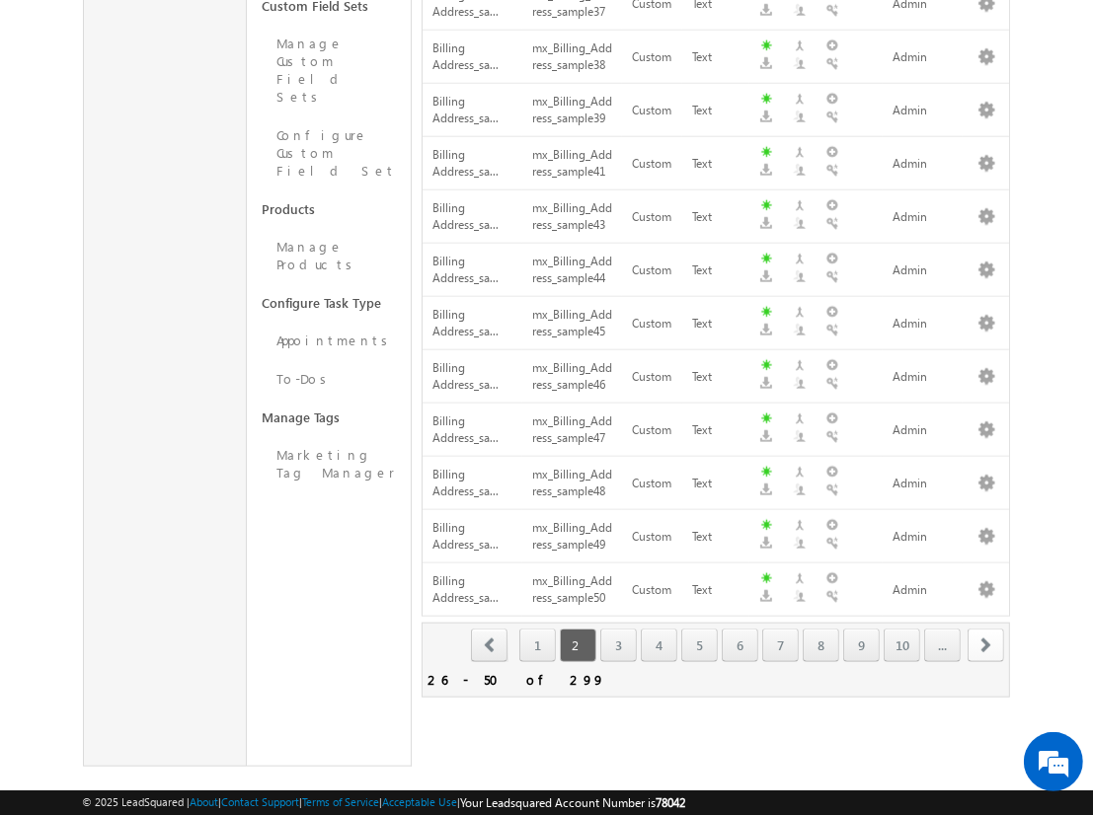
click at [986, 629] on span "next" at bounding box center [985, 646] width 37 height 34
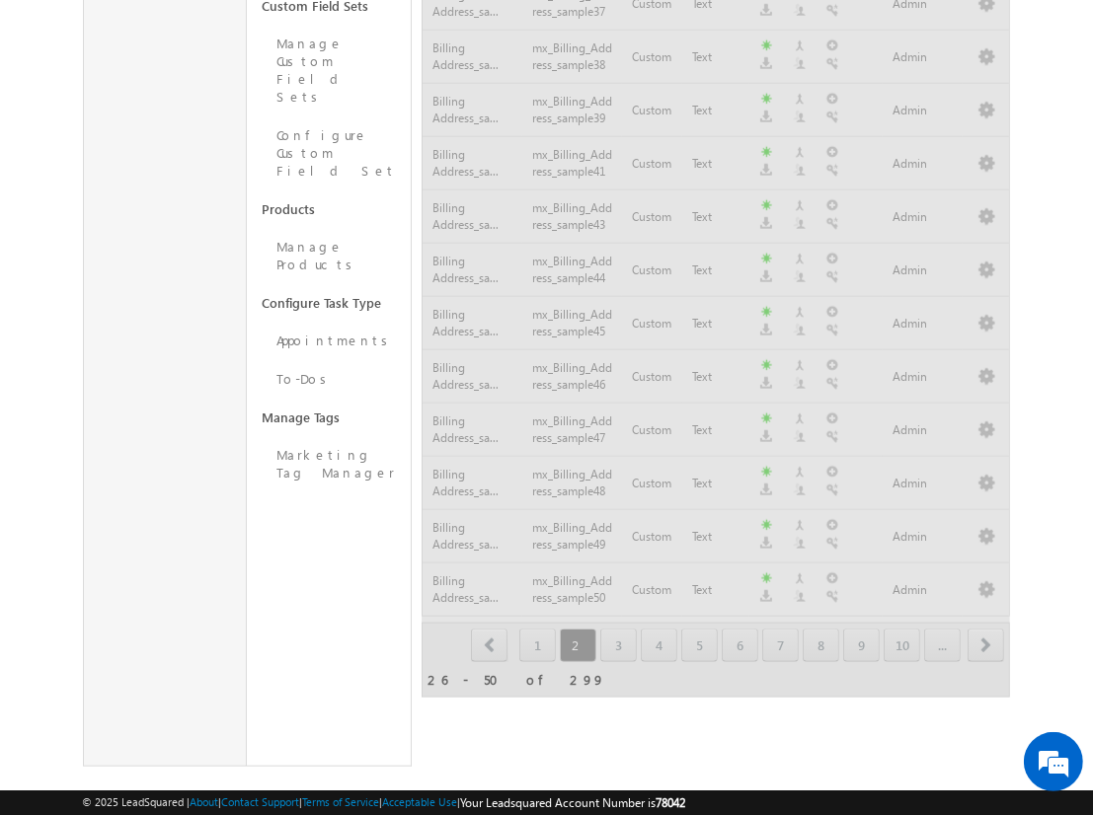
scroll to position [1233, 0]
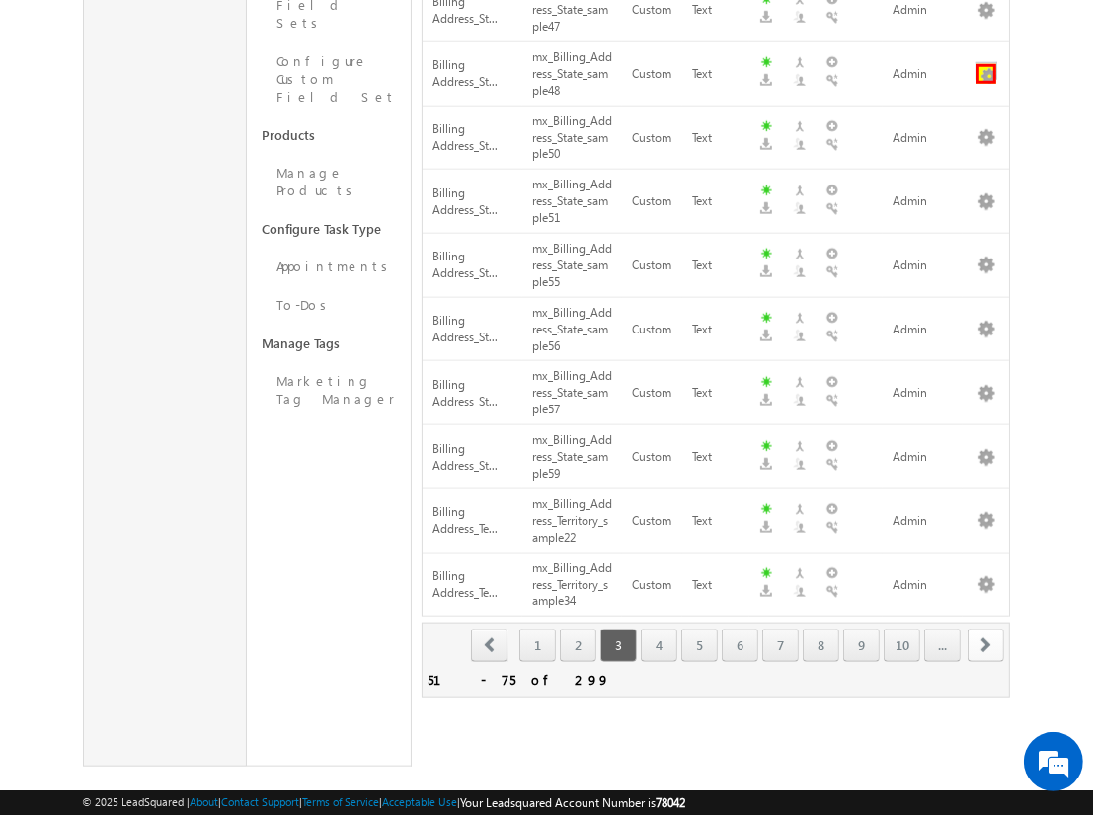
click at [986, 64] on button "button" at bounding box center [986, 74] width 20 height 20
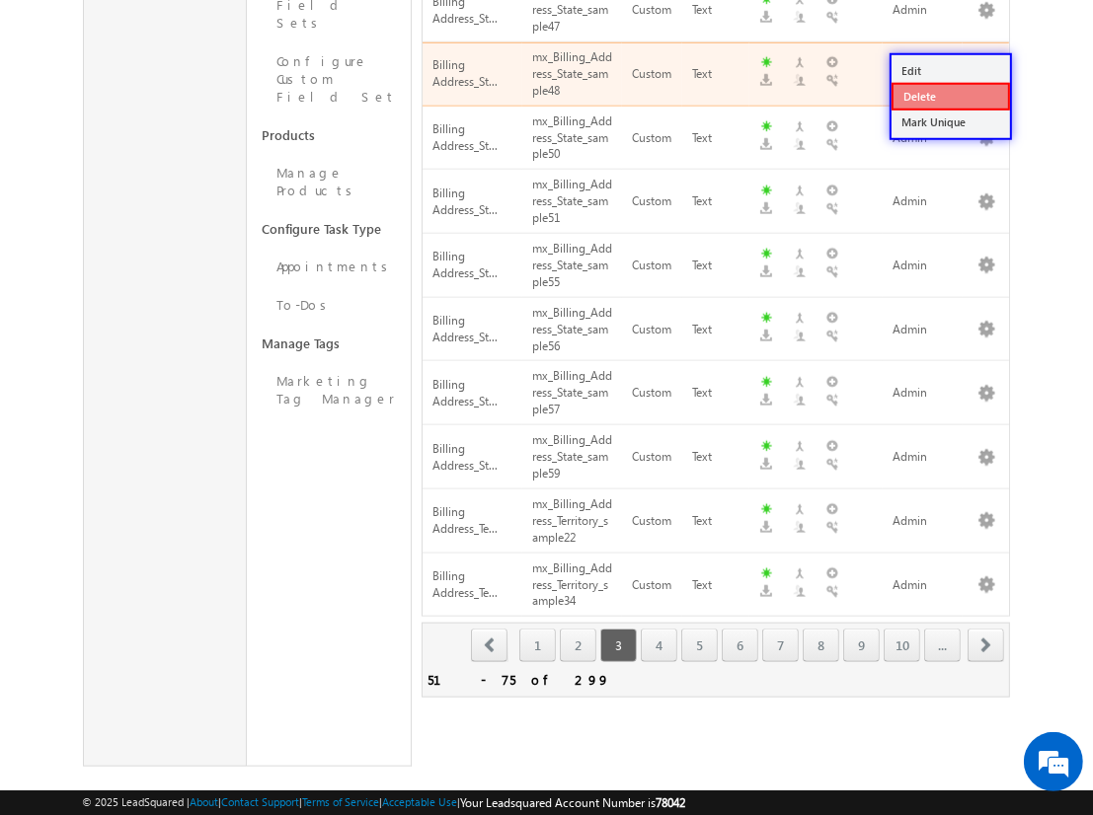
click at [949, 95] on link "Delete" at bounding box center [950, 97] width 118 height 28
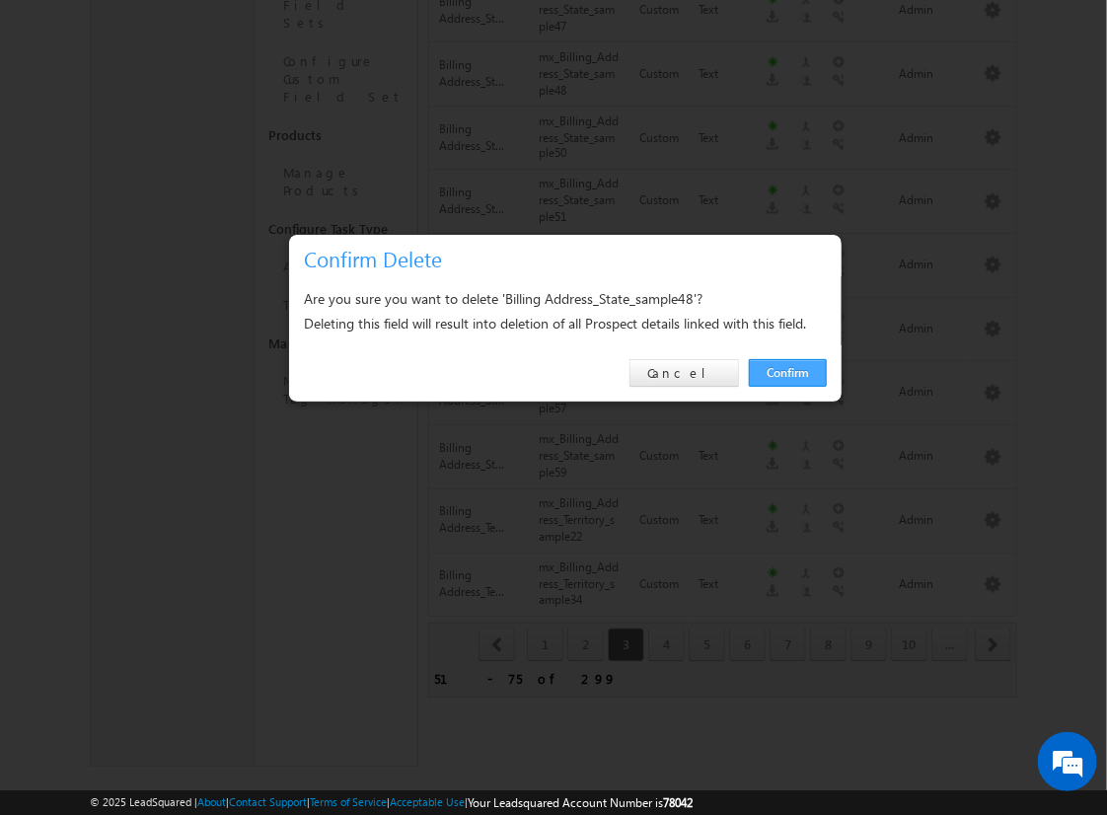
click at [788, 372] on link "Confirm" at bounding box center [788, 373] width 78 height 28
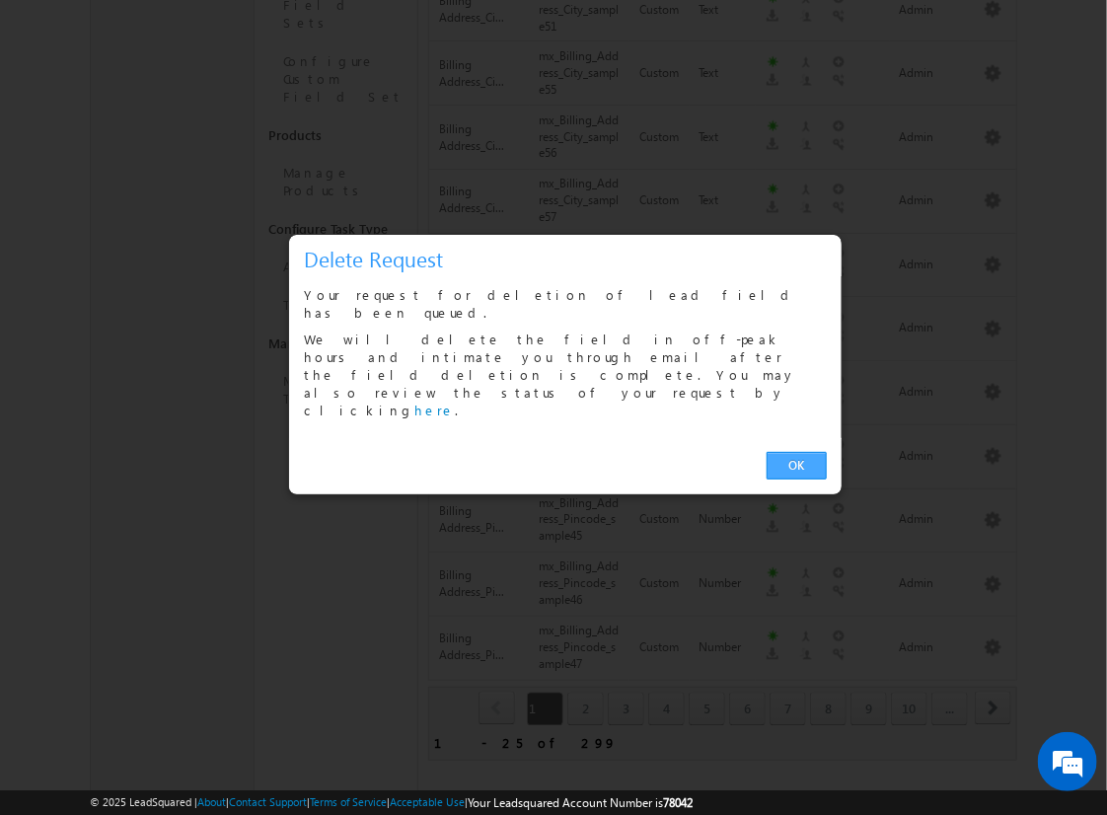
click at [796, 452] on link "OK" at bounding box center [797, 466] width 60 height 28
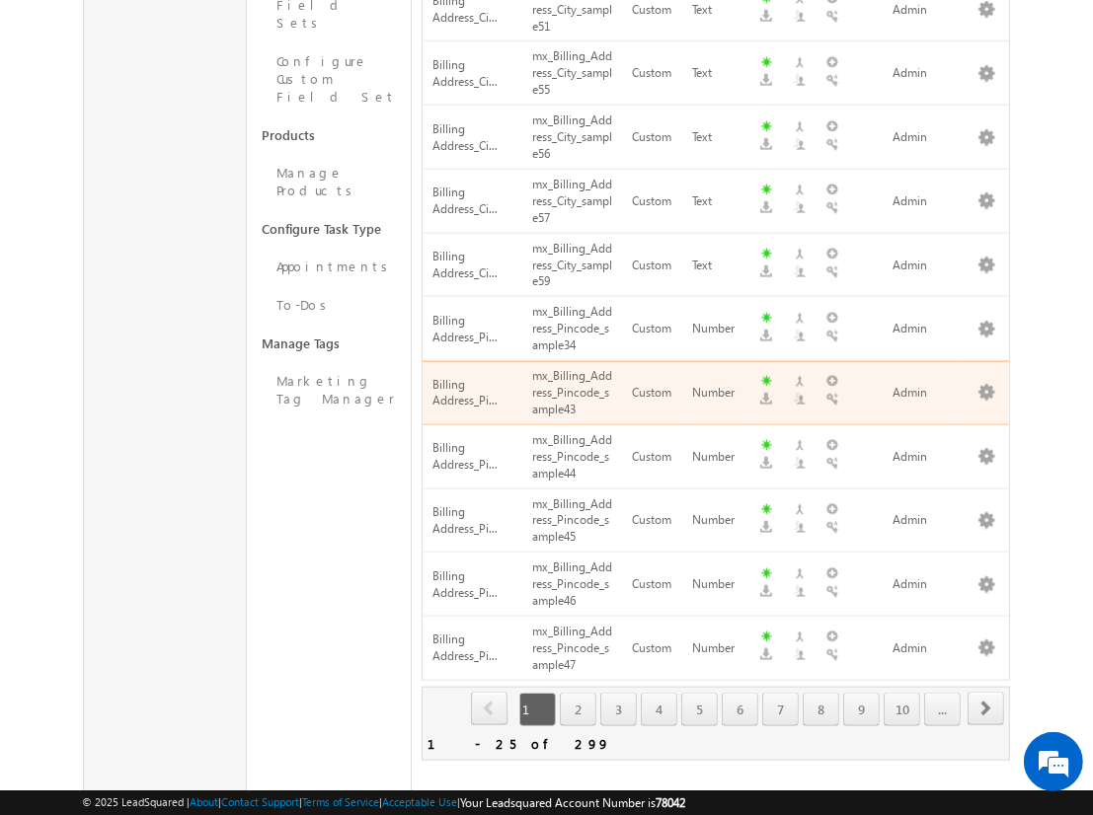
click at [986, 692] on span "next" at bounding box center [985, 709] width 37 height 34
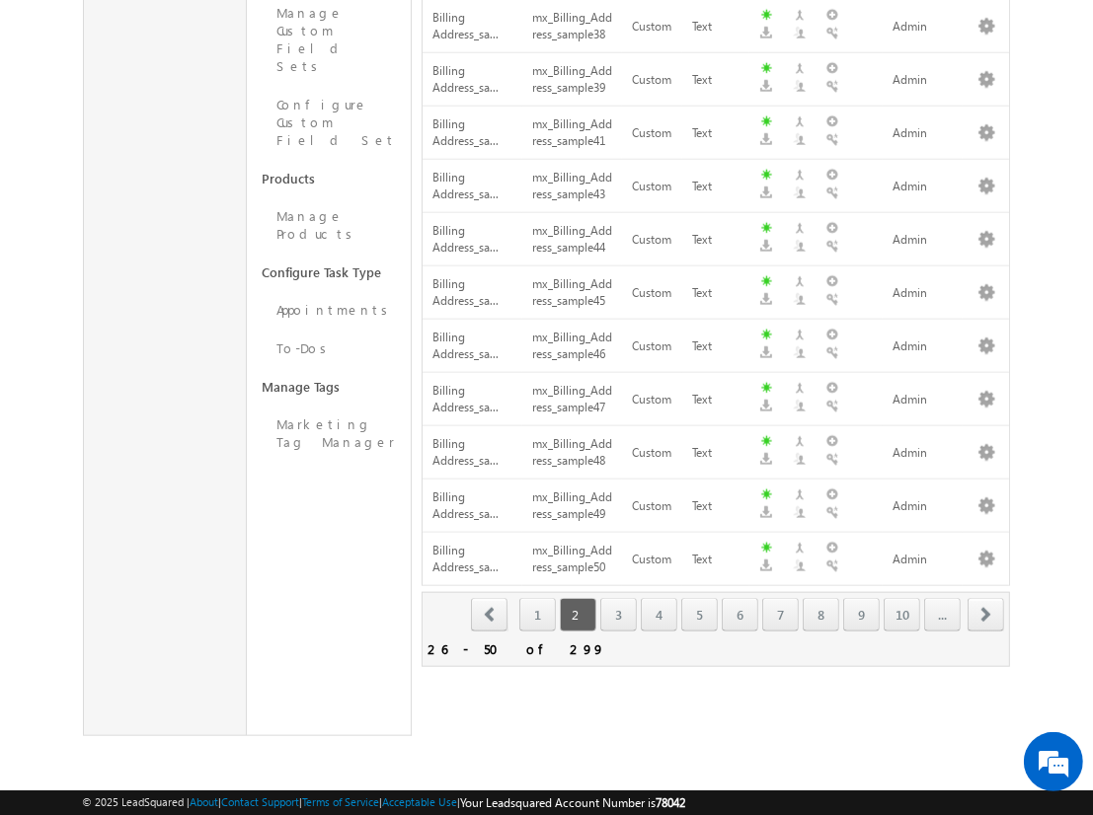
scroll to position [1159, 0]
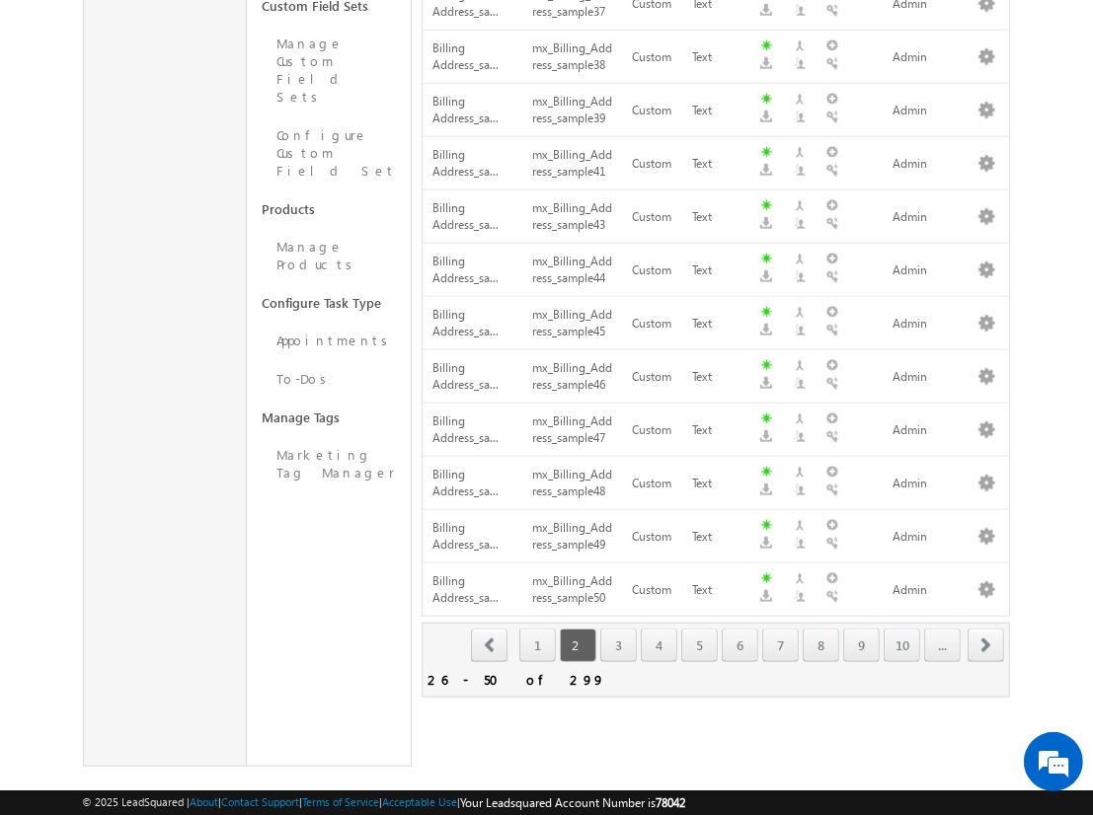
click at [986, 629] on span "next" at bounding box center [985, 646] width 37 height 34
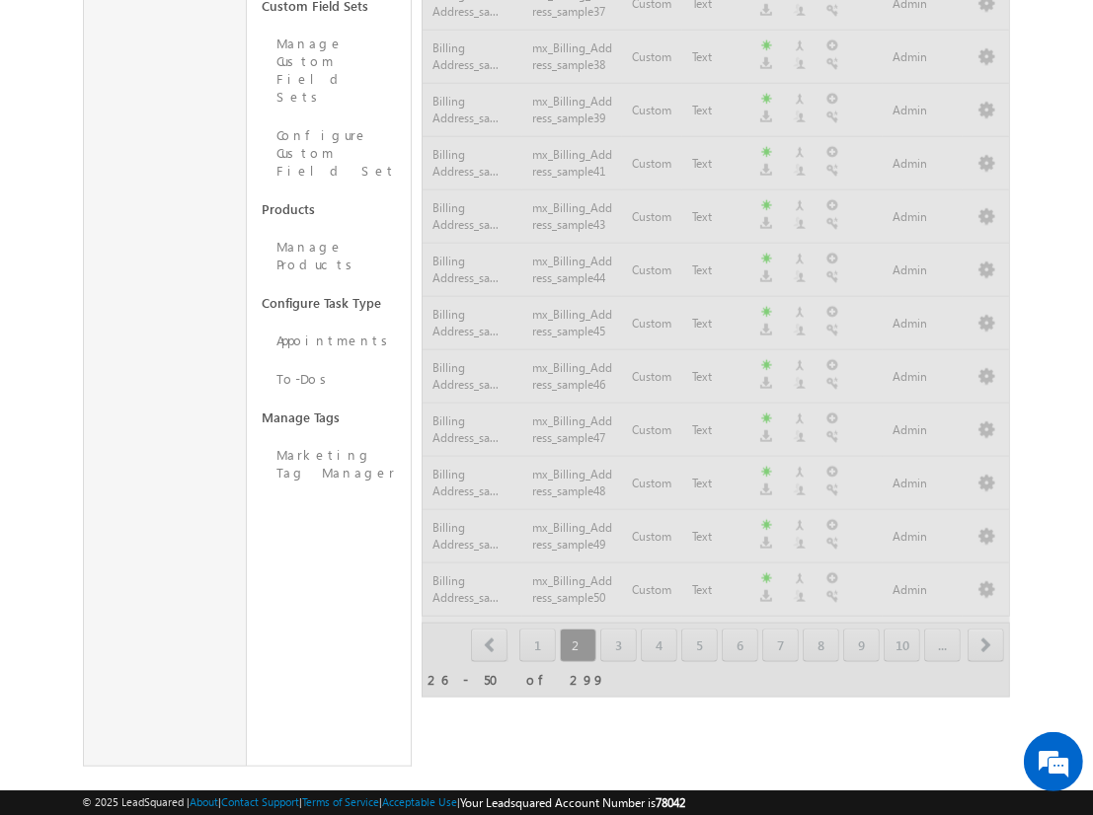
scroll to position [1233, 0]
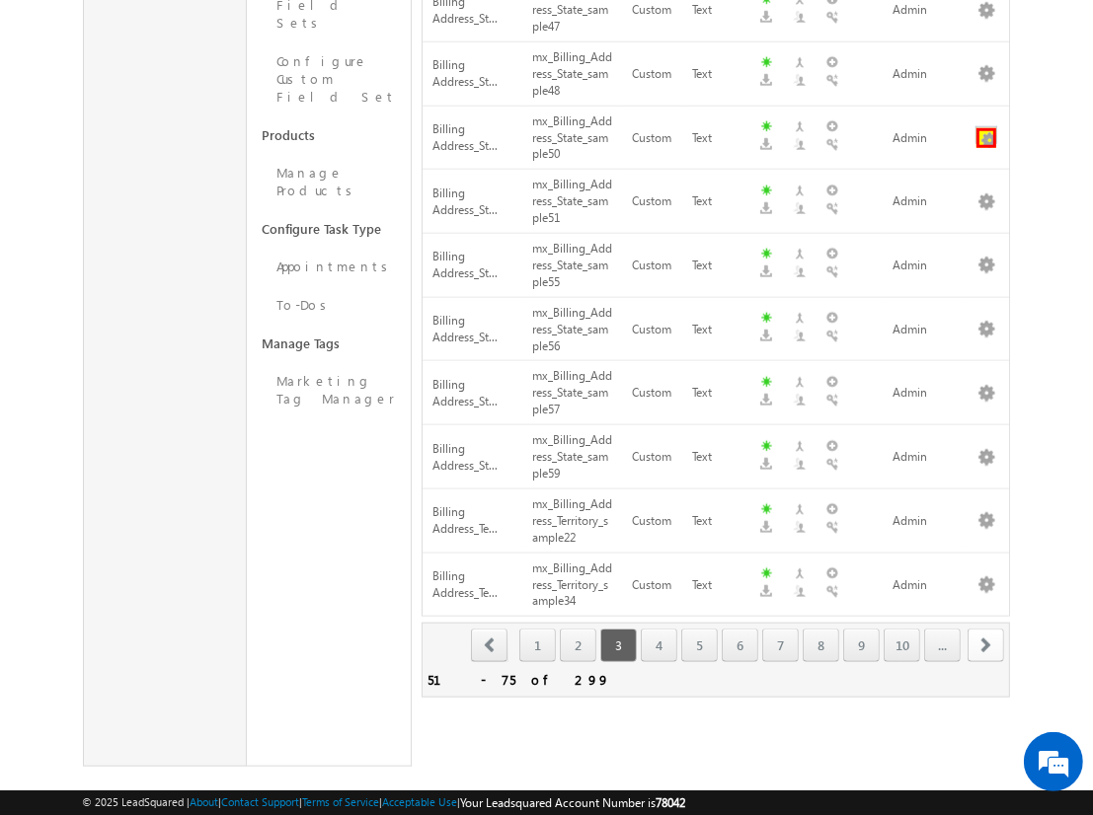
click at [986, 128] on button "button" at bounding box center [986, 138] width 20 height 20
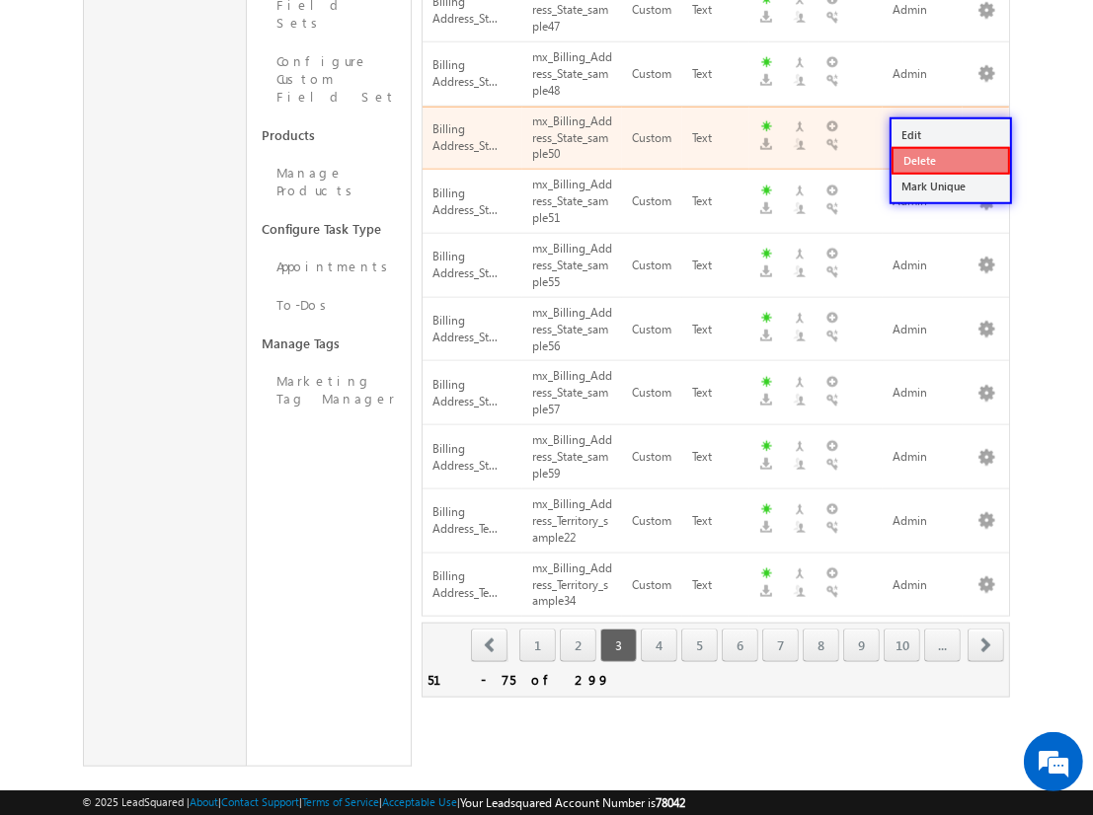
click at [949, 159] on link "Delete" at bounding box center [950, 161] width 118 height 28
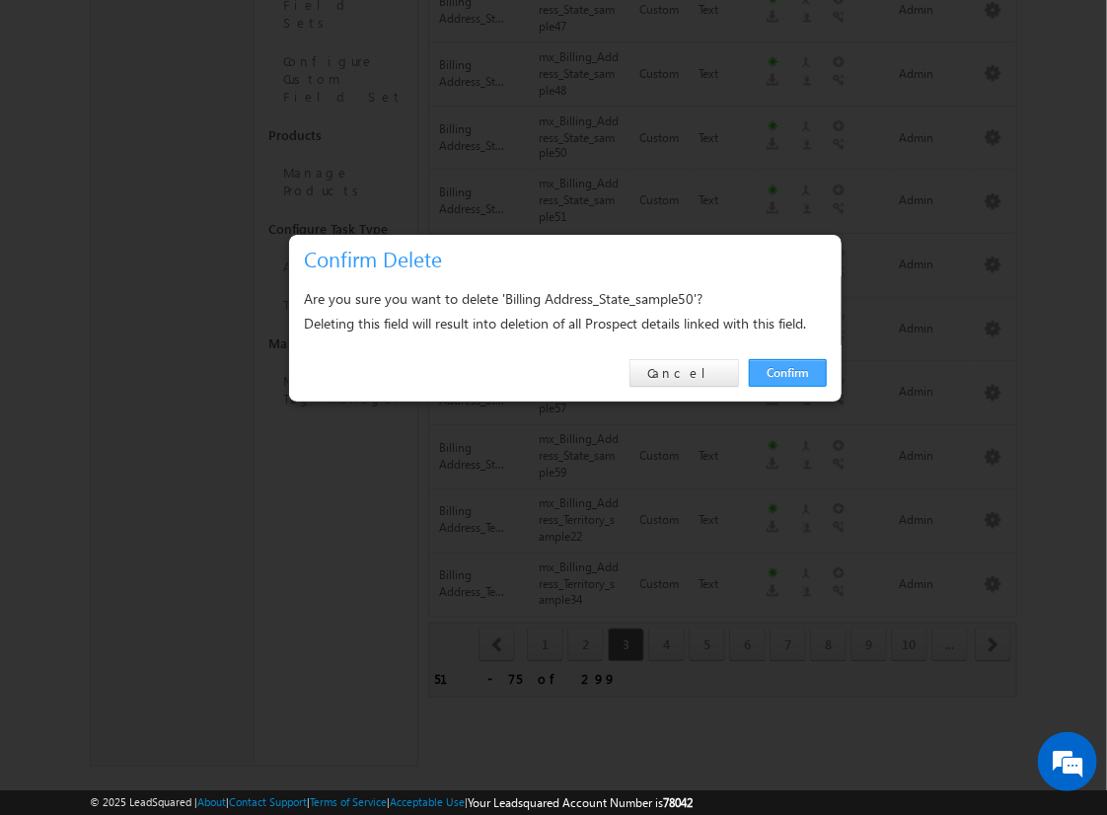
click at [788, 372] on link "Confirm" at bounding box center [788, 373] width 78 height 28
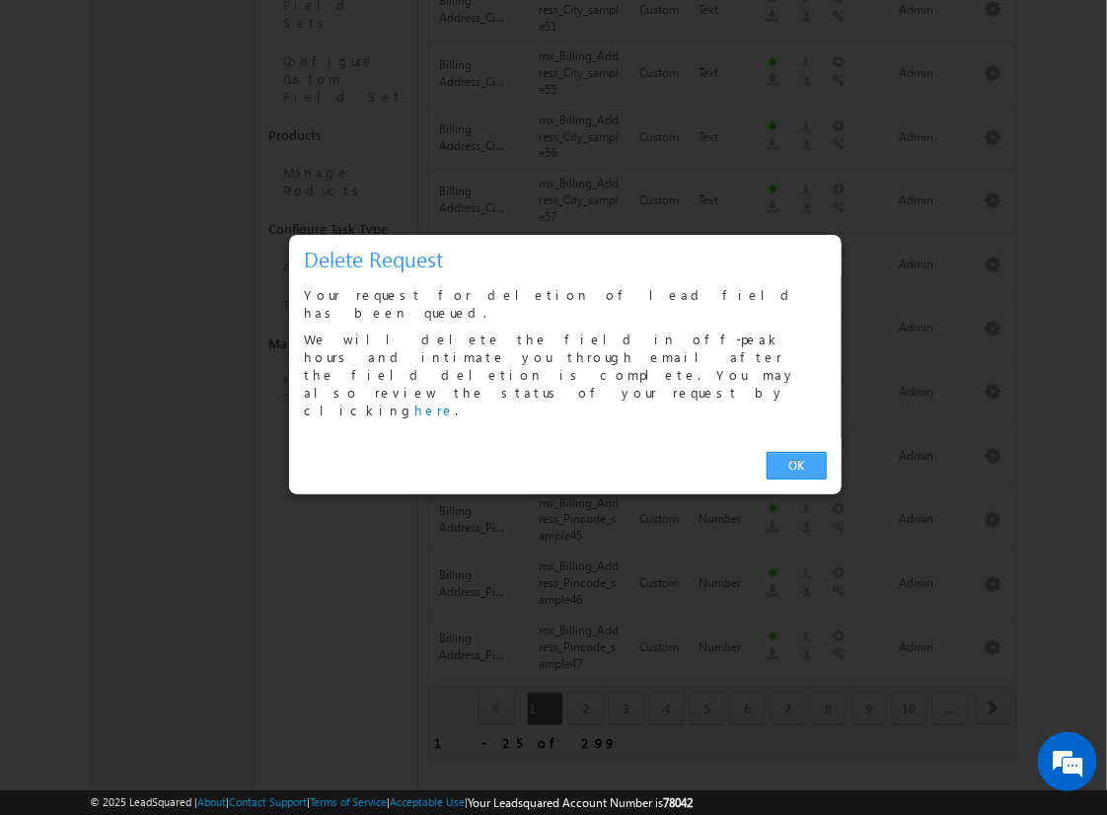
click at [796, 452] on link "OK" at bounding box center [797, 466] width 60 height 28
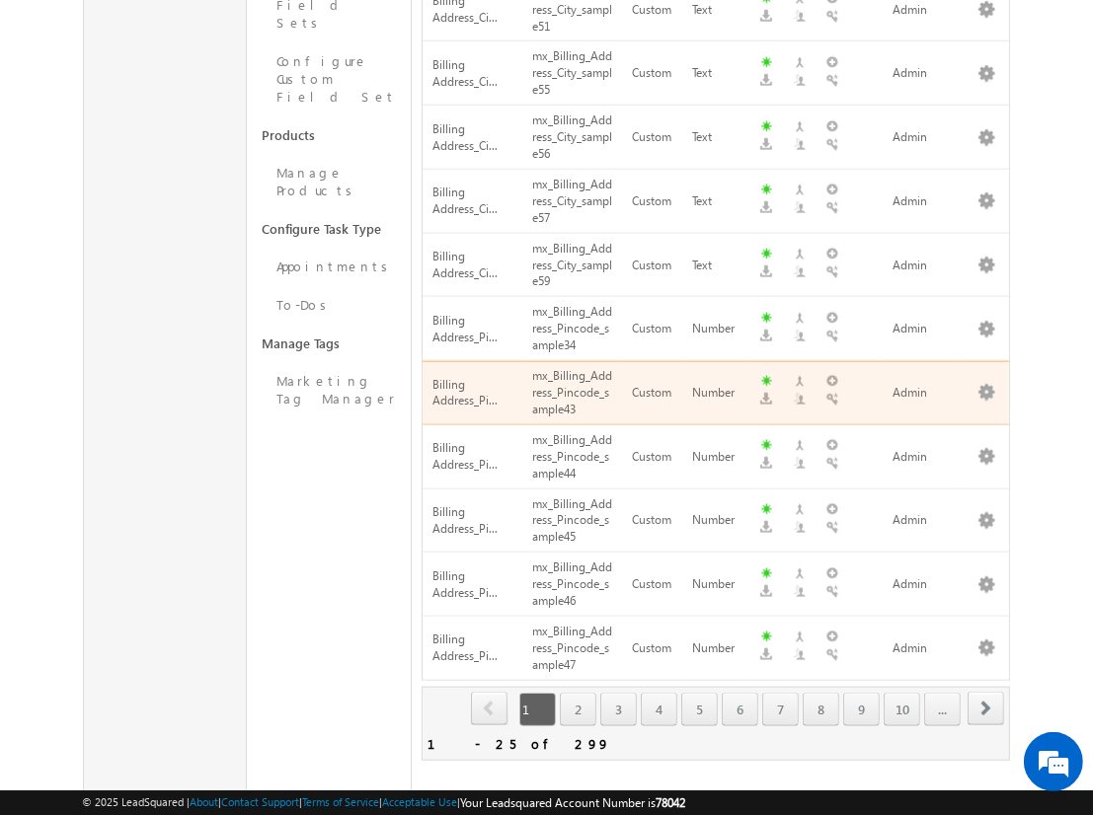
click at [986, 692] on span "next" at bounding box center [985, 709] width 37 height 34
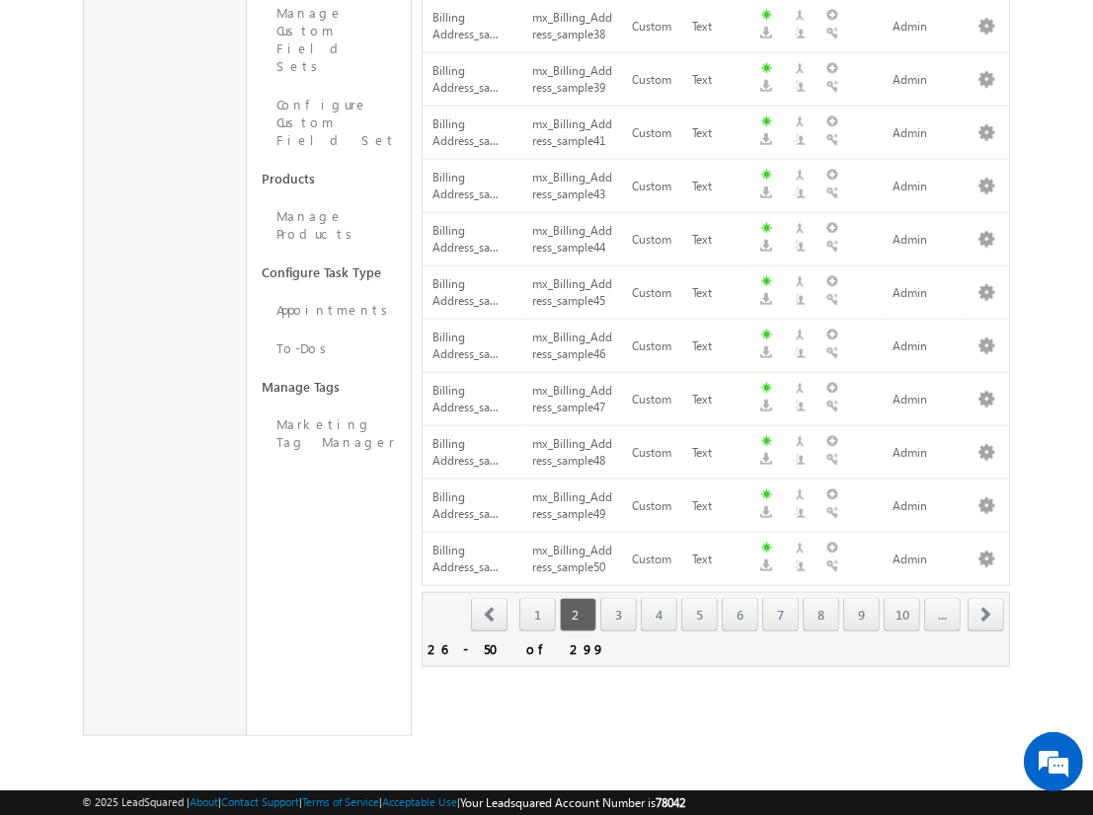
scroll to position [1159, 0]
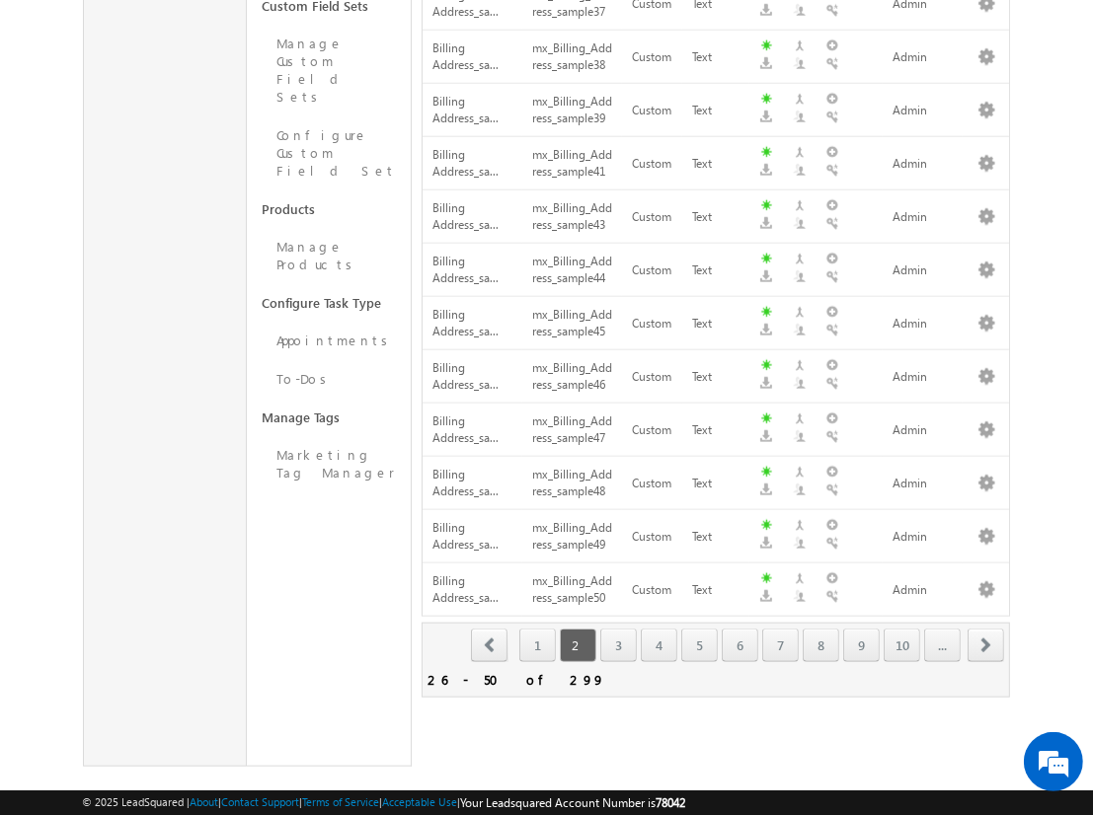
click at [986, 629] on span "next" at bounding box center [985, 646] width 37 height 34
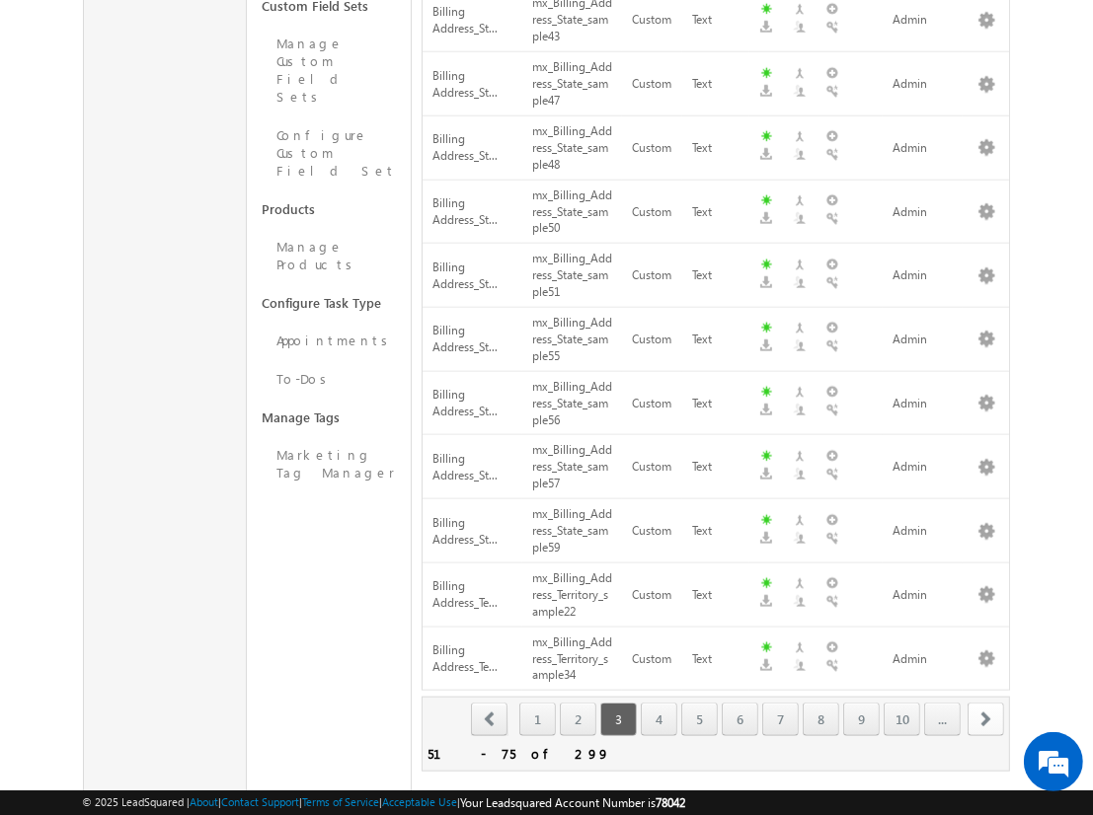
scroll to position [1233, 0]
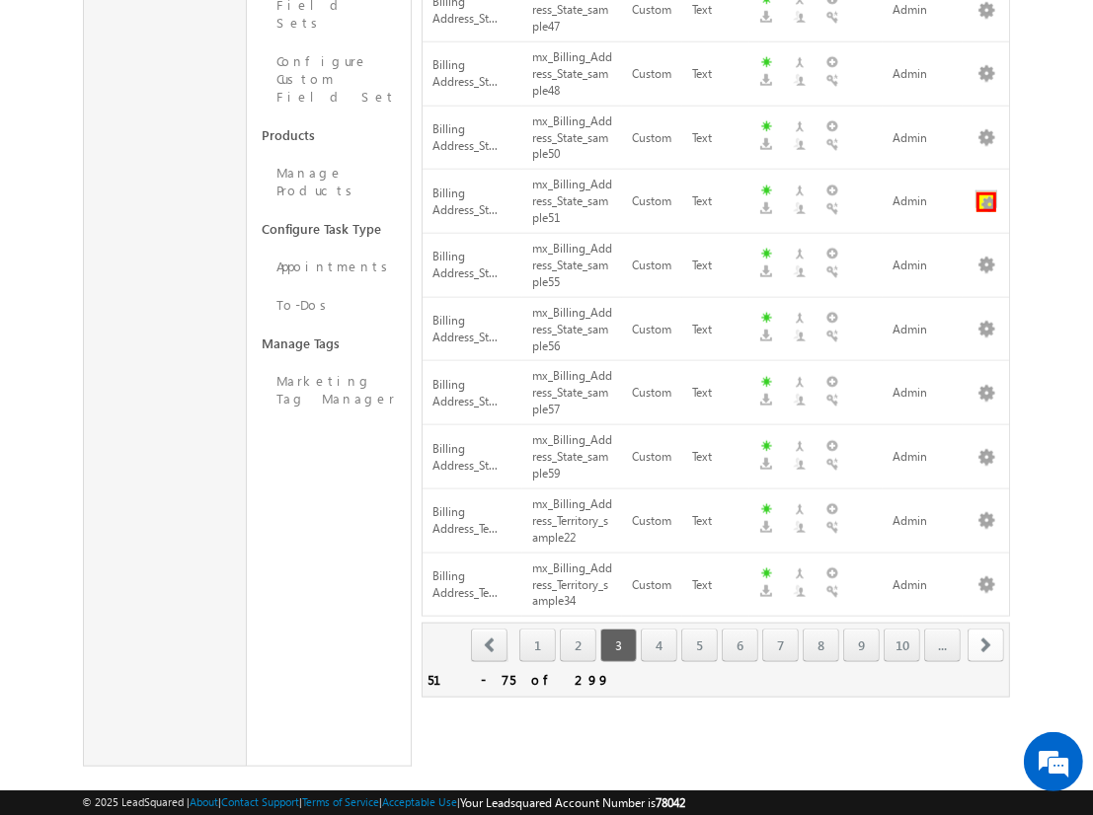
click at [986, 192] on button "button" at bounding box center [986, 202] width 20 height 20
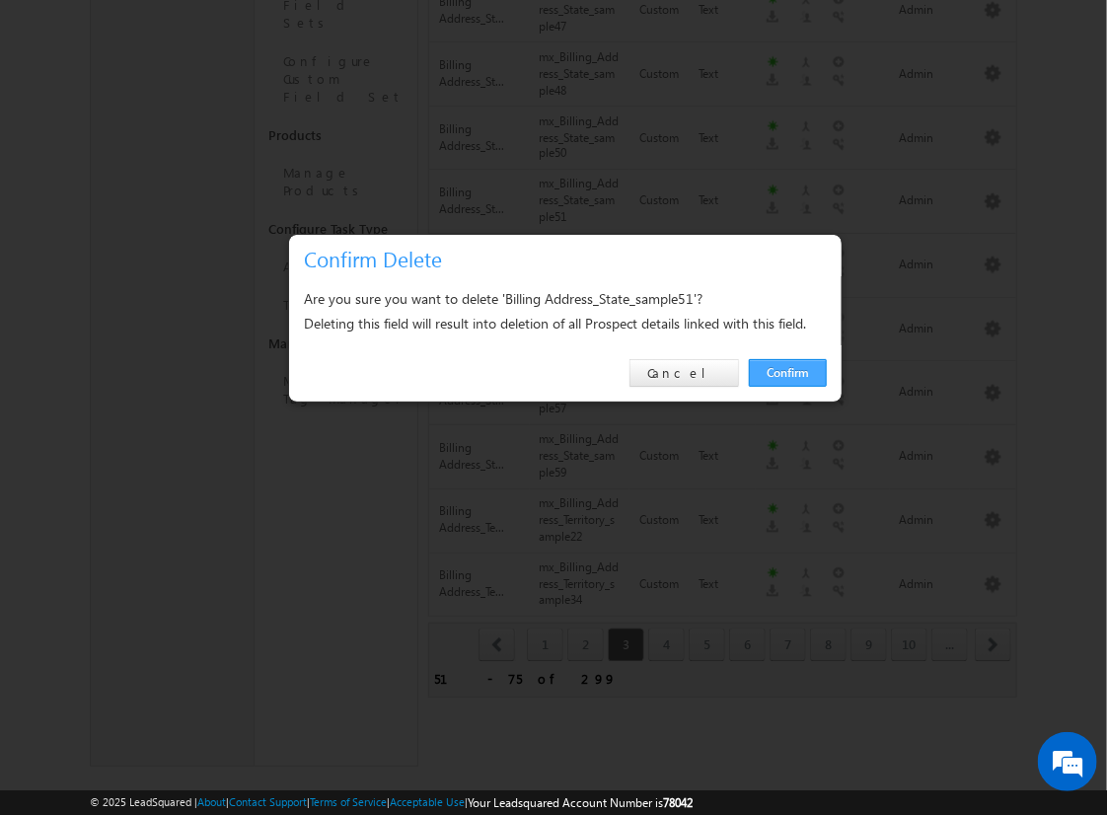
click at [788, 372] on link "Confirm" at bounding box center [788, 373] width 78 height 28
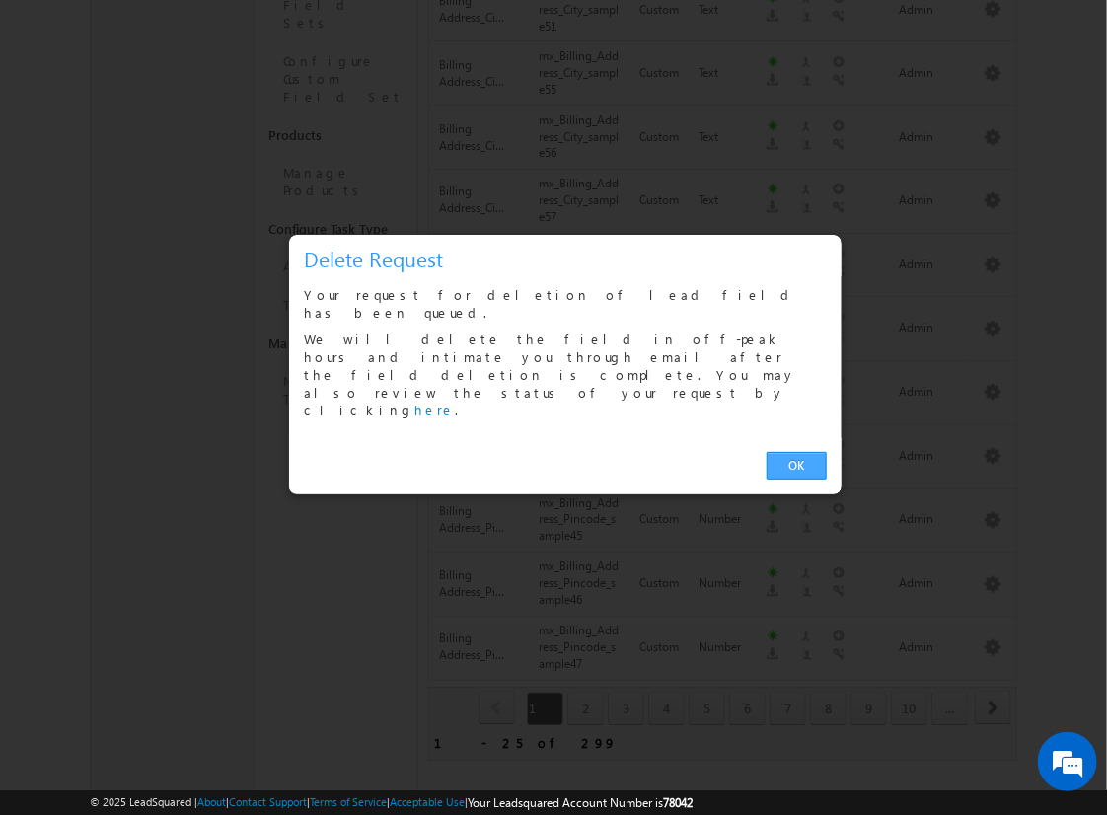
click at [796, 452] on link "OK" at bounding box center [797, 466] width 60 height 28
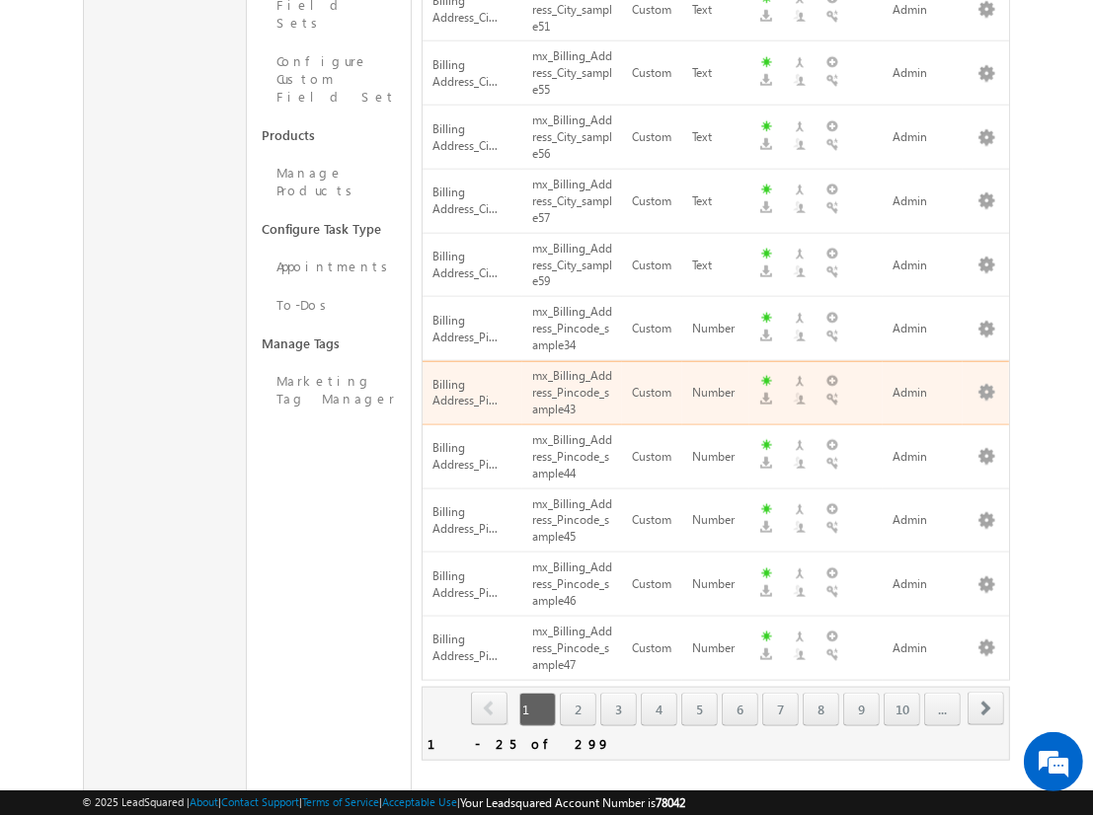
click at [986, 692] on span "next" at bounding box center [985, 709] width 37 height 34
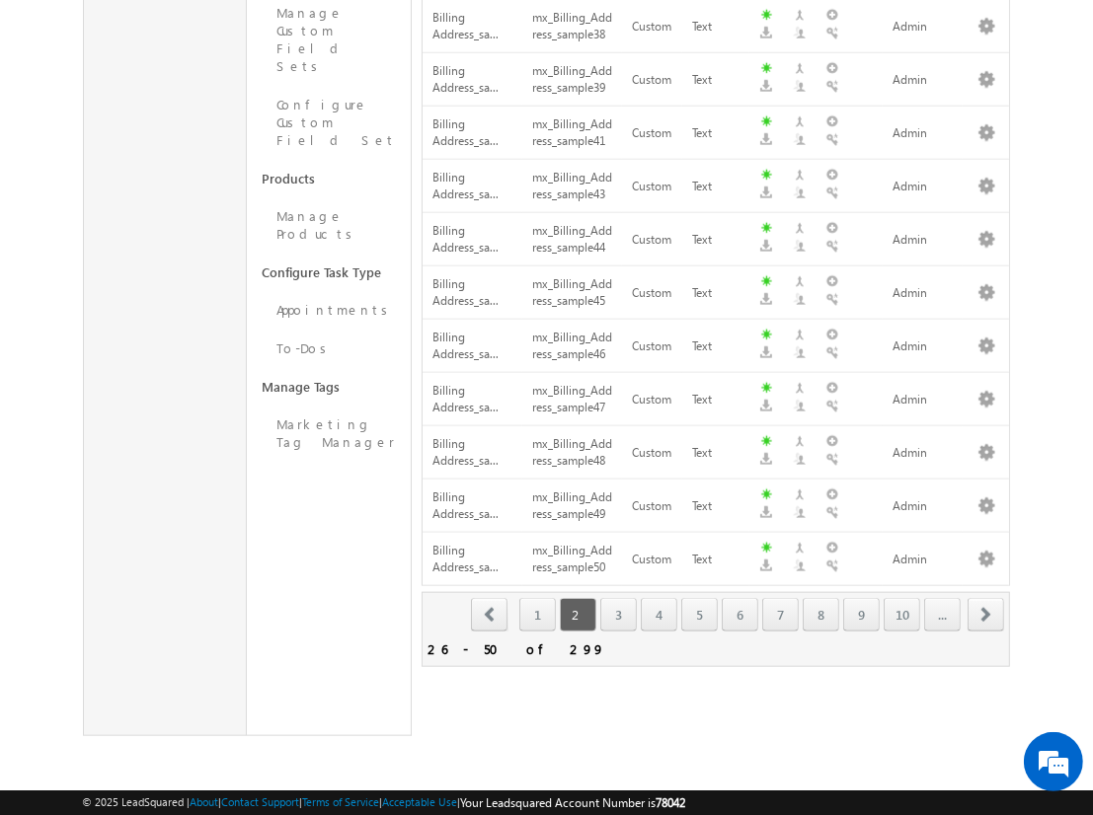
scroll to position [1159, 0]
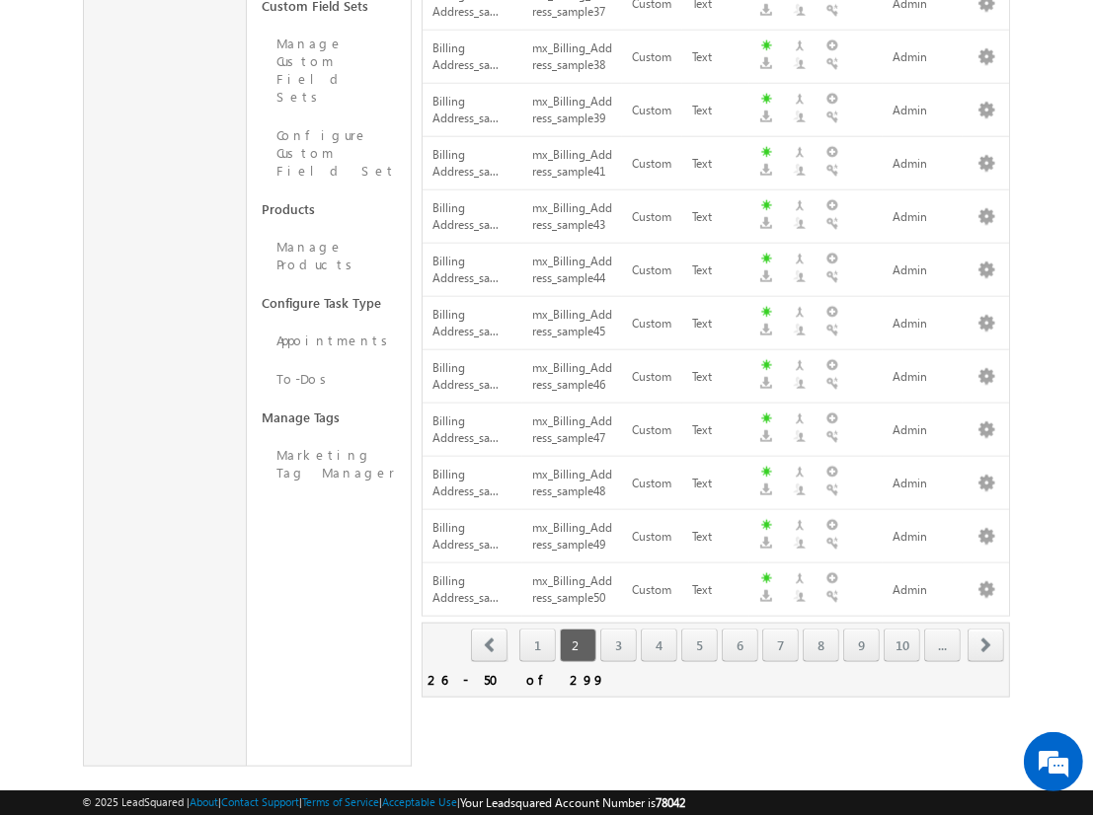
click at [986, 629] on span "next" at bounding box center [985, 646] width 37 height 34
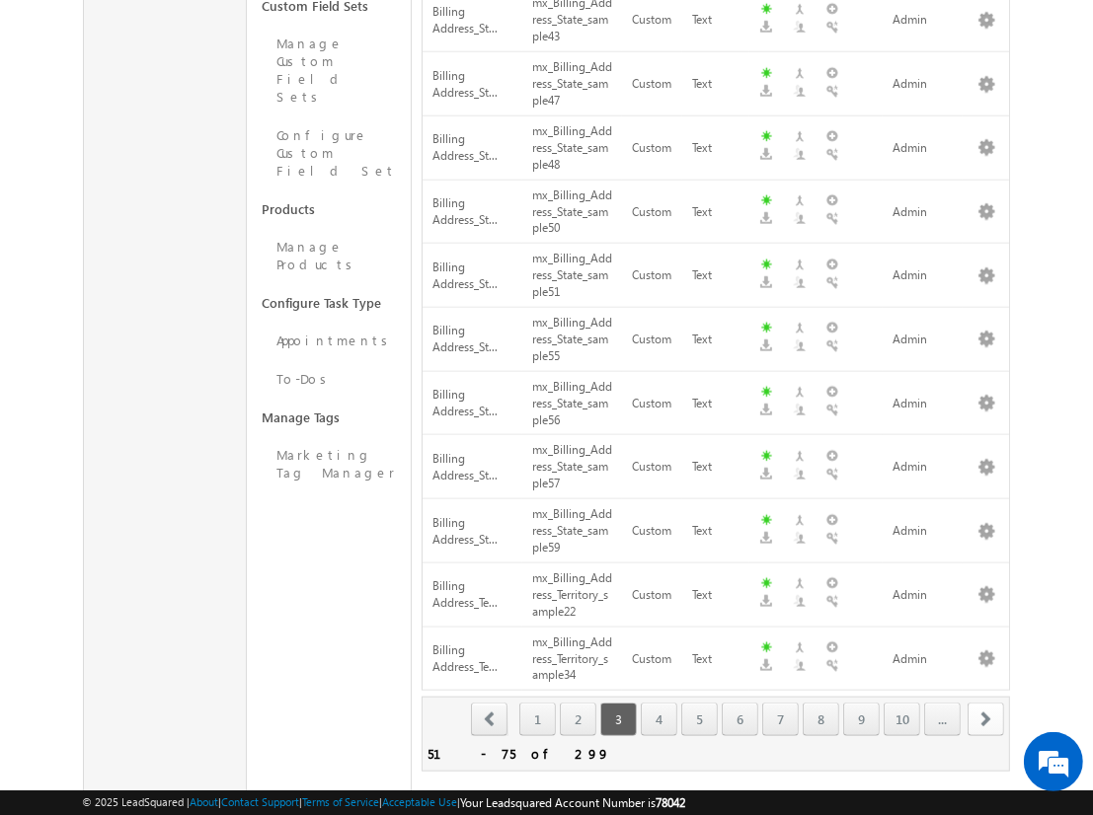
scroll to position [1233, 0]
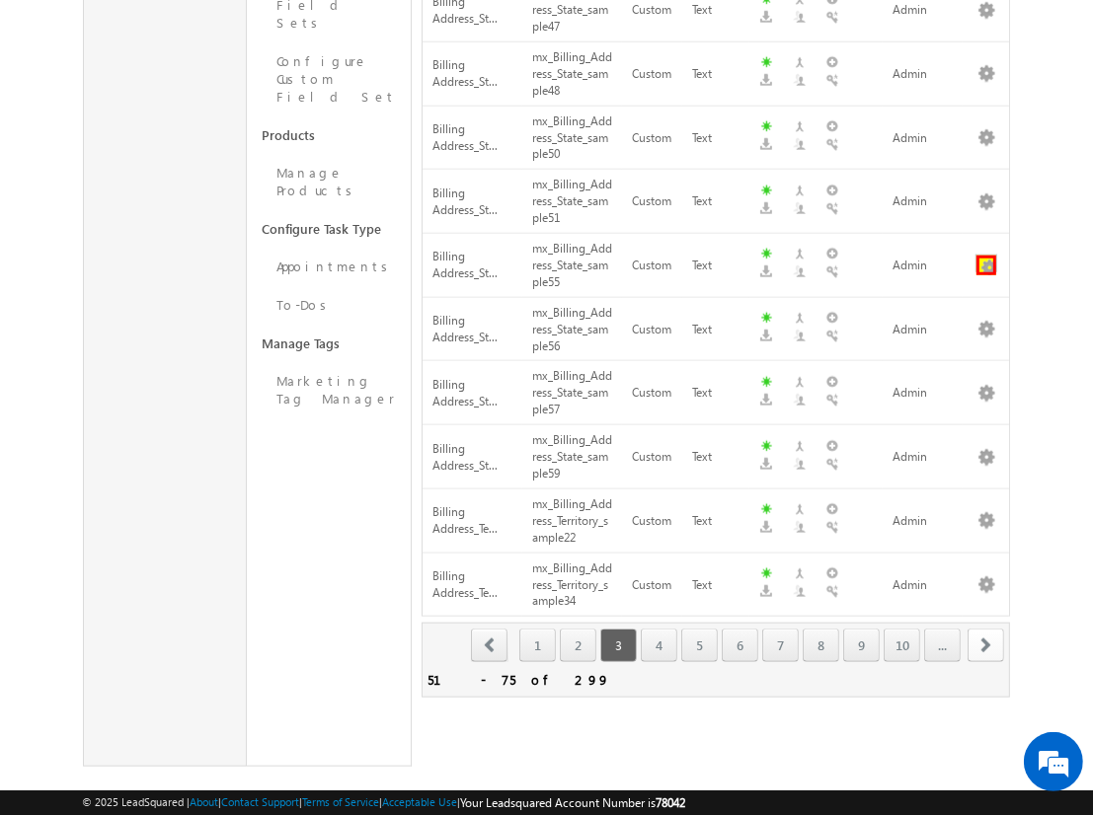
click at [986, 256] on button "button" at bounding box center [986, 266] width 20 height 20
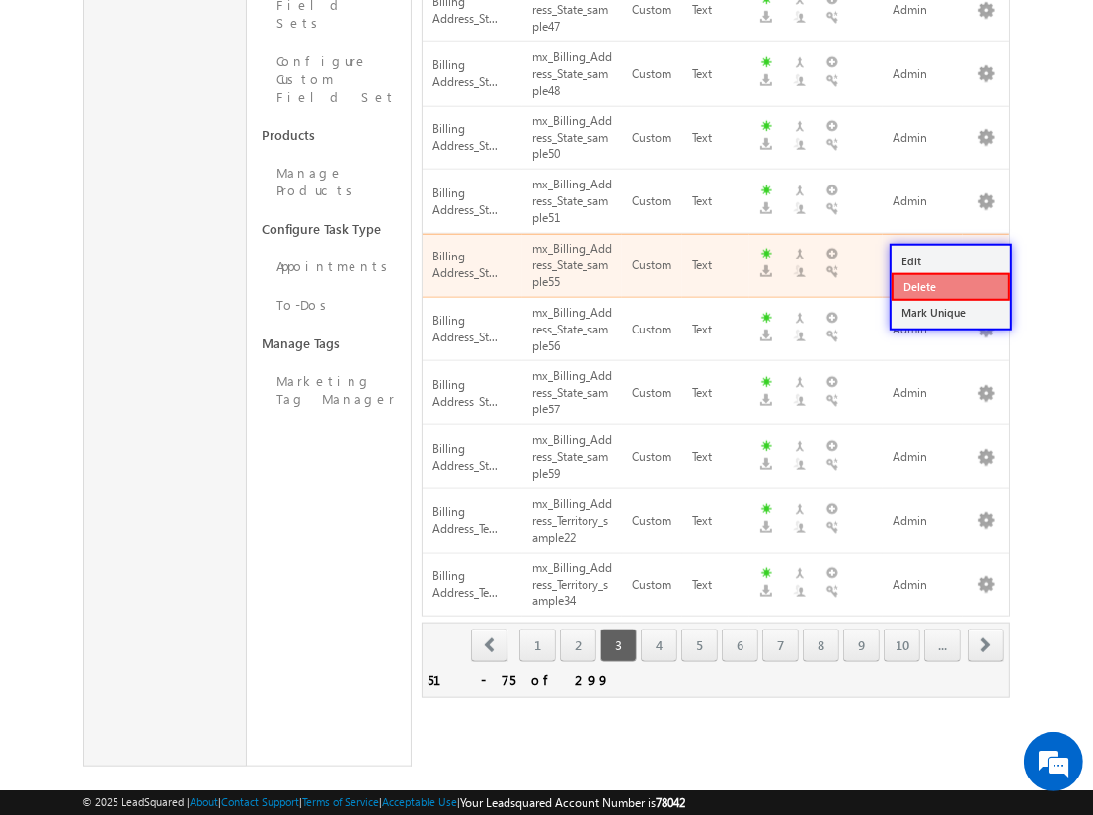
click at [949, 285] on link "Delete" at bounding box center [950, 287] width 118 height 28
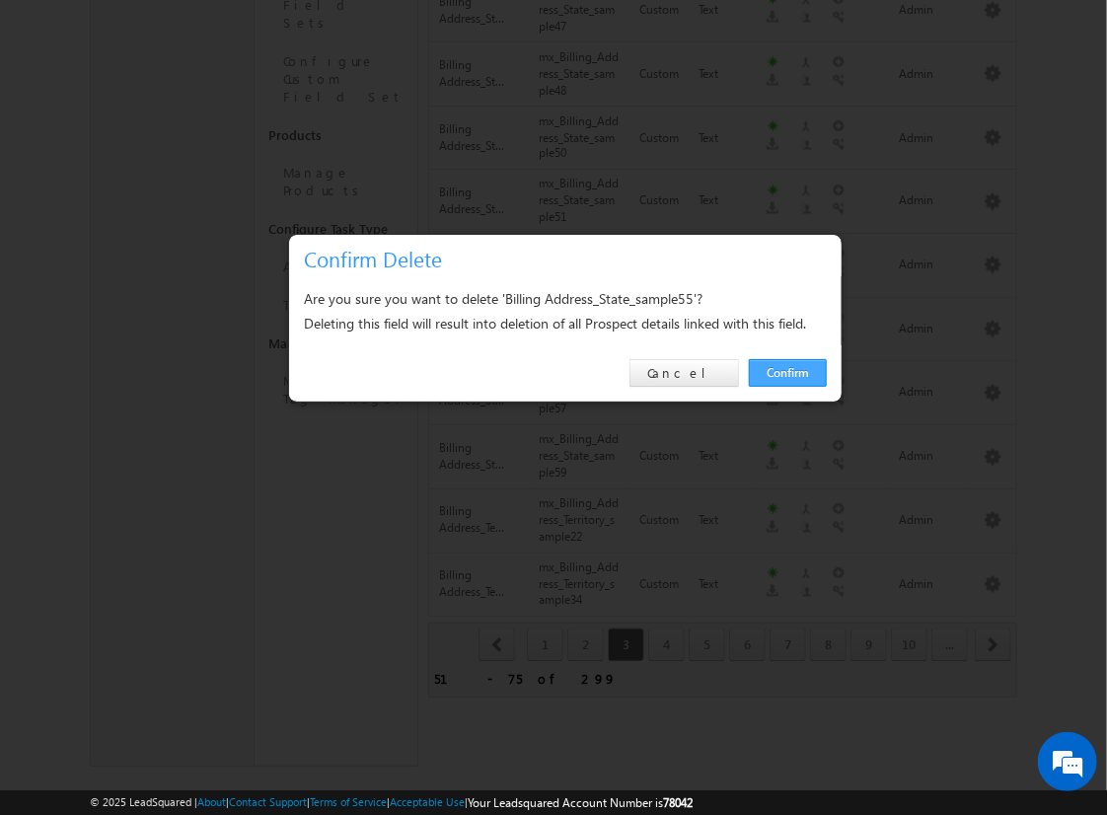
click at [788, 372] on link "Confirm" at bounding box center [788, 373] width 78 height 28
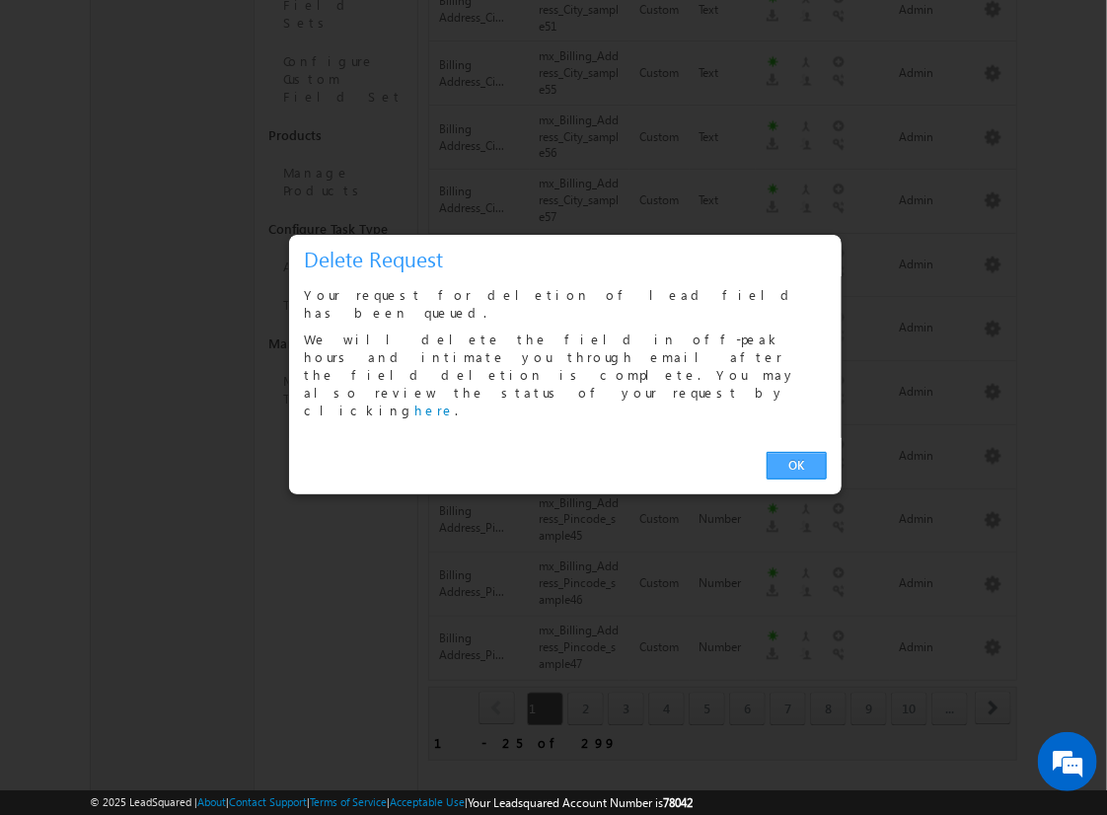
click at [796, 452] on link "OK" at bounding box center [797, 466] width 60 height 28
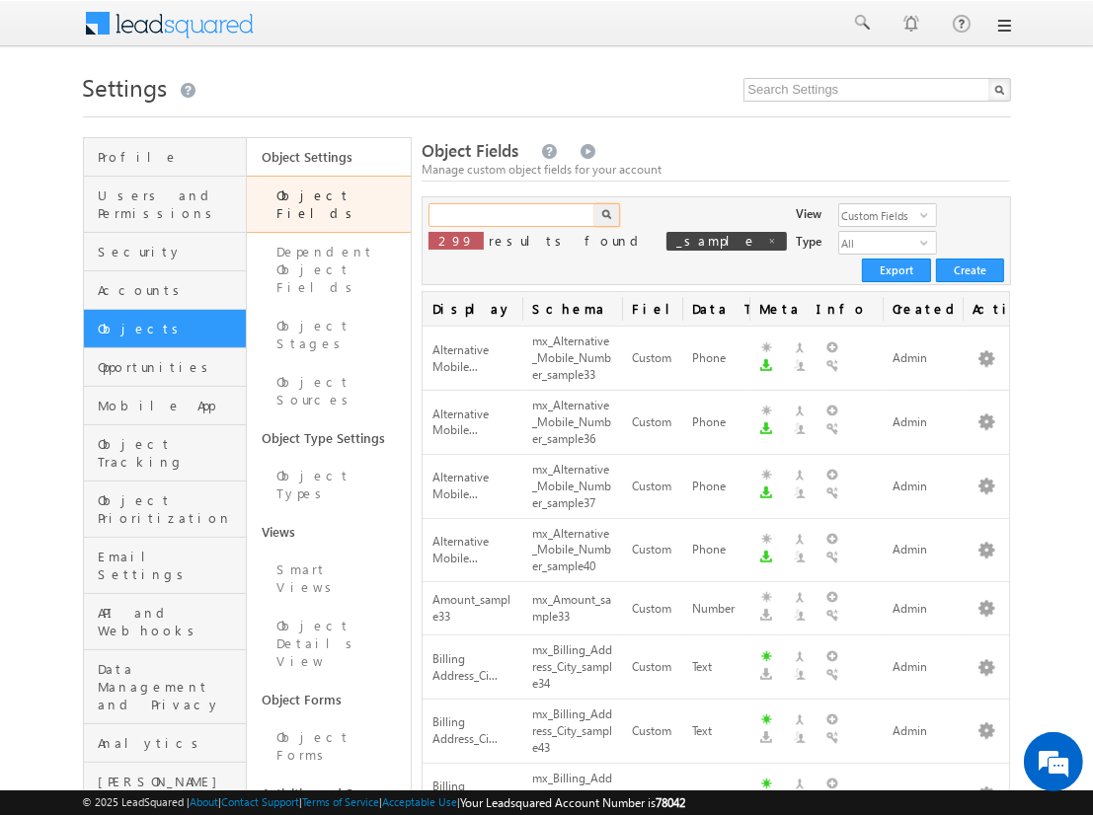
click at [511, 215] on input "text" at bounding box center [512, 215] width 169 height 24
type input "_sample"
click at [606, 215] on img "button" at bounding box center [606, 214] width 10 height 10
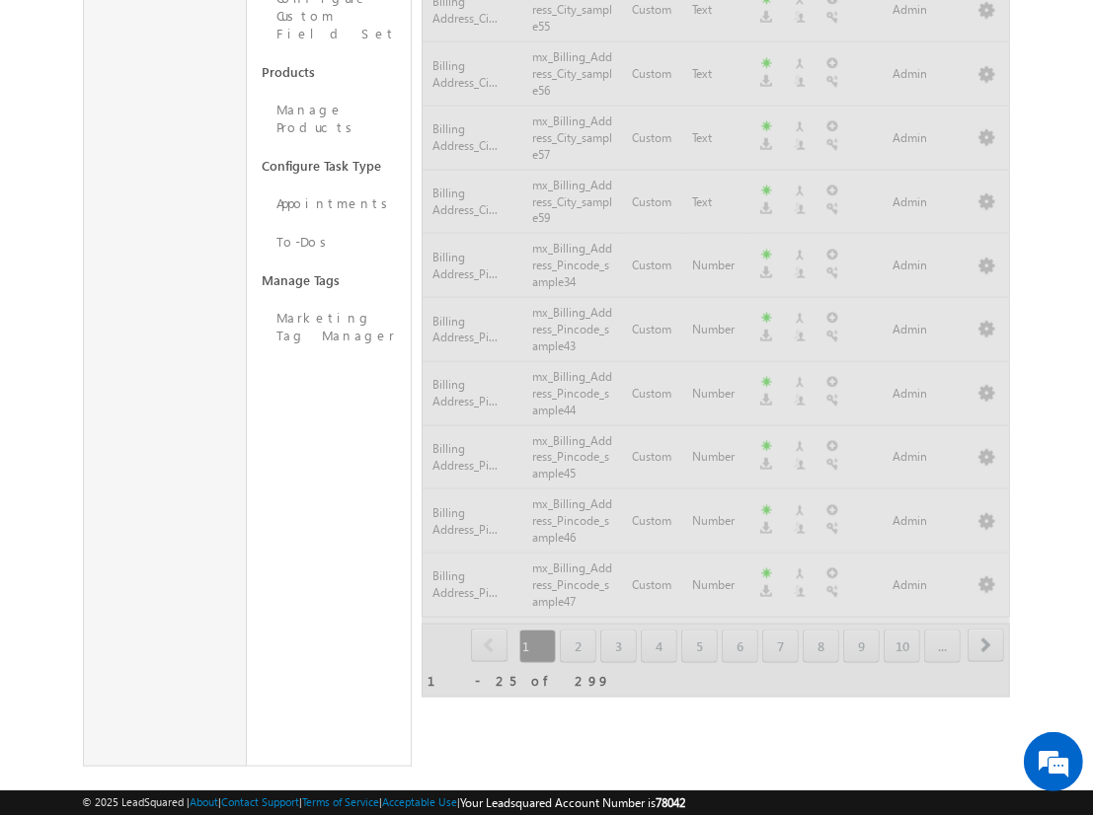
scroll to position [1159, 0]
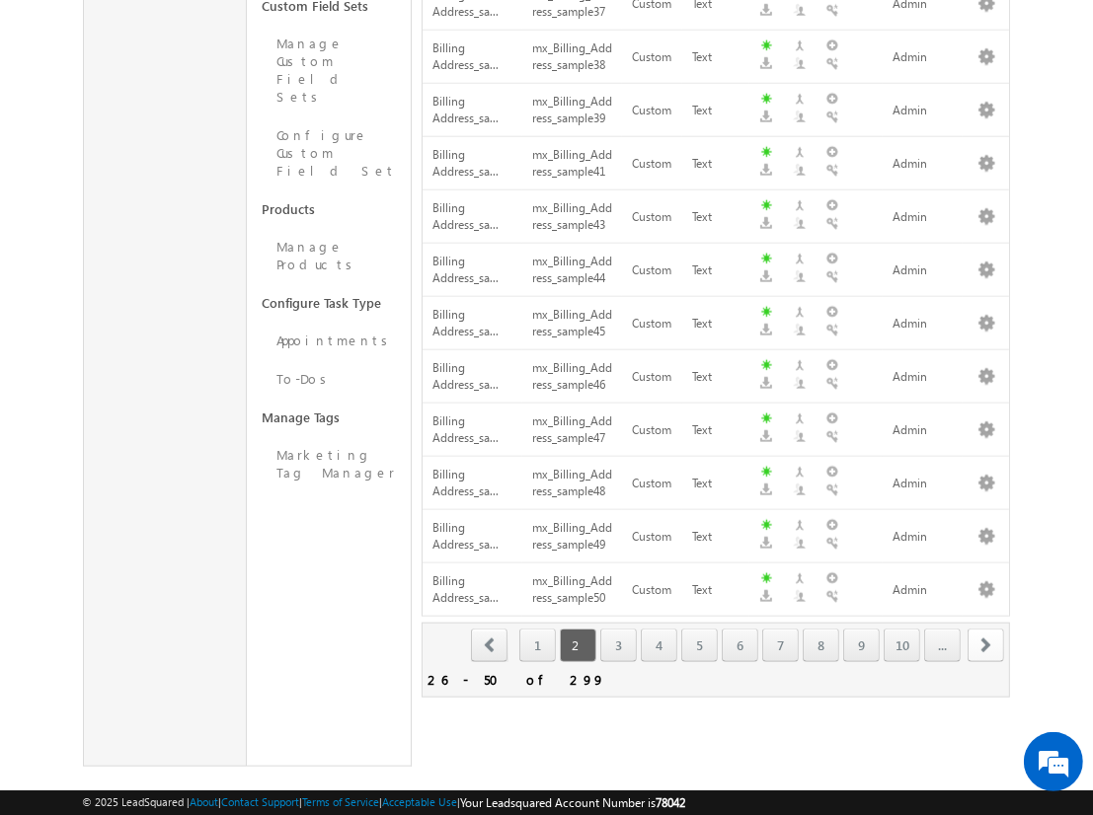
click at [986, 629] on span "next" at bounding box center [985, 646] width 37 height 34
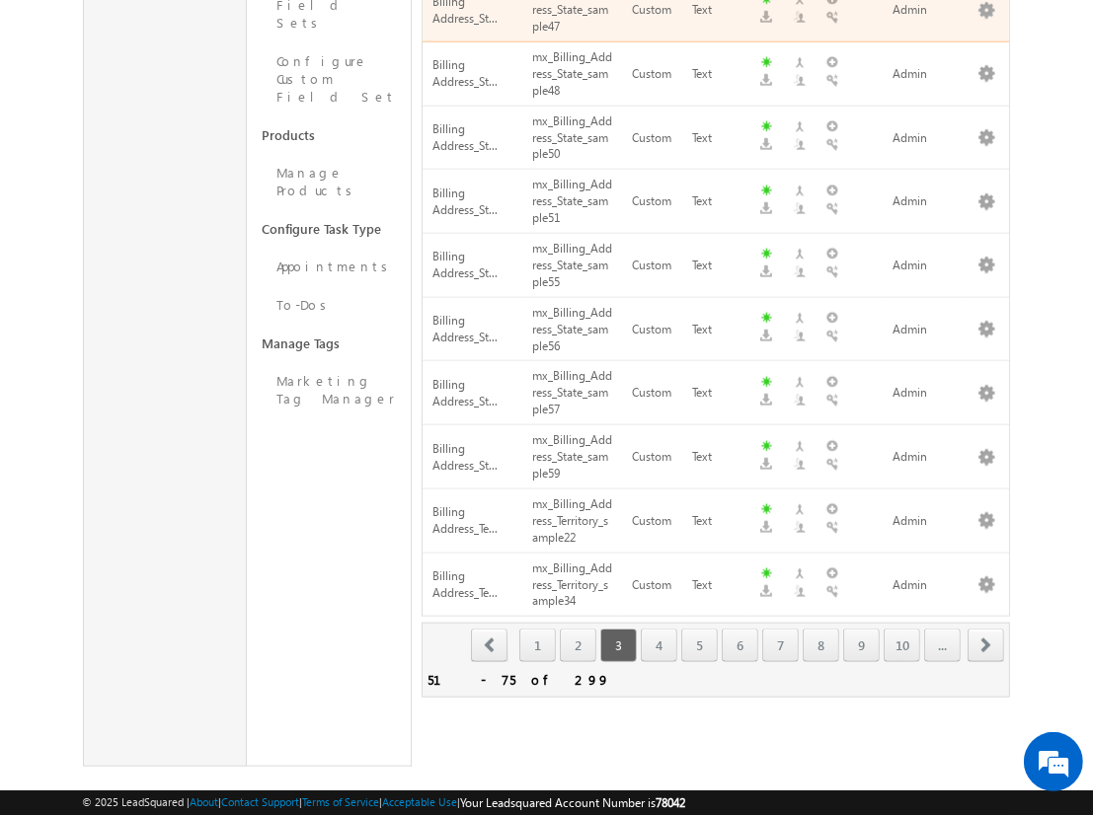
scroll to position [620, 0]
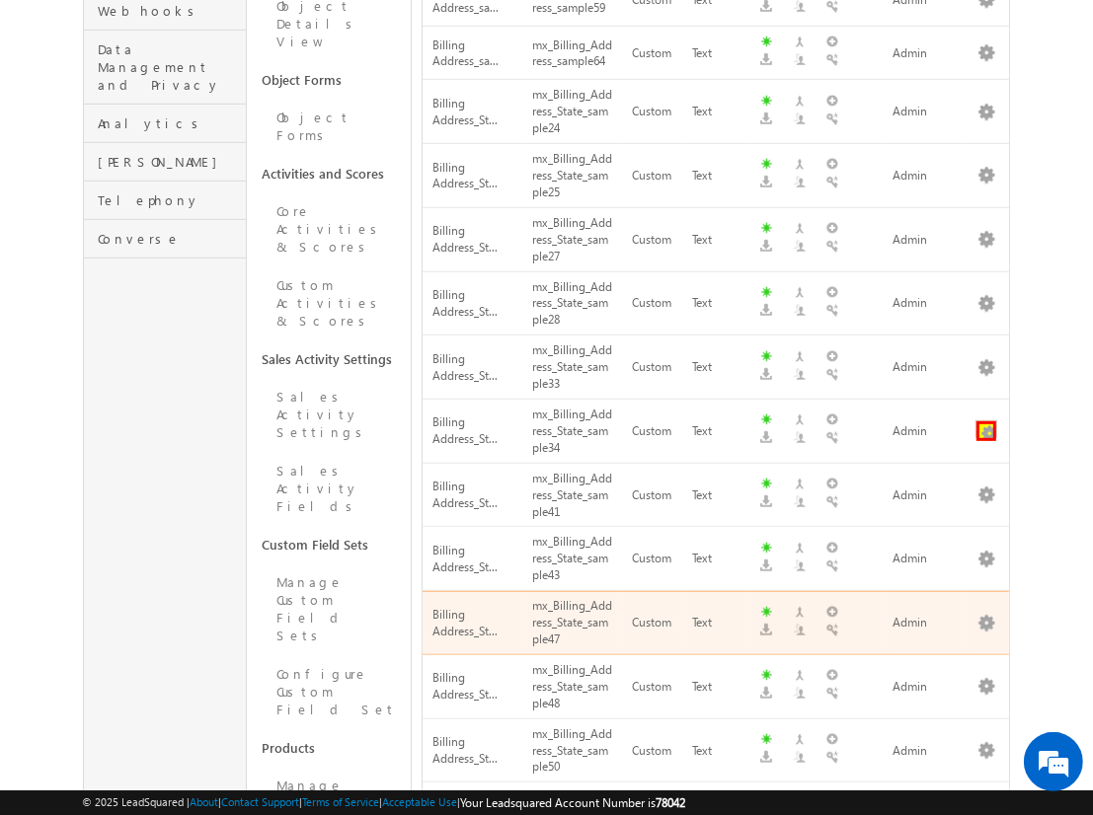
click at [986, 421] on button "button" at bounding box center [986, 431] width 20 height 20
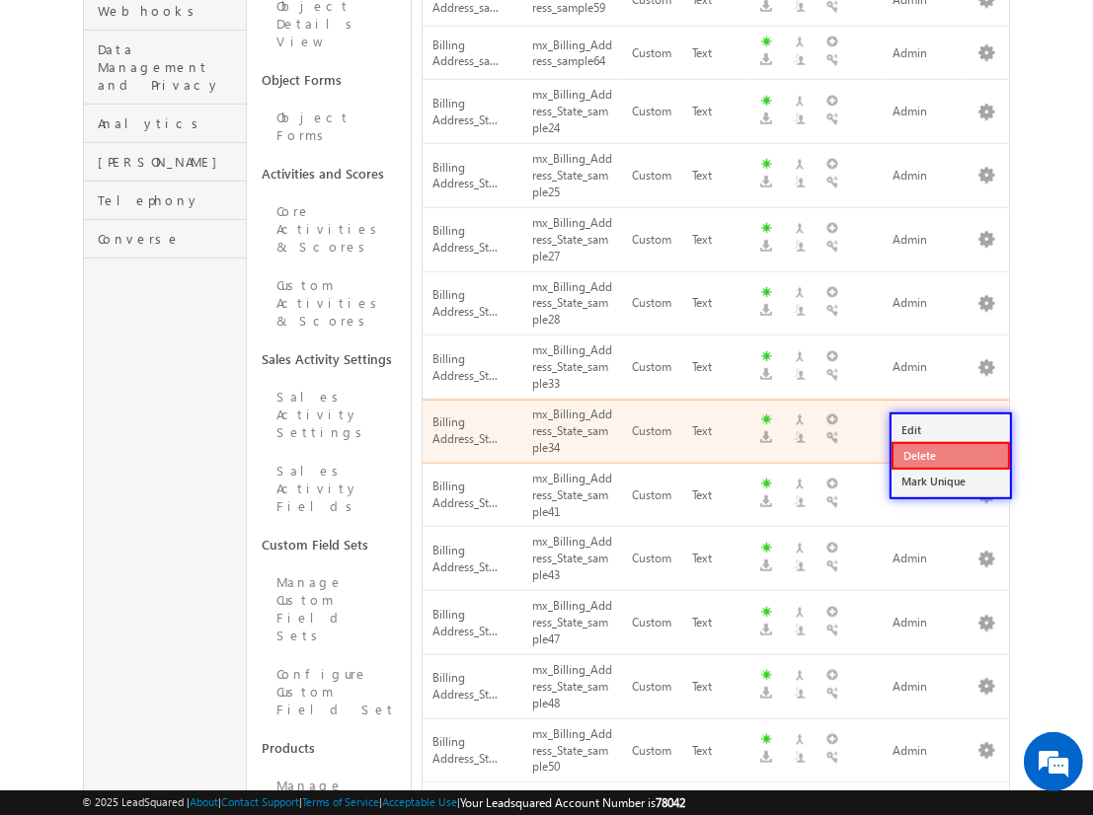
click at [949, 455] on link "Delete" at bounding box center [950, 456] width 118 height 28
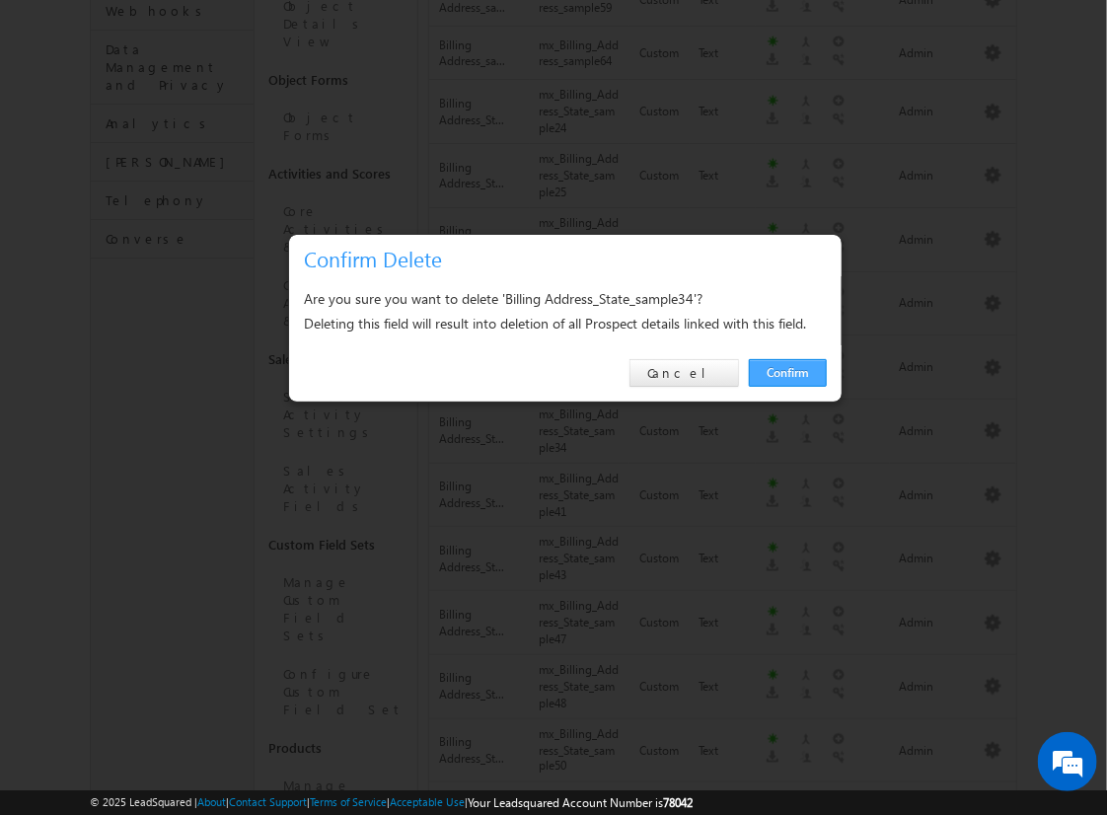
click at [788, 372] on link "Confirm" at bounding box center [788, 373] width 78 height 28
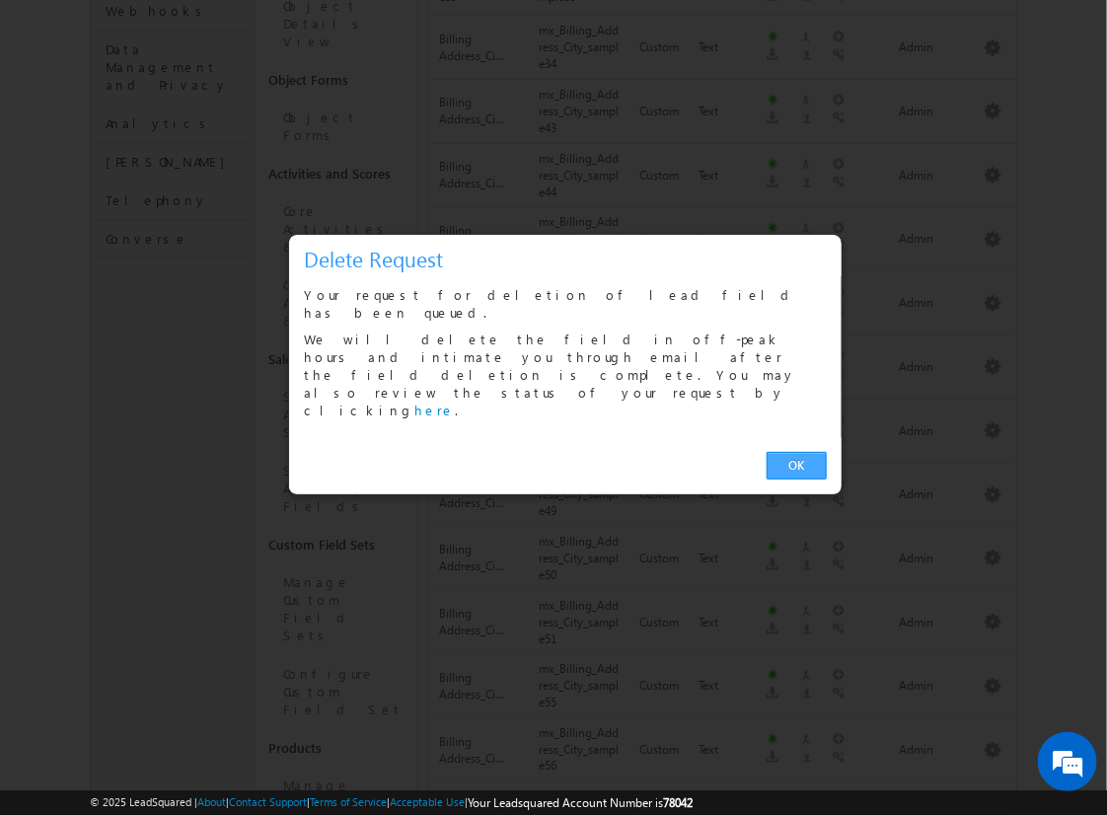
click at [796, 452] on link "OK" at bounding box center [797, 466] width 60 height 28
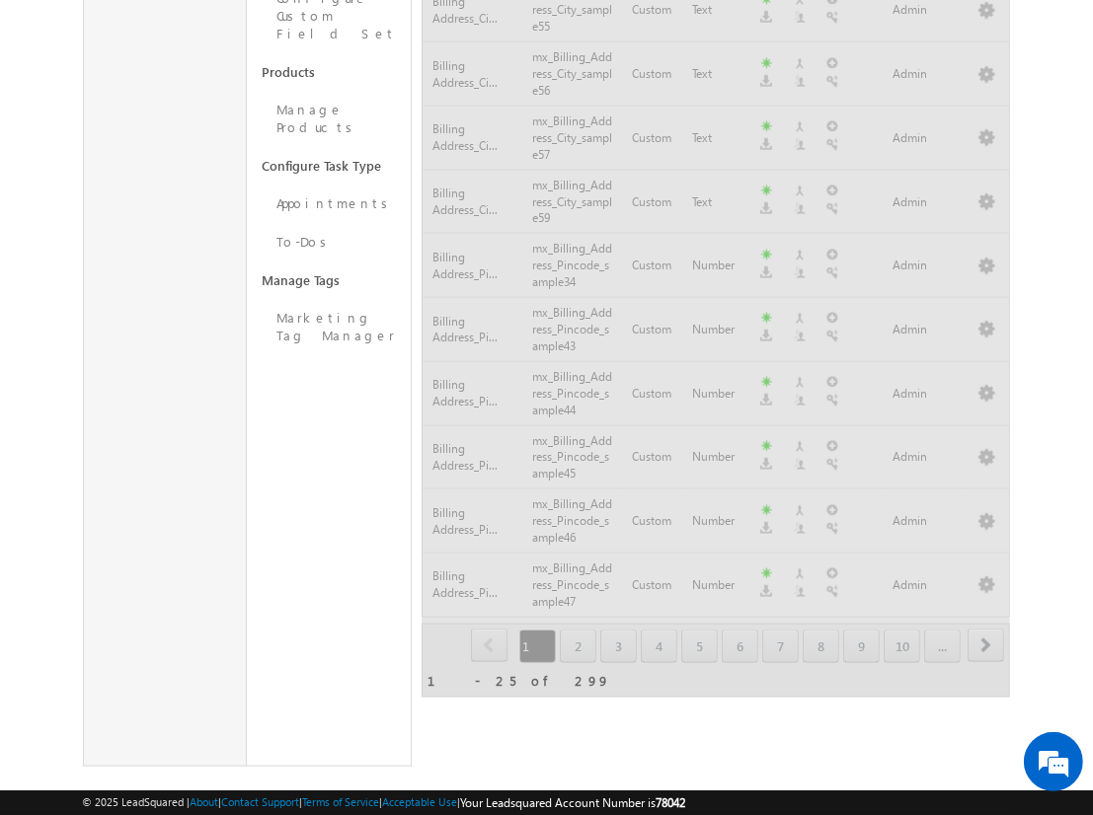
scroll to position [1159, 0]
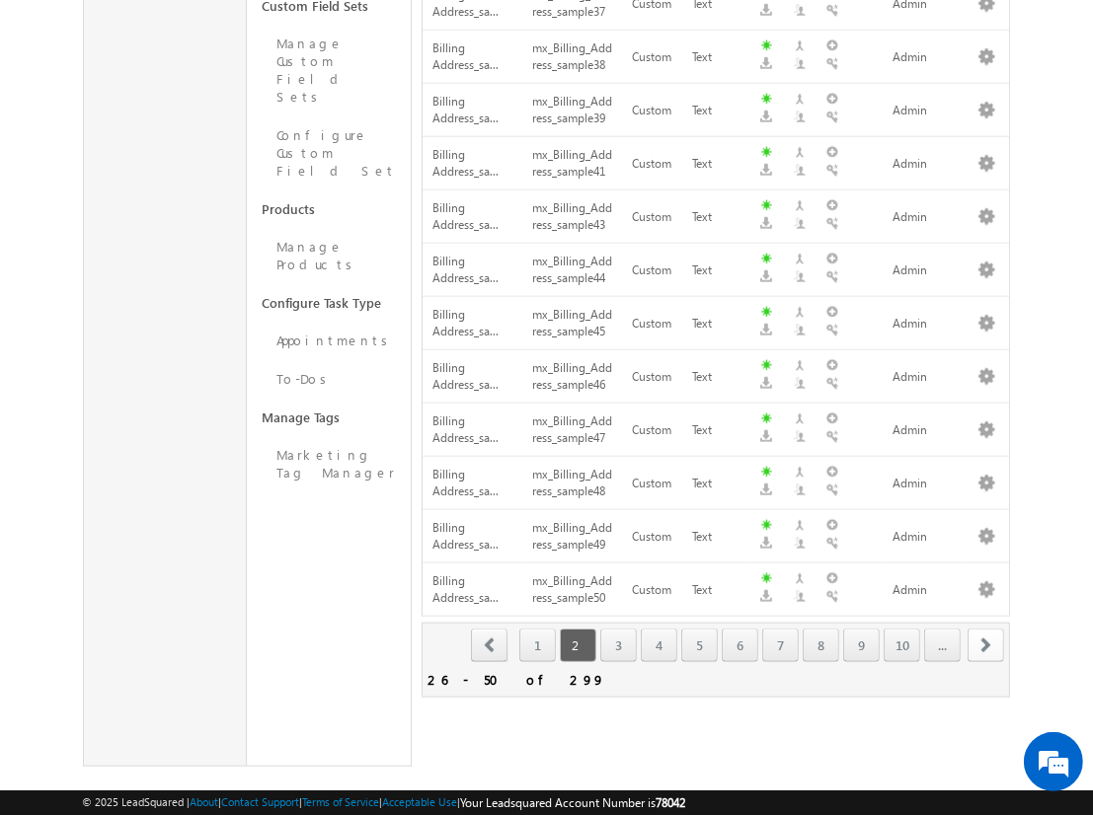
click at [986, 629] on span "next" at bounding box center [985, 646] width 37 height 34
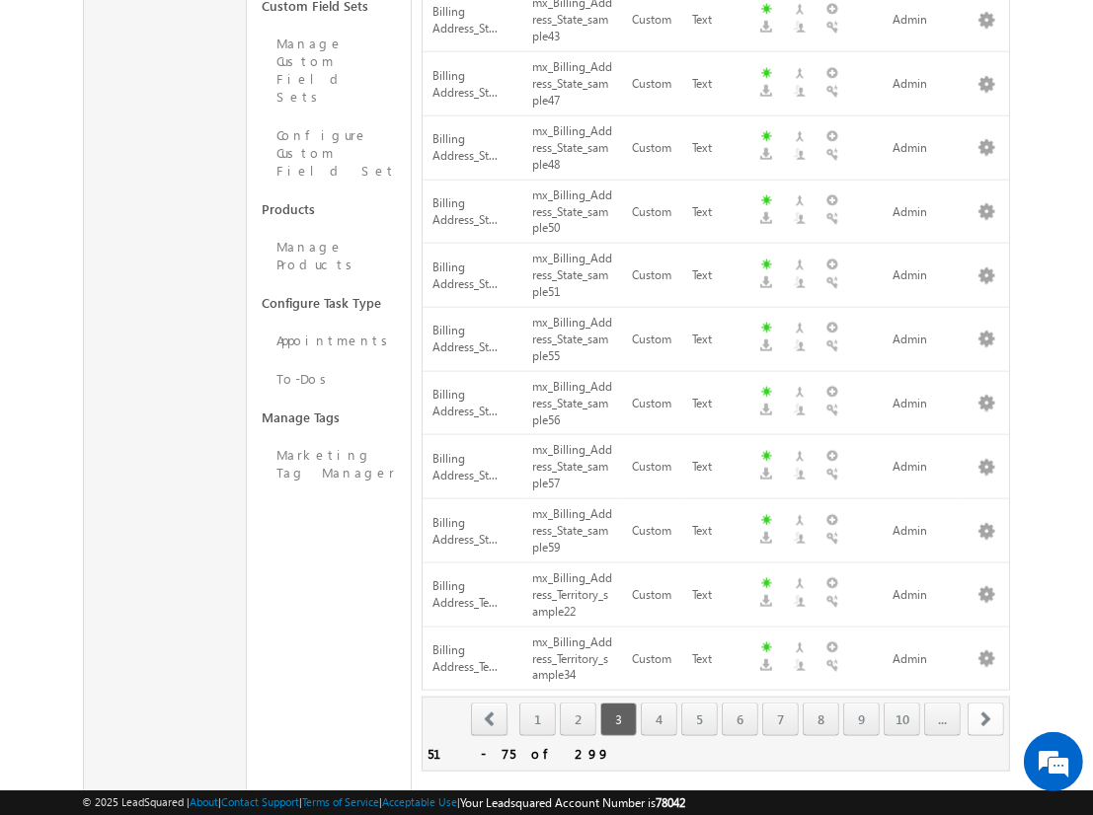
scroll to position [1233, 0]
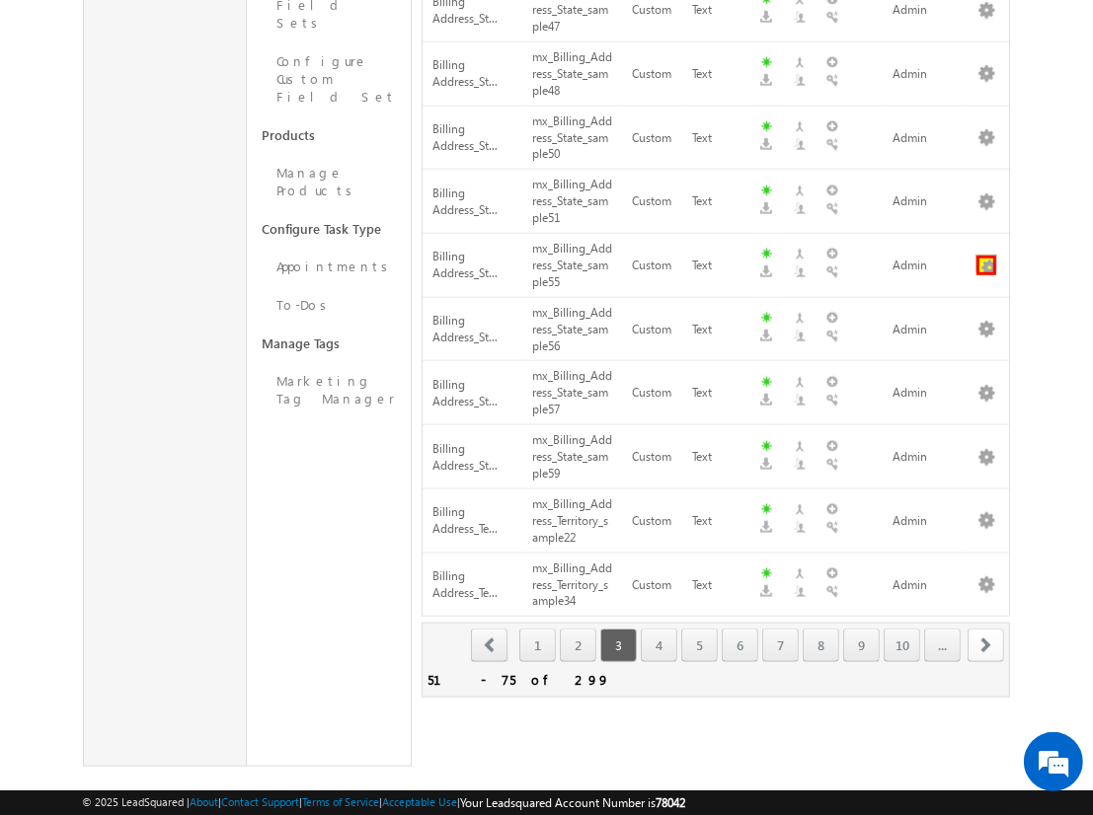
click at [986, 256] on button "button" at bounding box center [986, 266] width 20 height 20
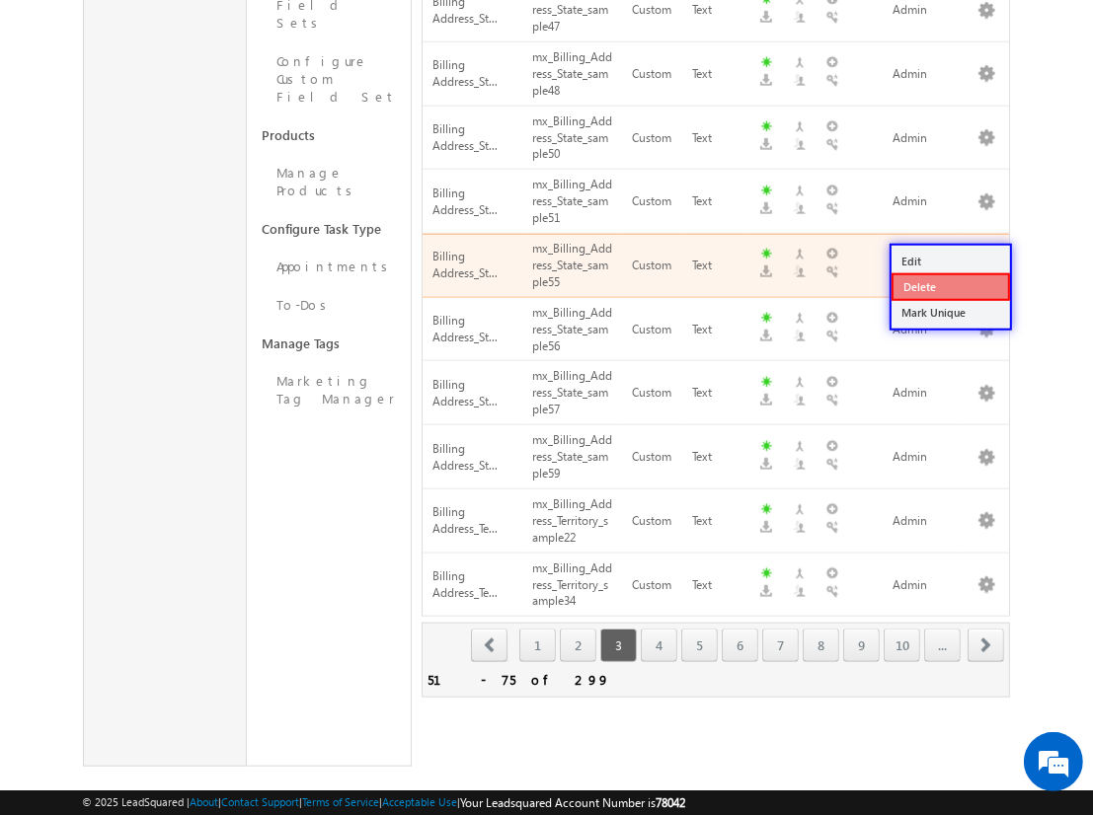
click at [949, 285] on link "Delete" at bounding box center [950, 287] width 118 height 28
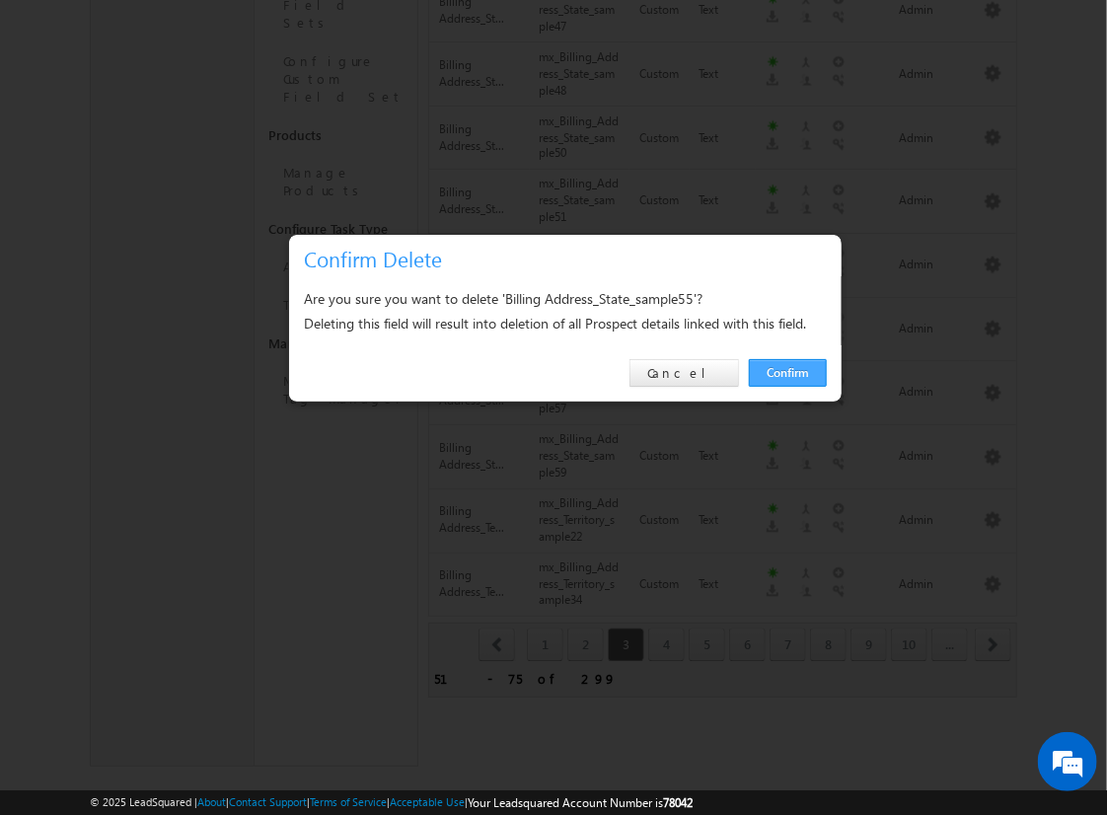
click at [788, 372] on link "Confirm" at bounding box center [788, 373] width 78 height 28
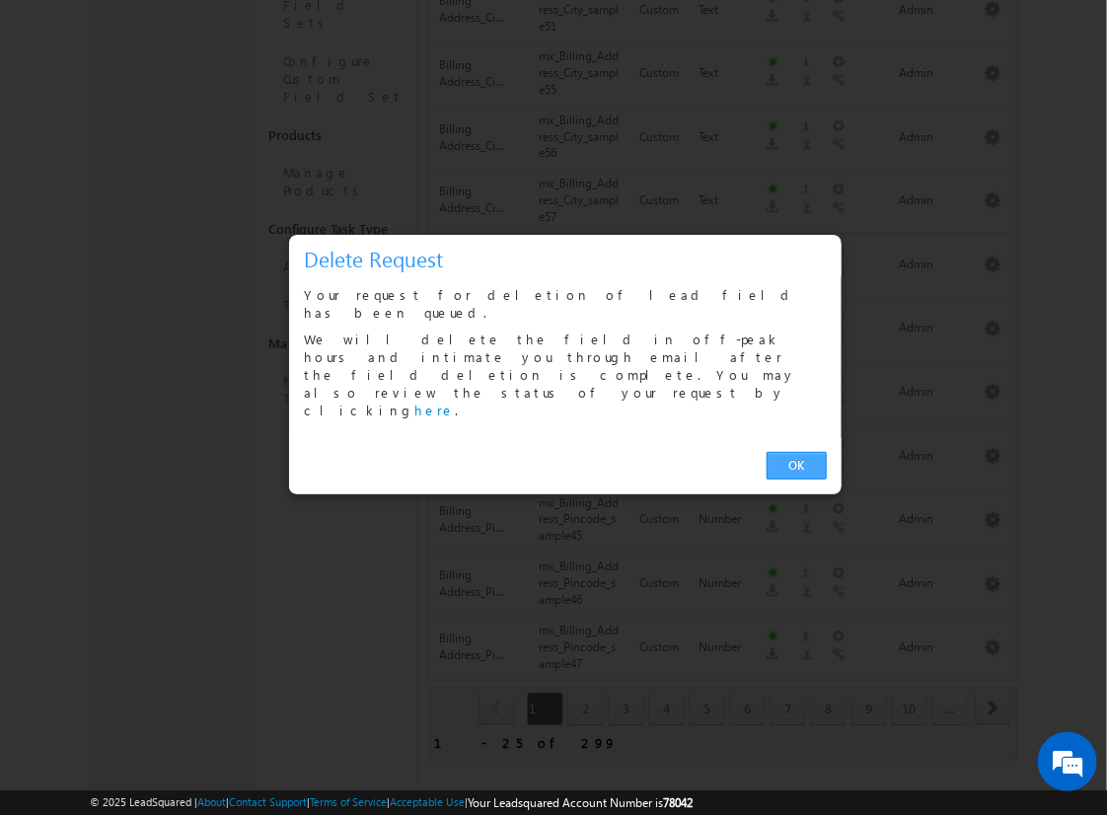
click at [796, 452] on link "OK" at bounding box center [797, 466] width 60 height 28
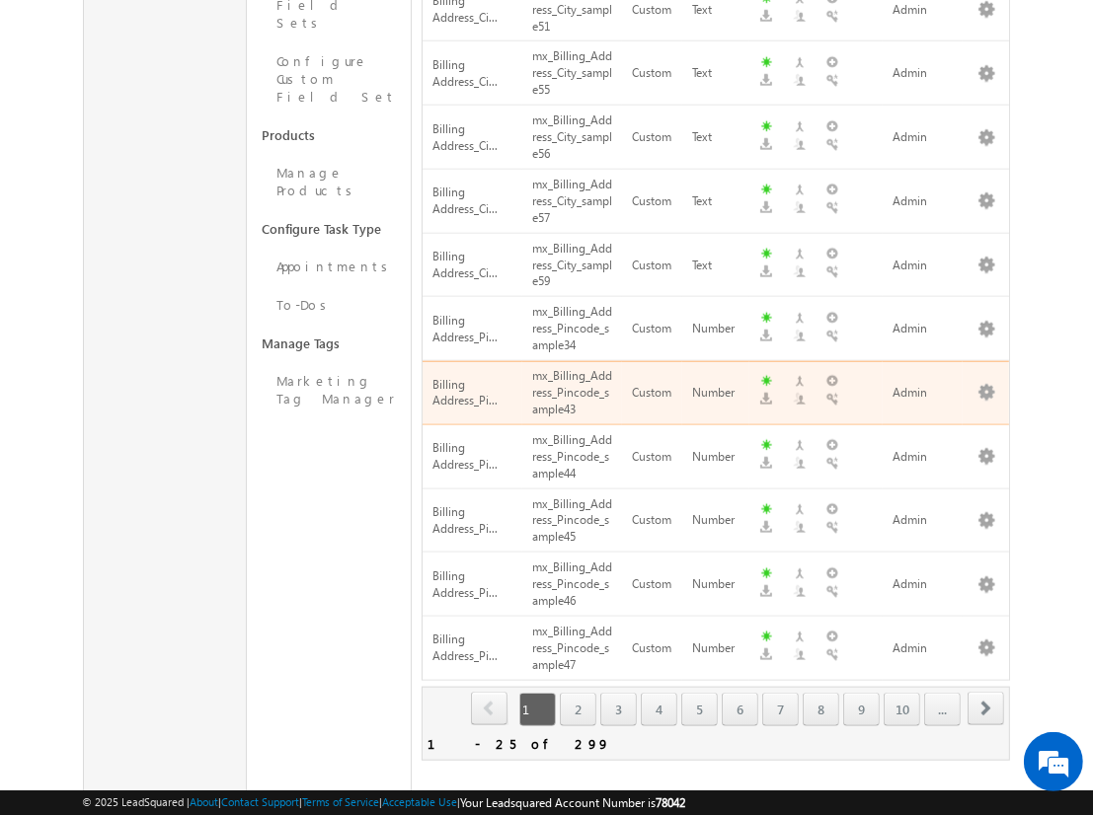
click at [986, 692] on span "next" at bounding box center [985, 709] width 37 height 34
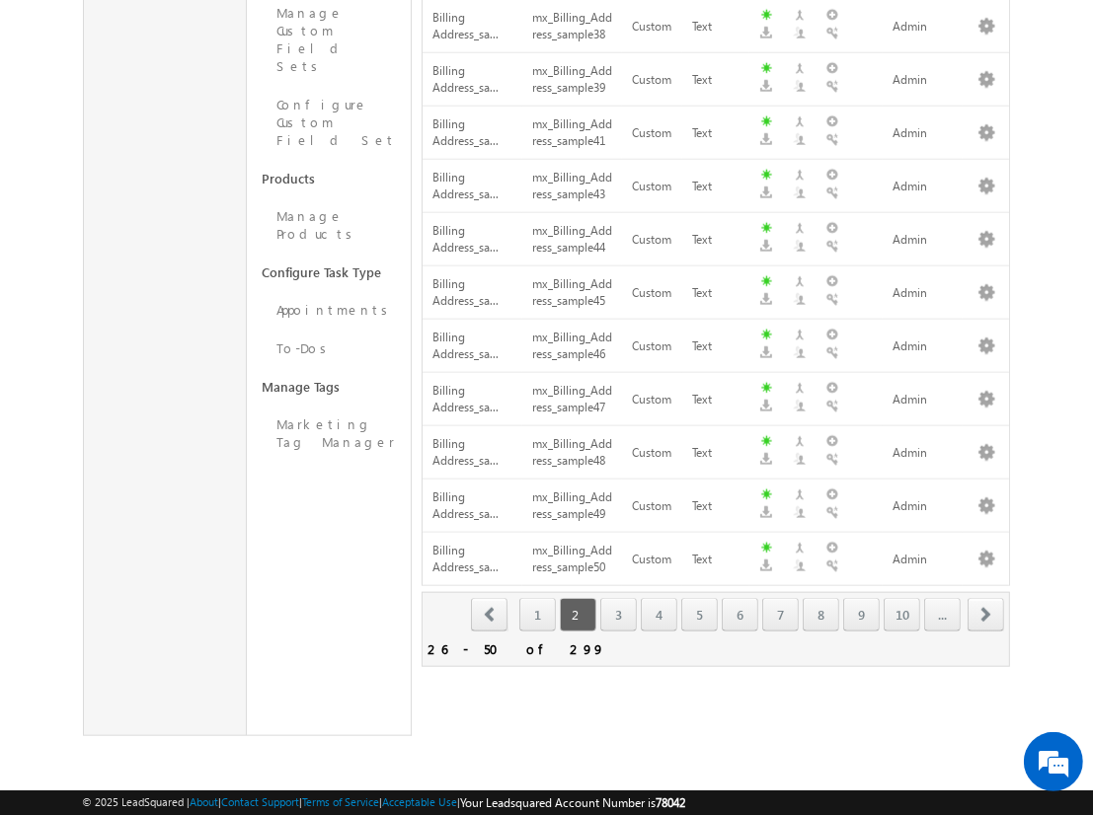
scroll to position [1159, 0]
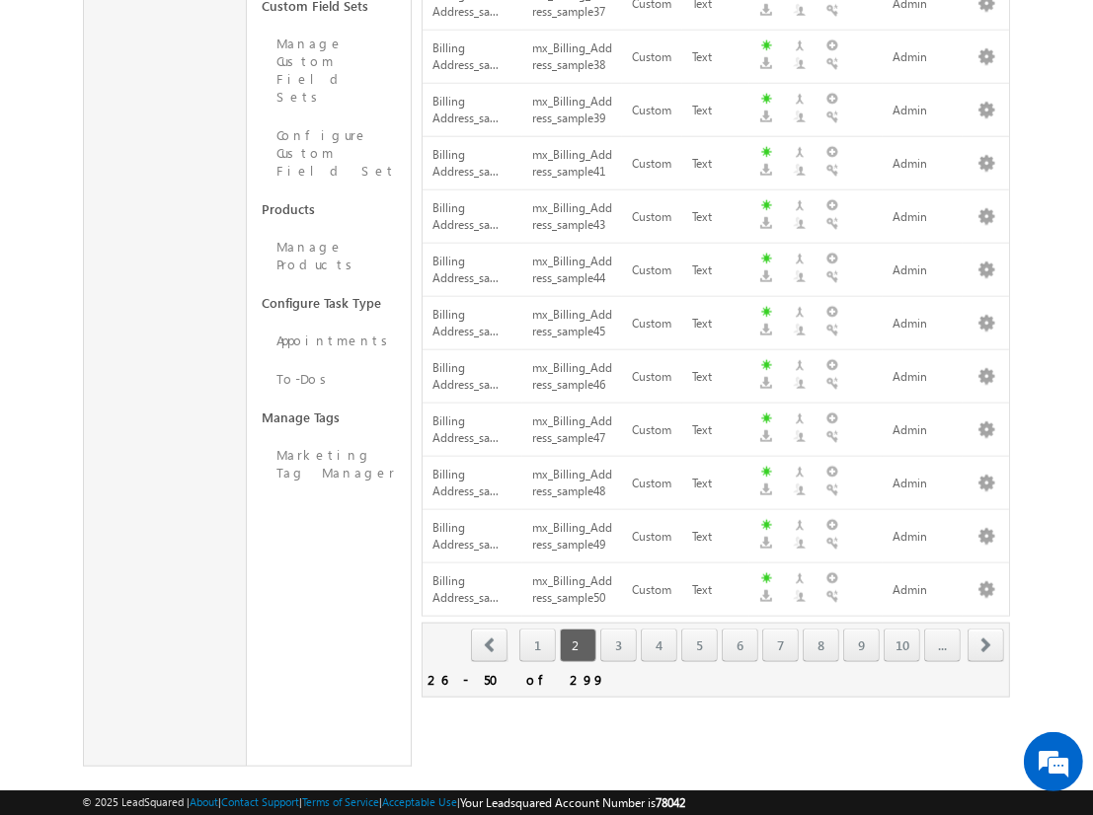
click at [986, 629] on span "next" at bounding box center [985, 646] width 37 height 34
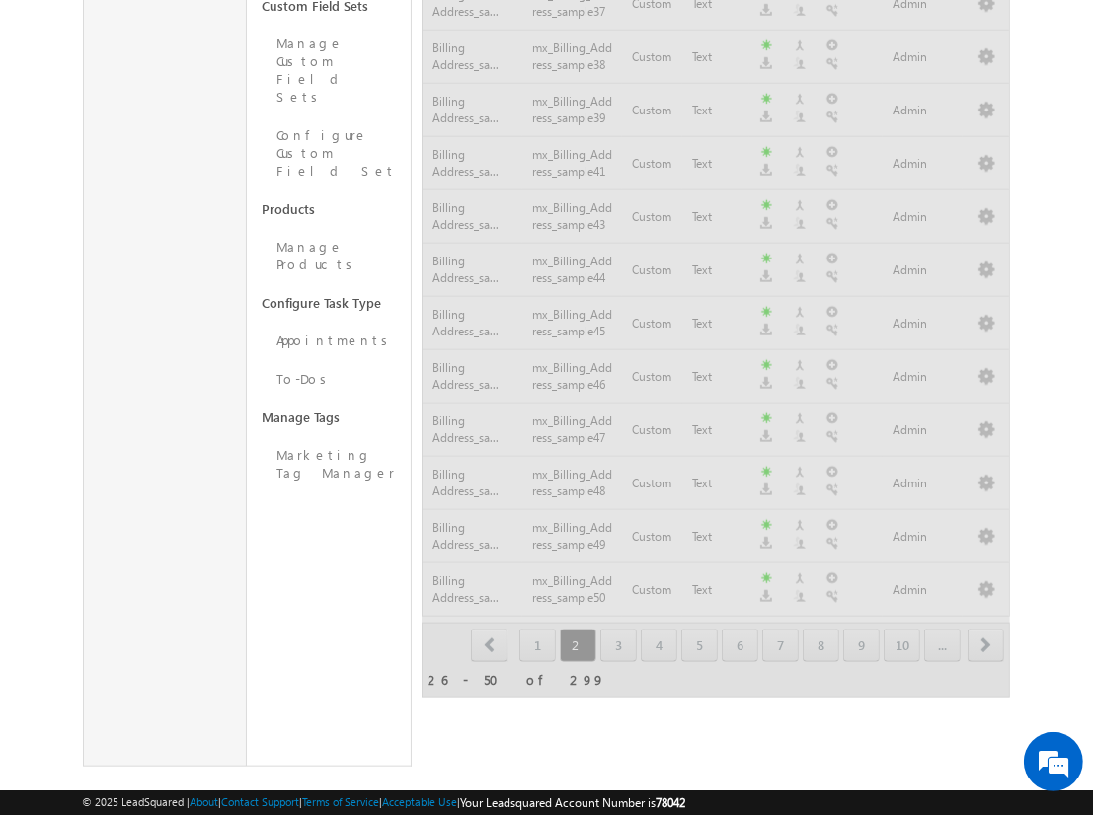
scroll to position [1233, 0]
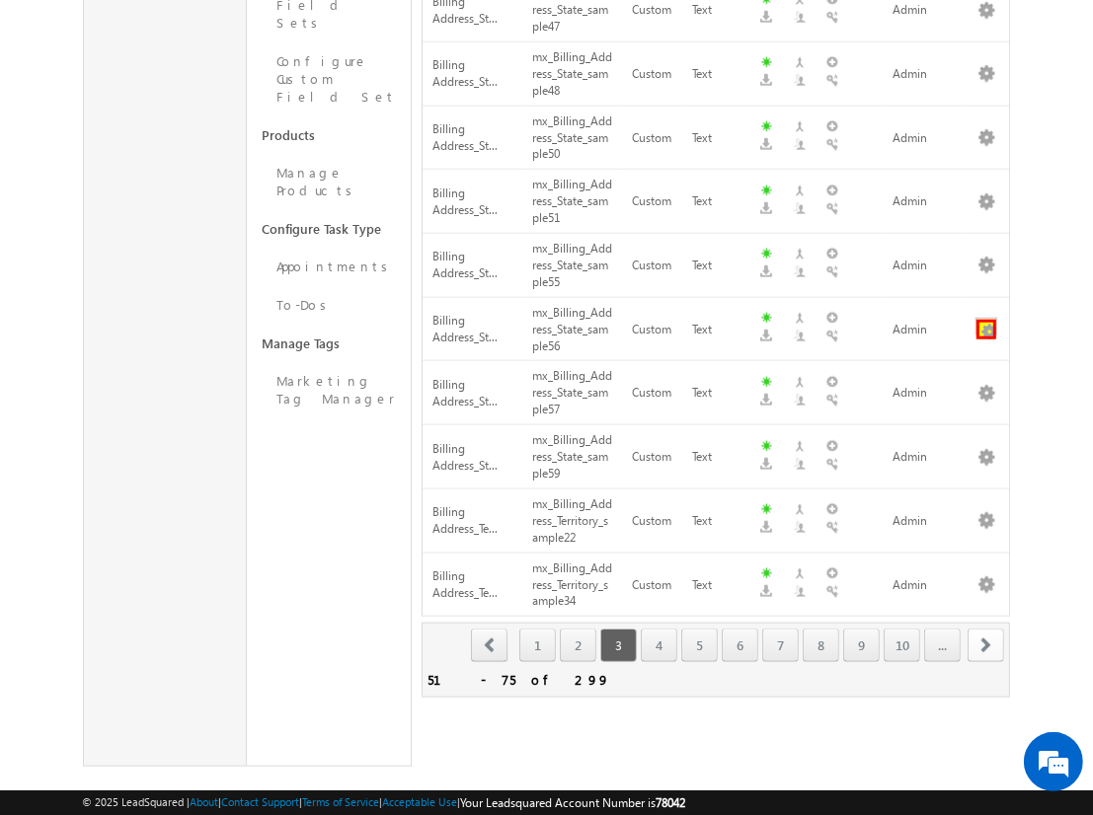
click at [986, 320] on button "button" at bounding box center [986, 330] width 20 height 20
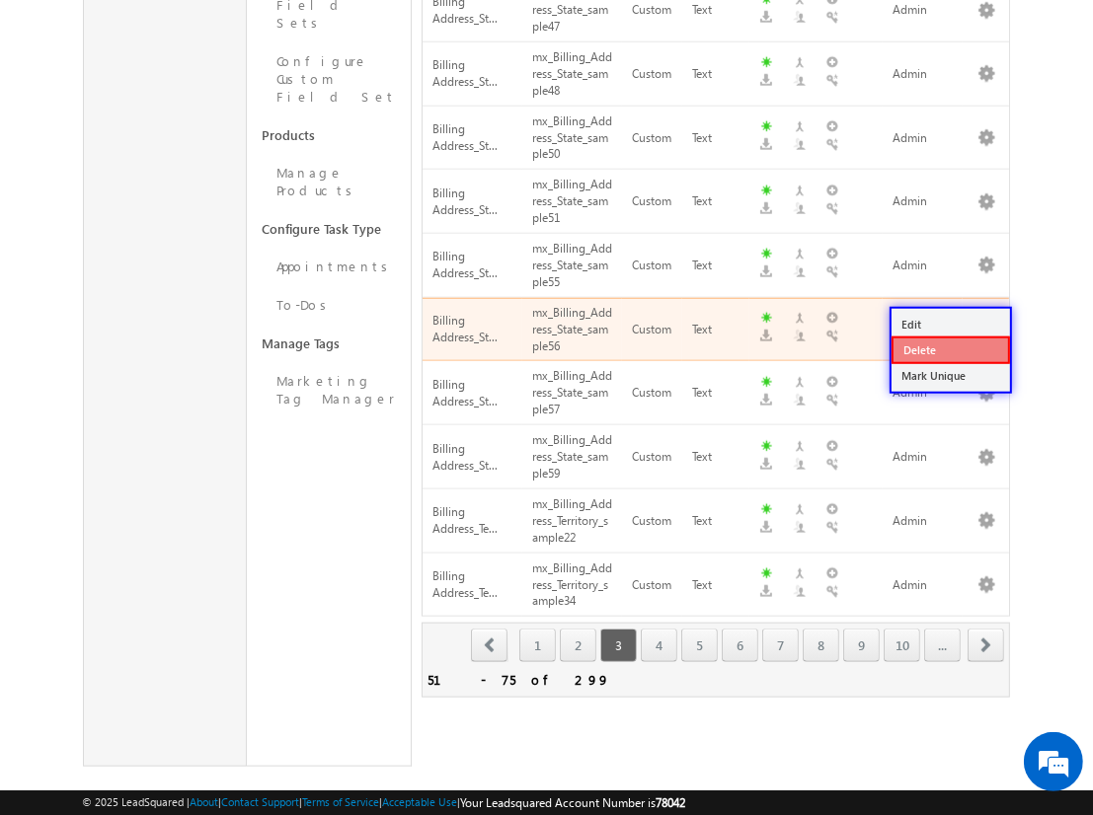
click at [949, 349] on link "Delete" at bounding box center [950, 351] width 118 height 28
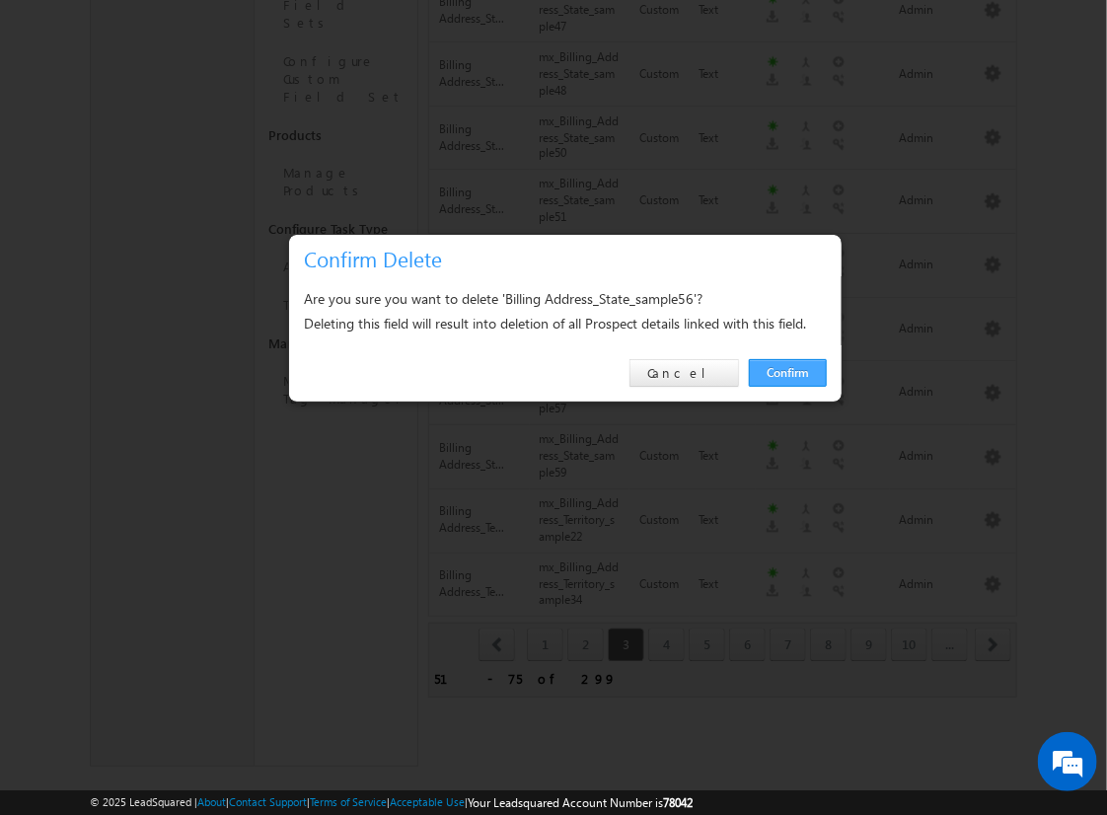
click at [788, 372] on link "Confirm" at bounding box center [788, 373] width 78 height 28
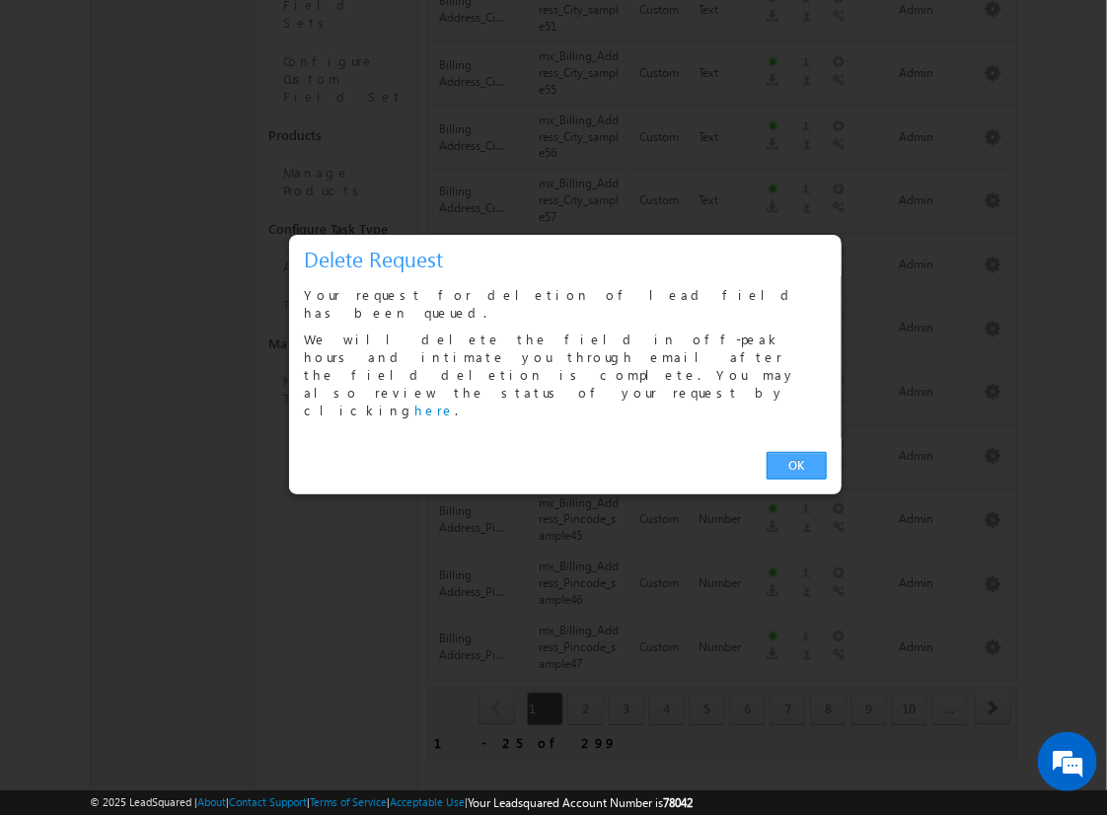
click at [796, 452] on link "OK" at bounding box center [797, 466] width 60 height 28
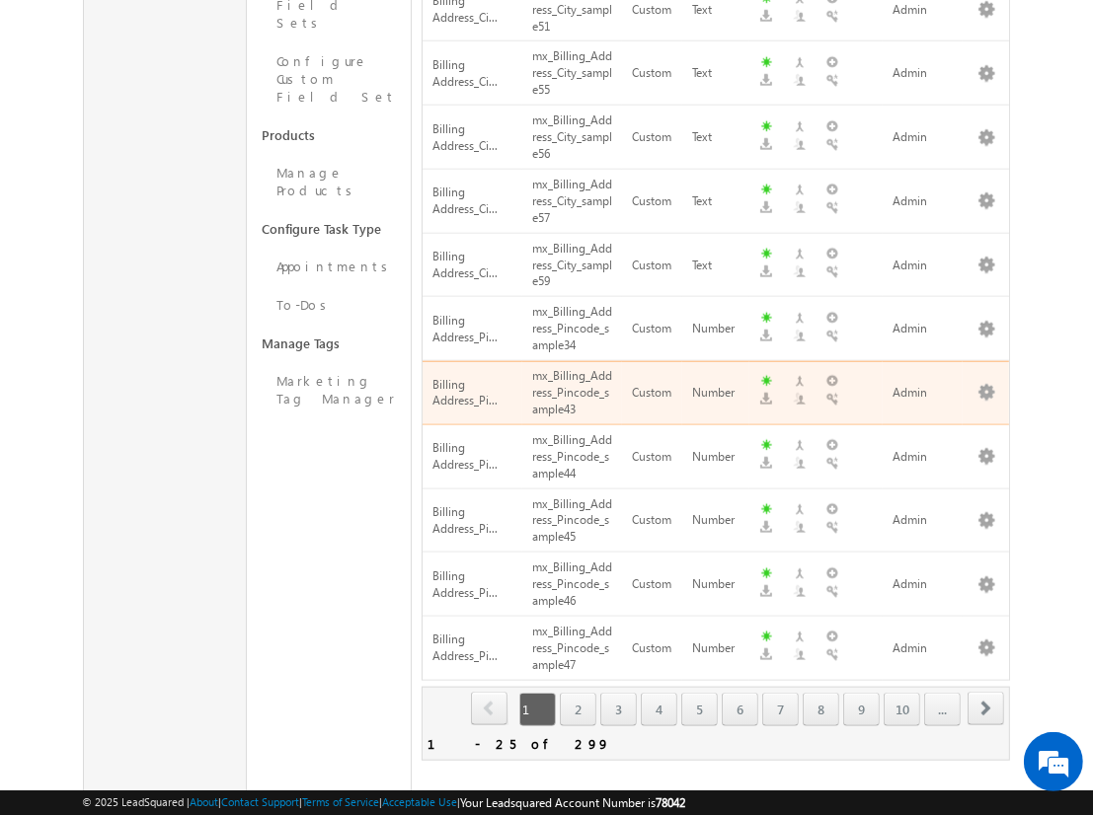
click at [986, 692] on span "next" at bounding box center [985, 709] width 37 height 34
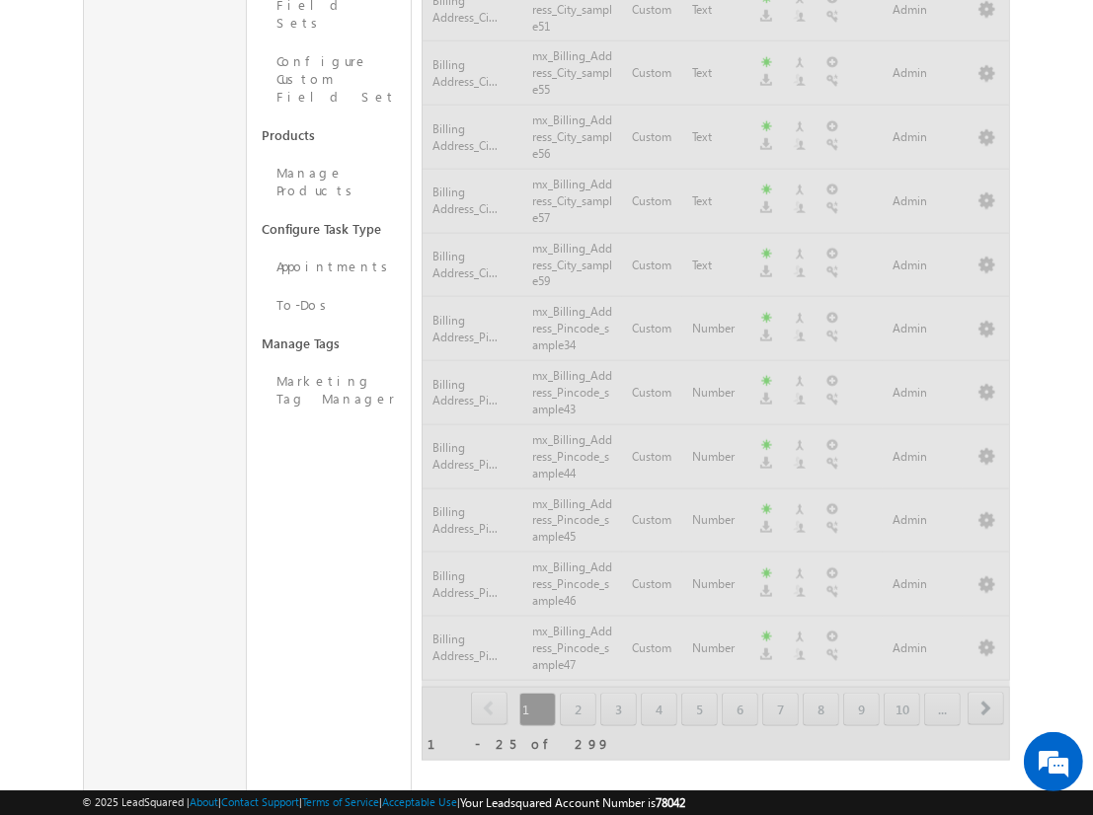
scroll to position [1159, 0]
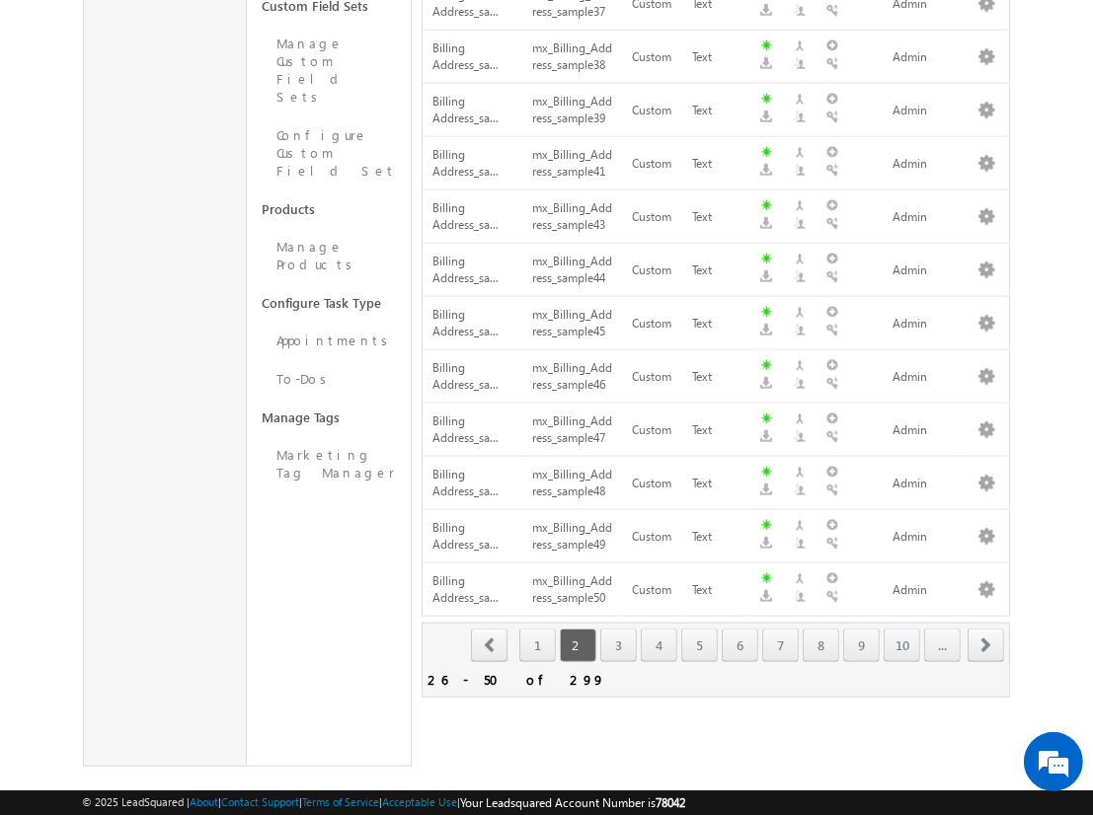
click at [986, 629] on span "next" at bounding box center [985, 646] width 37 height 34
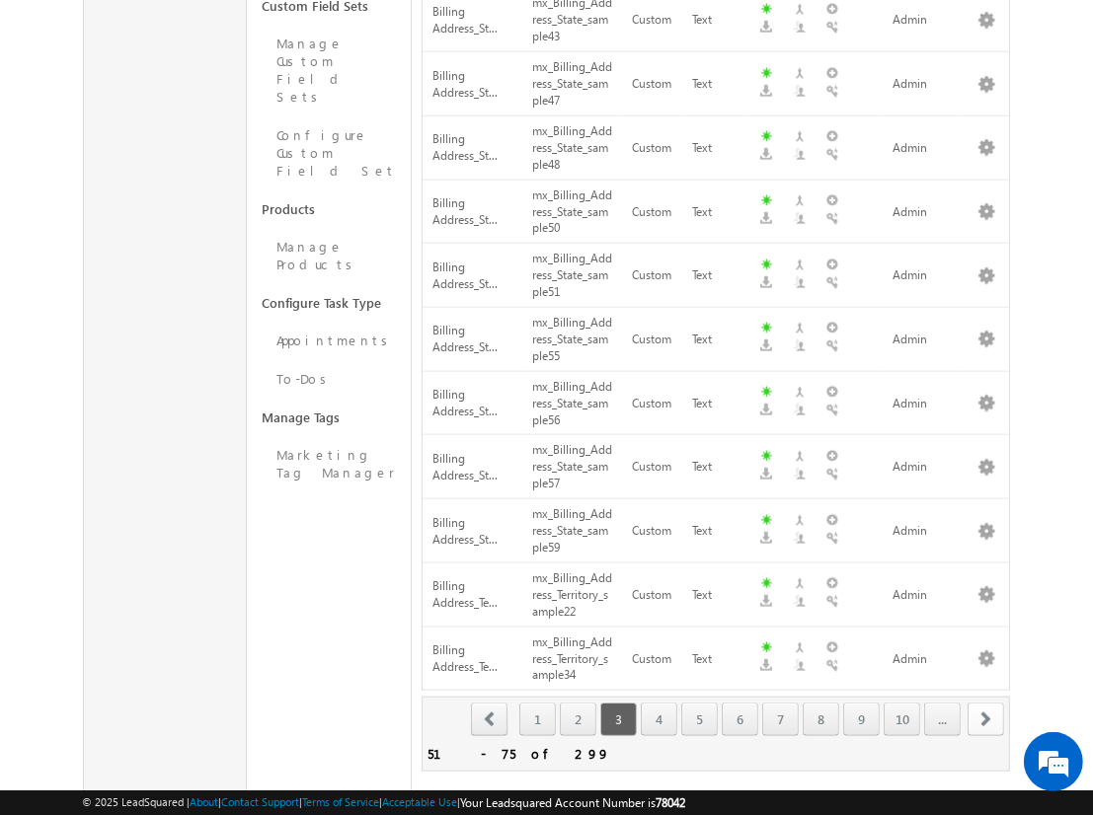
scroll to position [1233, 0]
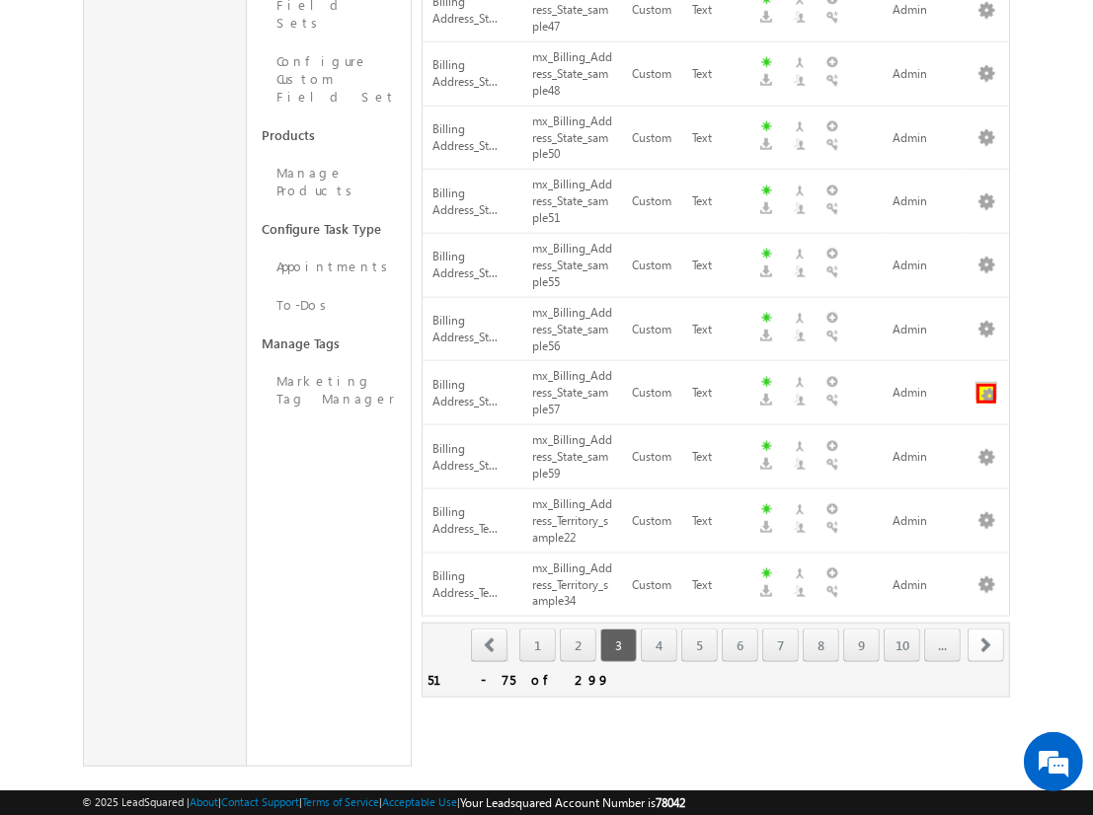
click at [986, 384] on button "button" at bounding box center [986, 394] width 20 height 20
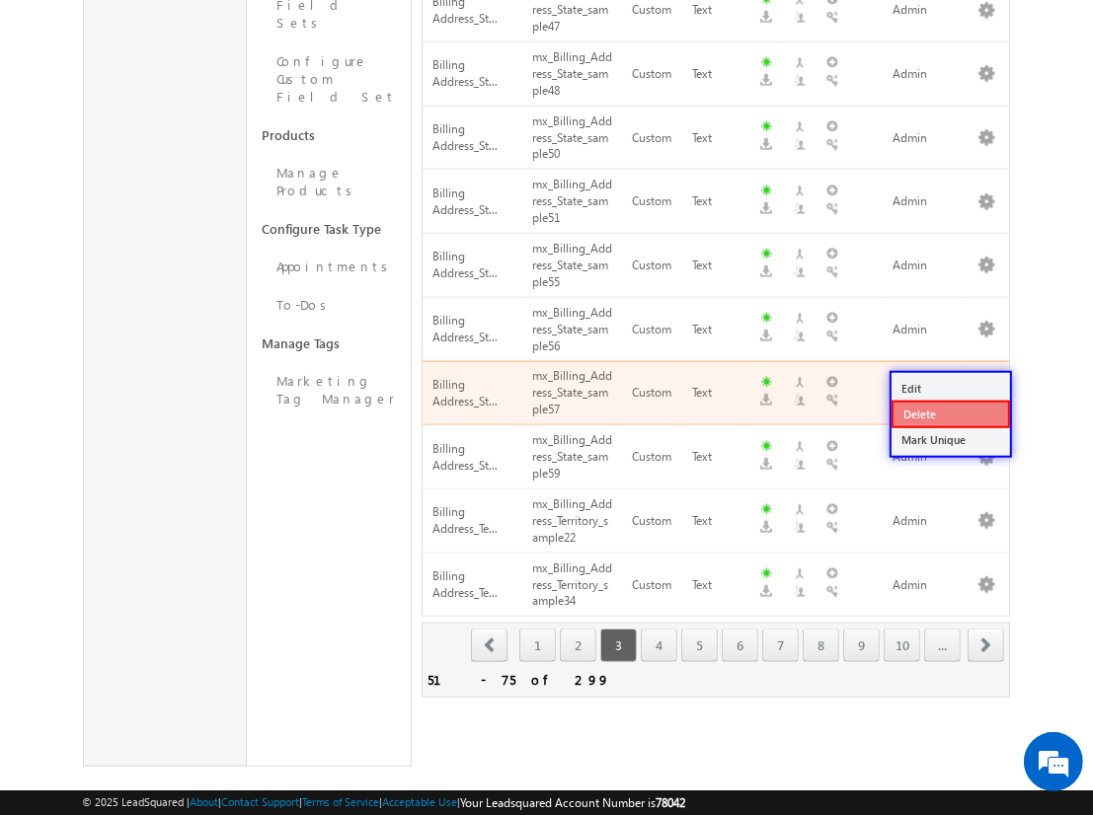
click at [949, 413] on link "Delete" at bounding box center [950, 415] width 118 height 28
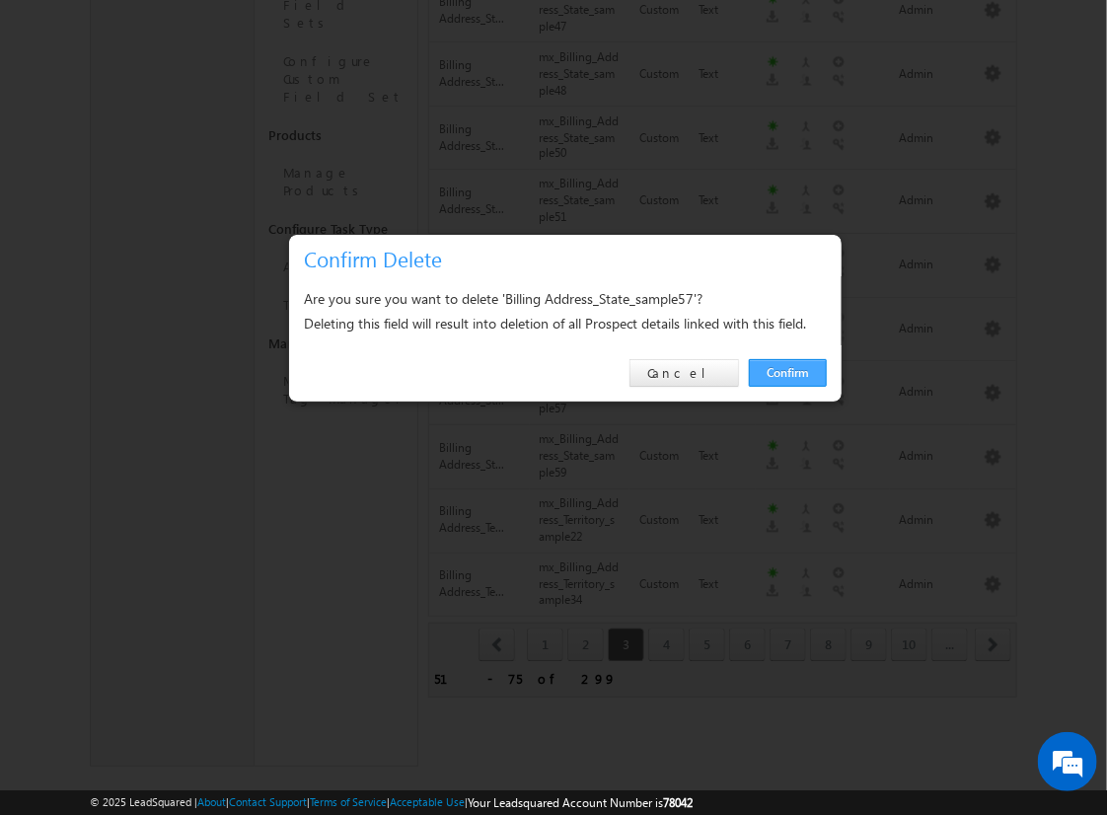
click at [788, 372] on link "Confirm" at bounding box center [788, 373] width 78 height 28
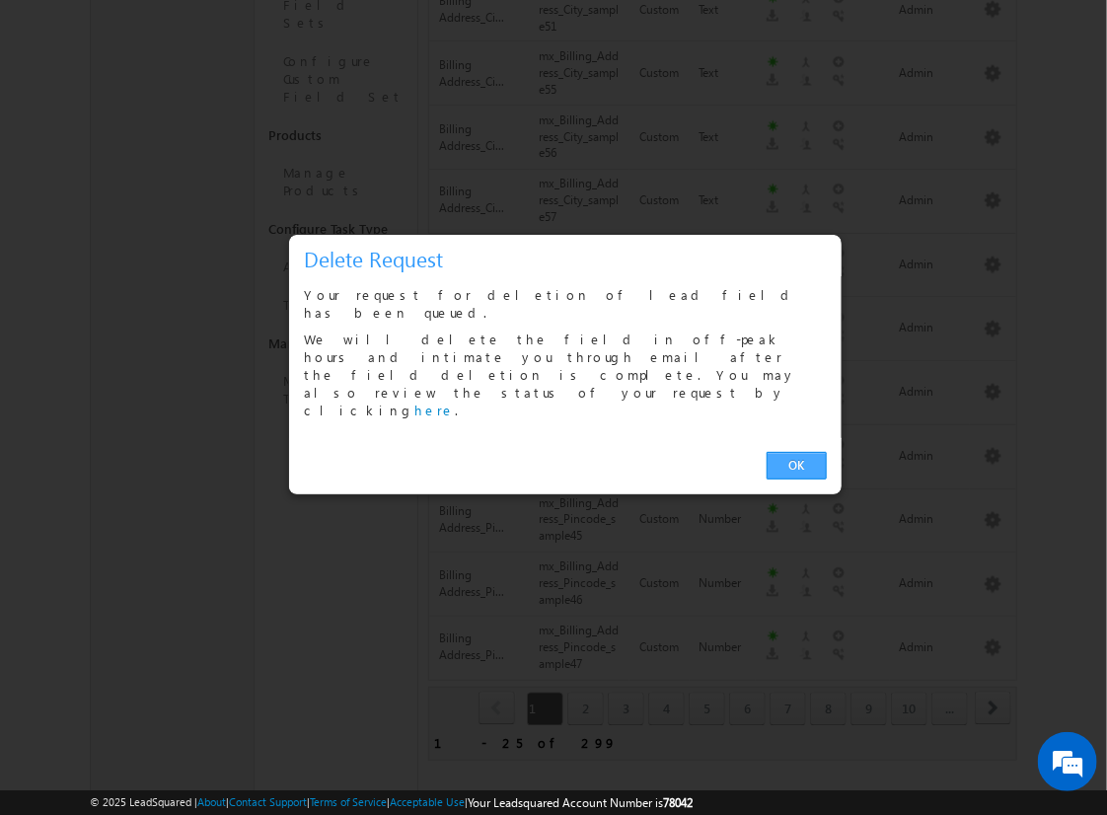
click at [796, 452] on link "OK" at bounding box center [797, 466] width 60 height 28
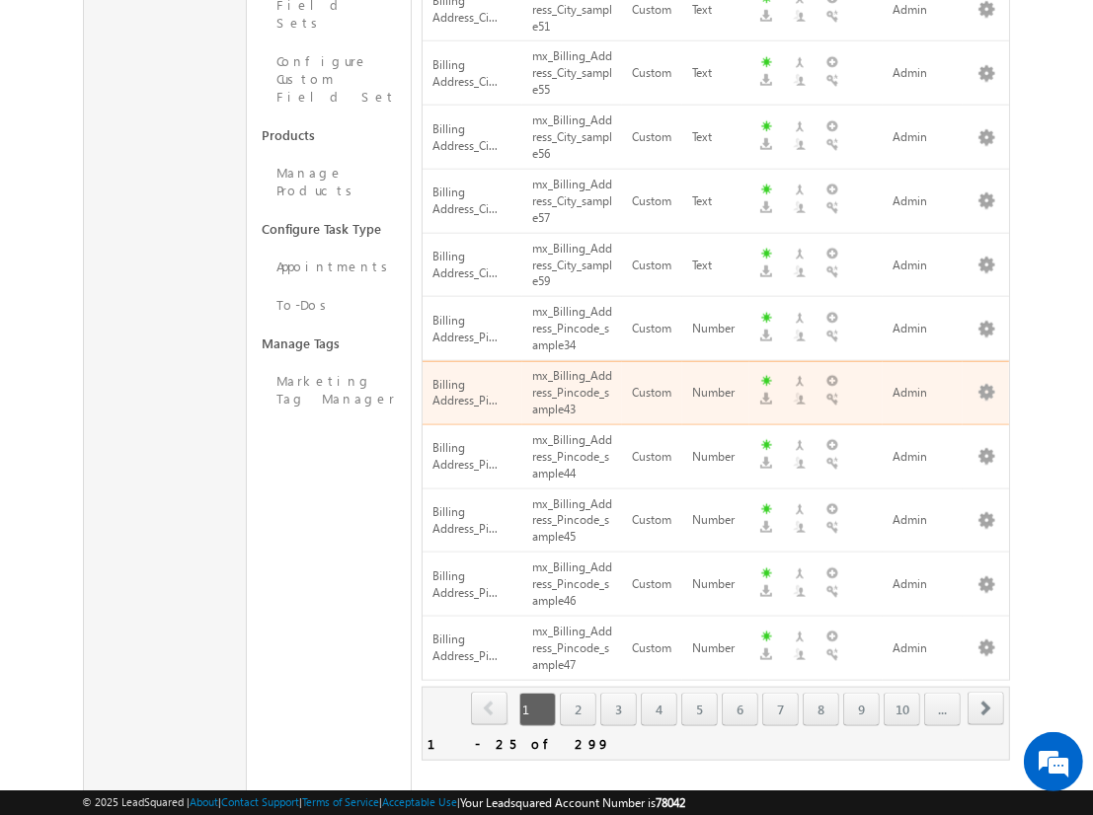
click at [986, 692] on span "next" at bounding box center [985, 709] width 37 height 34
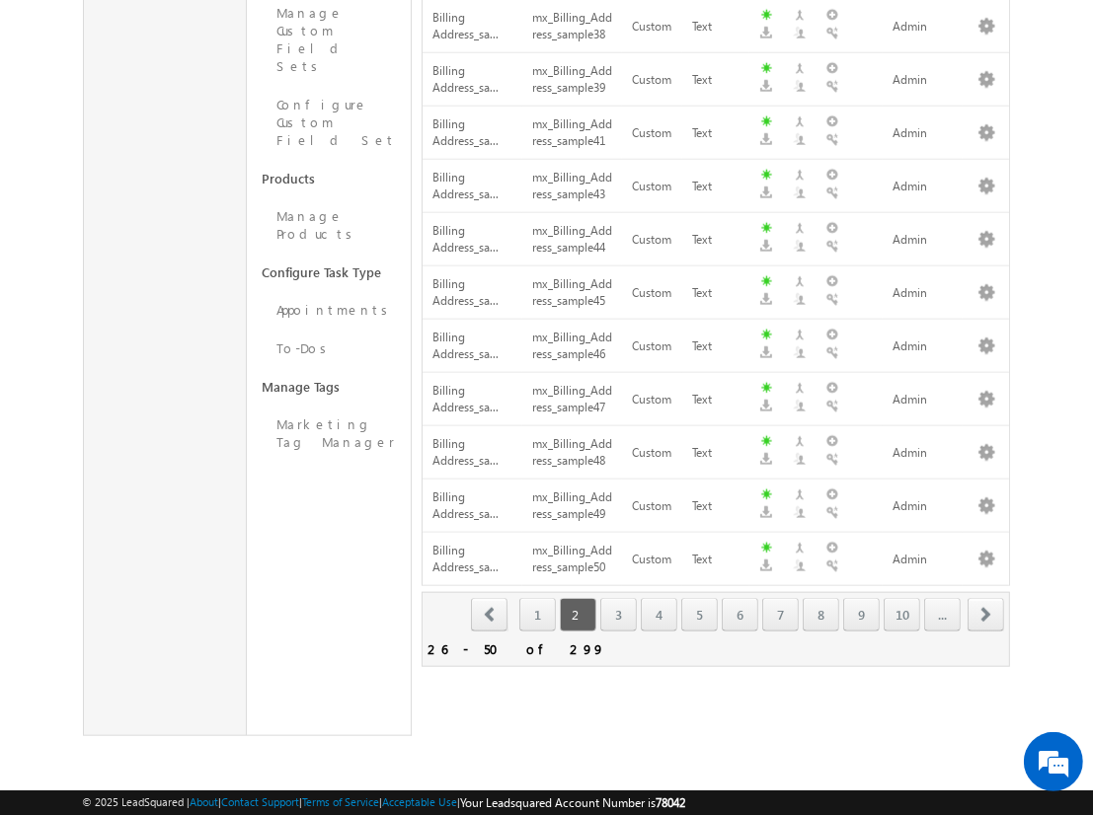
scroll to position [1159, 0]
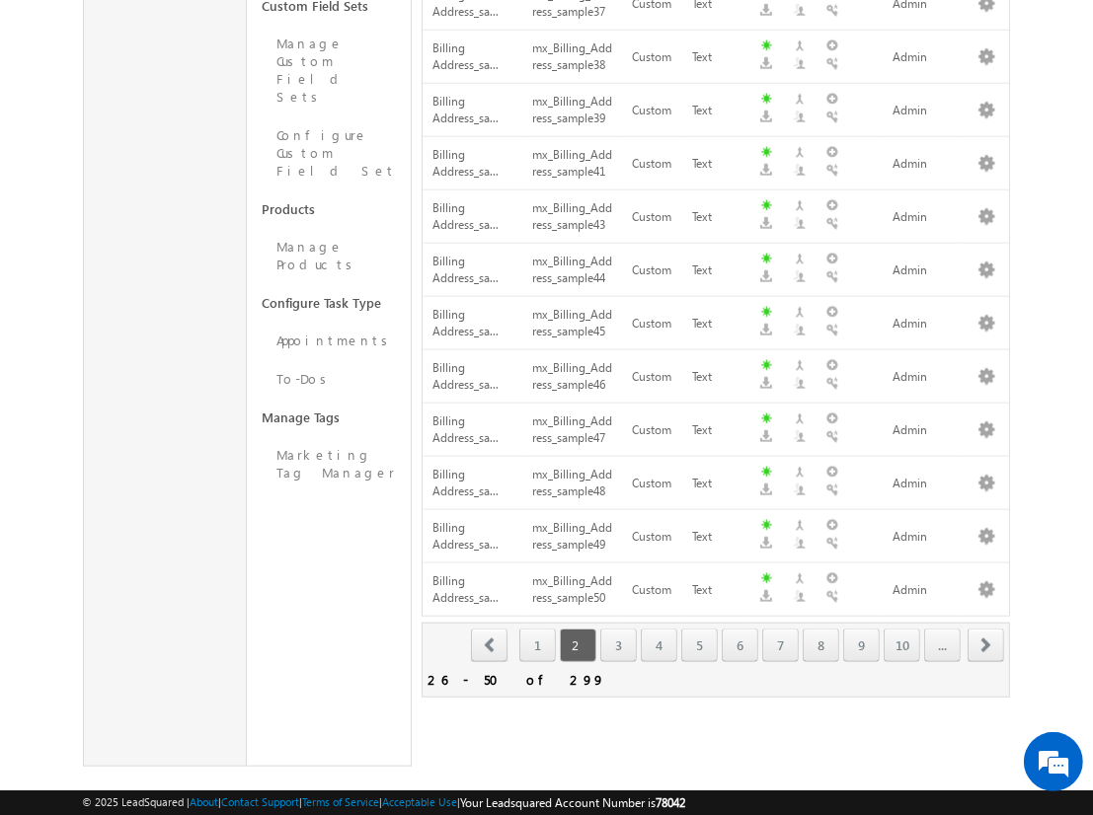
click at [986, 629] on span "next" at bounding box center [985, 646] width 37 height 34
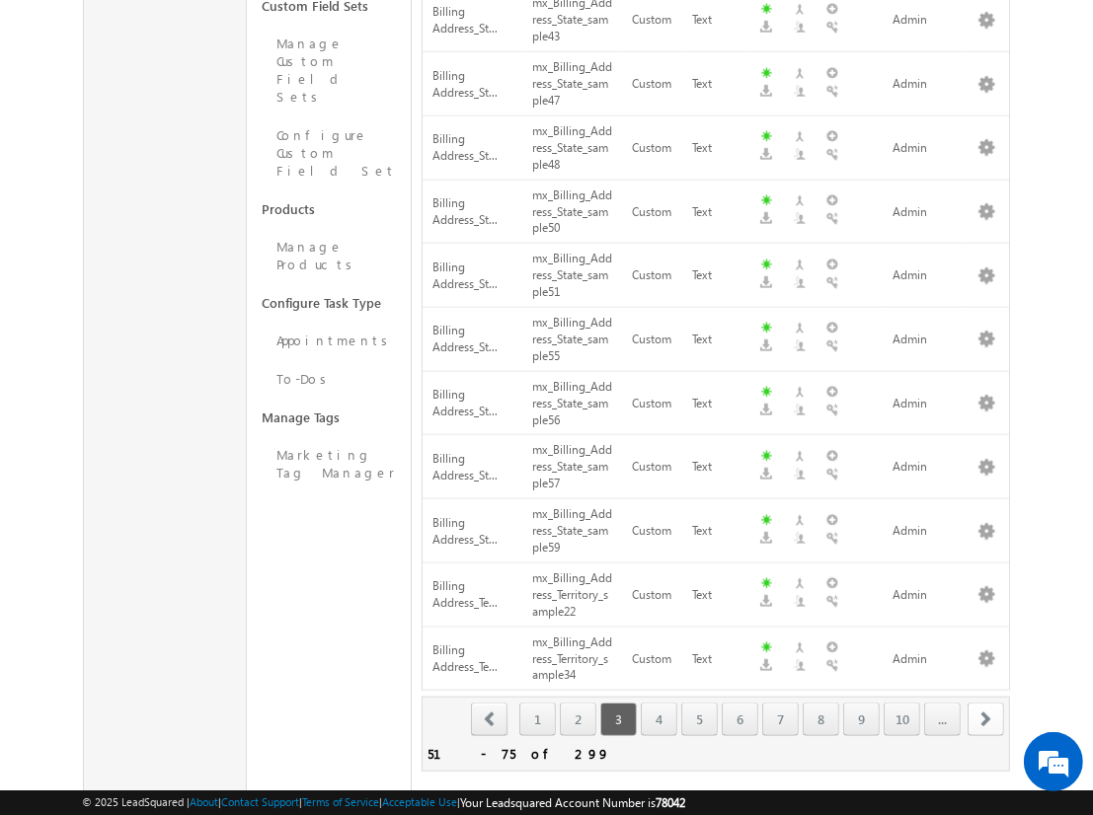
scroll to position [1233, 0]
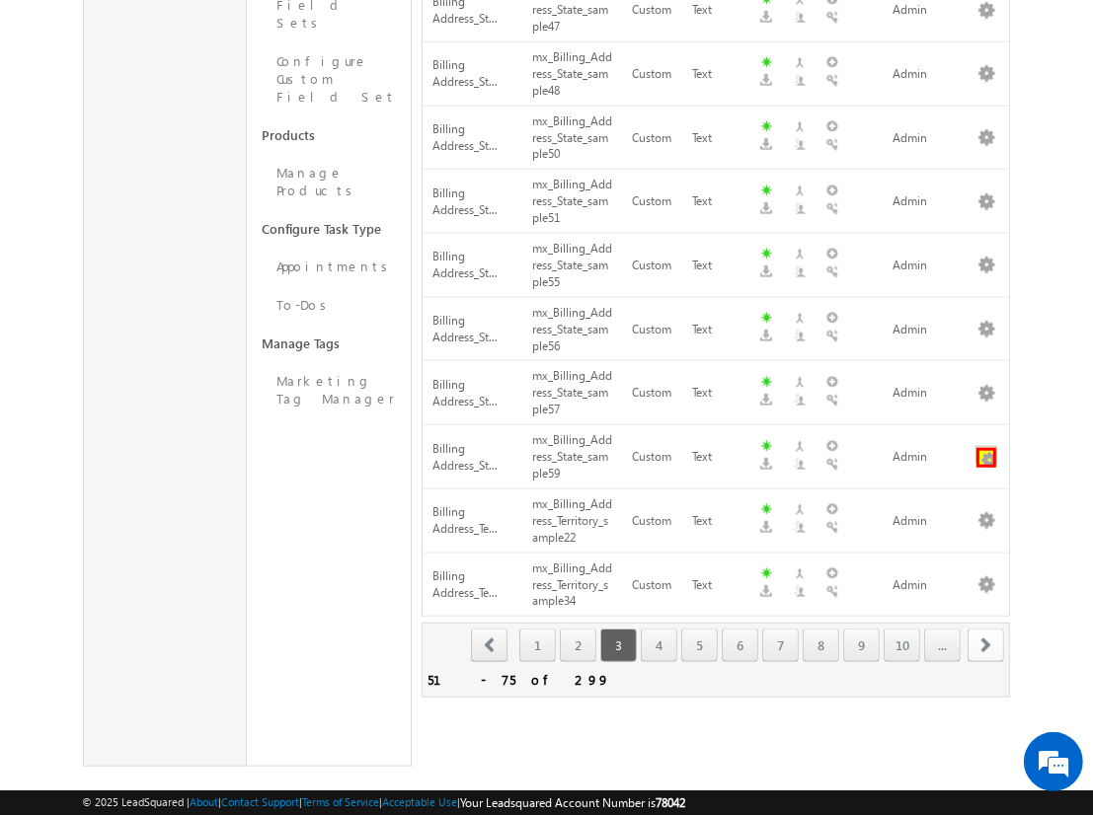
click at [986, 448] on button "button" at bounding box center [986, 458] width 20 height 20
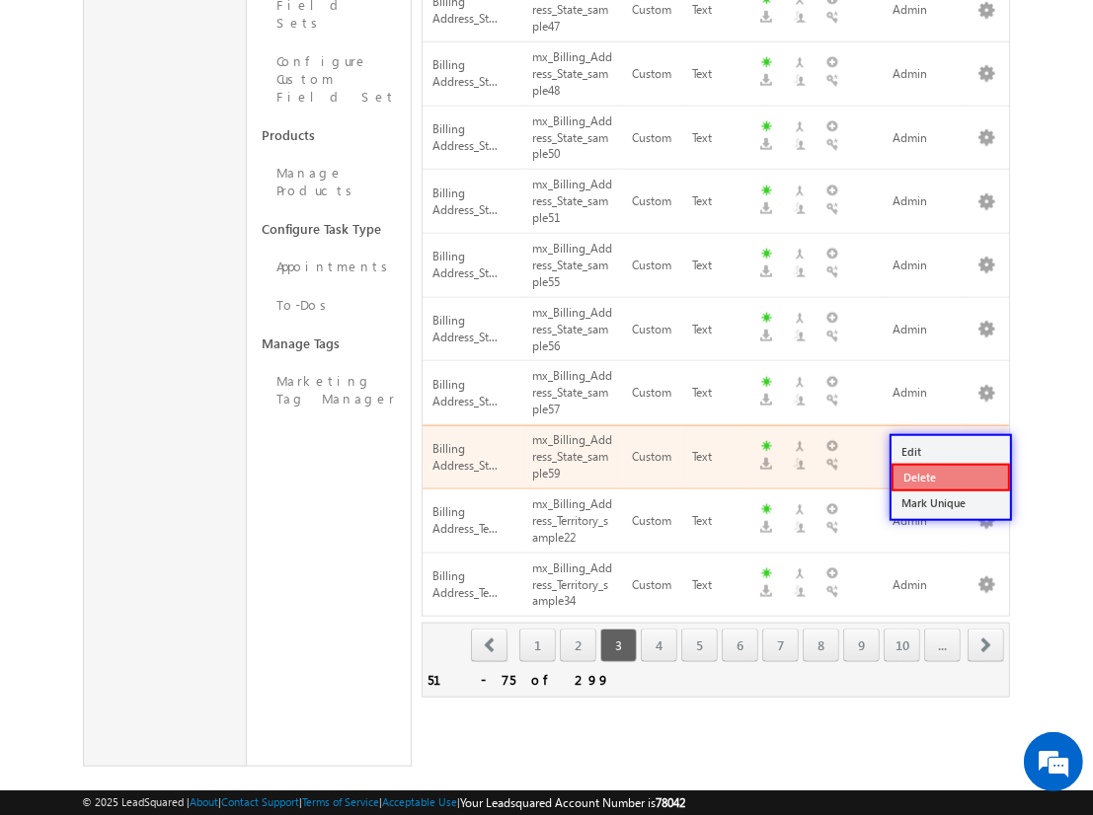
click at [949, 476] on link "Delete" at bounding box center [950, 478] width 118 height 28
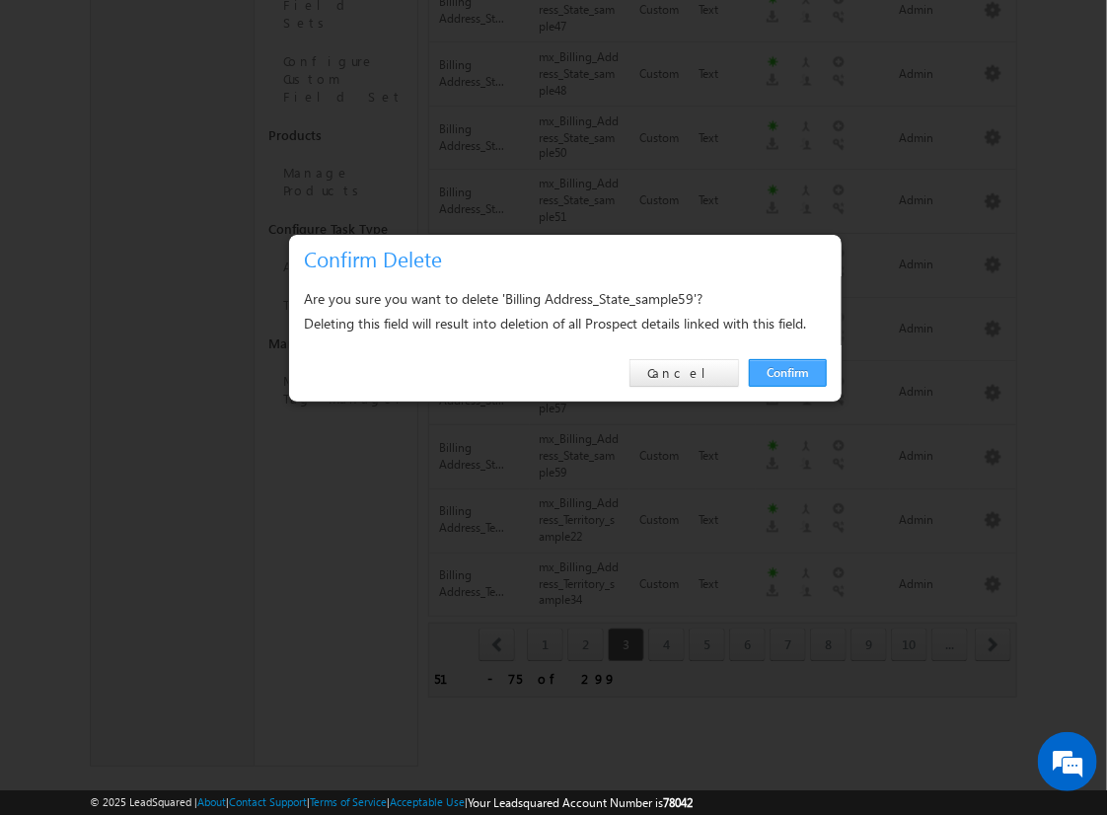
click at [788, 372] on link "Confirm" at bounding box center [788, 373] width 78 height 28
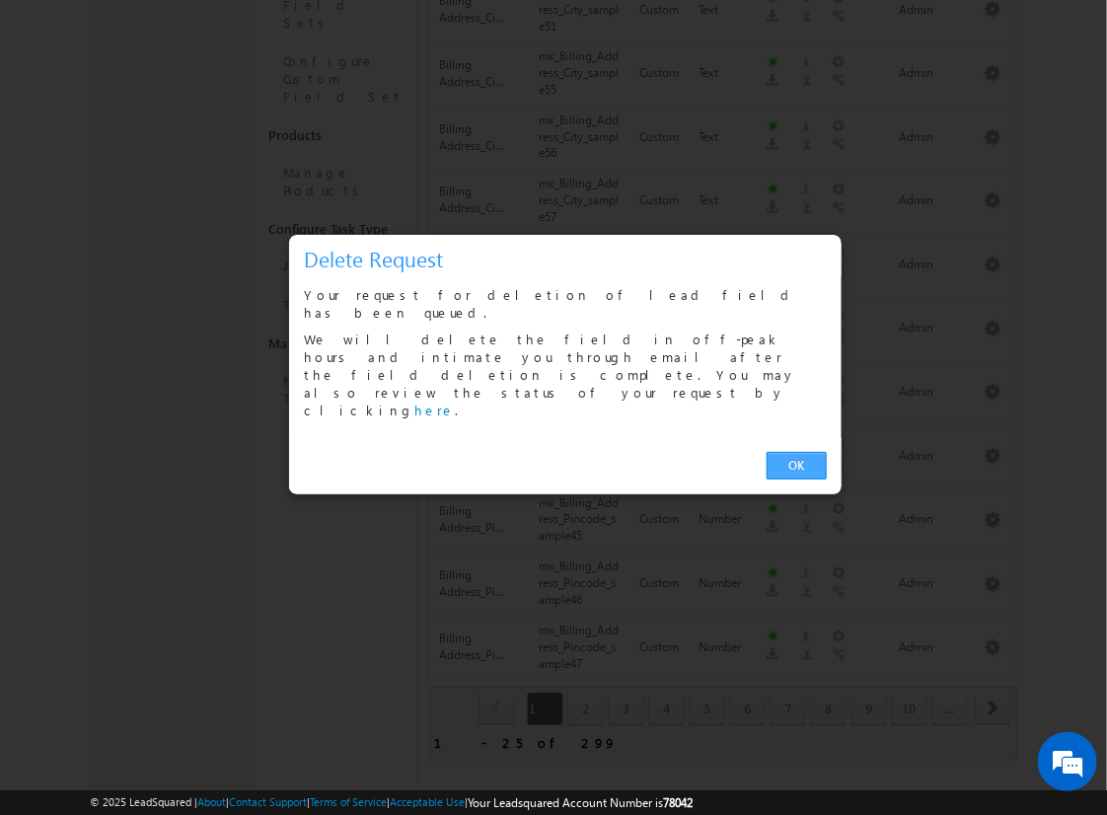
click at [796, 452] on link "OK" at bounding box center [797, 466] width 60 height 28
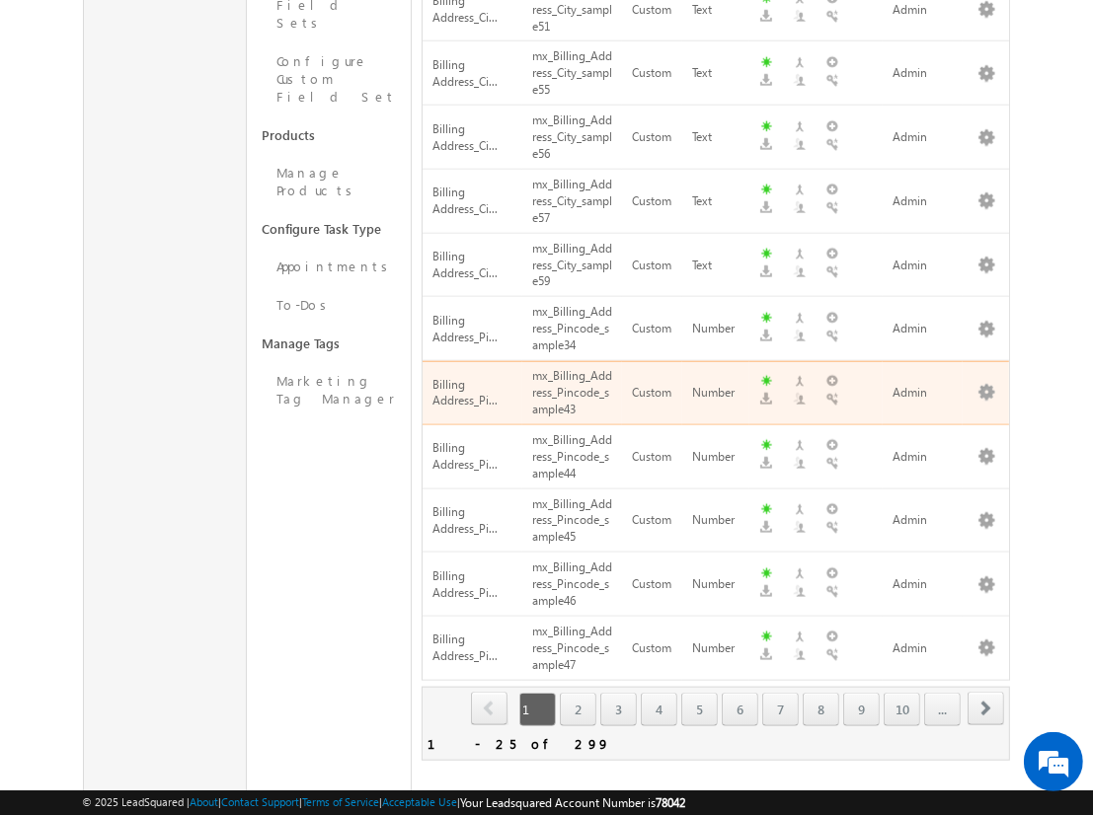
click at [986, 692] on span "next" at bounding box center [985, 709] width 37 height 34
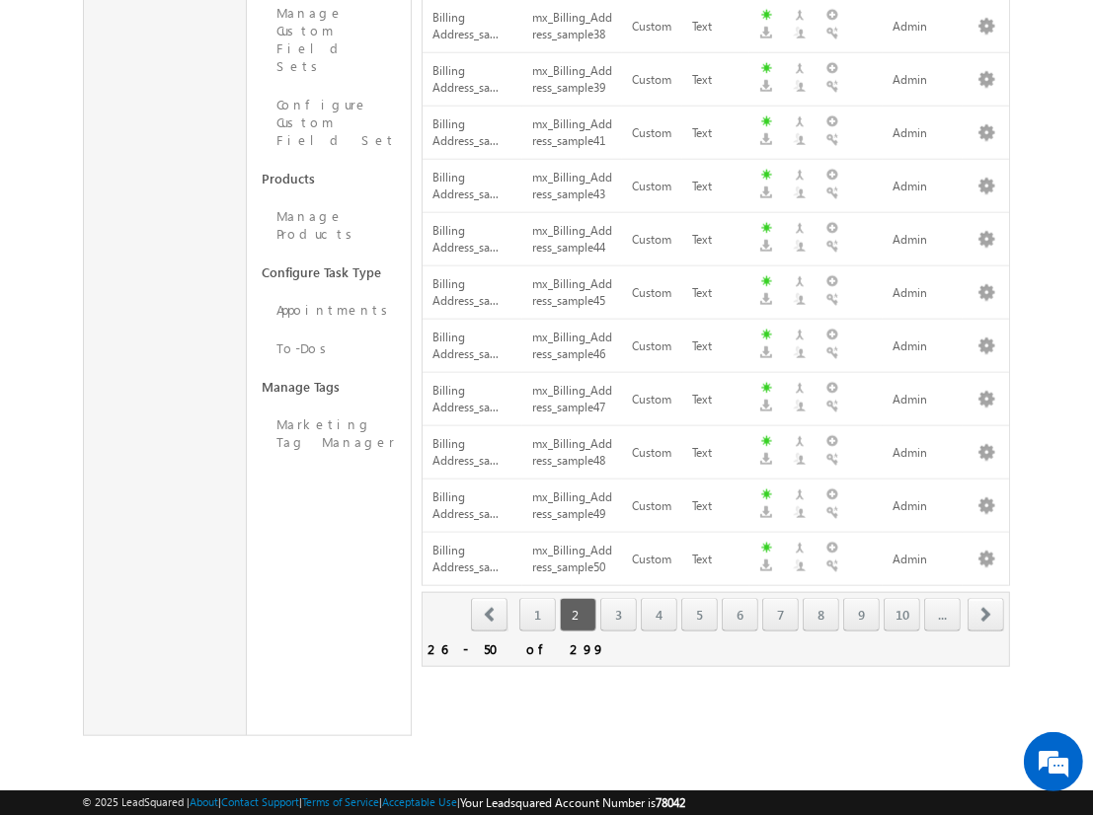
scroll to position [1159, 0]
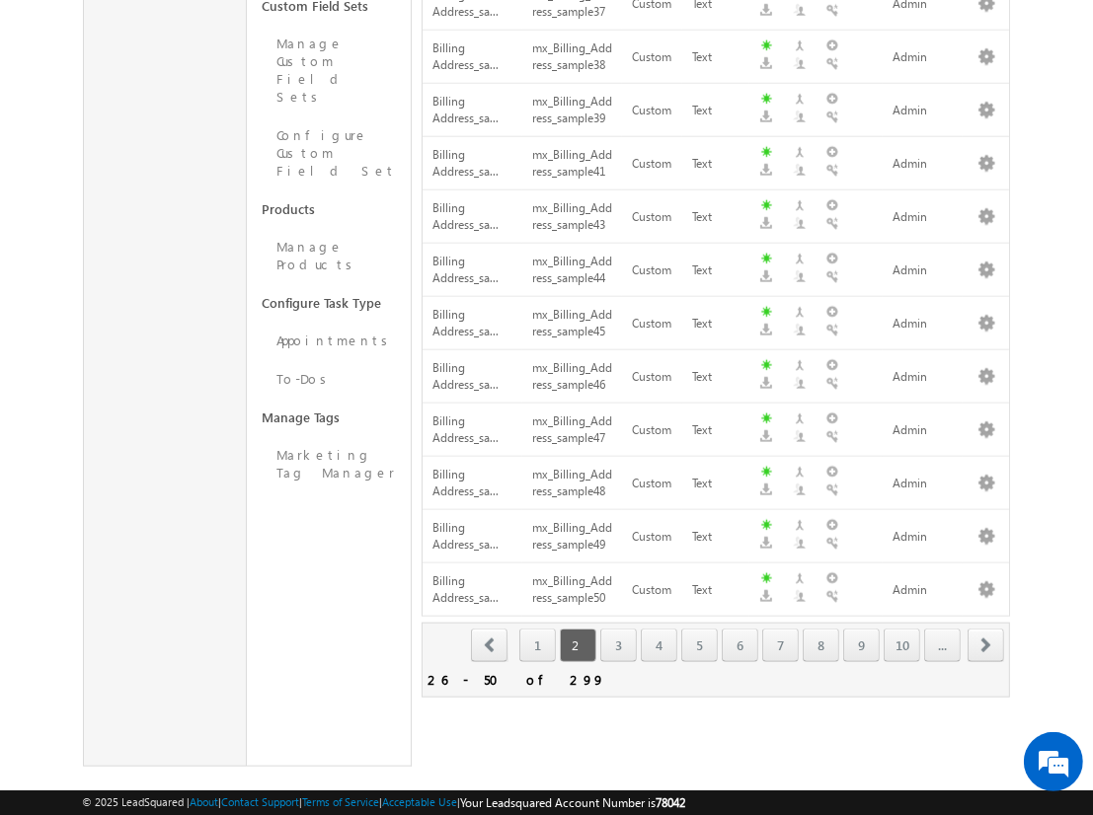
click at [986, 629] on span "next" at bounding box center [985, 646] width 37 height 34
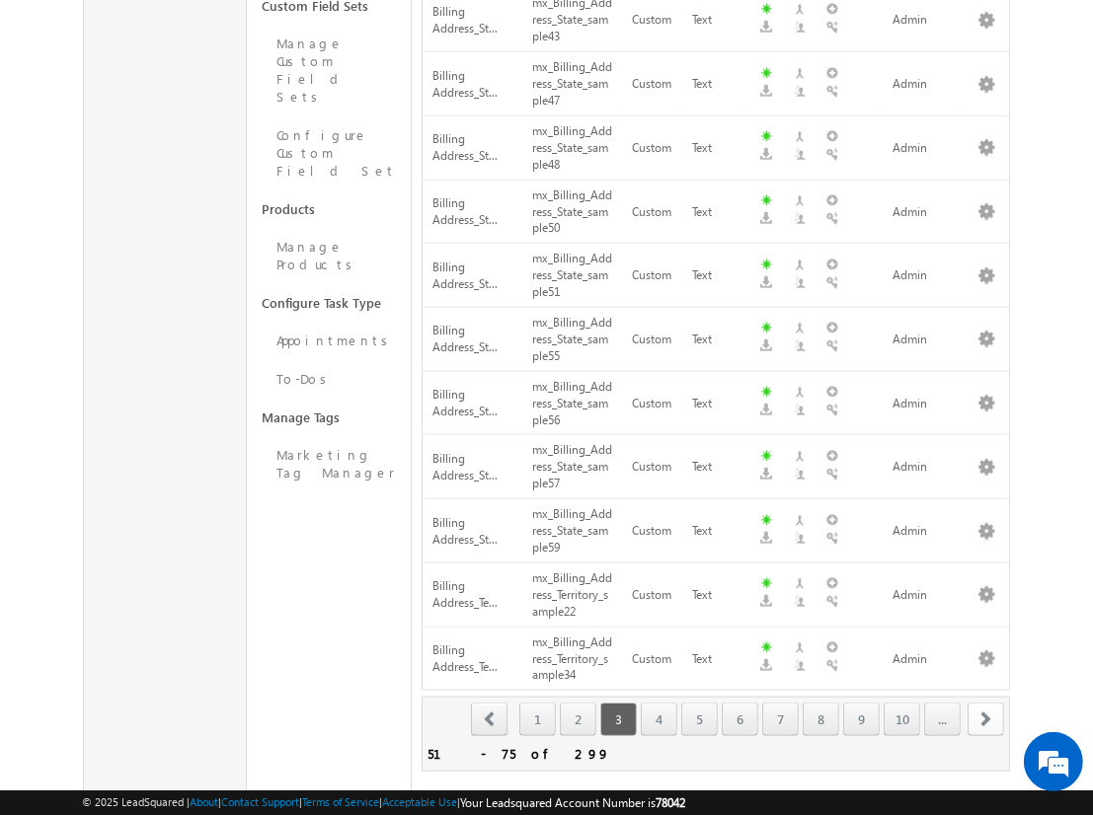
scroll to position [1233, 0]
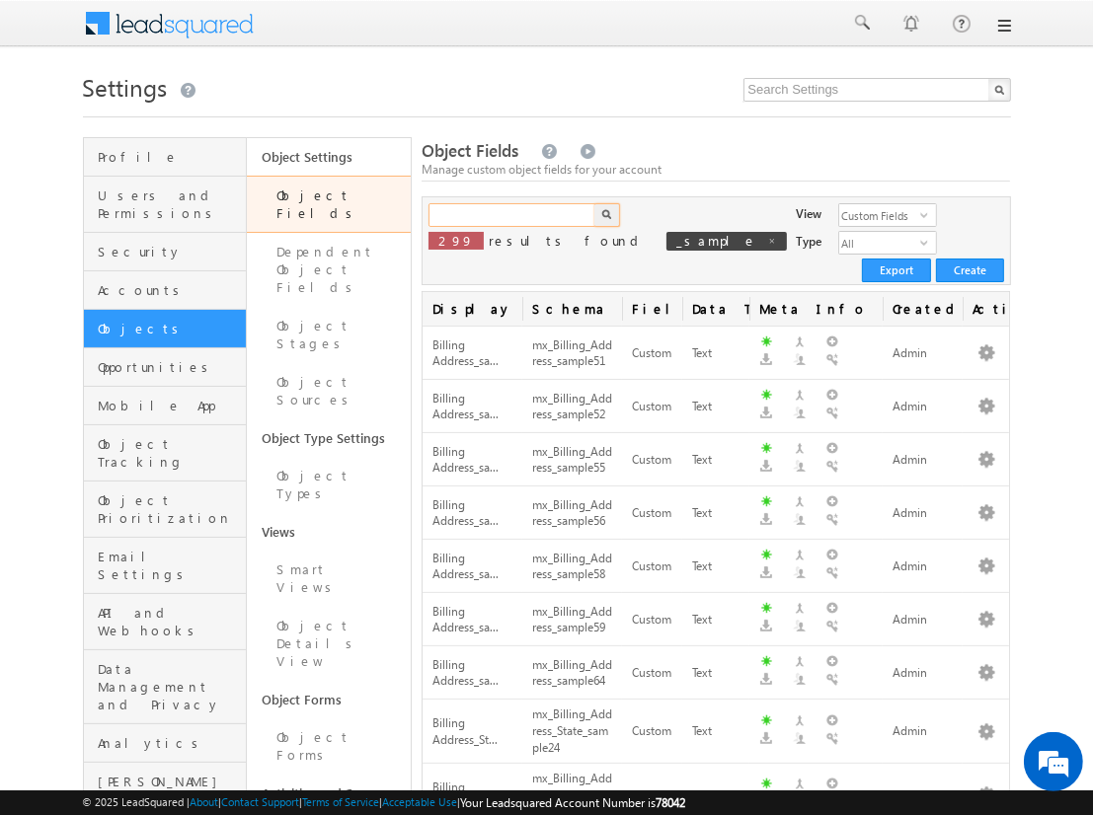
click at [511, 215] on input "text" at bounding box center [512, 215] width 169 height 24
type input "_sample"
click at [606, 215] on img "button" at bounding box center [606, 214] width 10 height 10
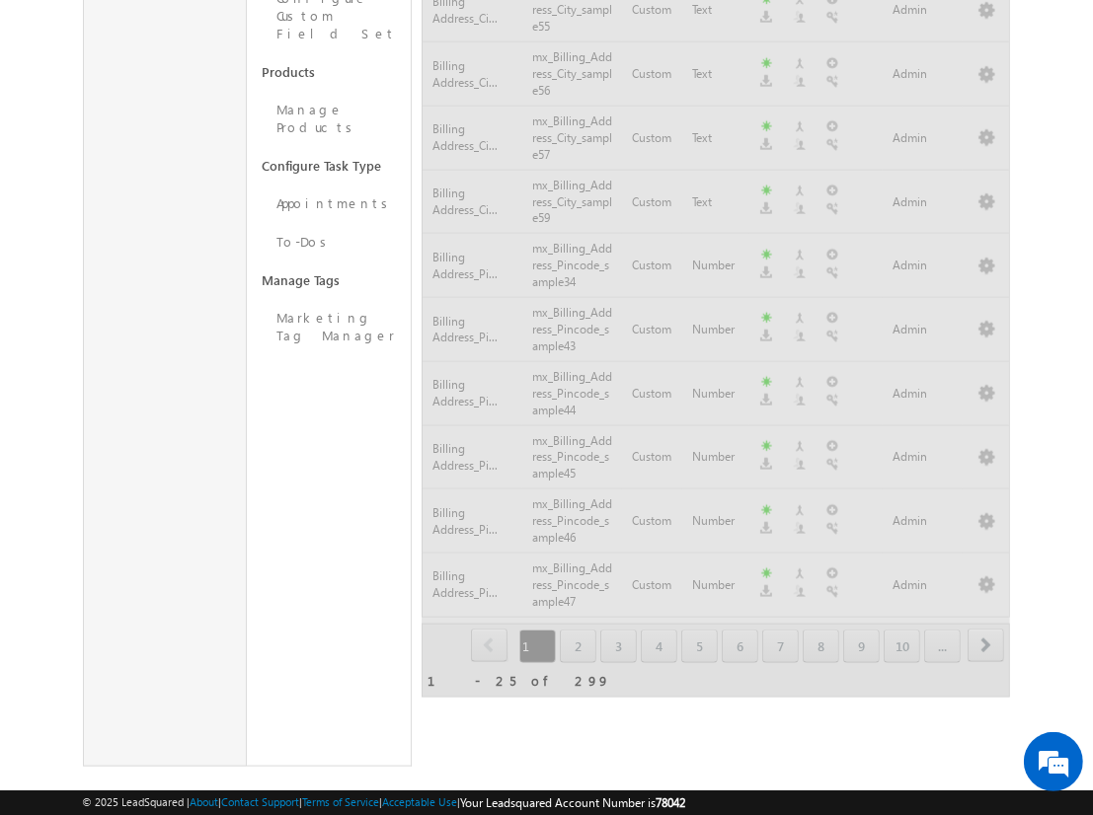
scroll to position [1159, 0]
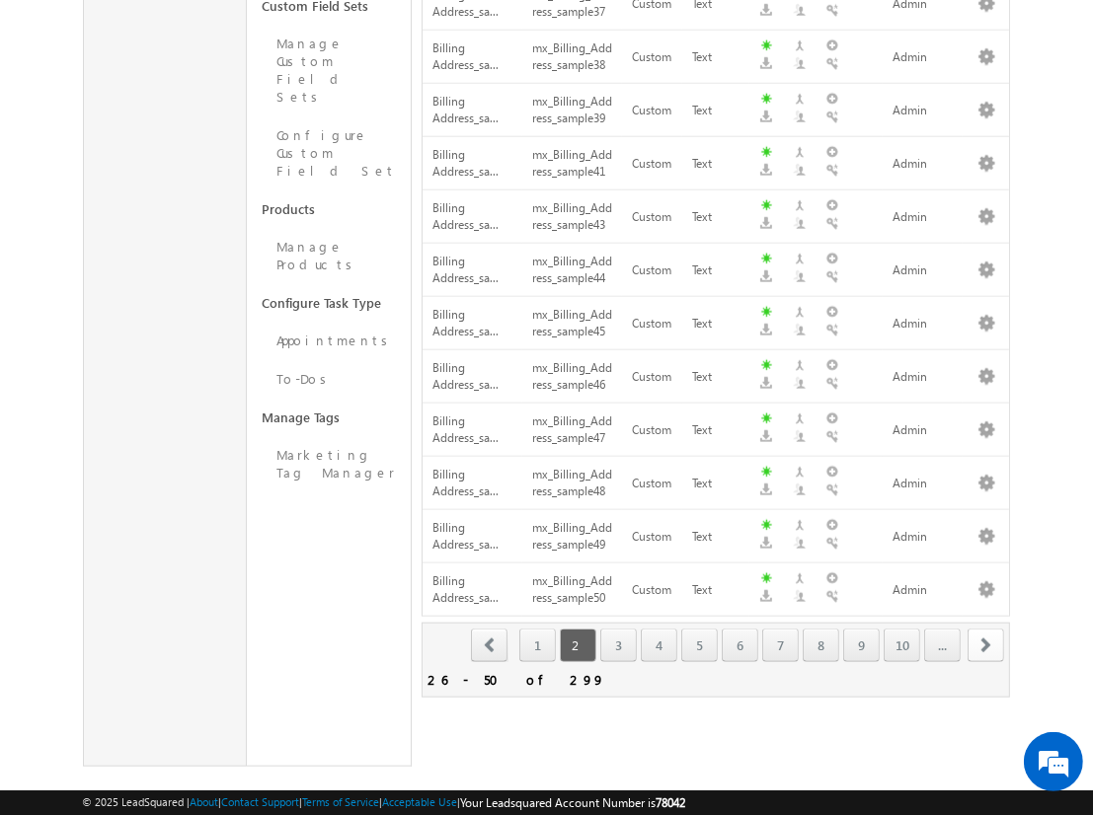
click at [986, 629] on span "next" at bounding box center [985, 646] width 37 height 34
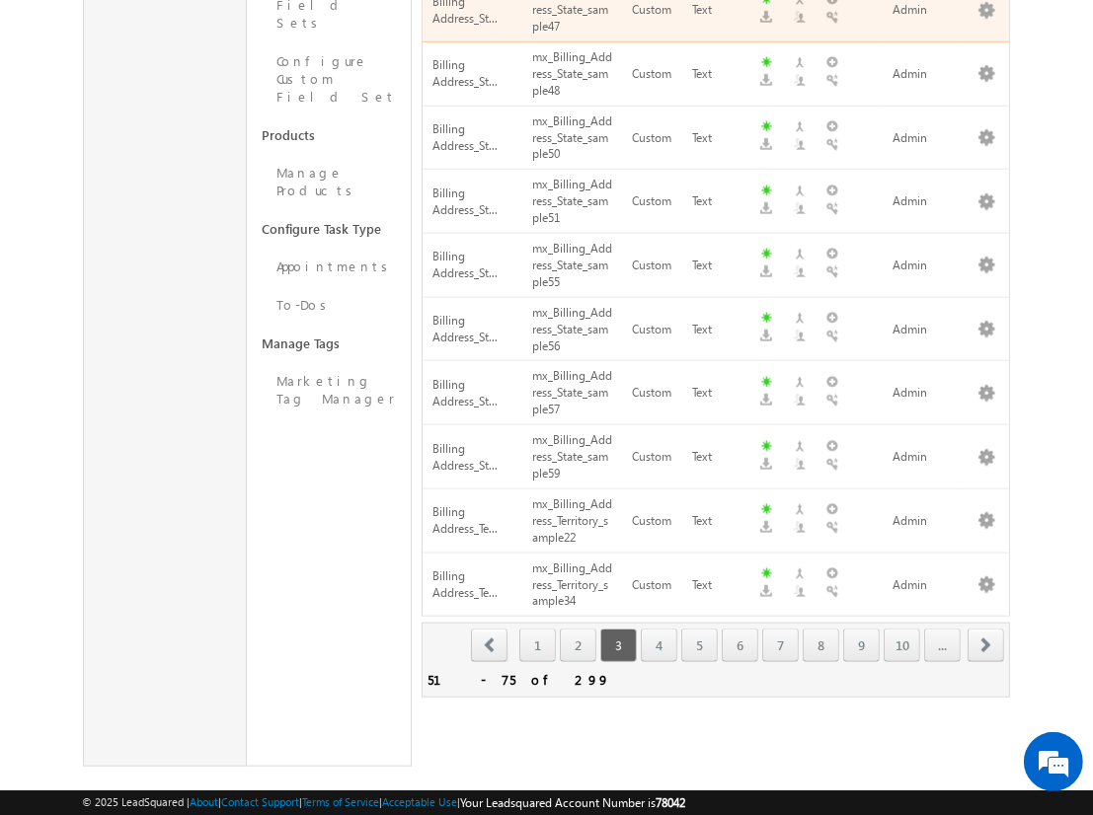
scroll to position [620, 0]
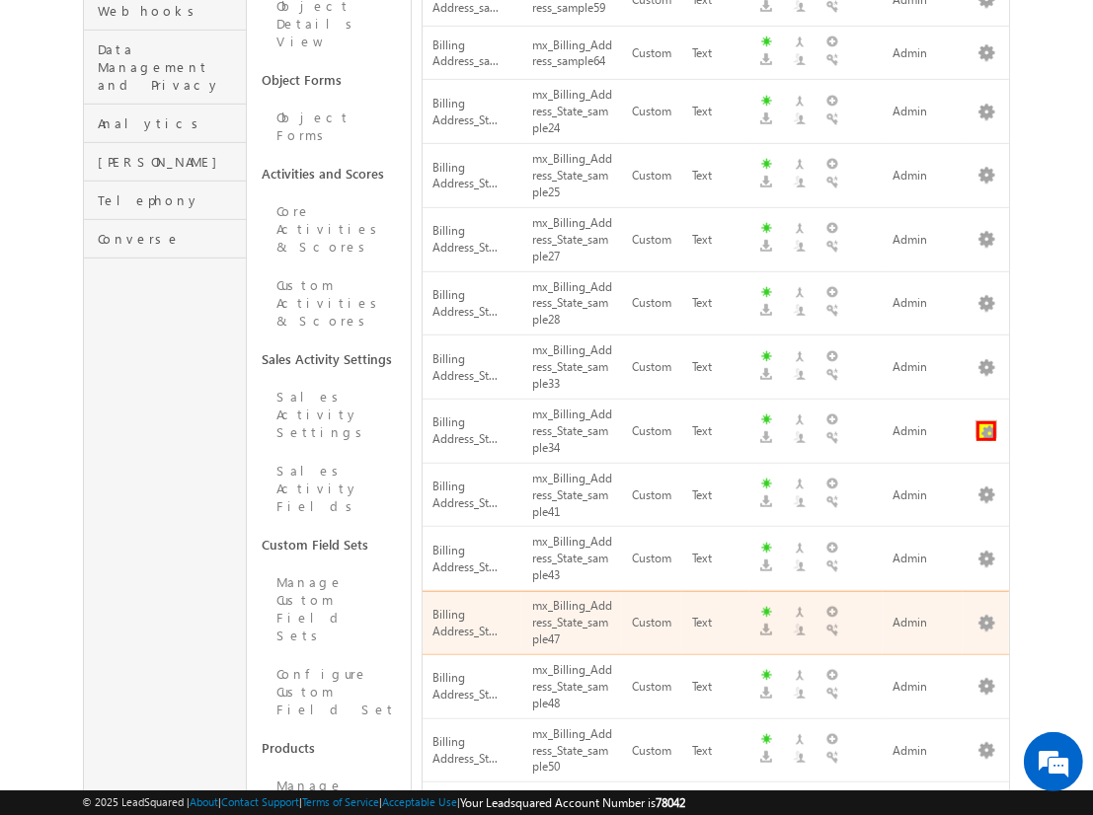
click at [986, 421] on button "button" at bounding box center [986, 431] width 20 height 20
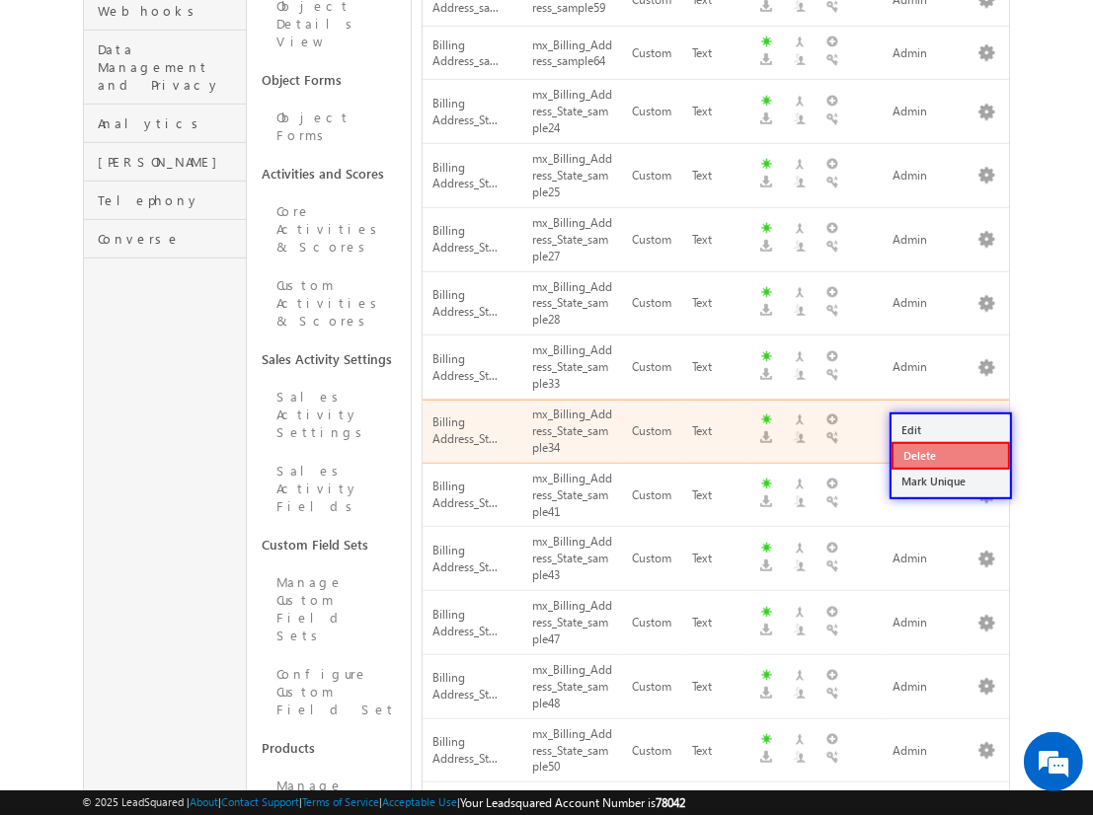
click at [949, 455] on link "Delete" at bounding box center [950, 456] width 118 height 28
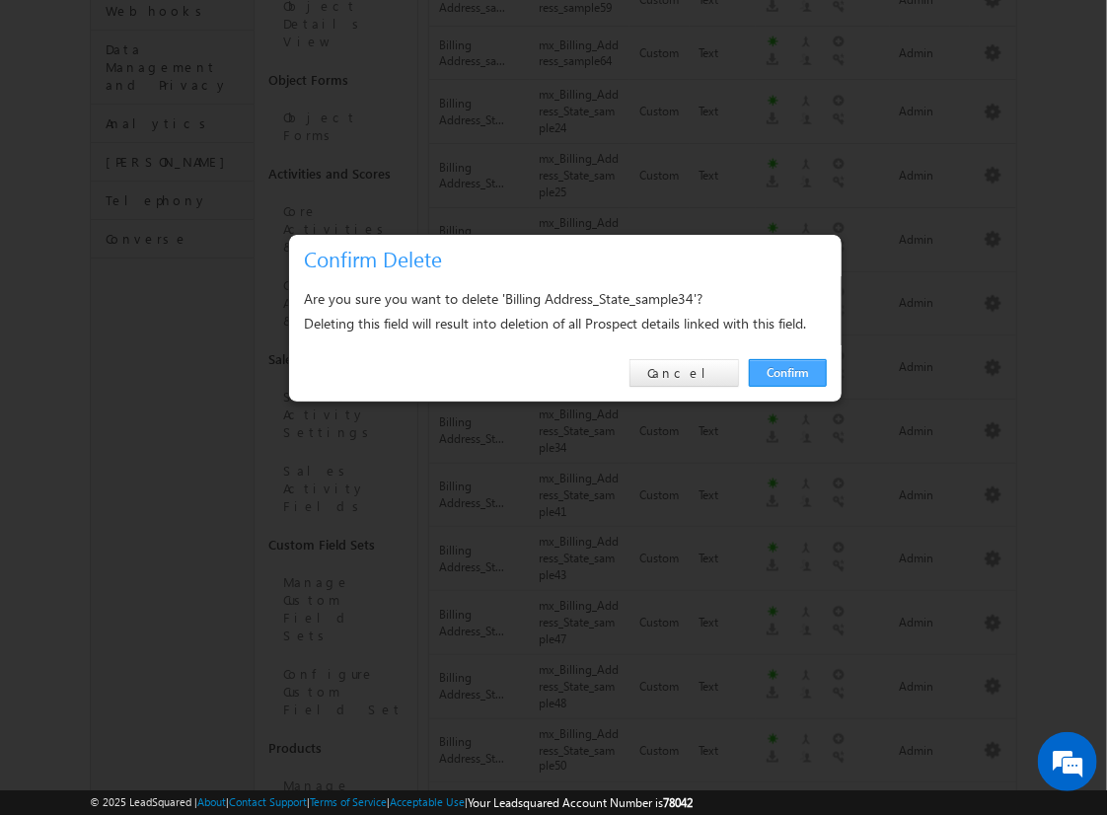
click at [788, 372] on link "Confirm" at bounding box center [788, 373] width 78 height 28
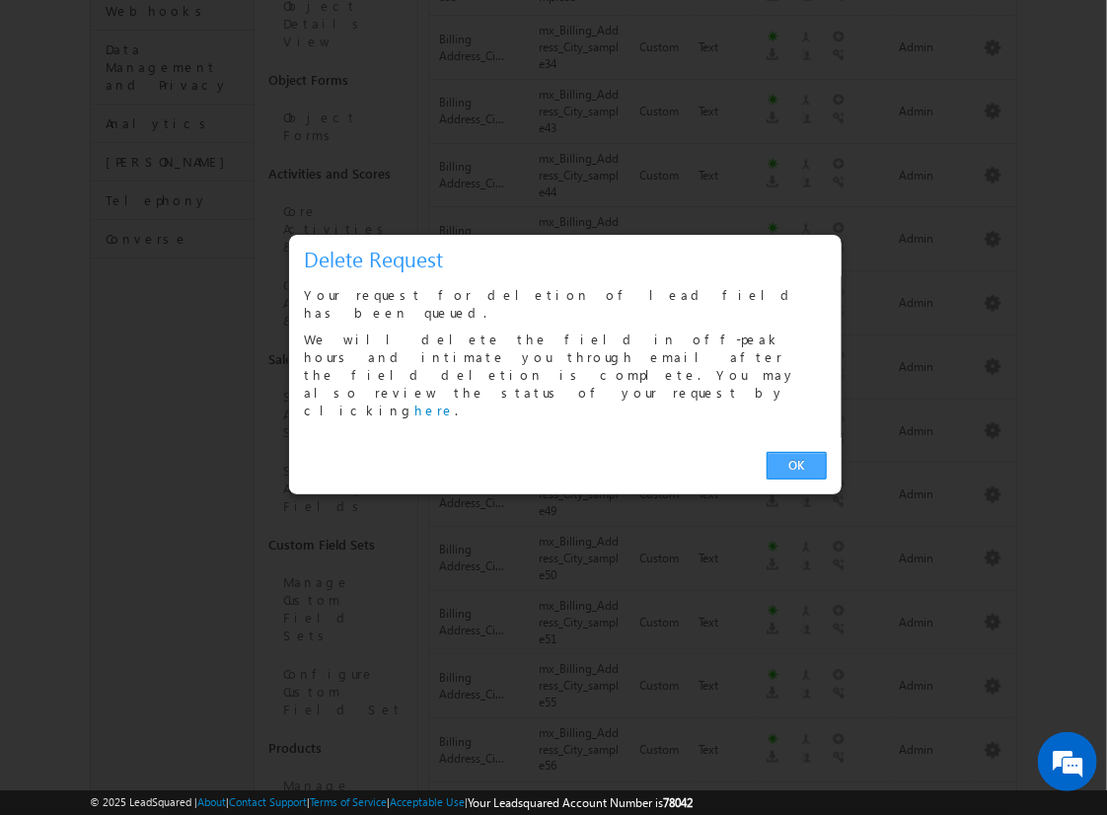
click at [796, 452] on link "OK" at bounding box center [797, 466] width 60 height 28
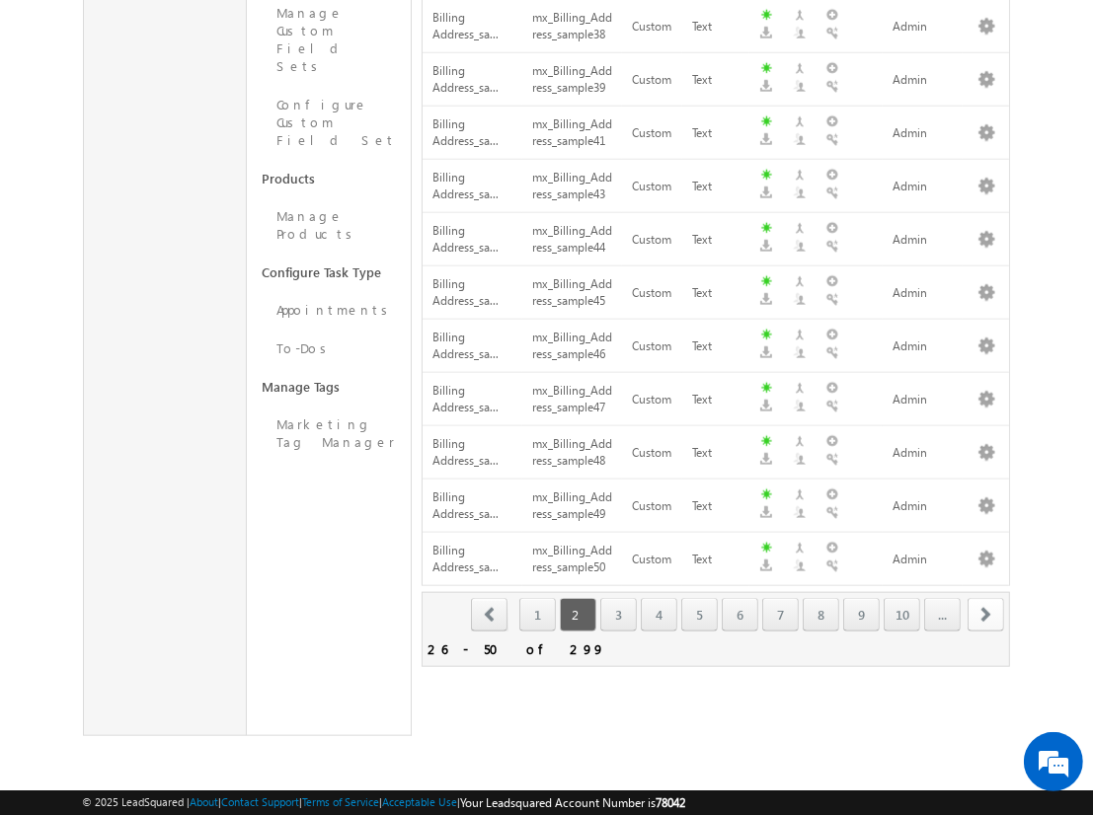
scroll to position [1159, 0]
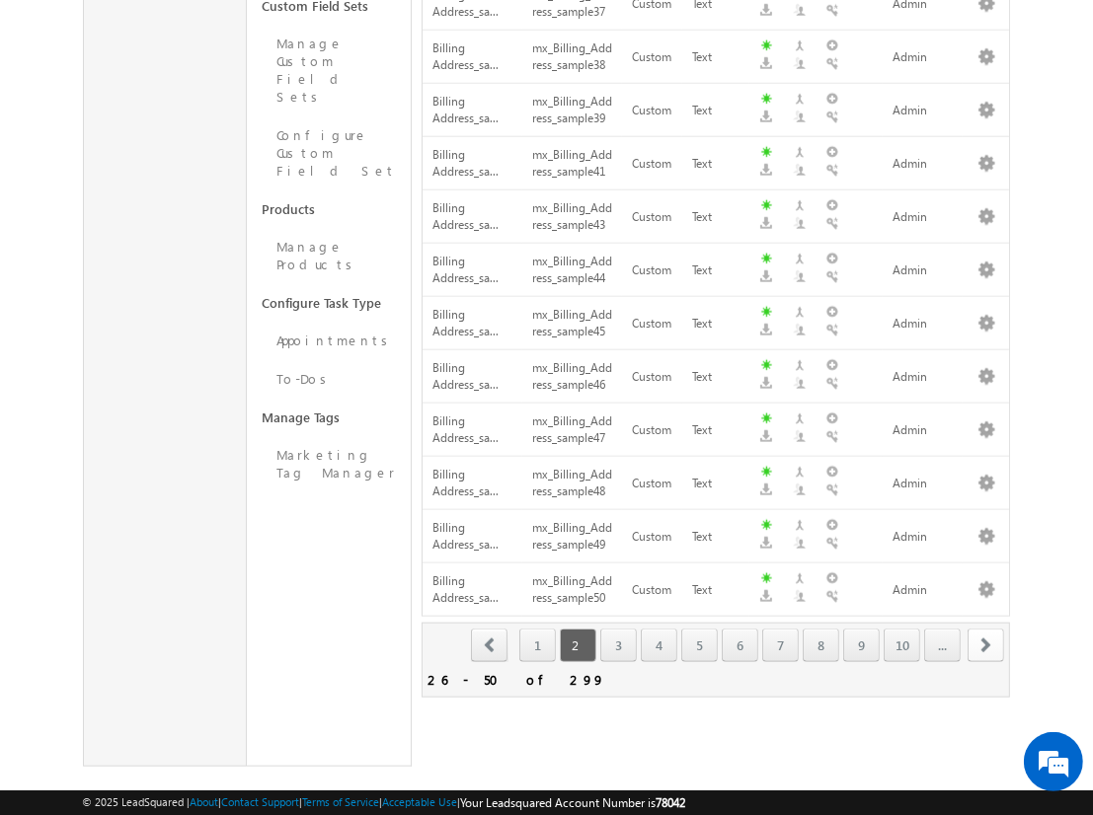
click at [986, 629] on span "next" at bounding box center [985, 646] width 37 height 34
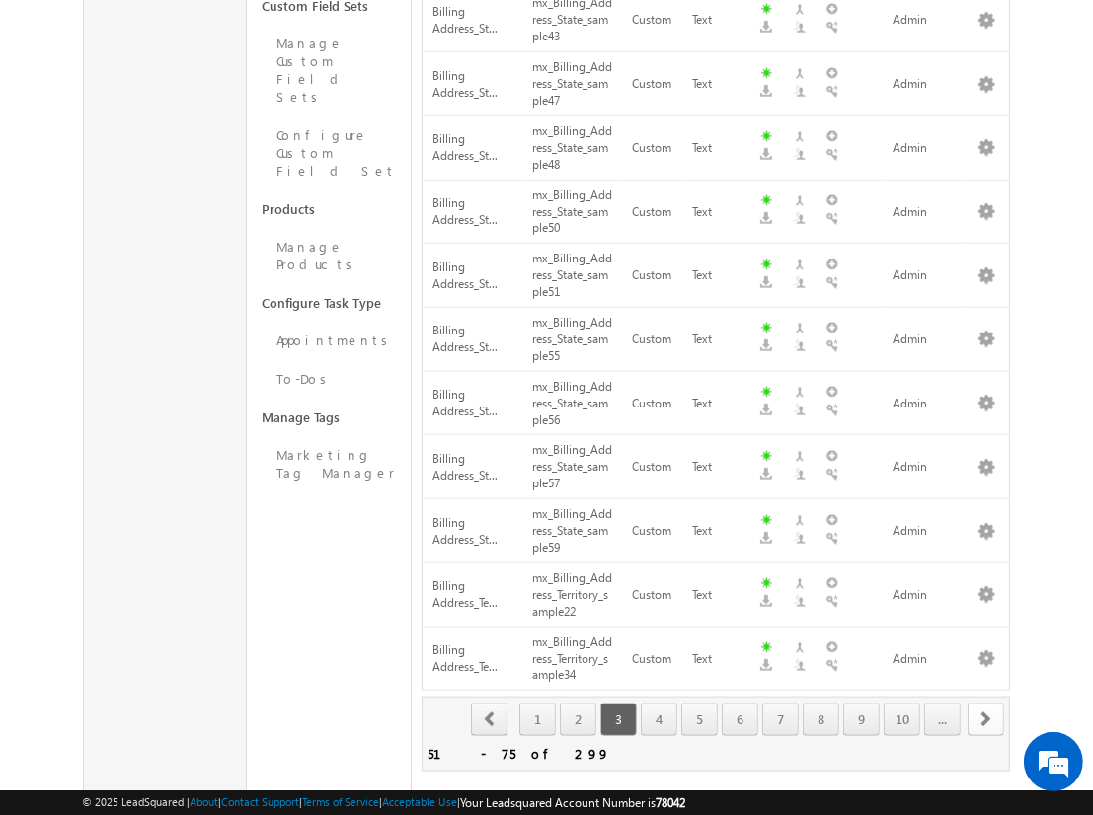
scroll to position [1233, 0]
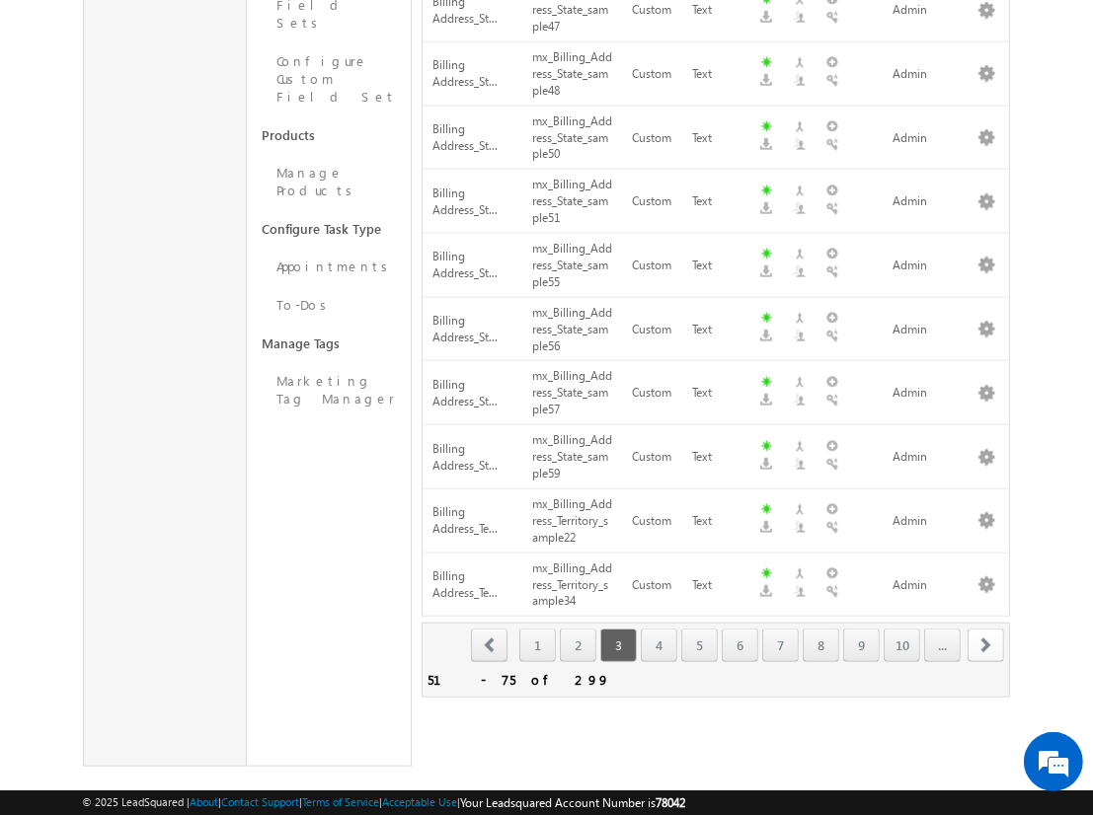
click at [986, 629] on span "next" at bounding box center [985, 646] width 37 height 34
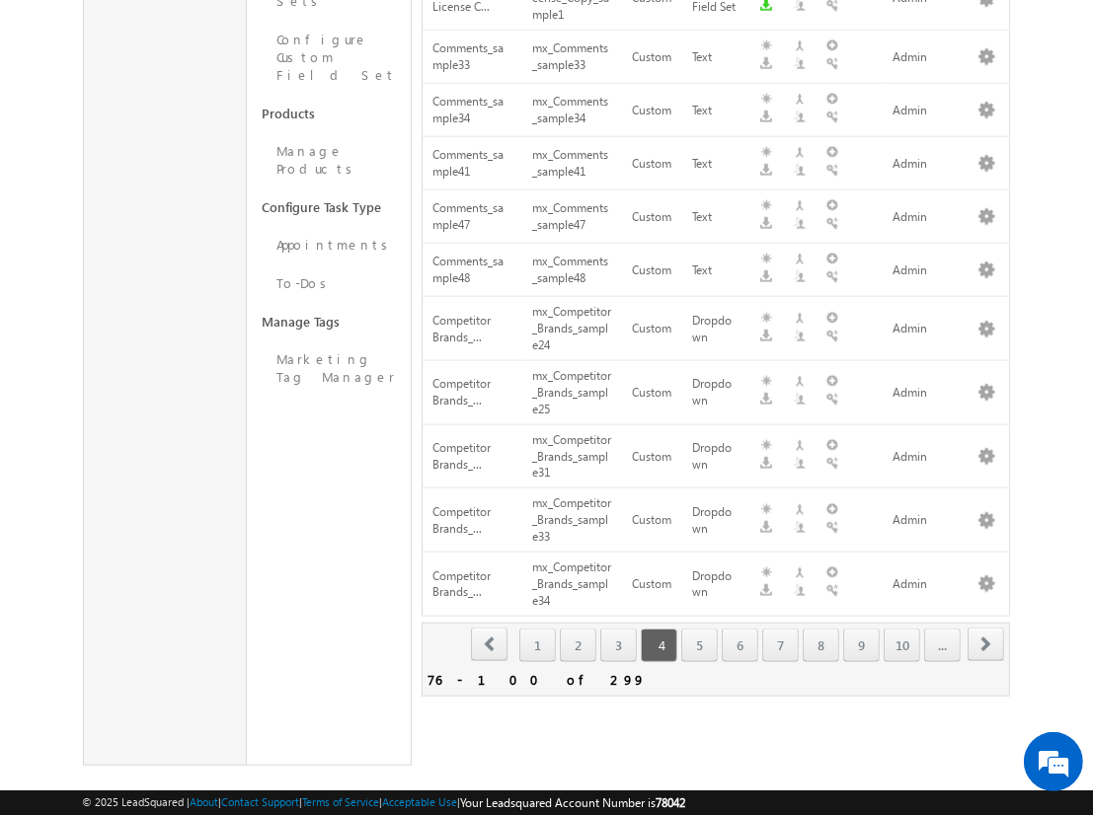
scroll to position [0, 0]
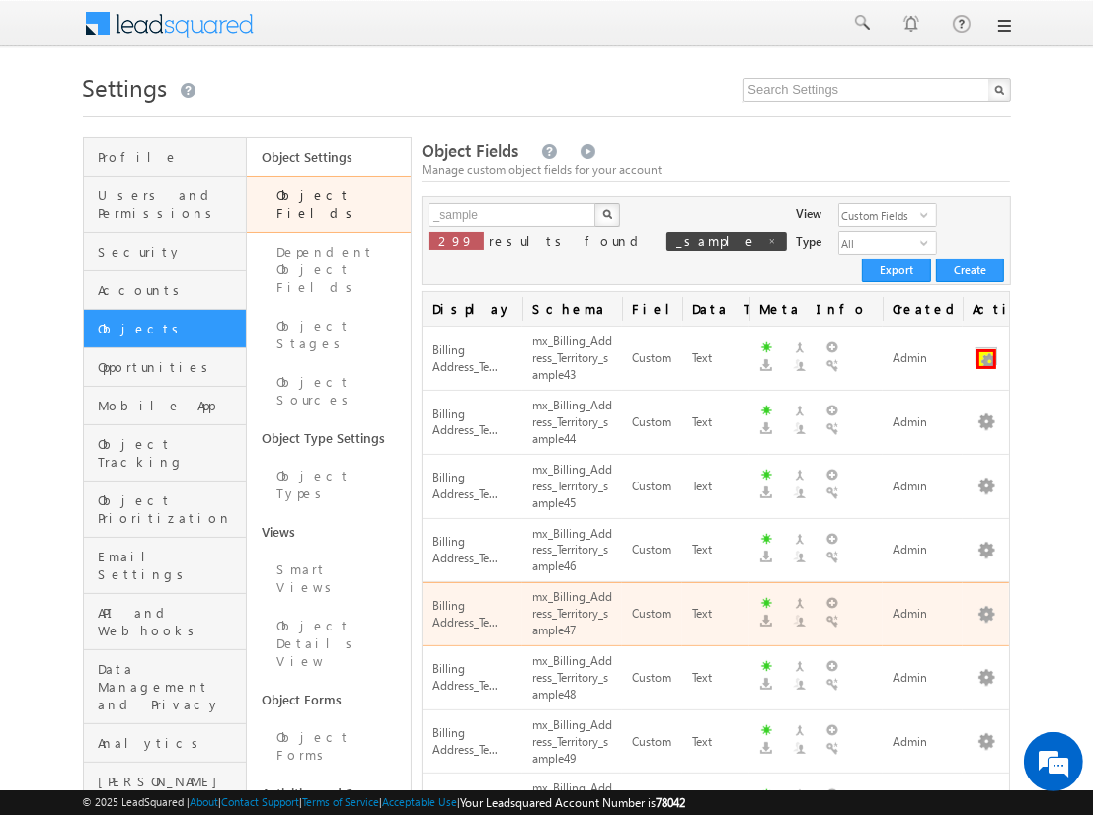
click at [986, 349] on button "button" at bounding box center [986, 359] width 20 height 20
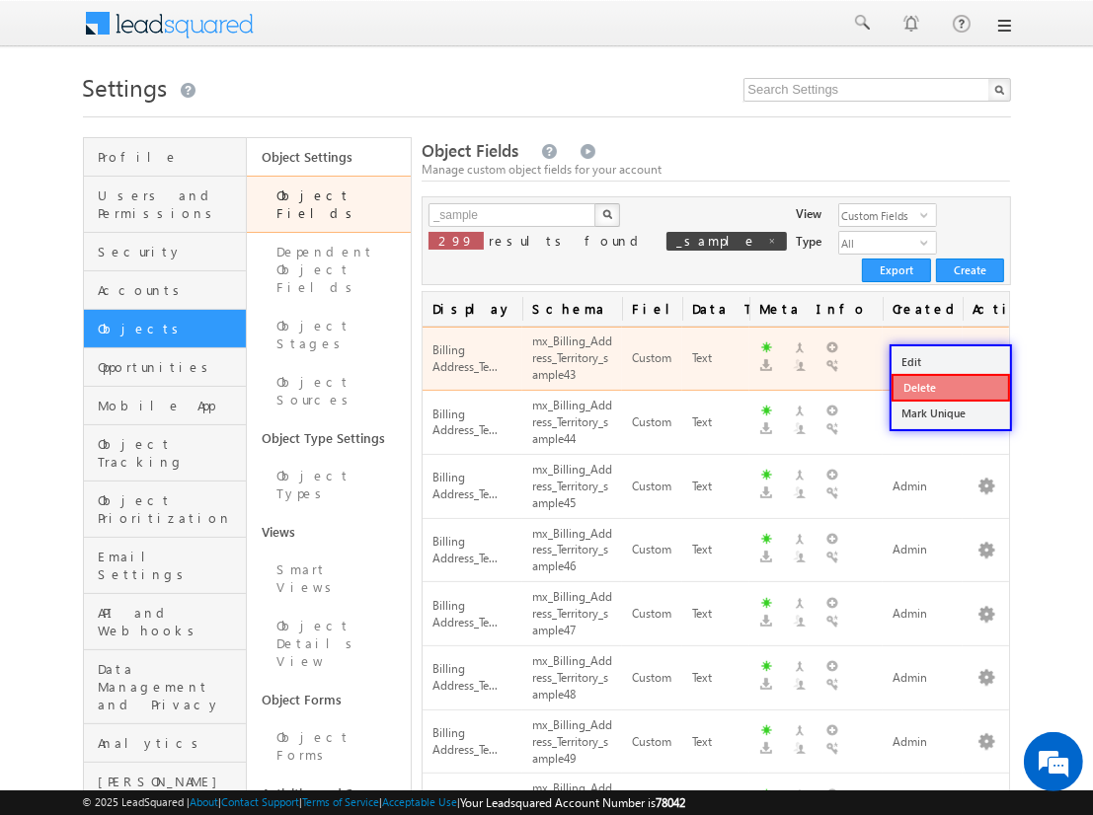
click at [949, 387] on link "Delete" at bounding box center [950, 388] width 118 height 28
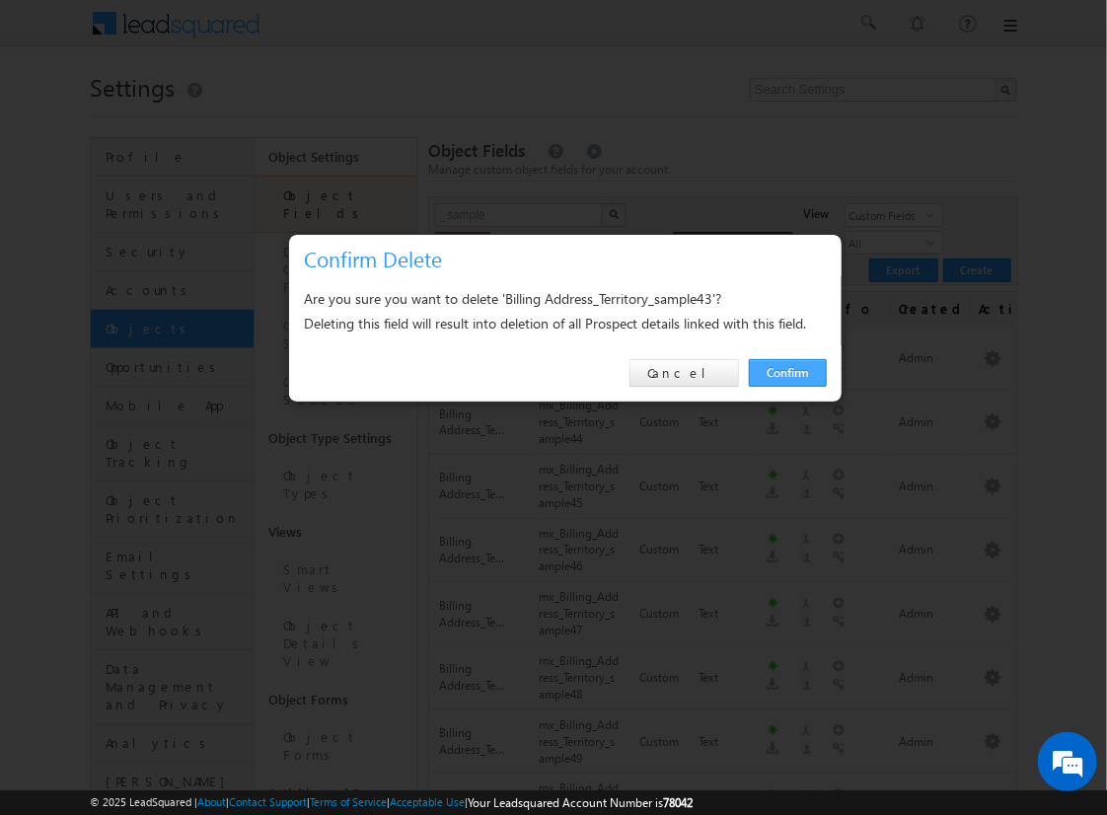
click at [788, 372] on link "Confirm" at bounding box center [788, 373] width 78 height 28
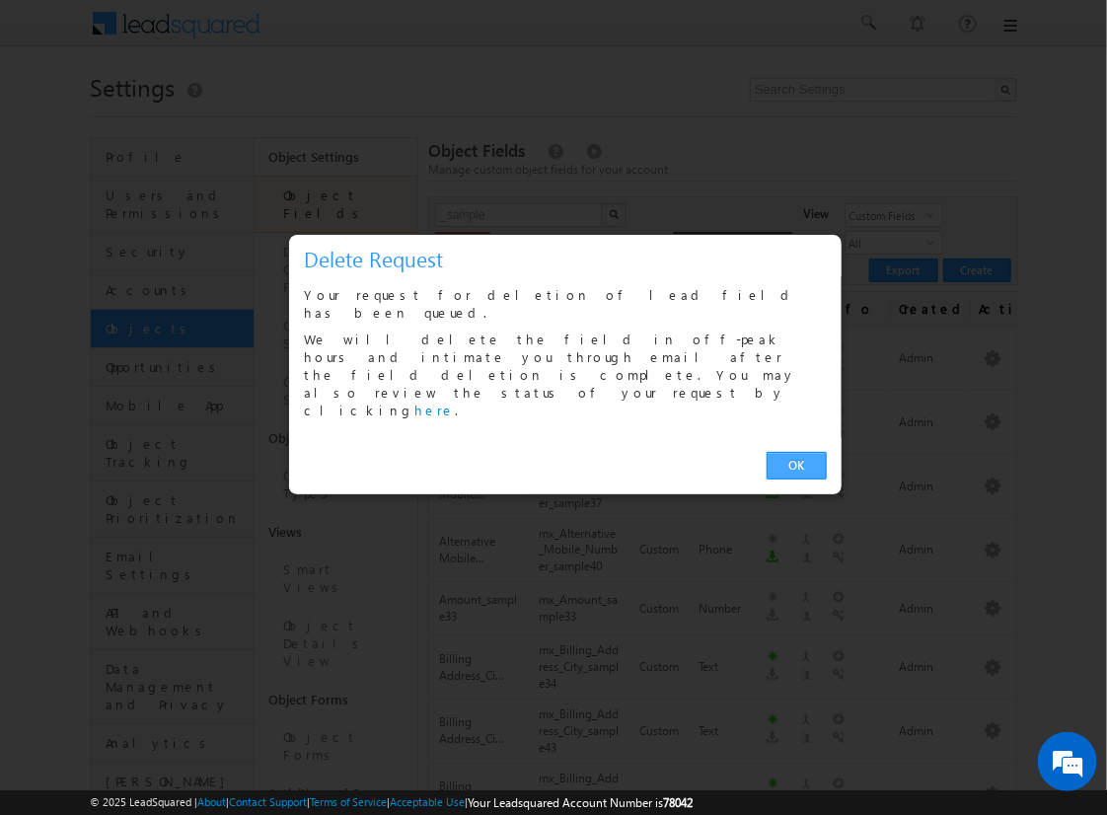
click at [796, 452] on link "OK" at bounding box center [797, 466] width 60 height 28
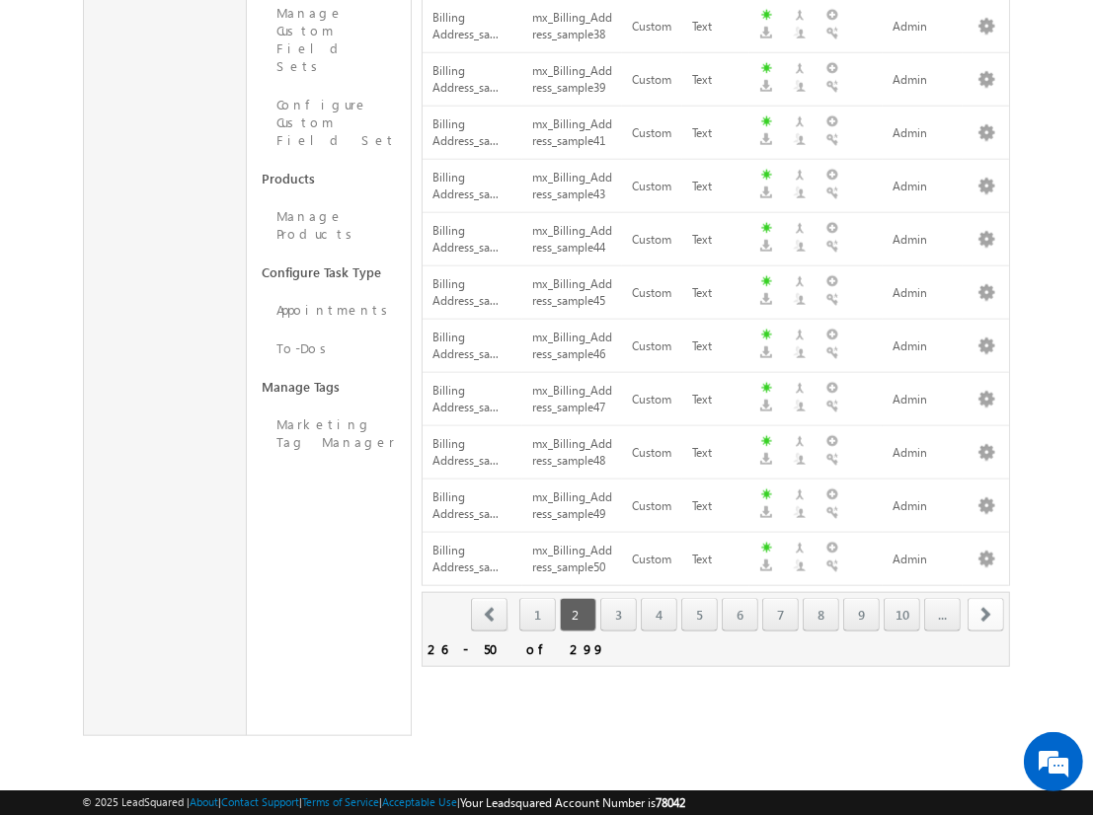
scroll to position [1159, 0]
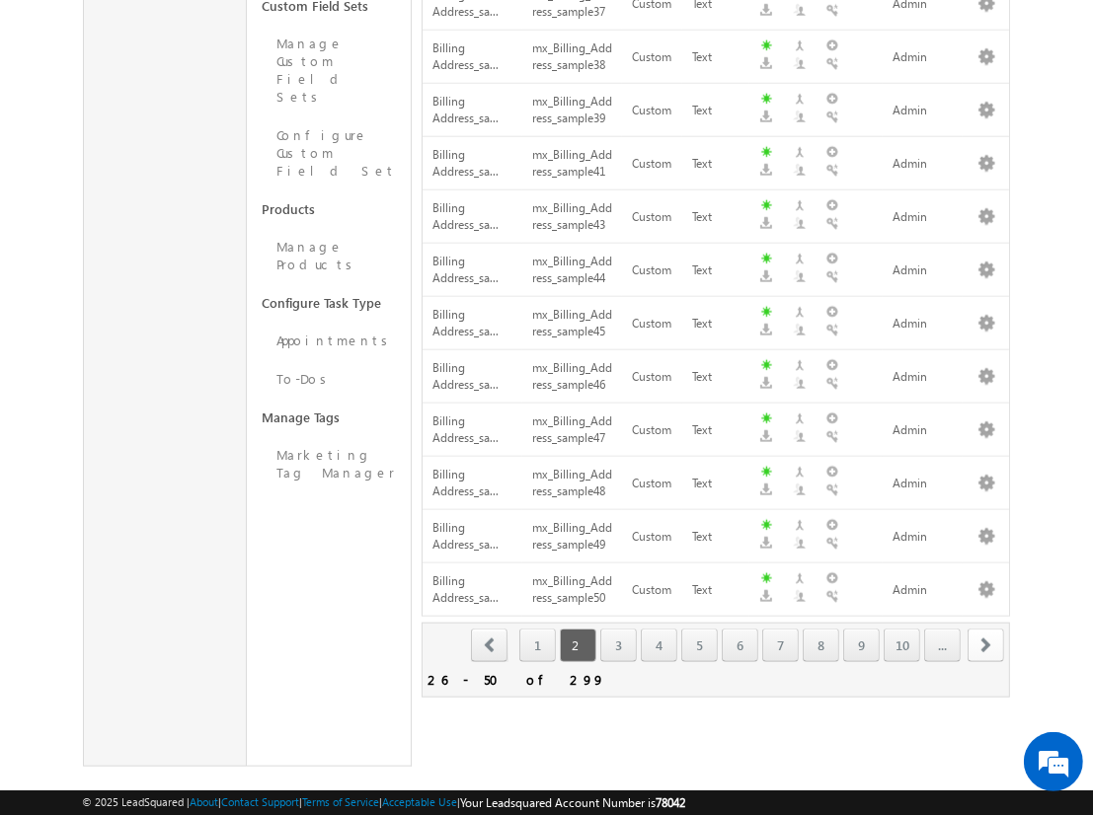
click at [986, 629] on span "next" at bounding box center [985, 646] width 37 height 34
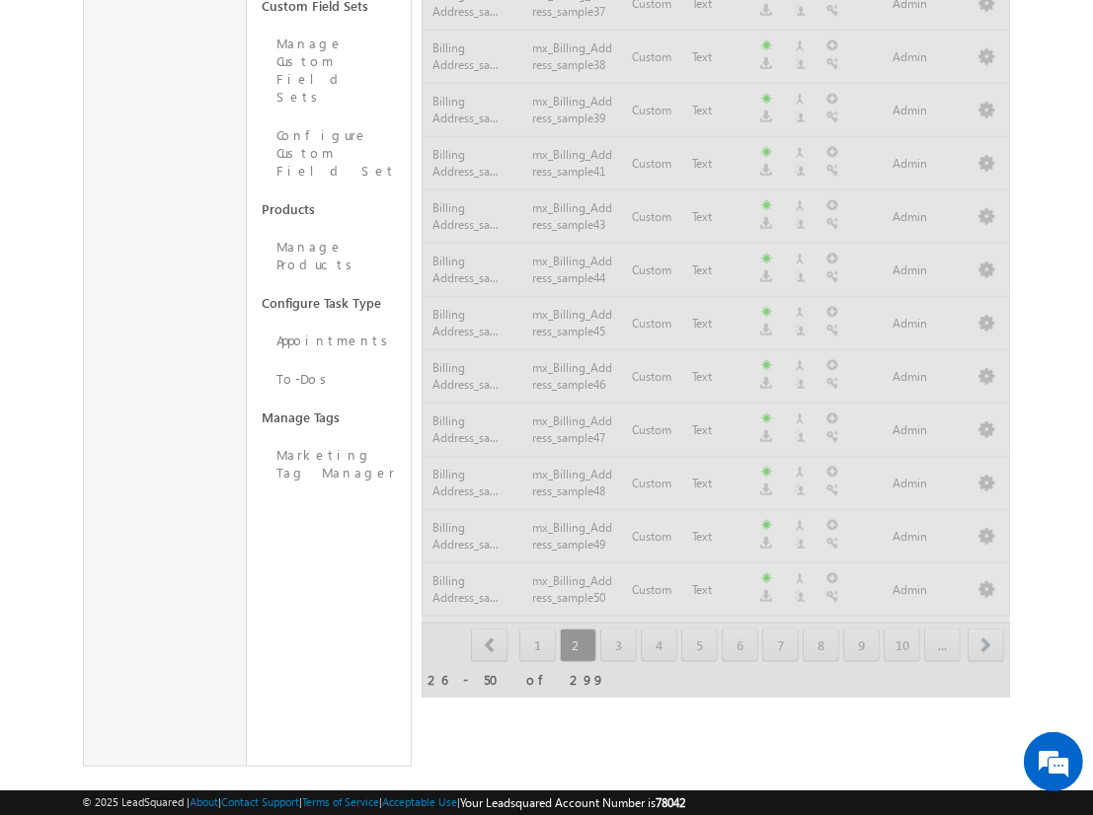
scroll to position [1233, 0]
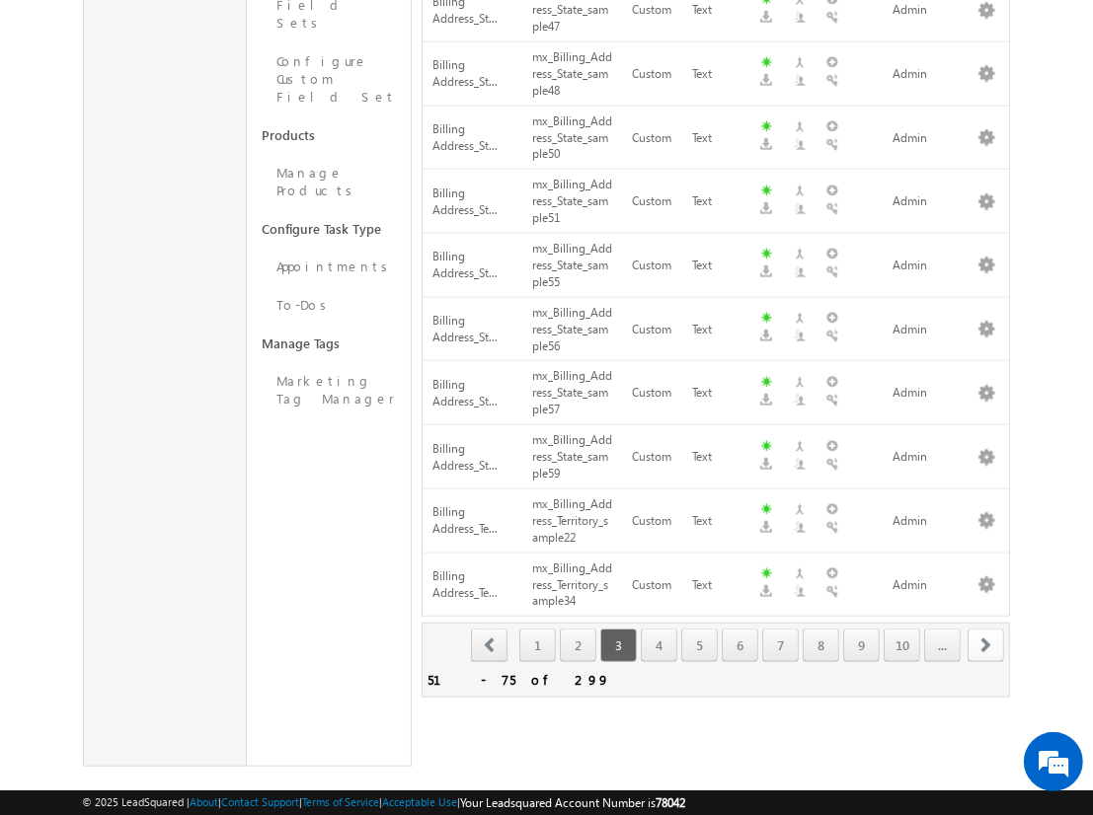
click at [986, 629] on span "next" at bounding box center [985, 646] width 37 height 34
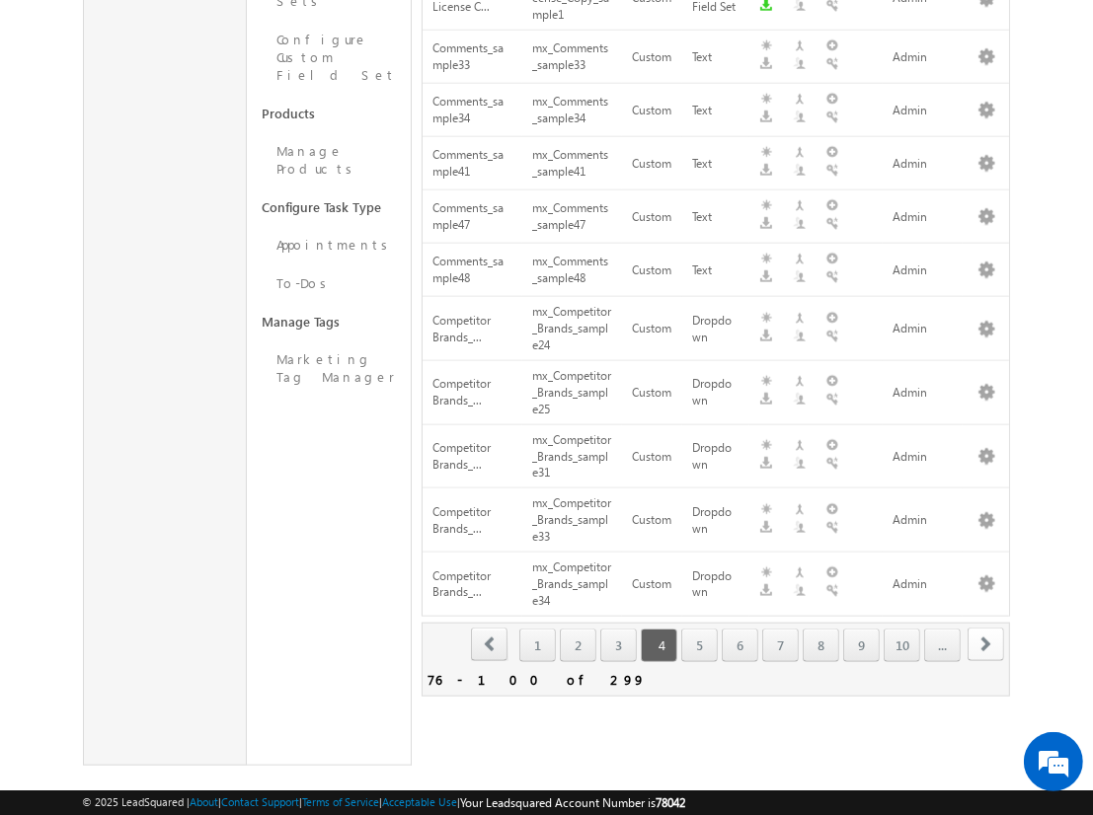
scroll to position [0, 0]
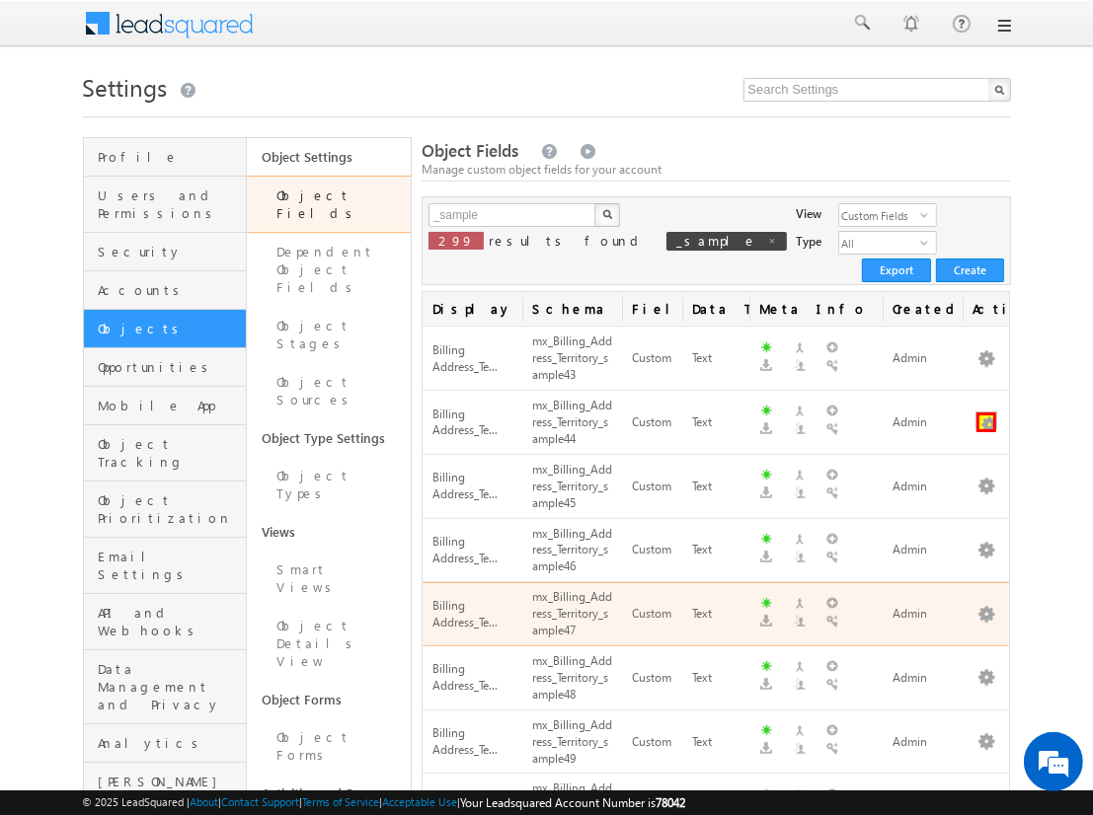
click at [986, 413] on button "button" at bounding box center [986, 423] width 20 height 20
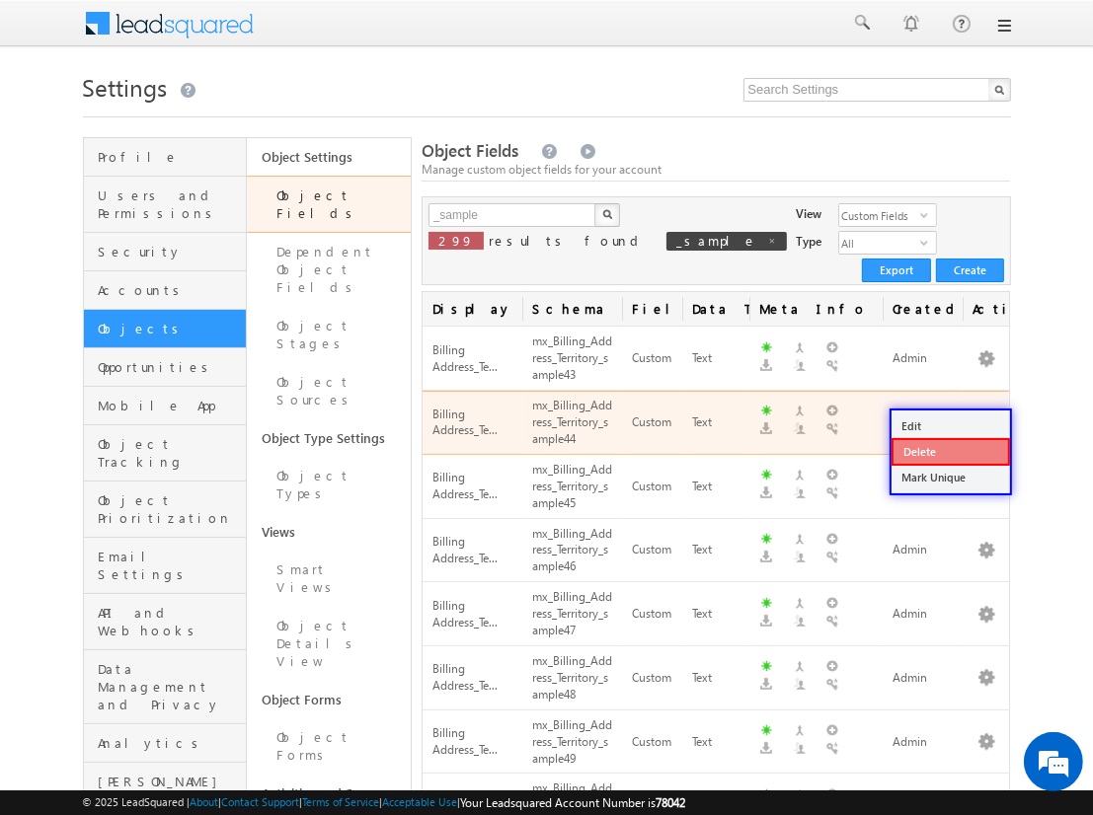
click at [949, 450] on link "Delete" at bounding box center [950, 452] width 118 height 28
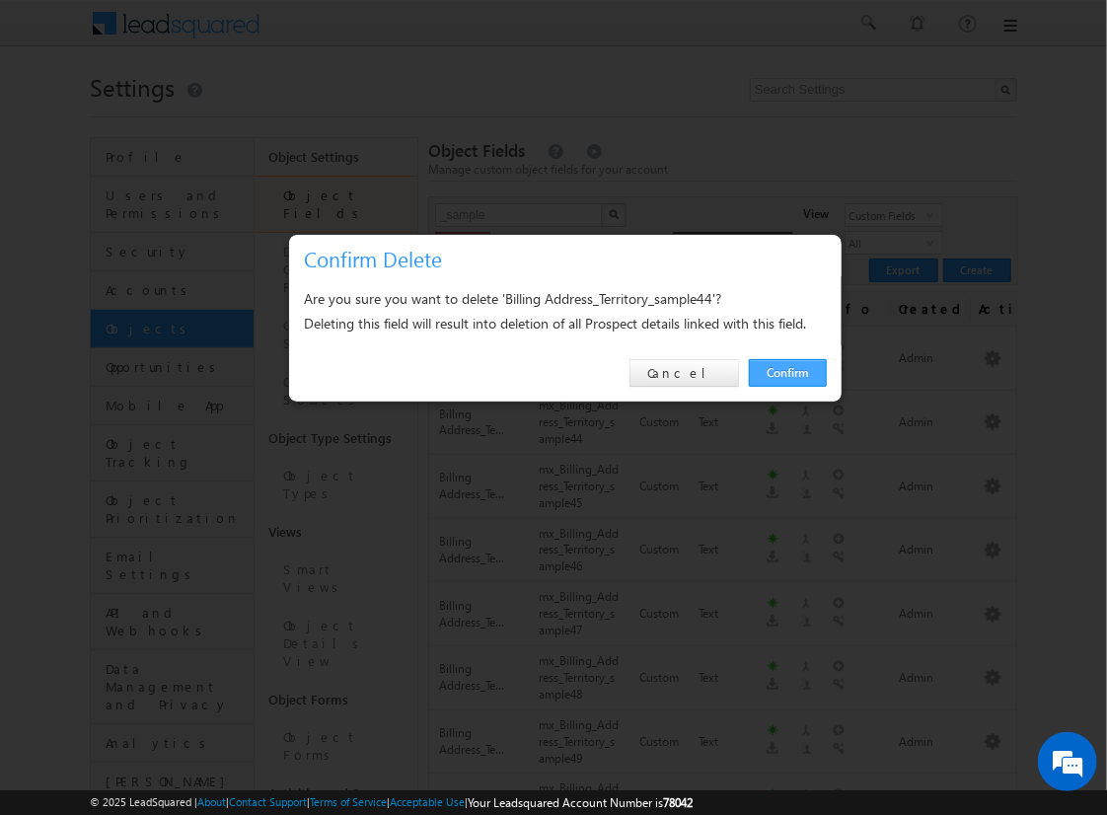
click at [788, 372] on link "Confirm" at bounding box center [788, 373] width 78 height 28
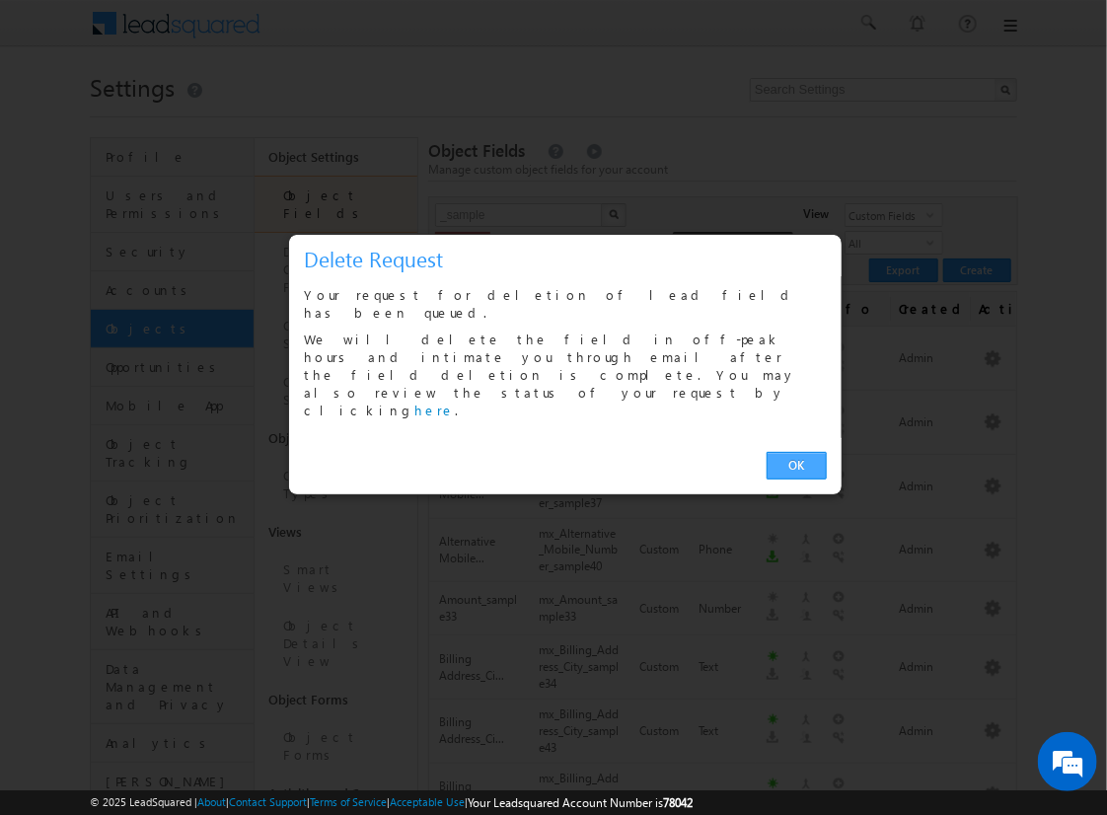
click at [796, 452] on link "OK" at bounding box center [797, 466] width 60 height 28
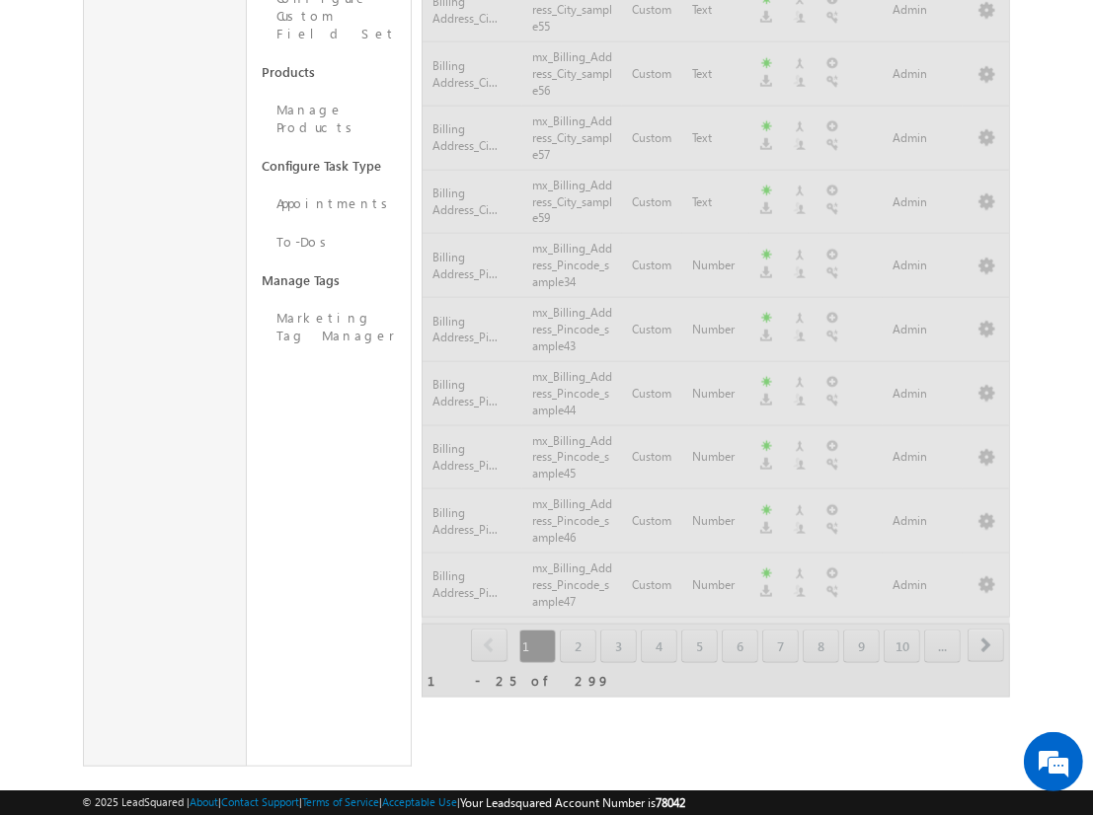
scroll to position [1159, 0]
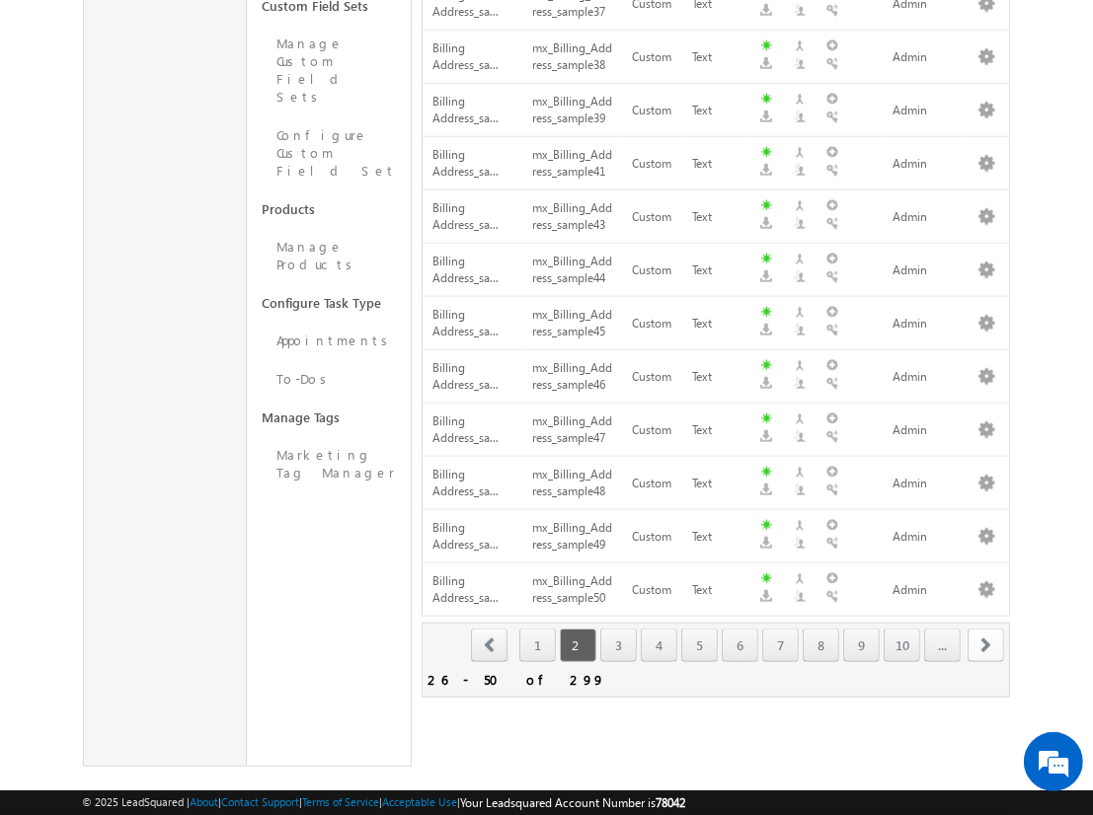
click at [986, 629] on span "next" at bounding box center [985, 646] width 37 height 34
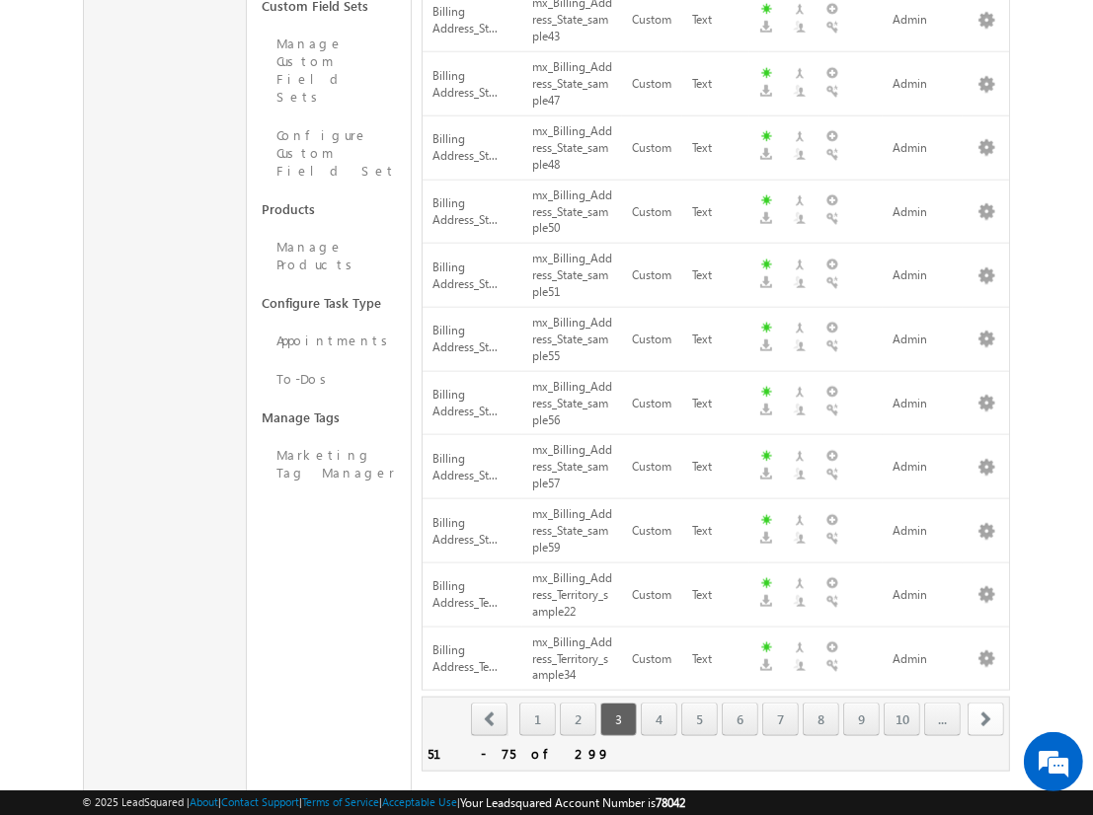
scroll to position [1233, 0]
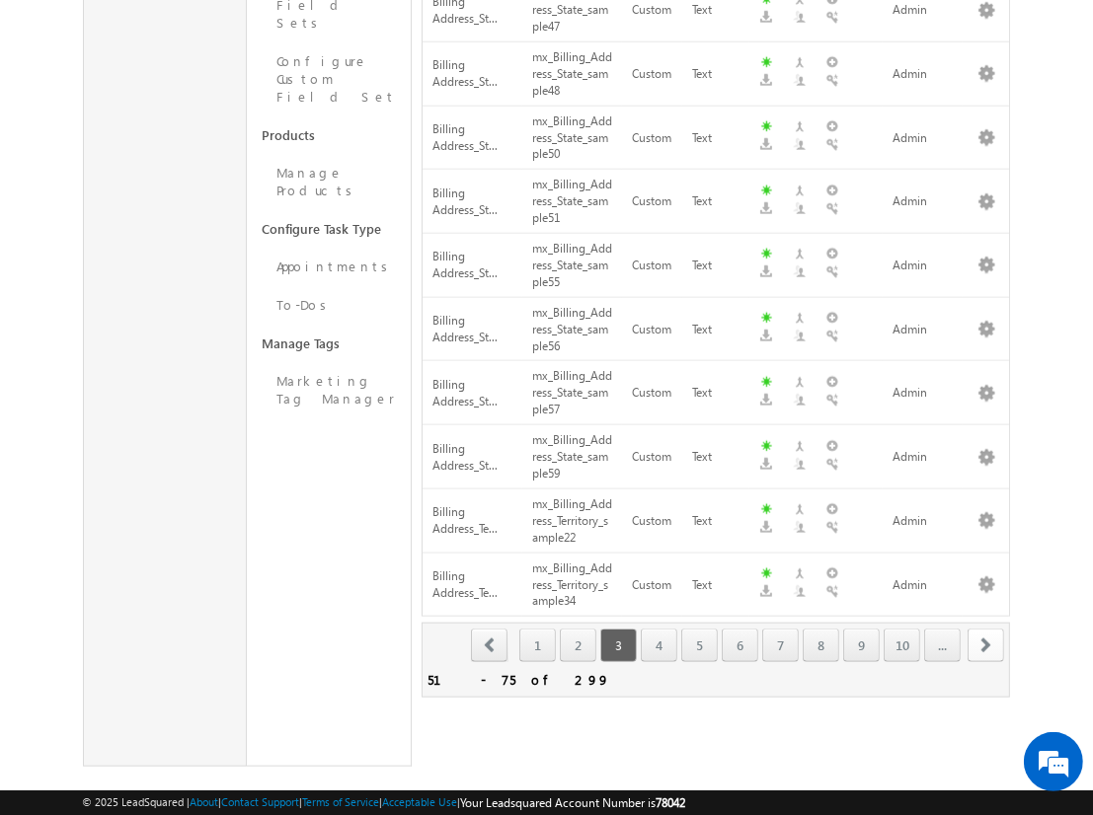
click at [986, 629] on span "next" at bounding box center [985, 646] width 37 height 34
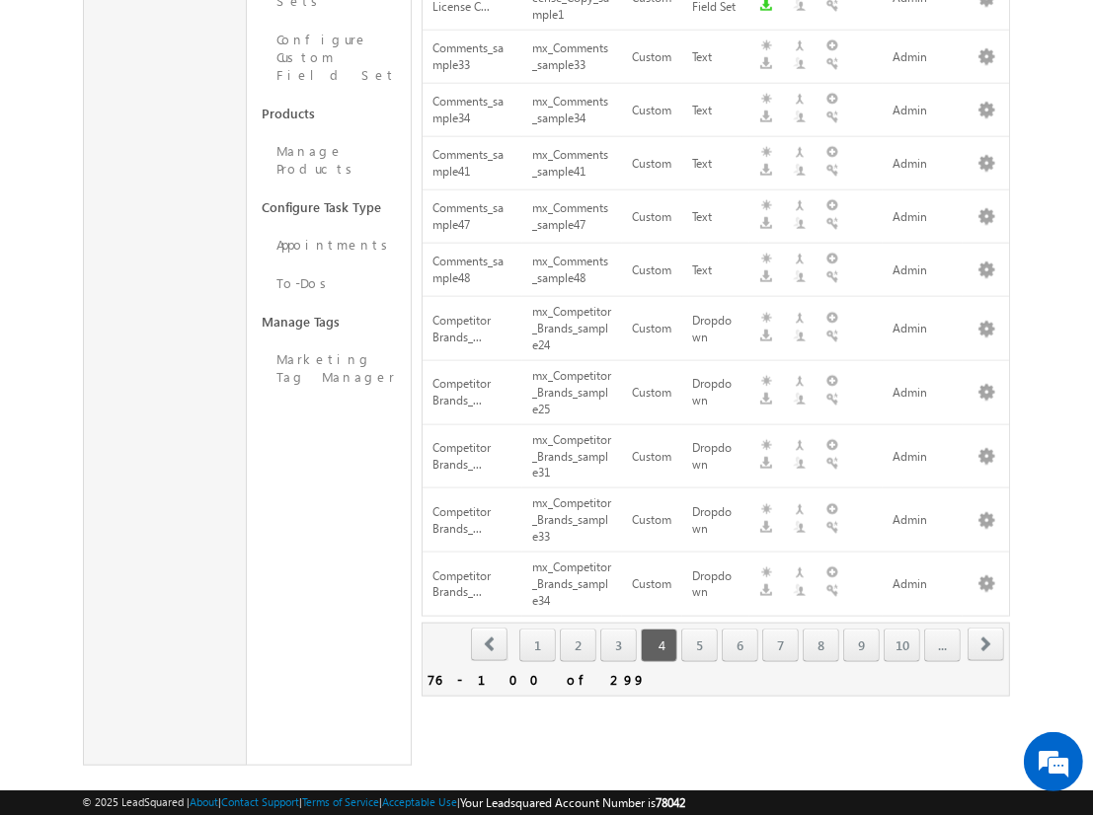
scroll to position [59, 0]
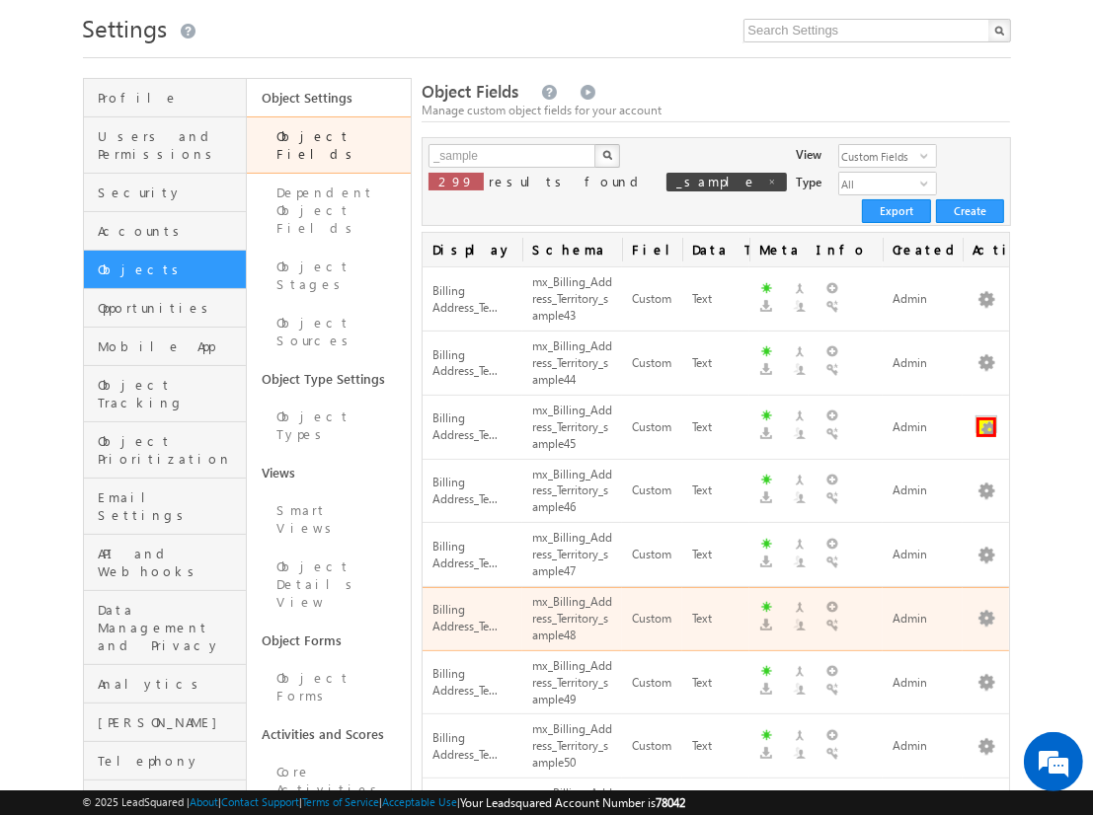
click at [986, 417] on button "button" at bounding box center [986, 427] width 20 height 20
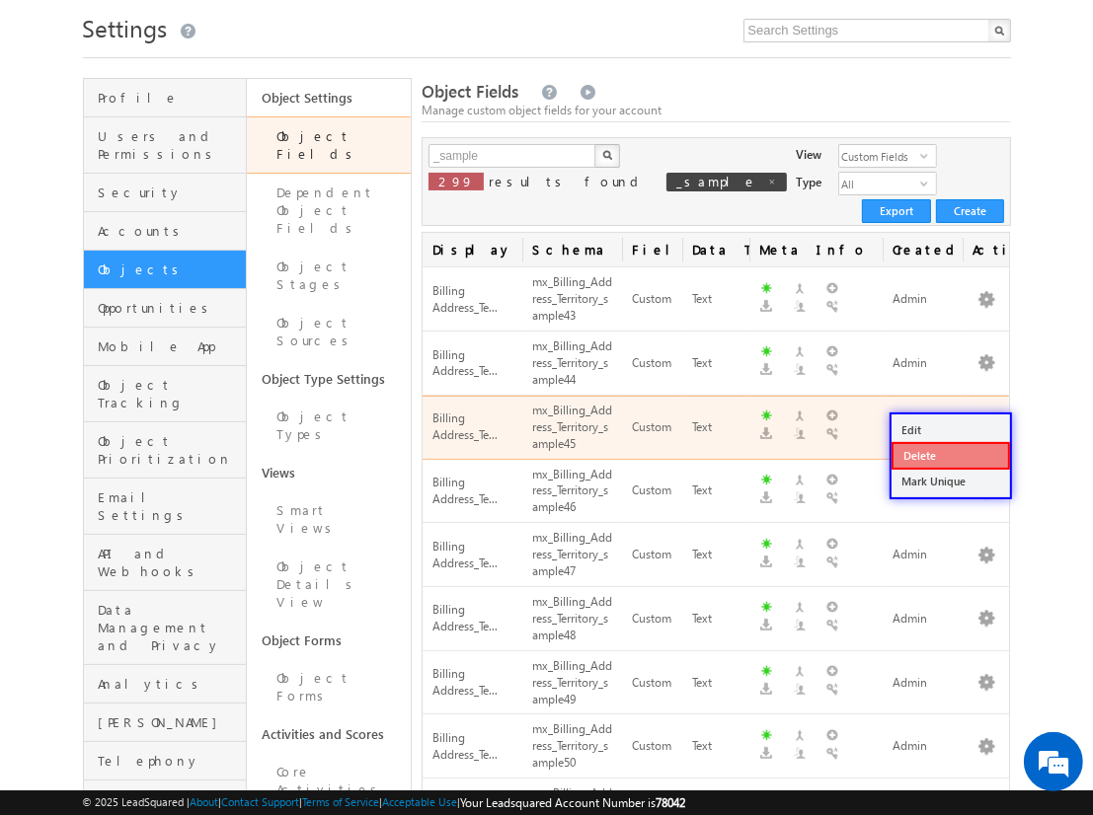
click at [949, 455] on link "Delete" at bounding box center [950, 456] width 118 height 28
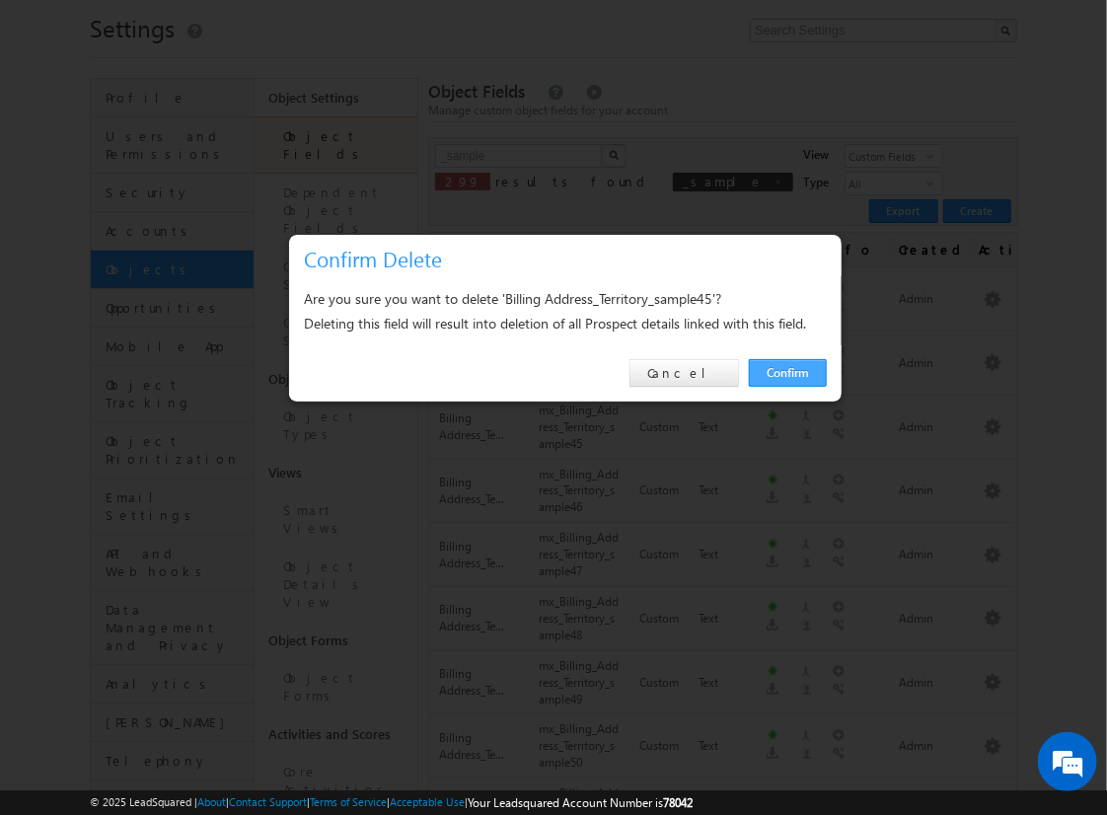
click at [788, 372] on link "Confirm" at bounding box center [788, 373] width 78 height 28
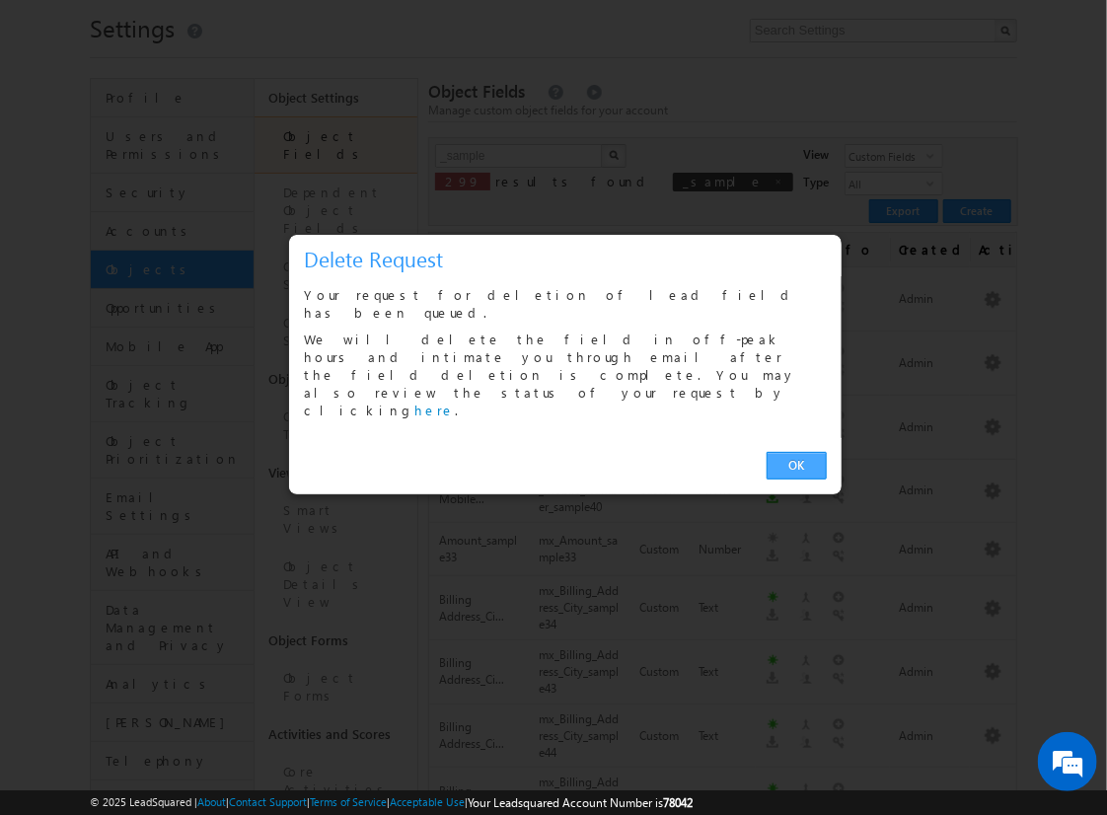
click at [796, 452] on link "OK" at bounding box center [797, 466] width 60 height 28
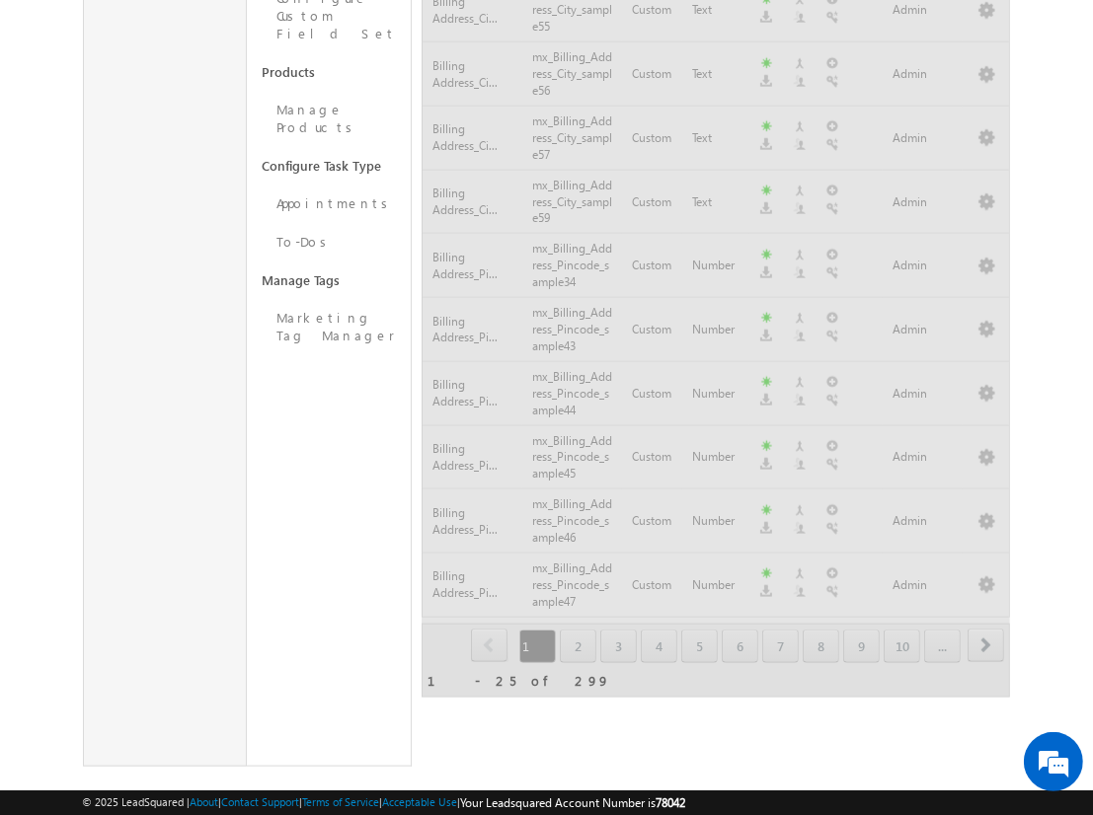
scroll to position [1159, 0]
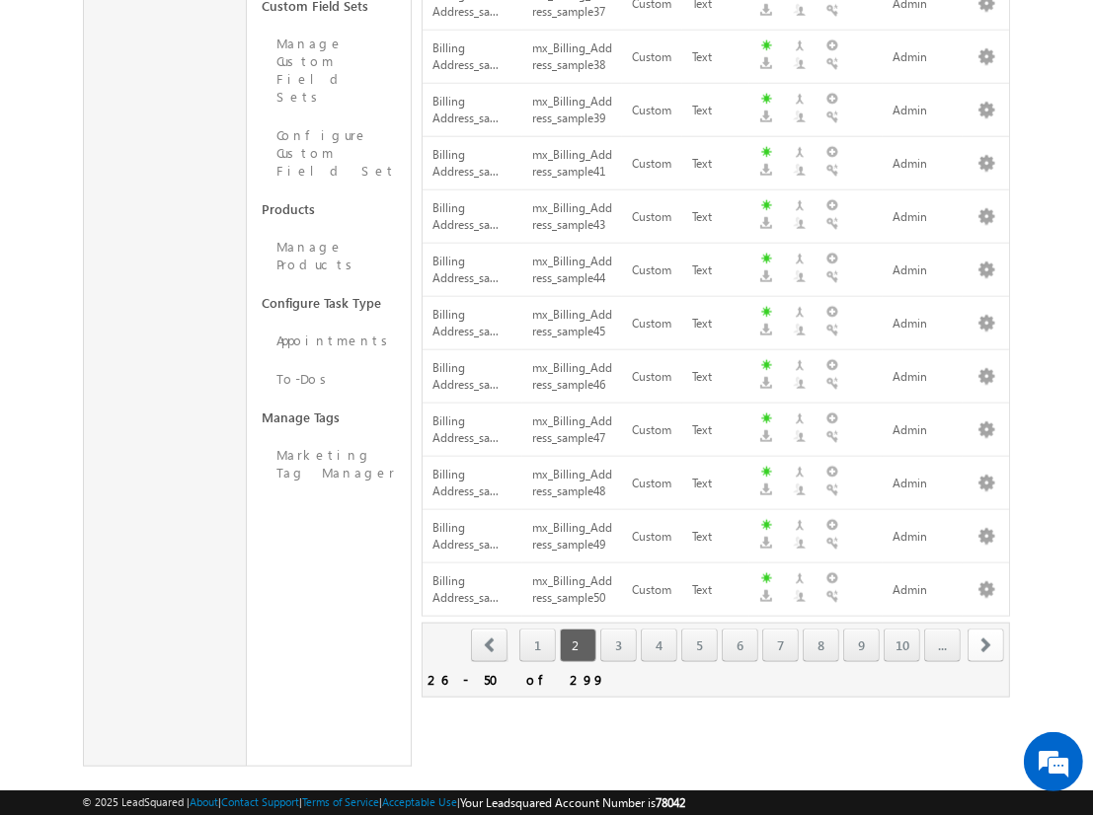
click at [986, 629] on span "next" at bounding box center [985, 646] width 37 height 34
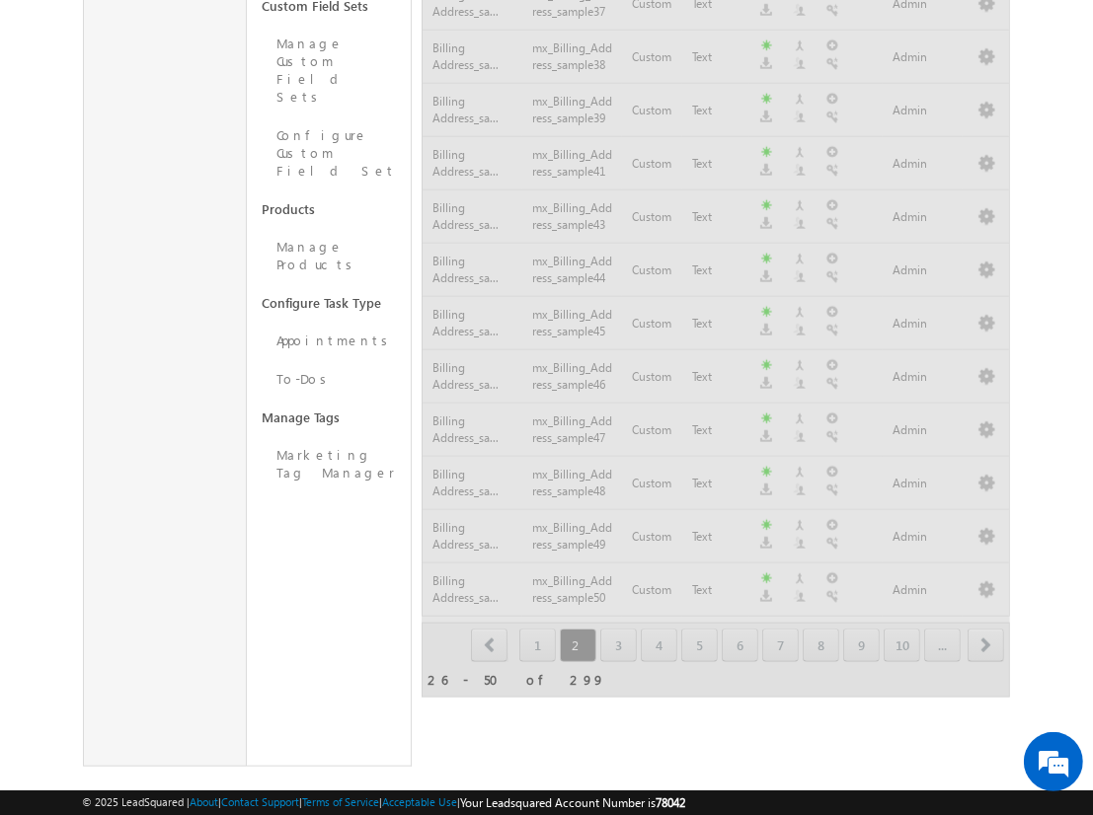
scroll to position [1233, 0]
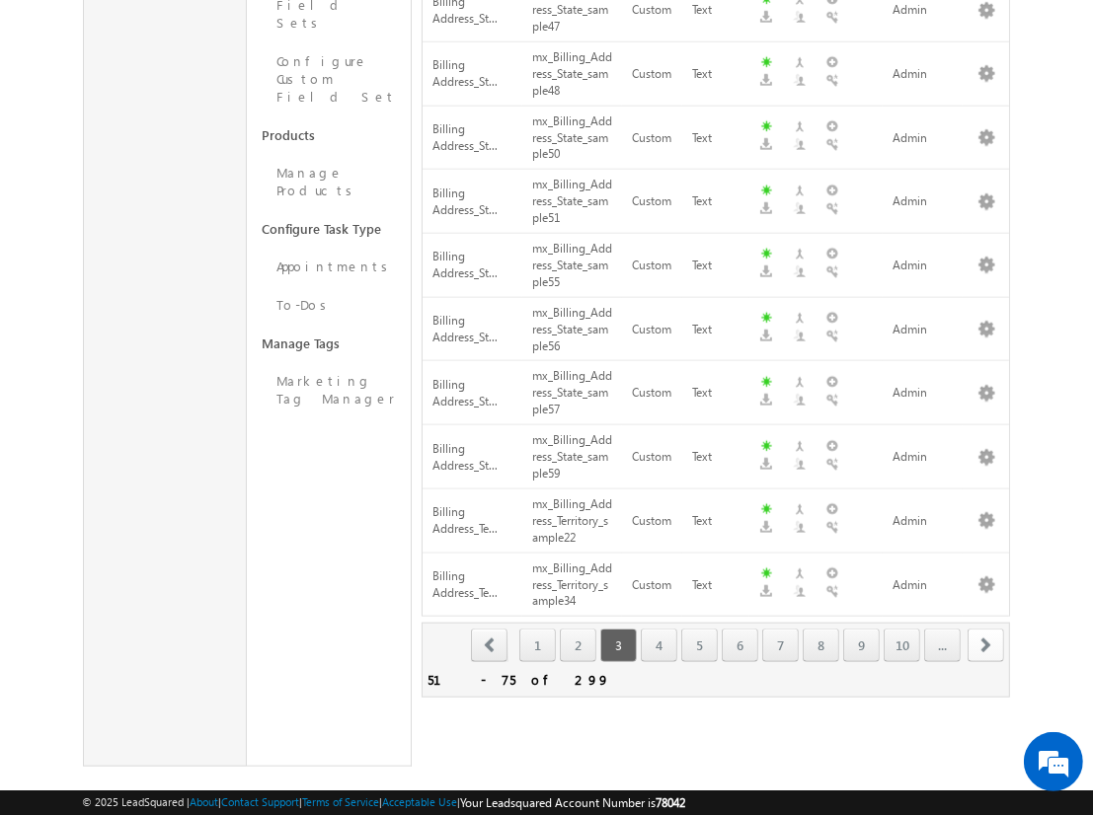
click at [986, 629] on span "next" at bounding box center [985, 646] width 37 height 34
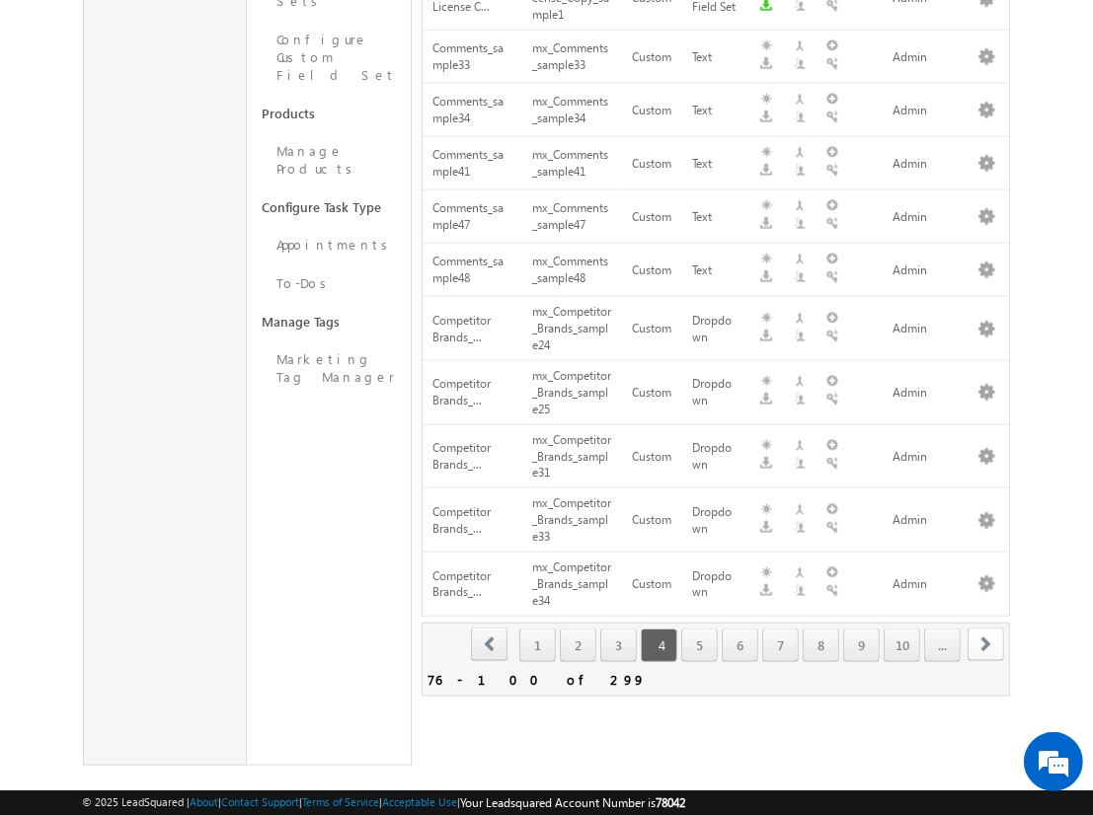
scroll to position [122, 0]
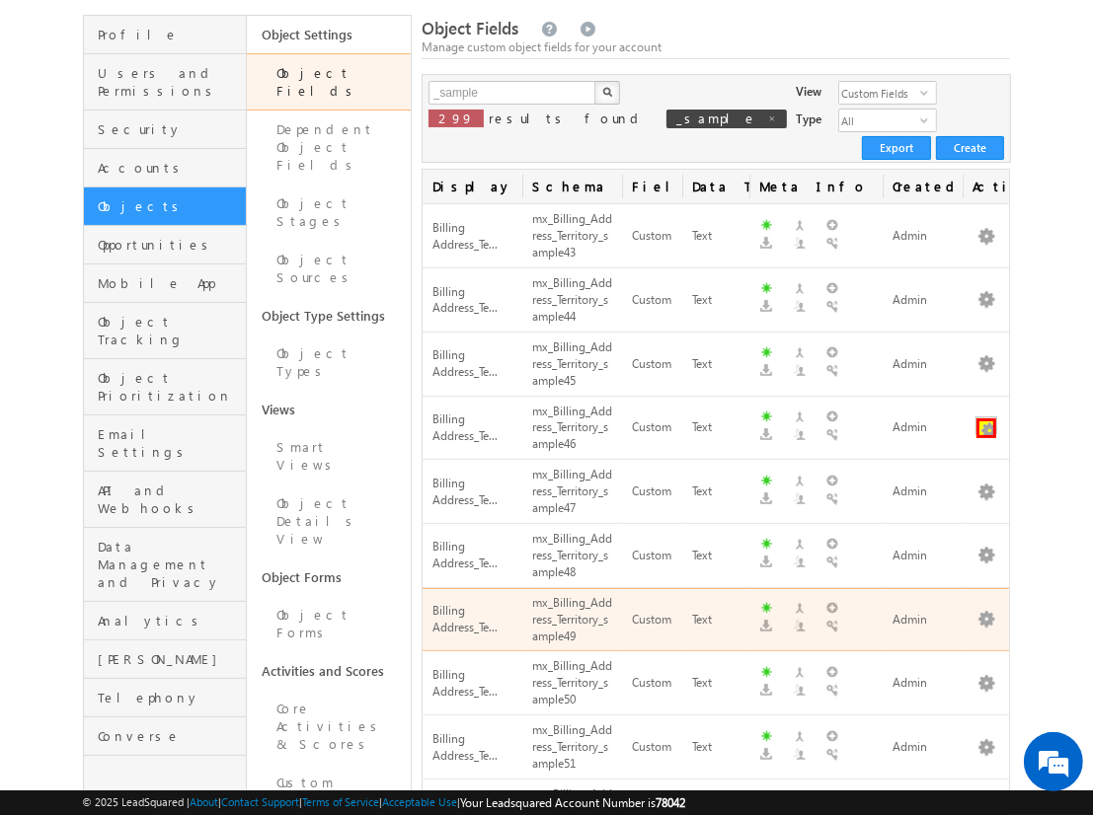
click at [986, 418] on button "button" at bounding box center [986, 428] width 20 height 20
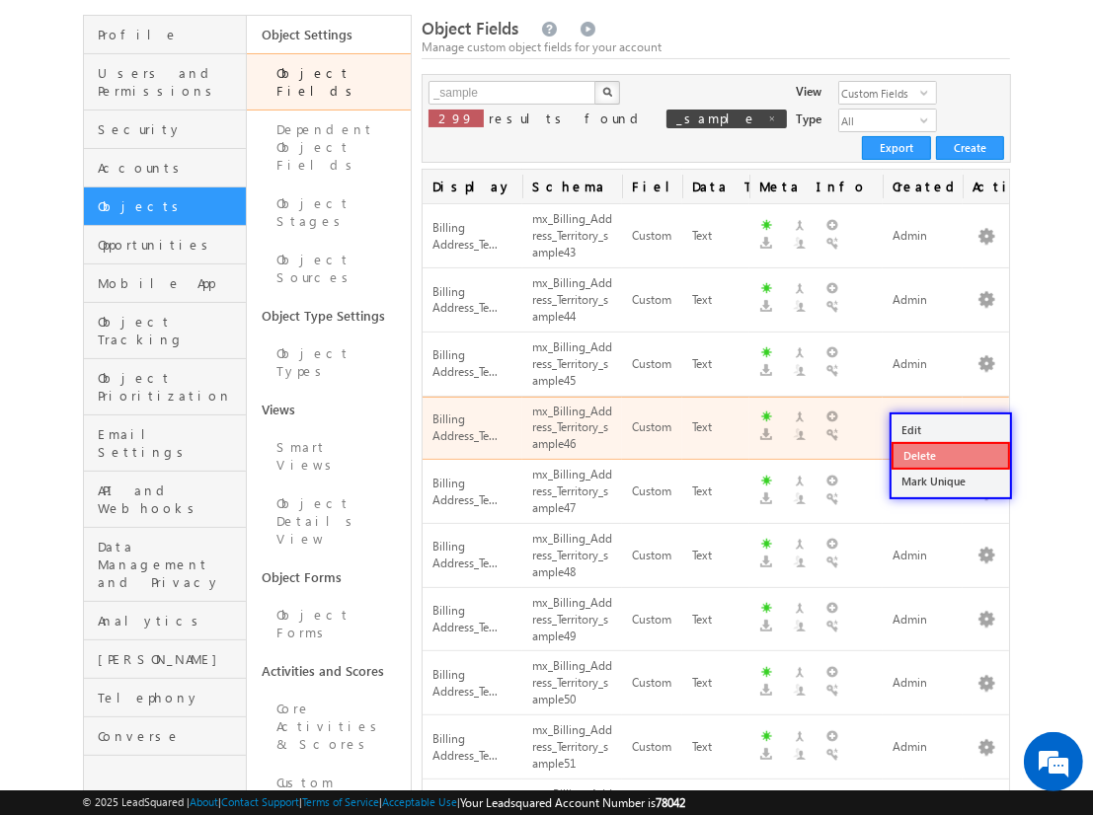
click at [949, 454] on link "Delete" at bounding box center [950, 456] width 118 height 28
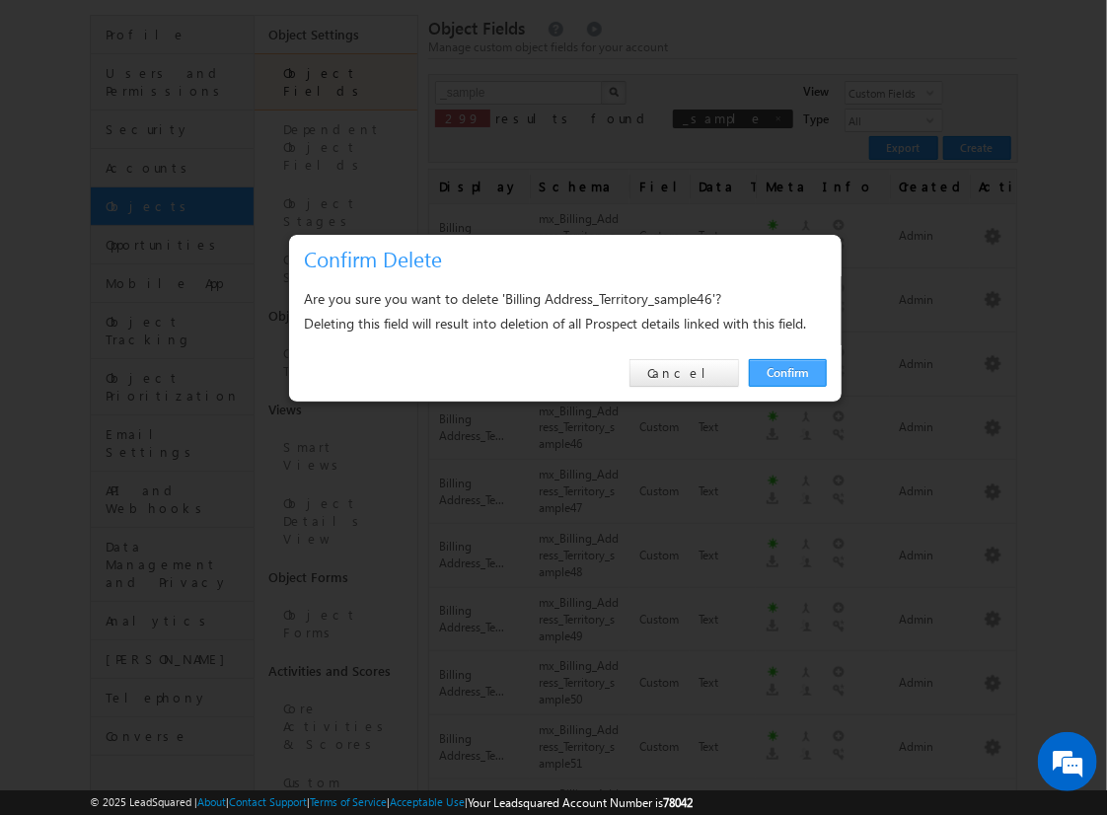
click at [788, 372] on link "Confirm" at bounding box center [788, 373] width 78 height 28
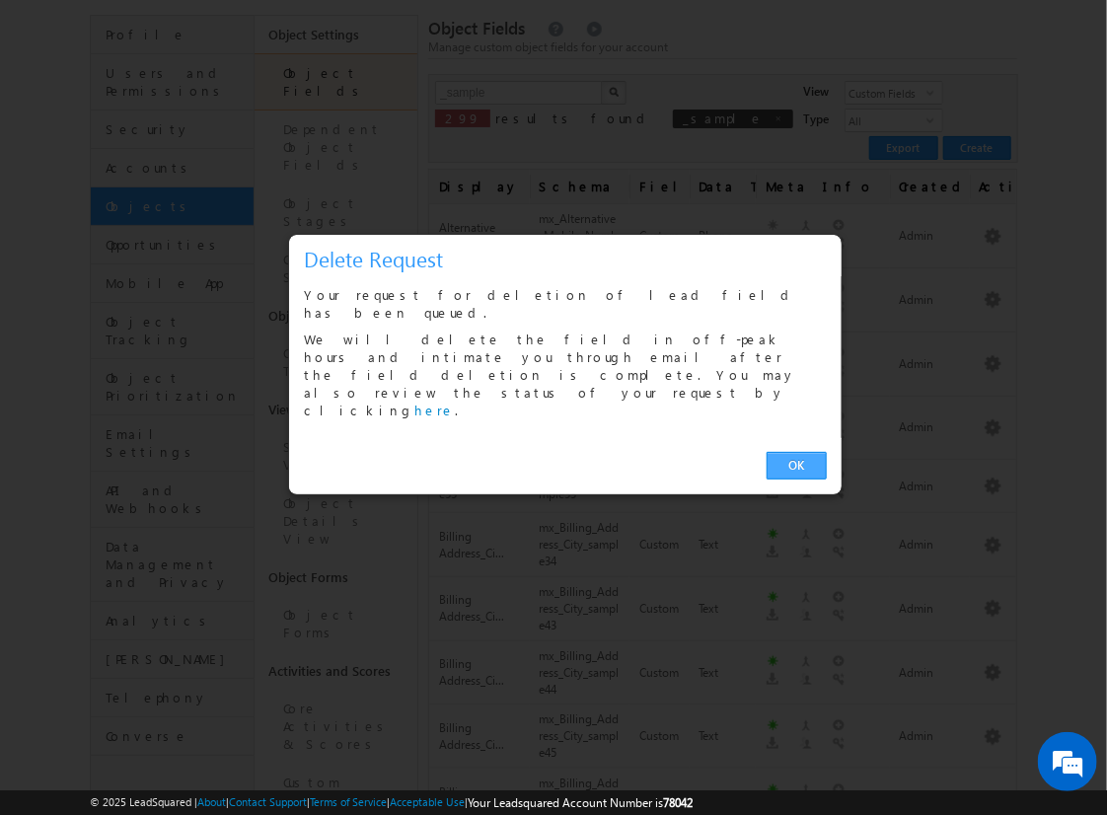
click at [796, 452] on link "OK" at bounding box center [797, 466] width 60 height 28
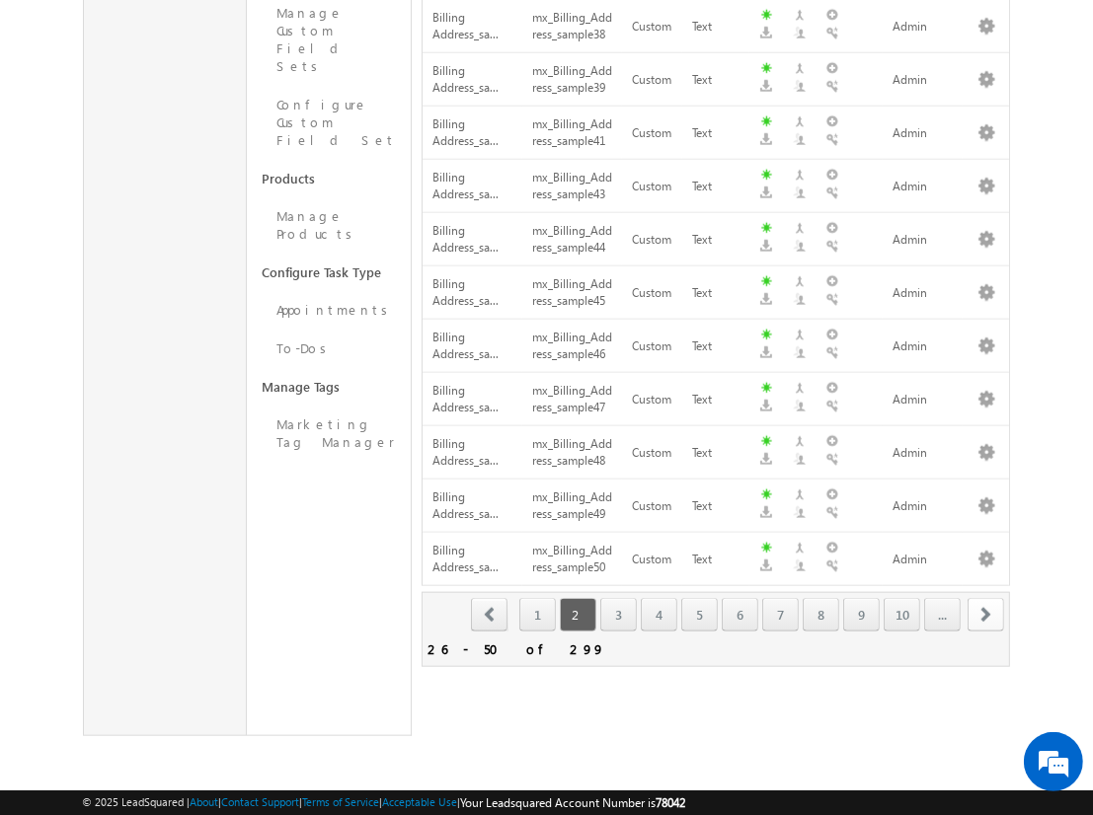
scroll to position [1159, 0]
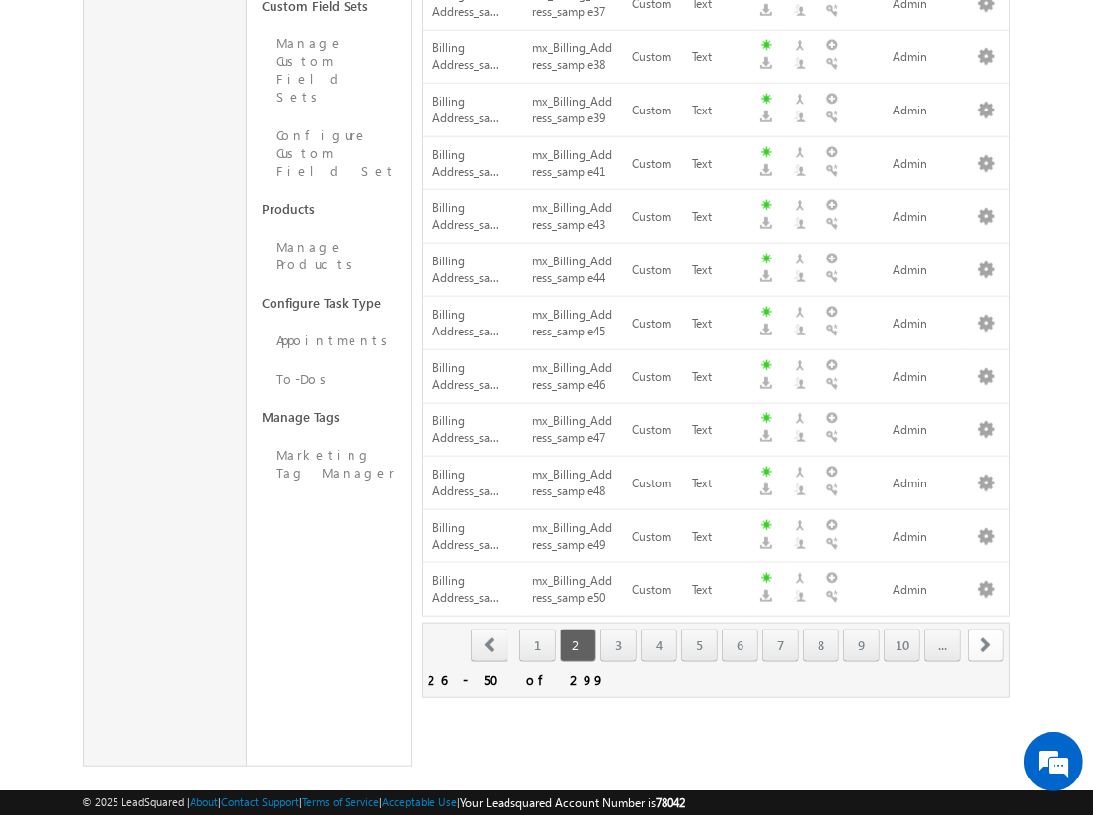
click at [986, 629] on span "next" at bounding box center [985, 646] width 37 height 34
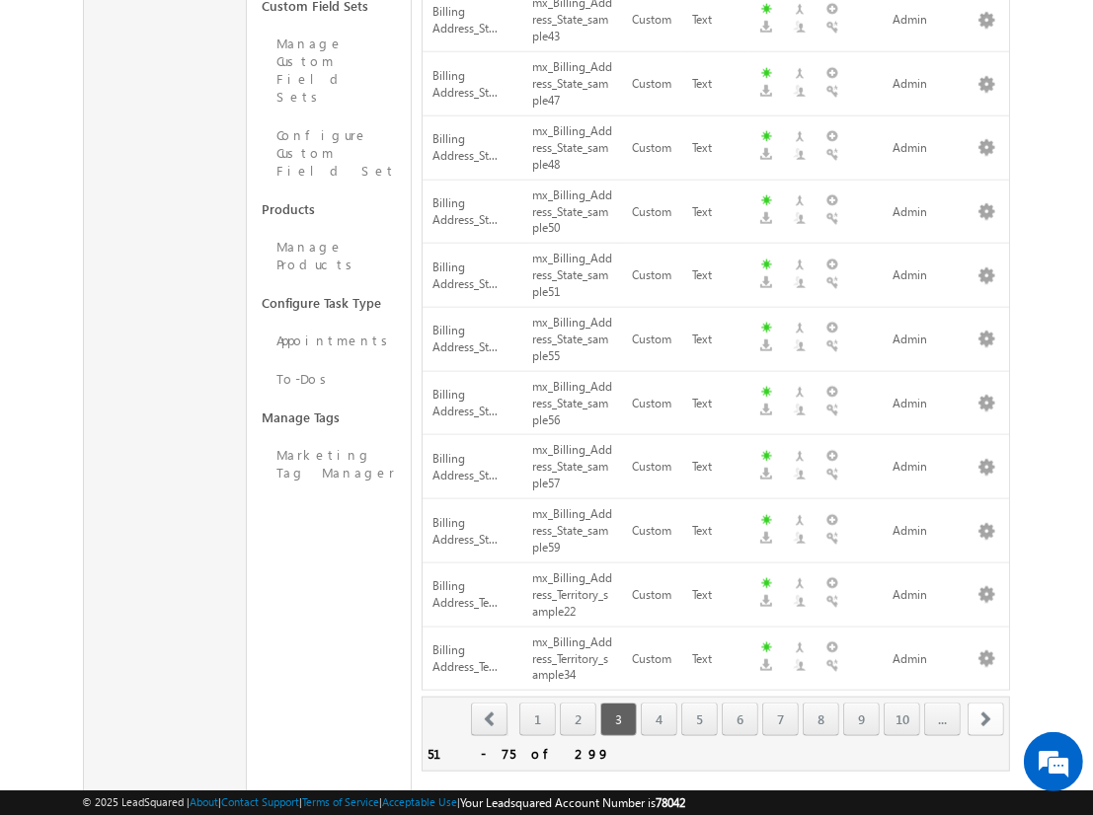
scroll to position [1233, 0]
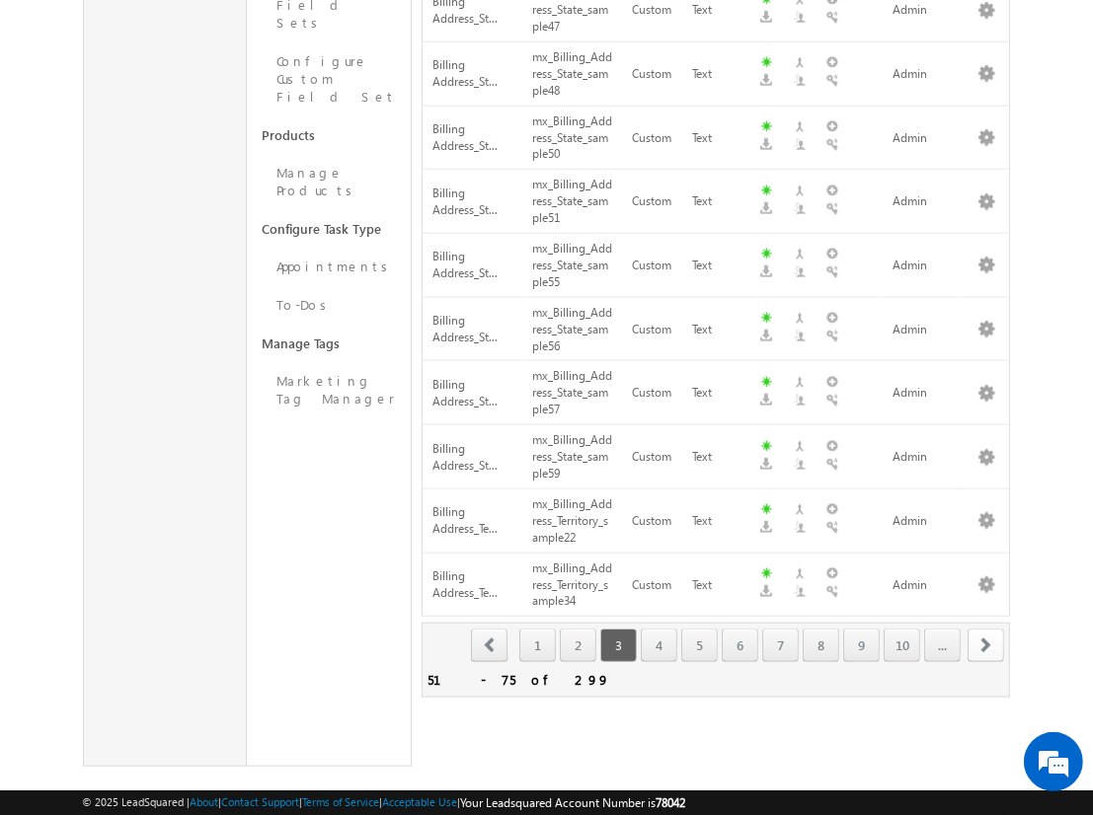
click at [986, 629] on span "next" at bounding box center [985, 646] width 37 height 34
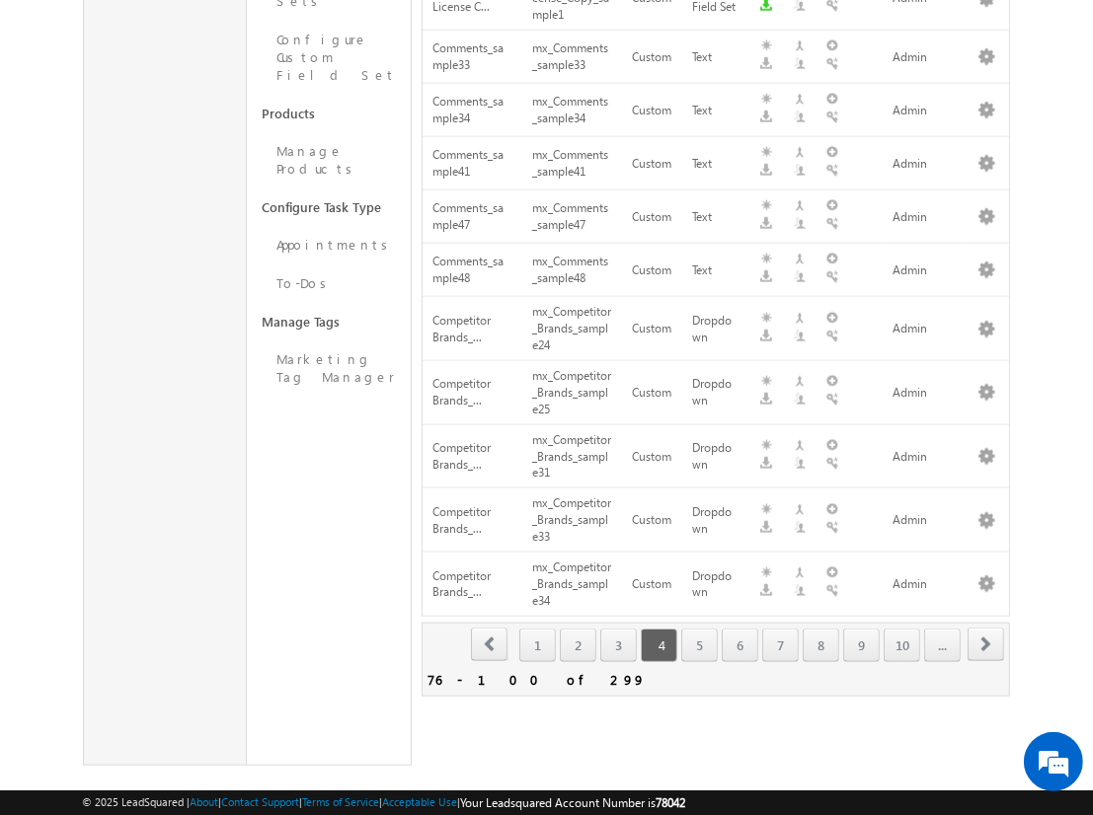
scroll to position [186, 0]
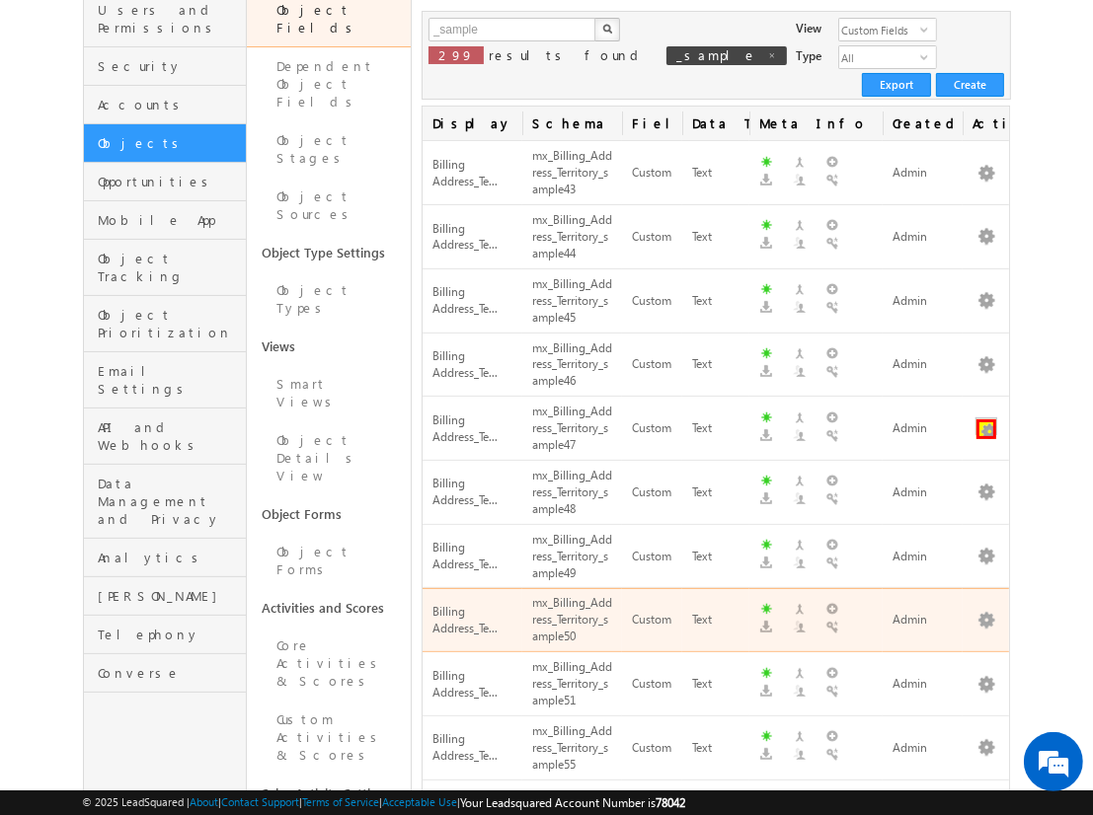
click at [986, 419] on button "button" at bounding box center [986, 429] width 20 height 20
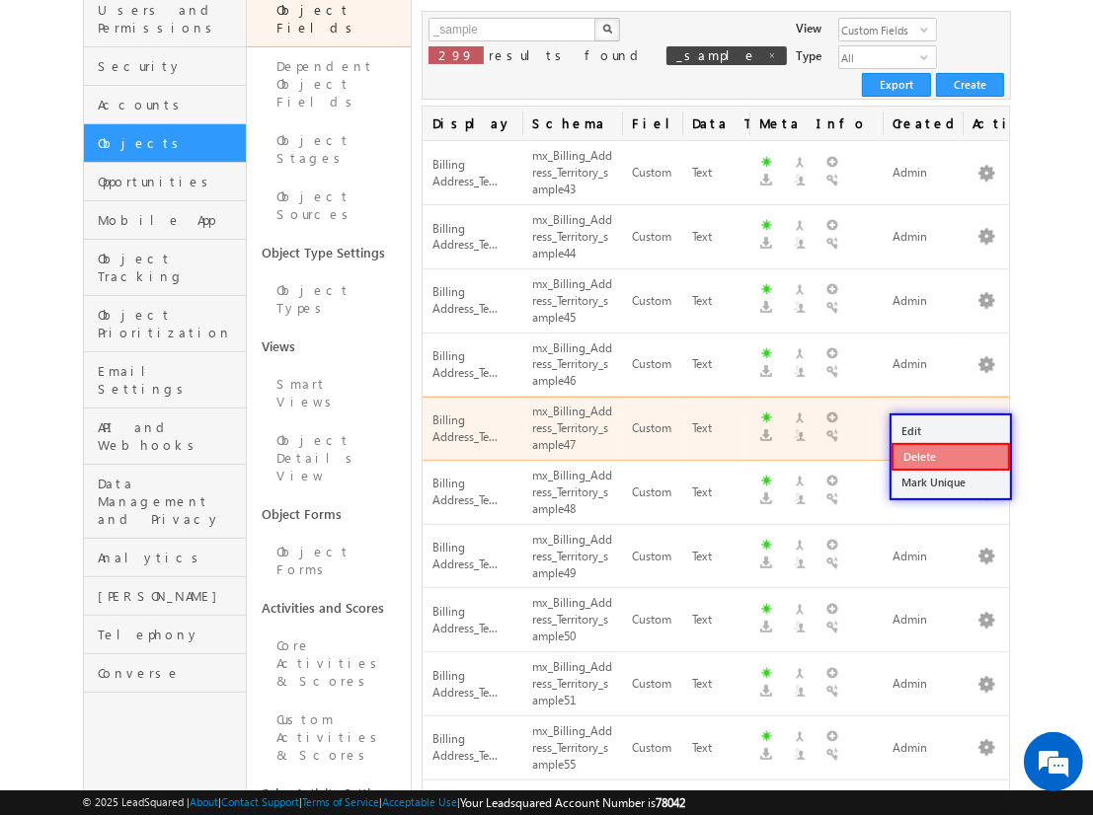
click at [949, 454] on link "Delete" at bounding box center [950, 457] width 118 height 28
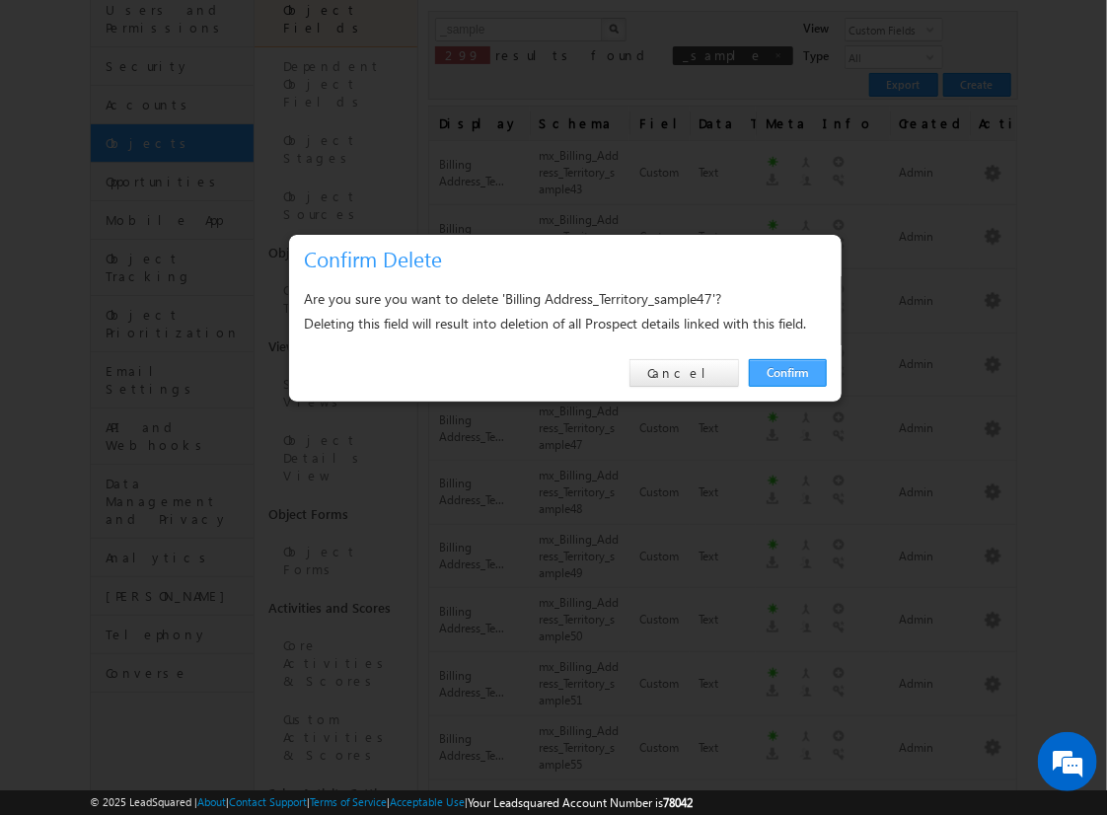
click at [788, 372] on link "Confirm" at bounding box center [788, 373] width 78 height 28
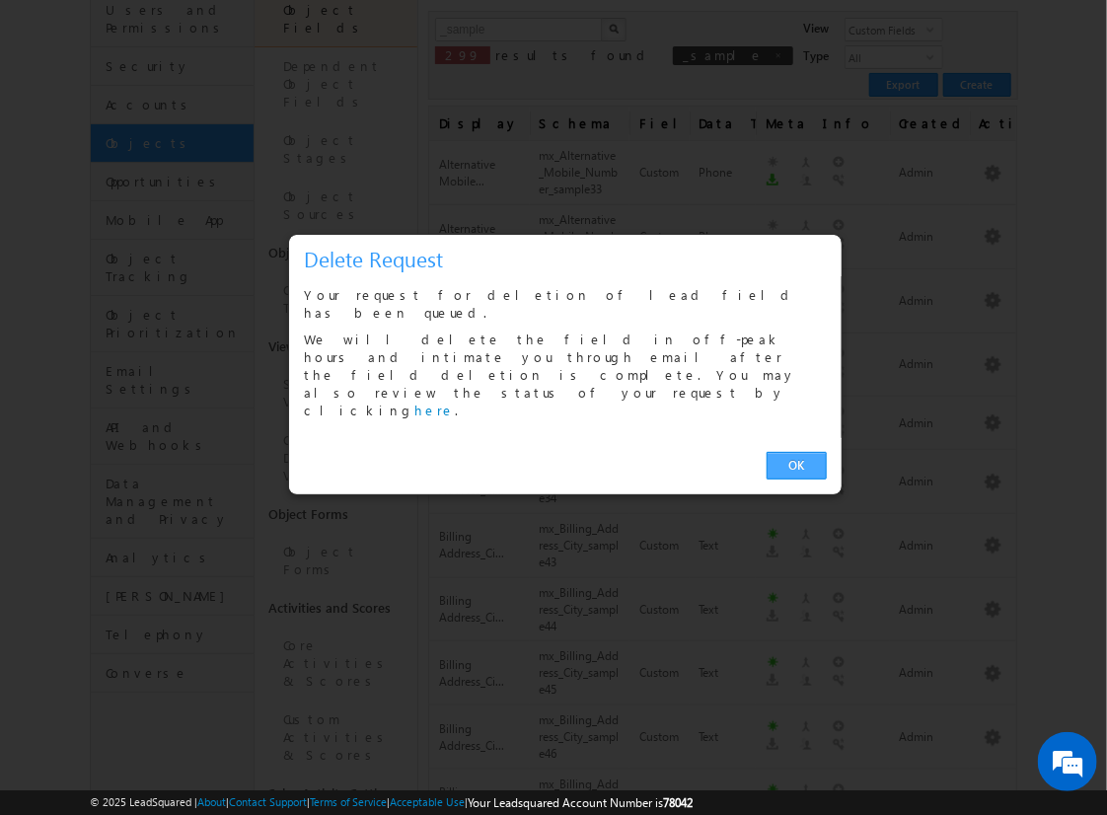
click at [796, 452] on link "OK" at bounding box center [797, 466] width 60 height 28
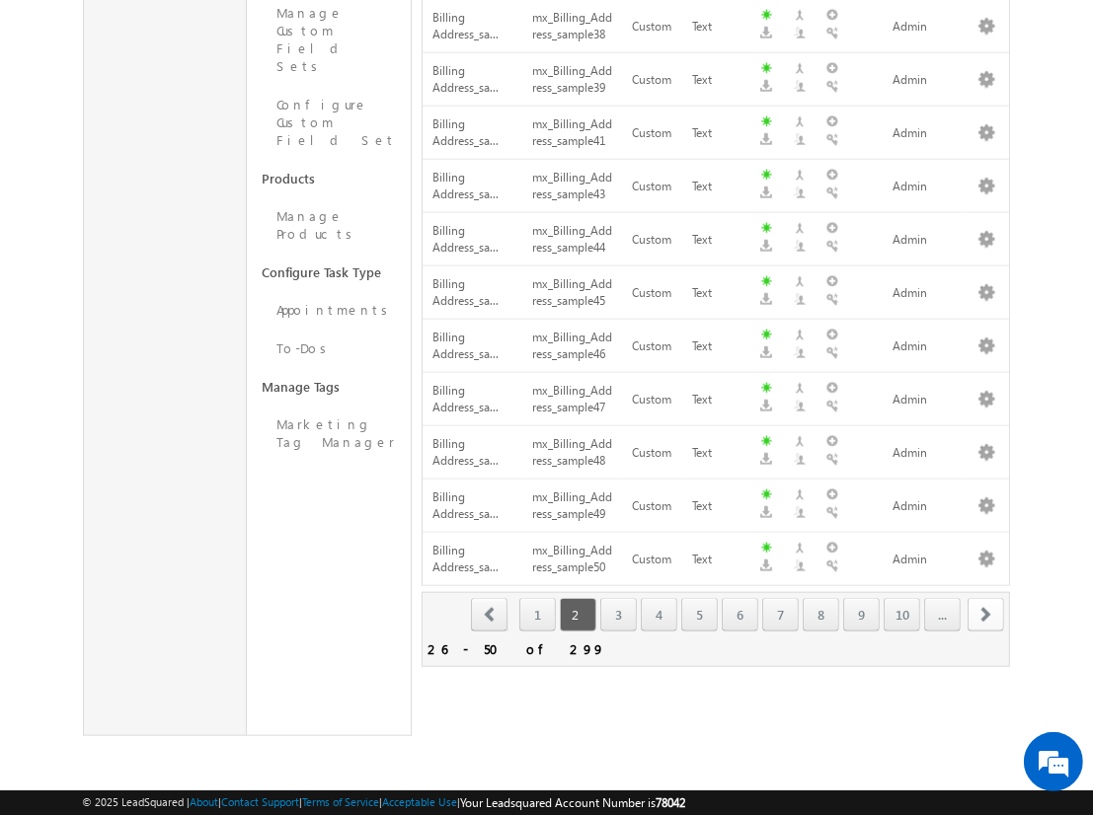
scroll to position [1159, 0]
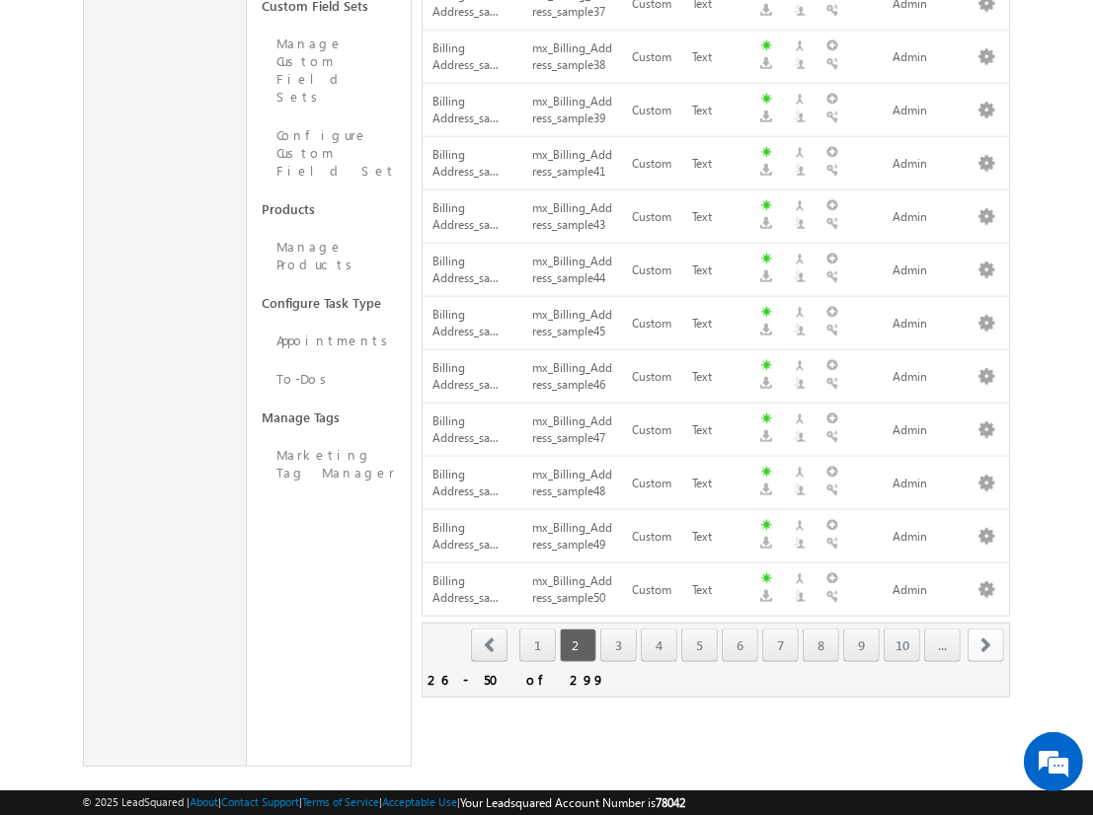
click at [986, 629] on span "next" at bounding box center [985, 646] width 37 height 34
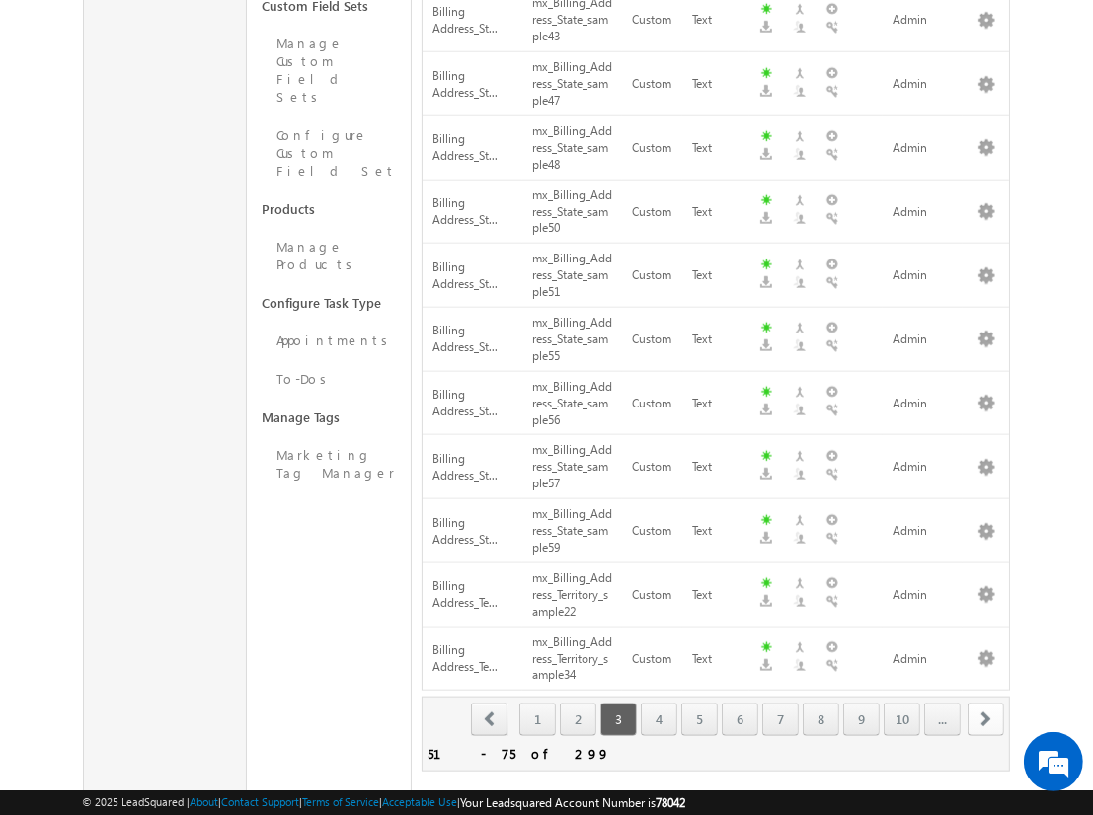
scroll to position [1233, 0]
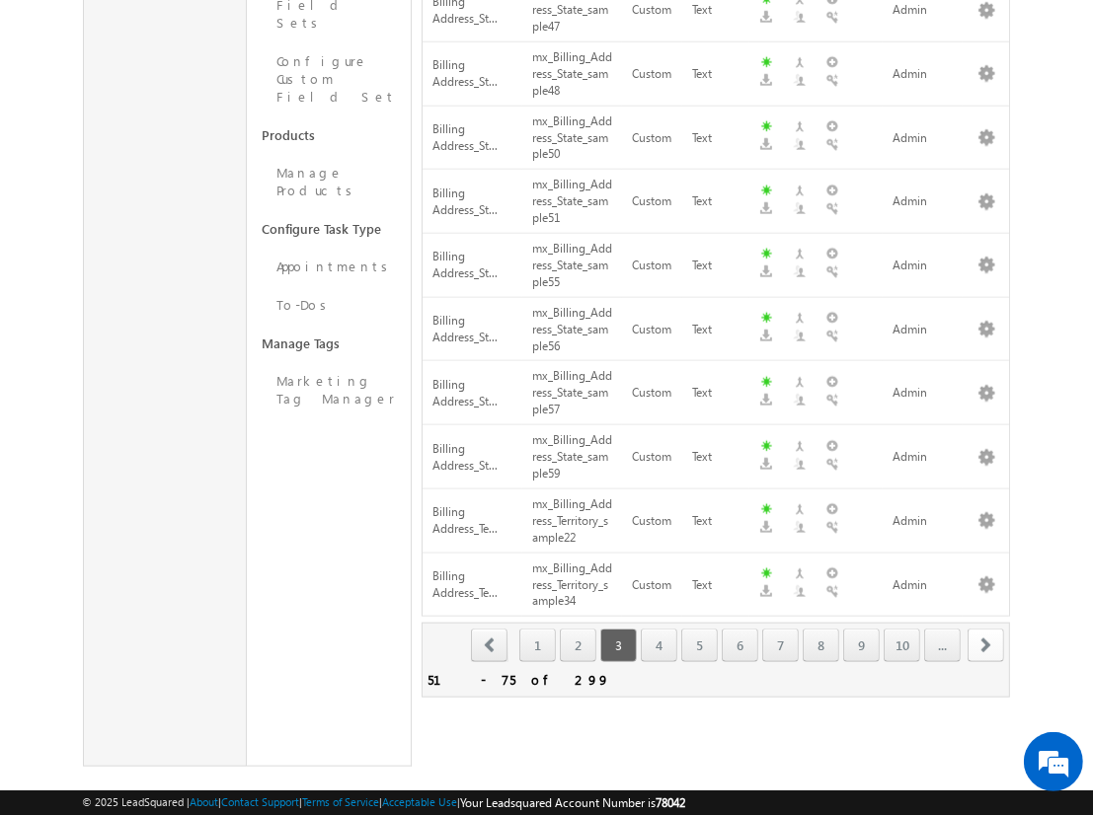
click at [986, 629] on span "next" at bounding box center [985, 646] width 37 height 34
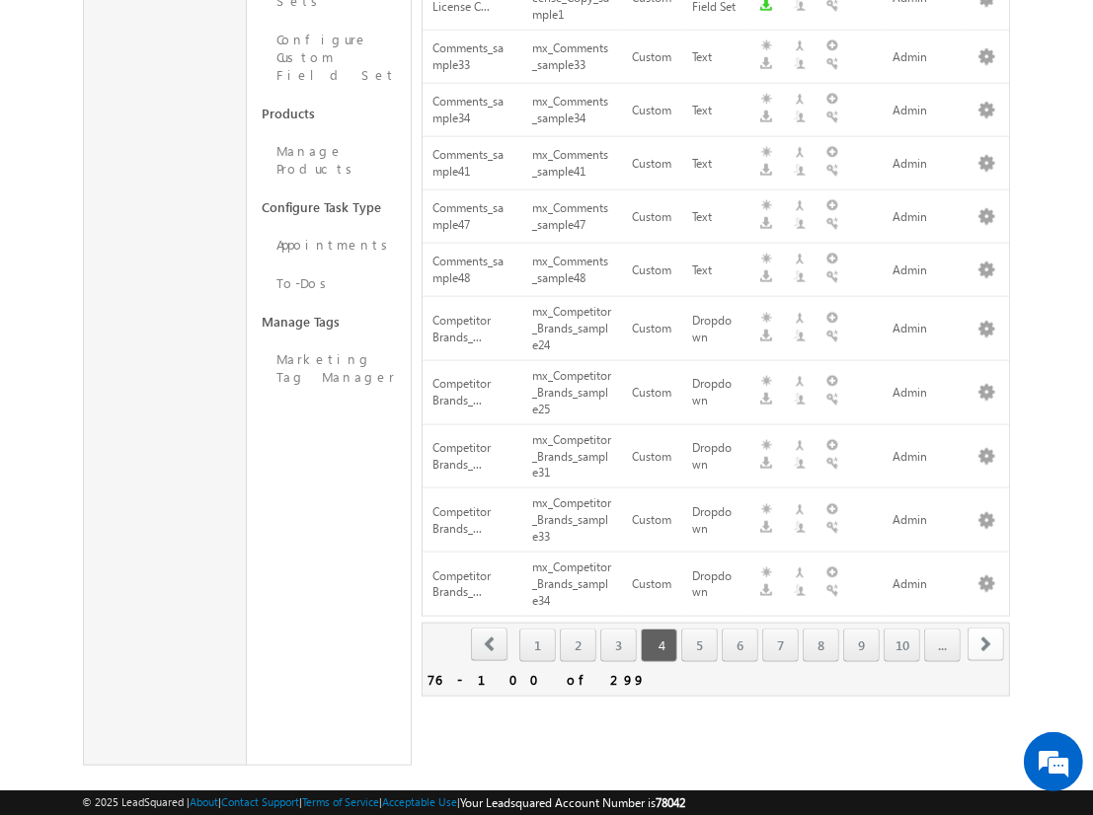
scroll to position [249, 0]
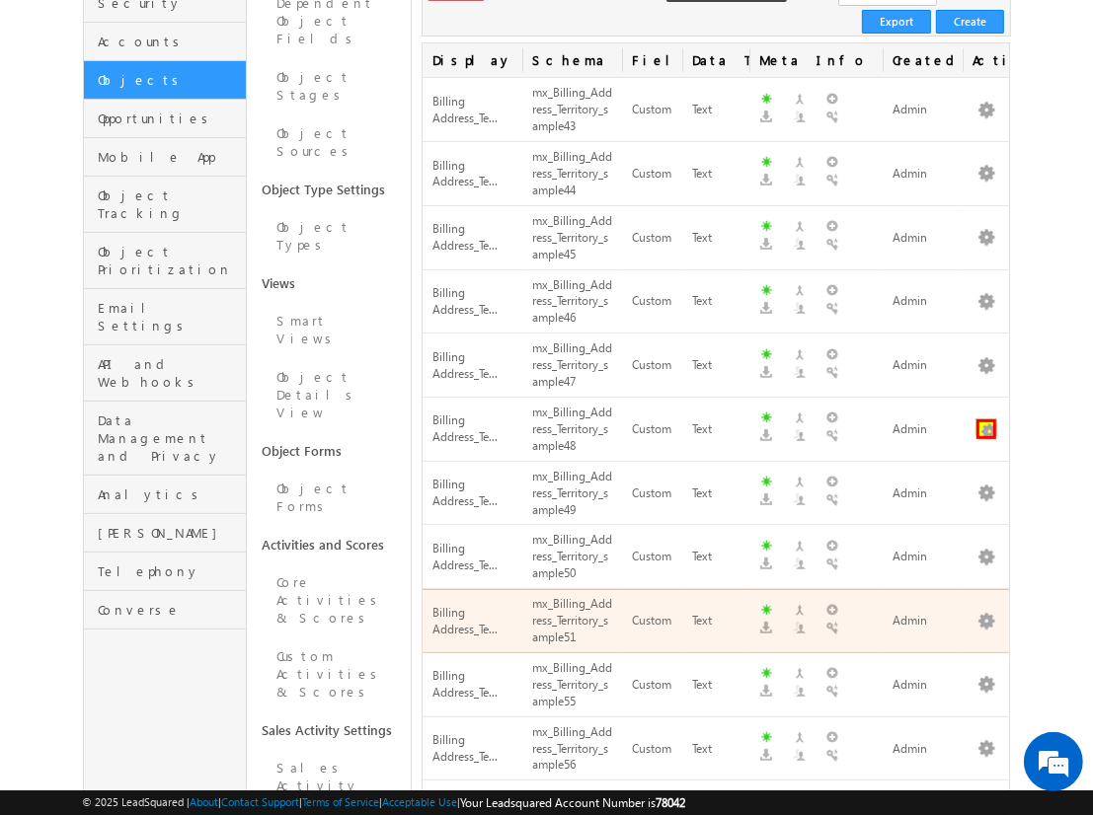
click at [986, 419] on button "button" at bounding box center [986, 429] width 20 height 20
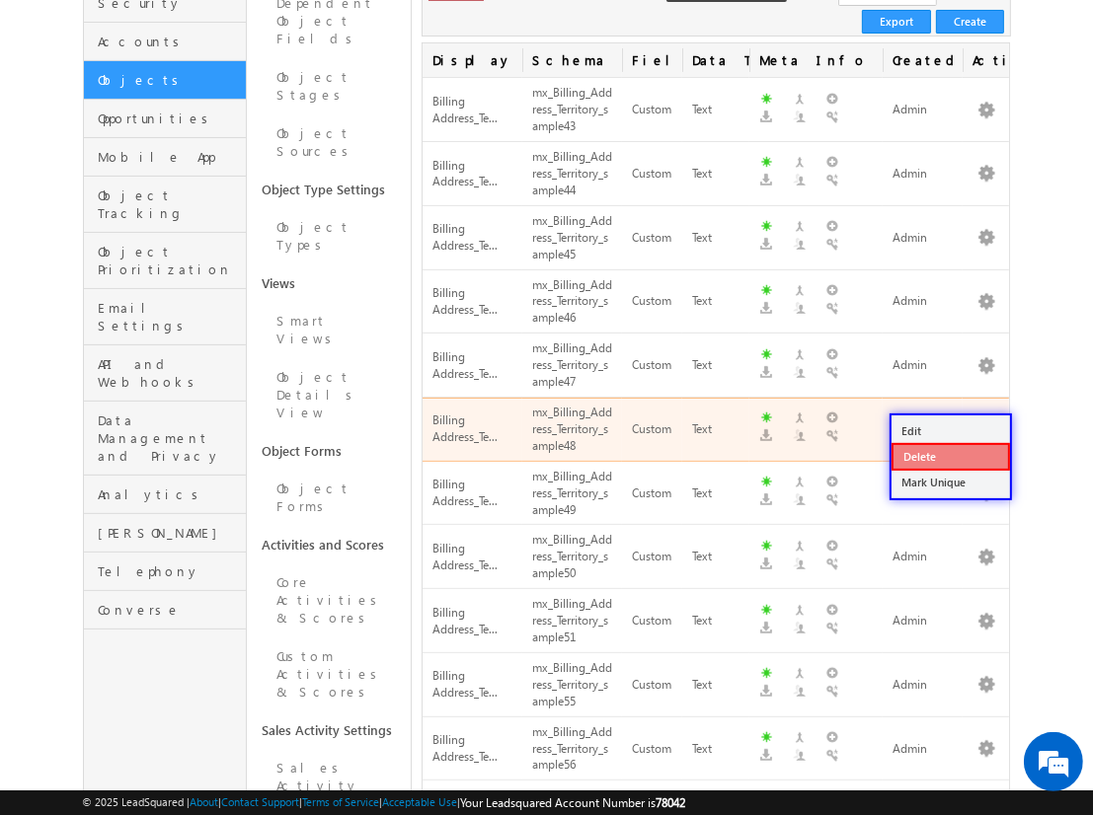
click at [949, 455] on link "Delete" at bounding box center [950, 457] width 118 height 28
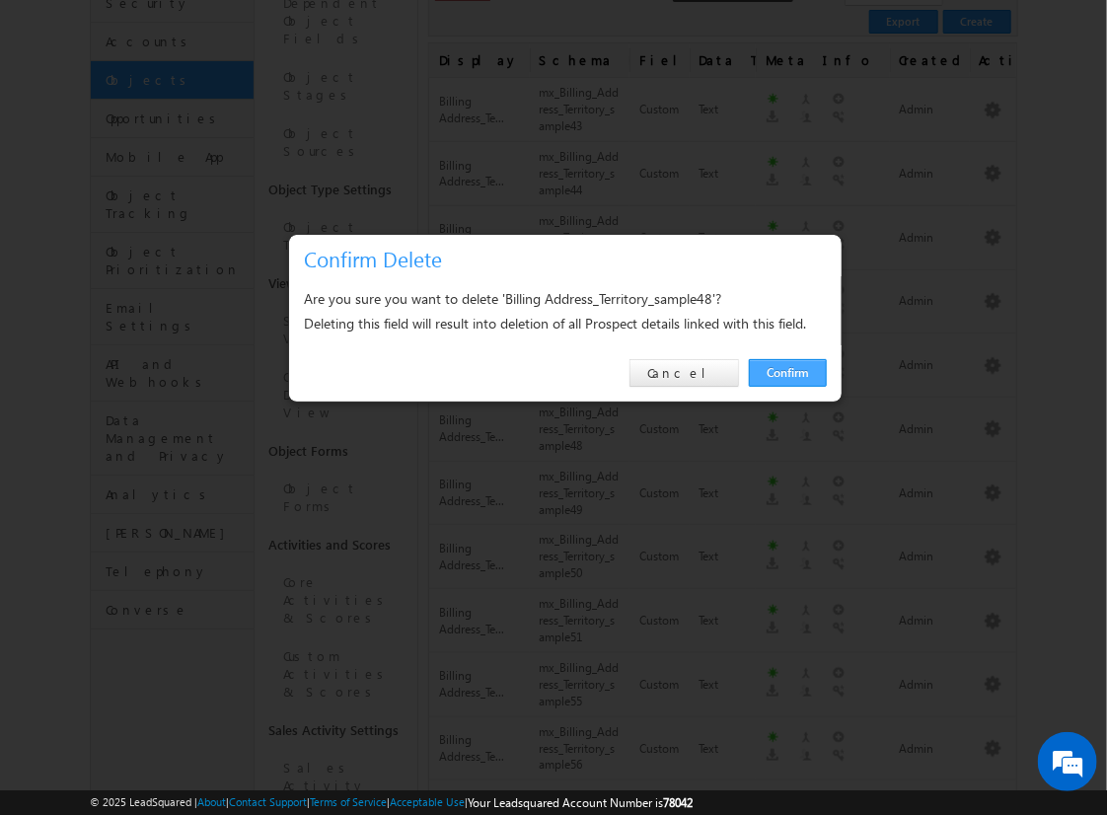
click at [788, 372] on link "Confirm" at bounding box center [788, 373] width 78 height 28
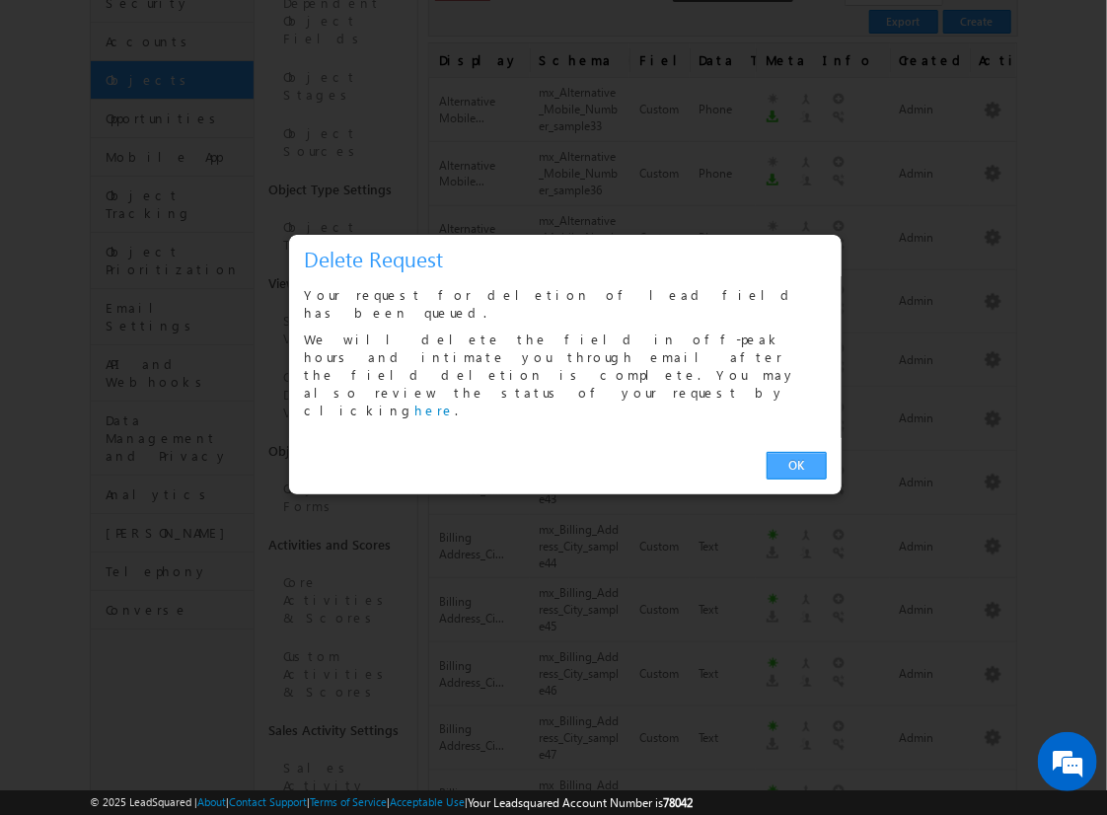
click at [796, 452] on link "OK" at bounding box center [797, 466] width 60 height 28
